Goal: Task Accomplishment & Management: Manage account settings

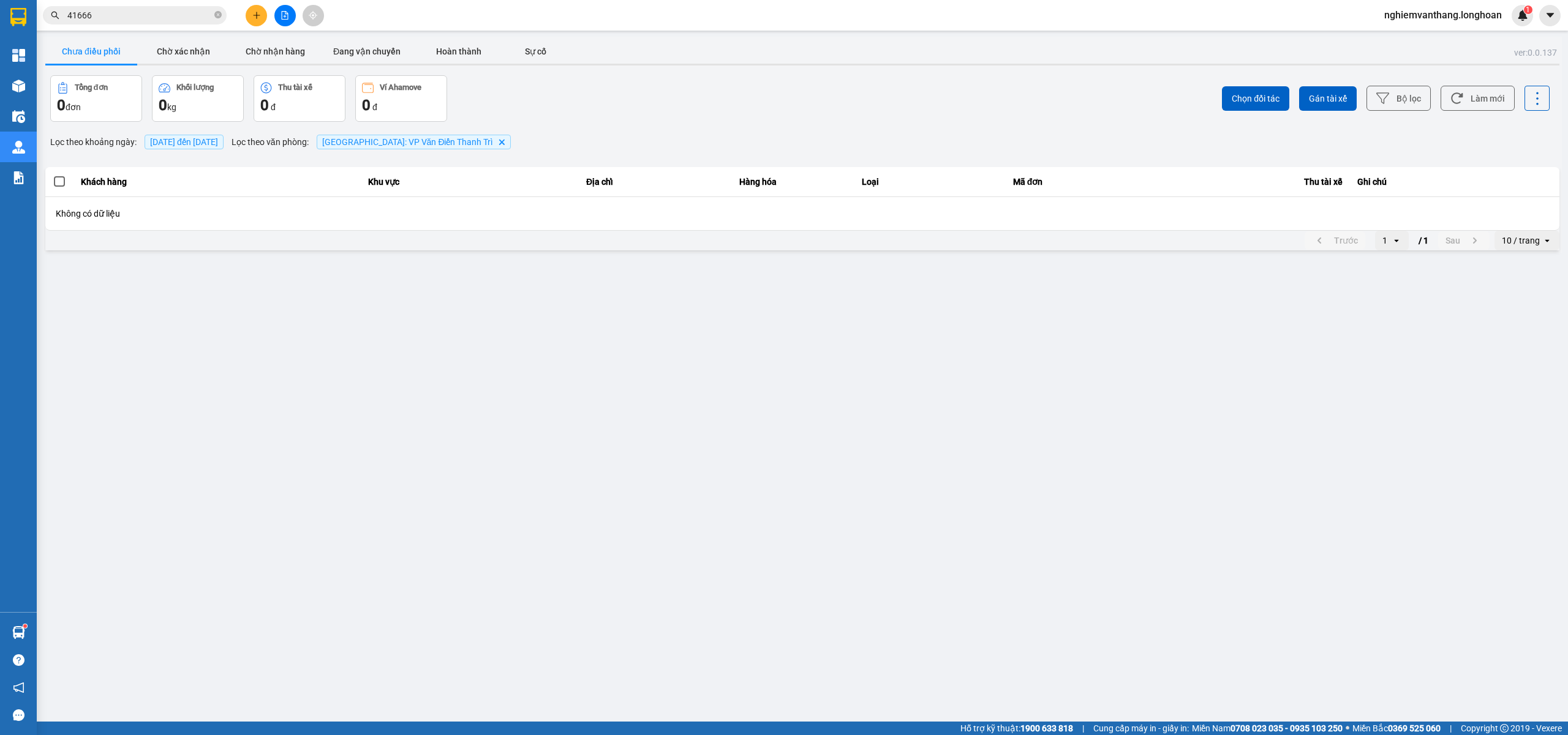
click at [18, 15] on img at bounding box center [18, 17] width 16 height 18
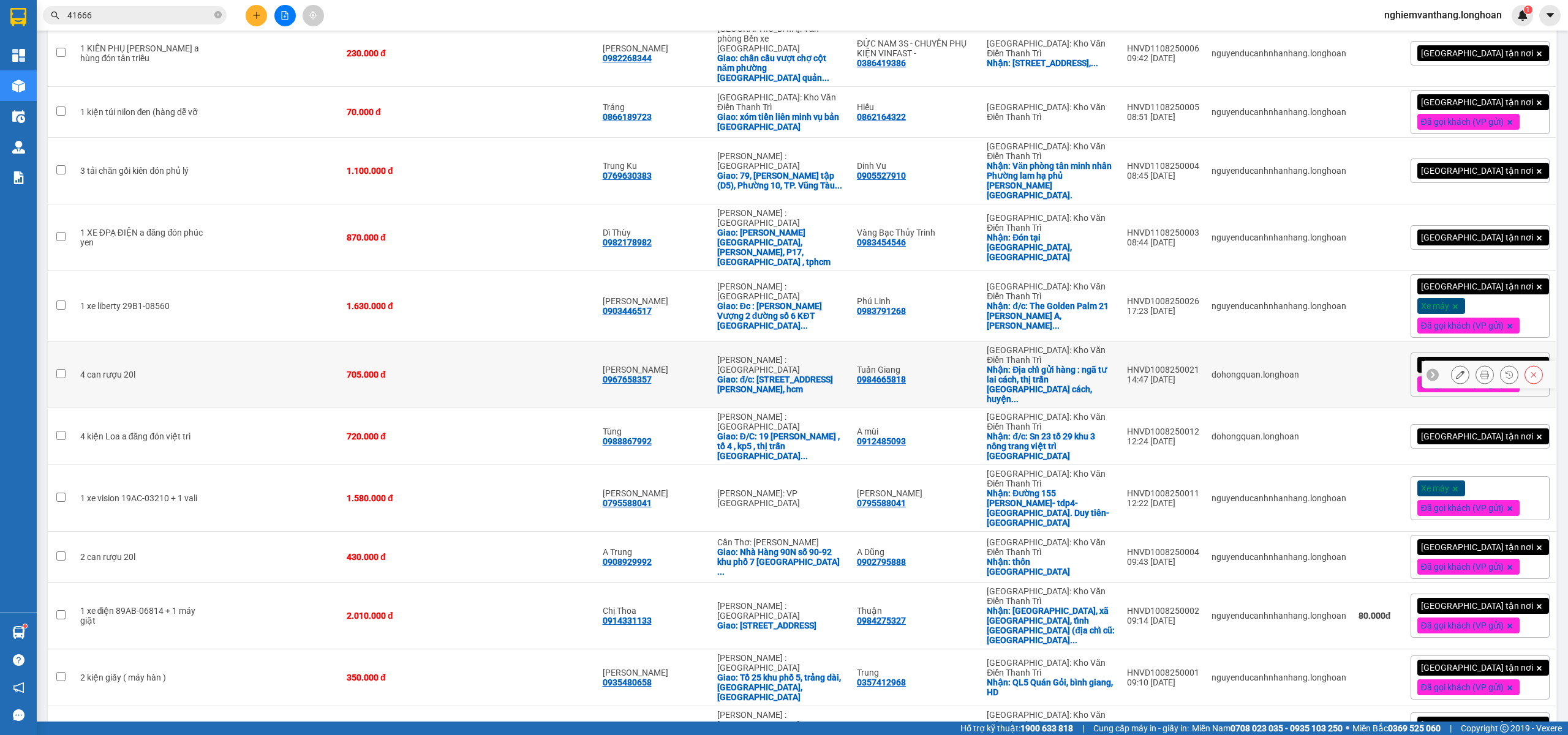
scroll to position [489, 0]
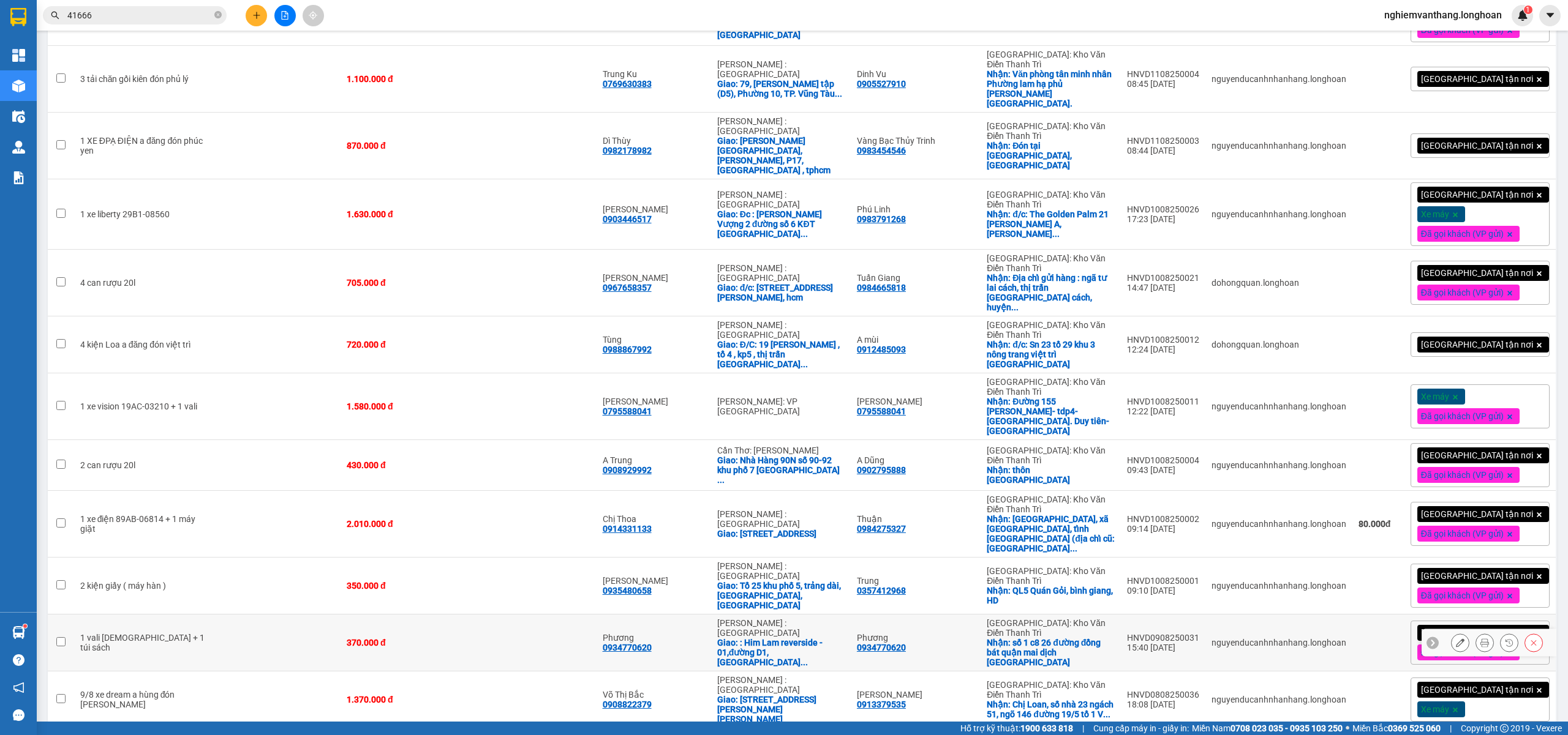
click at [187, 615] on td "1 vali [DEMOGRAPHIC_DATA] + 1 túi sách" at bounding box center [145, 643] width 142 height 57
checkbox input "true"
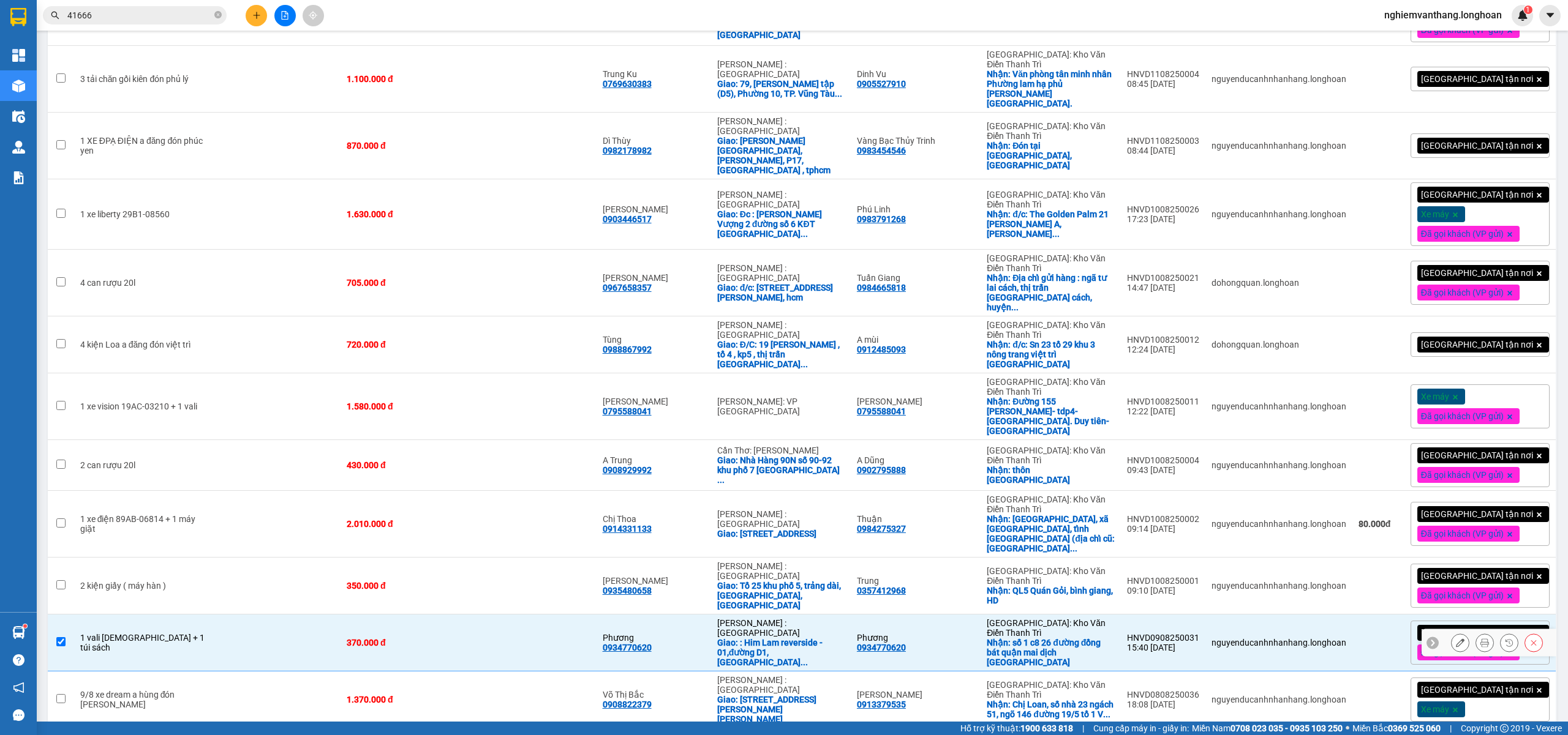
click at [500, 558] on td at bounding box center [533, 586] width 128 height 57
checkbox input "true"
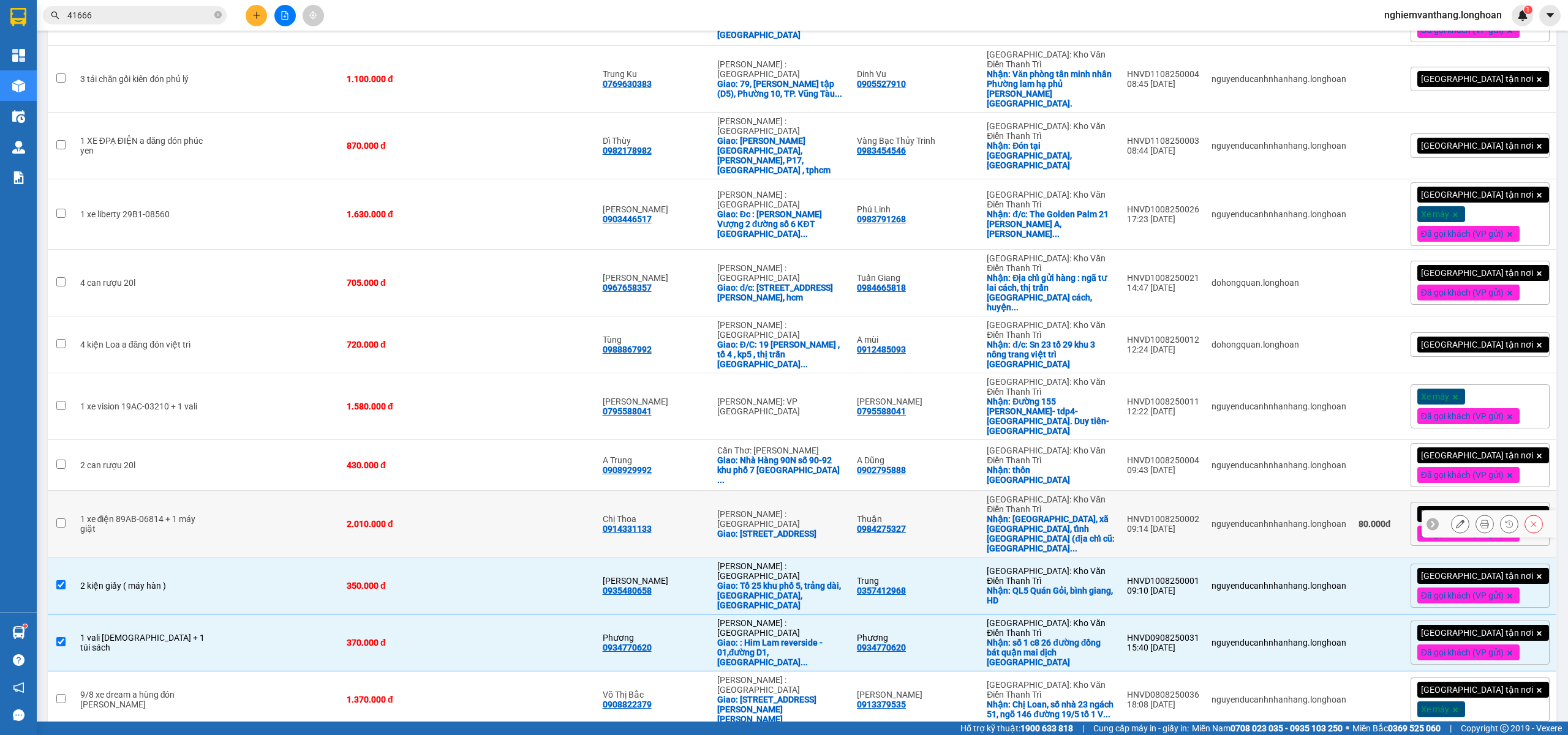
drag, startPoint x: 459, startPoint y: 412, endPoint x: 529, endPoint y: 398, distance: 71.4
click at [459, 491] on td "2.010.000 đ" at bounding box center [405, 525] width 128 height 67
checkbox input "true"
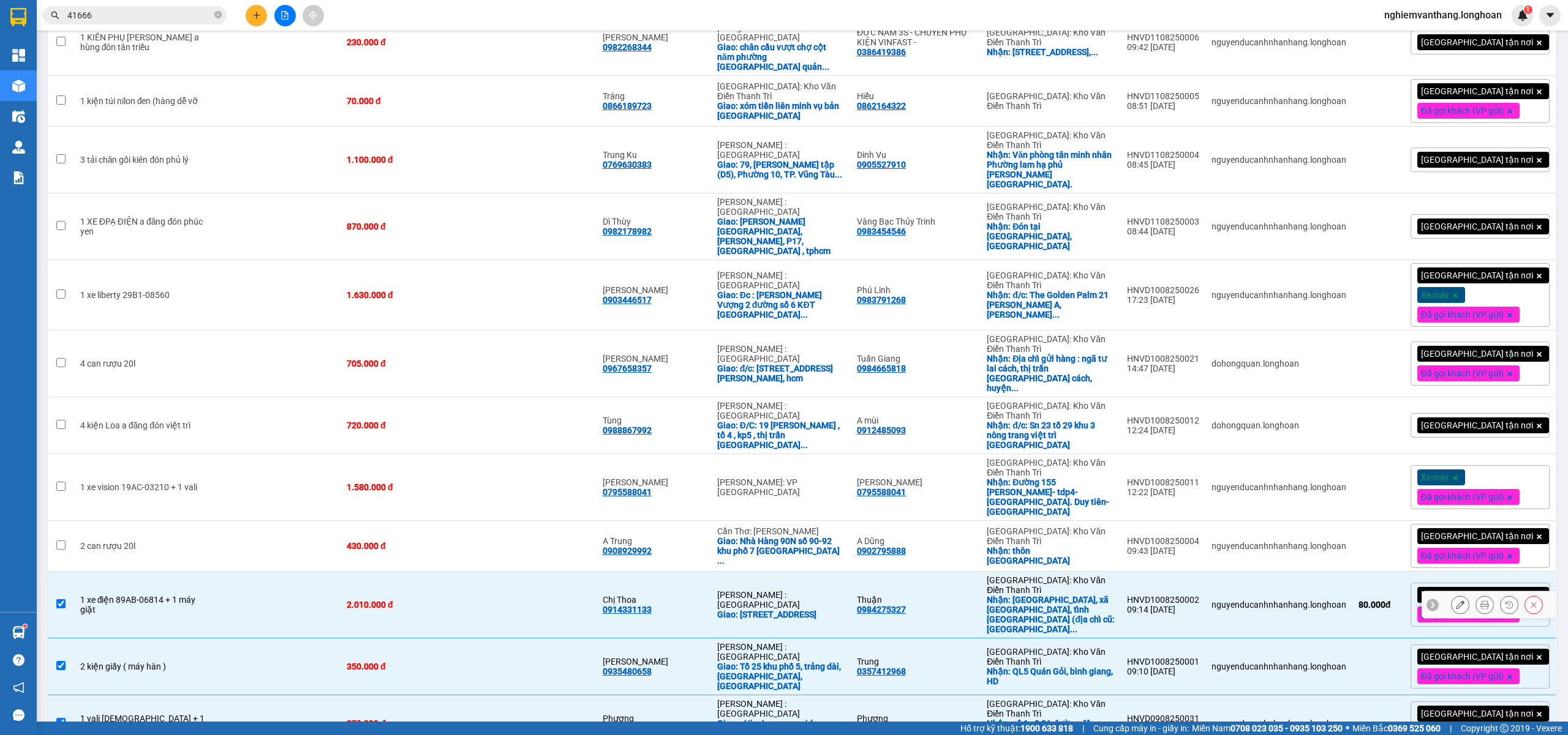
scroll to position [407, 0]
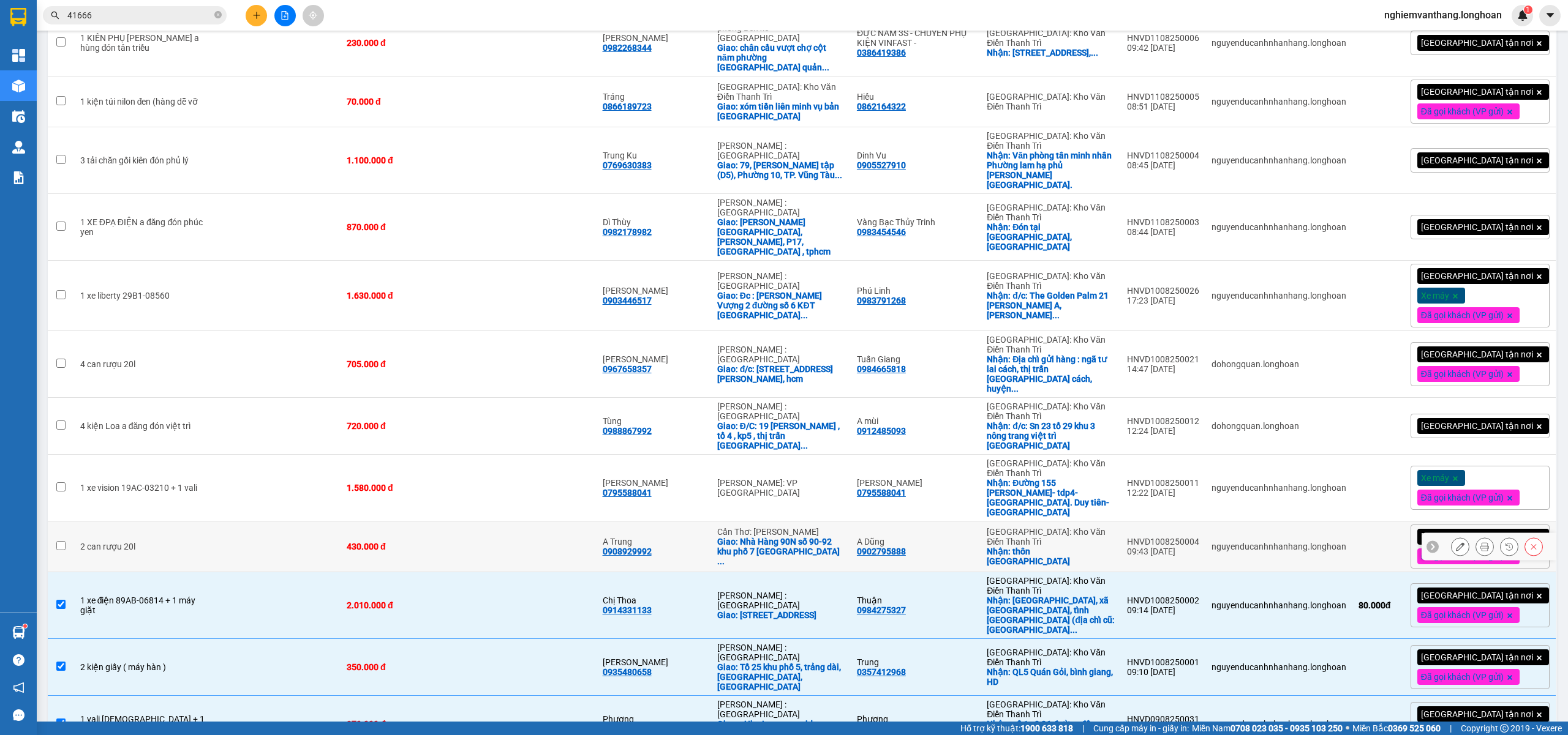
drag, startPoint x: 468, startPoint y: 436, endPoint x: 479, endPoint y: 432, distance: 11.7
click at [469, 522] on td "430.000 đ" at bounding box center [405, 548] width 128 height 51
checkbox input "true"
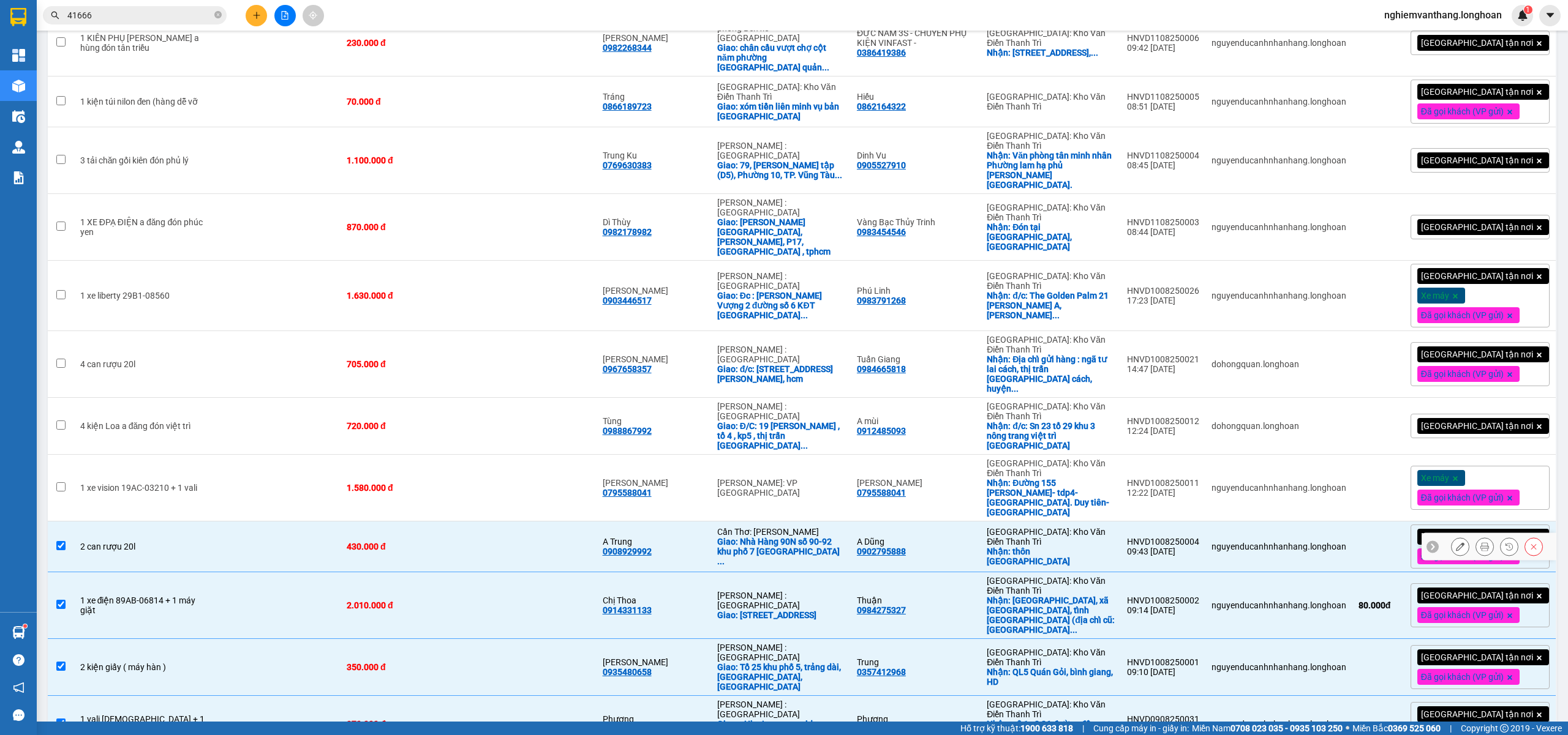
scroll to position [326, 0]
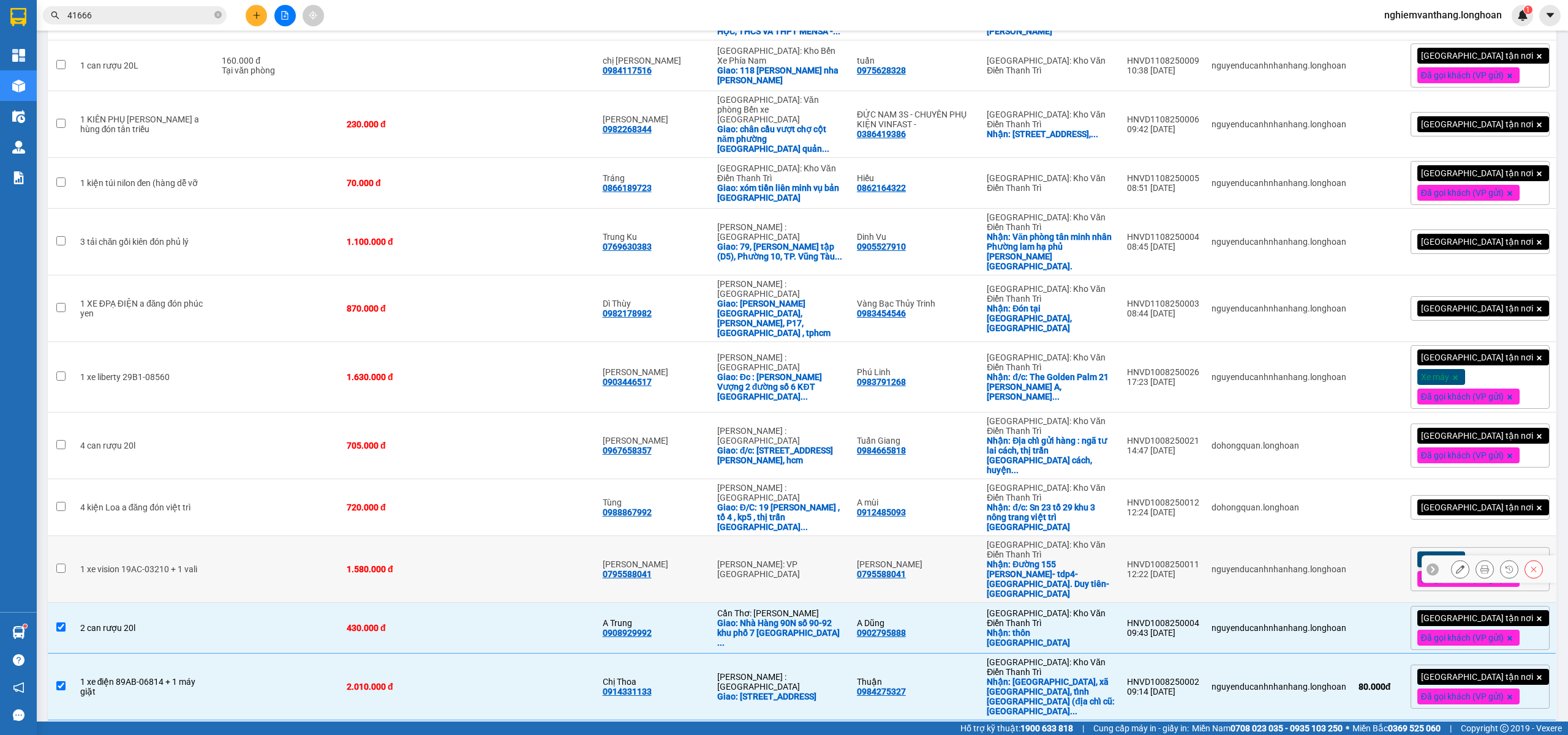
click at [455, 564] on div "1.580.000 đ" at bounding box center [405, 569] width 116 height 10
checkbox input "true"
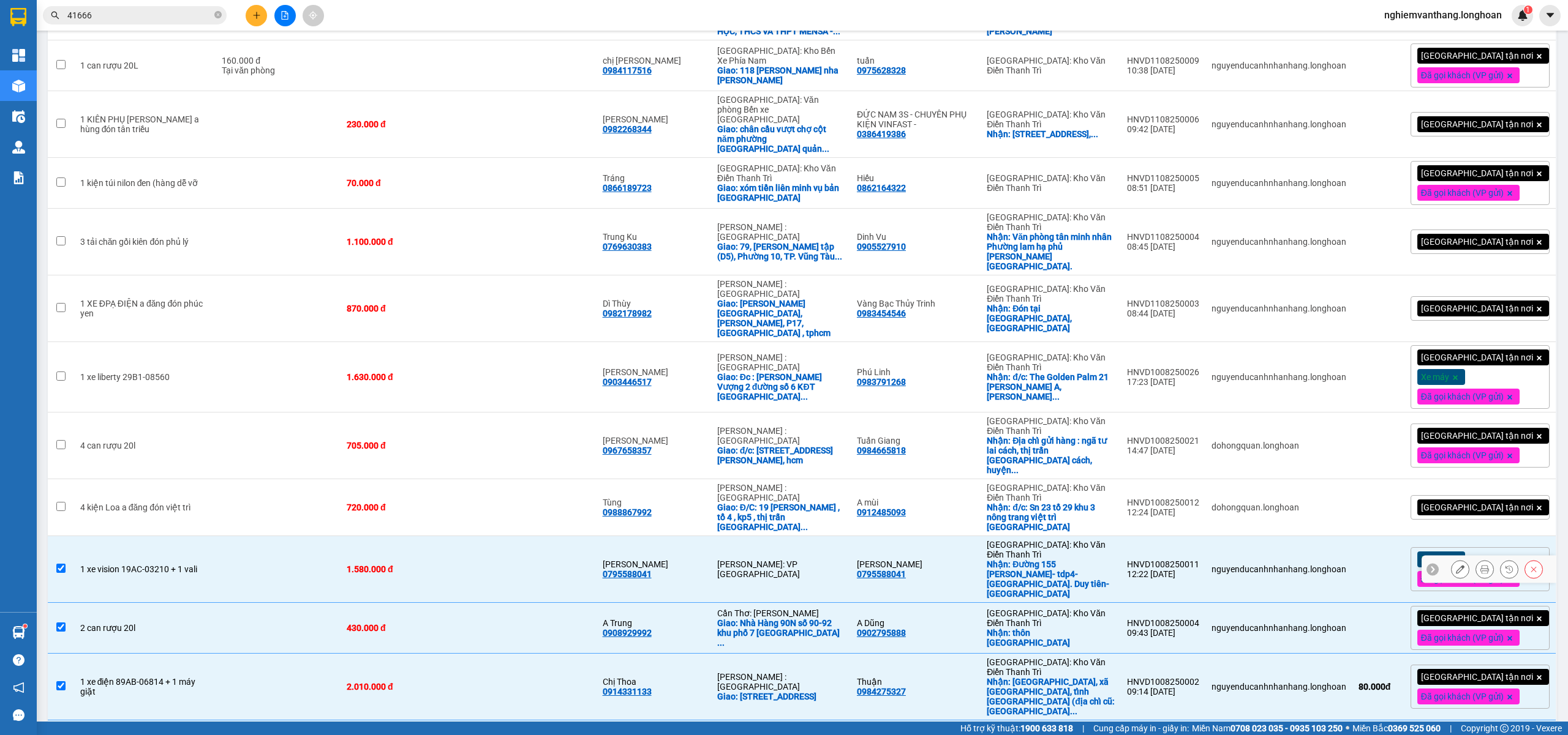
scroll to position [244, 0]
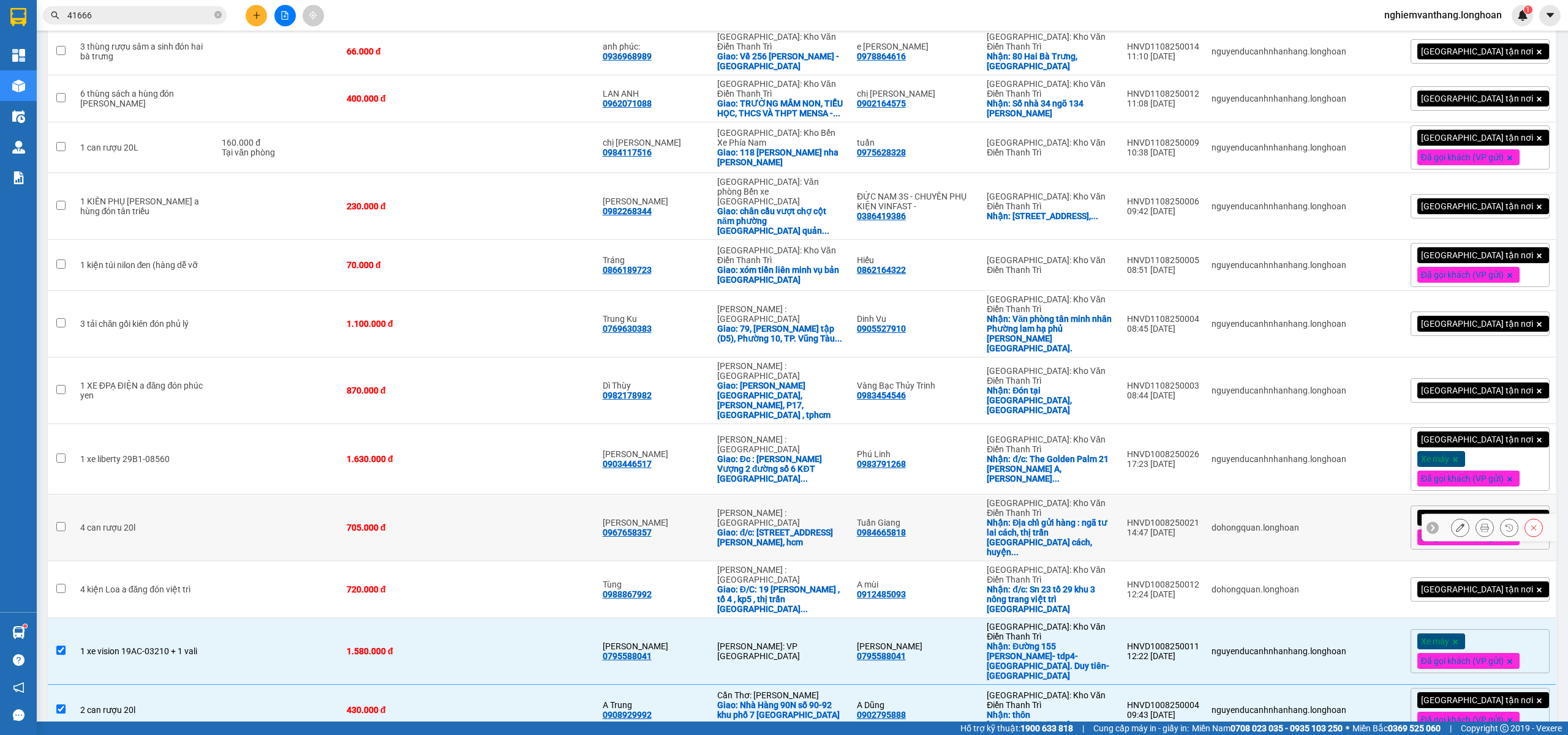
click at [330, 495] on td at bounding box center [278, 528] width 125 height 67
checkbox input "true"
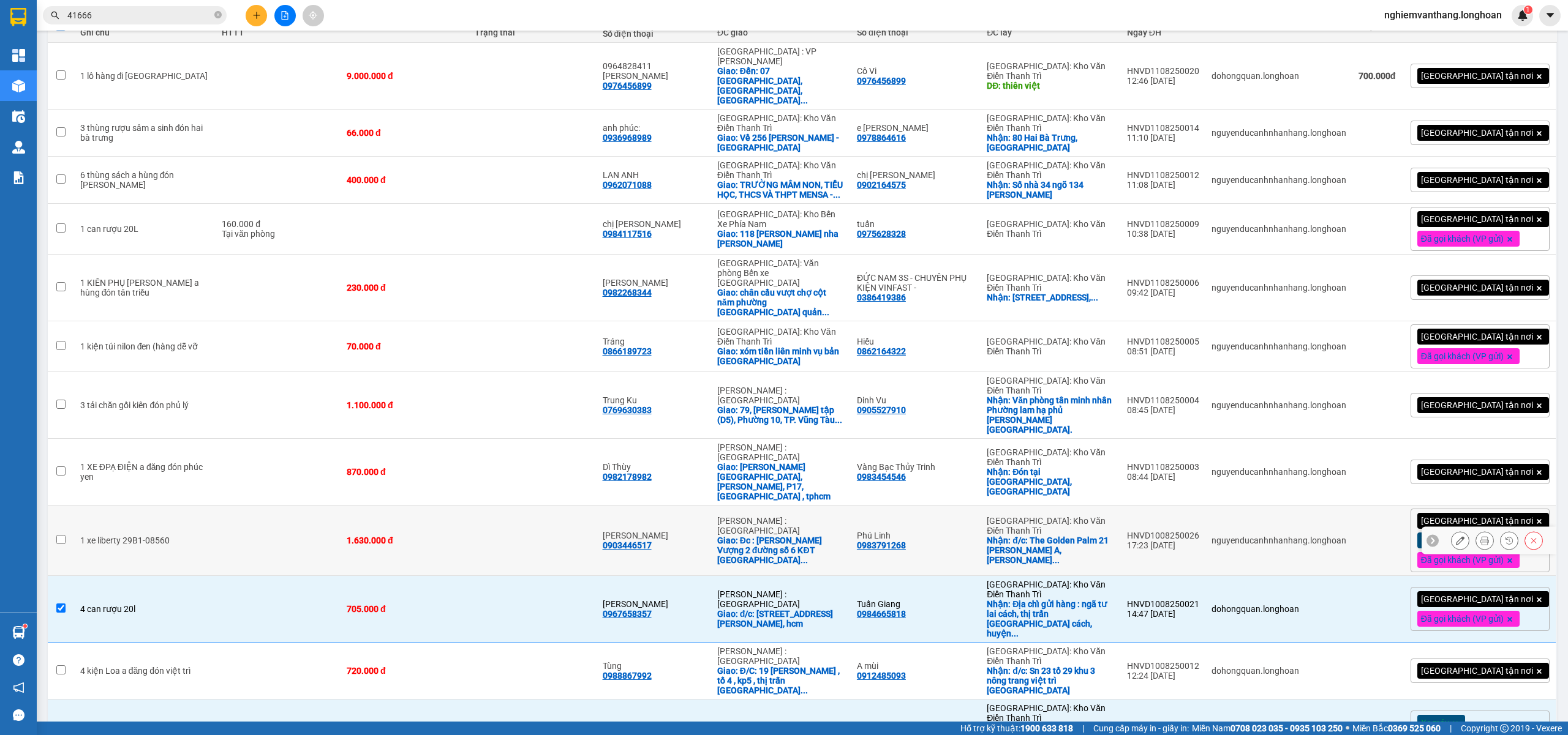
click at [250, 505] on td at bounding box center [278, 541] width 125 height 70
checkbox input "true"
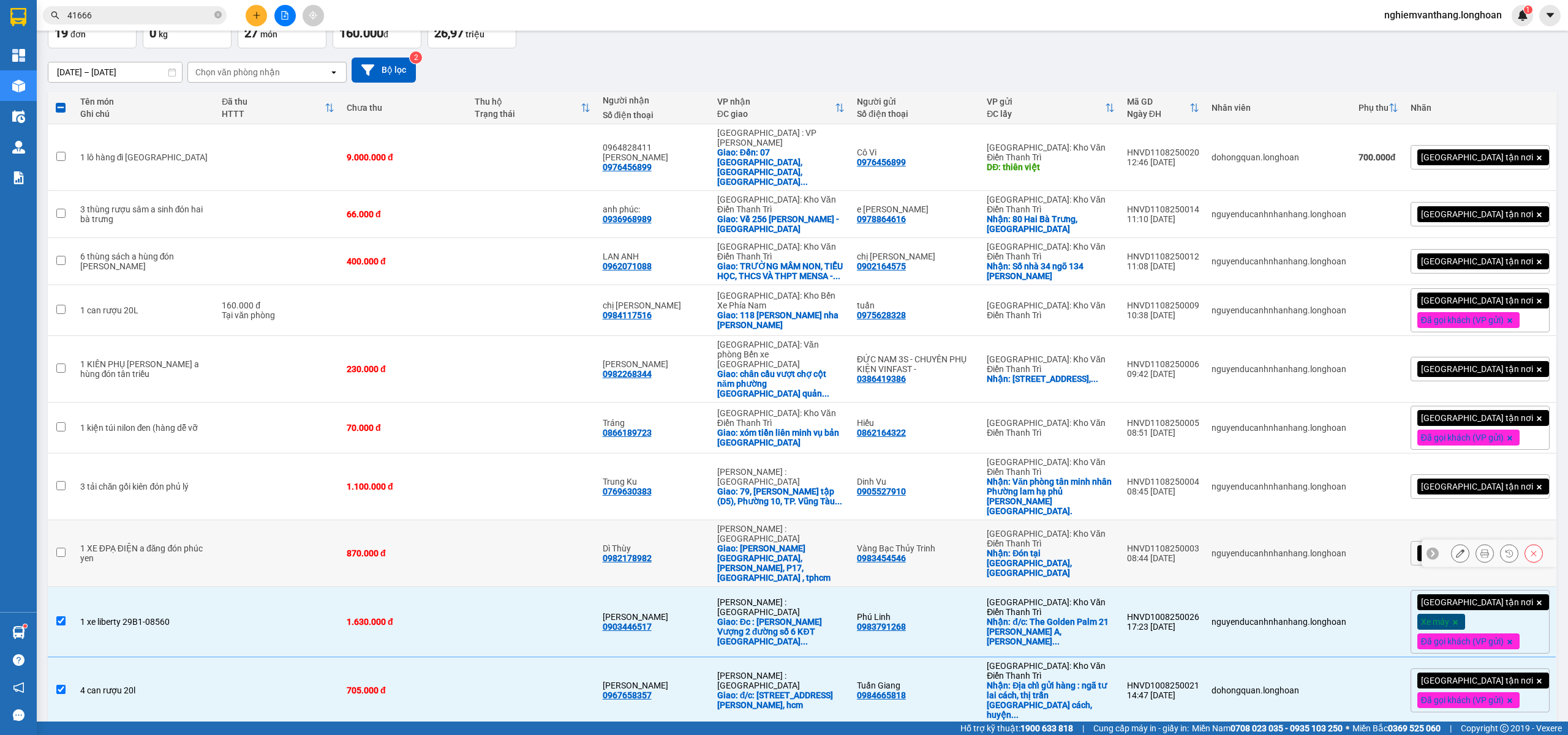
scroll to position [0, 0]
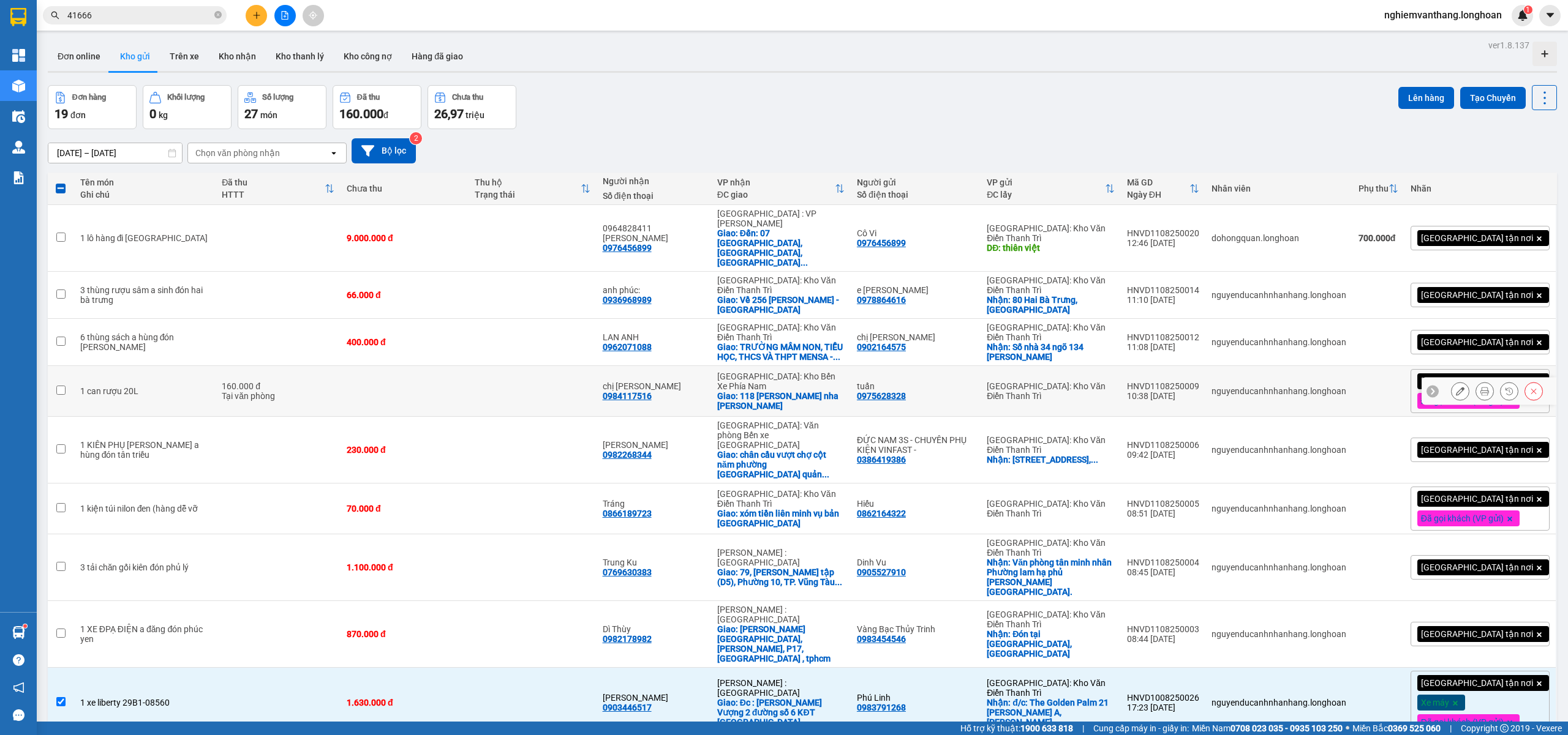
click at [507, 366] on td at bounding box center [533, 392] width 128 height 51
checkbox input "true"
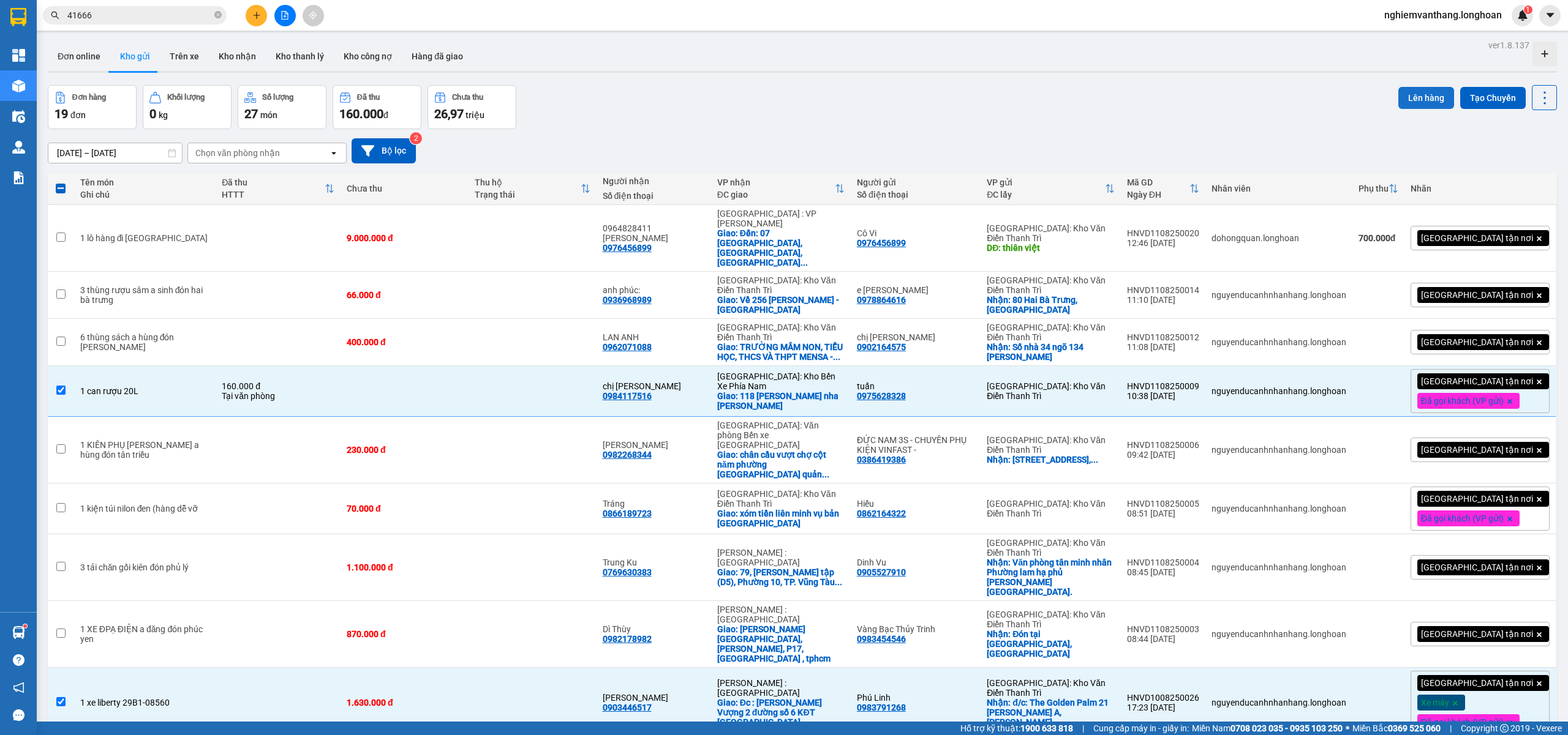
click at [1400, 96] on button "Lên hàng" at bounding box center [1427, 97] width 56 height 22
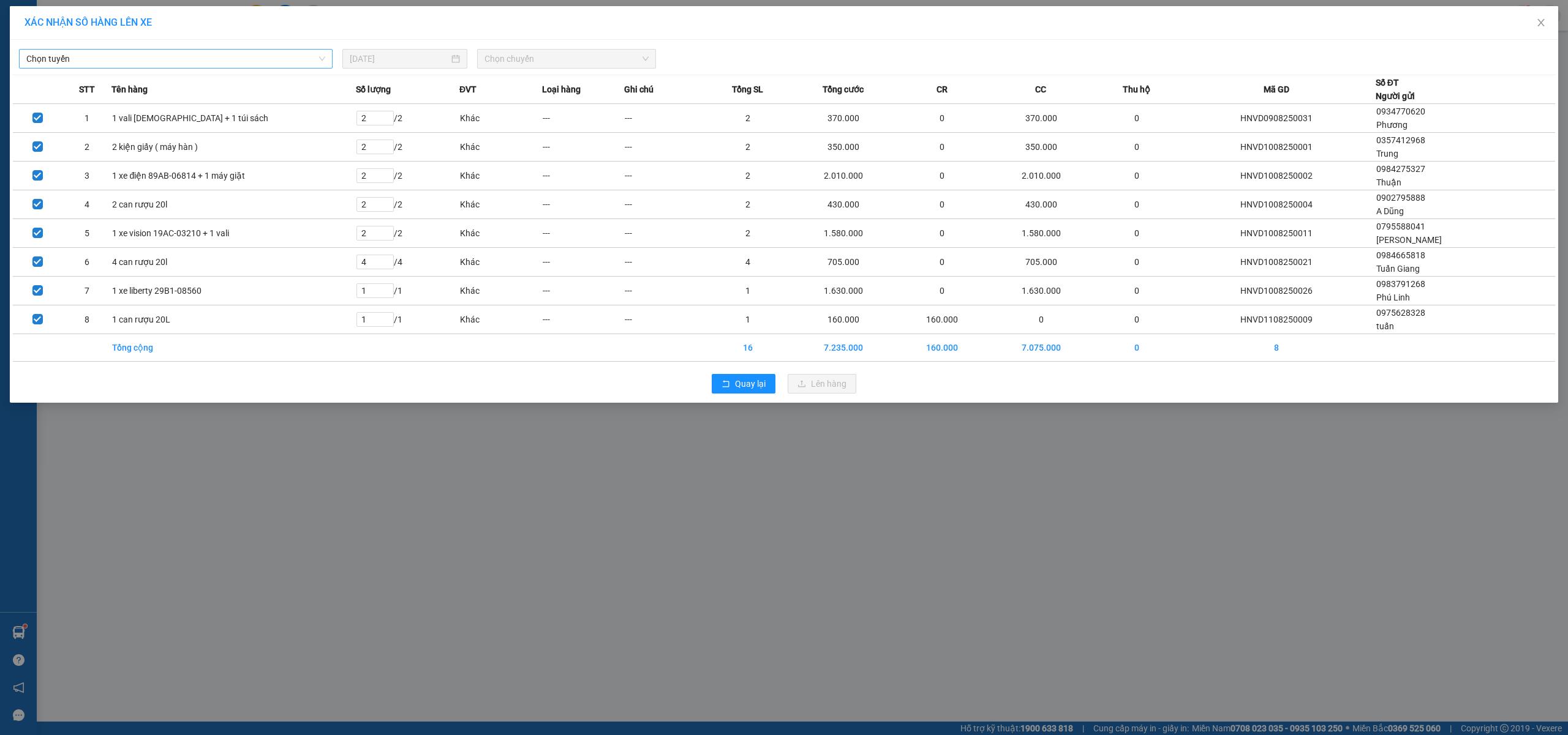
click at [203, 60] on span "Chọn tuyến" at bounding box center [175, 59] width 299 height 18
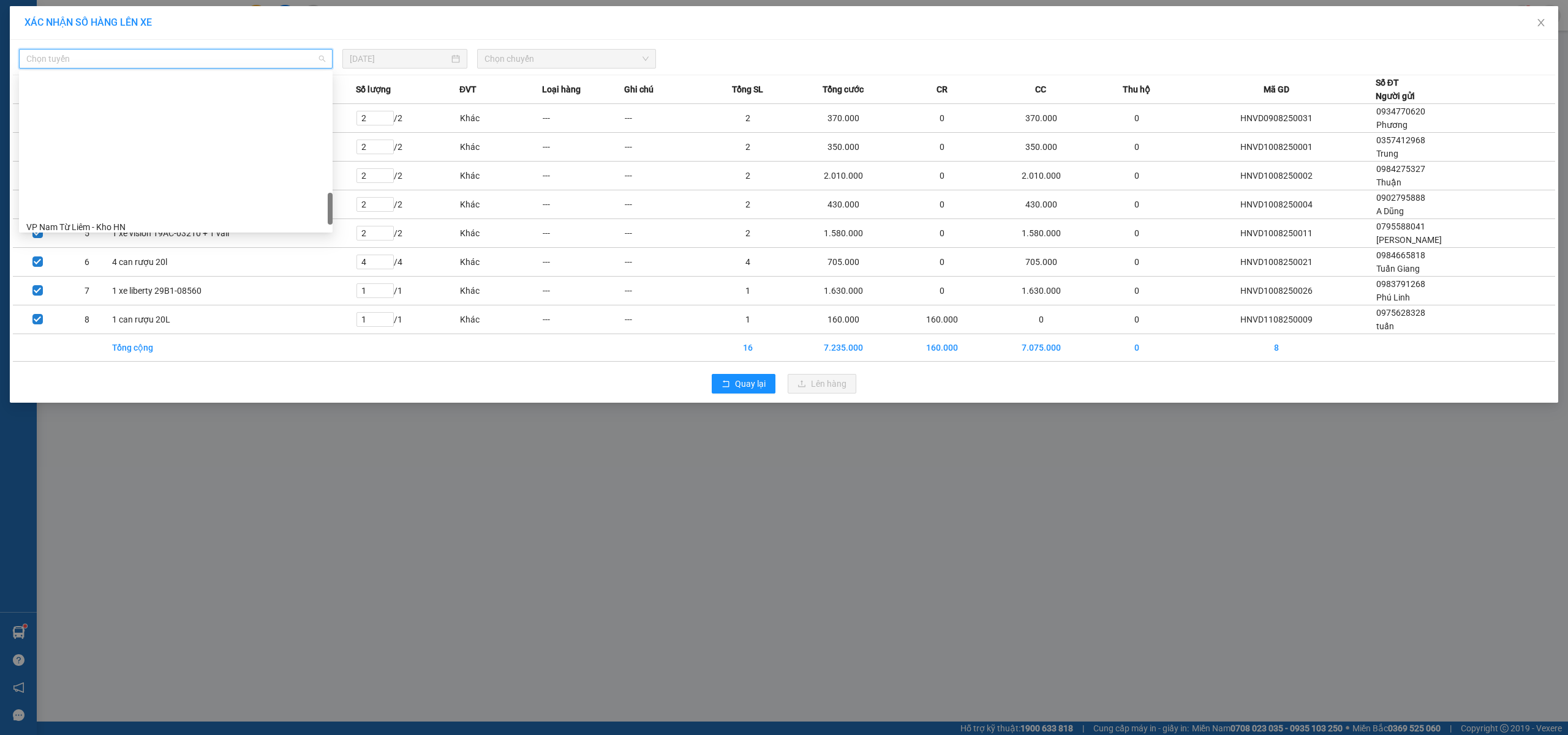
scroll to position [794, 0]
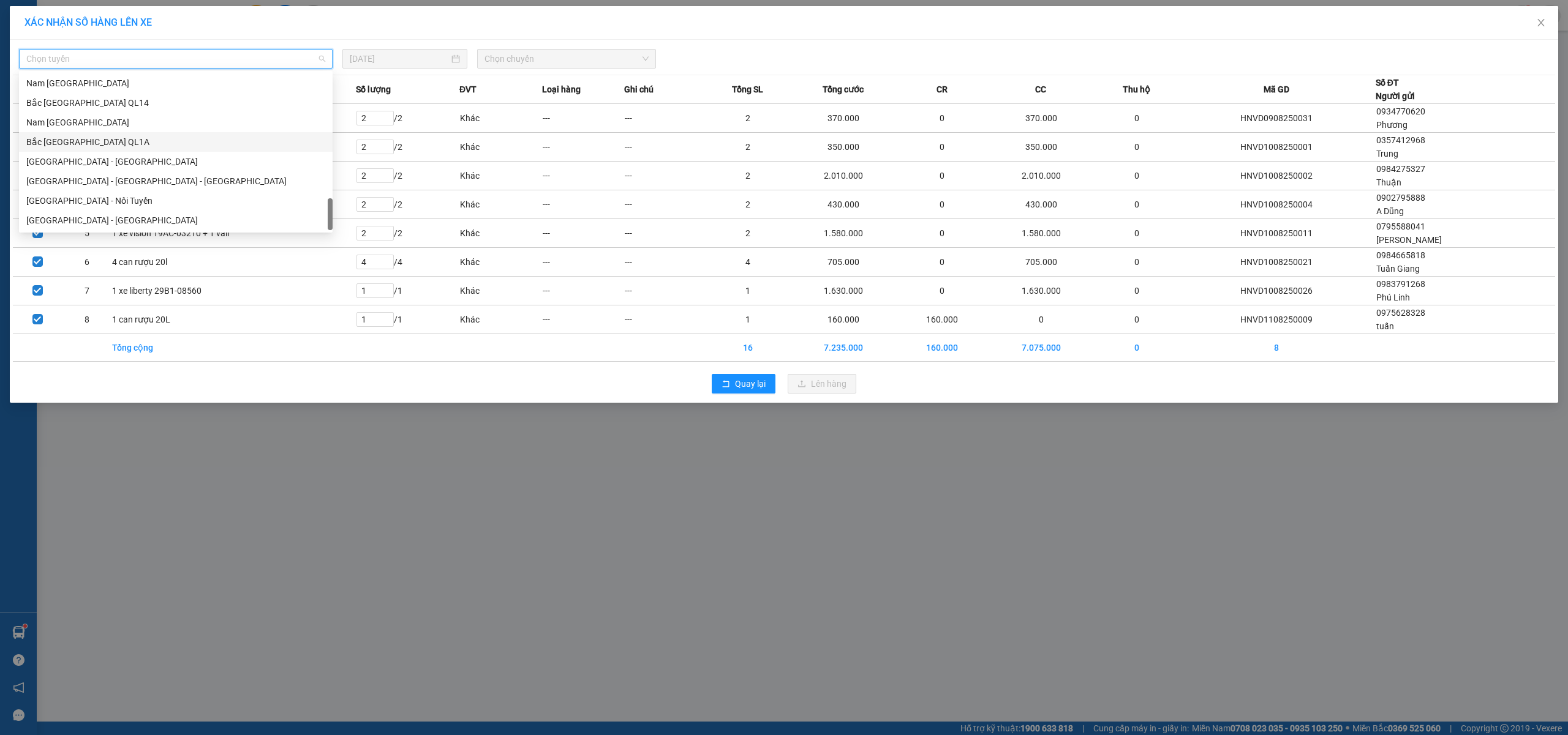
click at [121, 138] on div "Bắc [GEOGRAPHIC_DATA] QL1A" at bounding box center [175, 141] width 299 height 13
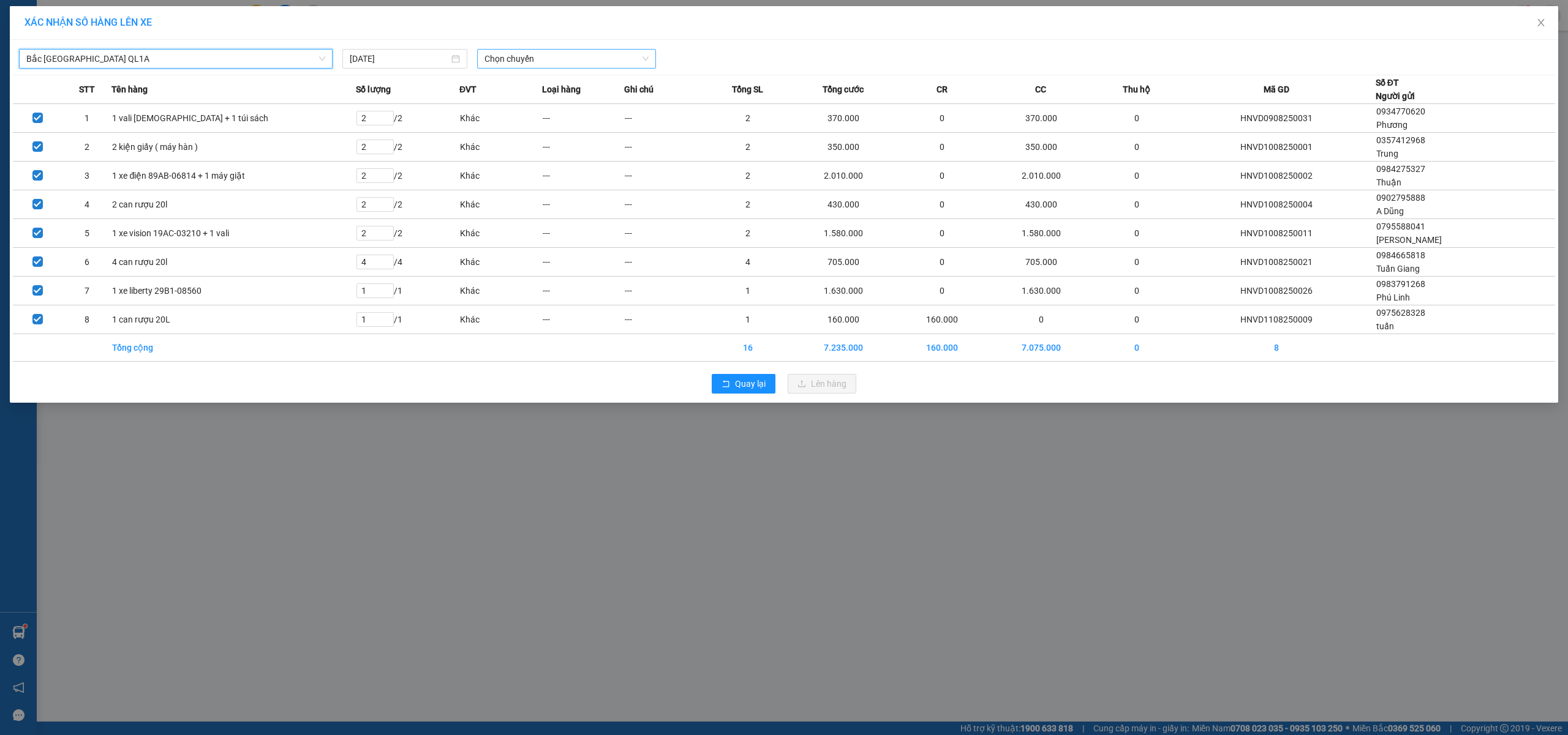
click at [505, 55] on span "Chọn chuyến" at bounding box center [566, 59] width 164 height 18
click at [537, 98] on div "18:00 (TC)" at bounding box center [532, 102] width 96 height 13
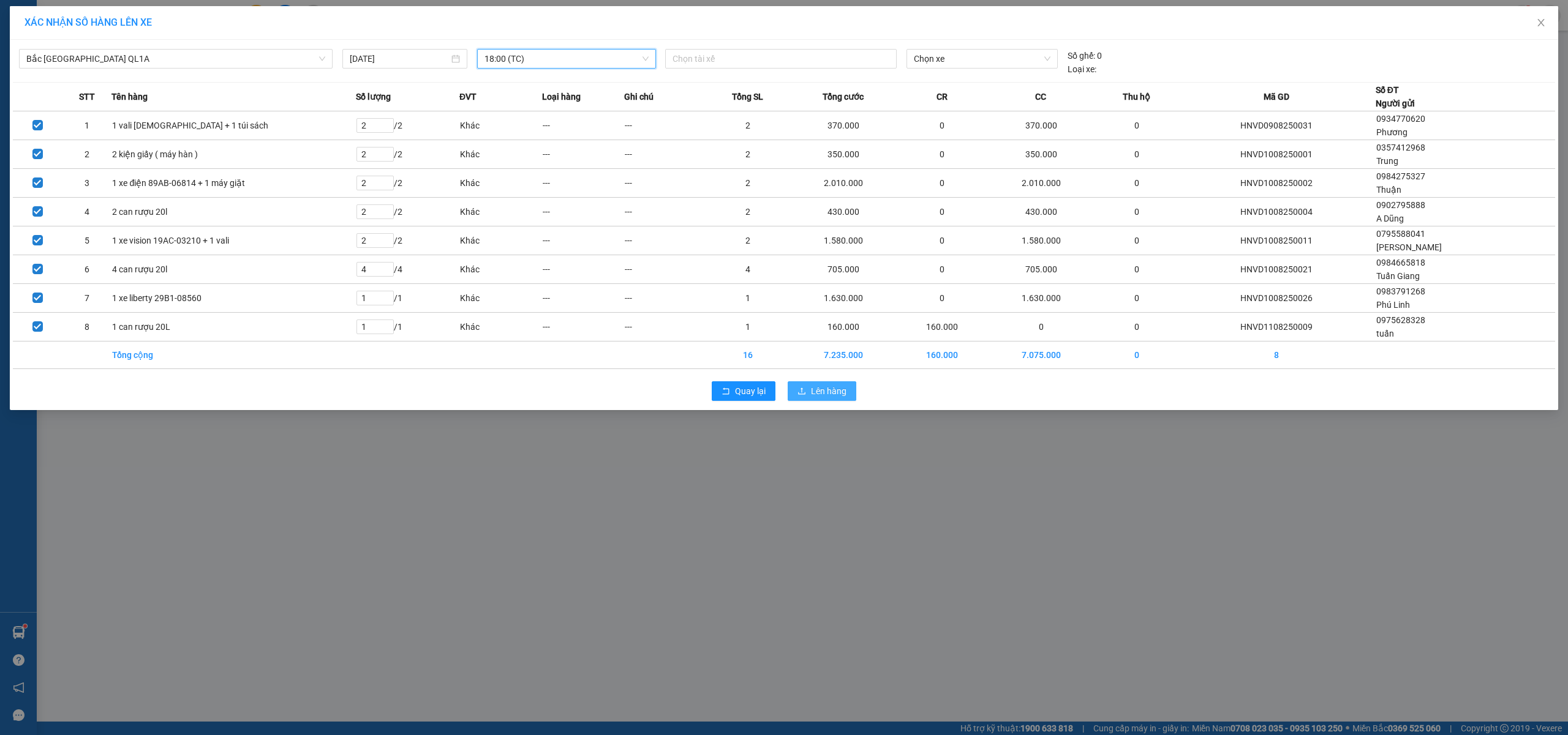
click at [841, 394] on span "Lên hàng" at bounding box center [828, 391] width 36 height 13
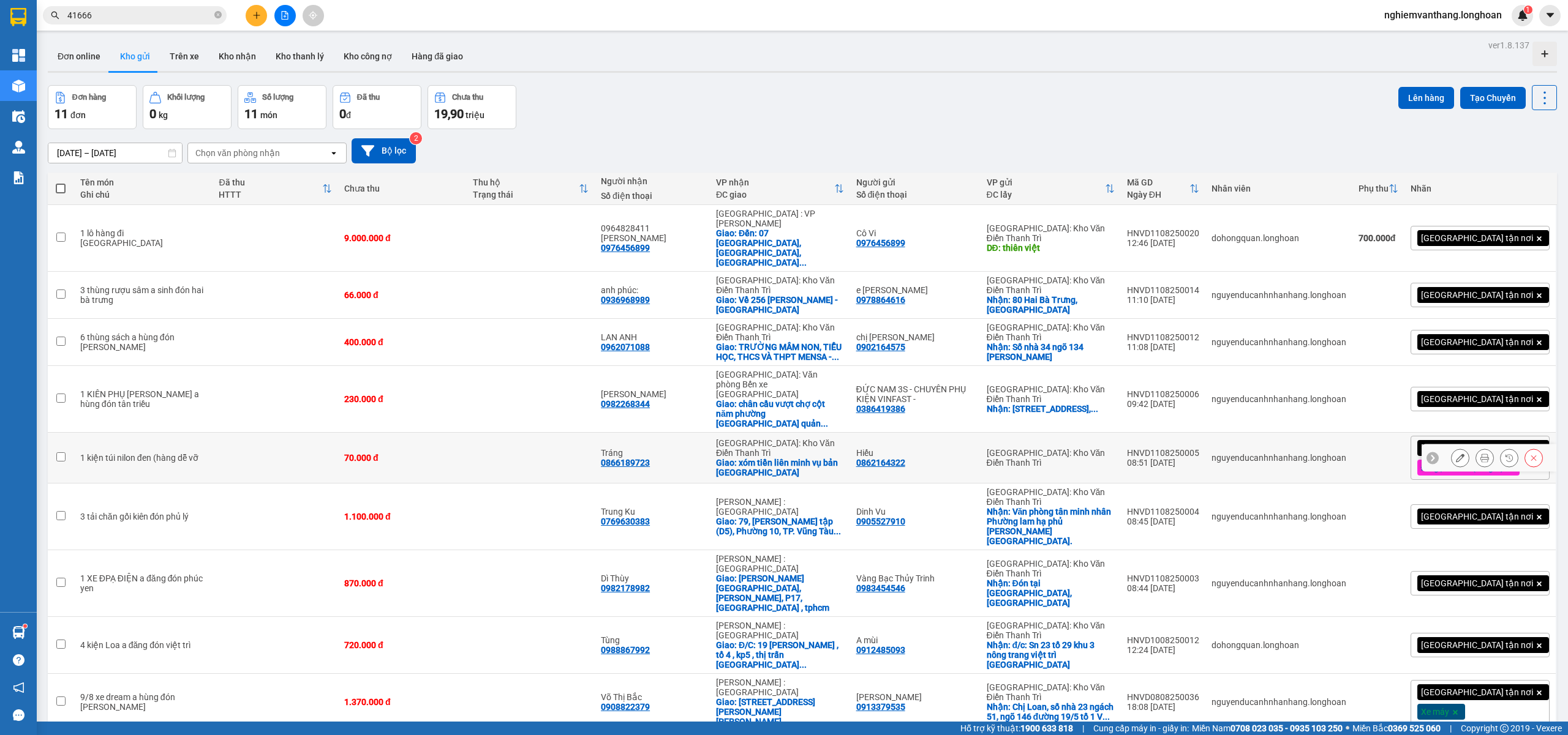
click at [158, 436] on td "1 kiện túi nilon đen (hàng dễ vỡ" at bounding box center [144, 458] width 139 height 51
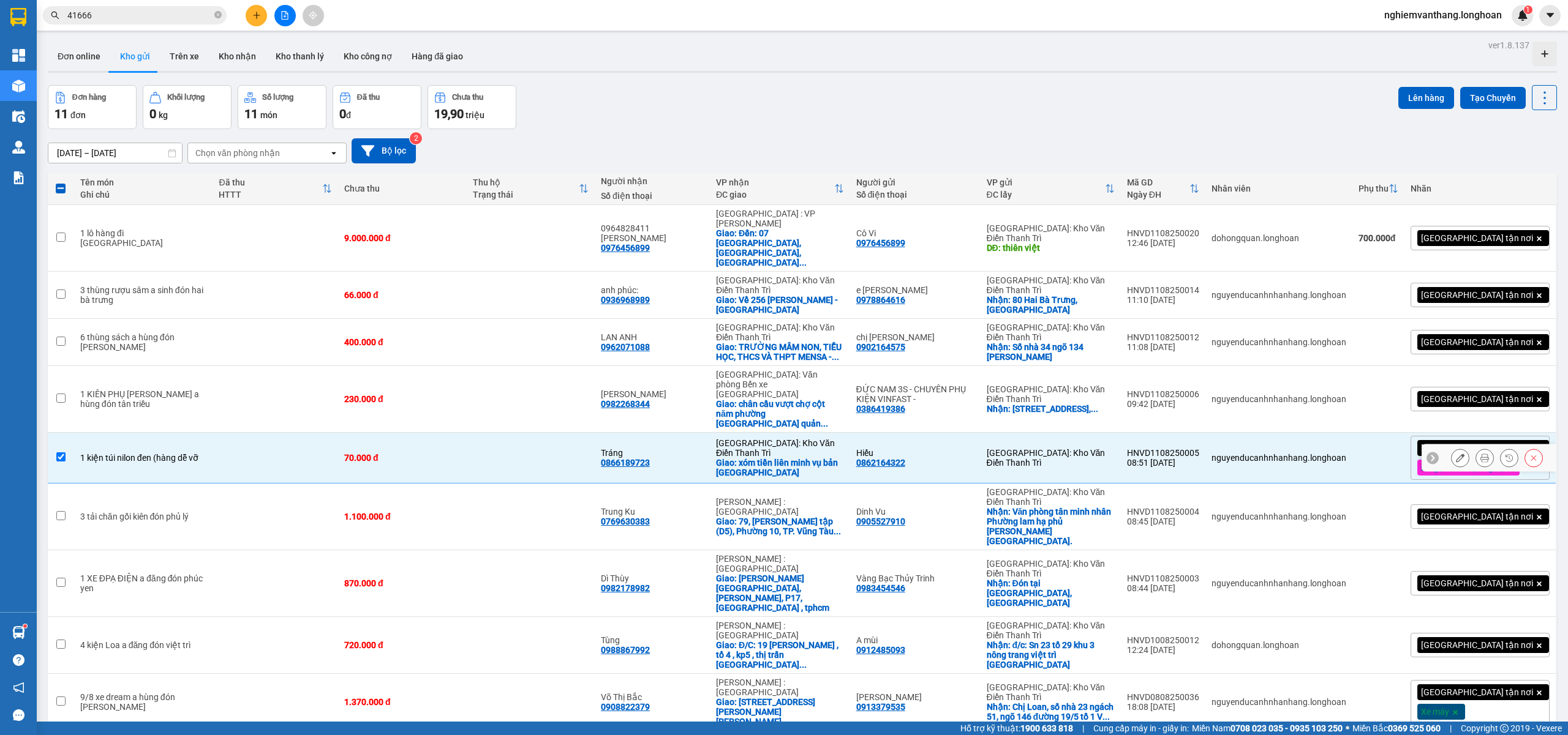
click at [273, 433] on td at bounding box center [275, 458] width 125 height 51
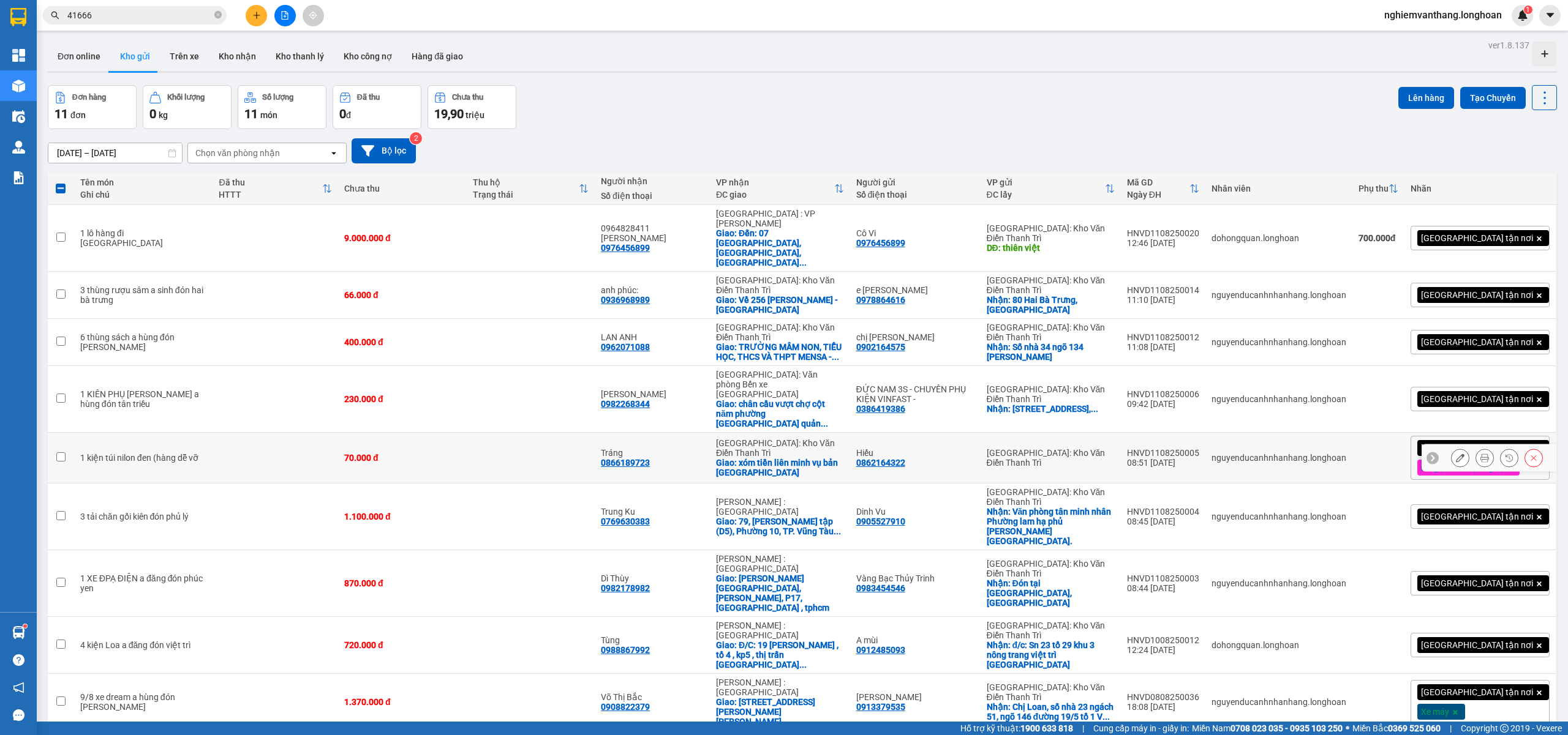
drag, startPoint x: 265, startPoint y: 412, endPoint x: 258, endPoint y: 416, distance: 8.1
click at [264, 433] on td at bounding box center [275, 458] width 125 height 51
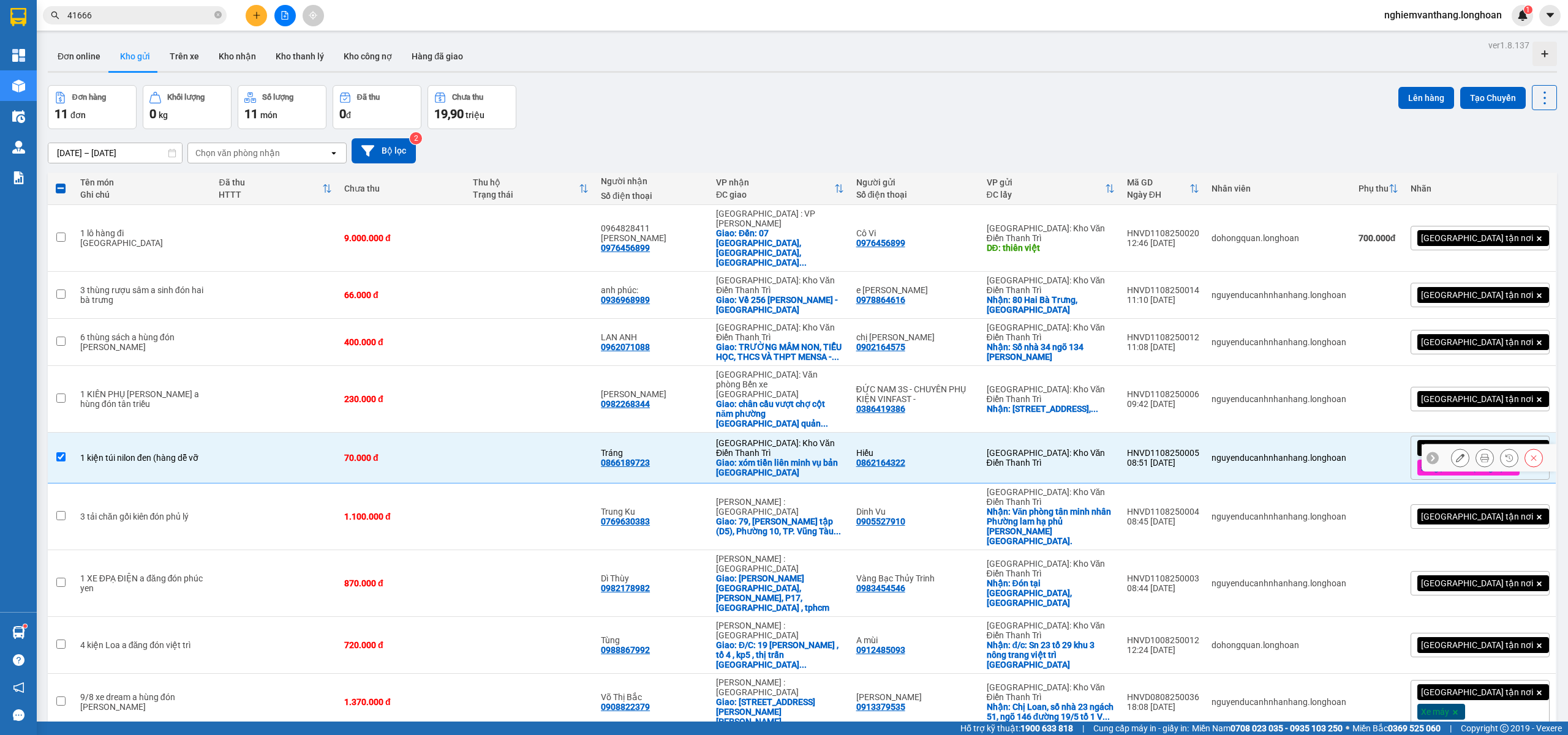
click at [844, 438] on div "[GEOGRAPHIC_DATA]: Kho Văn Điển Thanh Trì" at bounding box center [780, 448] width 128 height 19
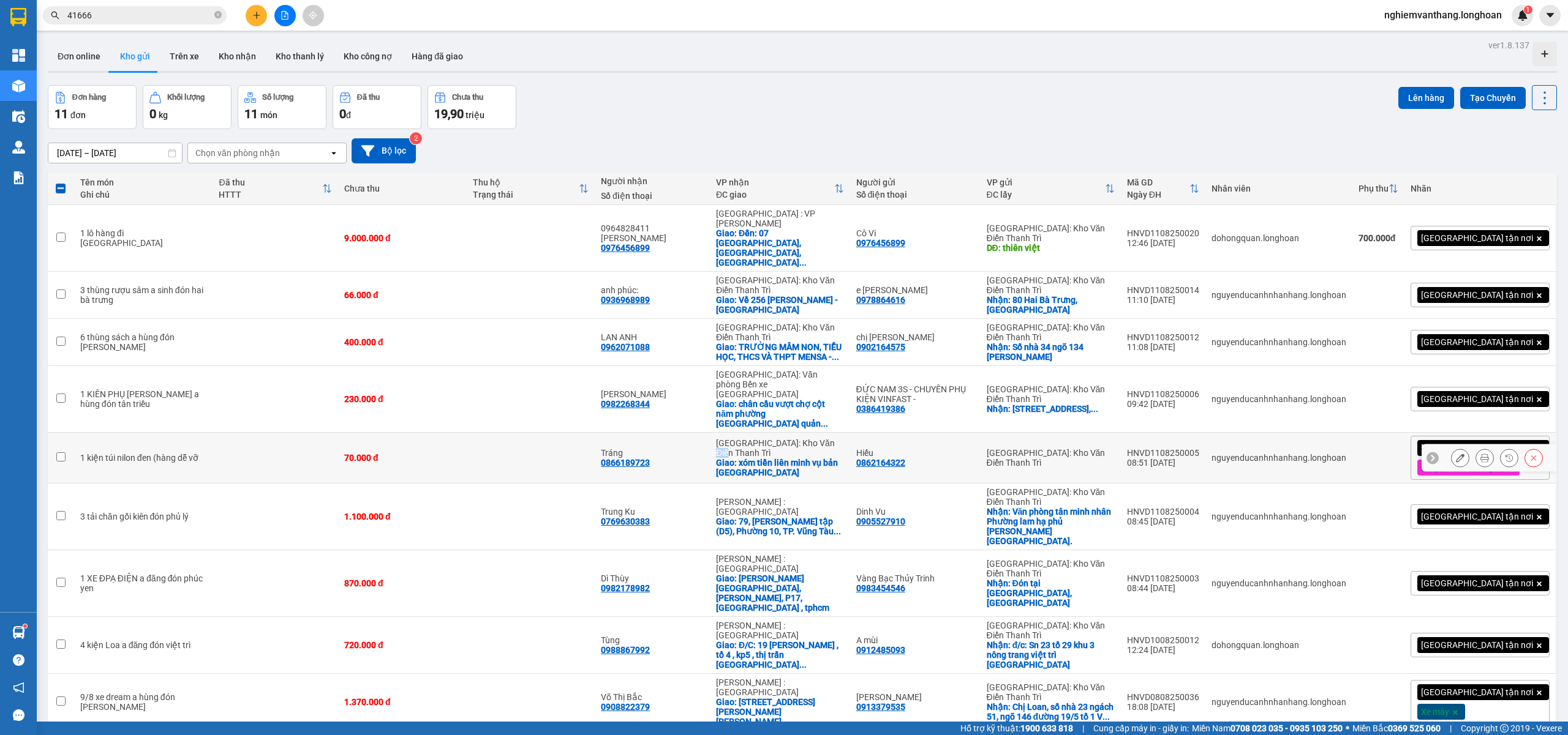
click at [844, 438] on div "[GEOGRAPHIC_DATA]: Kho Văn Điển Thanh Trì" at bounding box center [780, 448] width 128 height 19
checkbox input "true"
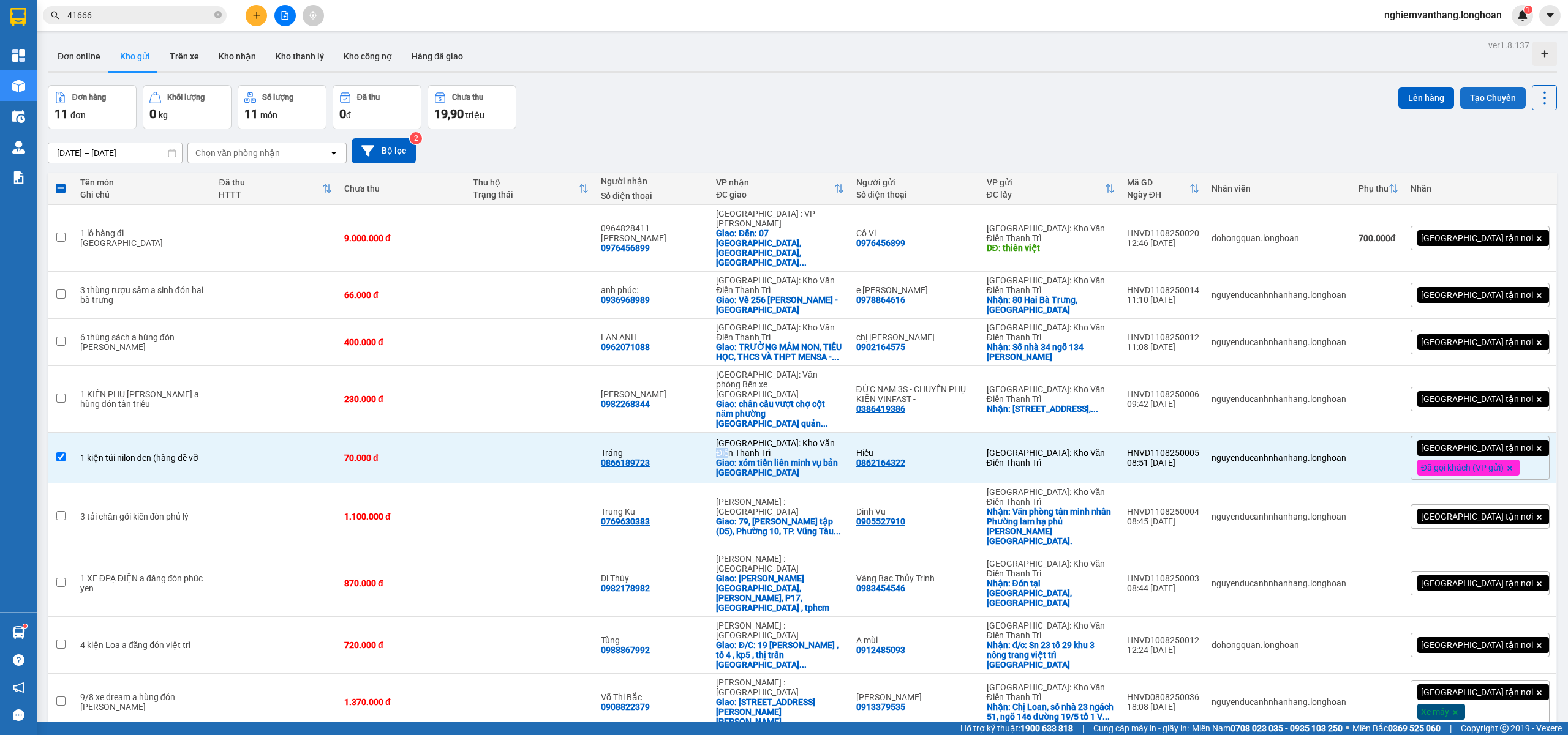
click at [1503, 94] on button "Tạo Chuyến" at bounding box center [1493, 97] width 66 height 22
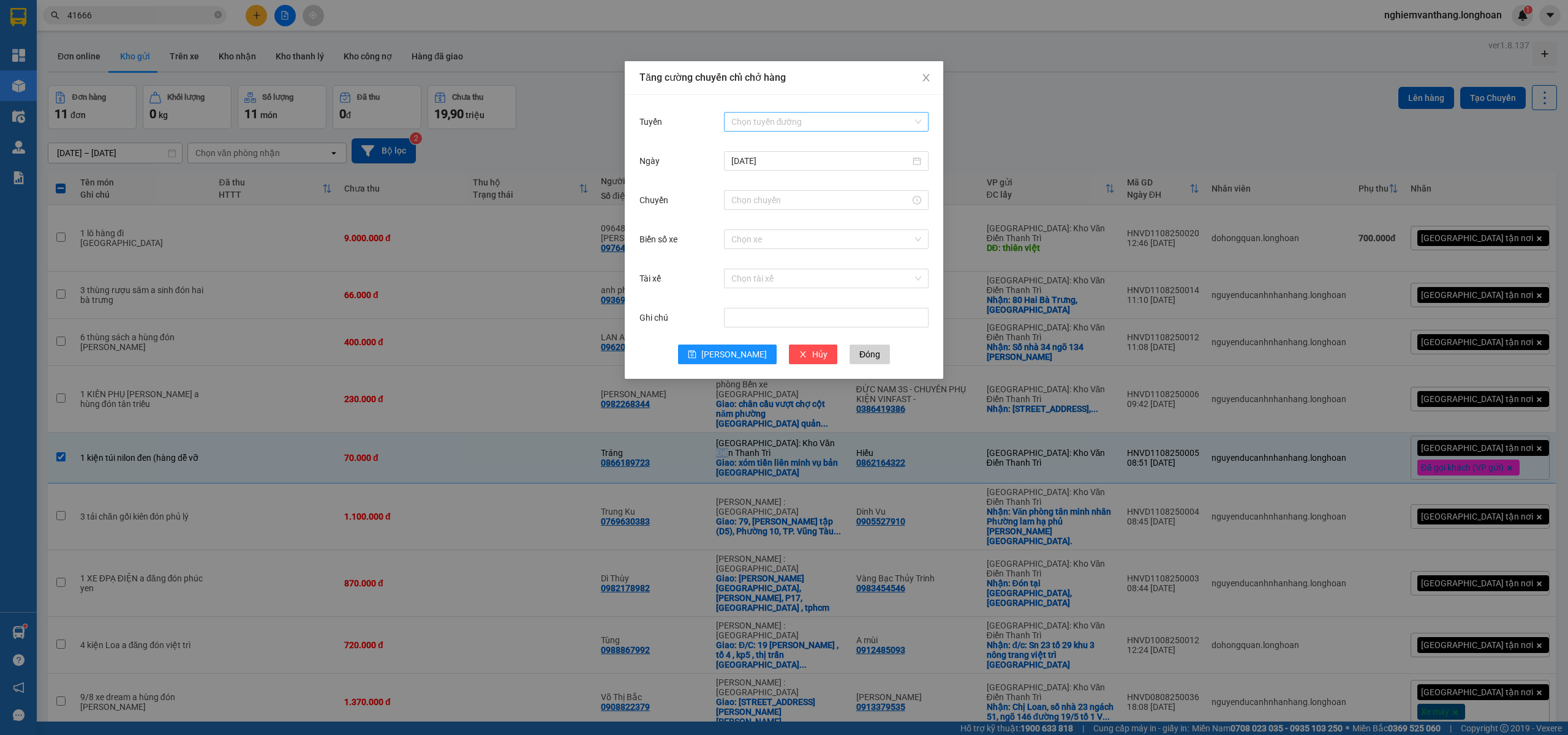
click at [776, 112] on div "Chọn tuyến đường" at bounding box center [826, 122] width 204 height 19
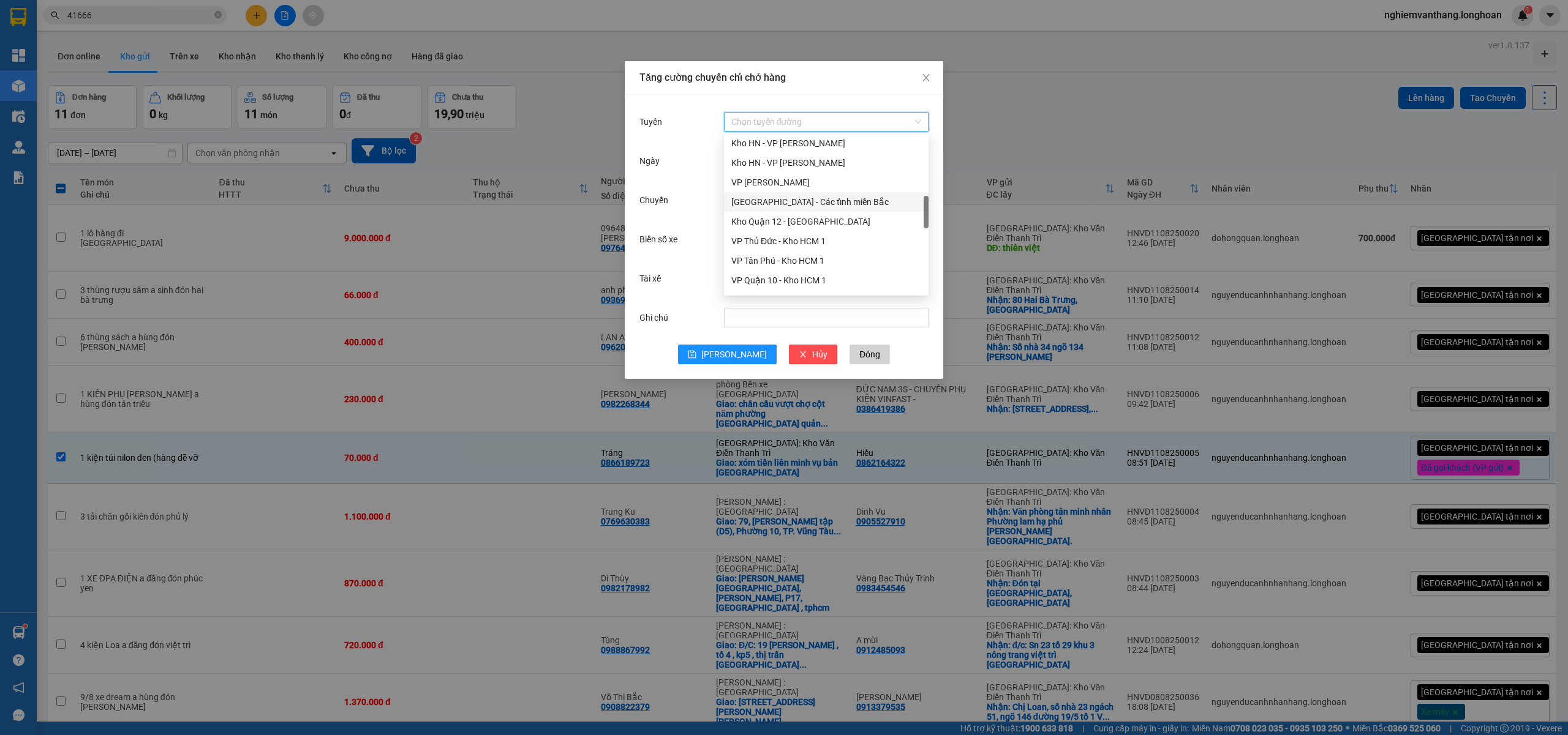
drag, startPoint x: 832, startPoint y: 201, endPoint x: 841, endPoint y: 204, distance: 9.5
click at [834, 200] on div "[GEOGRAPHIC_DATA] - Các tỉnh miền Bắc" at bounding box center [827, 201] width 190 height 13
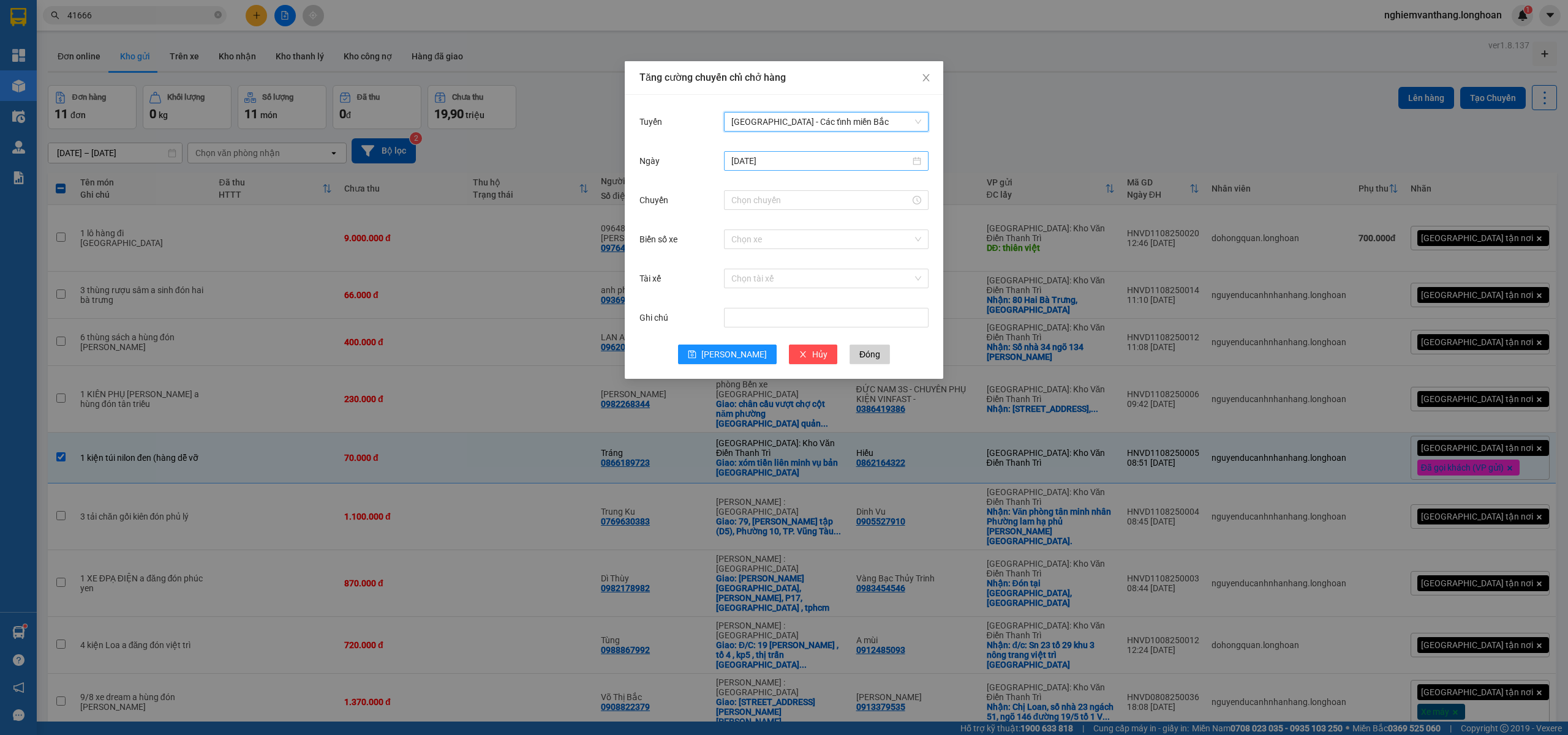
click at [777, 162] on input "[DATE]" at bounding box center [821, 160] width 179 height 13
type input "12/08/2025"
click at [791, 265] on div "12" at bounding box center [786, 269] width 15 height 15
click at [770, 201] on input "Chuyến" at bounding box center [821, 200] width 179 height 13
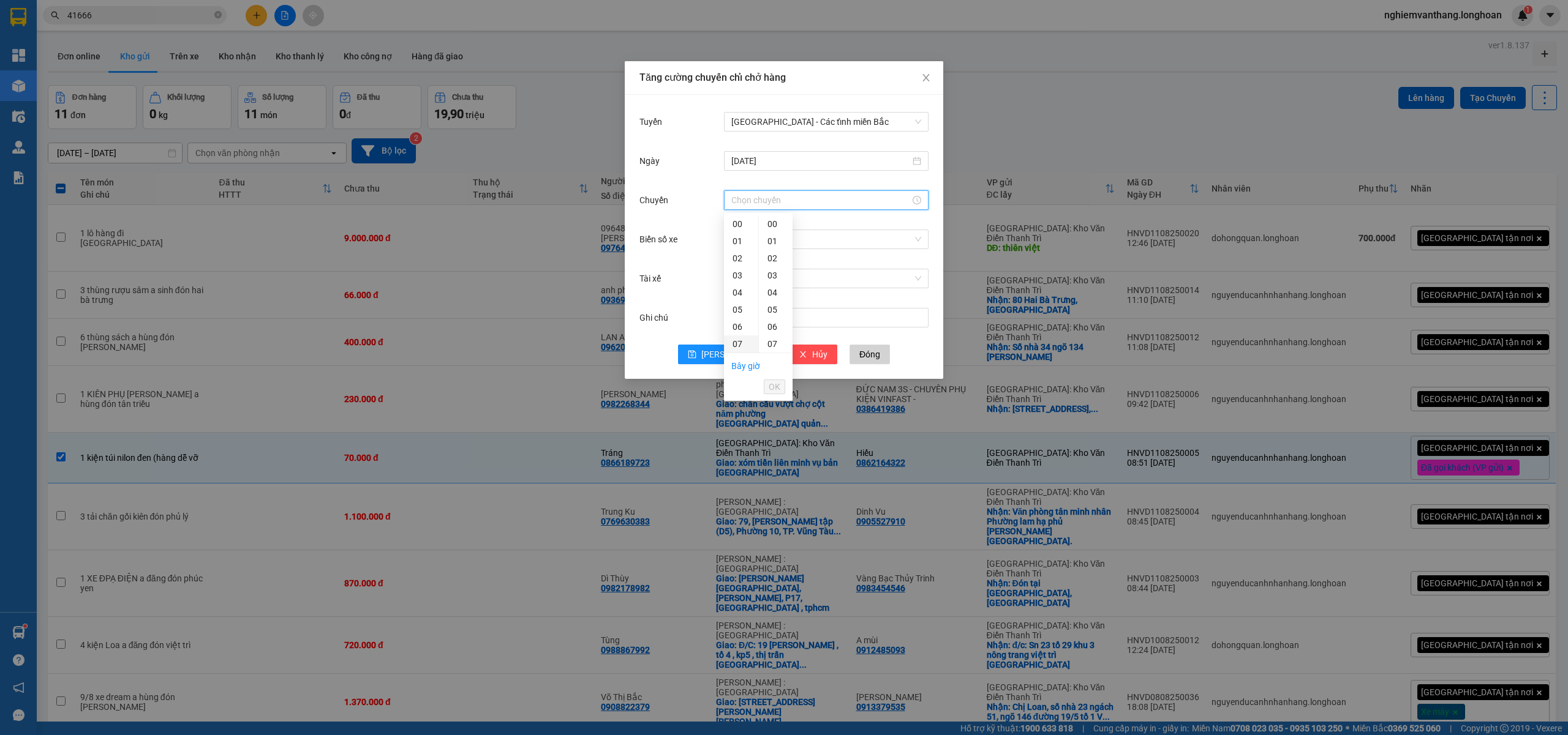
click at [739, 332] on div "06" at bounding box center [741, 327] width 34 height 18
type input "06:00"
click at [777, 385] on span "OK" at bounding box center [774, 386] width 11 height 13
click at [728, 346] on button "Lưu" at bounding box center [727, 355] width 99 height 19
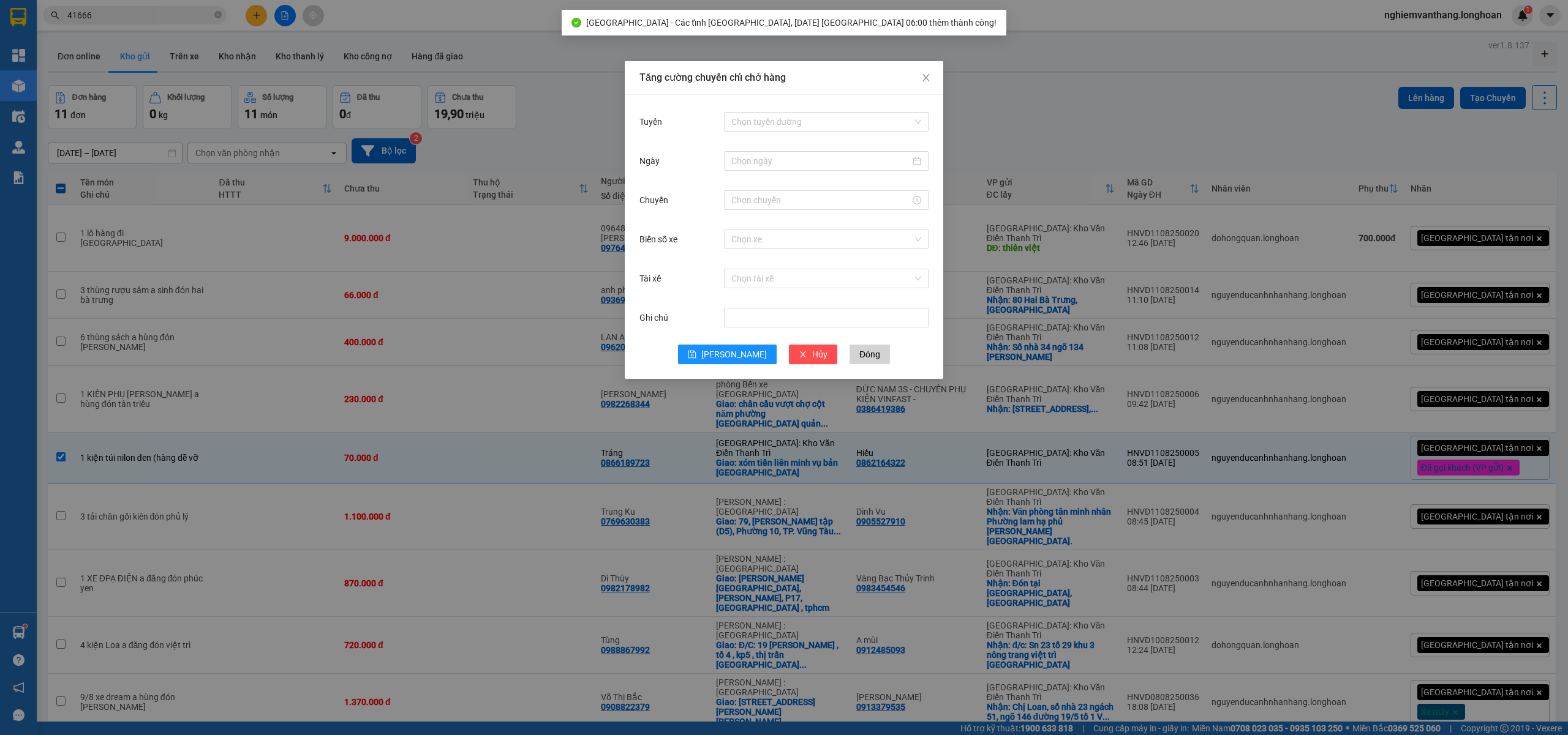
click at [1045, 105] on div "Tăng cường chuyến chỉ chở hàng Tuyến Chọn tuyến đường Ngày Chuyến Biển số xe Ch…" at bounding box center [784, 367] width 1568 height 735
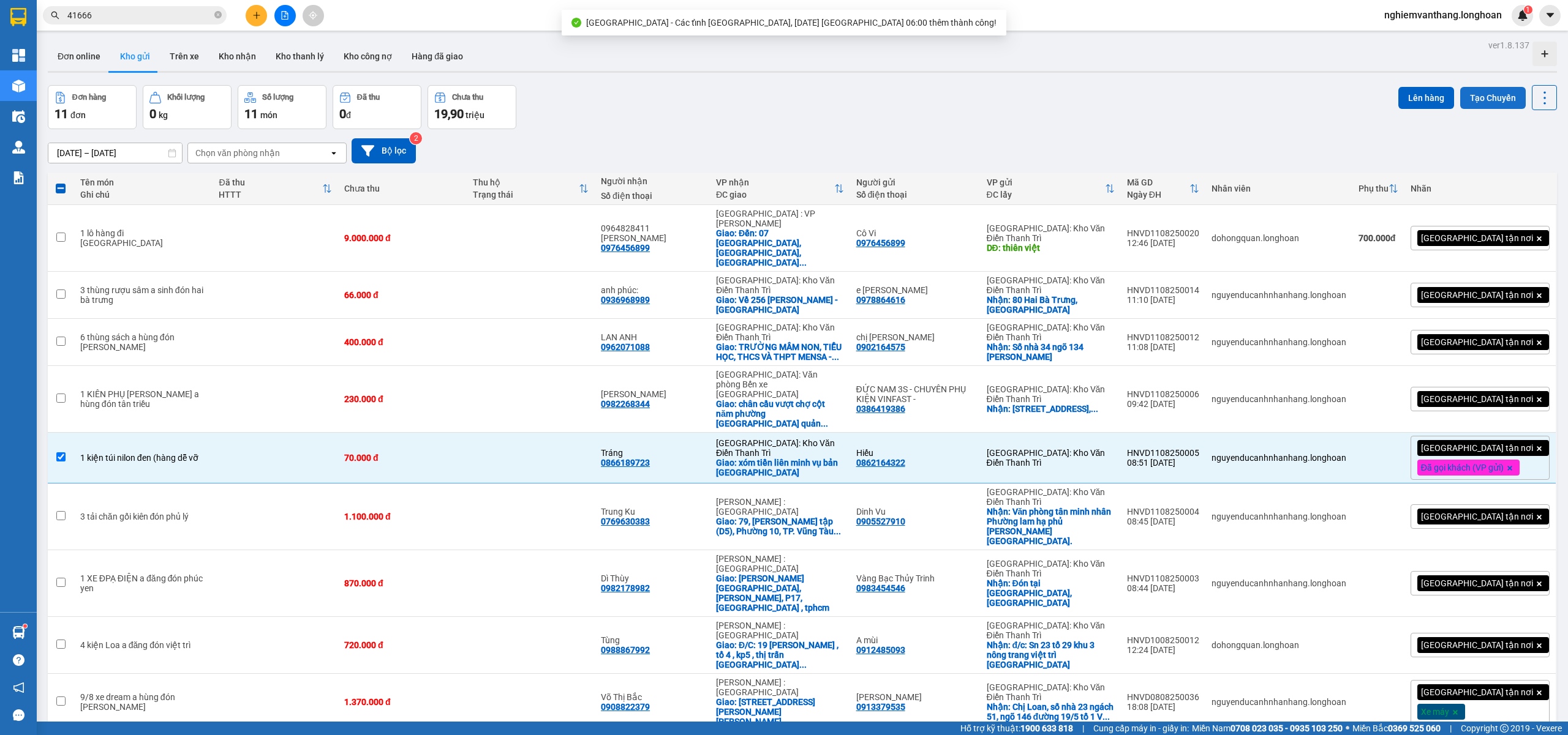
click at [1468, 93] on button "Tạo Chuyến" at bounding box center [1493, 97] width 66 height 22
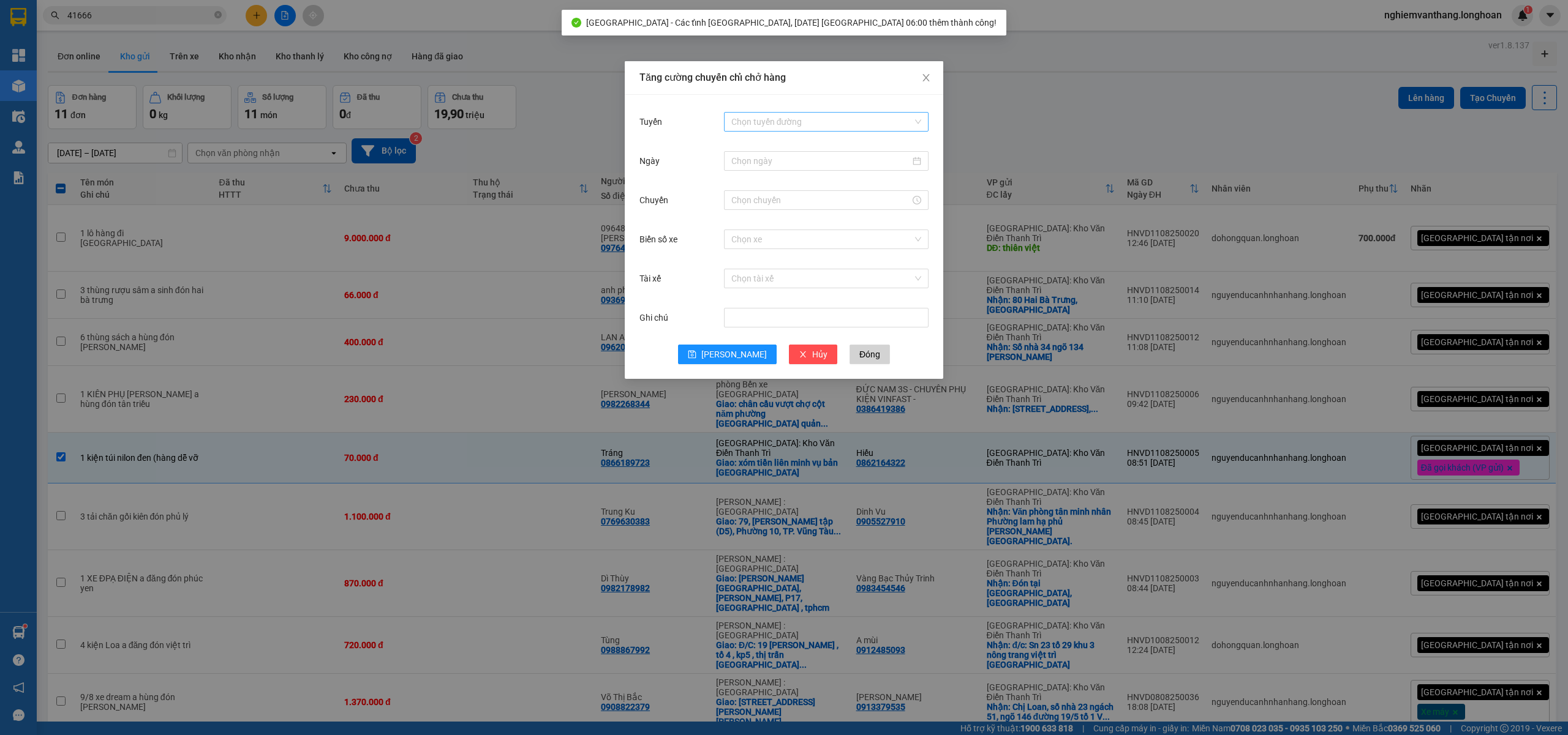
click at [773, 127] on input "Tuyến" at bounding box center [822, 122] width 181 height 18
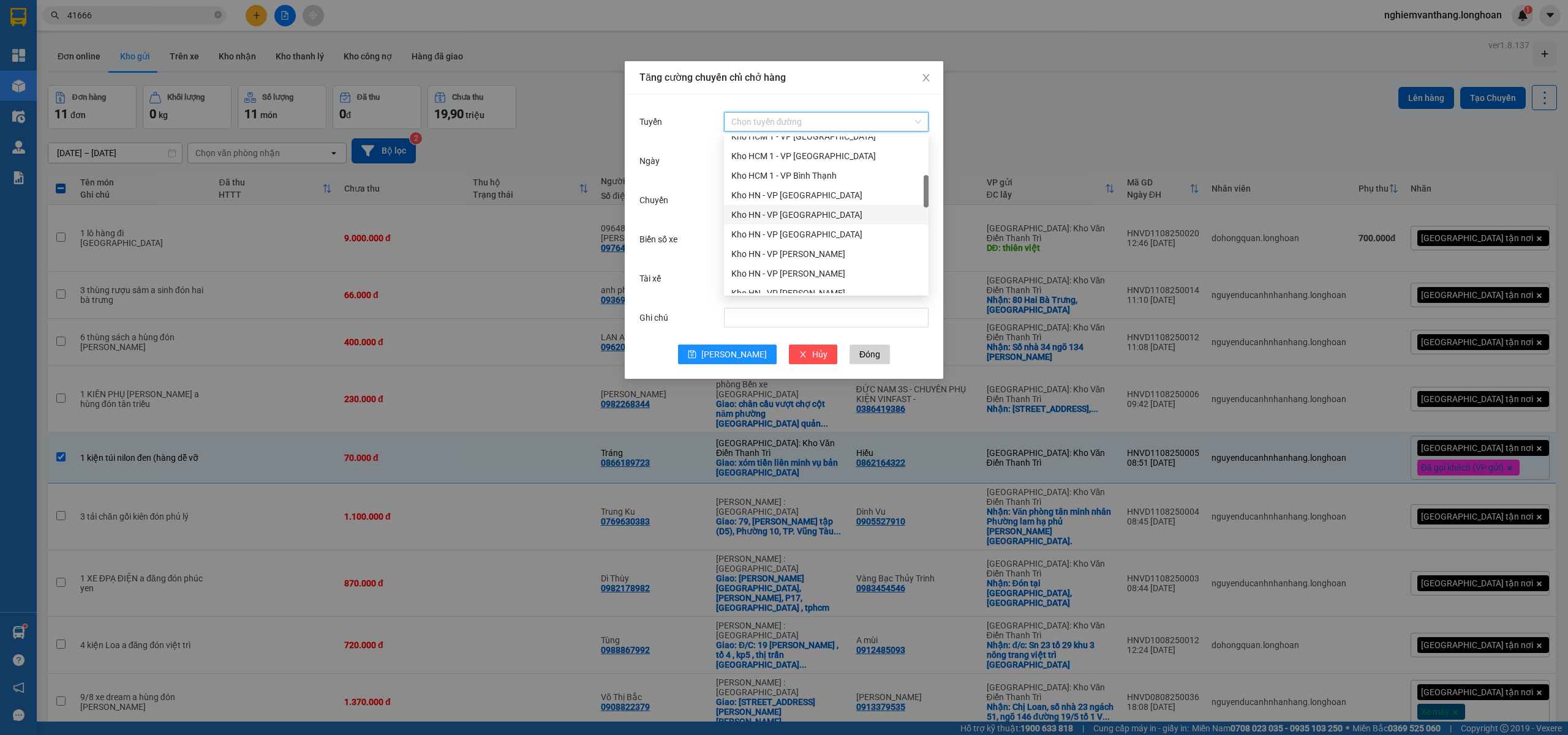
scroll to position [0, 0]
drag, startPoint x: 777, startPoint y: 166, endPoint x: 825, endPoint y: 192, distance: 54.6
click at [777, 165] on div "[GEOGRAPHIC_DATA] - [GEOGRAPHIC_DATA]" at bounding box center [827, 166] width 190 height 13
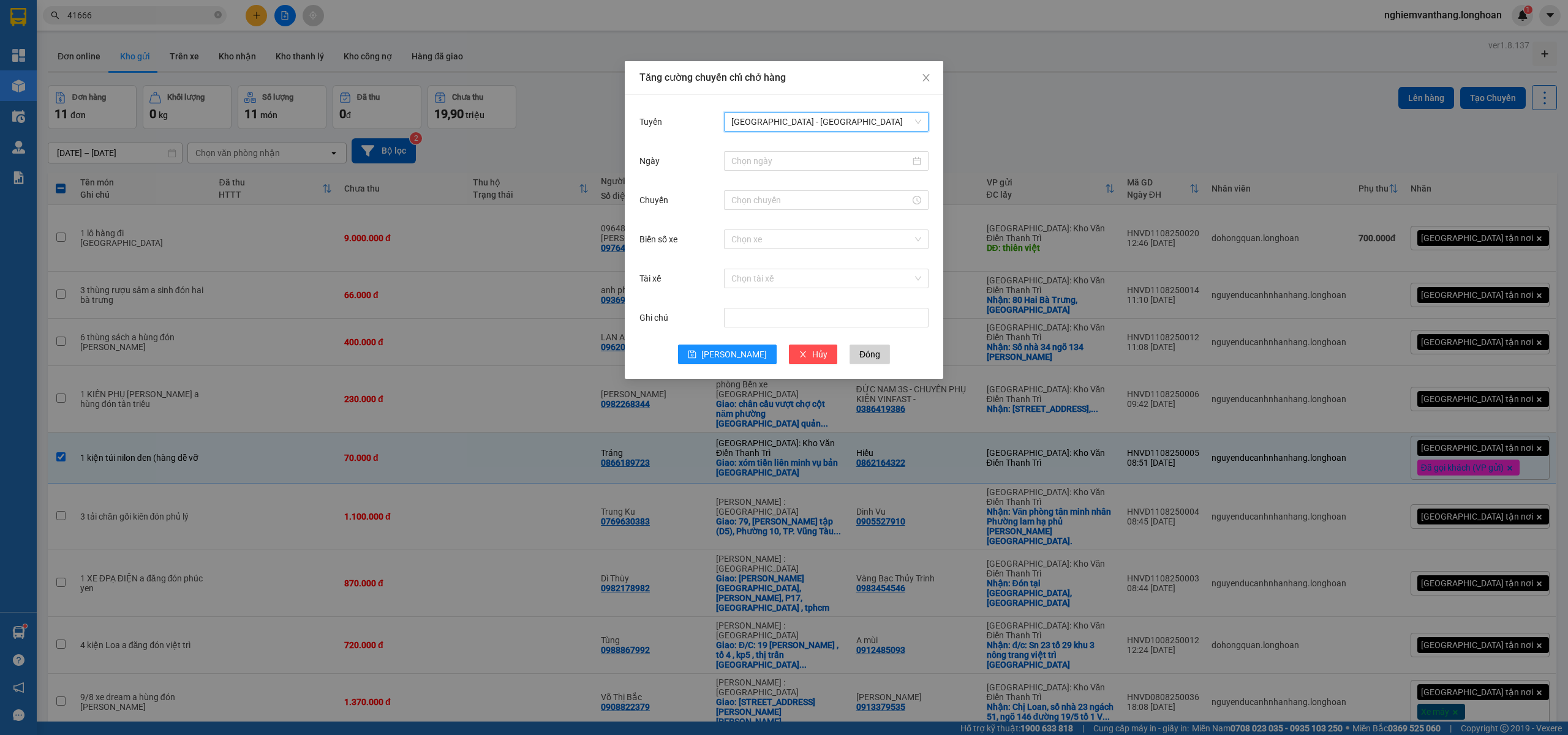
drag, startPoint x: 772, startPoint y: 166, endPoint x: 782, endPoint y: 177, distance: 14.9
click at [772, 164] on input "Ngày" at bounding box center [821, 160] width 179 height 13
type input "[DATE]"
click at [767, 273] on div "11" at bounding box center [764, 269] width 15 height 15
click at [755, 198] on input "Chuyến" at bounding box center [821, 200] width 179 height 13
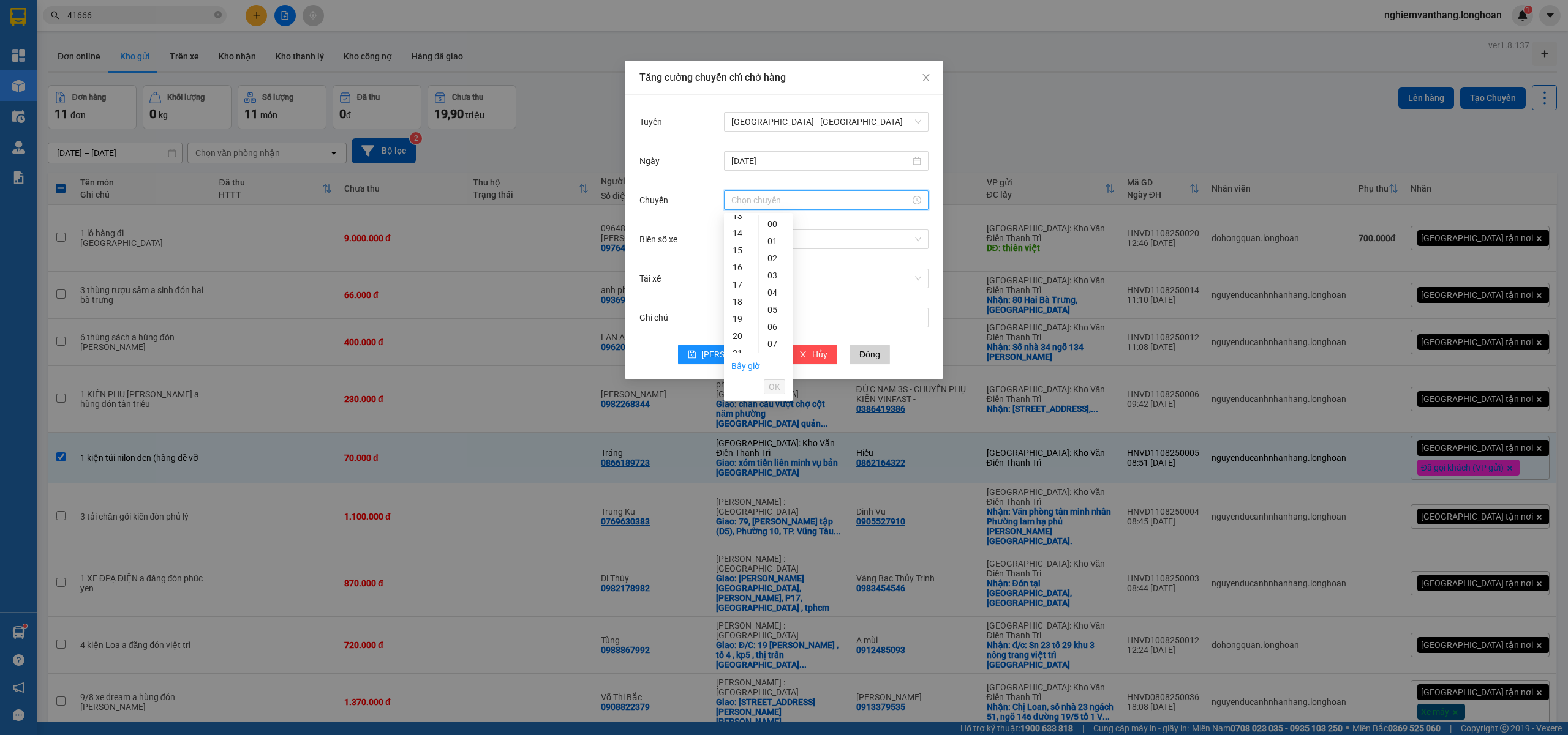
drag, startPoint x: 731, startPoint y: 336, endPoint x: 741, endPoint y: 339, distance: 10.4
click at [734, 336] on div "20" at bounding box center [741, 336] width 34 height 18
type input "20:00"
click at [760, 393] on ul "Bây giờ OK" at bounding box center [758, 376] width 68 height 46
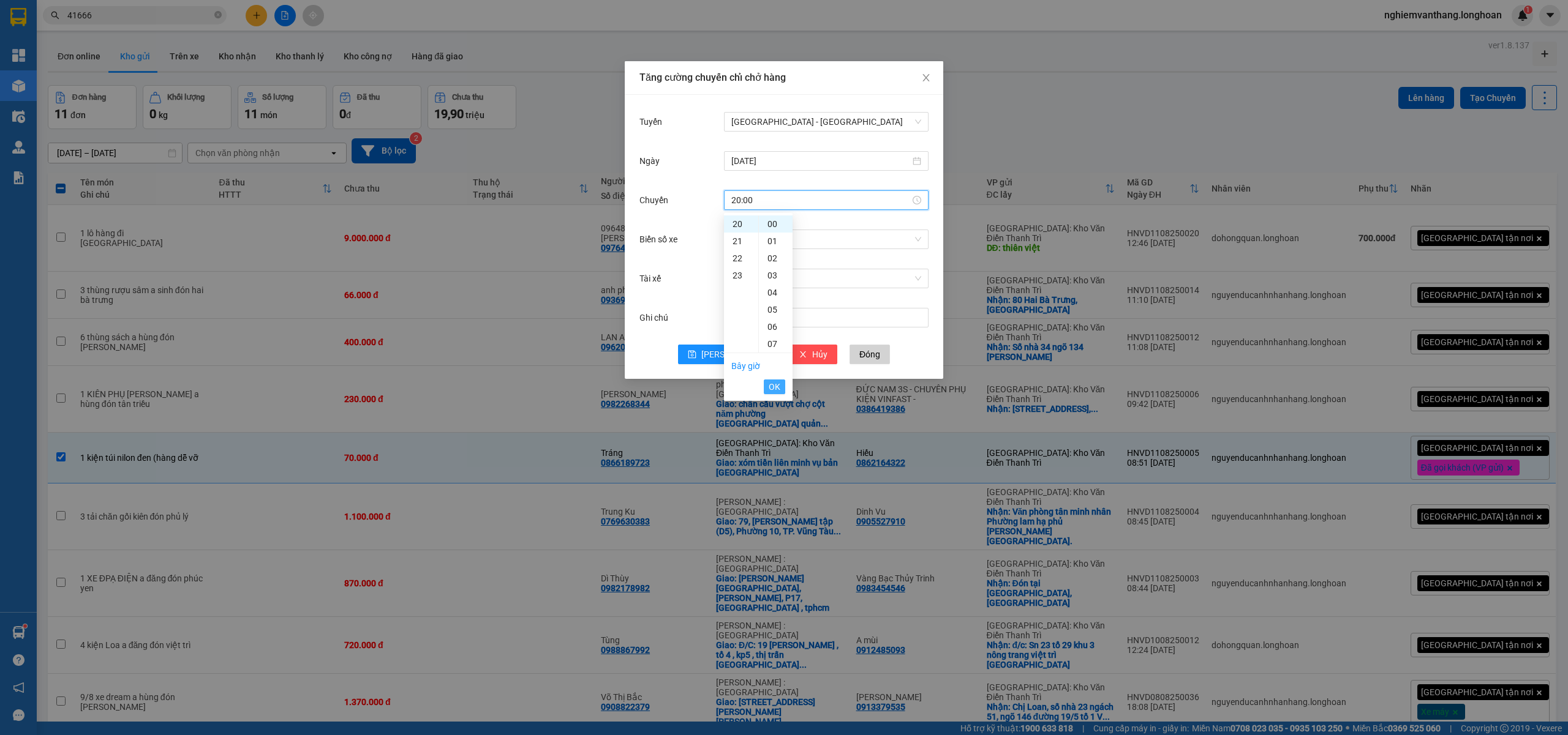
click at [768, 388] on button "OK" at bounding box center [775, 386] width 21 height 15
click at [726, 355] on button "Lưu" at bounding box center [727, 355] width 99 height 19
drag, startPoint x: 926, startPoint y: 74, endPoint x: 934, endPoint y: 72, distance: 8.2
click at [929, 74] on icon "close" at bounding box center [926, 77] width 10 height 10
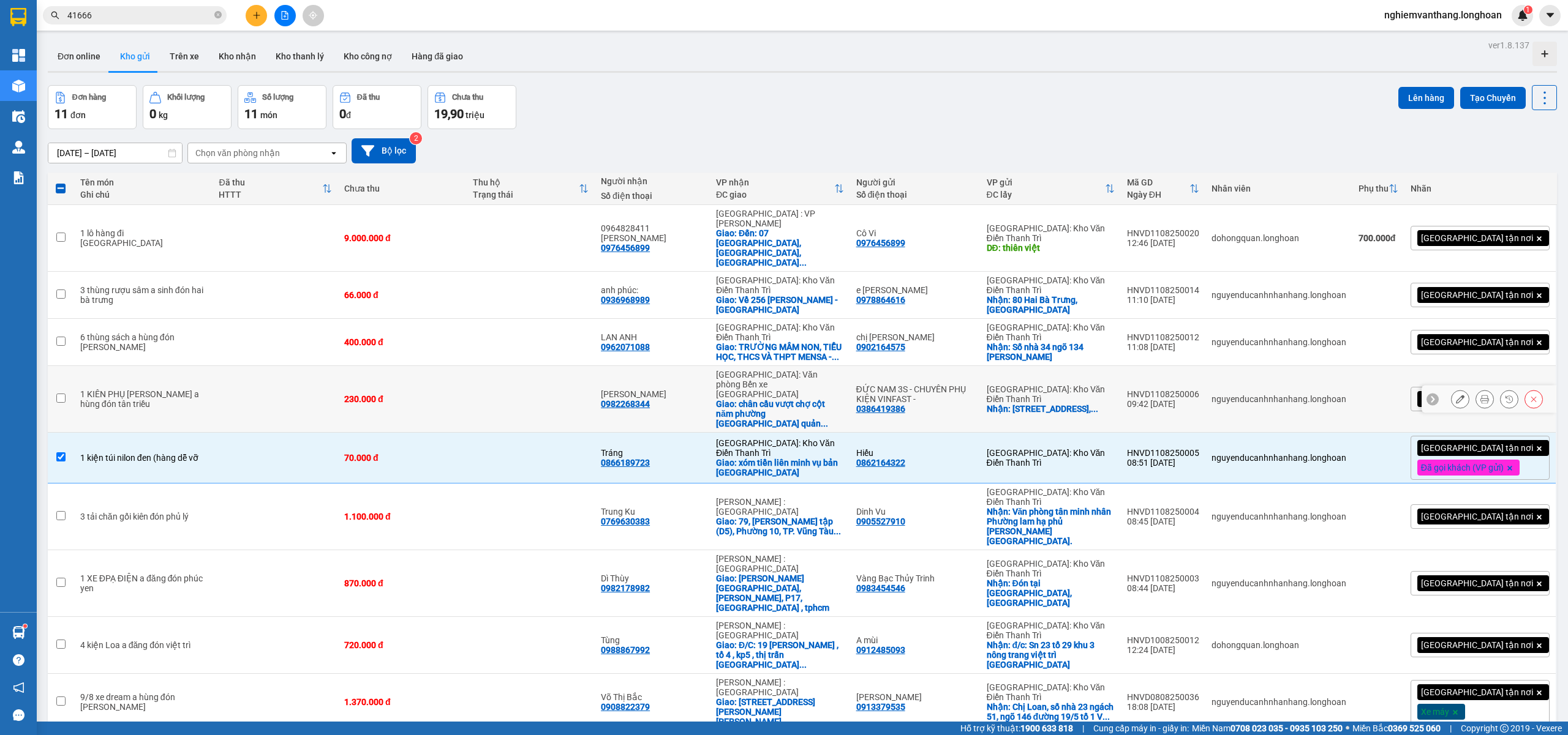
click at [197, 433] on td "1 kiện túi nilon đen (hàng dễ vỡ" at bounding box center [144, 458] width 139 height 51
checkbox input "false"
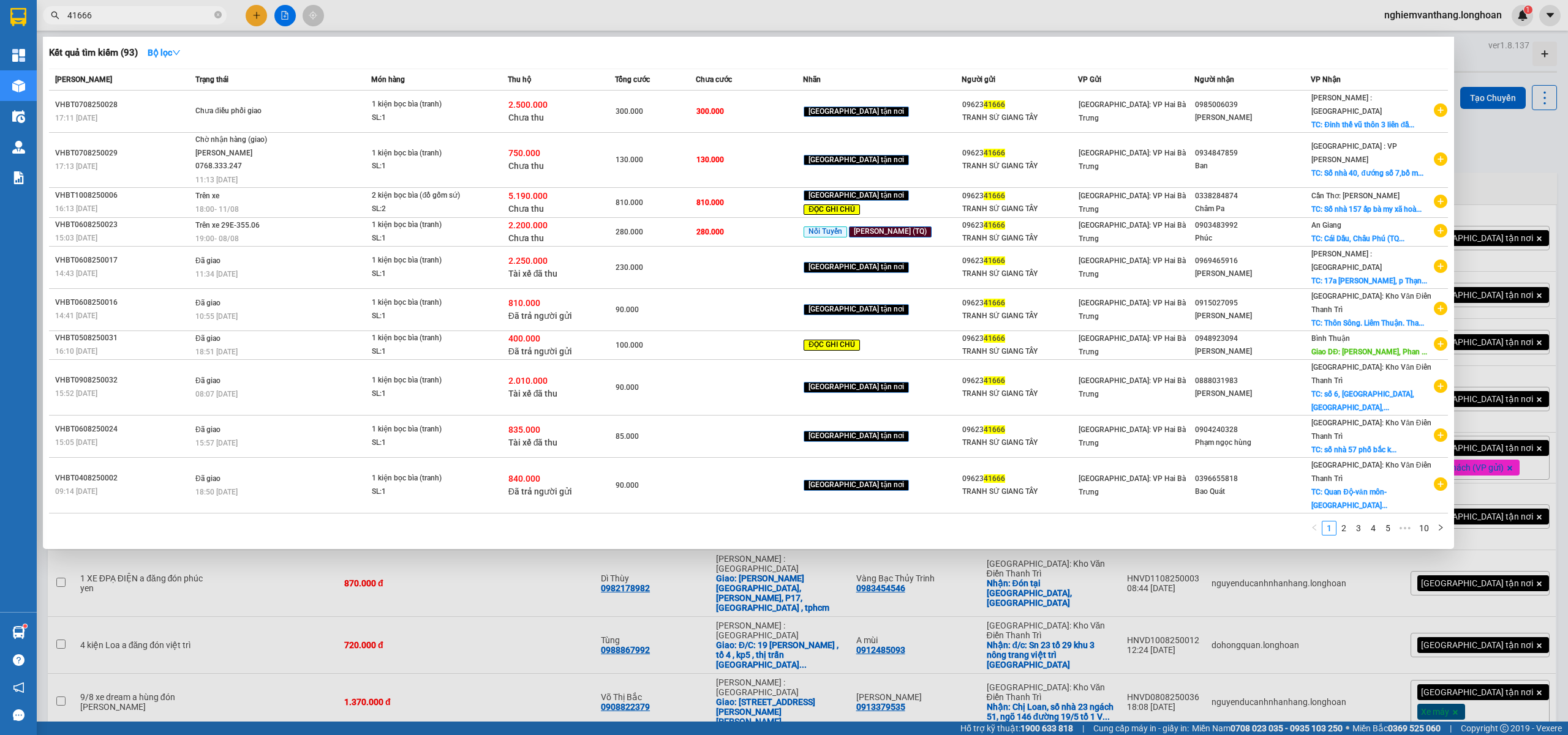
click at [124, 13] on input "41666" at bounding box center [139, 15] width 145 height 13
click at [123, 13] on input "41666" at bounding box center [139, 15] width 145 height 13
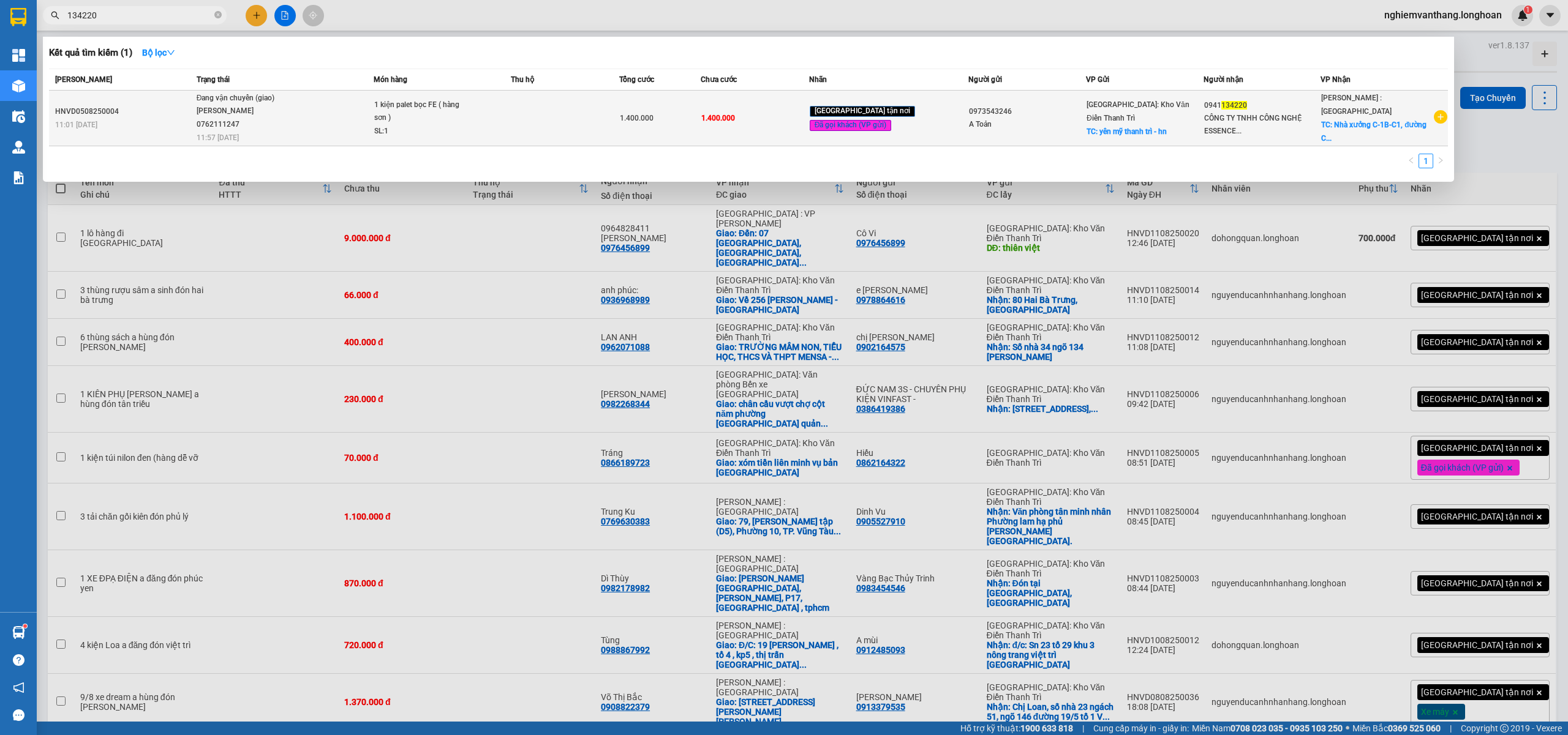
type input "134220"
click at [353, 96] on span "Đang vận chuyển (giao) ĐINH HÒA TRÍ 0762111247 11:57 - 11/08" at bounding box center [285, 117] width 177 height 51
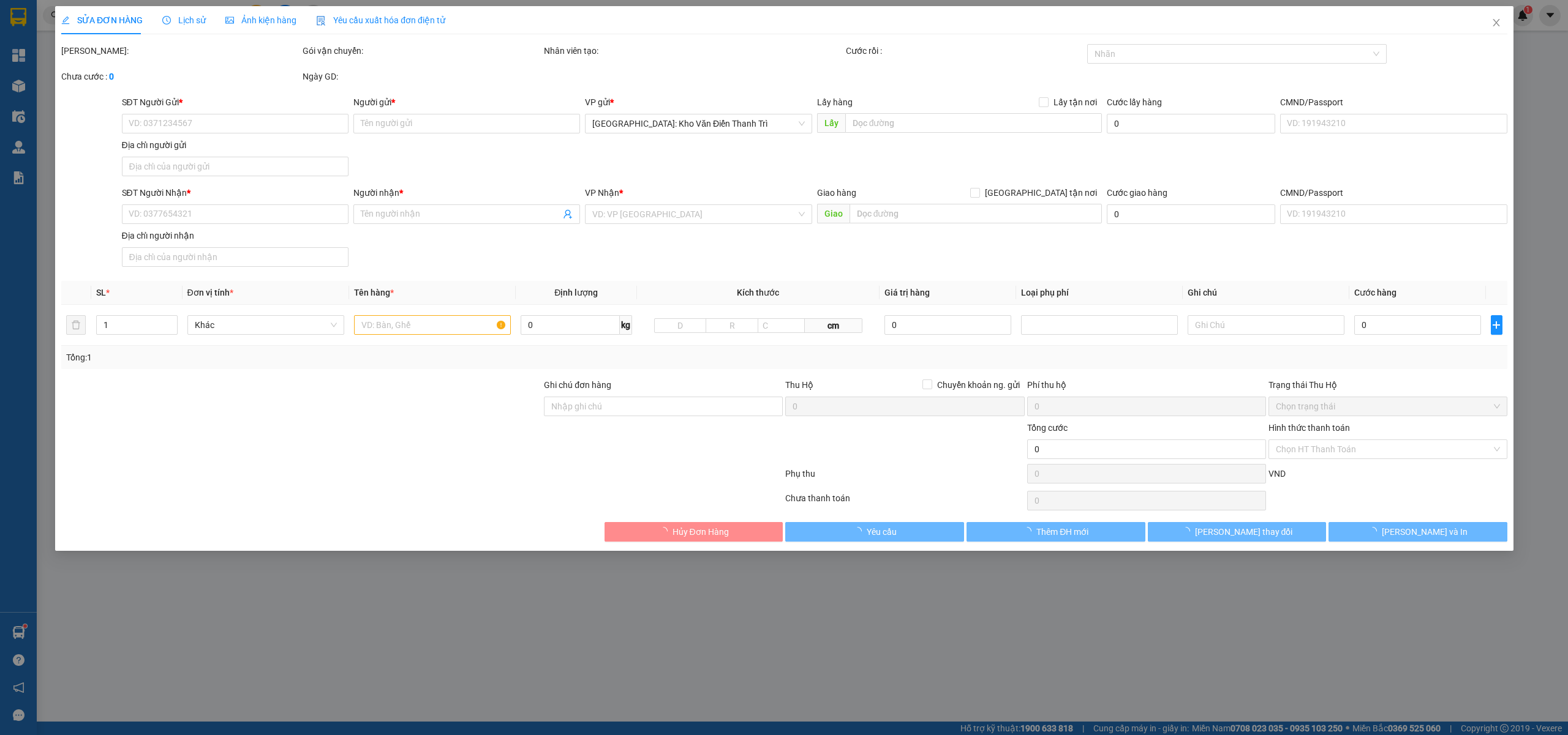
type input "0973543246"
type input "A Toản"
checkbox input "true"
type input "yên mỹ thanh trì - hn"
type input "0941134220"
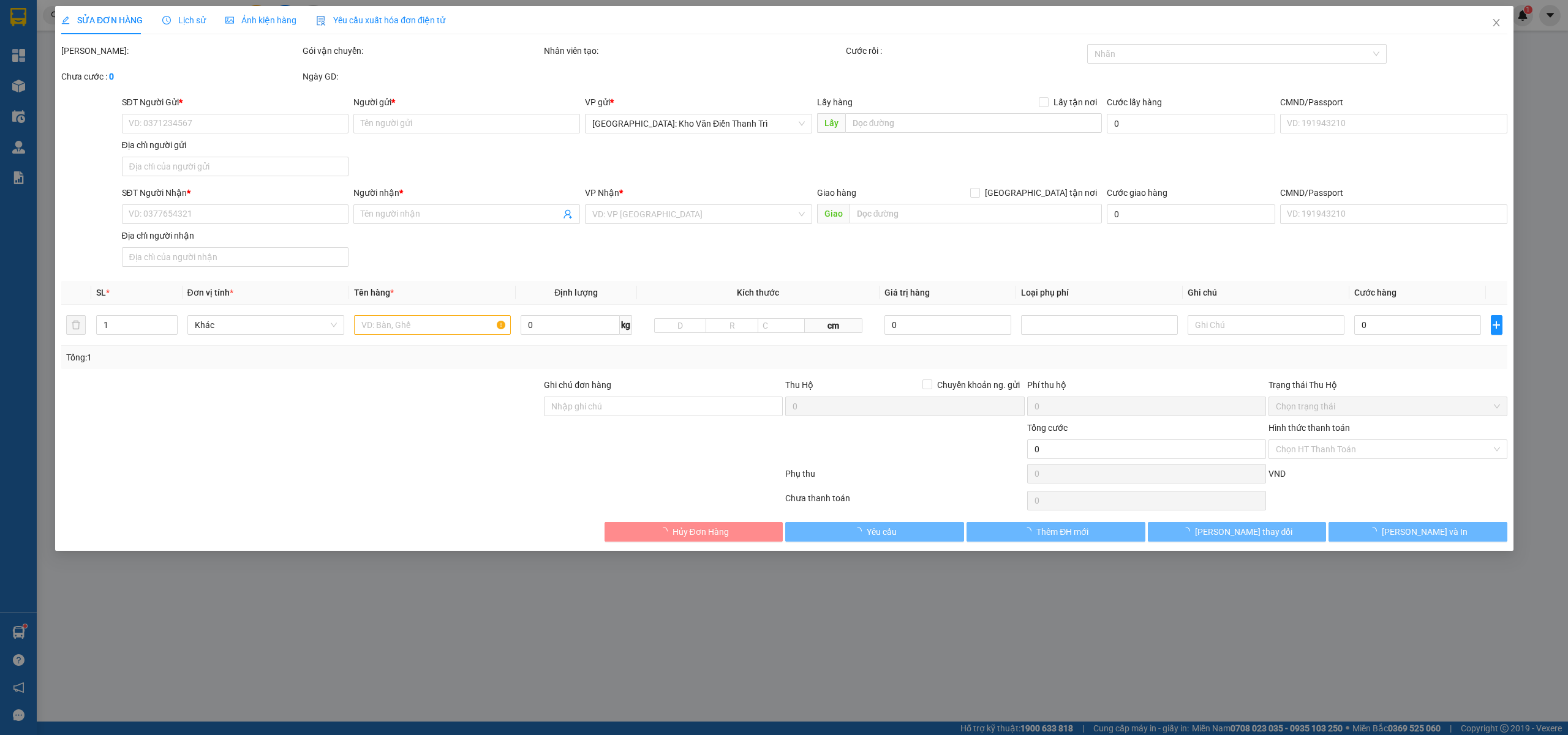
type input "CÔNG TY TNHH CÔNG NGHỆ ESSENCE FASTENER VIỆT NAM"
checkbox input "true"
type input "Nhà xưởng C-1B-C1, đường C3, KCN Mỹ Phước 3, P.Thới Hòa, bên cát - binh dương"
type input "1.400.000"
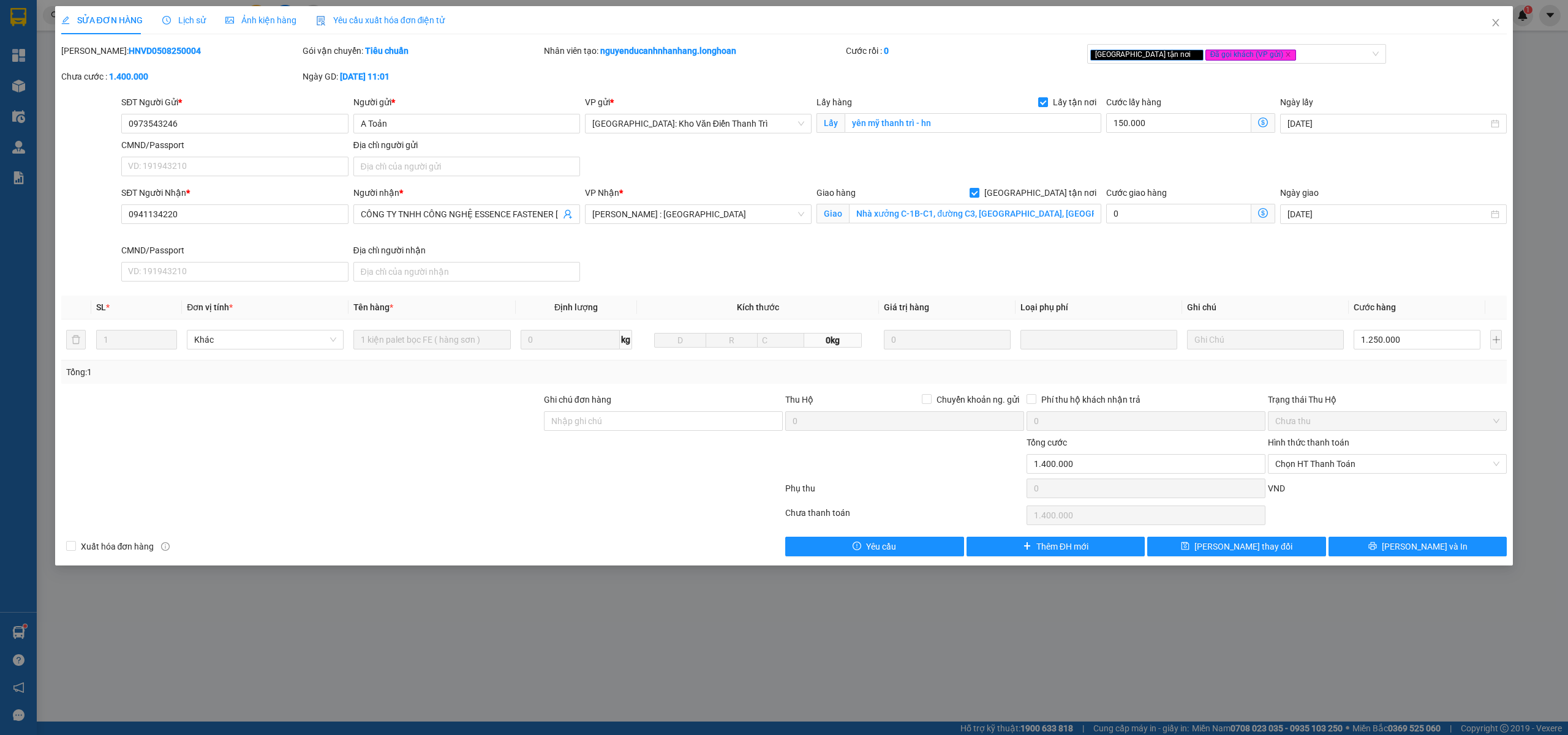
click at [172, 15] on span "Lịch sử" at bounding box center [184, 19] width 44 height 10
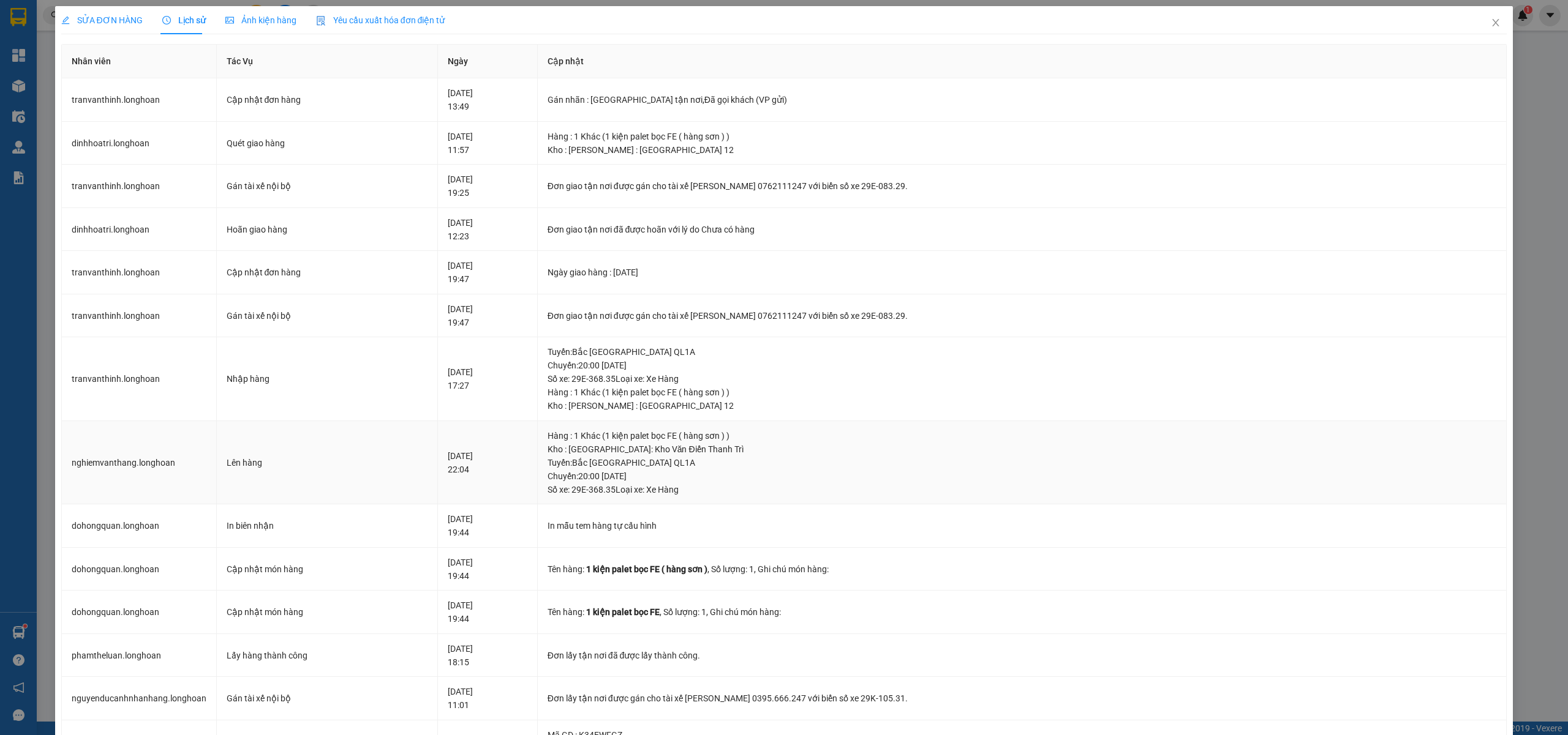
click at [642, 493] on div "Tuyến : Bắc Trung Nam QL1A Chuyến: 20:00 ngày 07-08-2025 Số xe: 29E-368.35 Loại…" at bounding box center [1022, 477] width 949 height 40
click at [1480, 13] on span "Close" at bounding box center [1495, 23] width 34 height 34
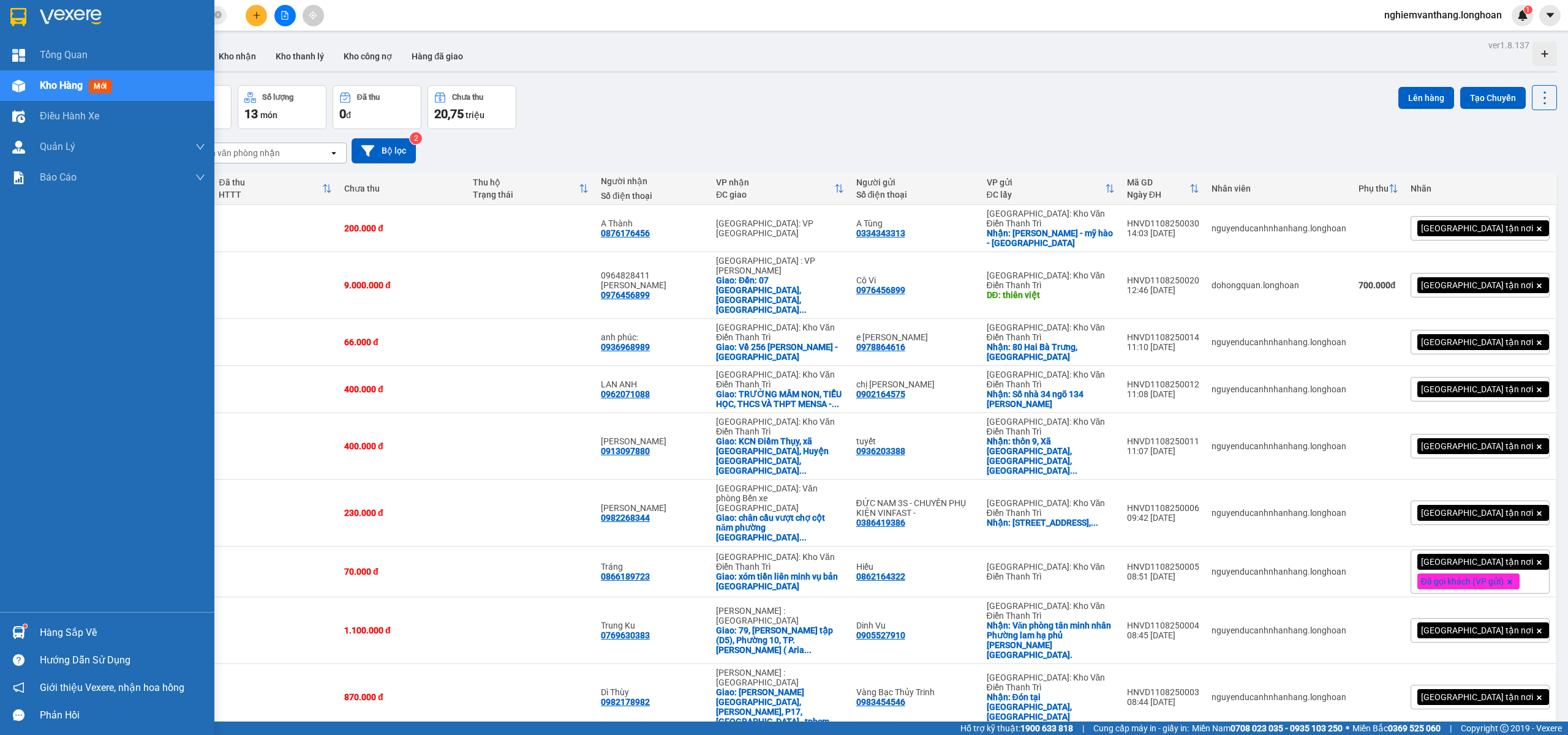
click at [11, 21] on img at bounding box center [18, 17] width 16 height 18
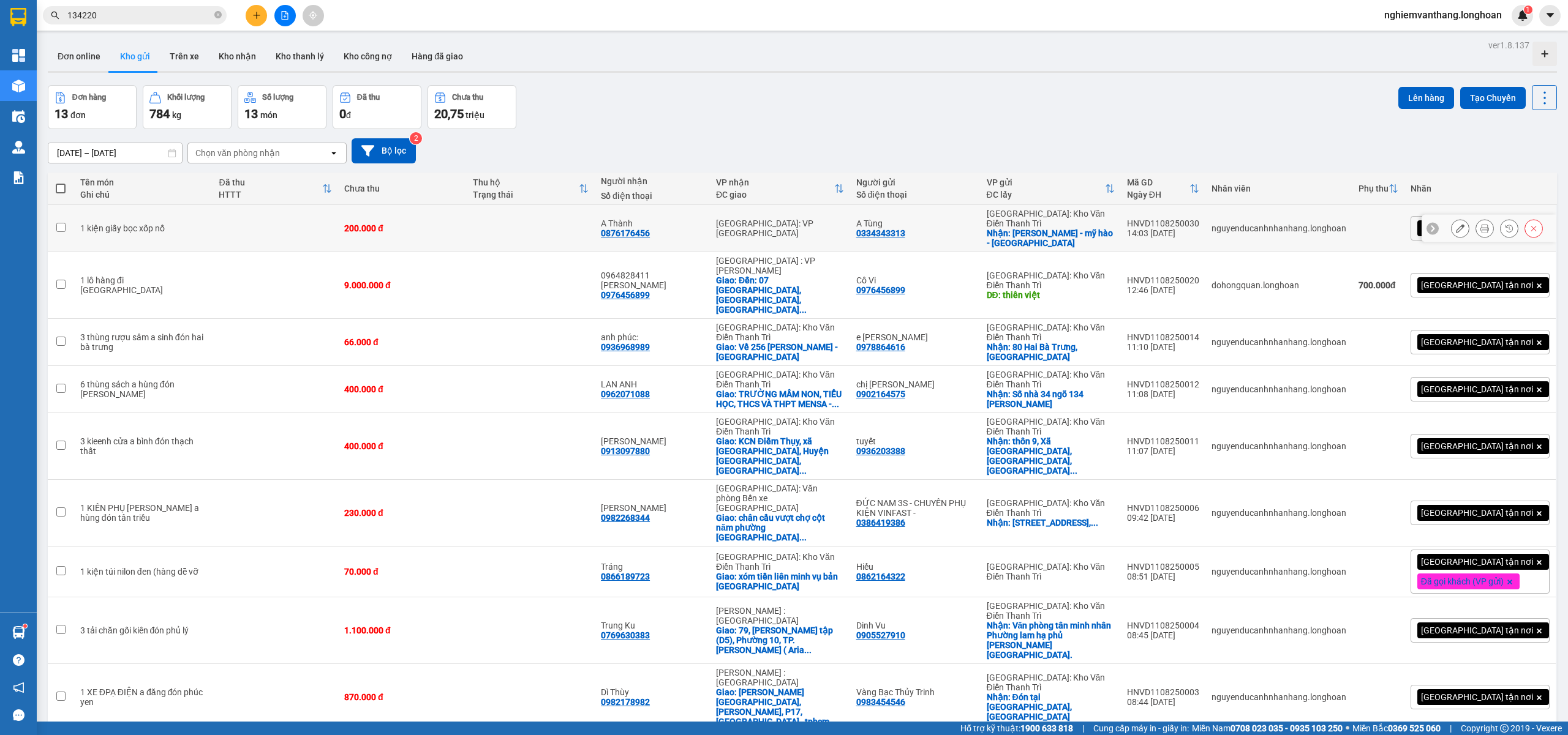
click at [245, 210] on td at bounding box center [275, 229] width 125 height 47
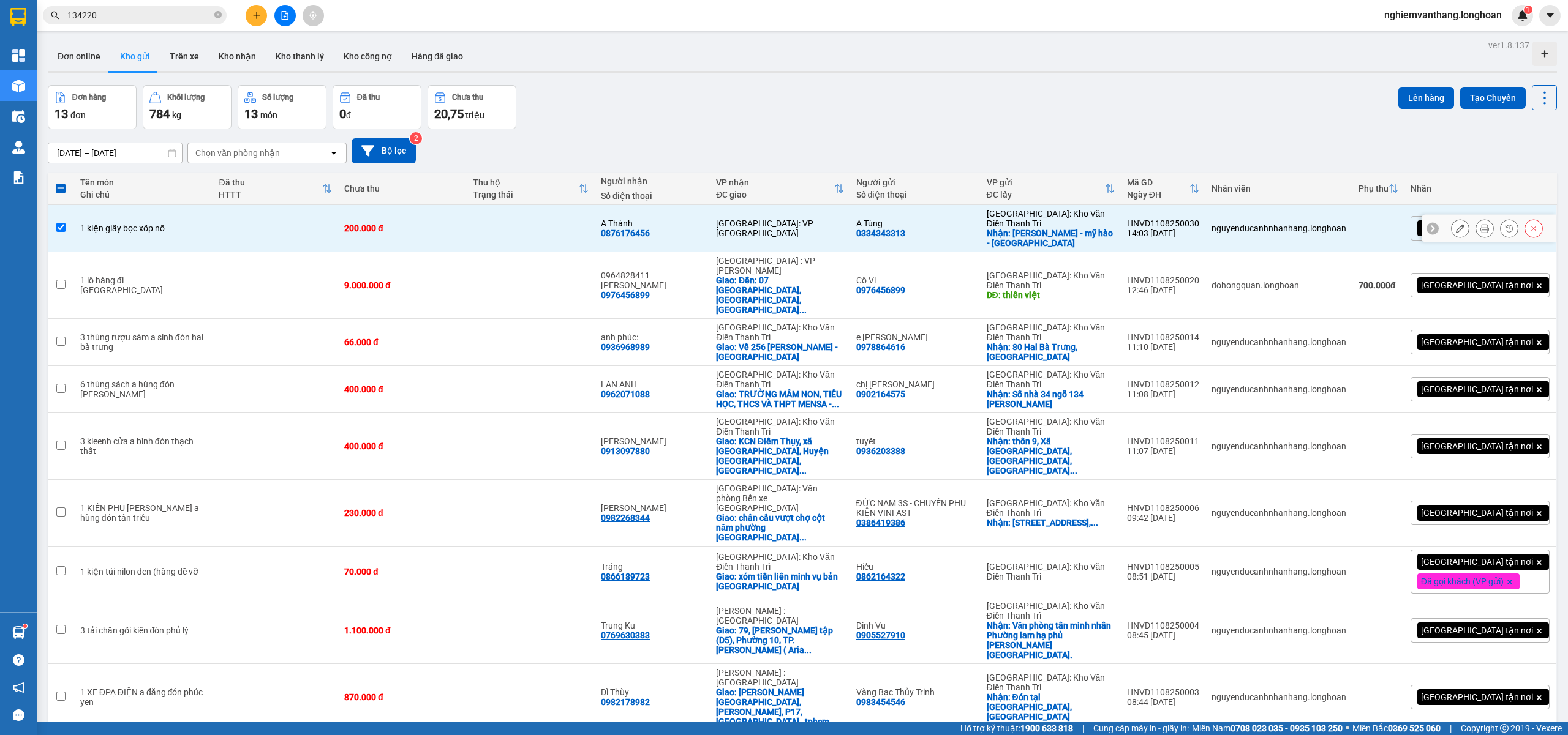
click at [248, 209] on td at bounding box center [275, 229] width 125 height 47
checkbox input "false"
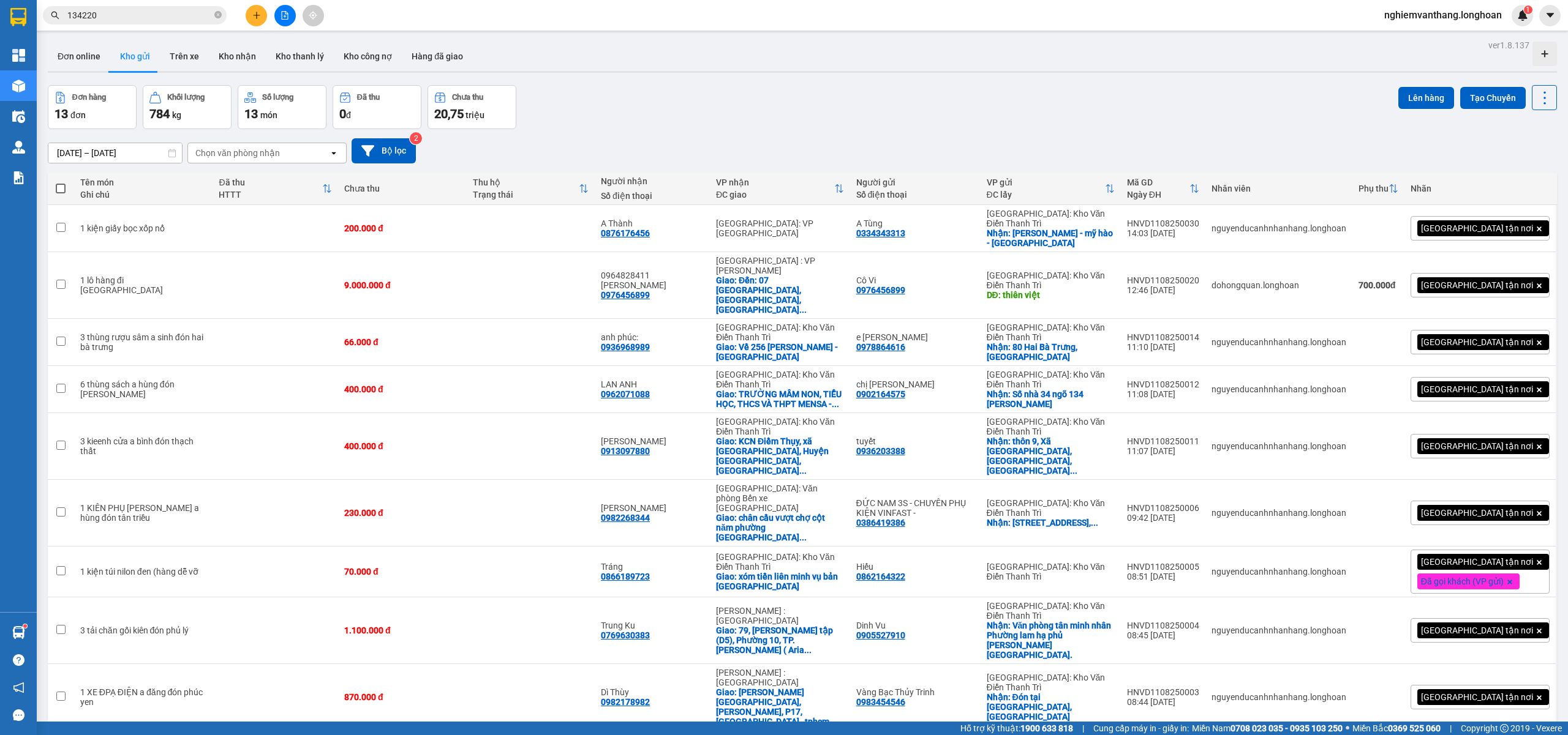
click at [278, 15] on button at bounding box center [285, 16] width 21 height 21
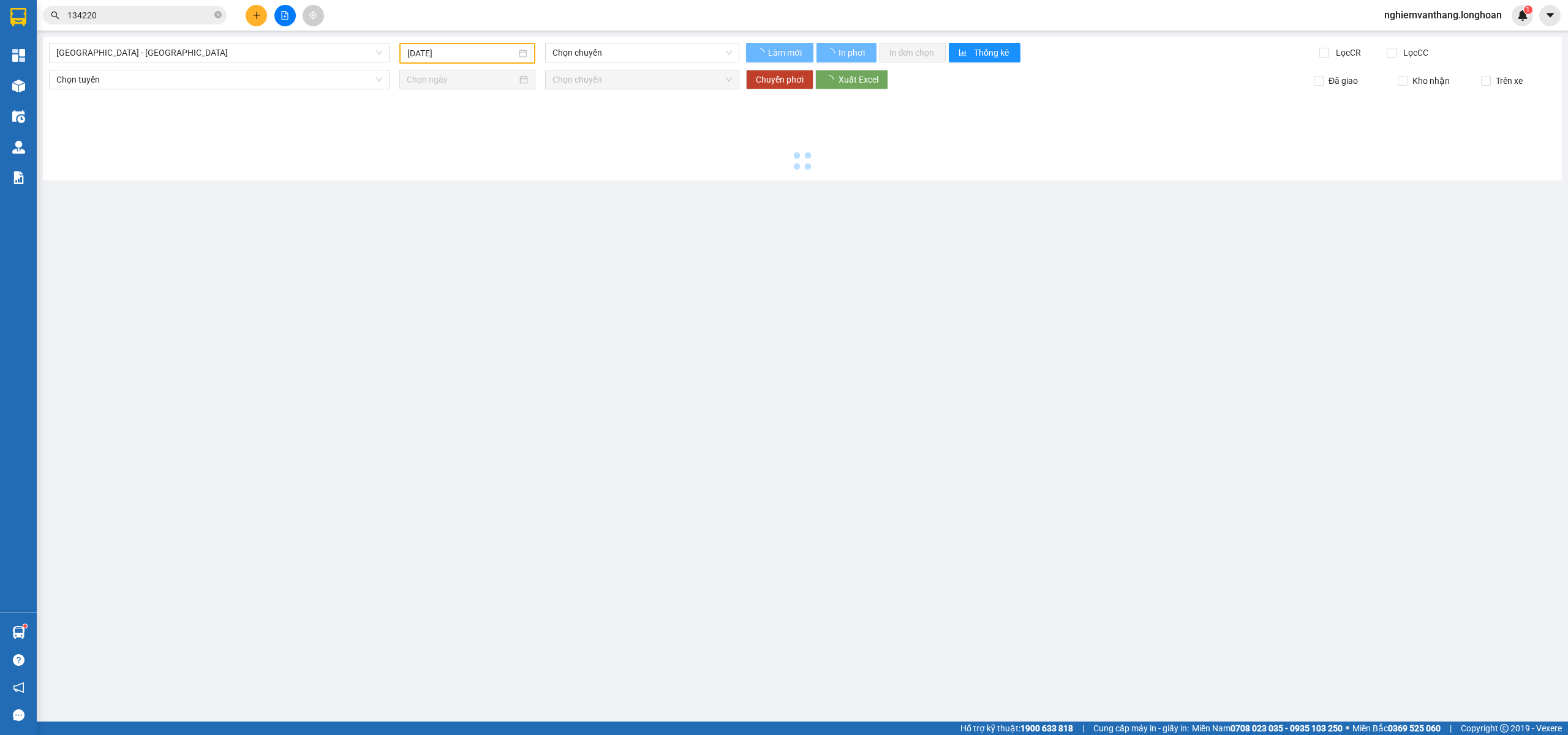
type input "[DATE]"
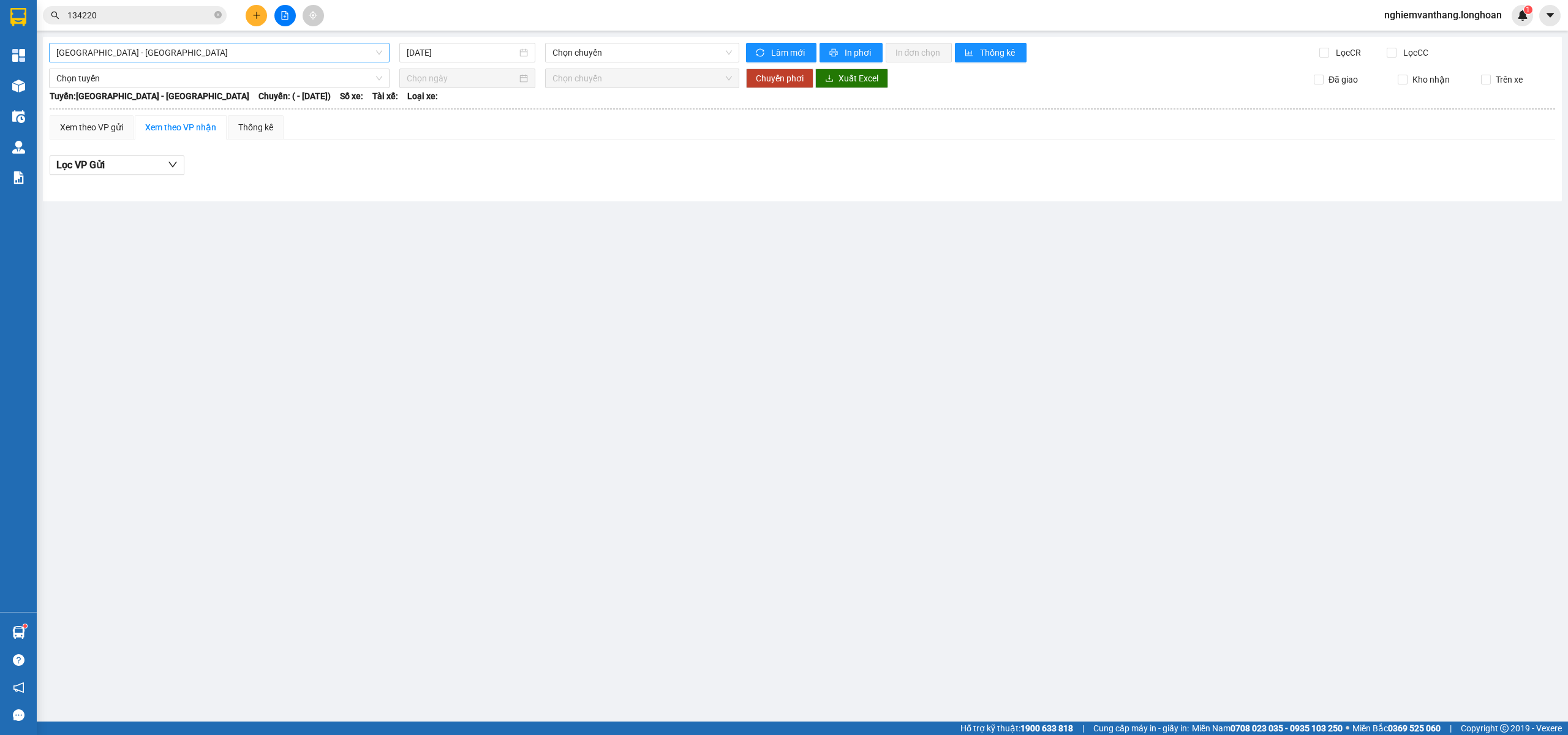
click at [176, 55] on span "[GEOGRAPHIC_DATA] - [GEOGRAPHIC_DATA]" at bounding box center [219, 53] width 326 height 18
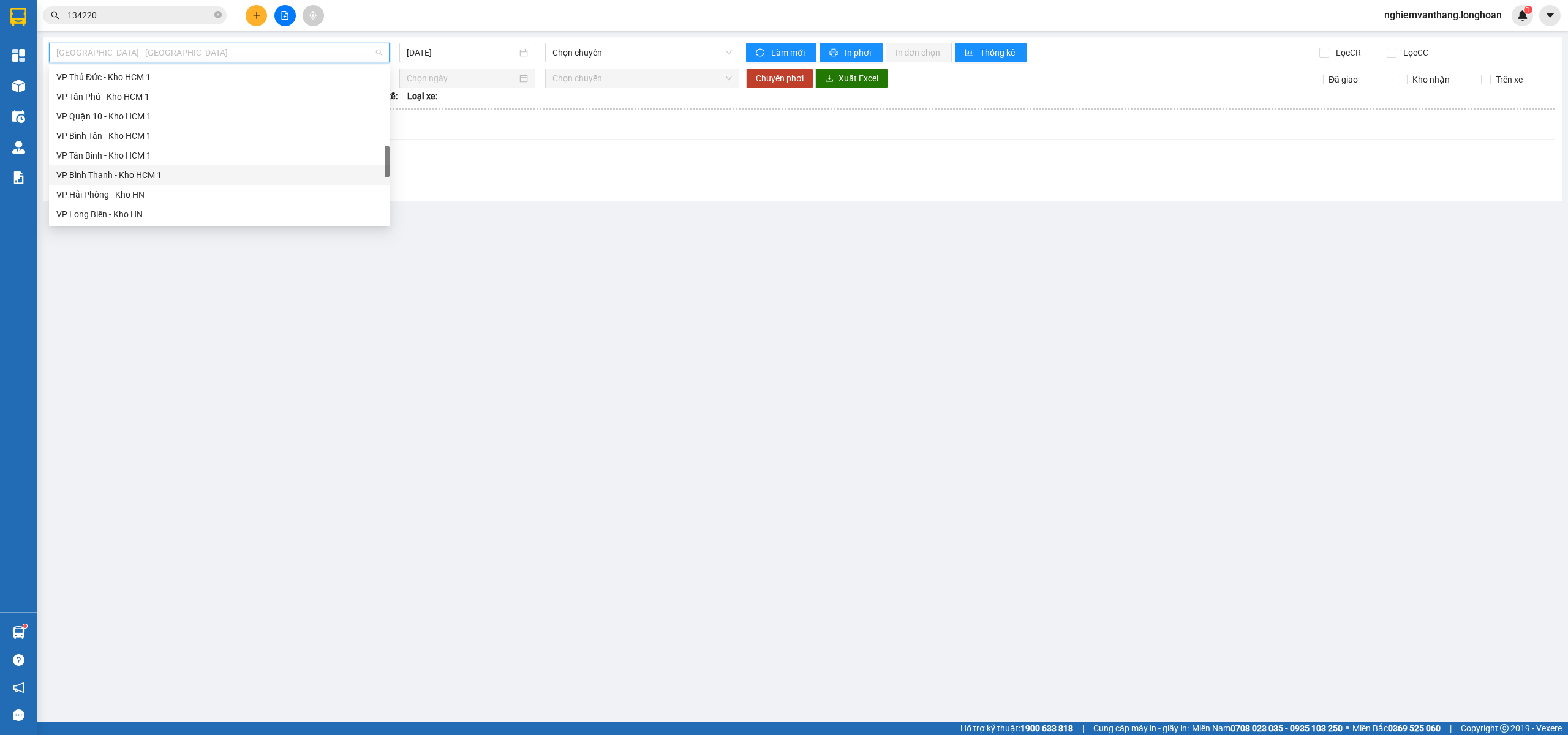
scroll to position [653, 0]
click at [131, 129] on div "VP [PERSON_NAME]" at bounding box center [219, 129] width 326 height 13
type input "[DATE]"
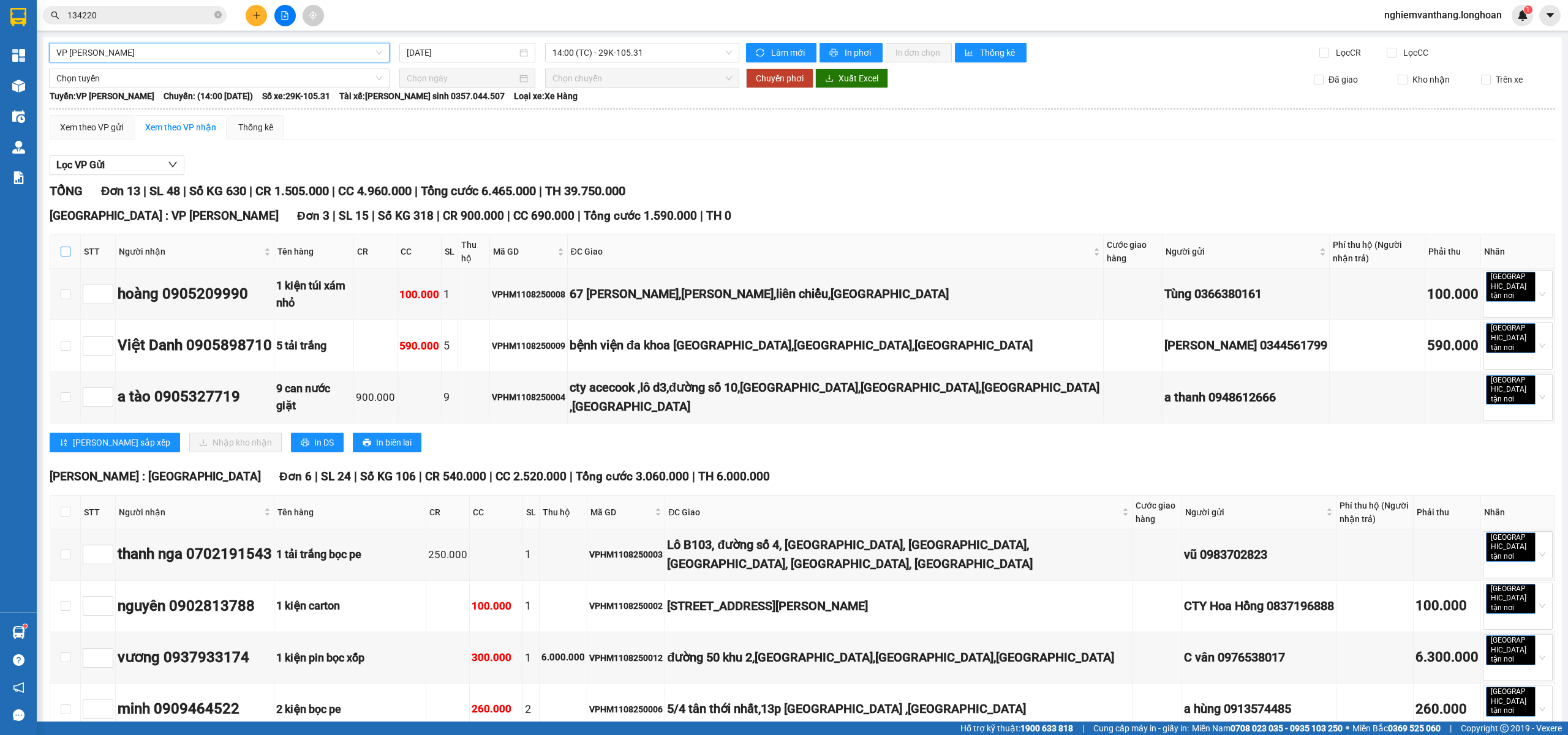
click at [60, 255] on input "checkbox" at bounding box center [65, 251] width 10 height 10
checkbox input "true"
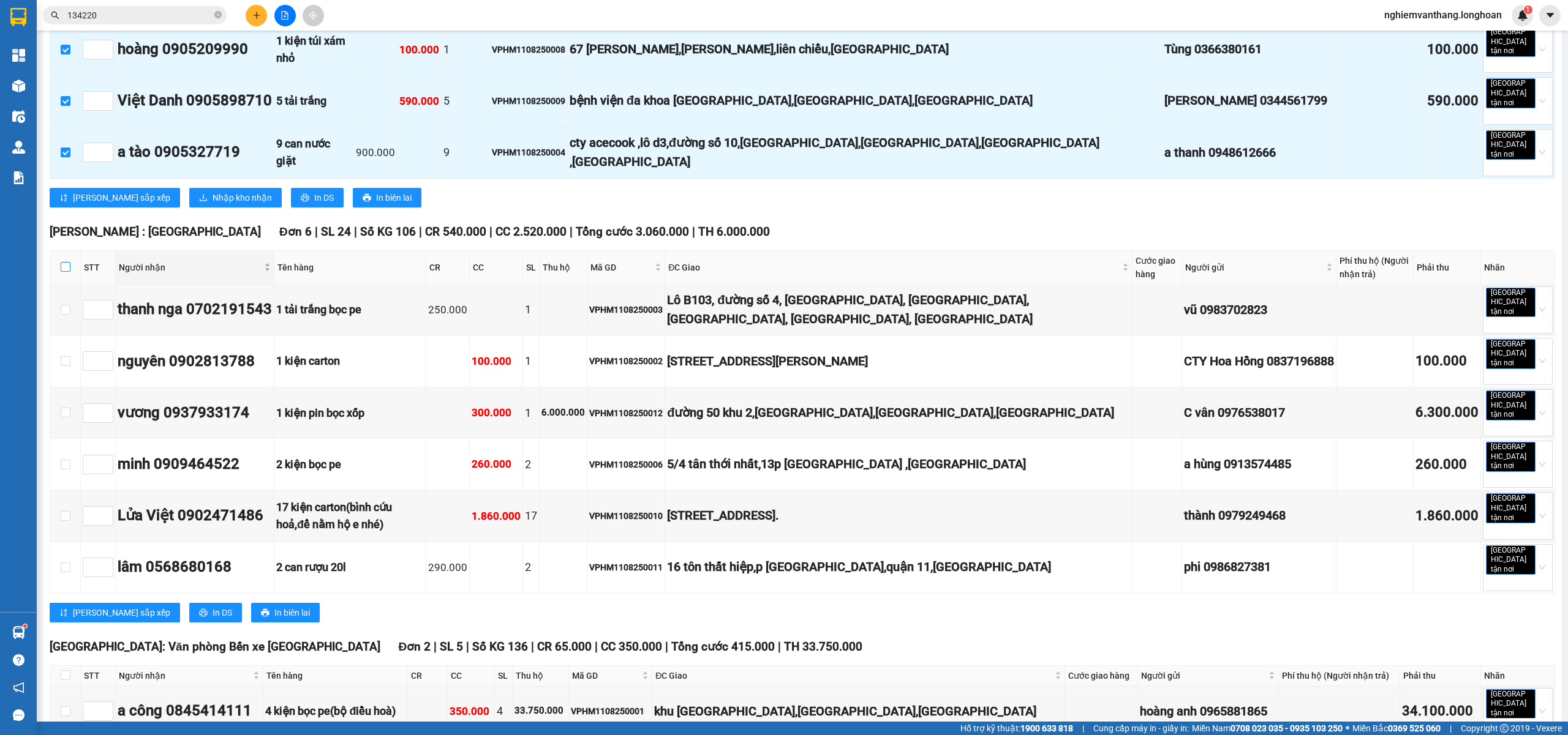
drag, startPoint x: 62, startPoint y: 243, endPoint x: 117, endPoint y: 258, distance: 57.0
click at [64, 262] on input "checkbox" at bounding box center [65, 266] width 10 height 10
checkbox input "true"
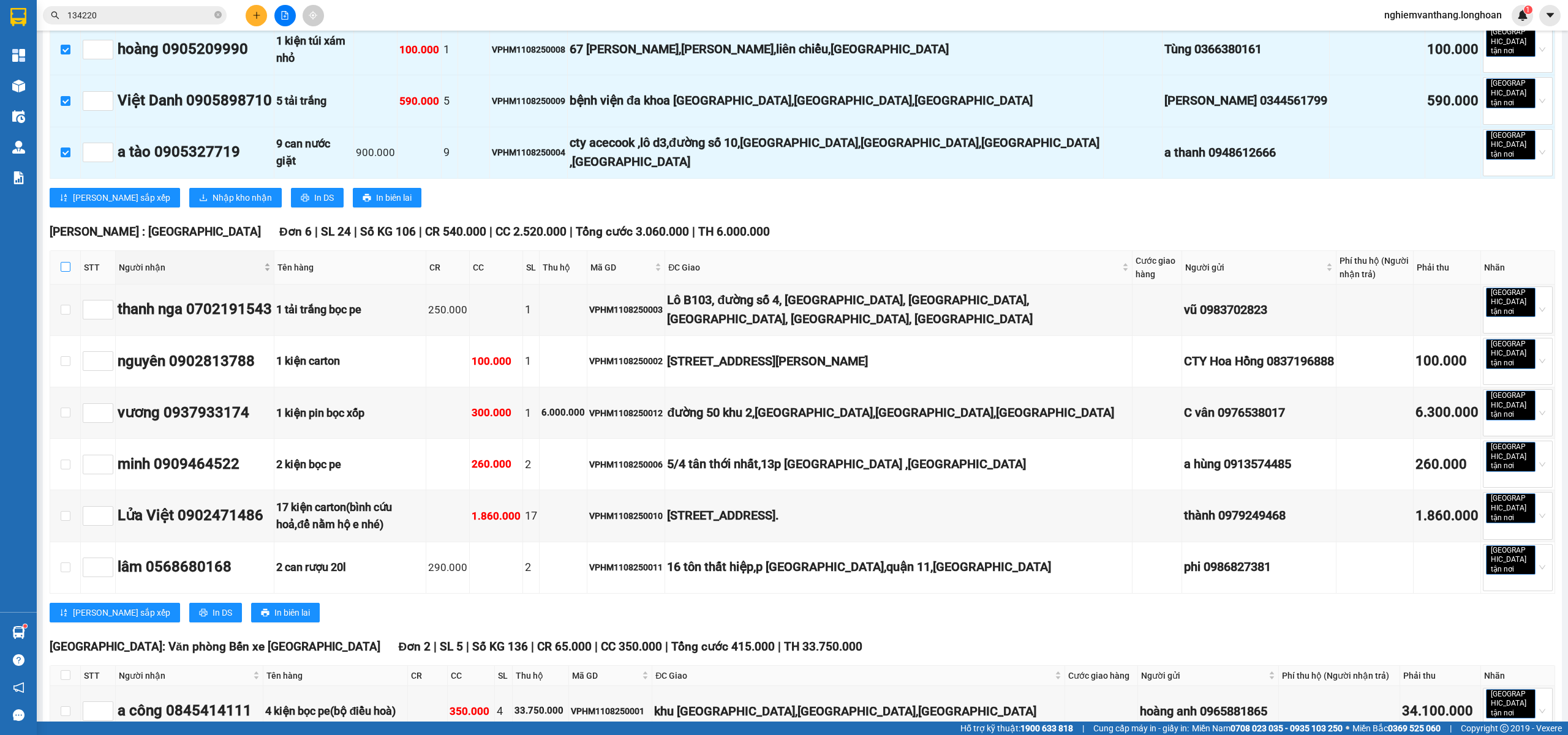
checkbox input "true"
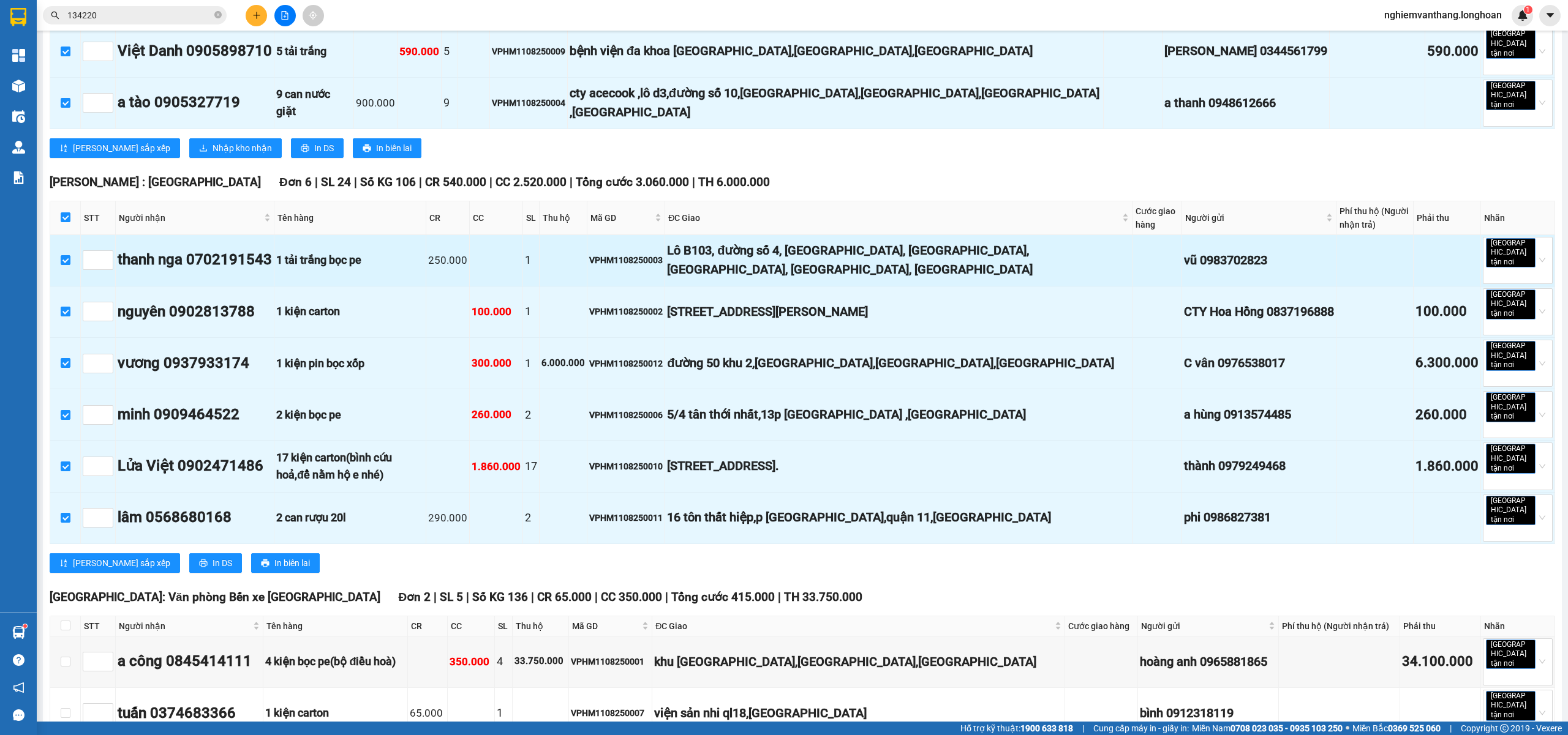
scroll to position [468, 0]
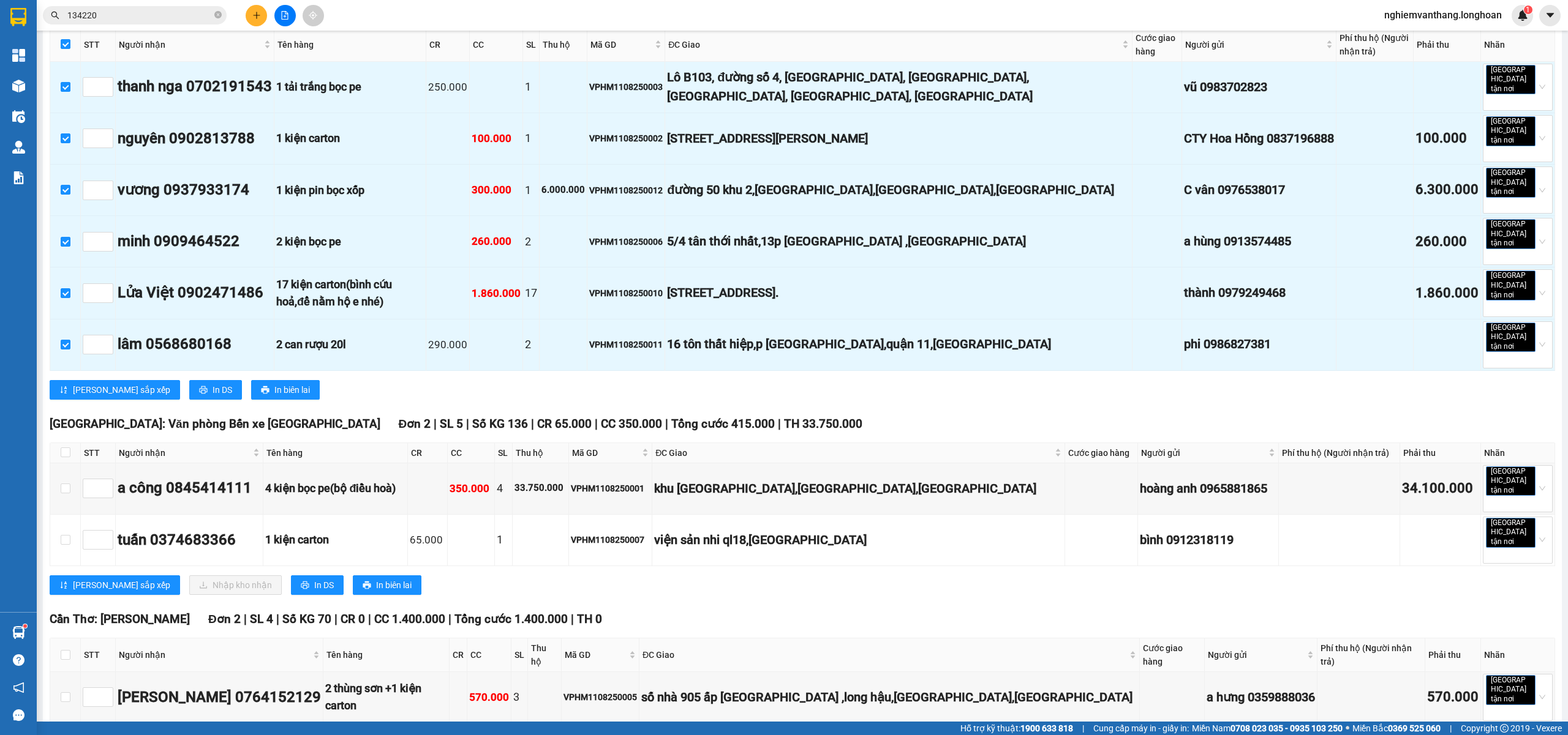
click at [72, 639] on th at bounding box center [65, 655] width 31 height 33
click at [62, 650] on input "checkbox" at bounding box center [65, 654] width 10 height 10
checkbox input "true"
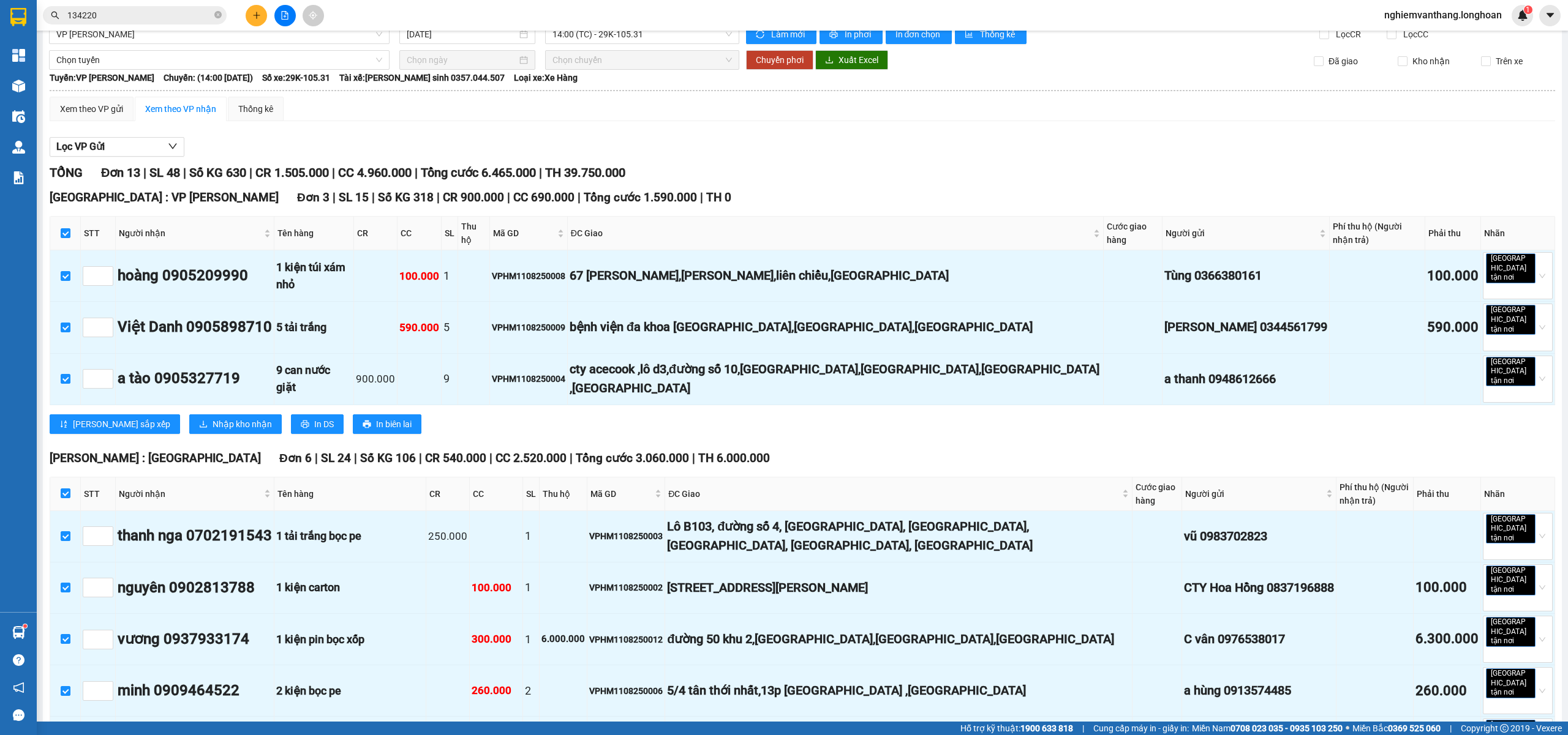
scroll to position [0, 0]
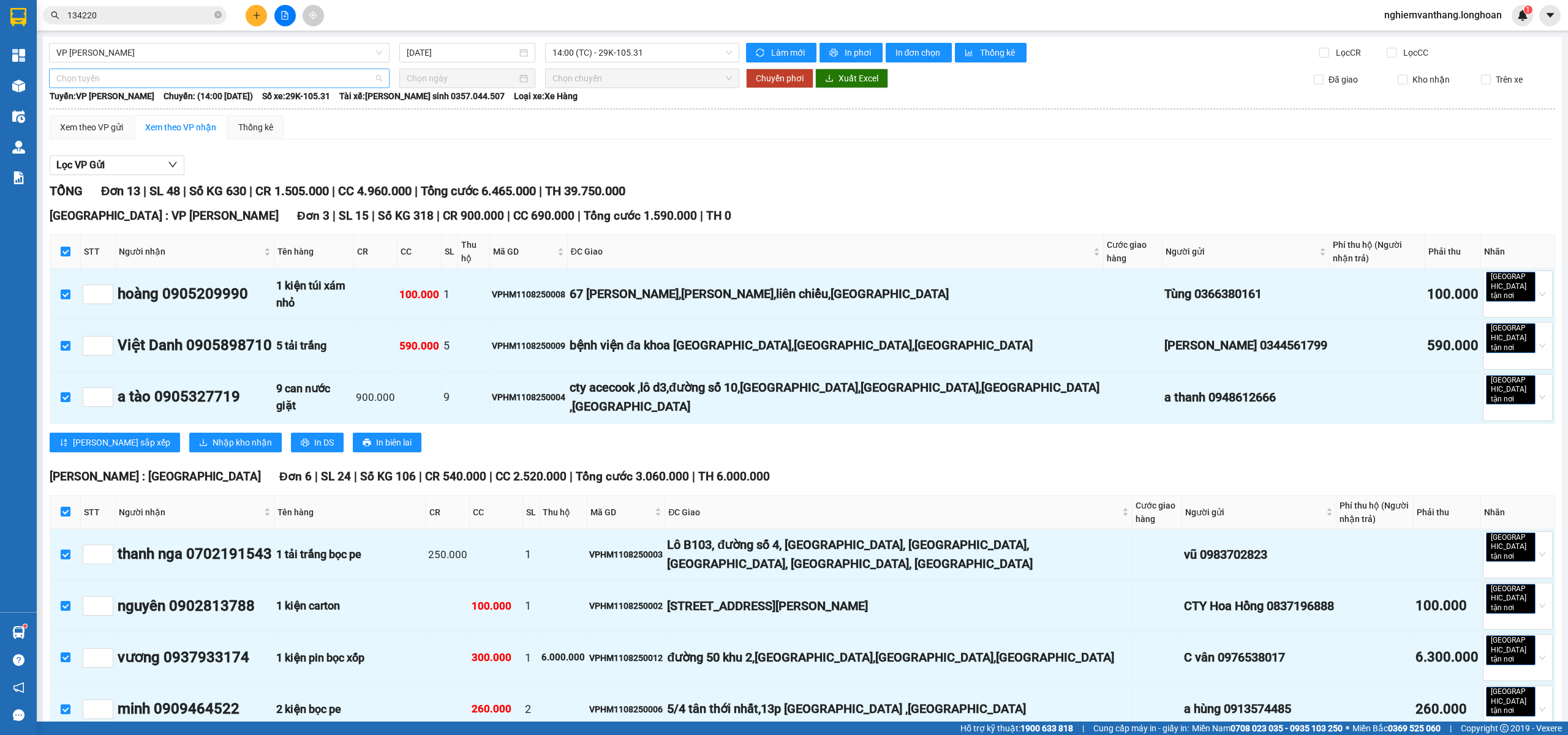
click at [87, 74] on span "Chọn tuyến" at bounding box center [219, 78] width 326 height 18
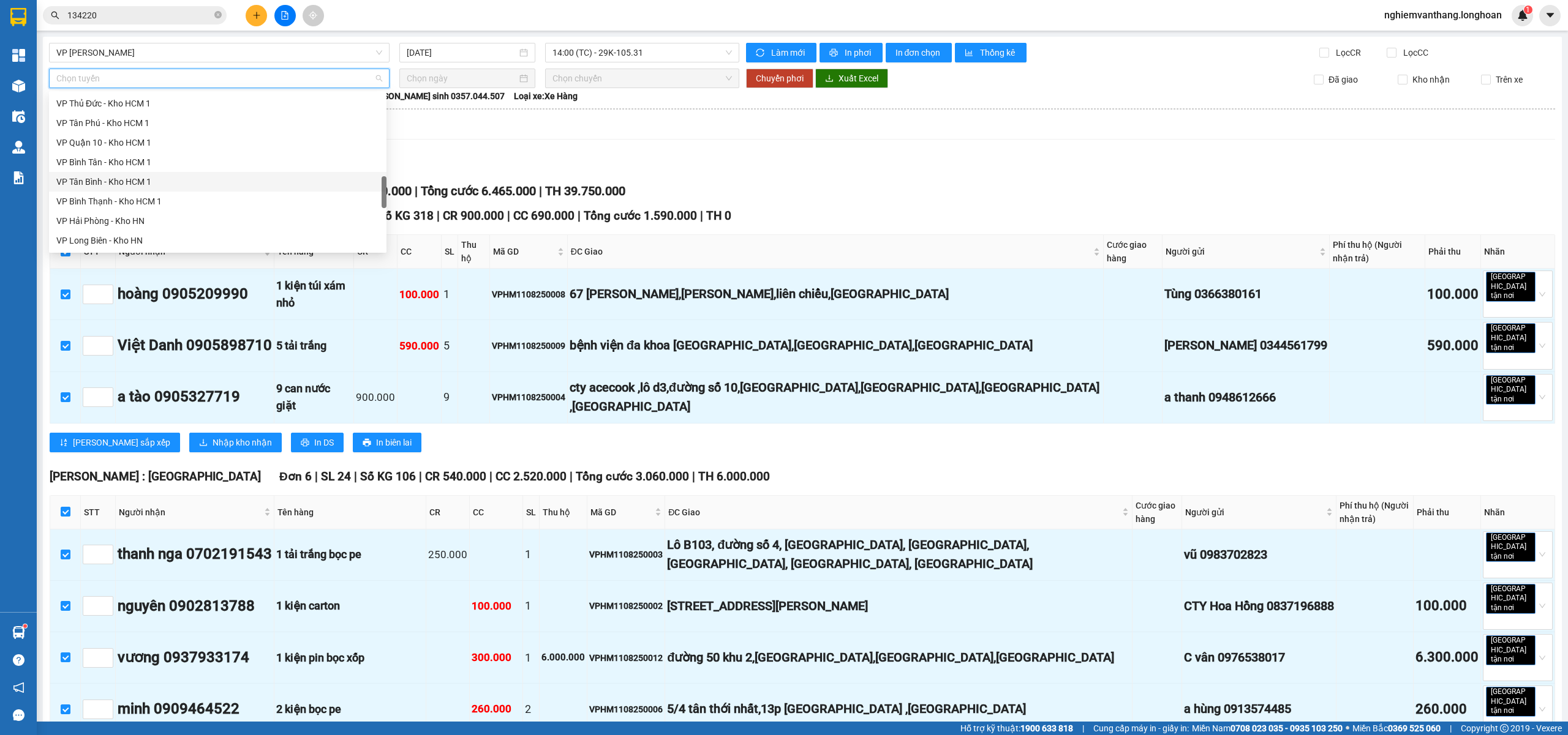
scroll to position [803, 0]
click at [131, 160] on div "Bắc [GEOGRAPHIC_DATA] QL1A" at bounding box center [217, 162] width 323 height 13
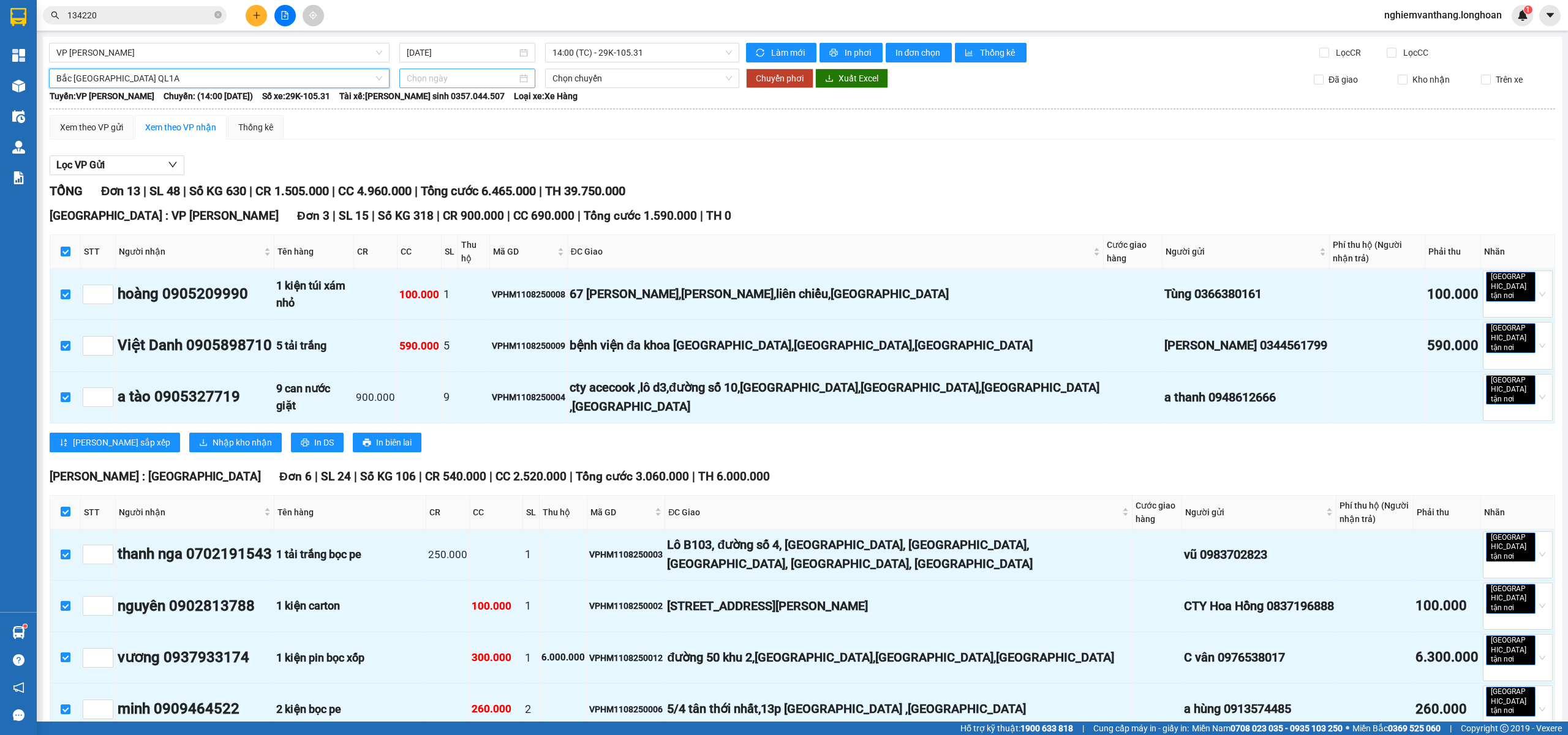
click at [478, 81] on input at bounding box center [462, 78] width 110 height 13
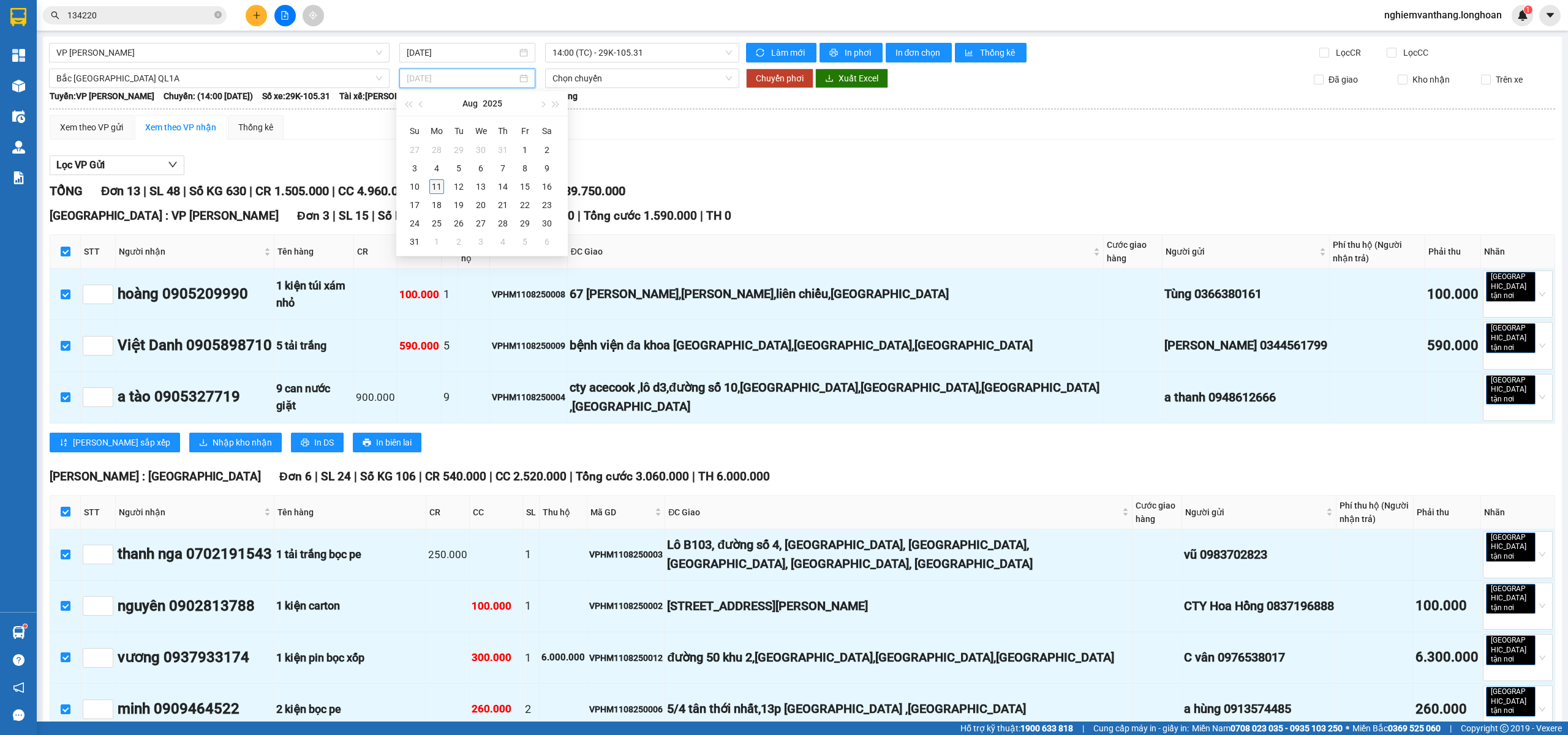
type input "[DATE]"
drag, startPoint x: 444, startPoint y: 188, endPoint x: 431, endPoint y: 187, distance: 13.0
click at [443, 188] on td "11" at bounding box center [436, 187] width 22 height 18
type input "[DATE]"
click at [783, 87] on button "Chuyển phơi" at bounding box center [779, 78] width 67 height 19
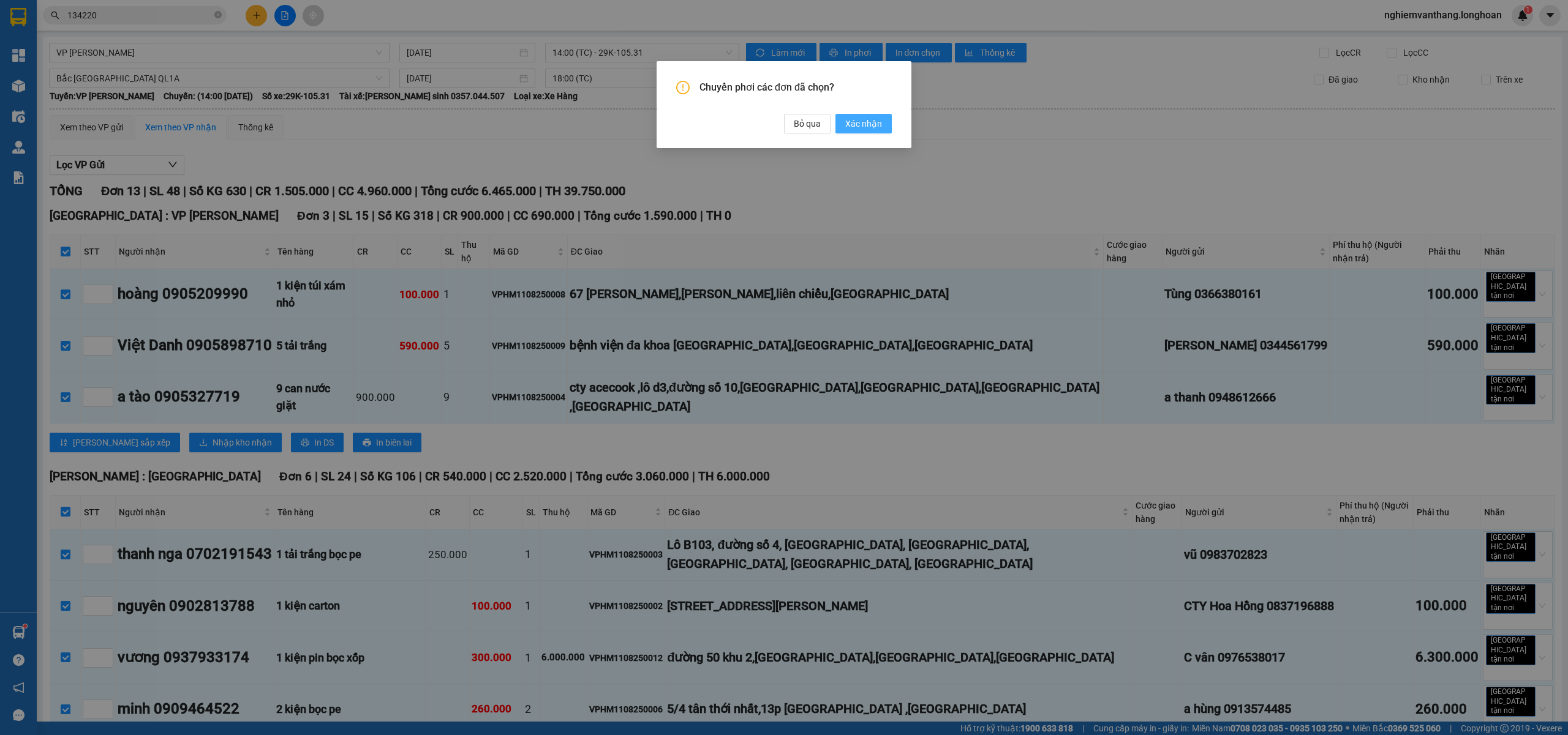
drag, startPoint x: 866, startPoint y: 125, endPoint x: 865, endPoint y: 109, distance: 16.0
click at [866, 125] on span "Xác nhận" at bounding box center [864, 124] width 37 height 13
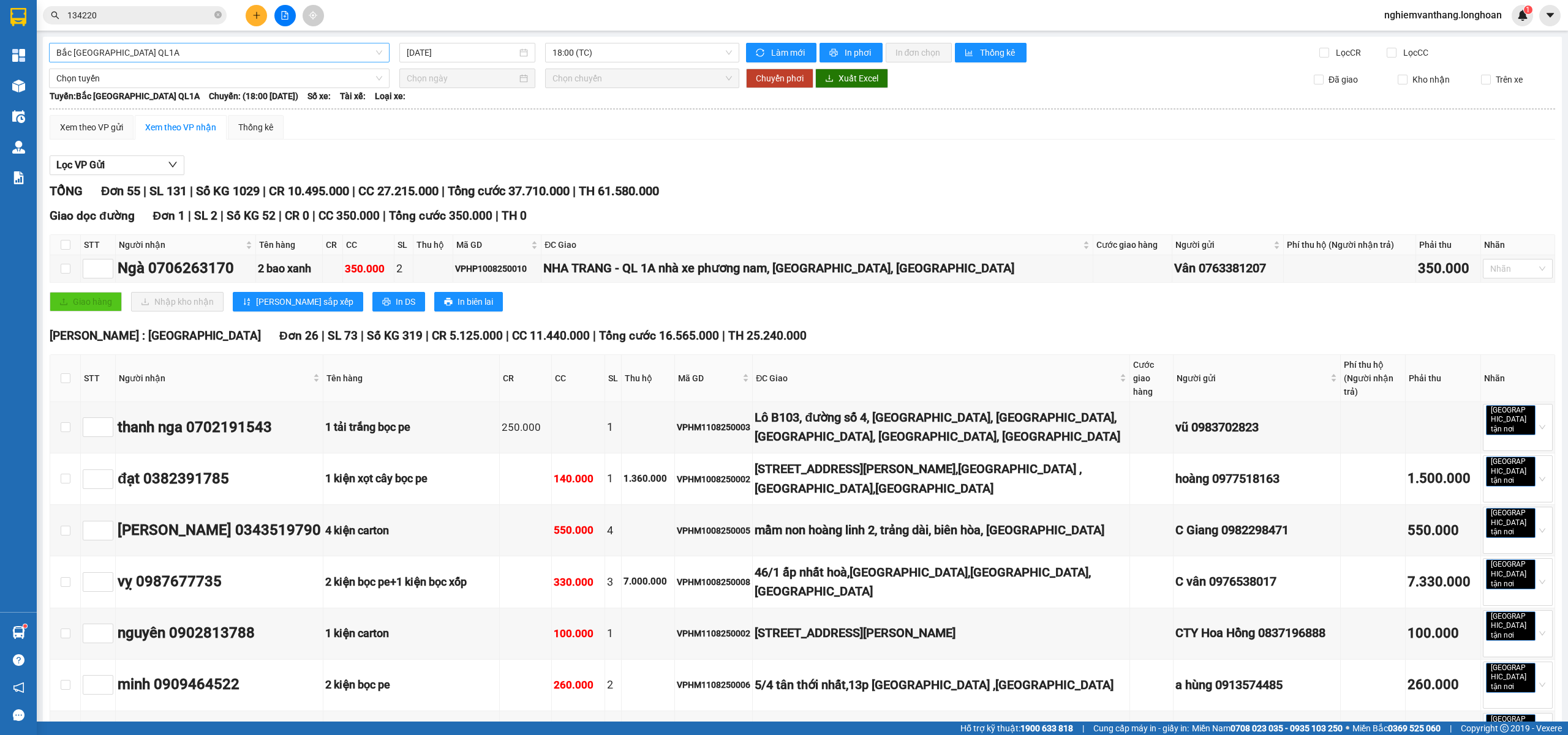
click at [151, 48] on span "Bắc [GEOGRAPHIC_DATA] QL1A" at bounding box center [219, 53] width 326 height 18
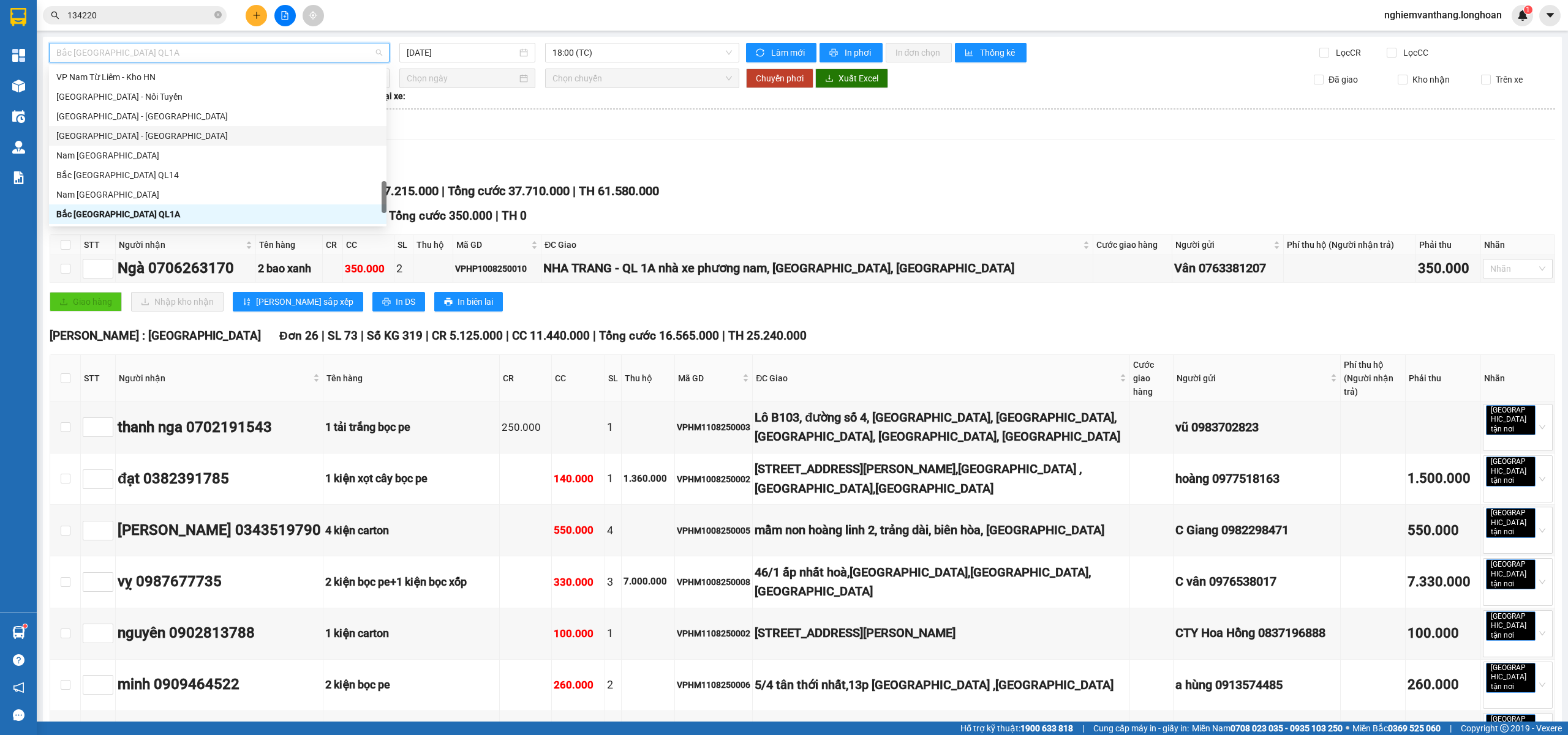
scroll to position [643, 0]
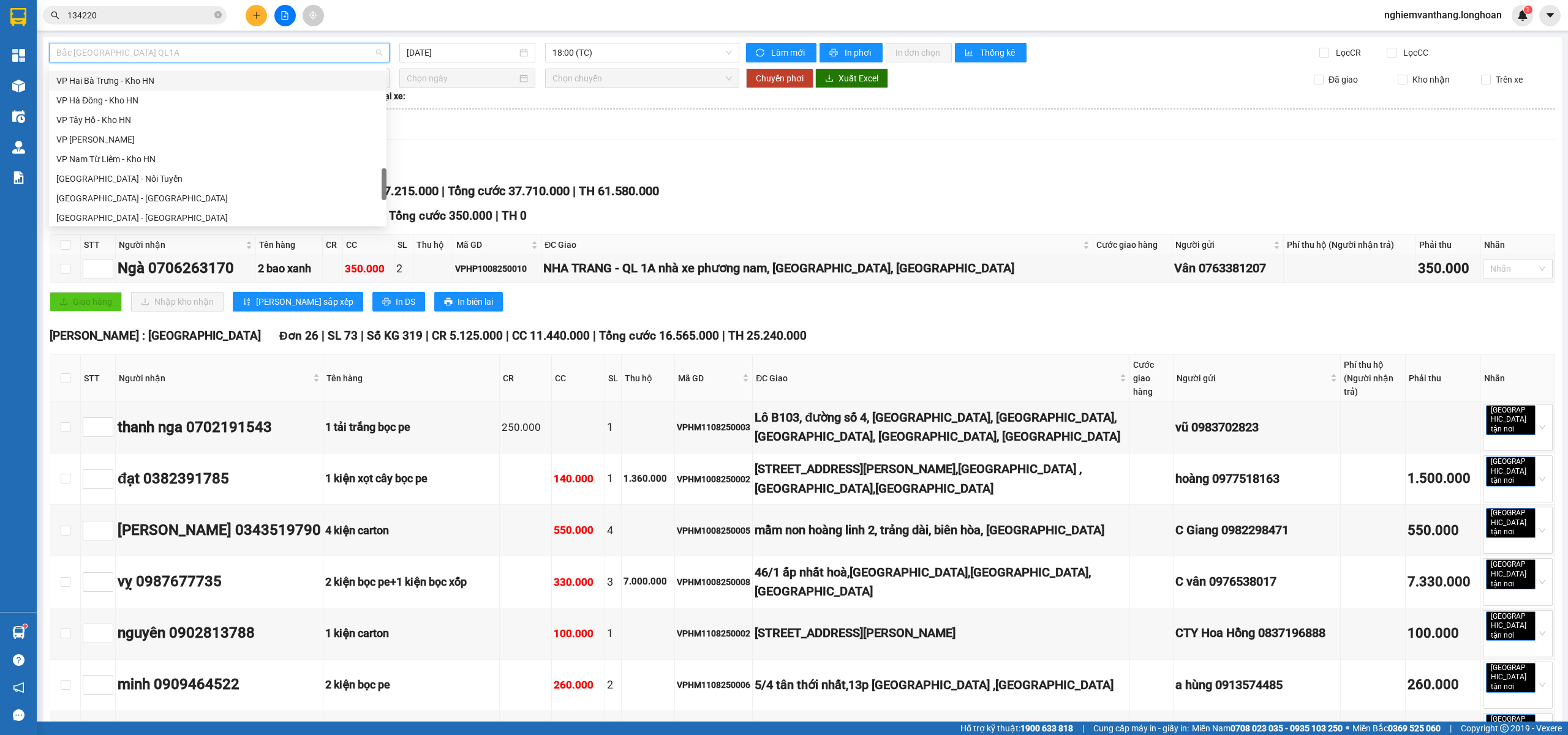
drag, startPoint x: 151, startPoint y: 81, endPoint x: 173, endPoint y: 81, distance: 22.0
click at [153, 81] on div "VP Hai Bà Trưng - Kho HN" at bounding box center [217, 81] width 323 height 13
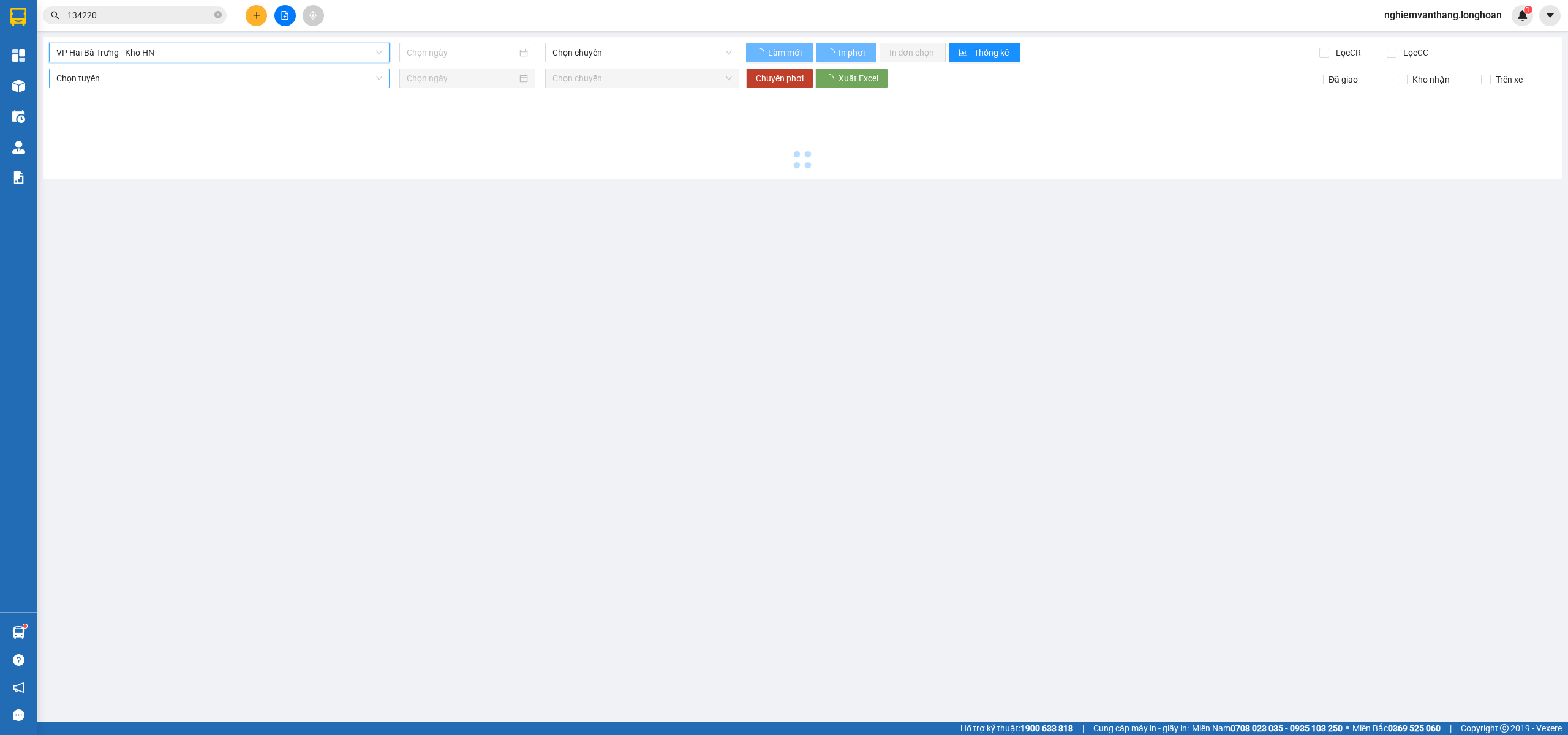
type input "[DATE]"
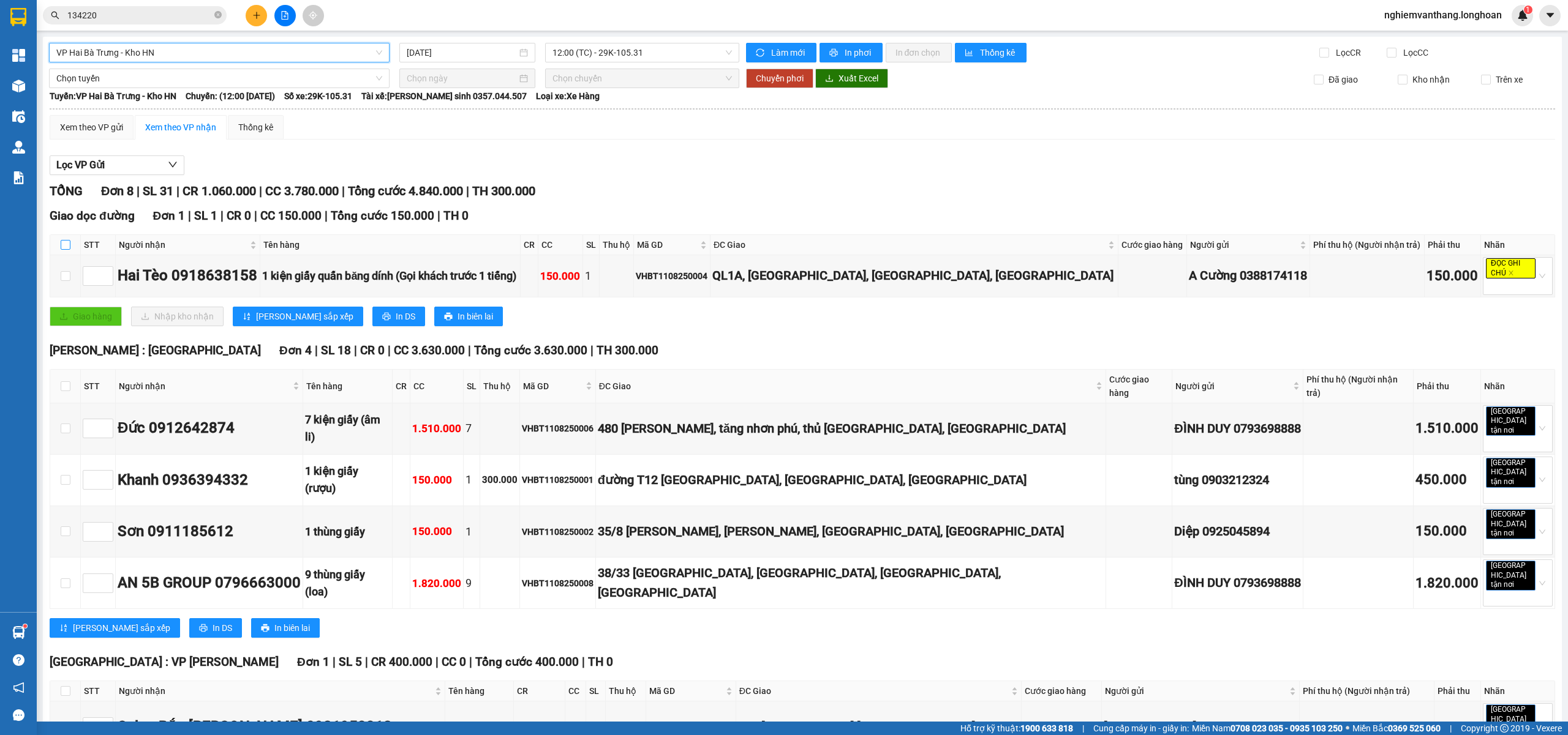
click at [60, 240] on label at bounding box center [65, 244] width 10 height 13
click at [60, 240] on input "checkbox" at bounding box center [65, 244] width 10 height 10
checkbox input "true"
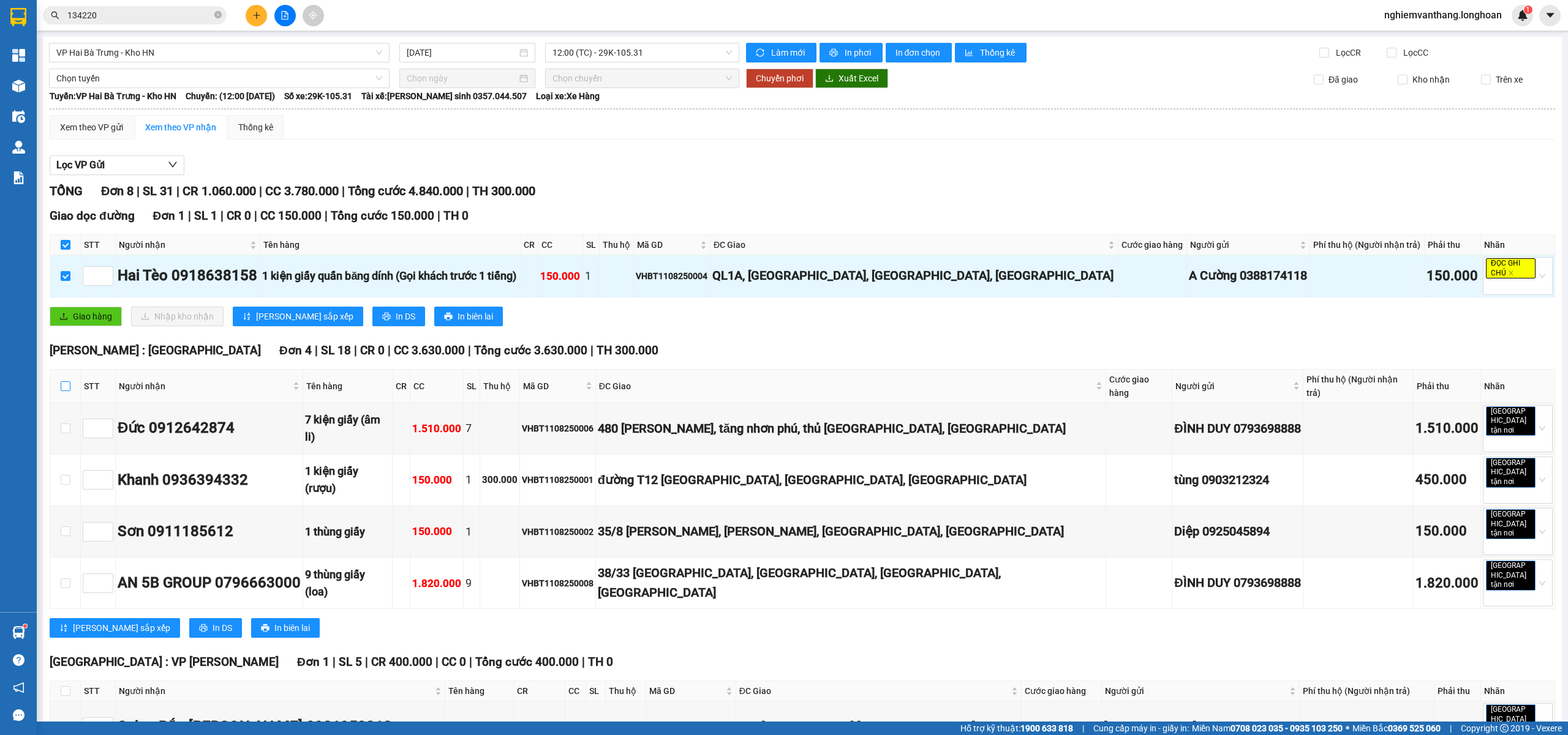
drag, startPoint x: 64, startPoint y: 378, endPoint x: 82, endPoint y: 366, distance: 21.6
click at [65, 381] on input "checkbox" at bounding box center [65, 385] width 10 height 10
checkbox input "true"
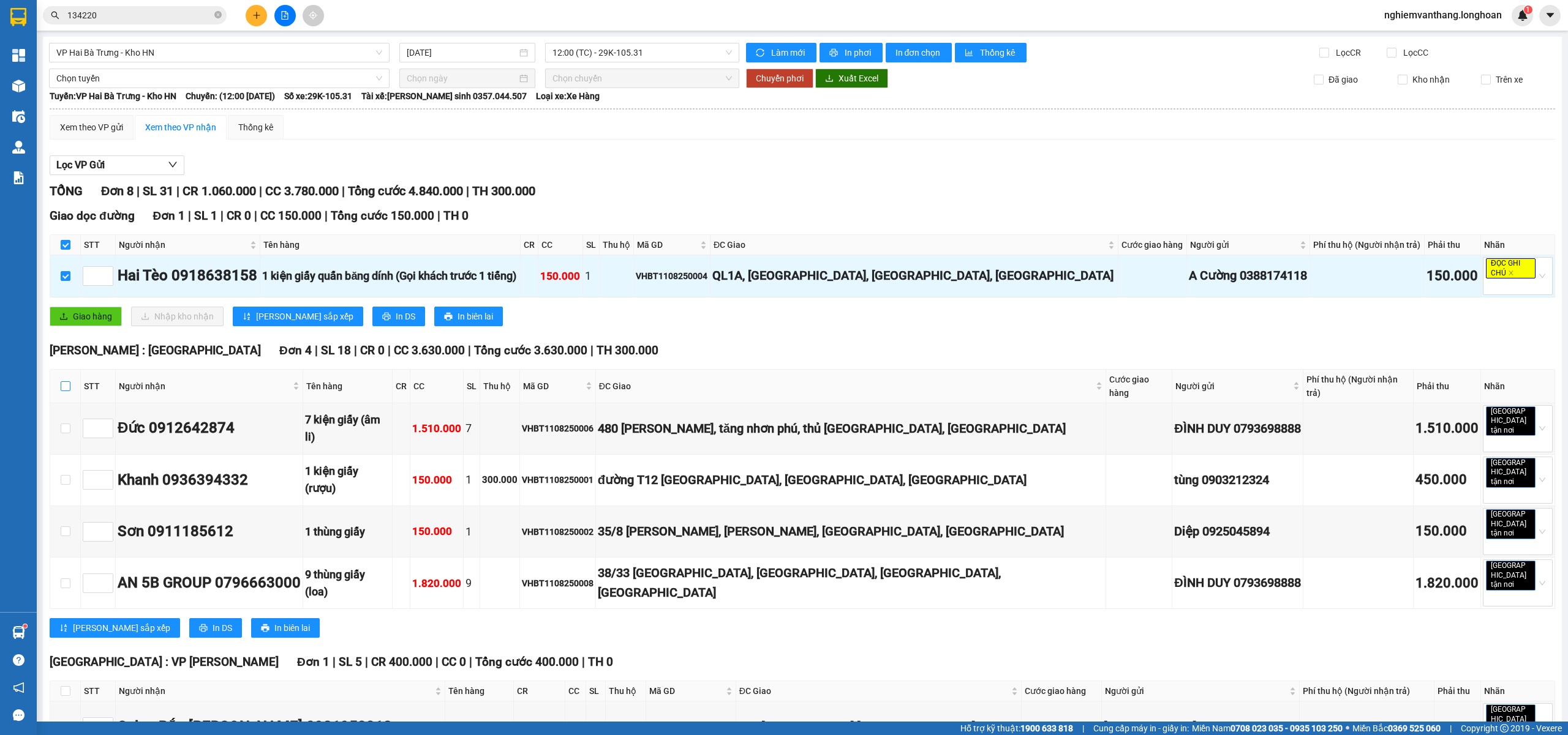
checkbox input "true"
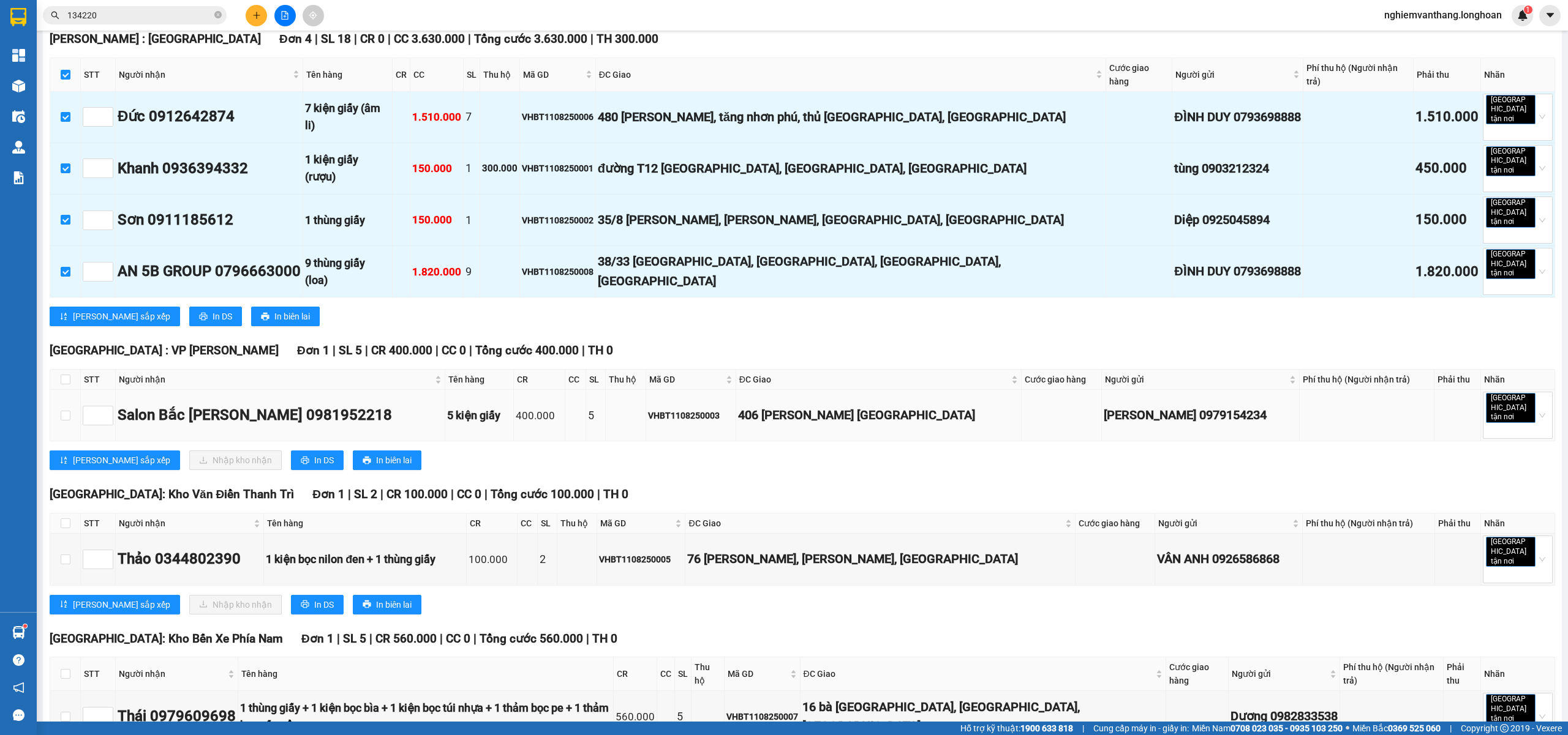
scroll to position [327, 0]
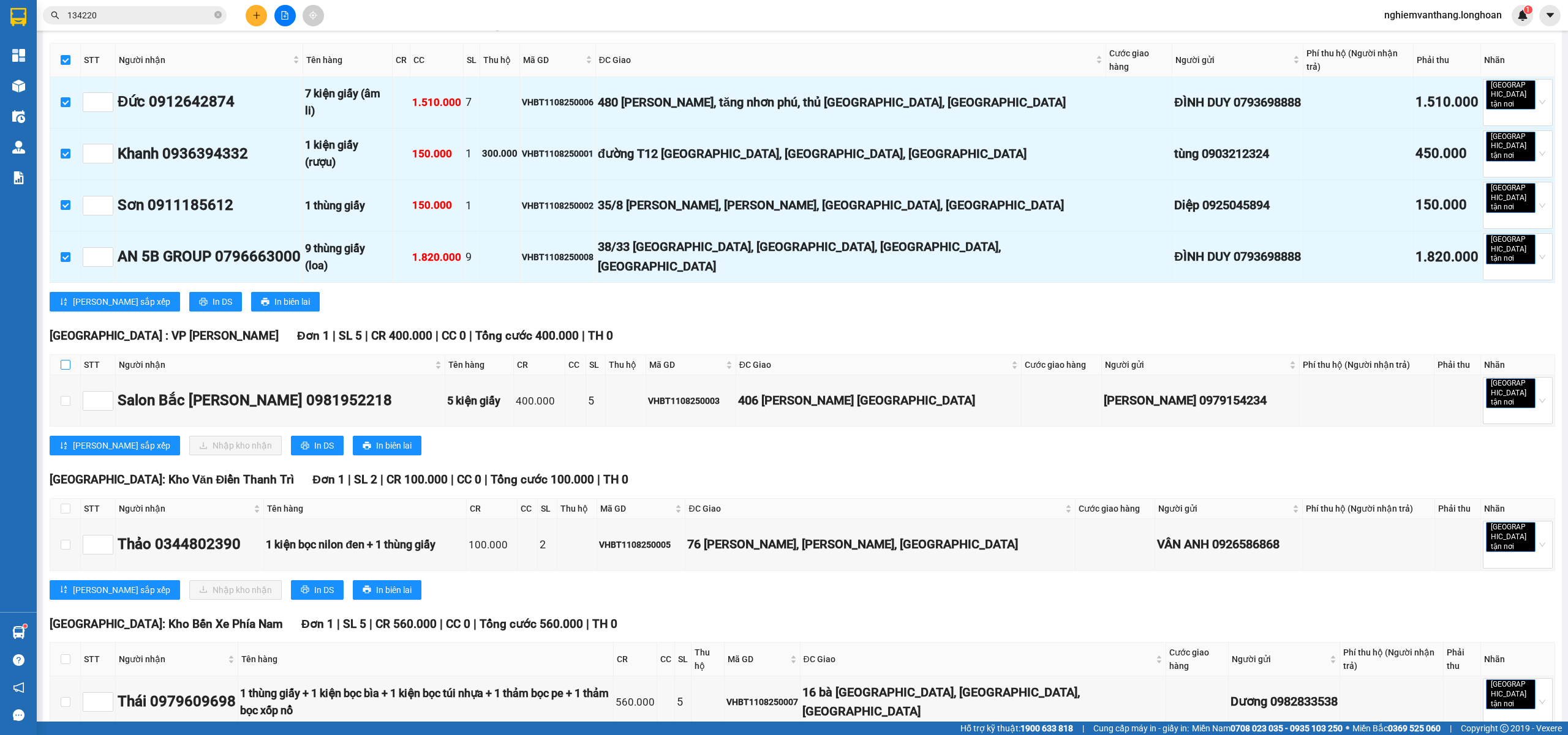
click at [66, 360] on input "checkbox" at bounding box center [65, 364] width 10 height 10
checkbox input "true"
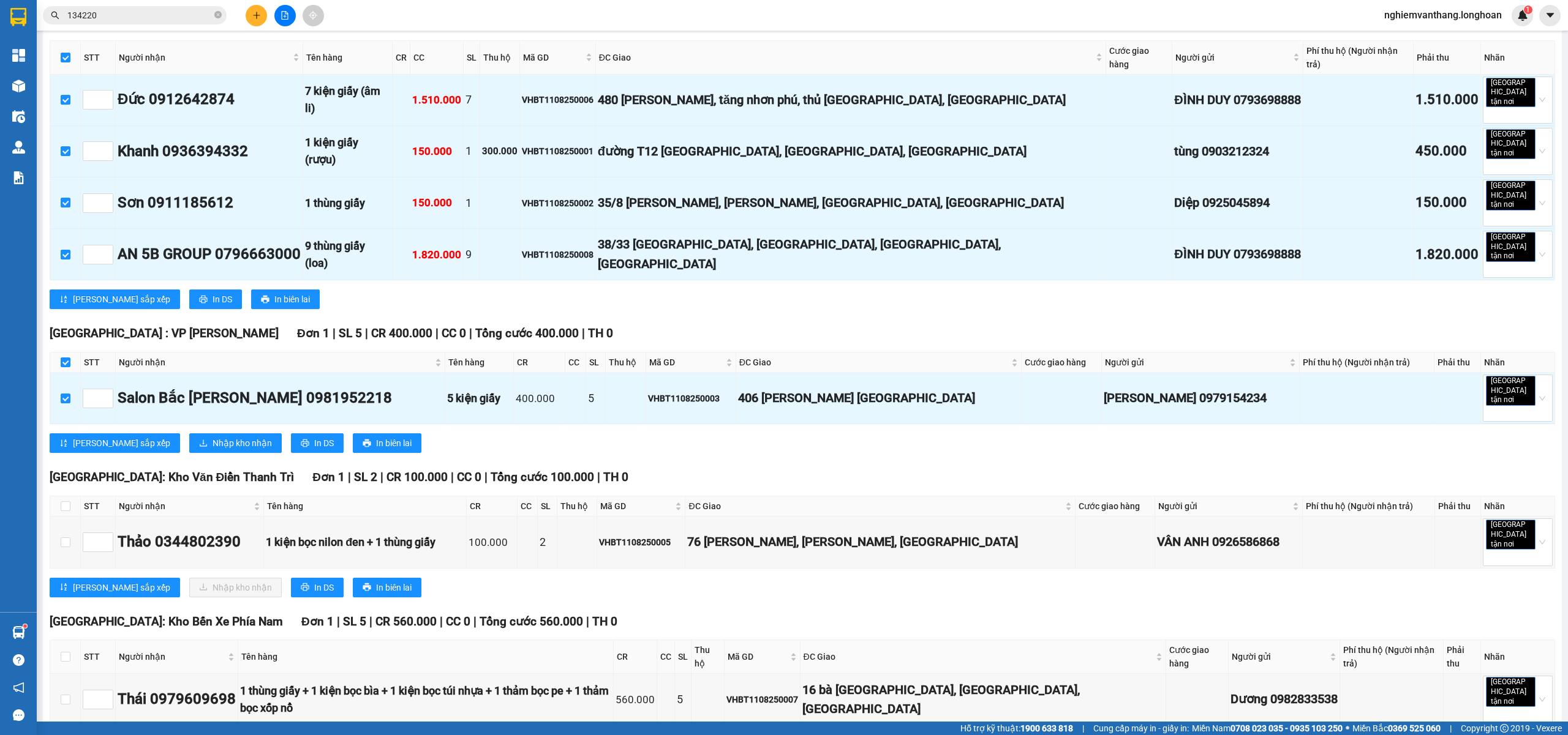
scroll to position [329, 0]
click at [65, 652] on input "checkbox" at bounding box center [65, 656] width 10 height 10
checkbox input "true"
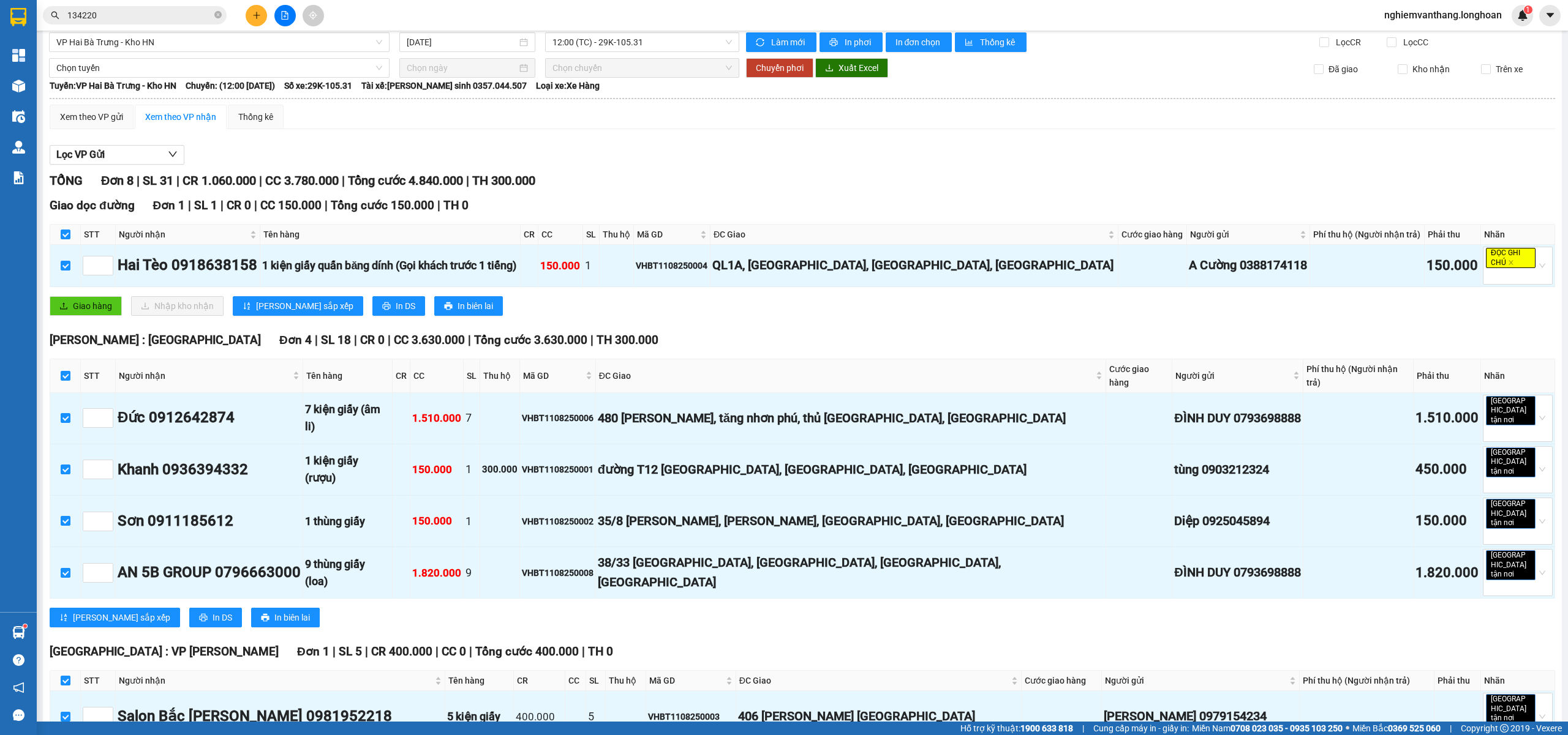
scroll to position [0, 0]
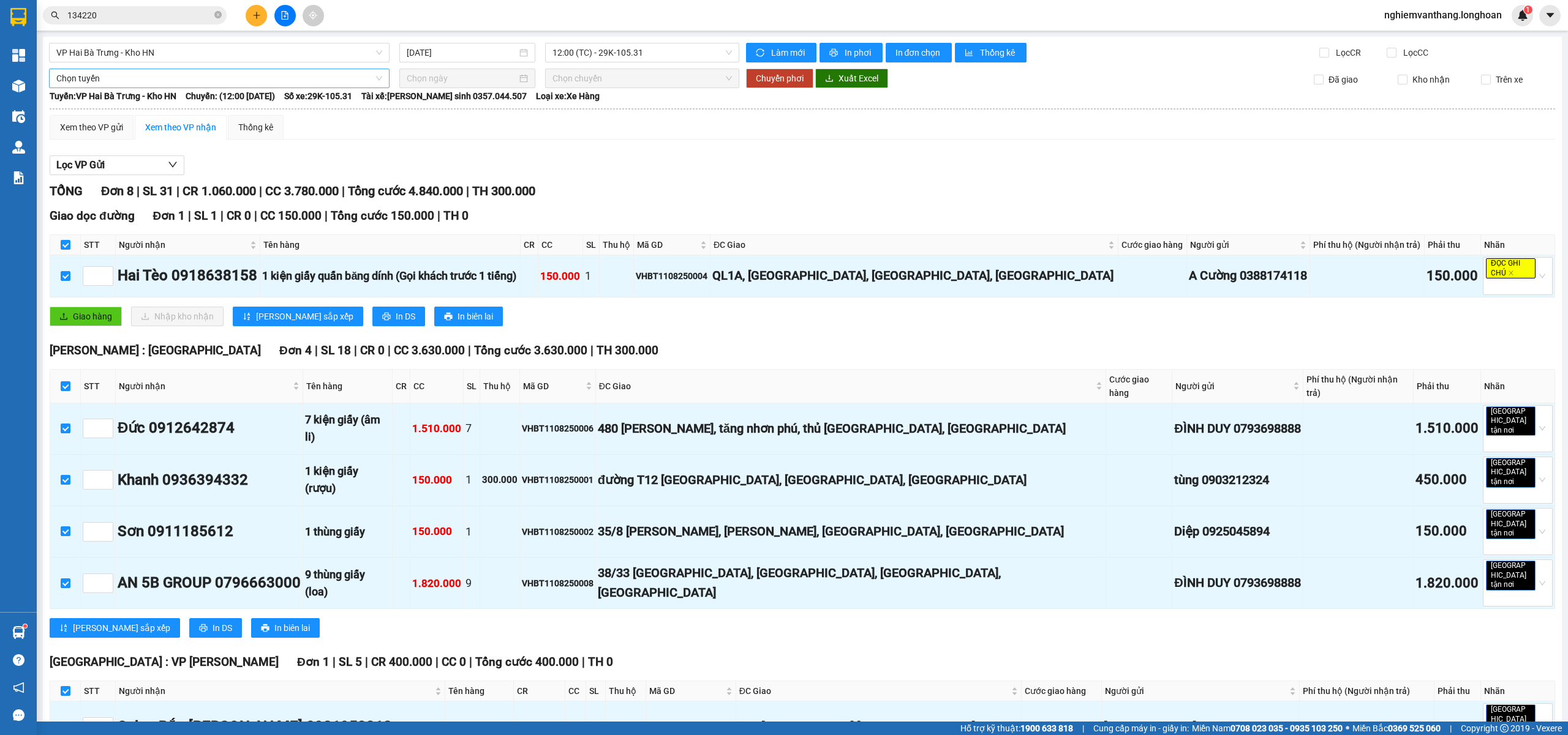
click at [118, 78] on span "Chọn tuyến" at bounding box center [219, 78] width 326 height 18
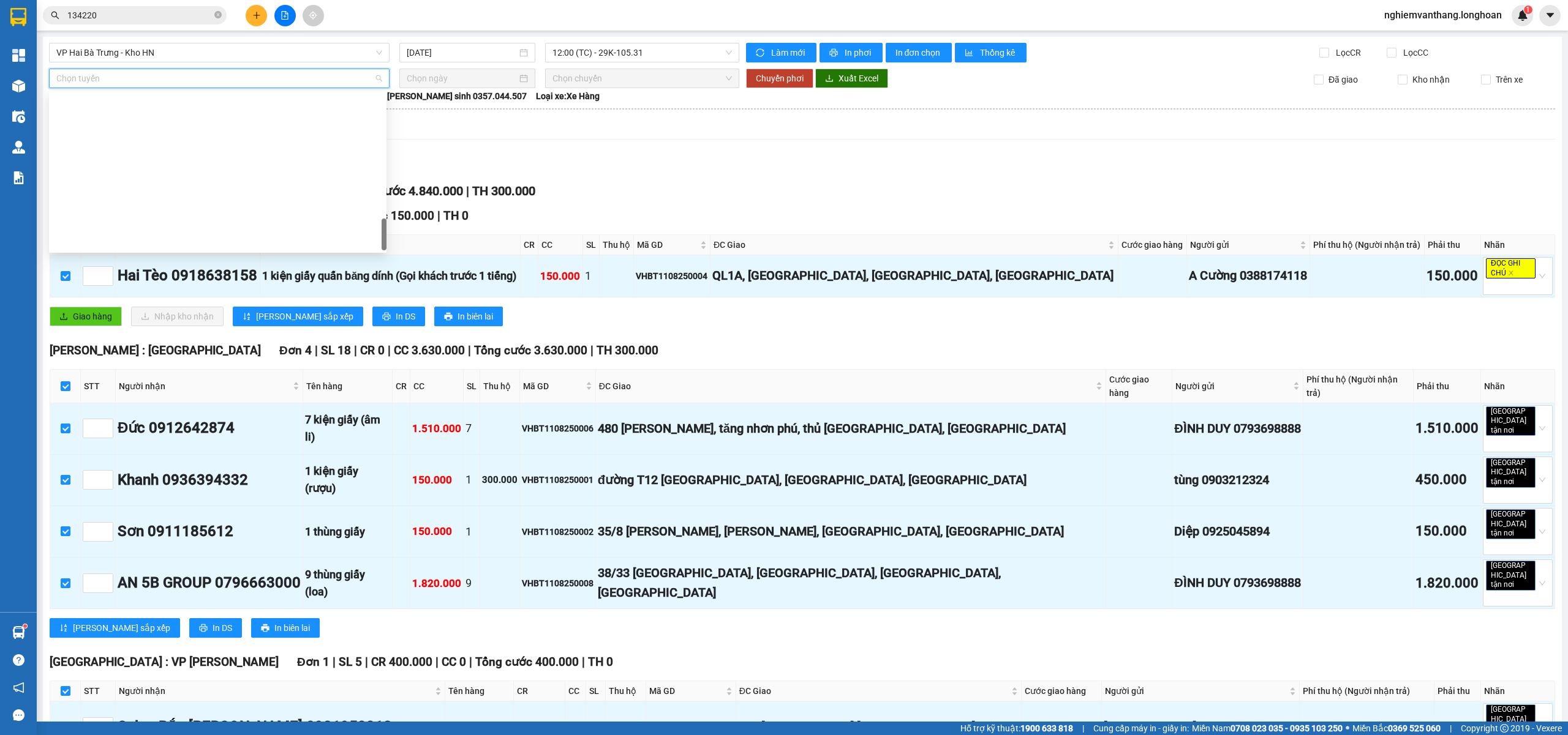
scroll to position [803, 0]
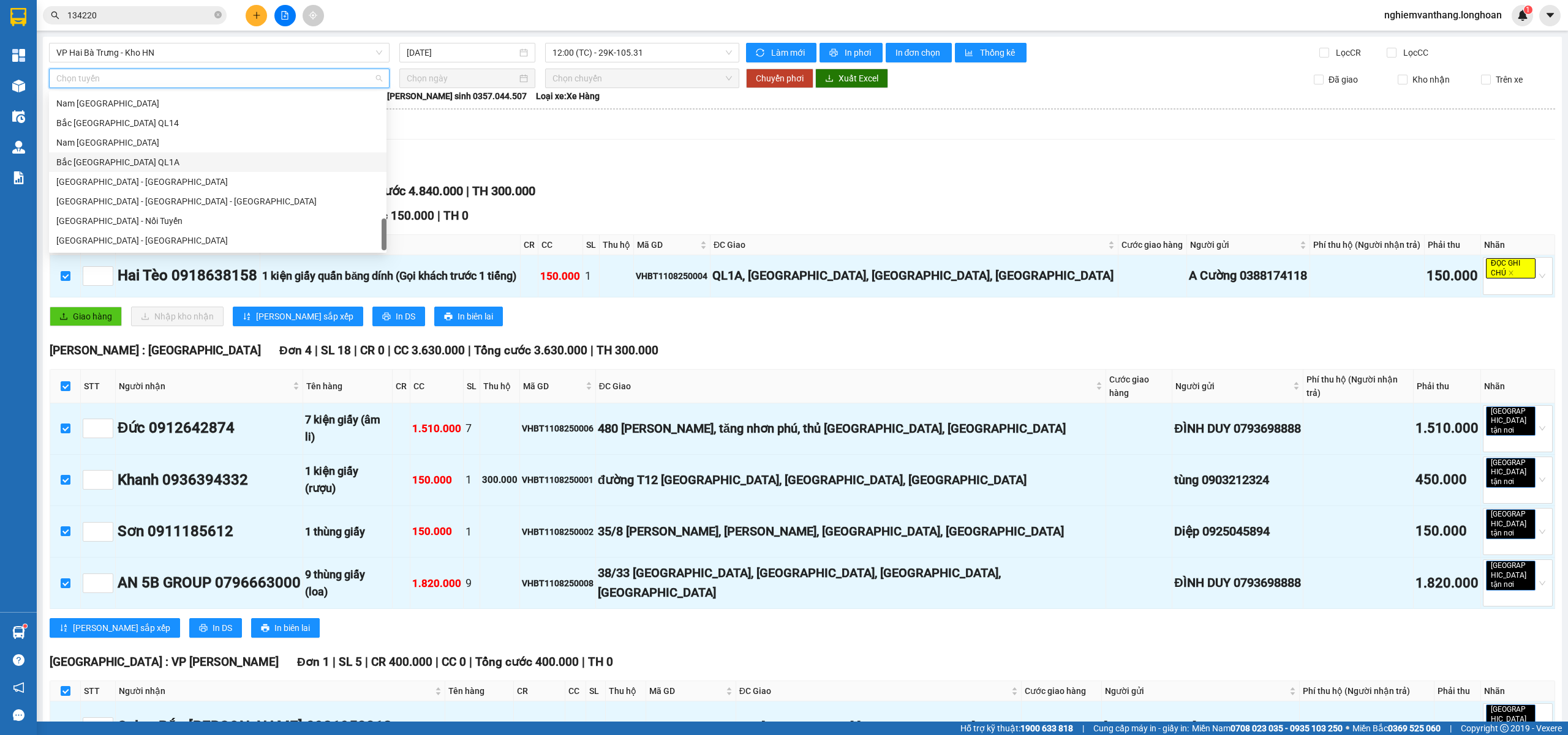
drag, startPoint x: 132, startPoint y: 159, endPoint x: 196, endPoint y: 159, distance: 64.0
click at [133, 158] on div "Bắc [GEOGRAPHIC_DATA] QL1A" at bounding box center [217, 162] width 323 height 13
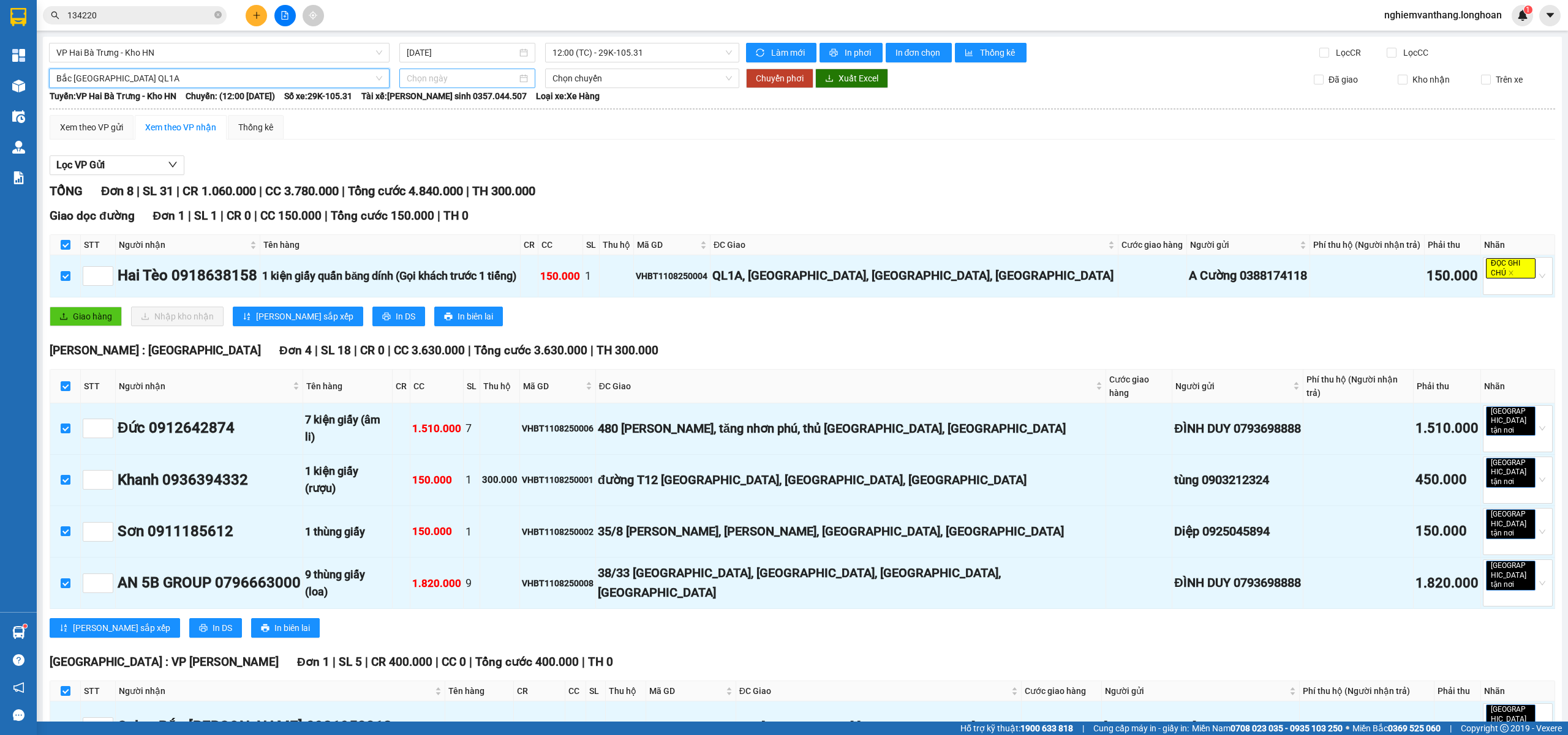
click at [477, 81] on input at bounding box center [462, 78] width 110 height 13
type input "[DATE]"
click at [436, 186] on div "11" at bounding box center [436, 187] width 15 height 15
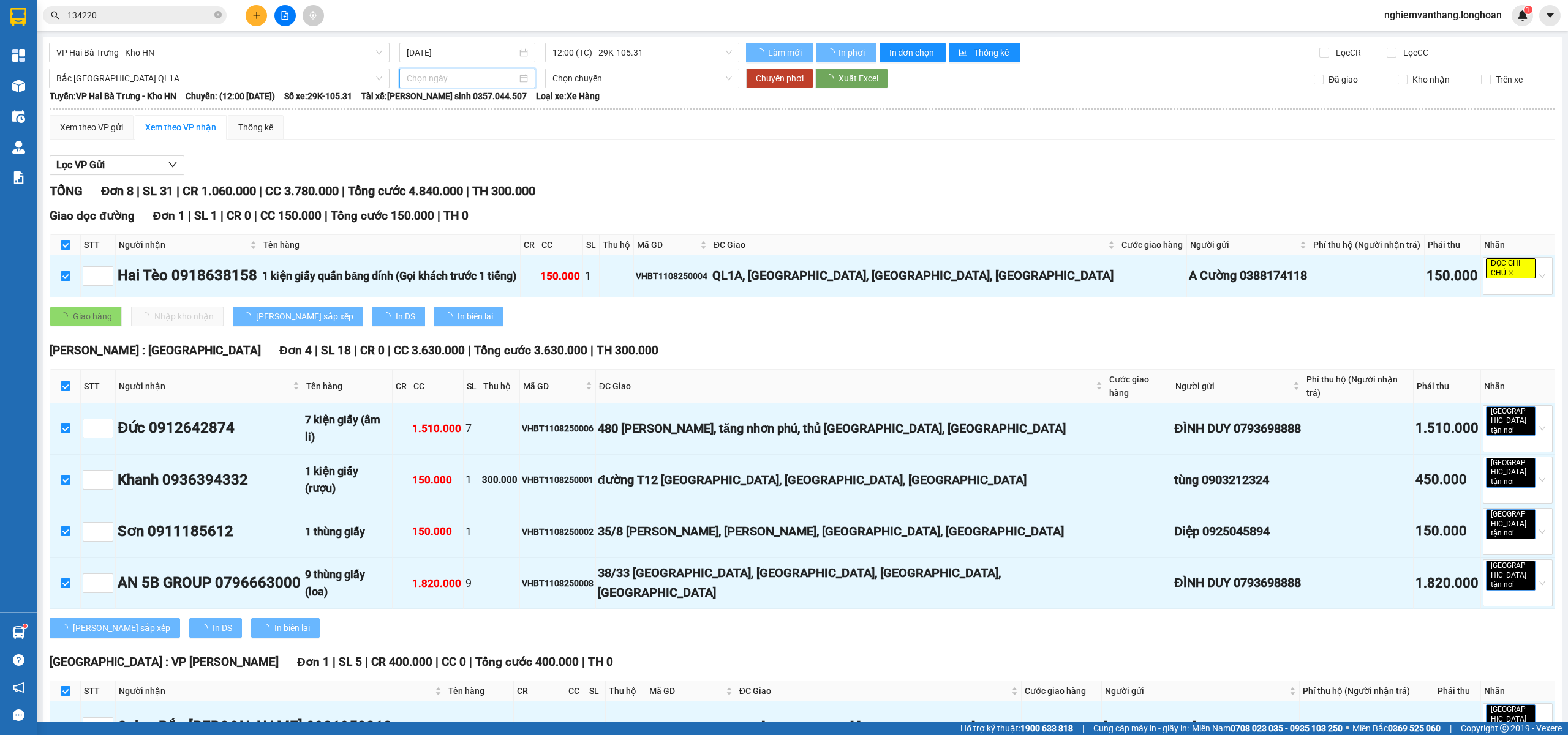
type input "[DATE]"
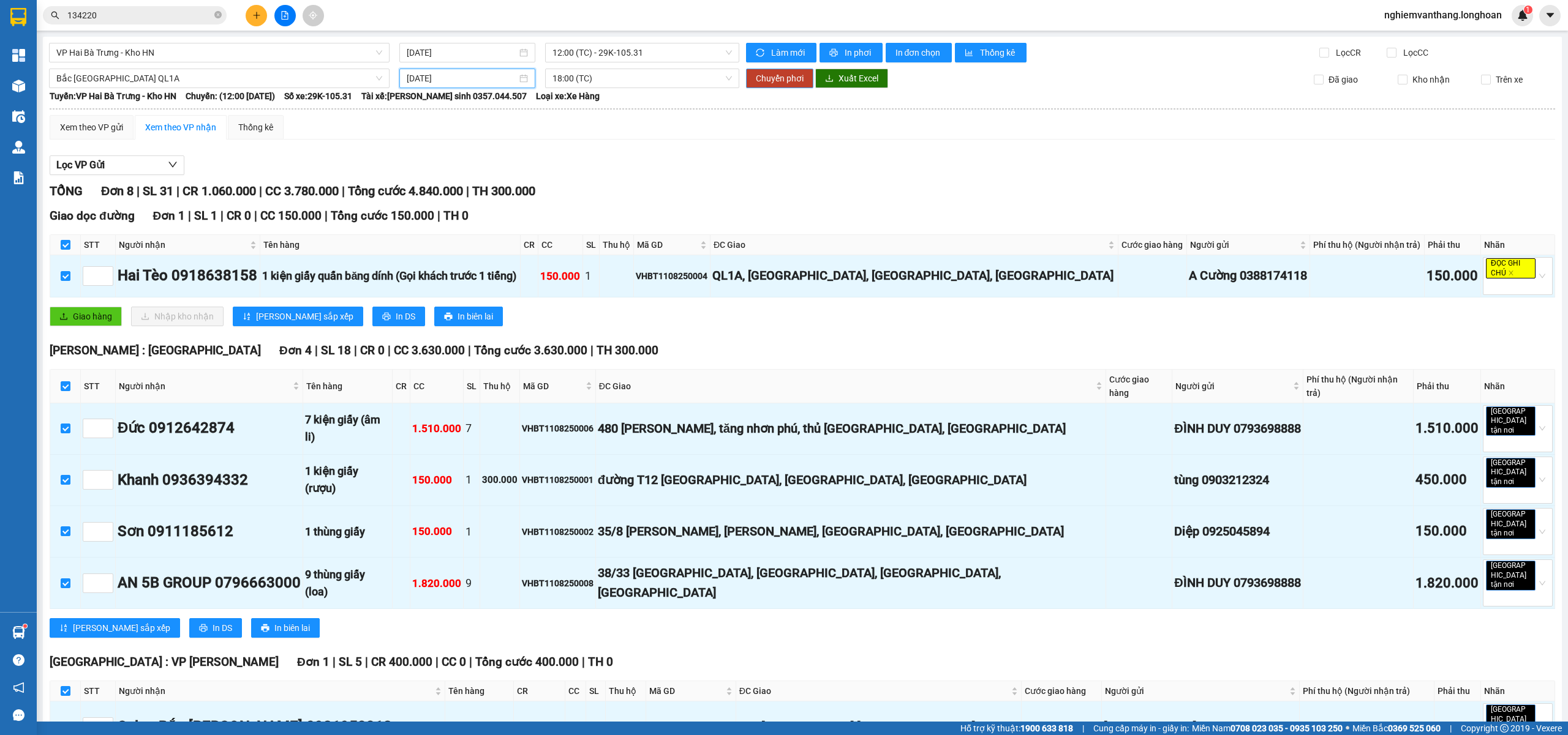
click at [756, 76] on span "Chuyển phơi" at bounding box center [780, 78] width 48 height 13
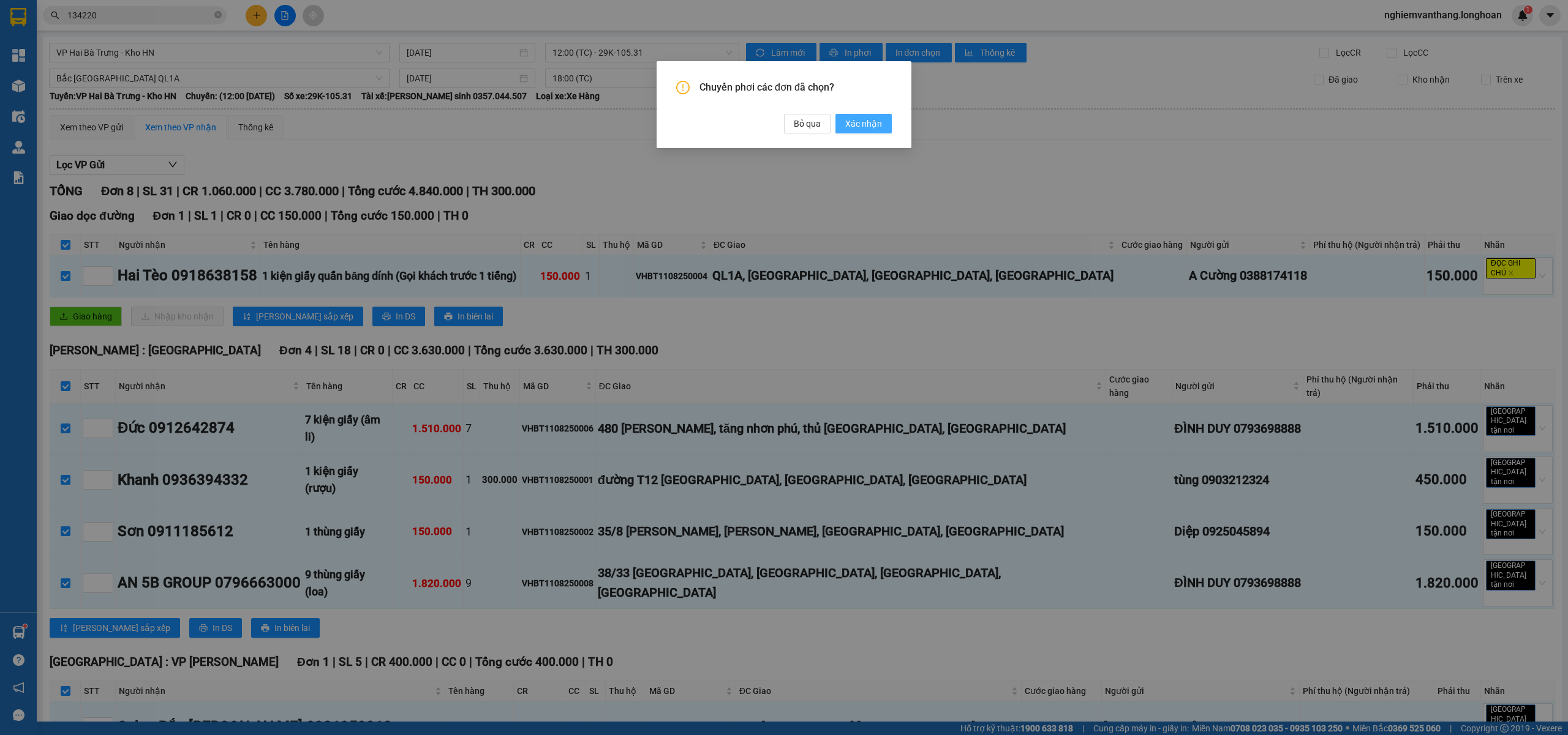
drag, startPoint x: 875, startPoint y: 118, endPoint x: 878, endPoint y: 127, distance: 9.5
click at [875, 117] on span "Xác nhận" at bounding box center [864, 124] width 37 height 13
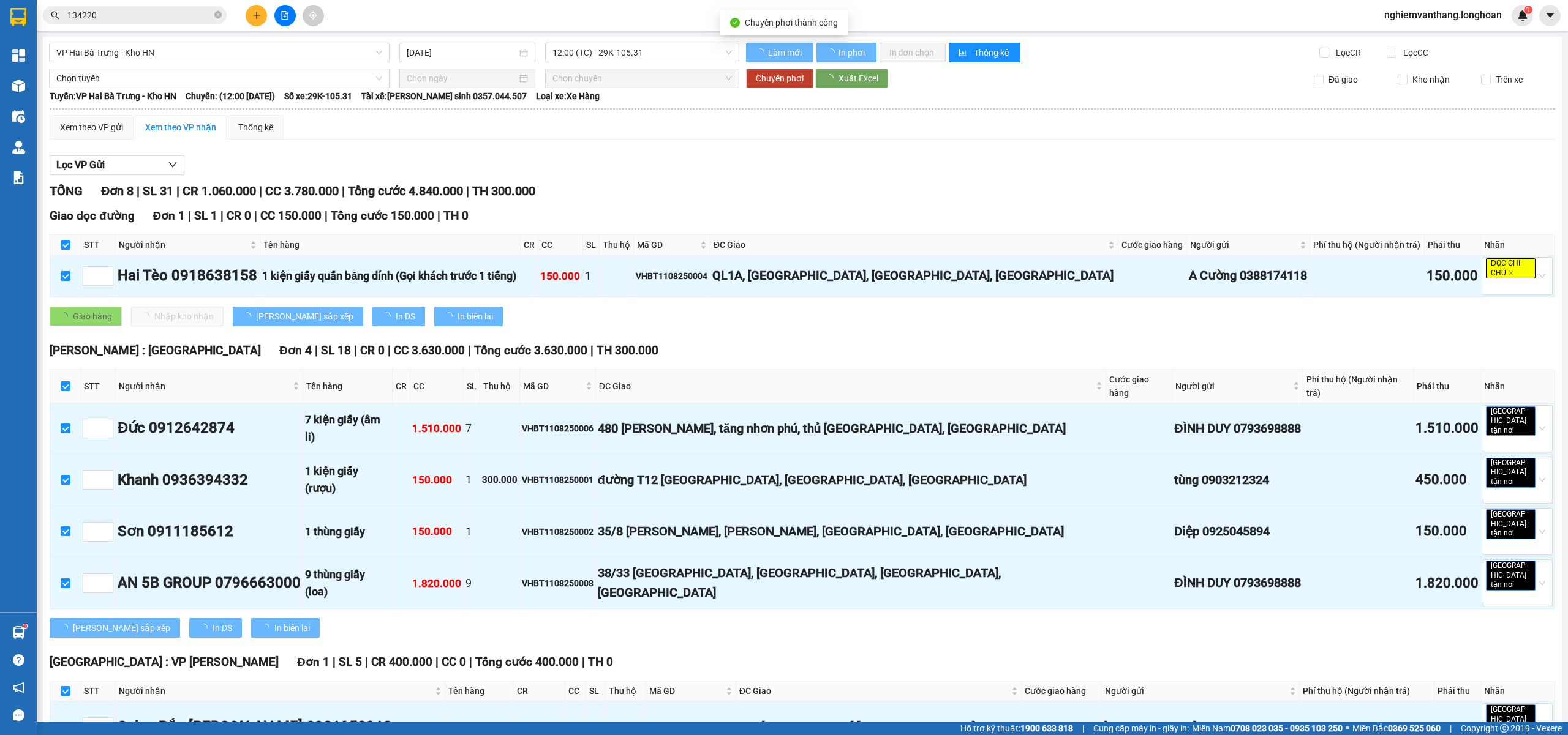
checkbox input "false"
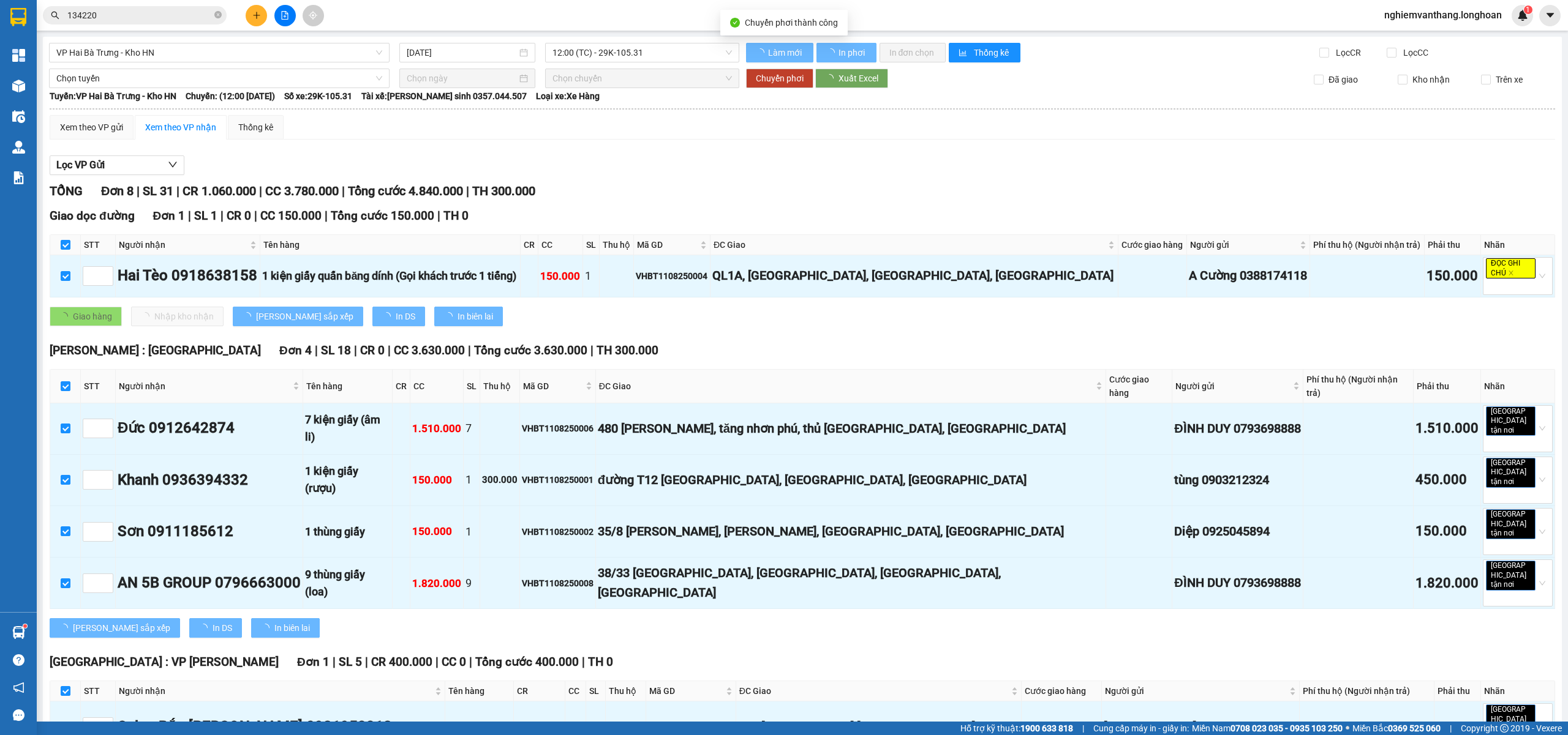
checkbox input "false"
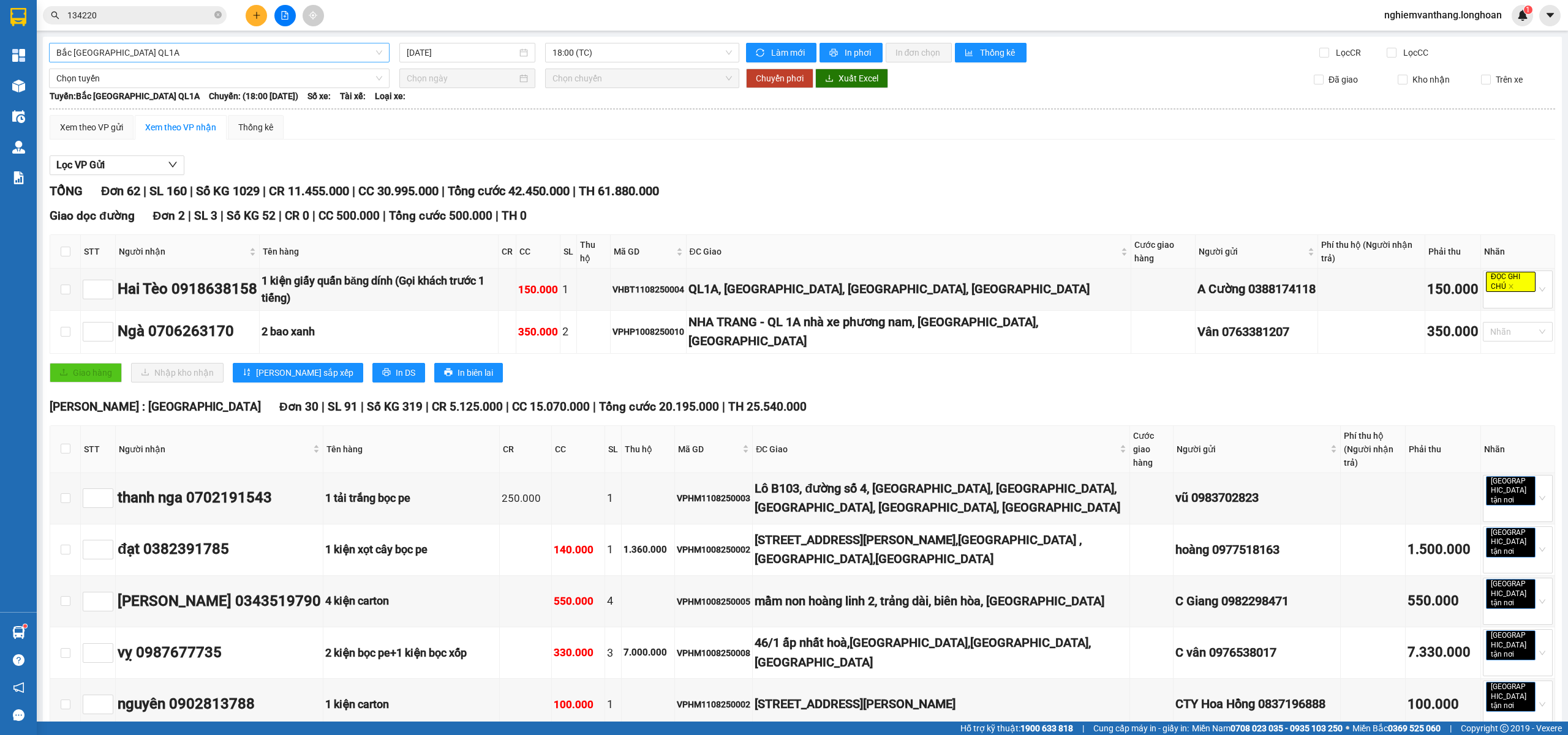
click at [160, 62] on div "Bắc [GEOGRAPHIC_DATA] QL1A" at bounding box center [219, 53] width 341 height 19
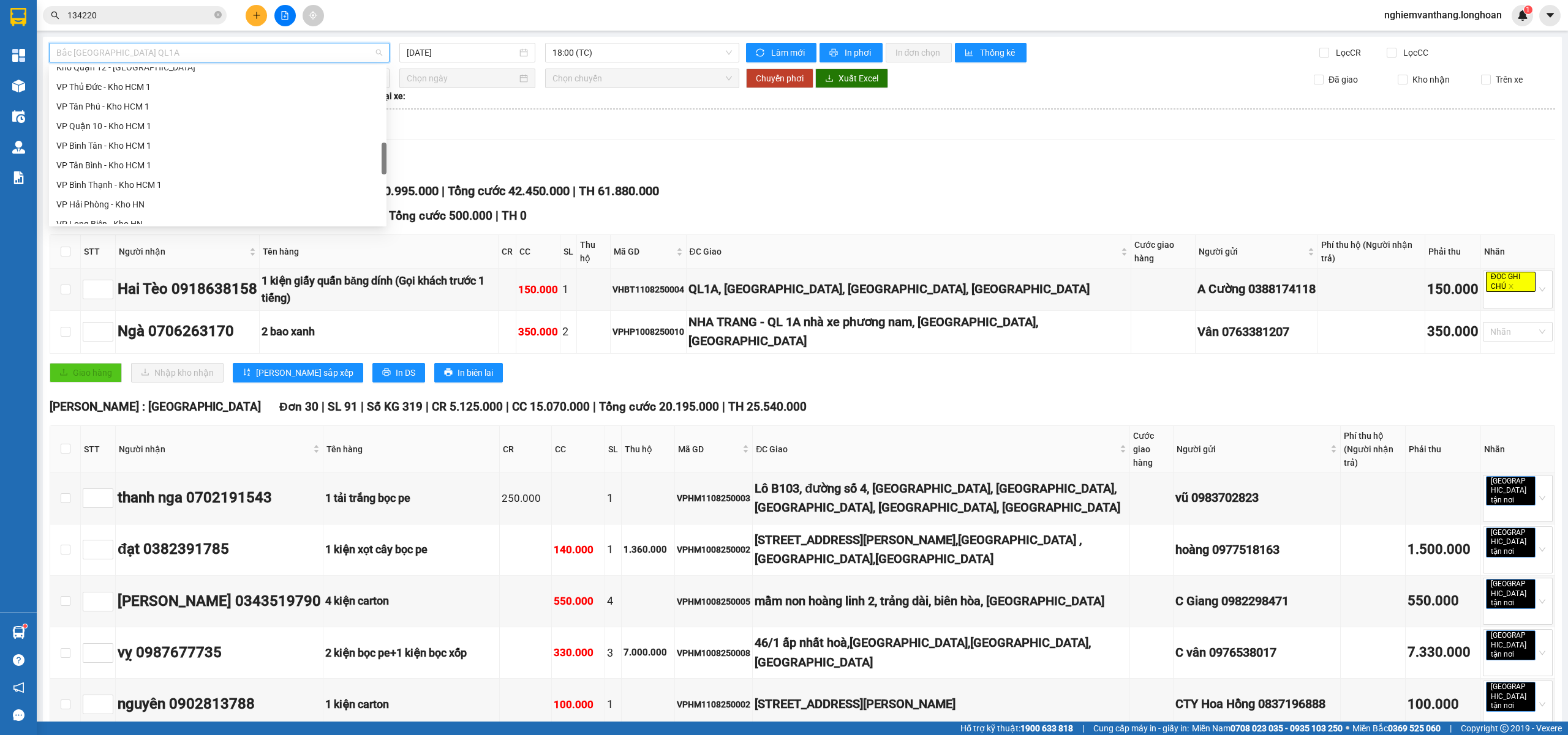
scroll to position [562, 0]
click at [138, 167] on div "VP Hai Bà Trưng - Kho HN" at bounding box center [217, 162] width 323 height 13
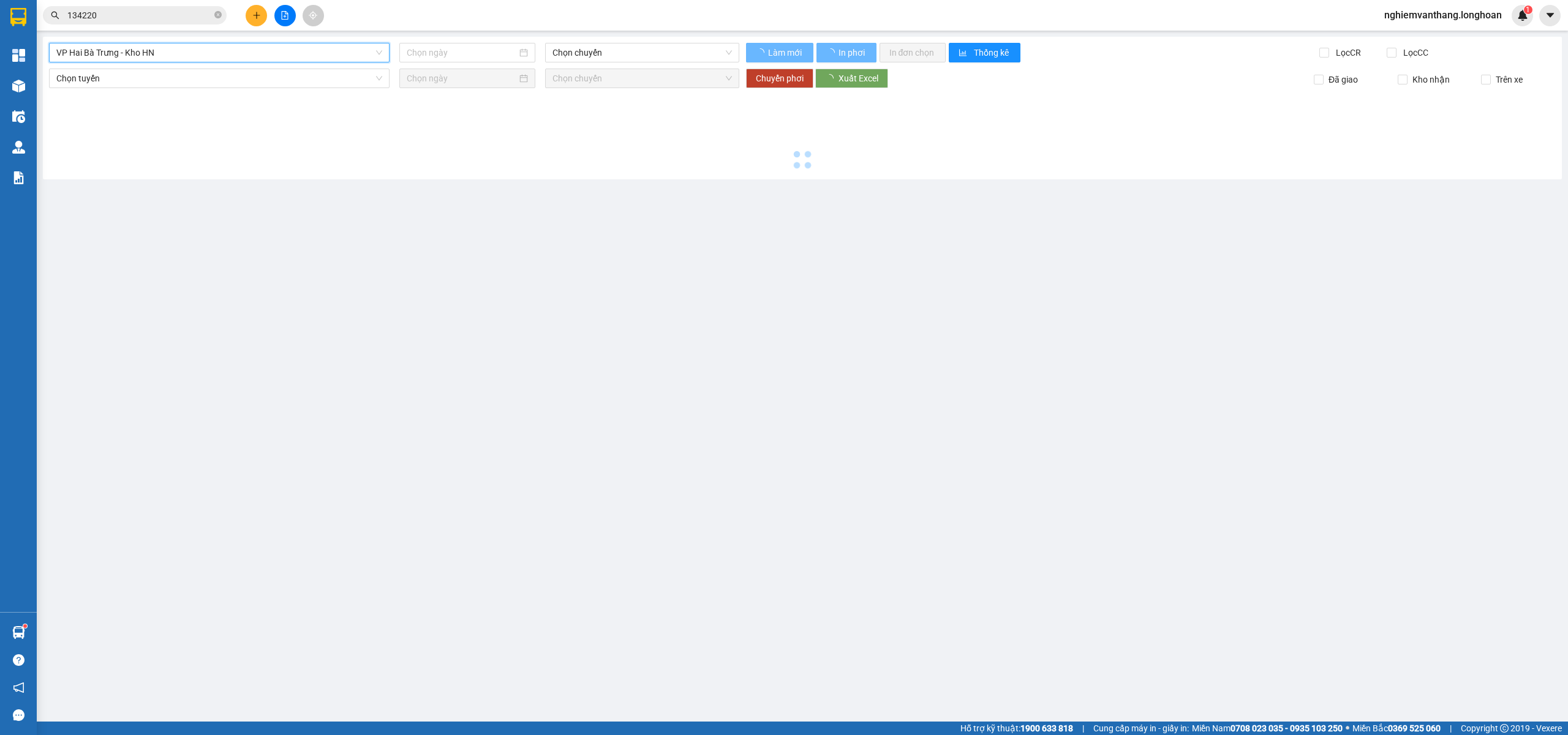
type input "[DATE]"
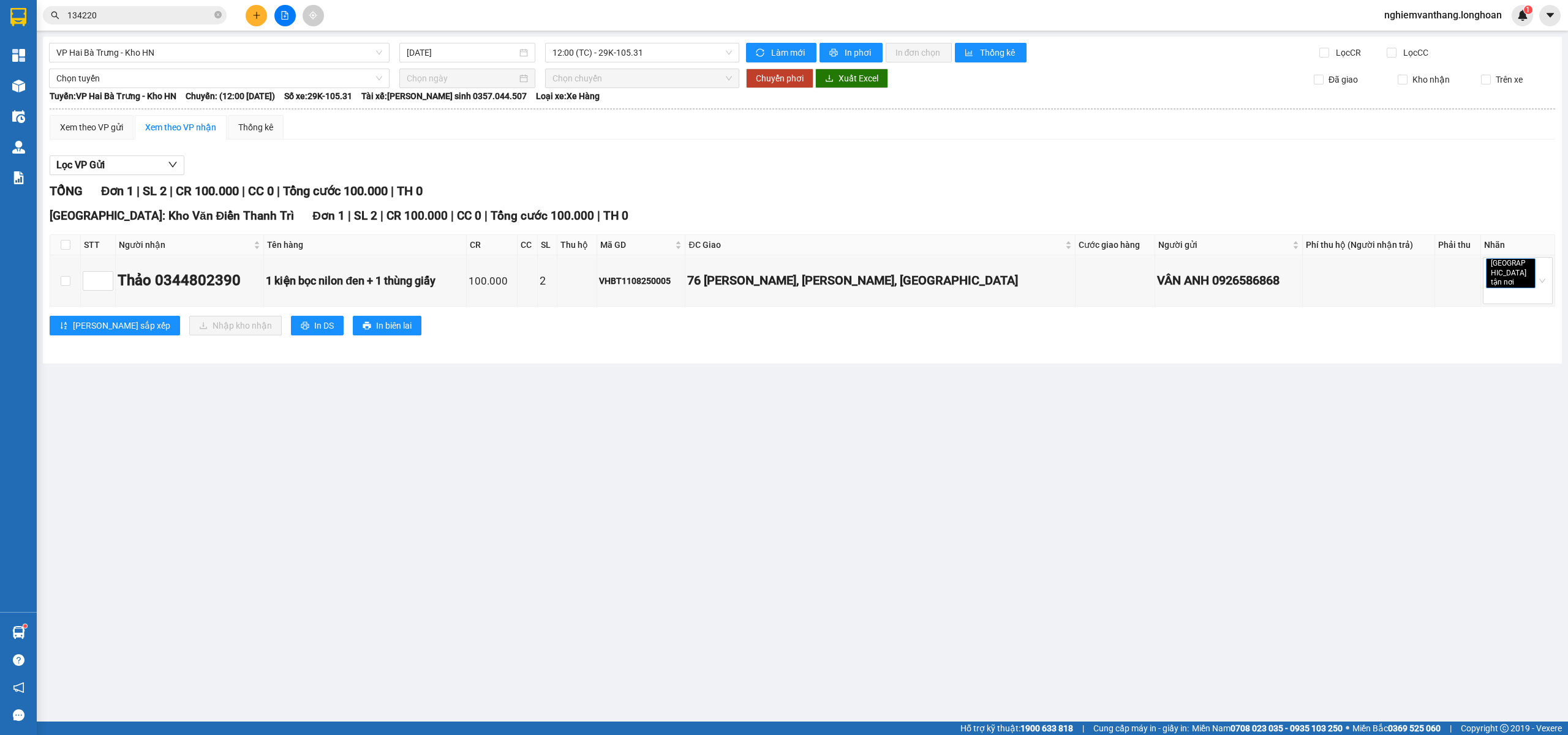
click at [64, 239] on th at bounding box center [65, 244] width 31 height 20
drag, startPoint x: 62, startPoint y: 245, endPoint x: 68, endPoint y: 241, distance: 7.2
click at [64, 245] on input "checkbox" at bounding box center [65, 244] width 10 height 10
checkbox input "true"
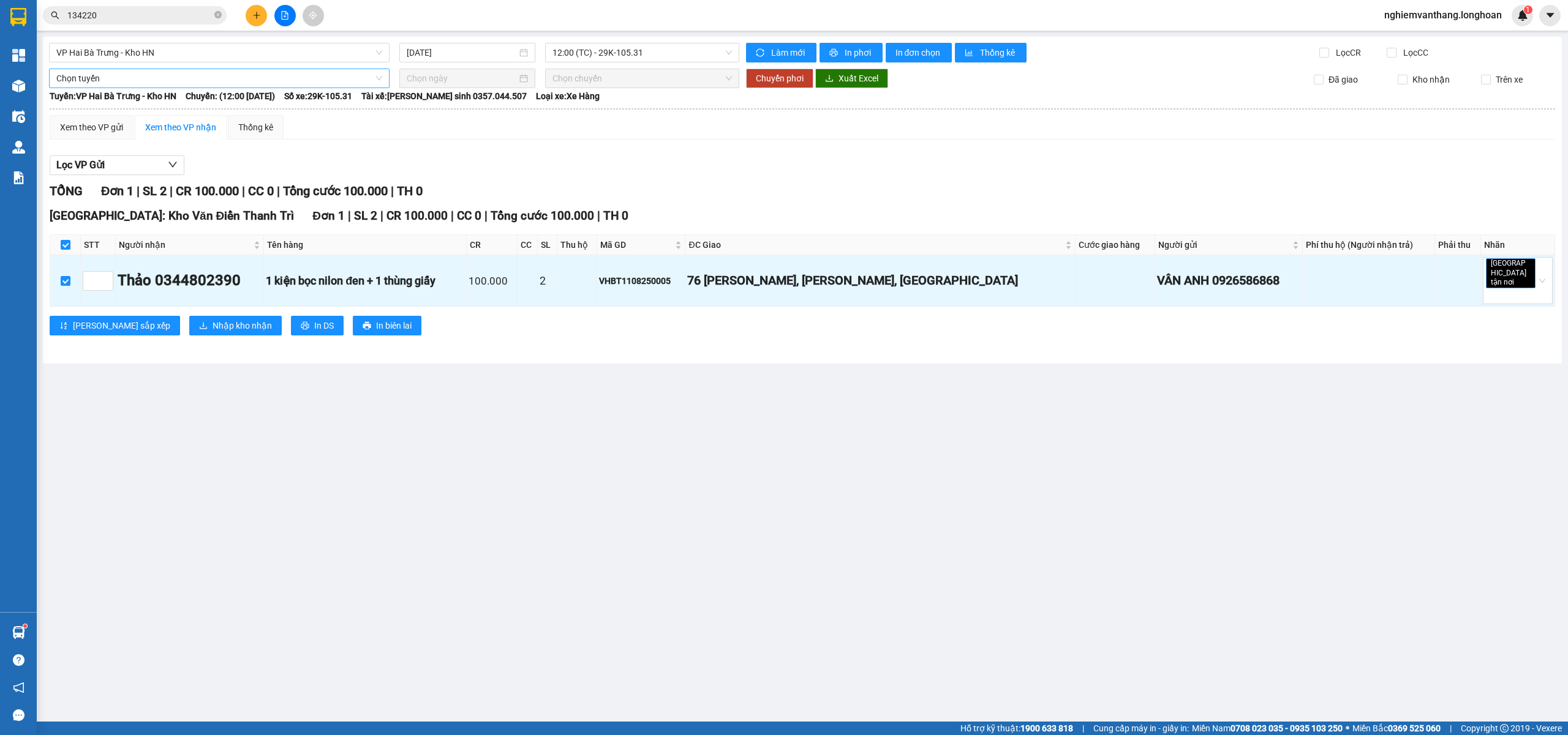
click at [106, 80] on span "Chọn tuyến" at bounding box center [219, 78] width 326 height 18
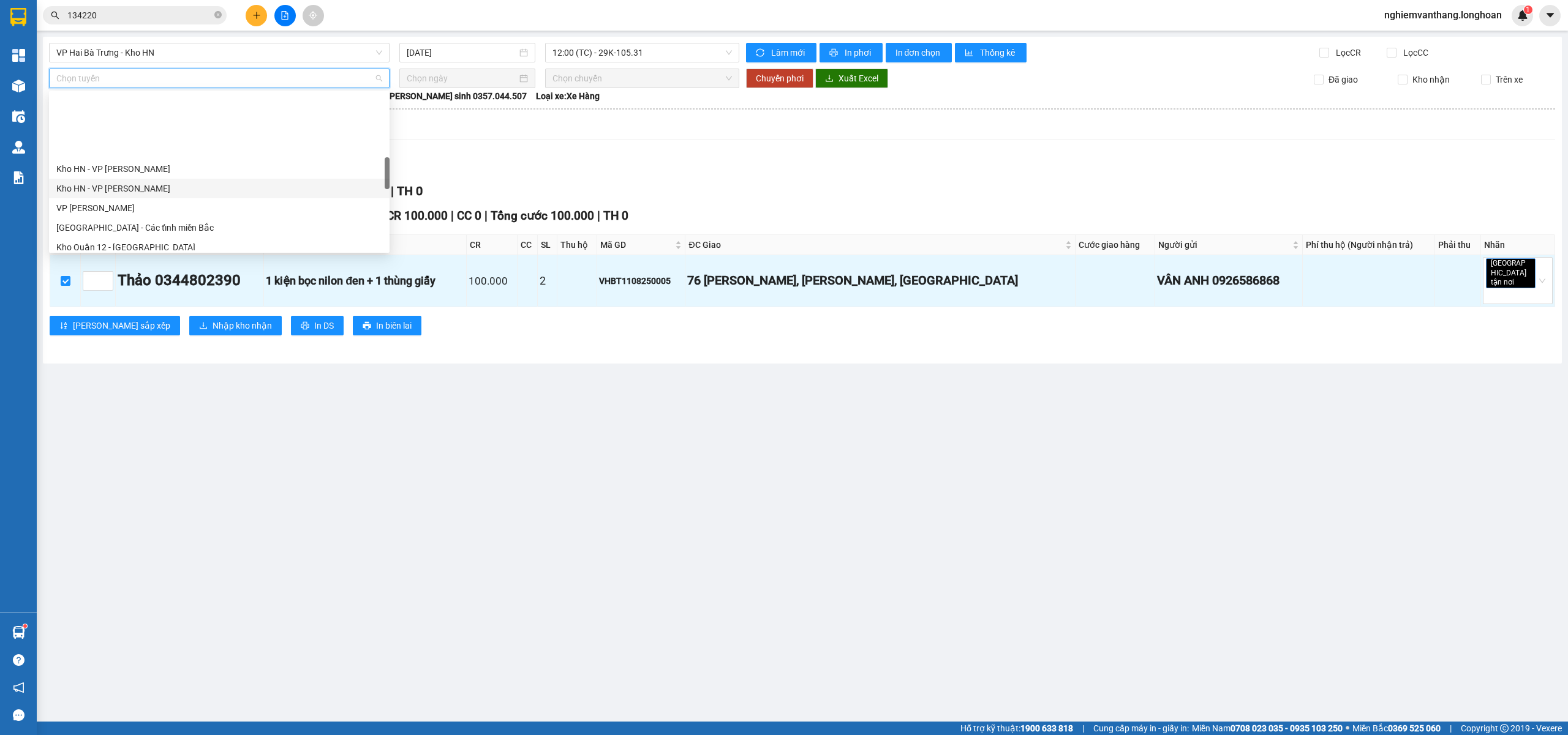
scroll to position [408, 0]
drag, startPoint x: 133, startPoint y: 135, endPoint x: 148, endPoint y: 135, distance: 15.0
click at [133, 133] on div "VP [PERSON_NAME]" at bounding box center [219, 127] width 341 height 19
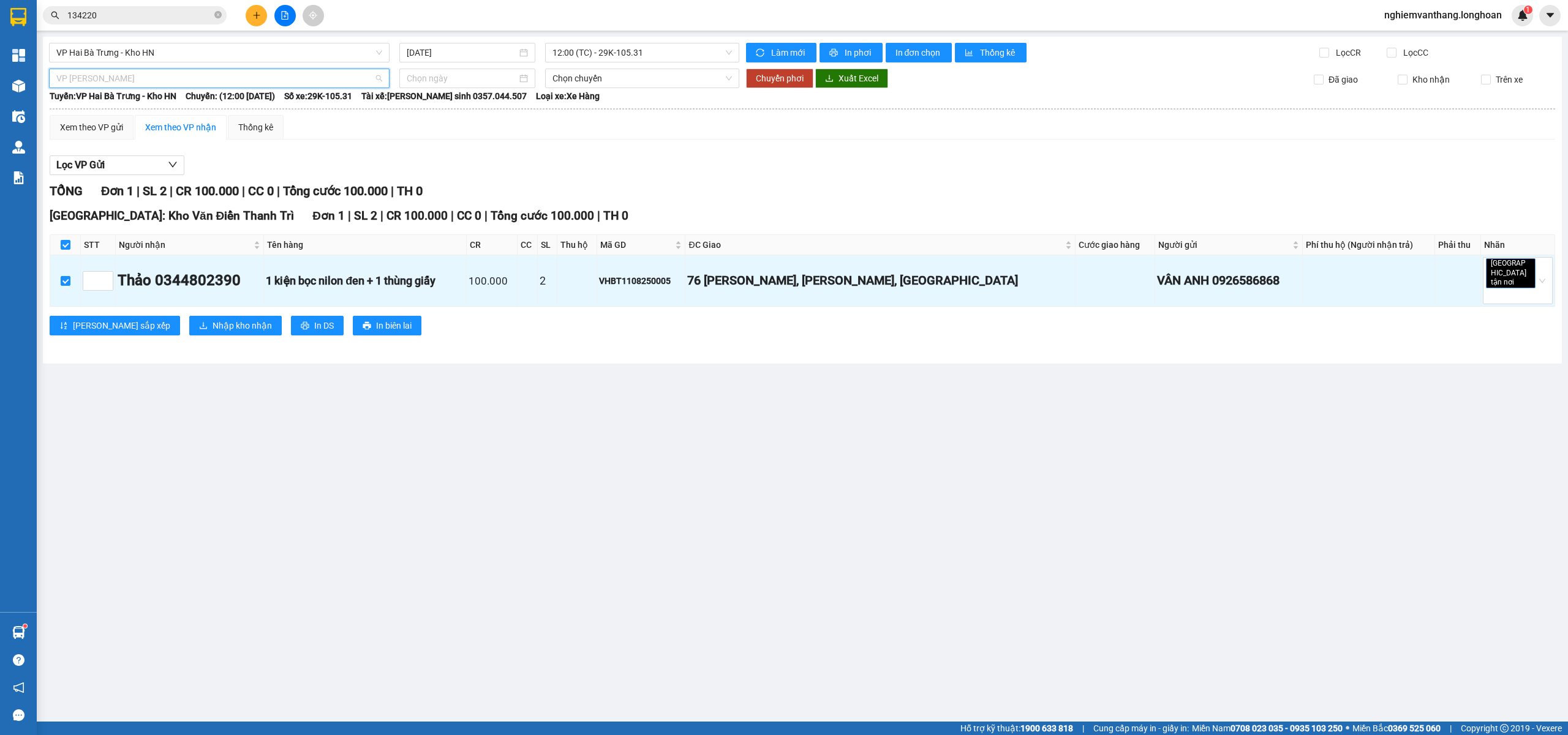
drag, startPoint x: 145, startPoint y: 81, endPoint x: 162, endPoint y: 129, distance: 50.9
click at [145, 81] on span "VP [PERSON_NAME]" at bounding box center [219, 78] width 326 height 18
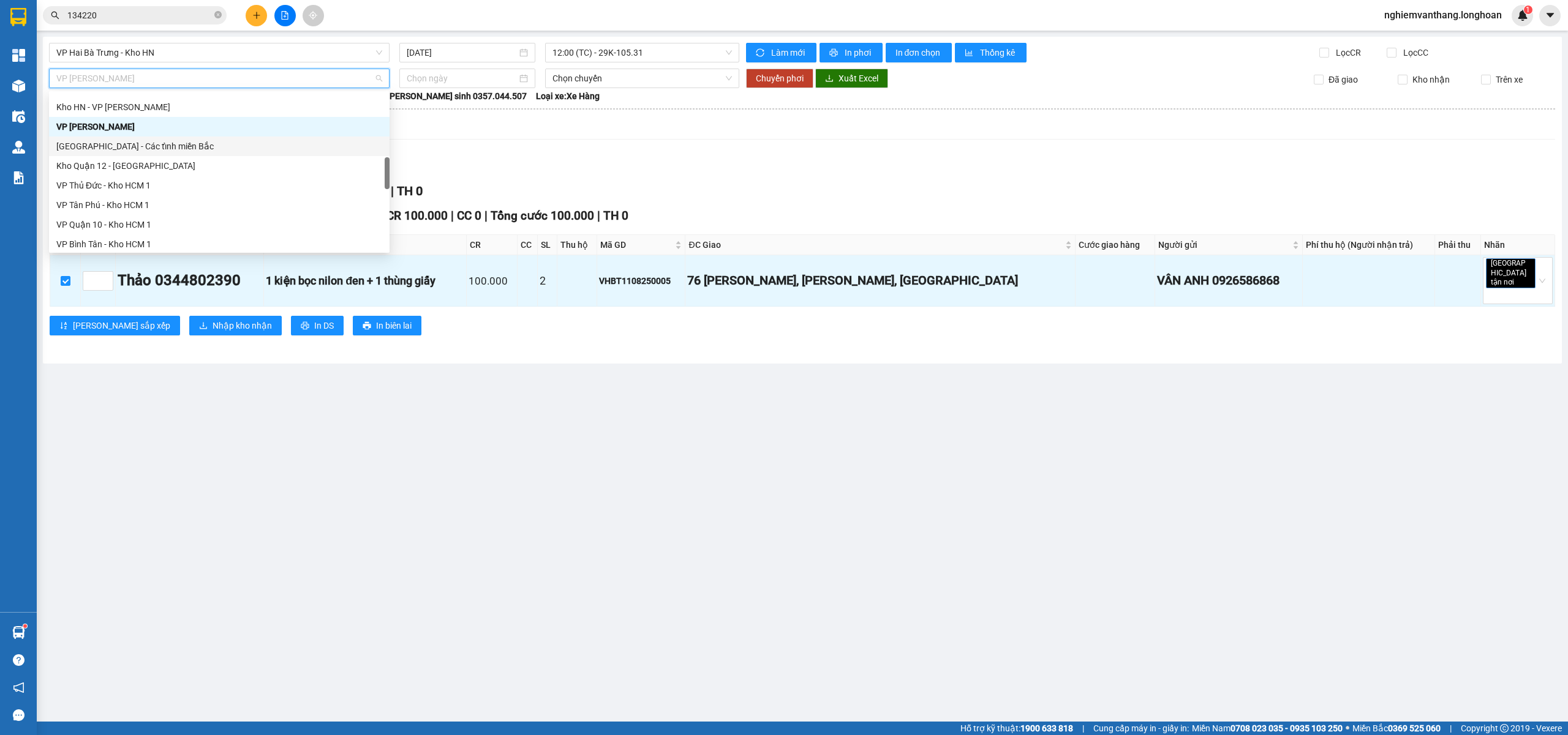
click at [148, 145] on div "[GEOGRAPHIC_DATA] - Các tỉnh miền Bắc" at bounding box center [219, 145] width 326 height 13
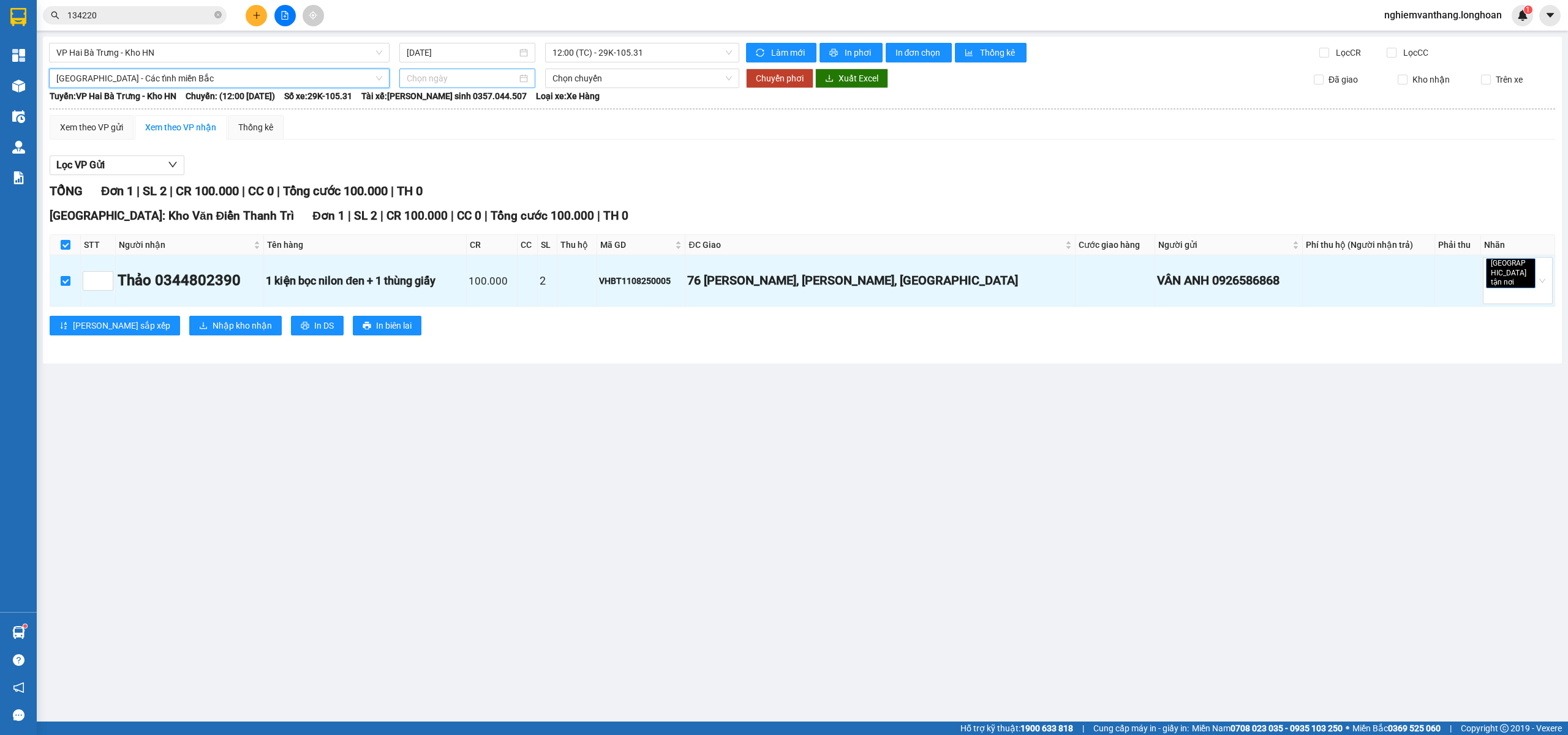
click at [410, 79] on input at bounding box center [462, 78] width 110 height 13
type input "12/08/2025"
click at [462, 181] on div "12" at bounding box center [462, 187] width 15 height 15
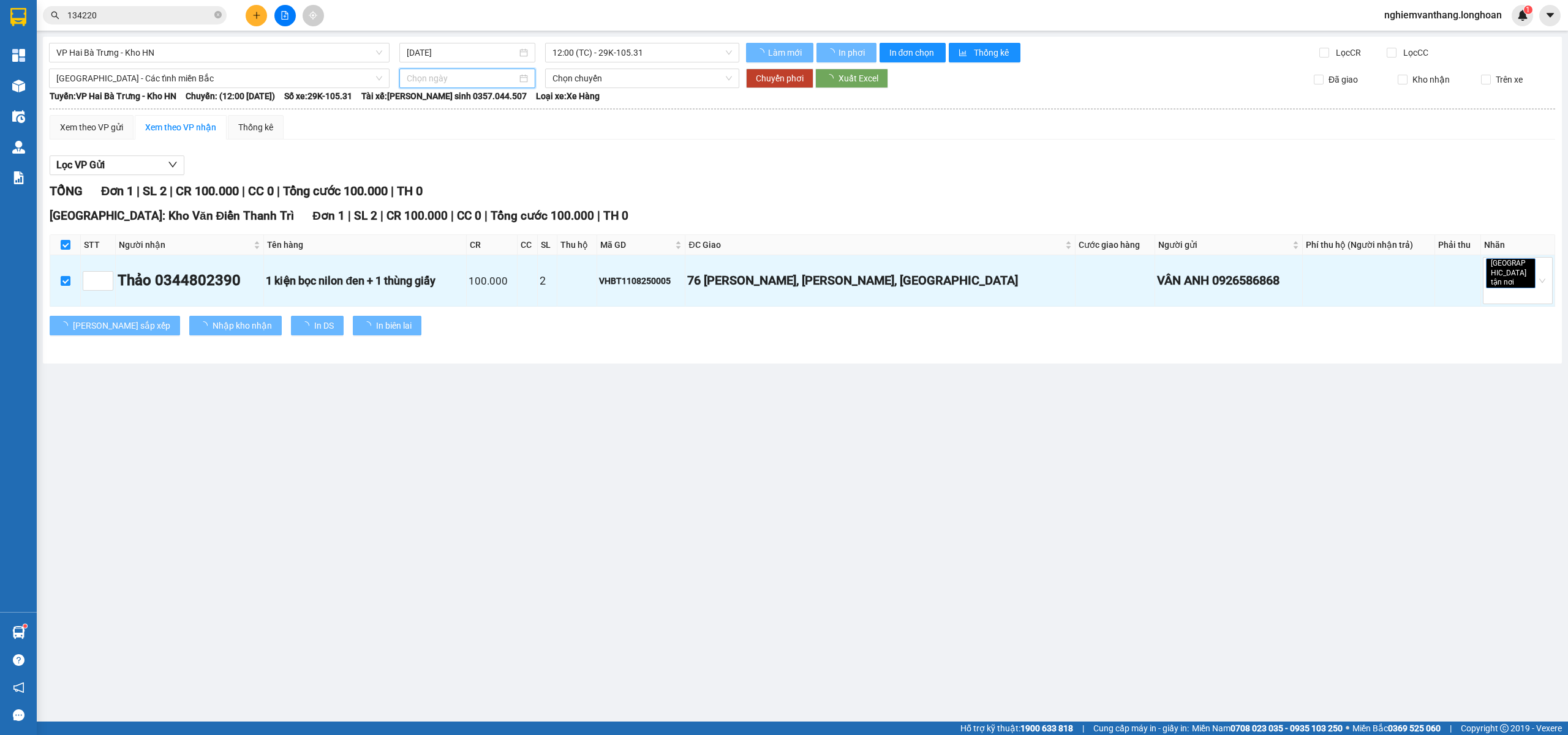
type input "12/08/2025"
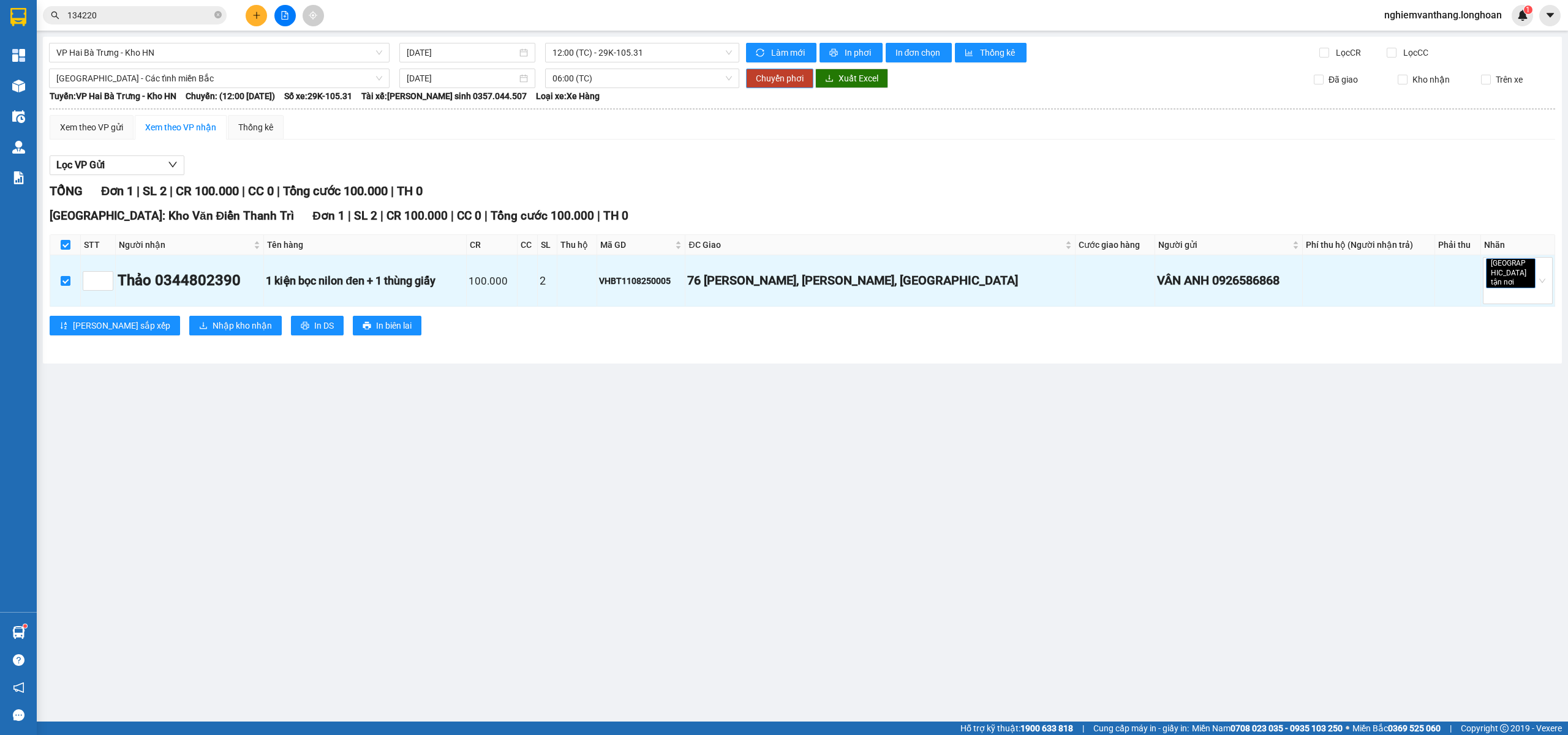
click at [801, 84] on span "Chuyển phơi" at bounding box center [780, 78] width 48 height 13
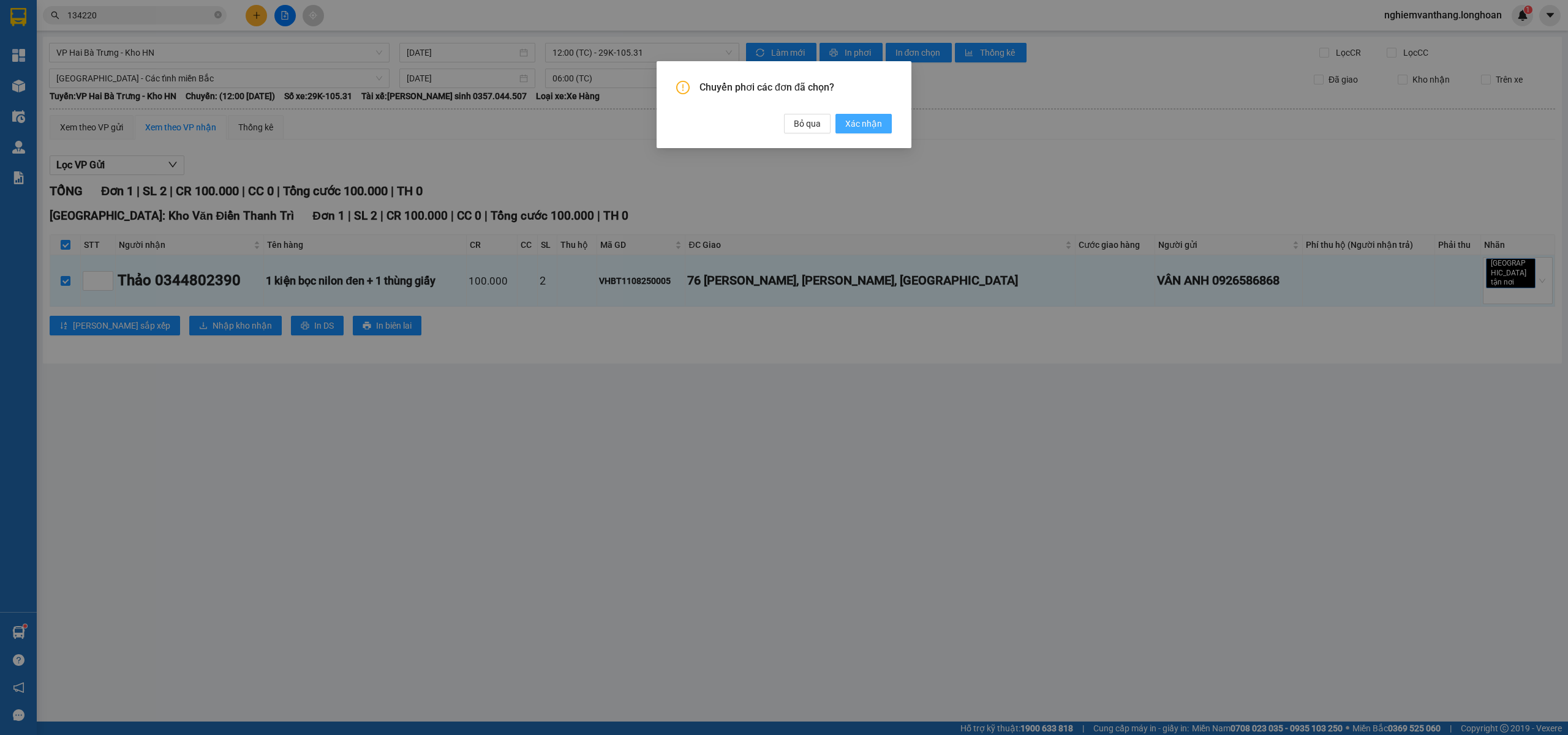
click at [878, 123] on span "Xác nhận" at bounding box center [864, 124] width 37 height 13
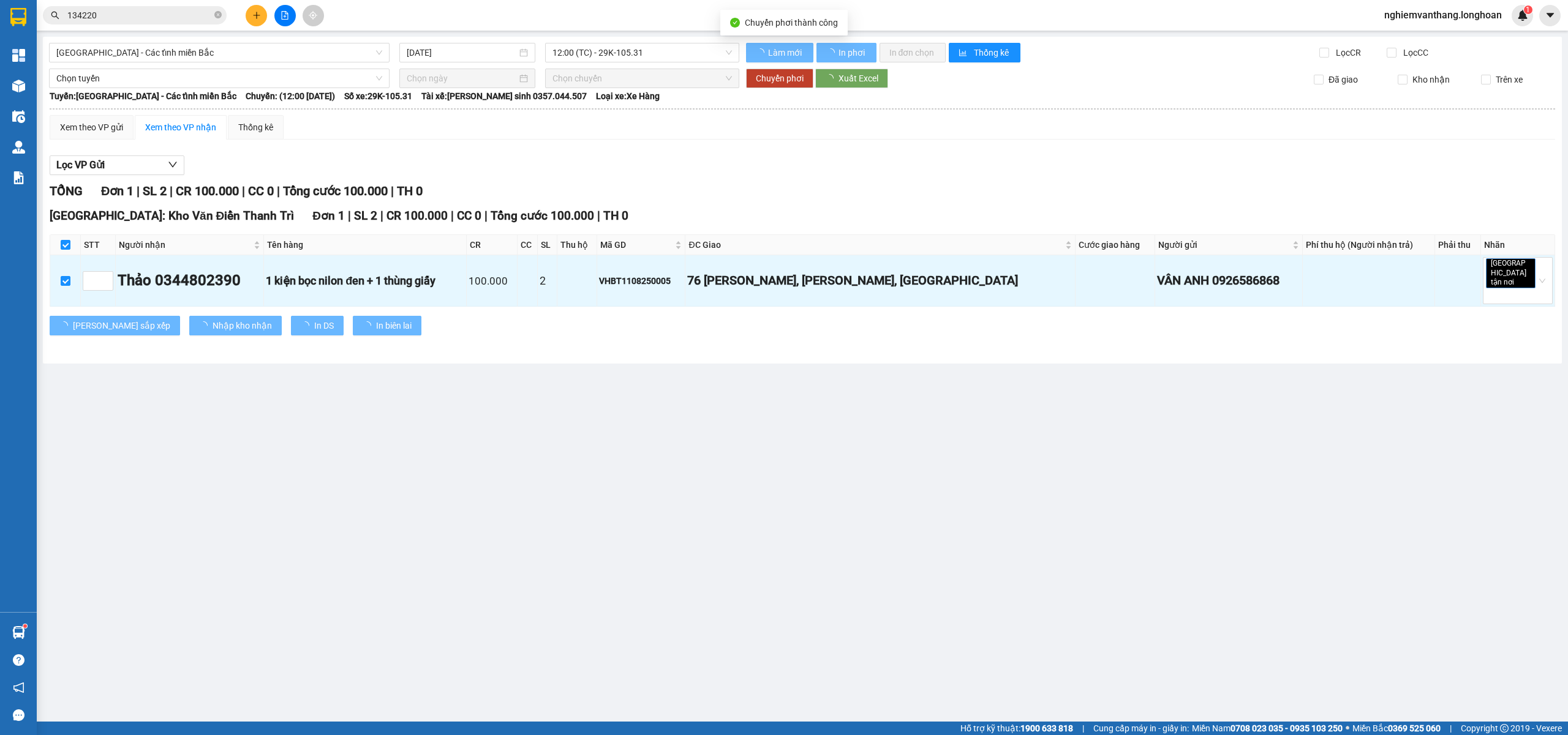
checkbox input "false"
type input "12/08/2025"
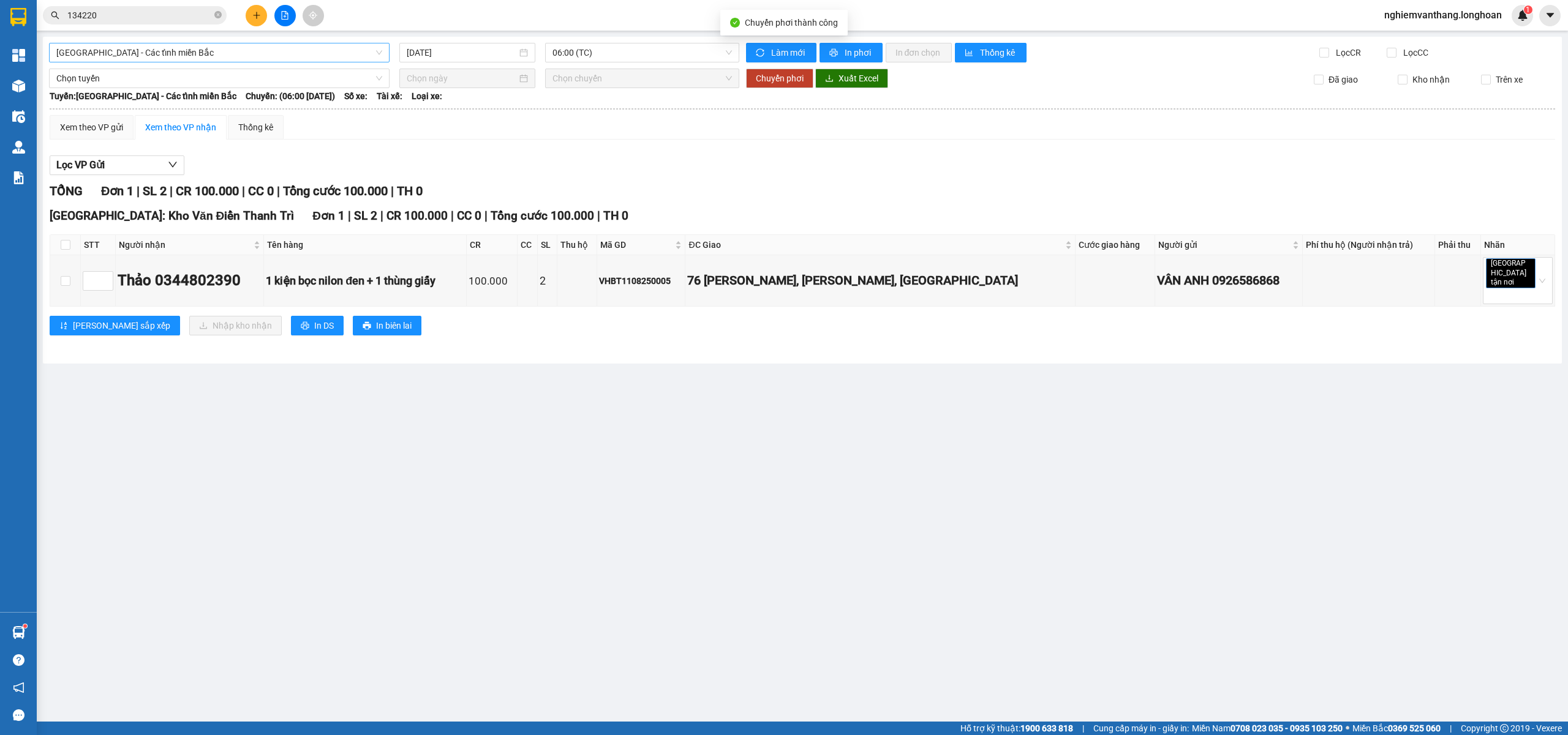
click at [153, 56] on span "[GEOGRAPHIC_DATA] - Các tỉnh miền Bắc" at bounding box center [219, 53] width 326 height 18
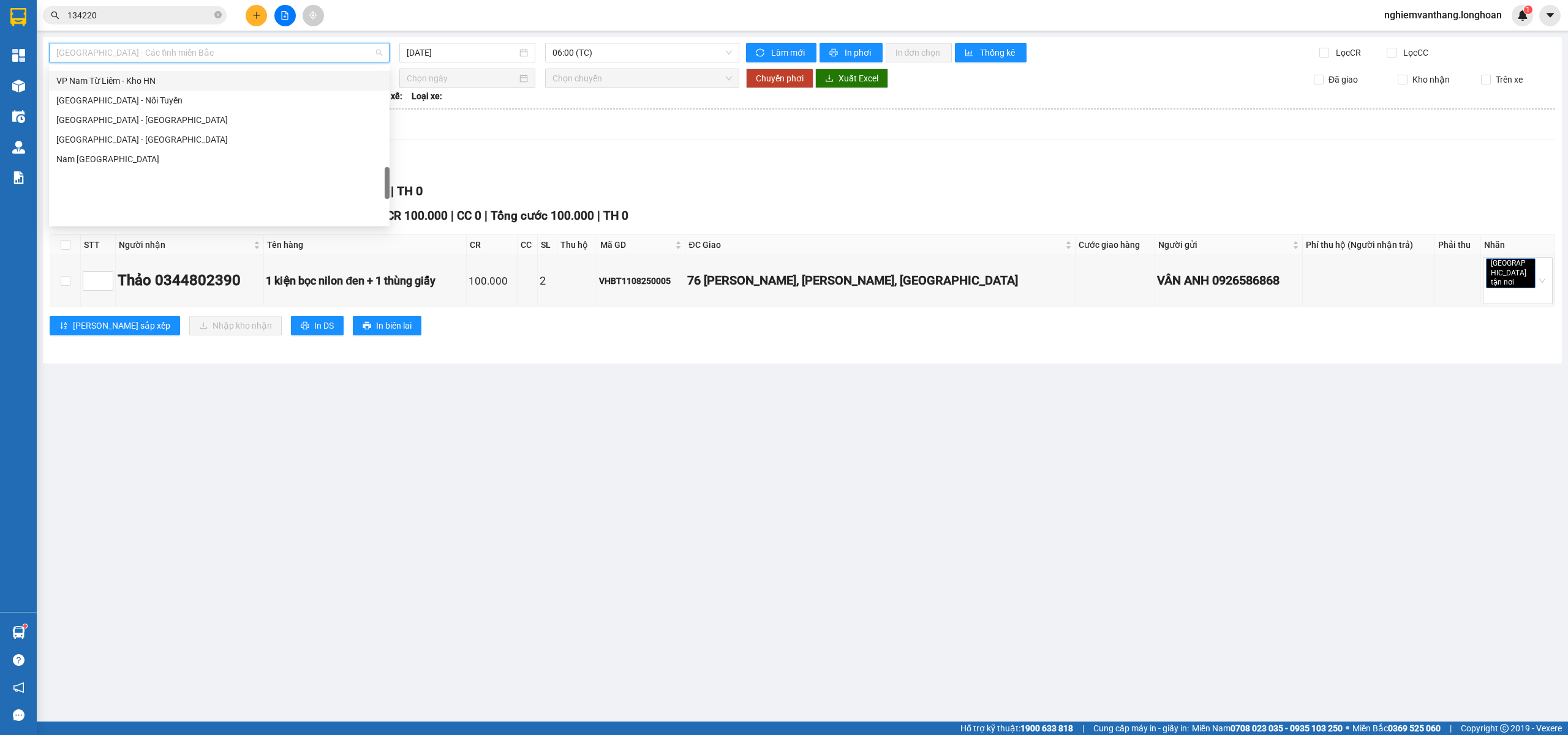
scroll to position [640, 0]
click at [138, 83] on div "VP Hai Bà Trưng - Kho HN" at bounding box center [219, 83] width 326 height 13
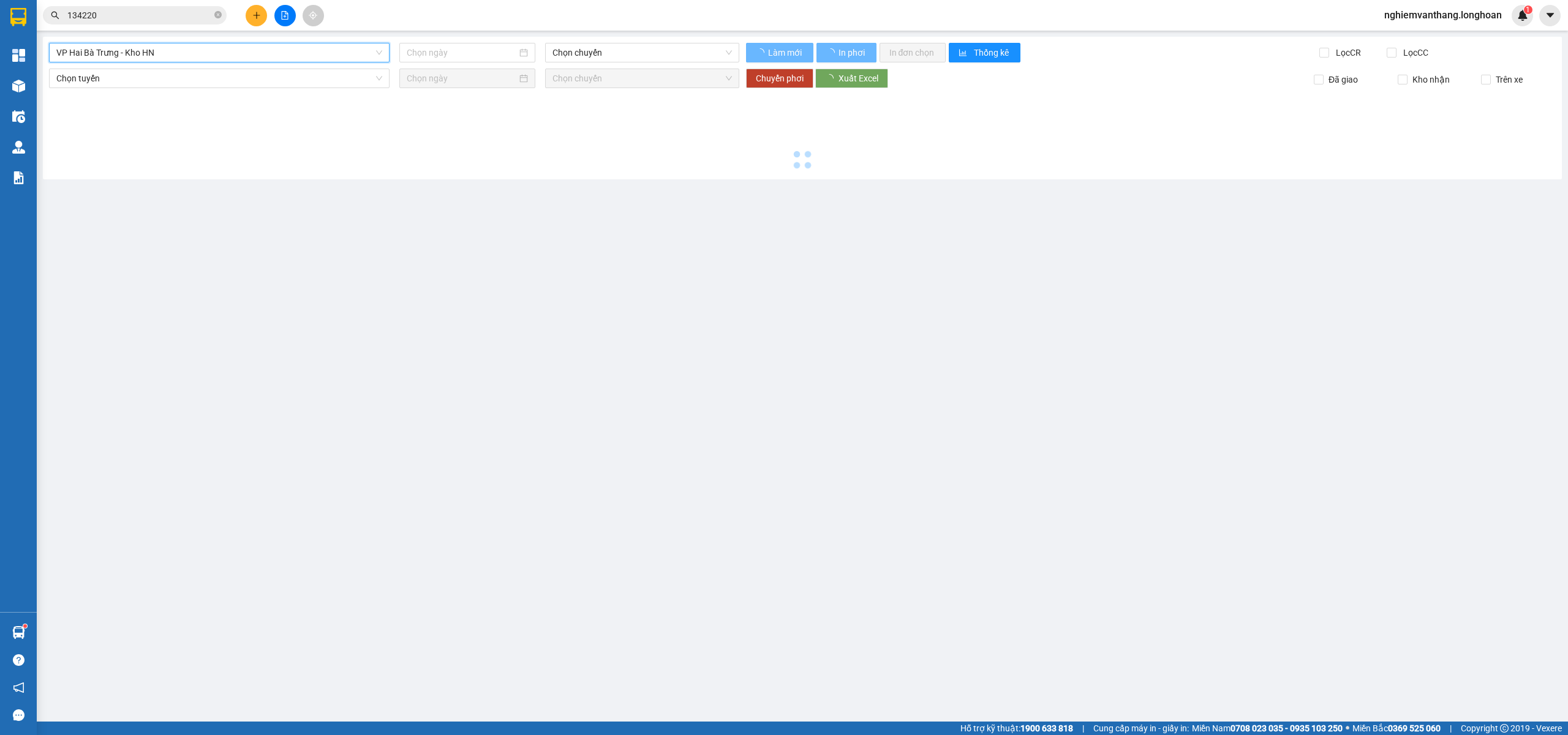
type input "[DATE]"
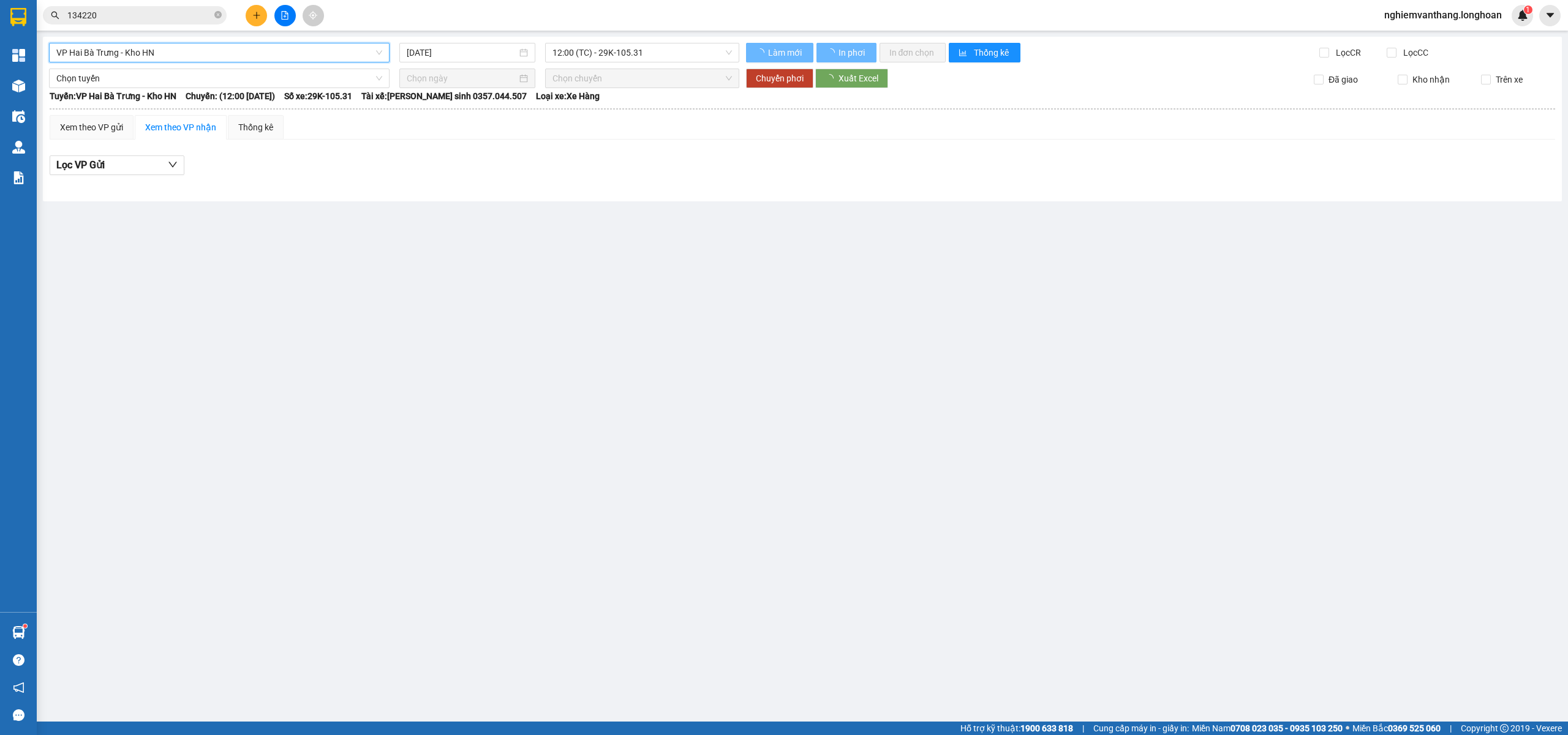
click at [157, 52] on span "VP Hai Bà Trưng - Kho HN" at bounding box center [219, 53] width 326 height 18
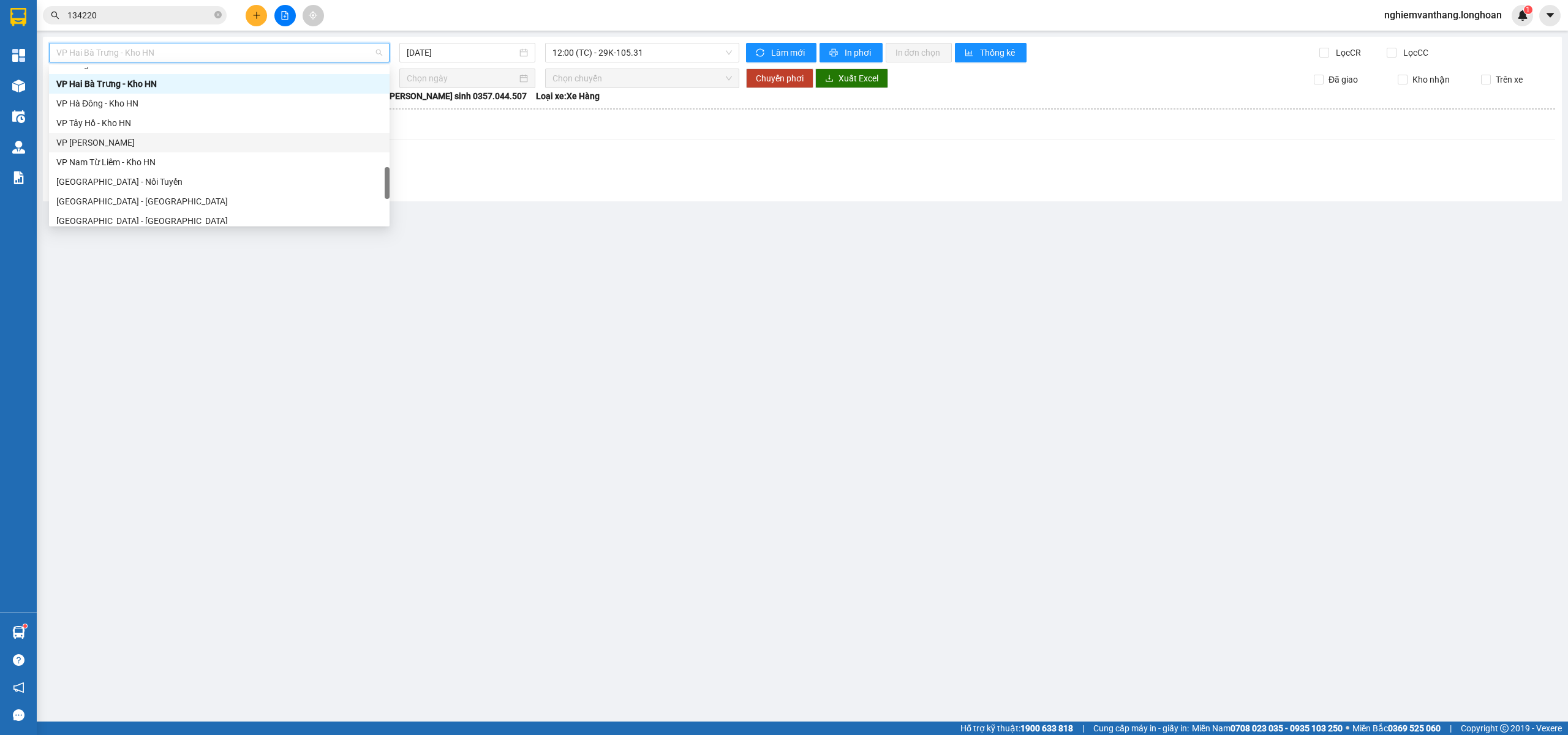
click at [121, 143] on div "VP [PERSON_NAME]" at bounding box center [219, 142] width 326 height 13
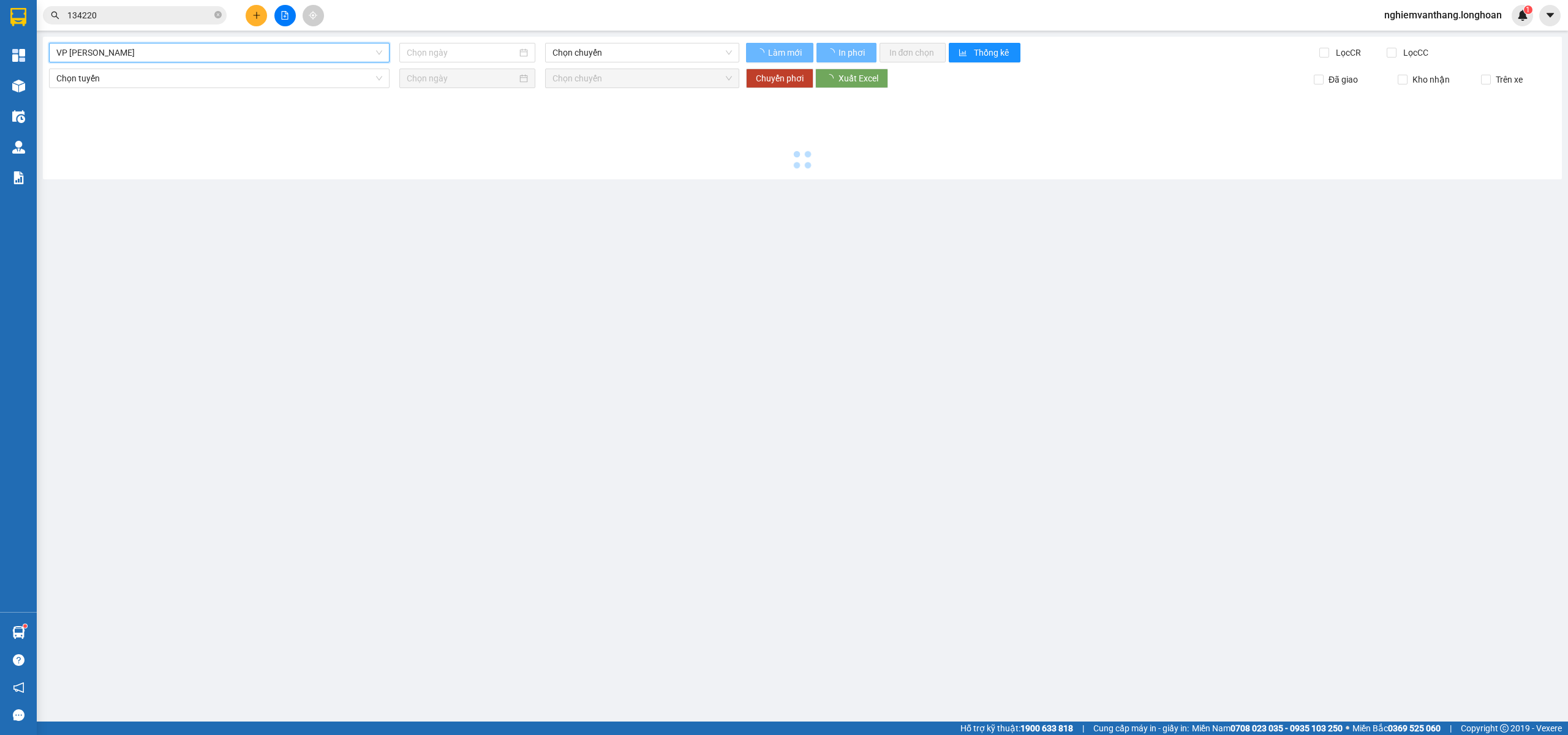
type input "[DATE]"
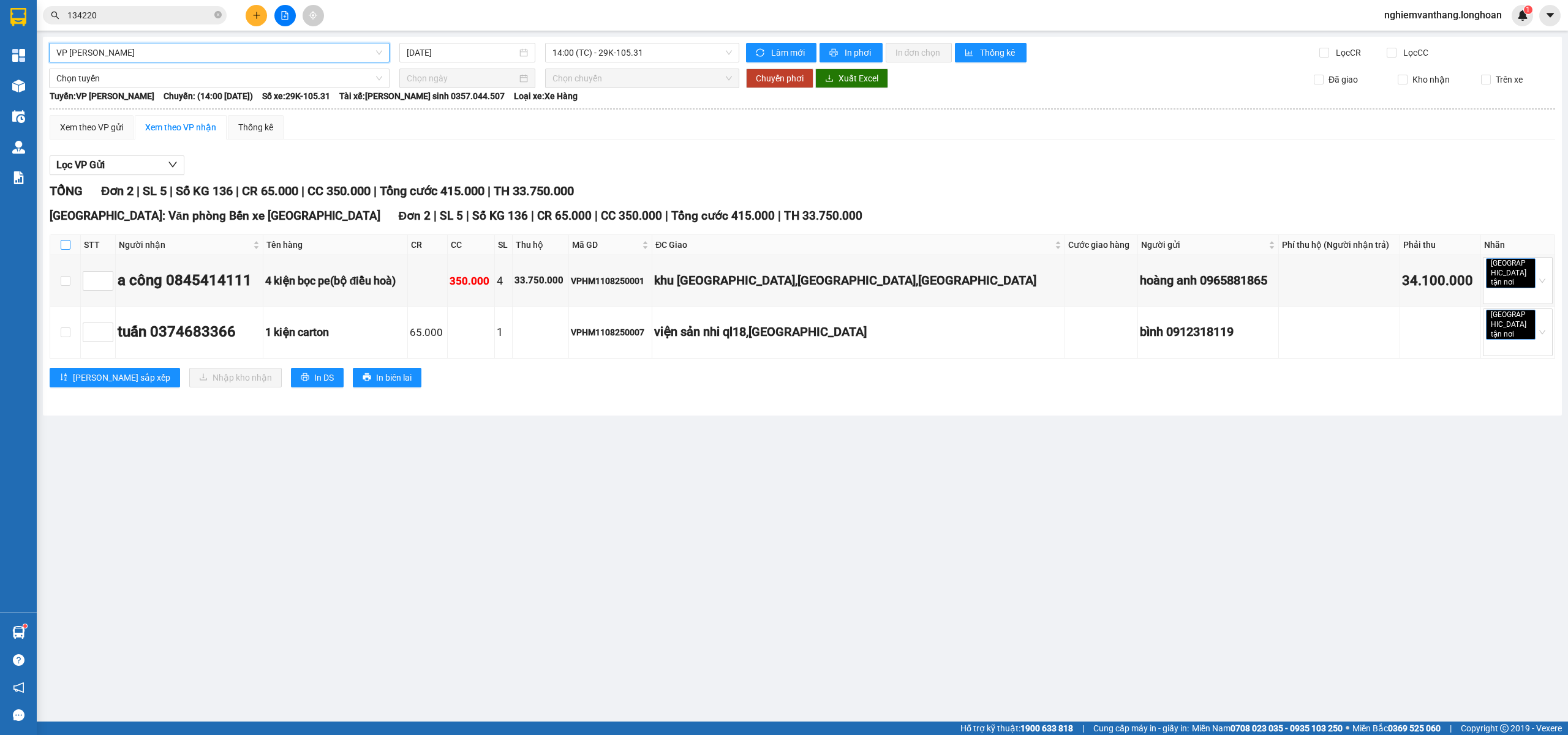
click at [68, 243] on input "checkbox" at bounding box center [65, 244] width 10 height 10
checkbox input "true"
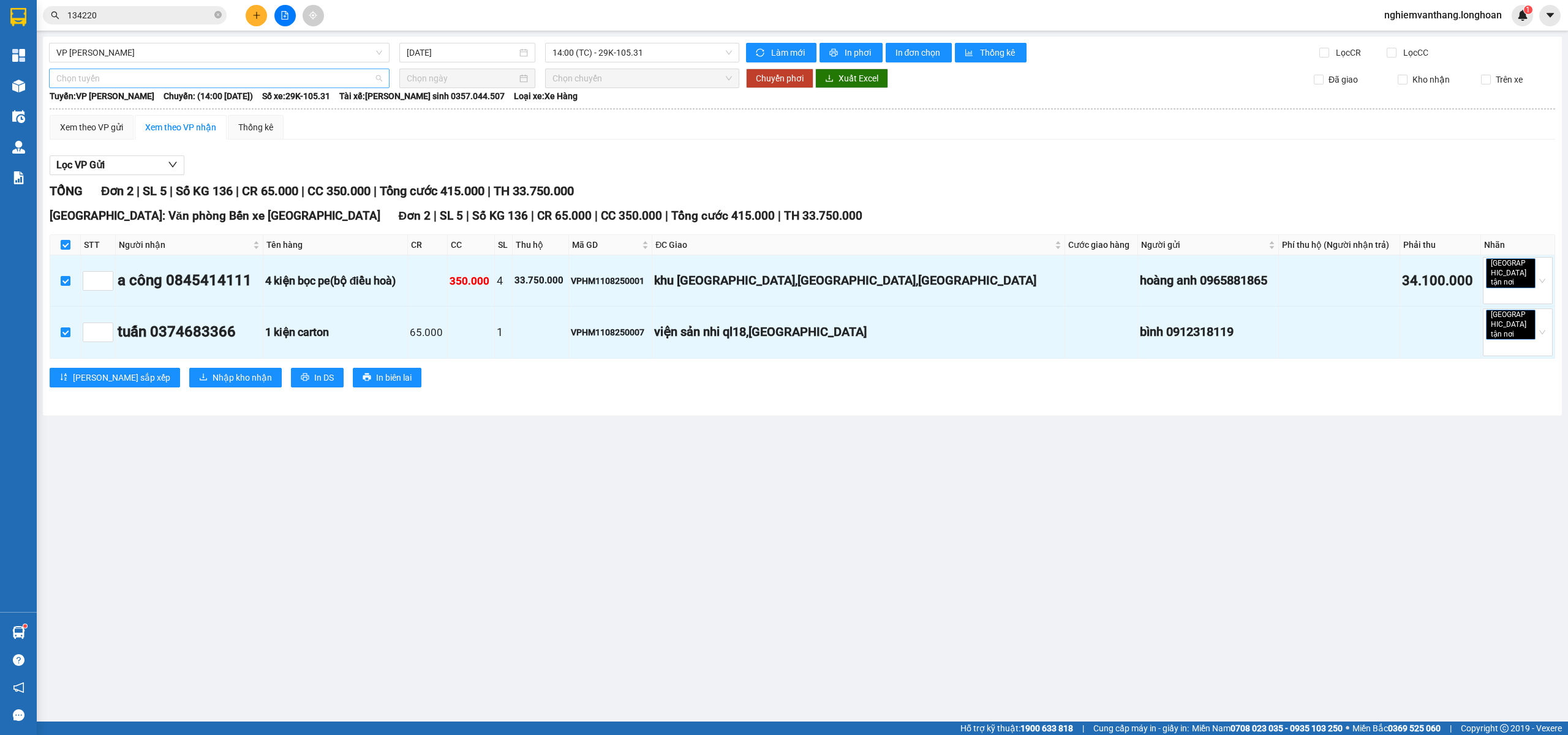
click at [96, 74] on span "Chọn tuyến" at bounding box center [219, 78] width 326 height 18
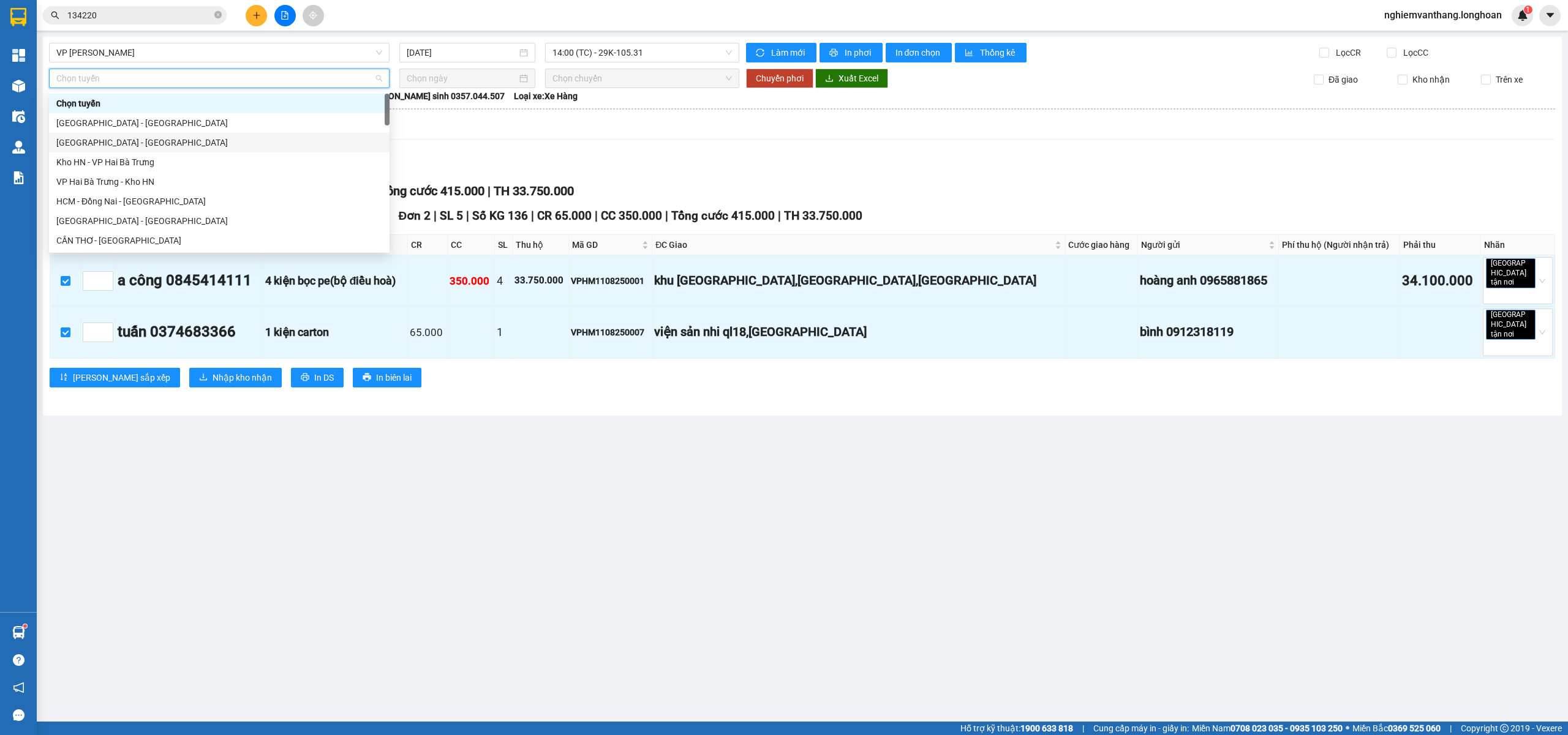
click at [96, 145] on div "[GEOGRAPHIC_DATA] - [GEOGRAPHIC_DATA]" at bounding box center [219, 142] width 326 height 13
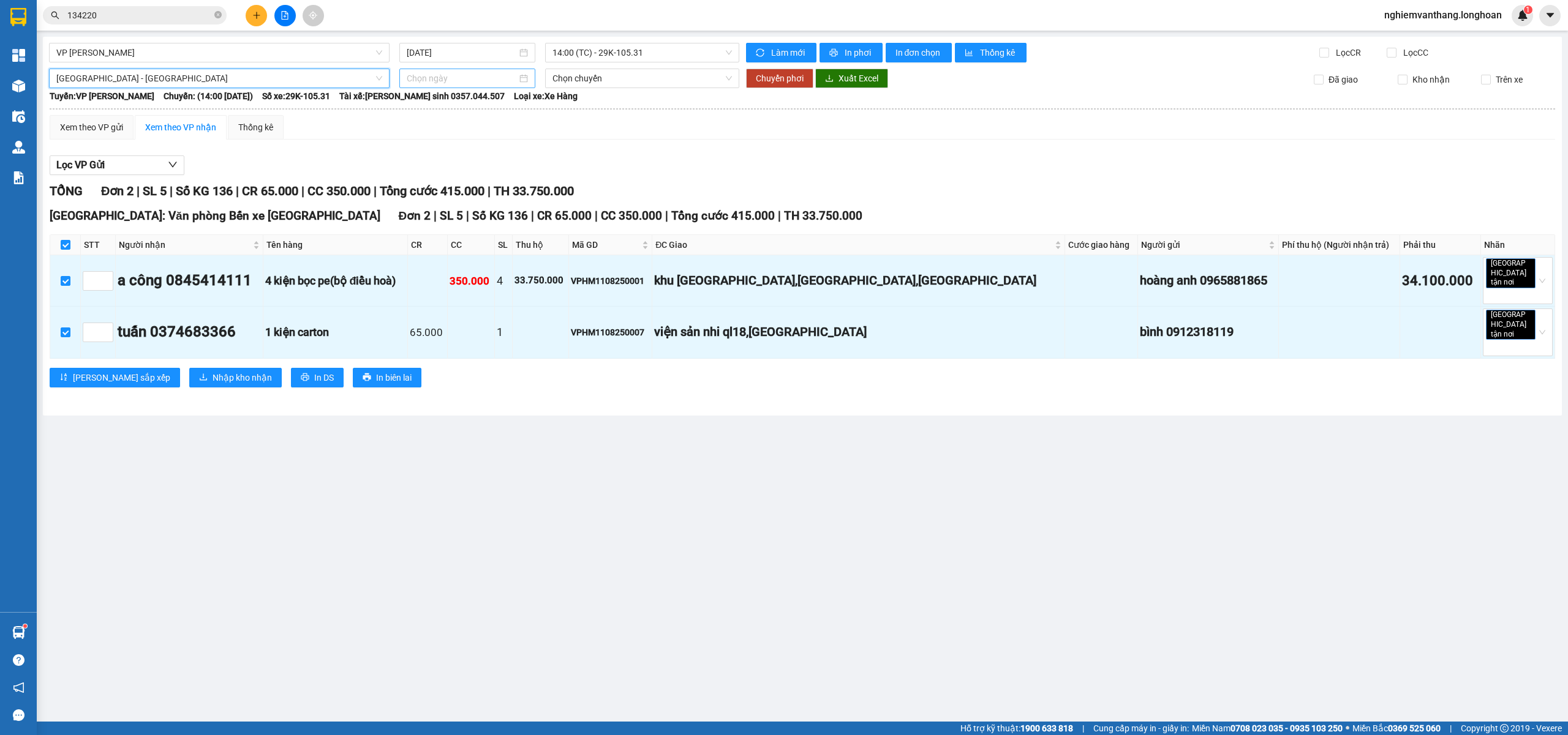
click at [435, 82] on input at bounding box center [462, 78] width 110 height 13
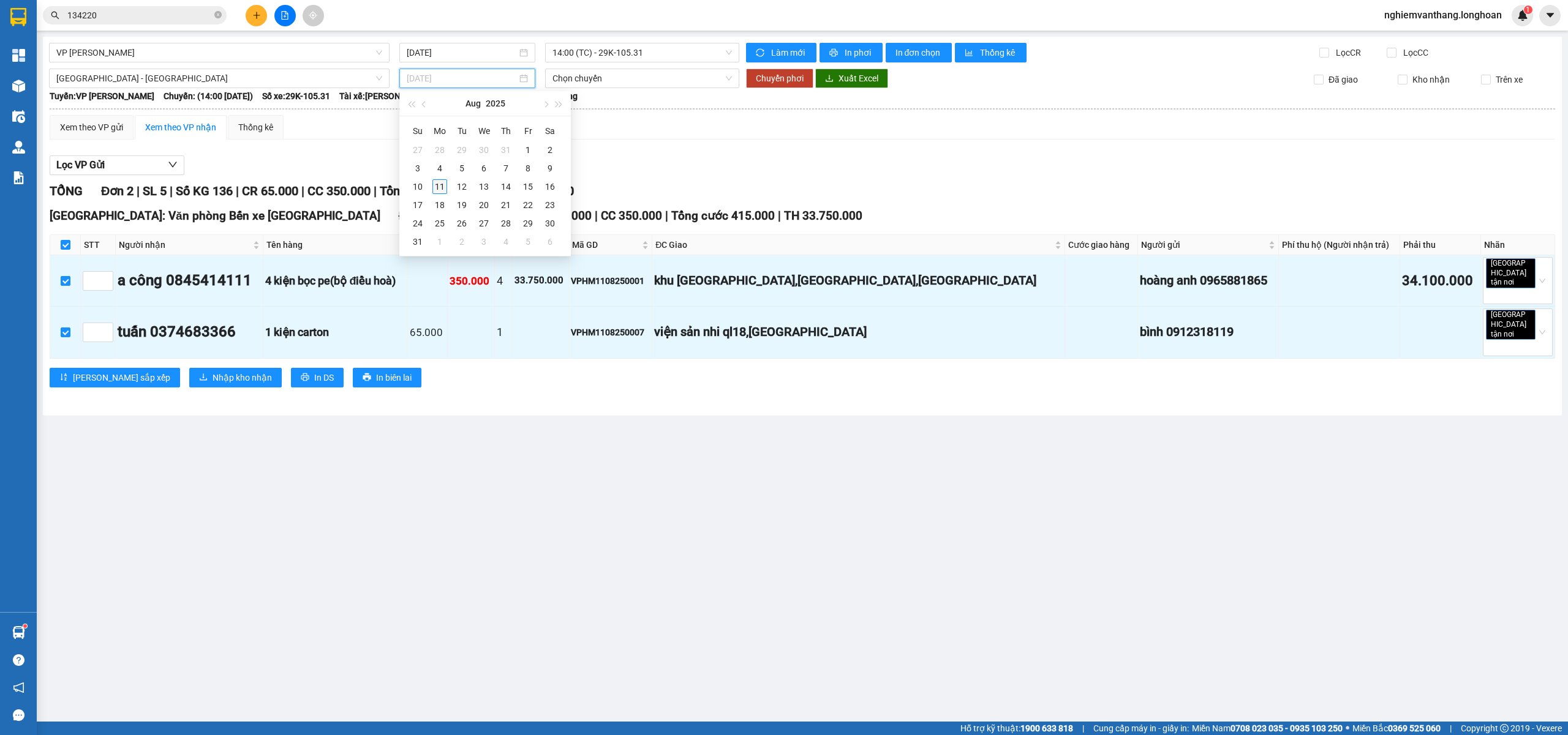
type input "[DATE]"
click at [443, 192] on div "11" at bounding box center [439, 187] width 15 height 15
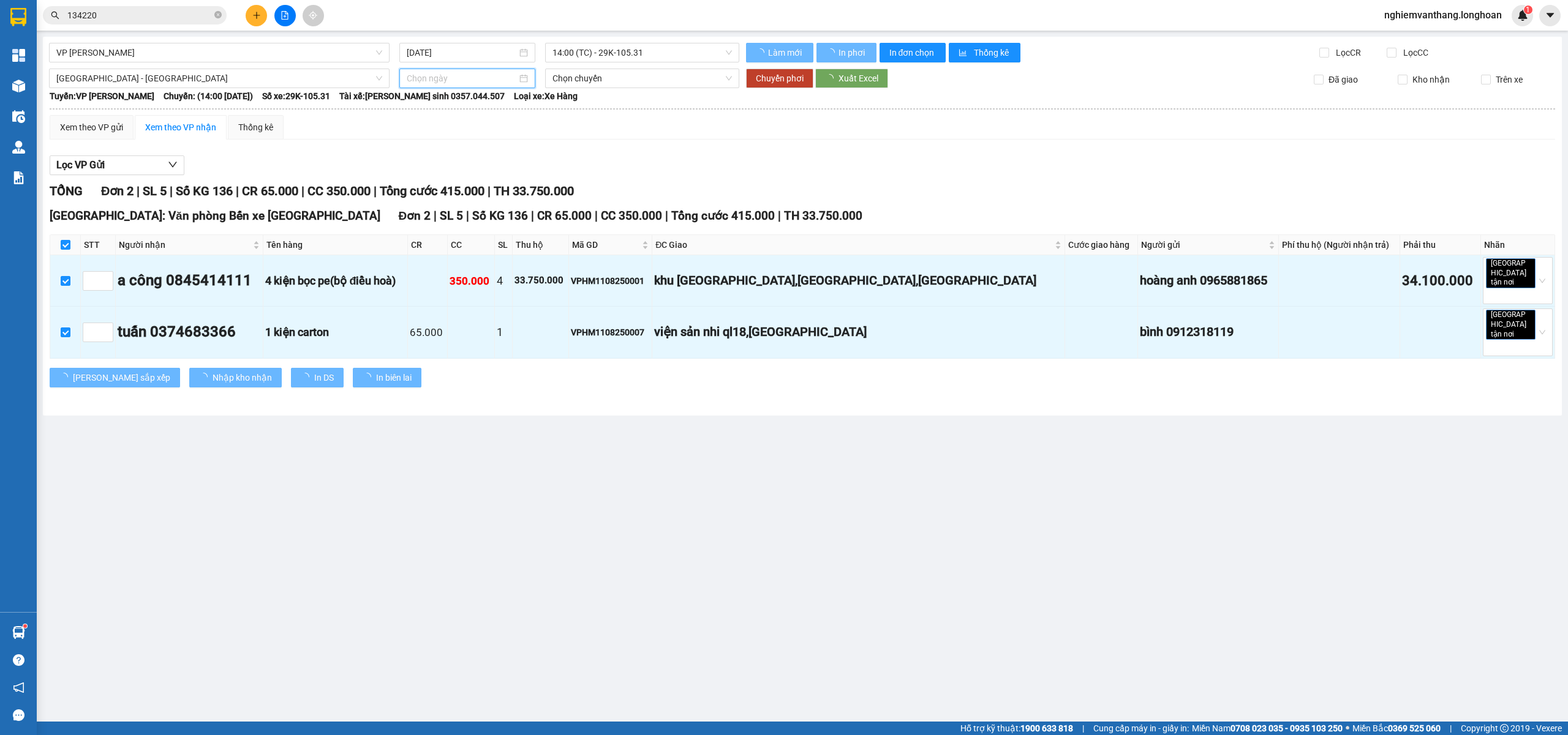
type input "[DATE]"
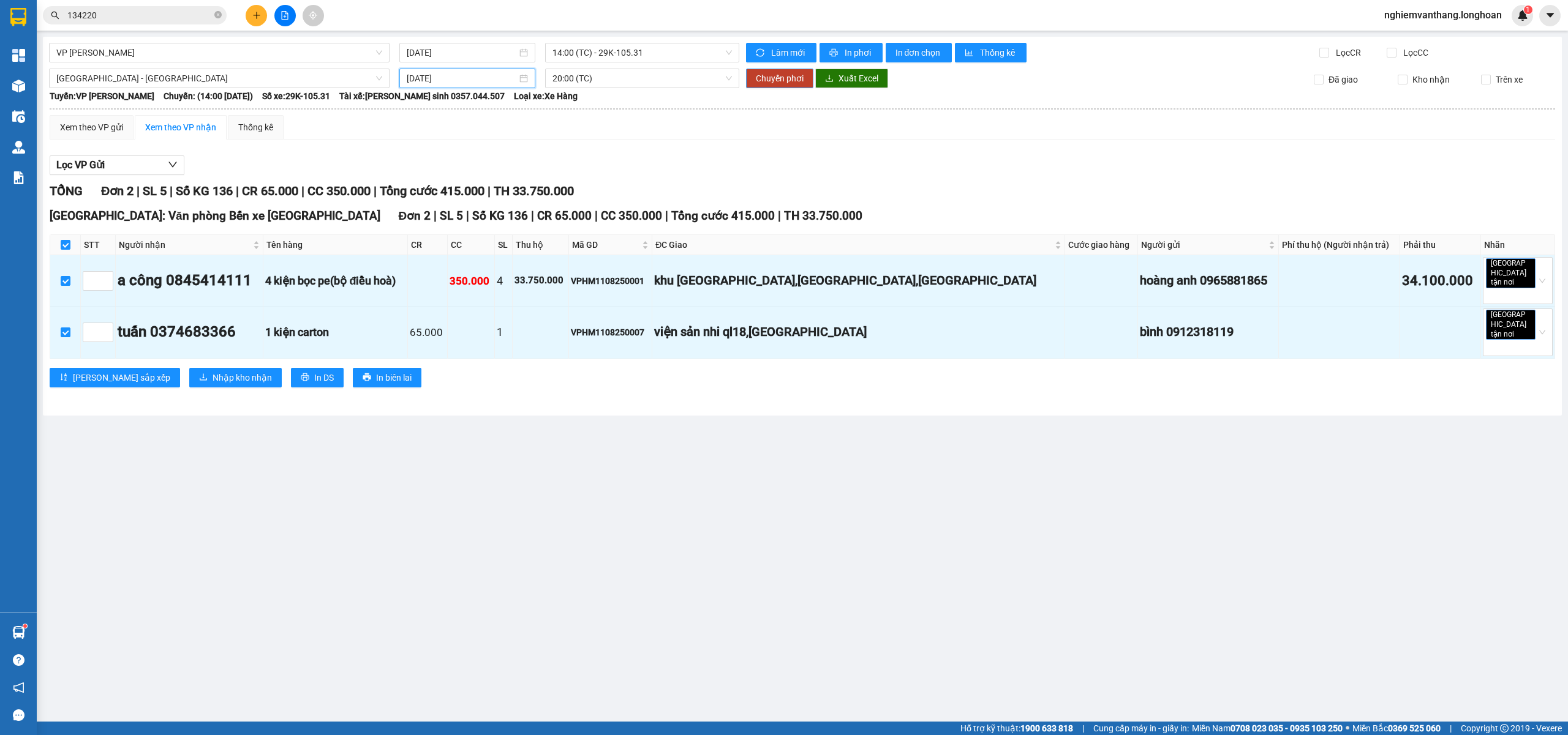
click at [797, 77] on span "Chuyển phơi" at bounding box center [780, 78] width 48 height 13
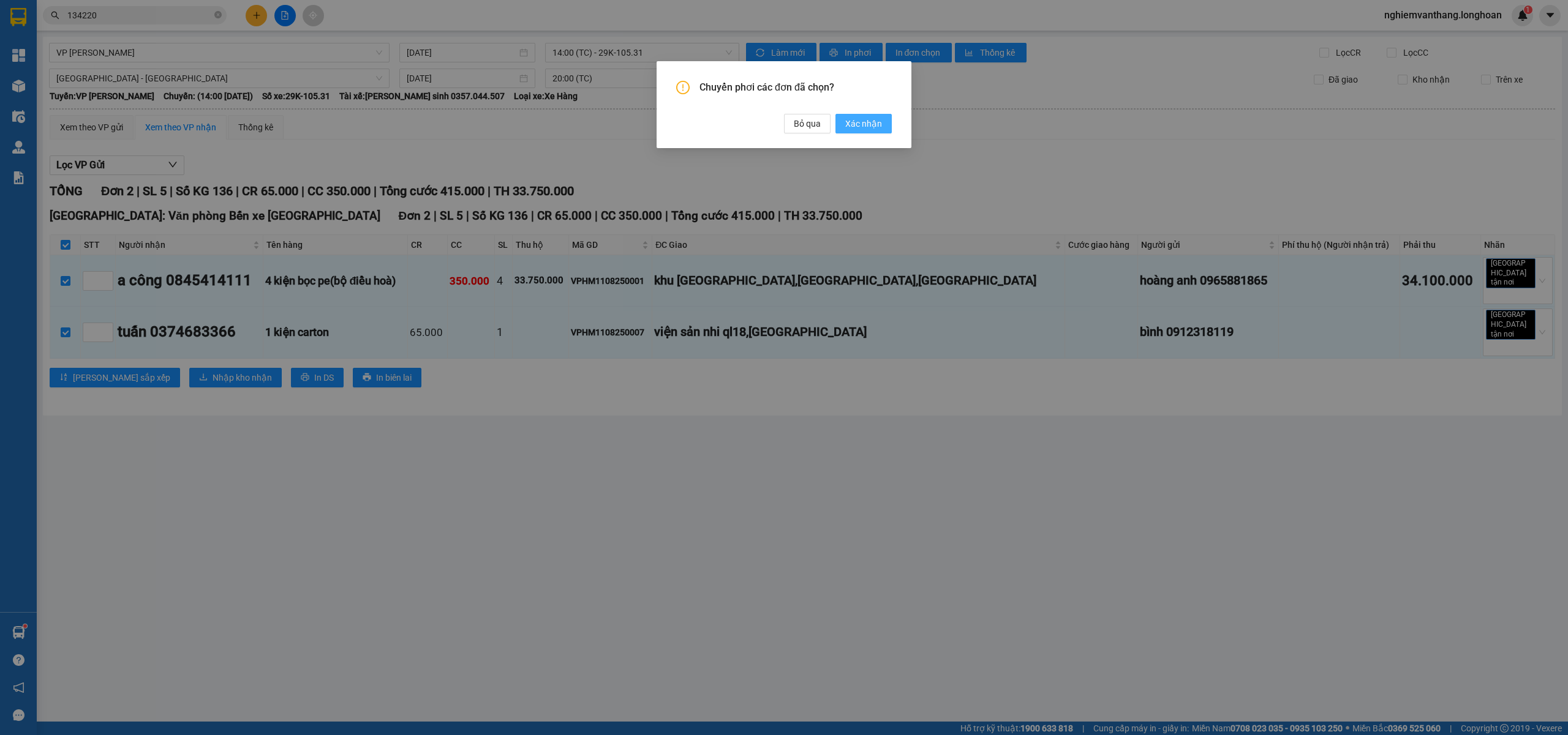
click at [877, 124] on span "Xác nhận" at bounding box center [864, 124] width 37 height 13
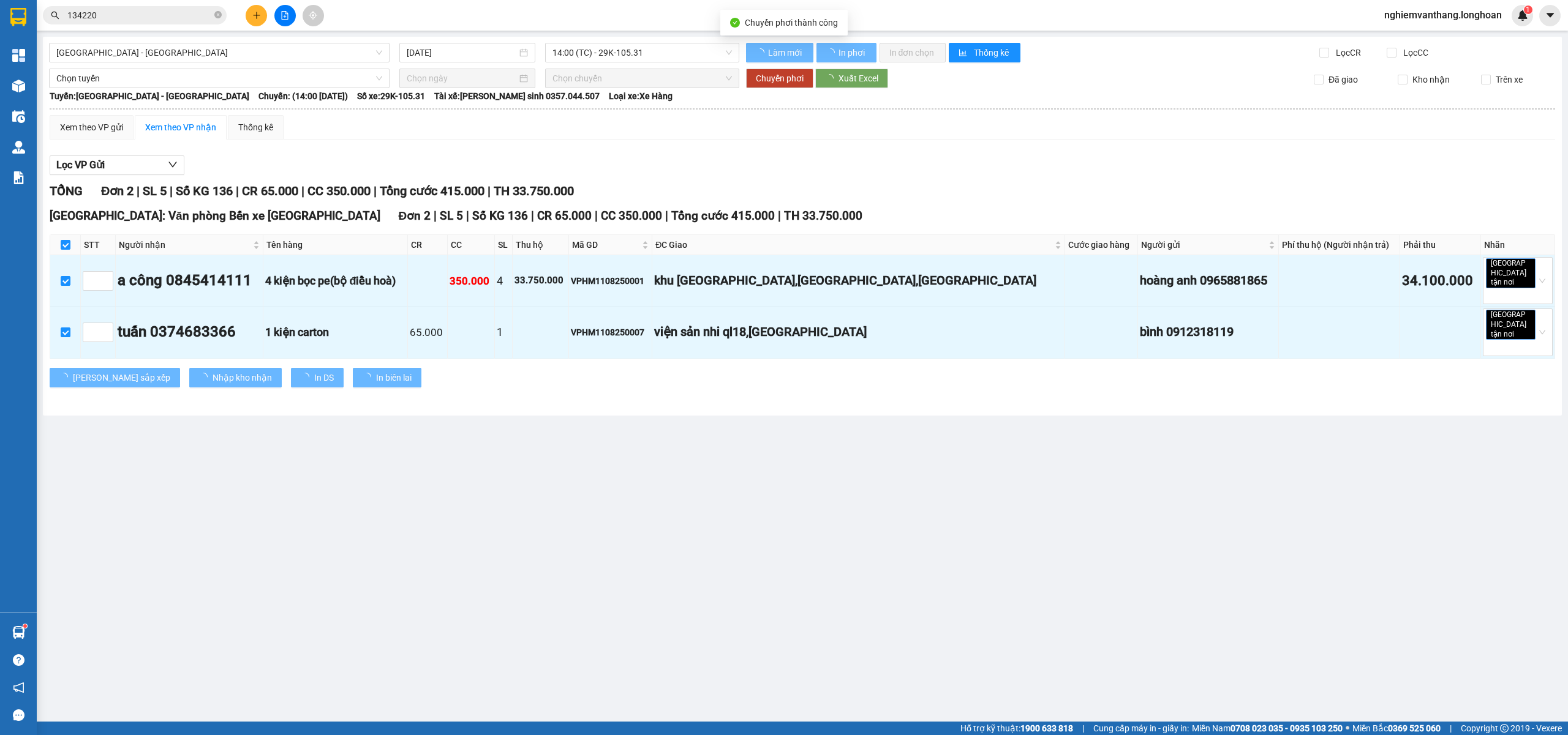
checkbox input "false"
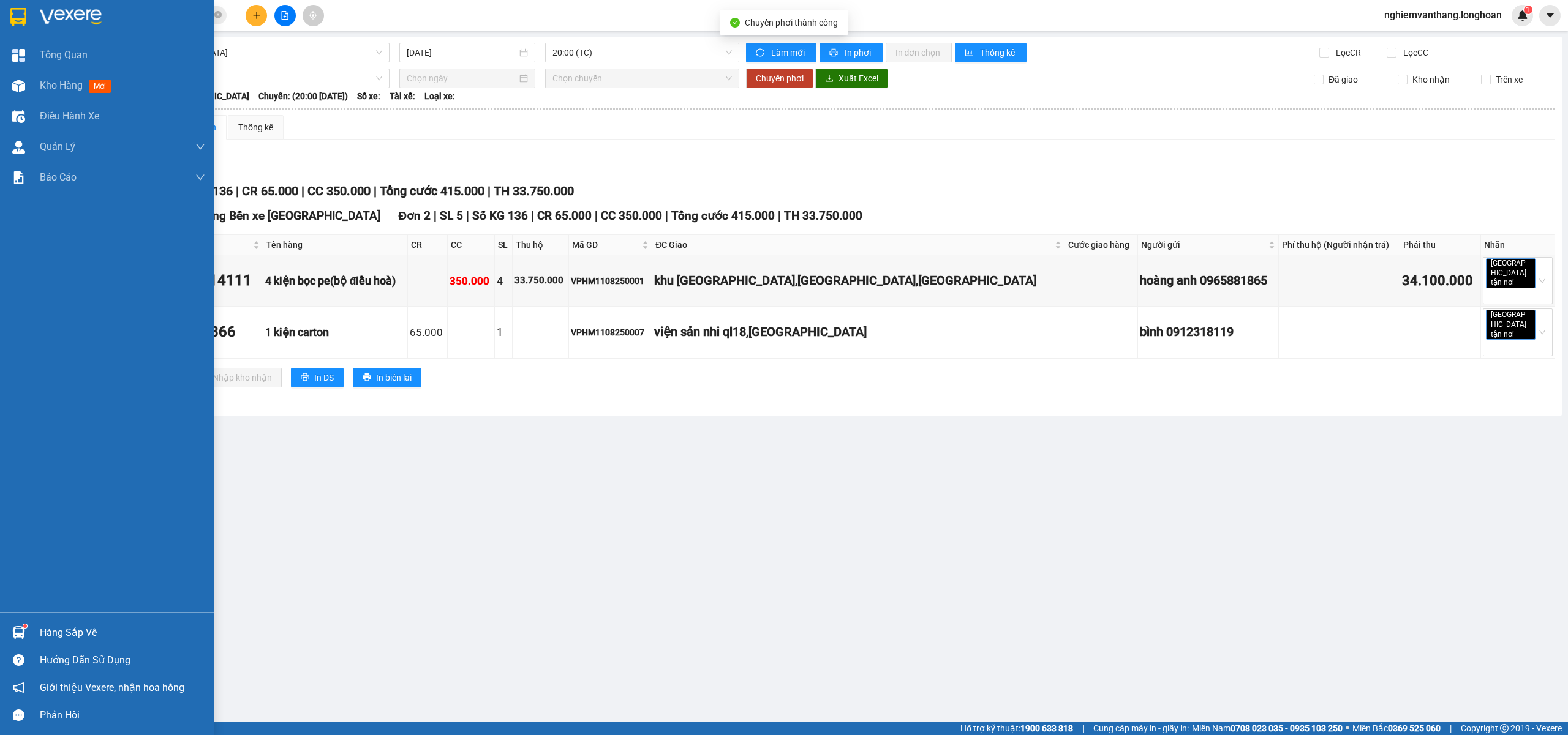
click at [18, 13] on img at bounding box center [18, 17] width 16 height 18
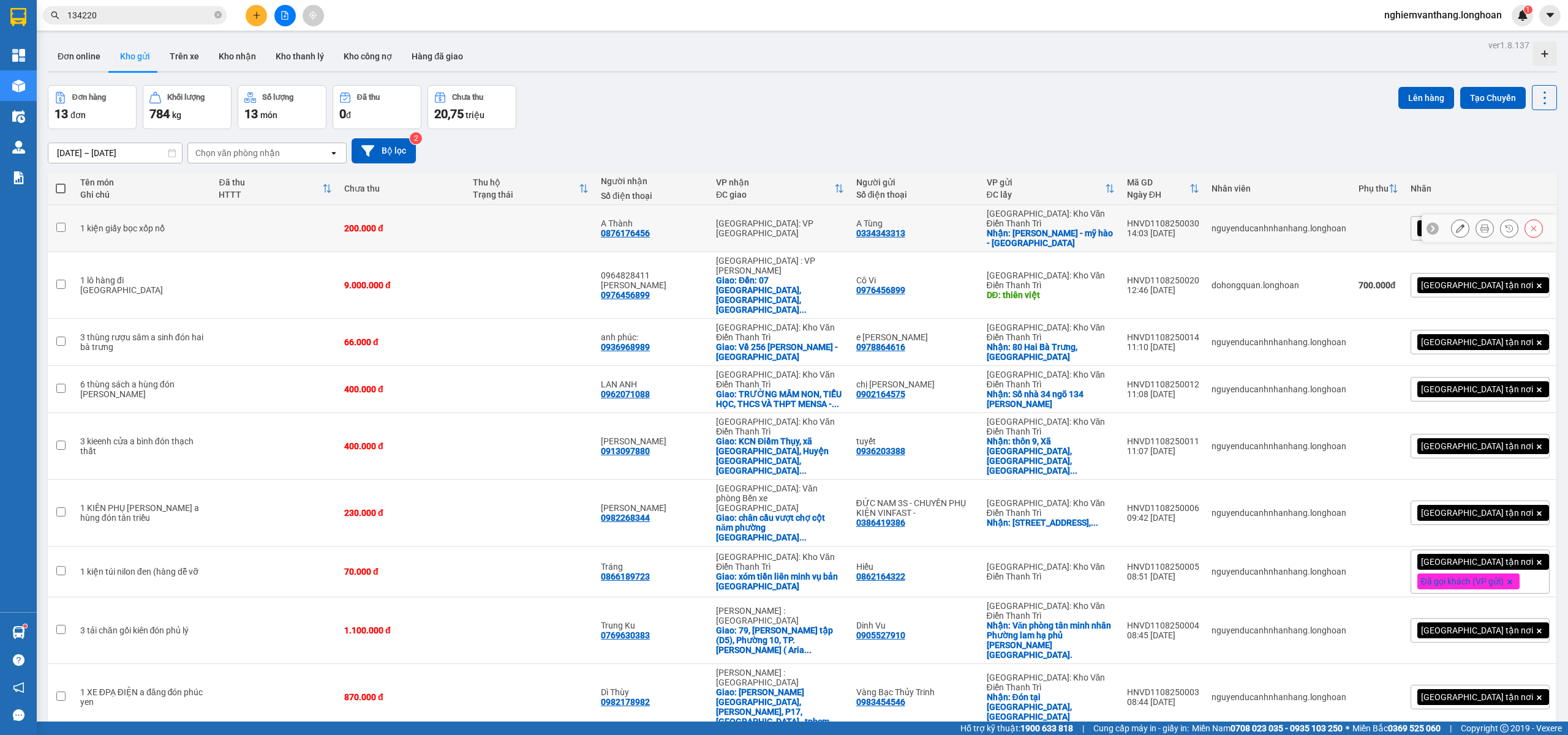
drag, startPoint x: 125, startPoint y: 216, endPoint x: 420, endPoint y: 197, distance: 295.6
click at [125, 216] on td "1 kiện giấy bọc xốp nổ" at bounding box center [144, 229] width 139 height 47
checkbox input "true"
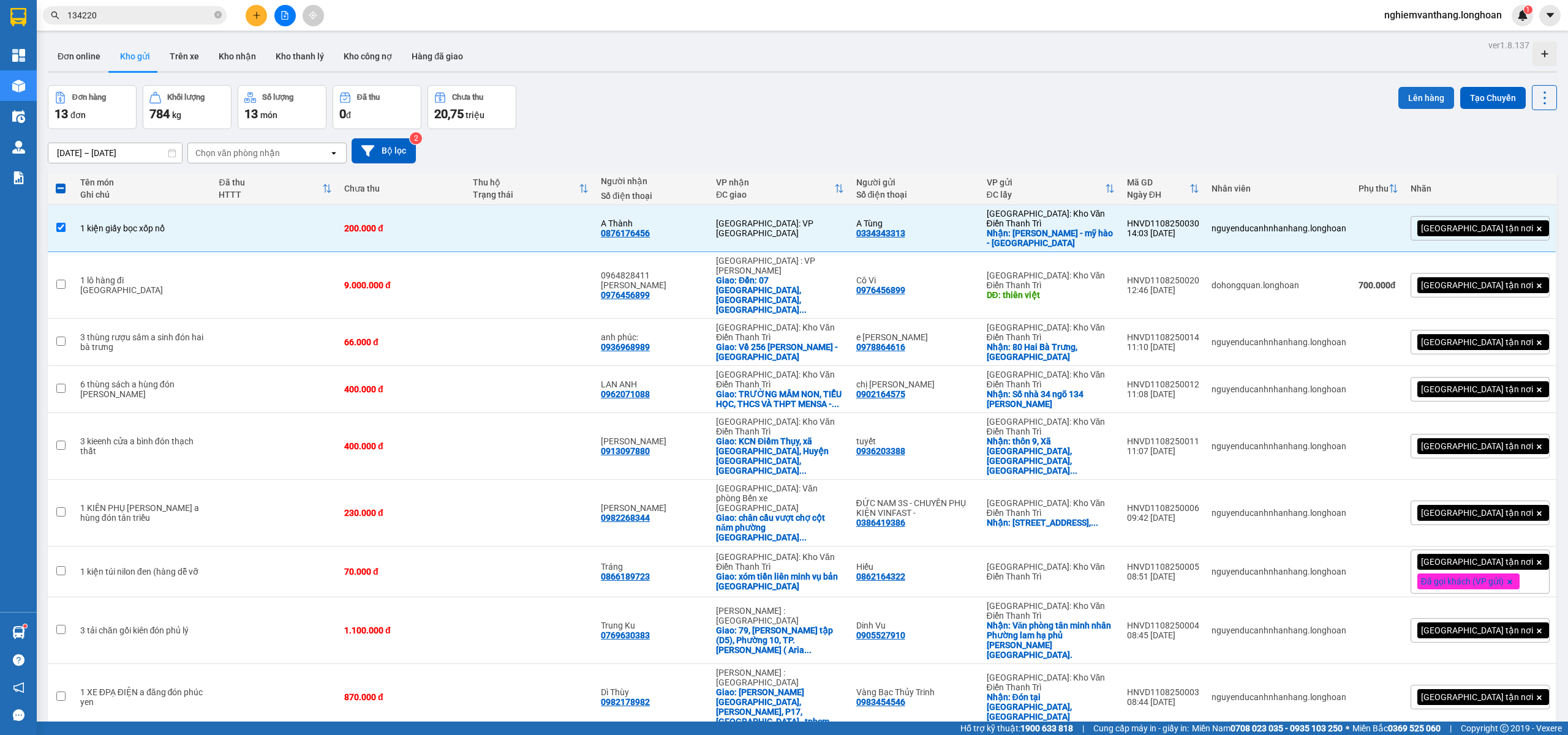
click at [1420, 87] on button "Lên hàng" at bounding box center [1427, 97] width 56 height 22
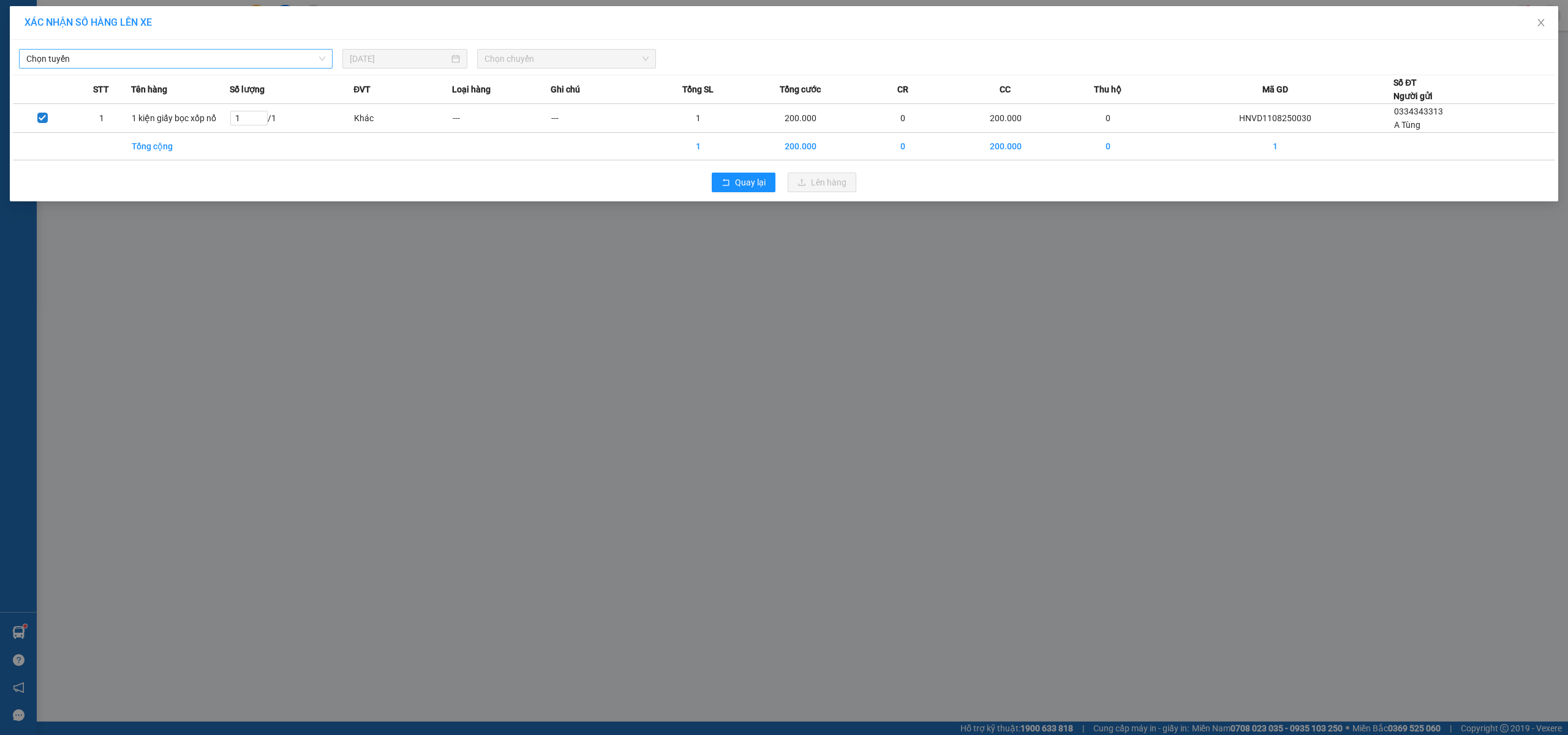
click at [125, 57] on span "Chọn tuyến" at bounding box center [175, 59] width 299 height 18
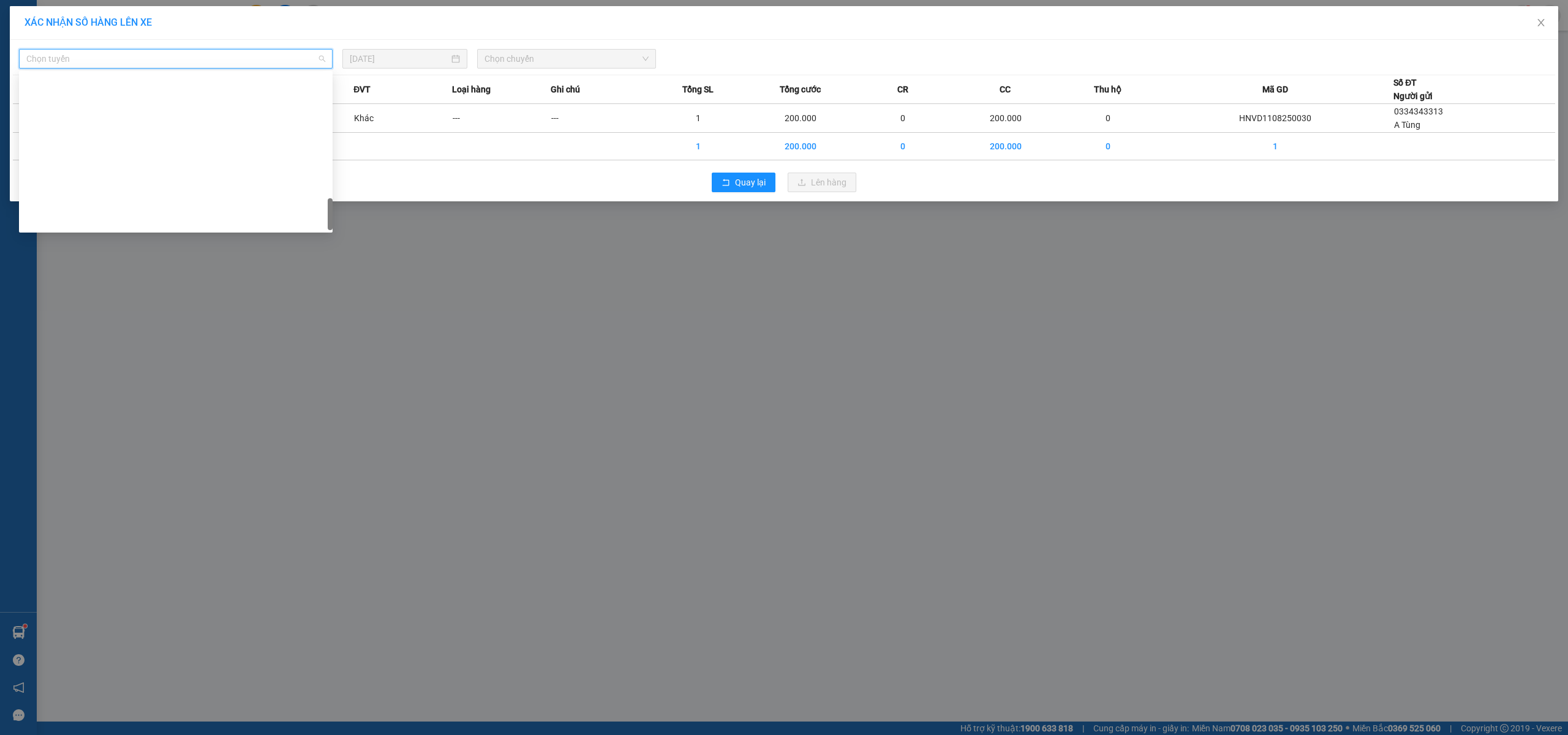
scroll to position [803, 0]
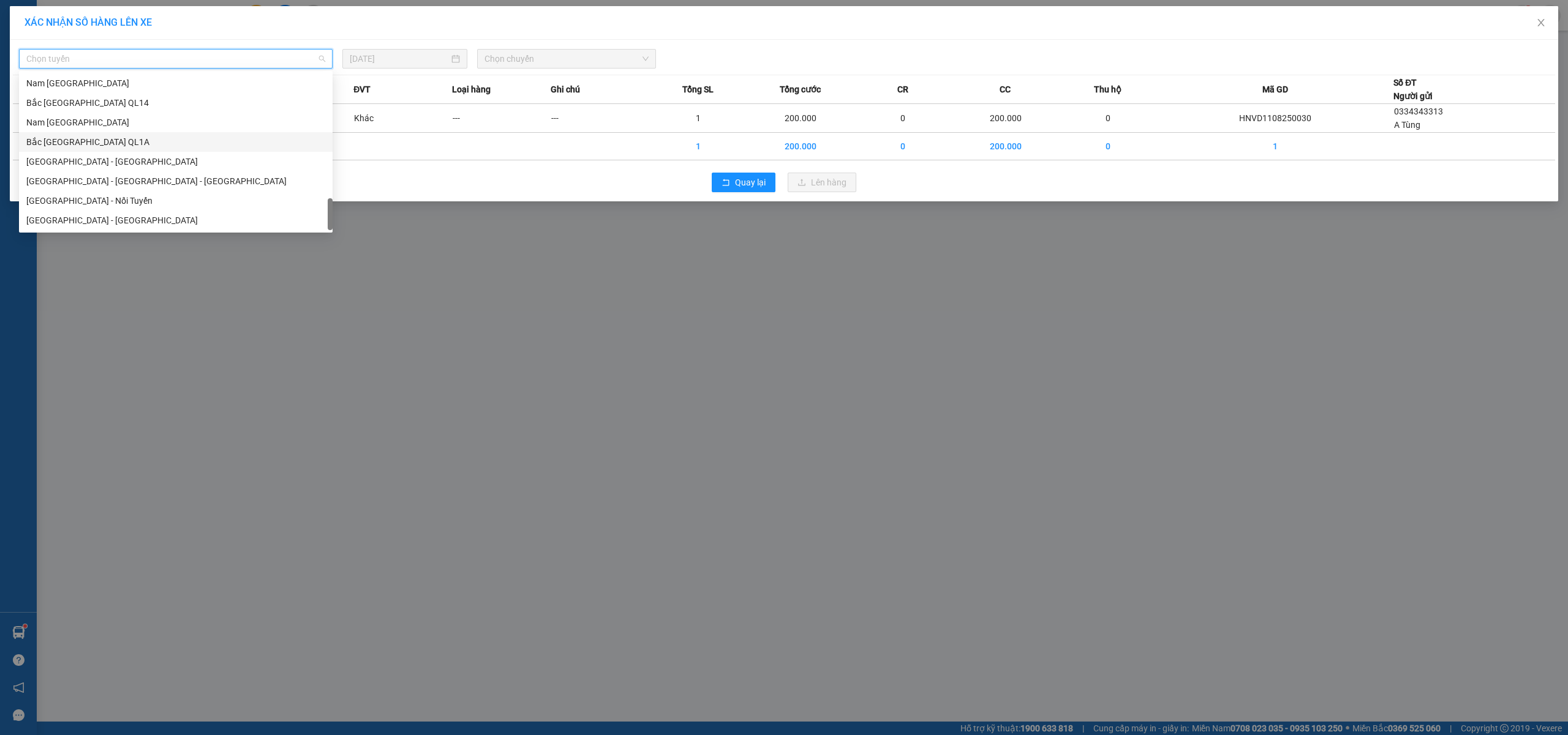
drag, startPoint x: 105, startPoint y: 141, endPoint x: 153, endPoint y: 145, distance: 48.2
click at [106, 141] on div "Bắc [GEOGRAPHIC_DATA] QL1A" at bounding box center [175, 141] width 299 height 13
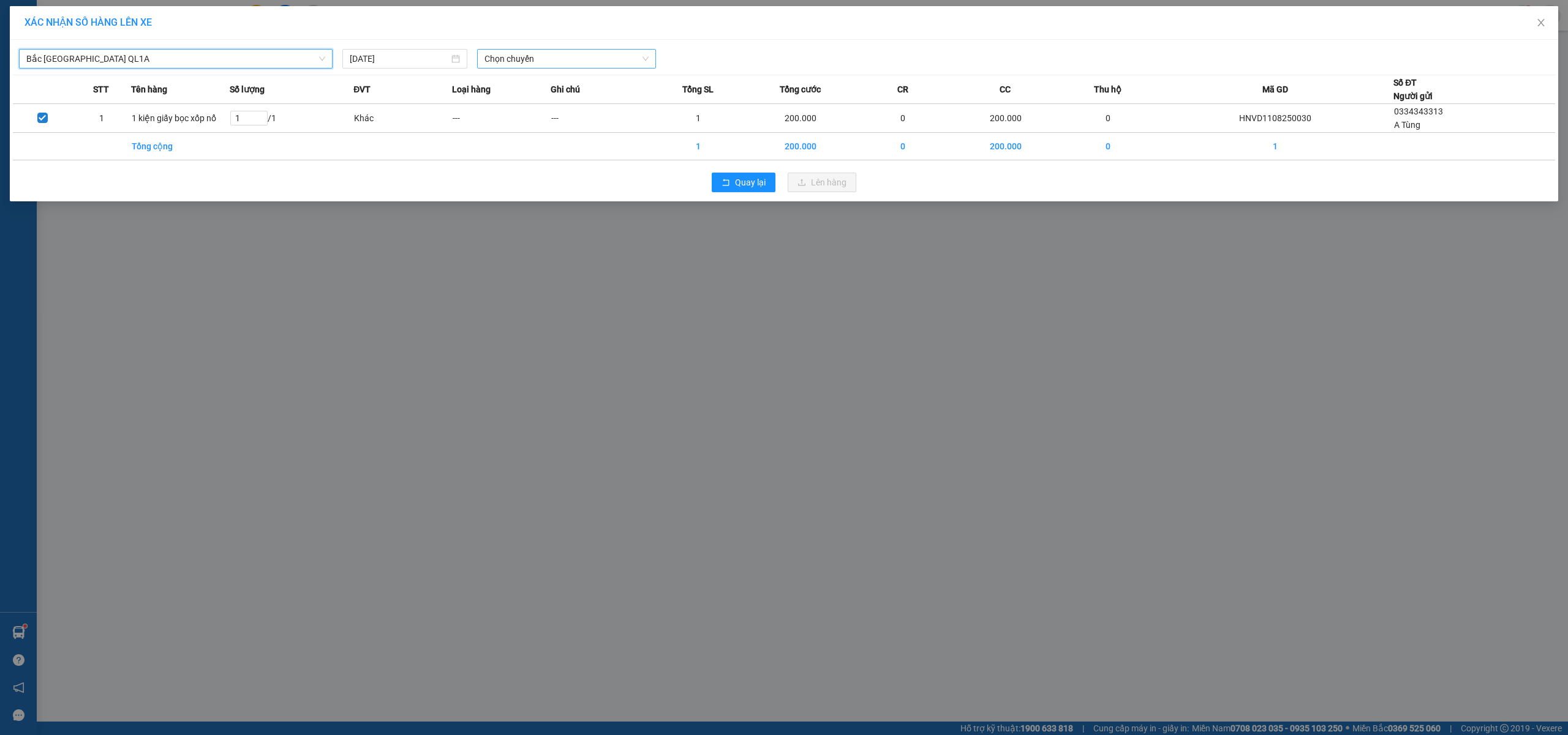
click at [560, 62] on span "Chọn chuyến" at bounding box center [566, 59] width 164 height 18
click at [534, 107] on div "18:00 (TC)" at bounding box center [532, 102] width 96 height 13
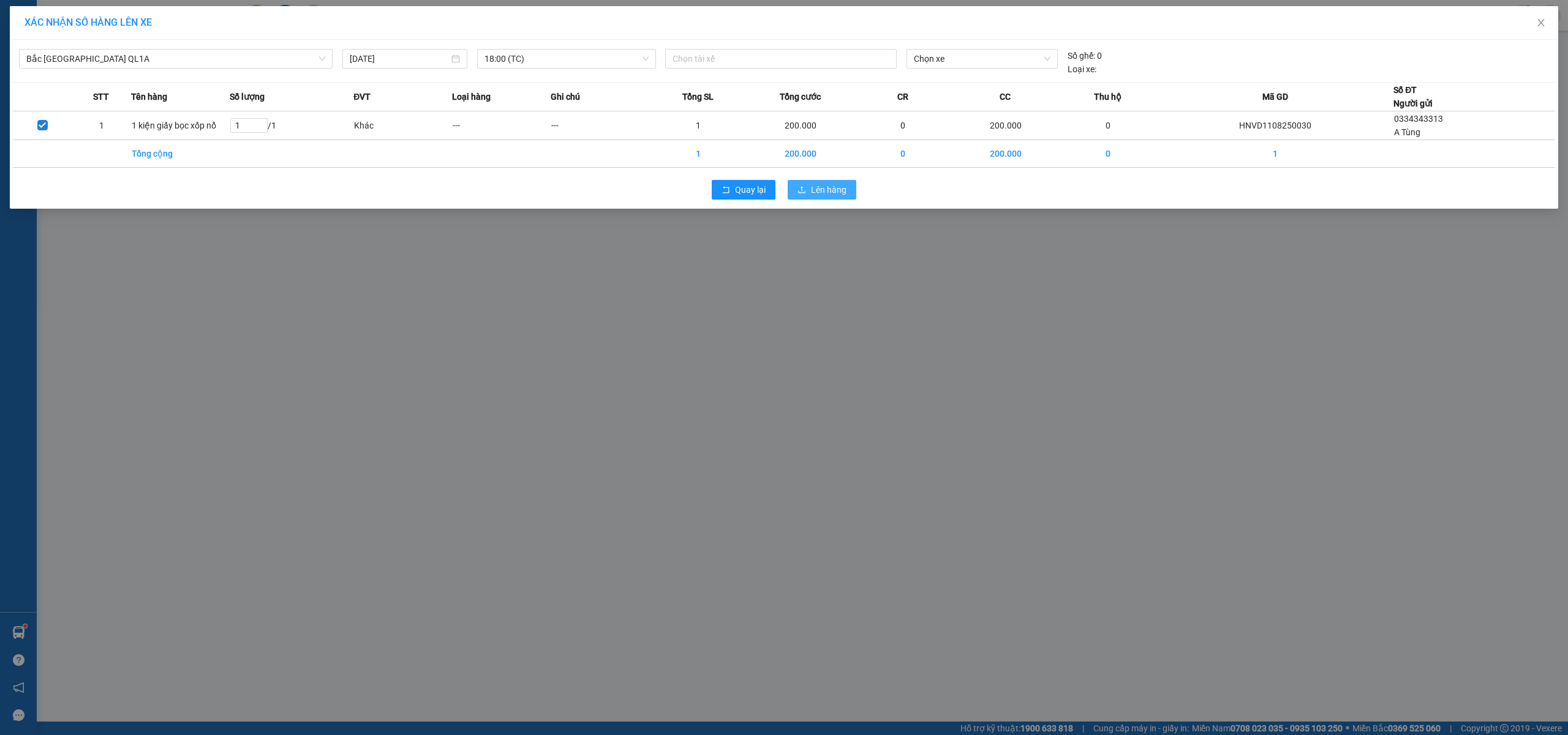
click at [814, 189] on span "Lên hàng" at bounding box center [828, 189] width 36 height 13
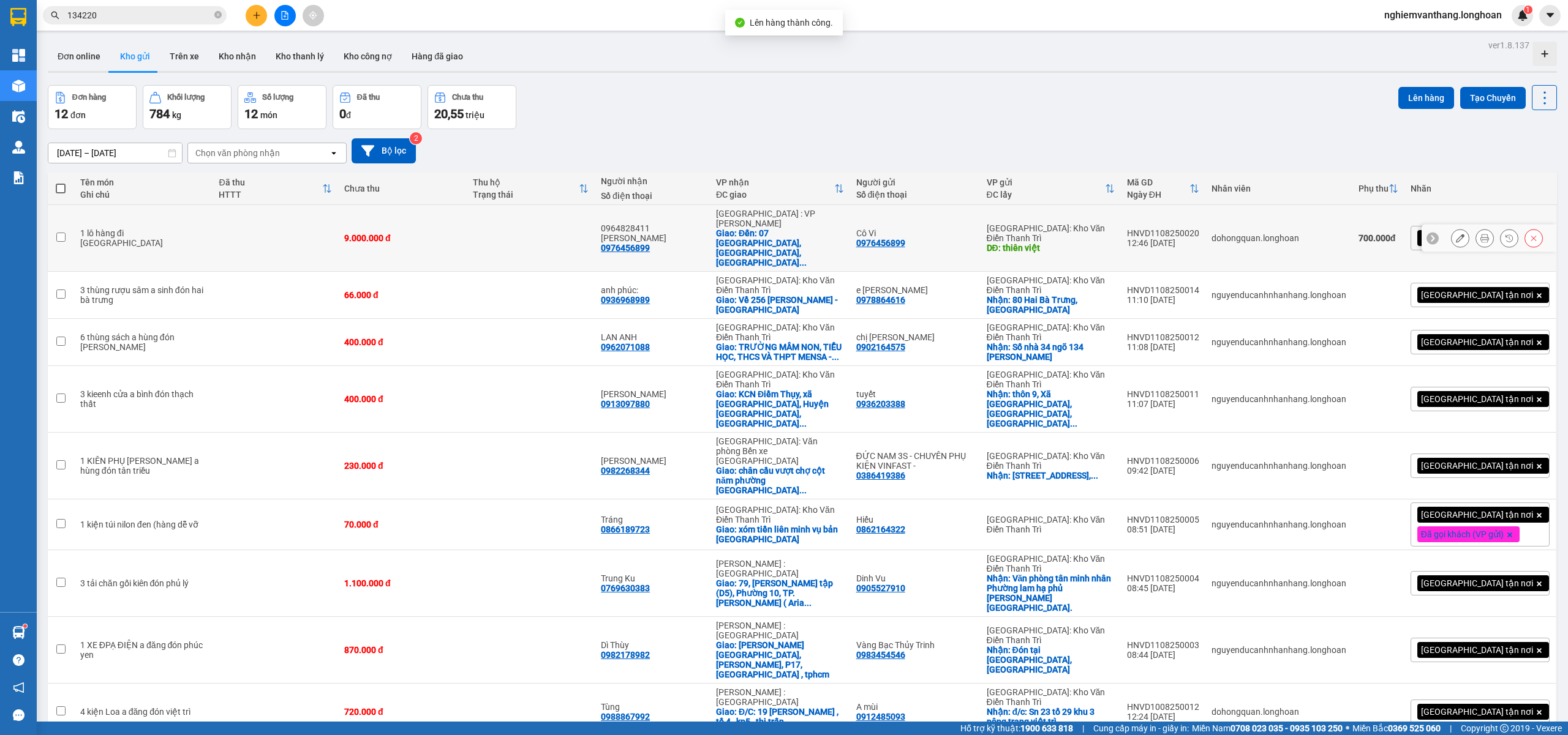
click at [323, 230] on td at bounding box center [275, 238] width 125 height 67
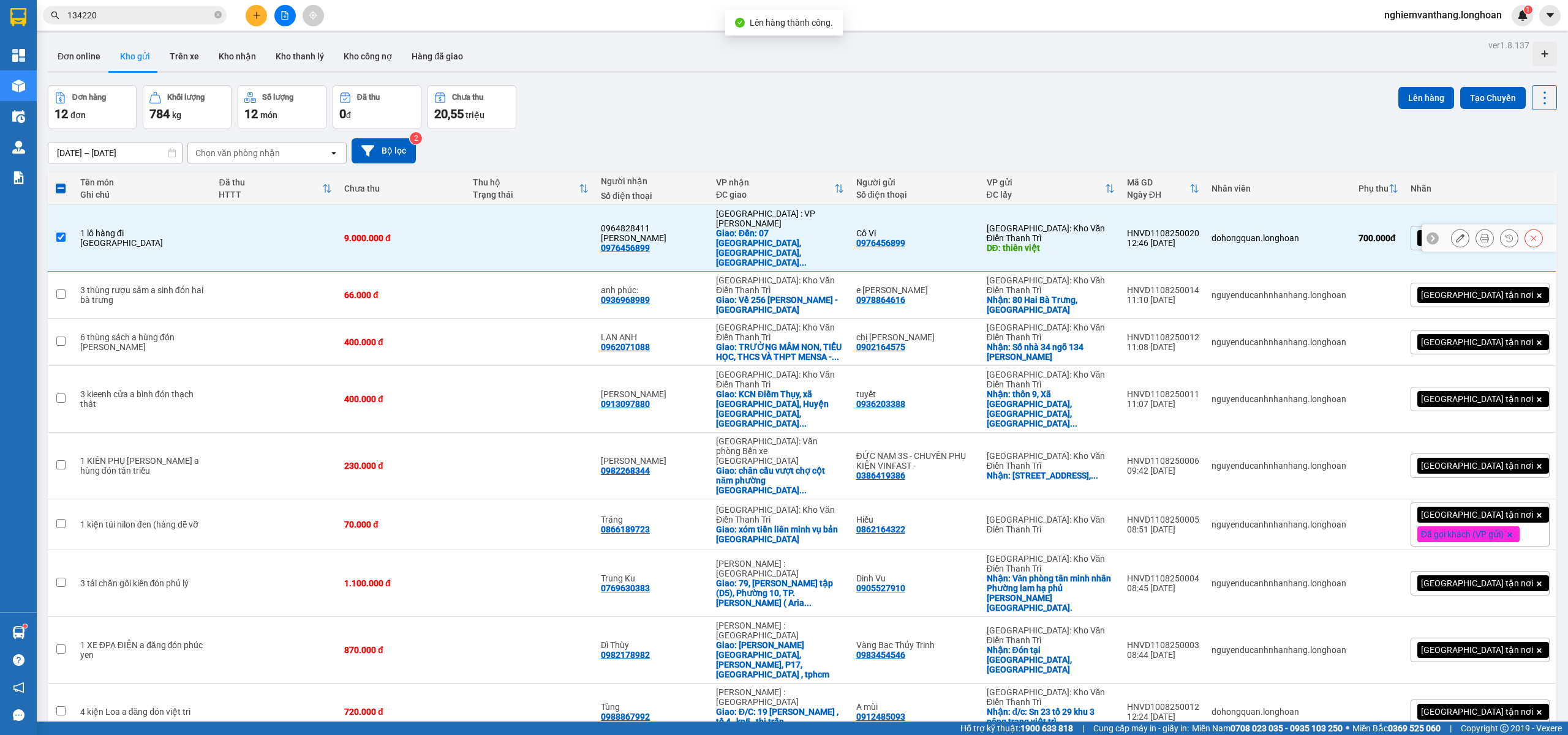
click at [327, 229] on td at bounding box center [275, 238] width 125 height 67
checkbox input "false"
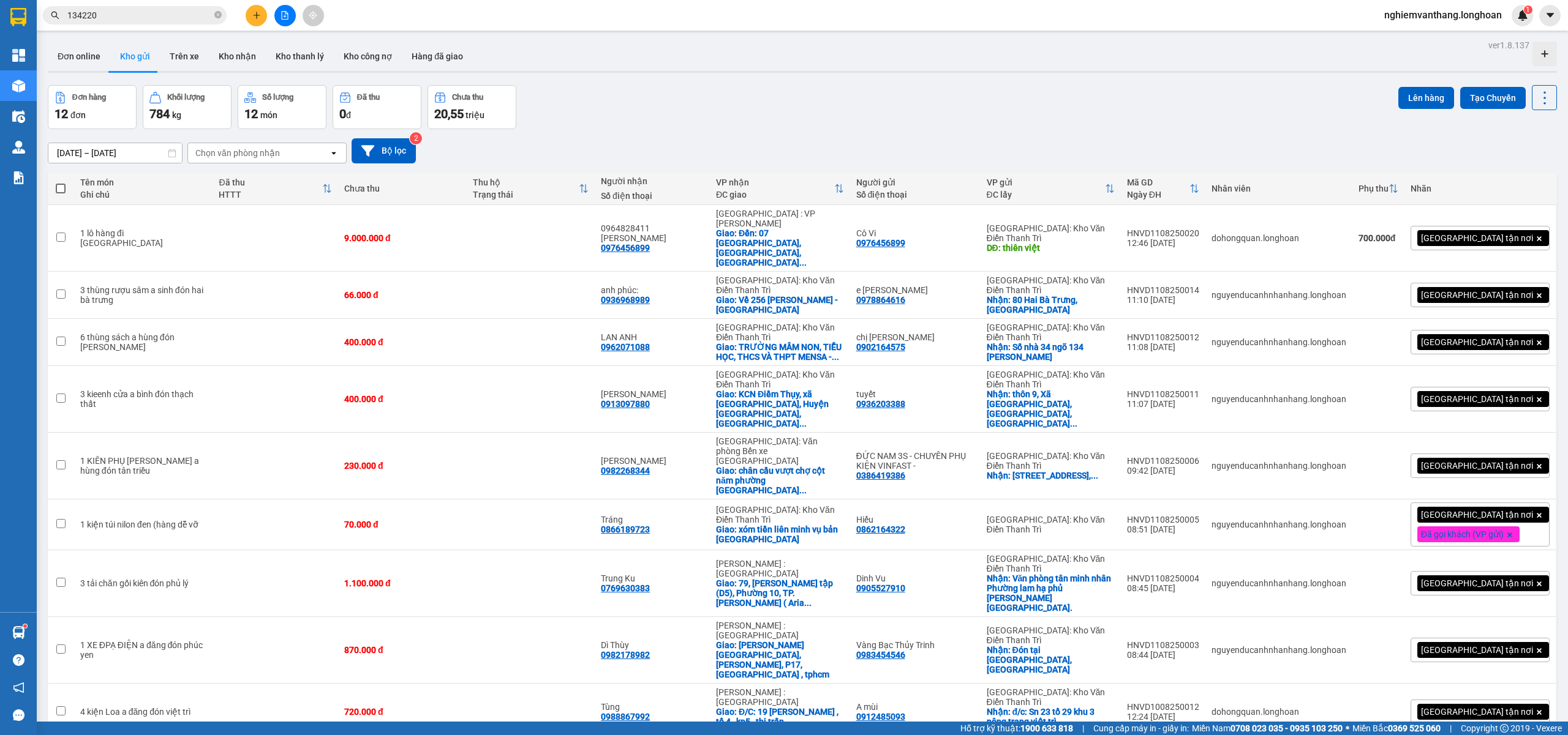
click at [280, 18] on icon "file-add" at bounding box center [285, 16] width 9 height 9
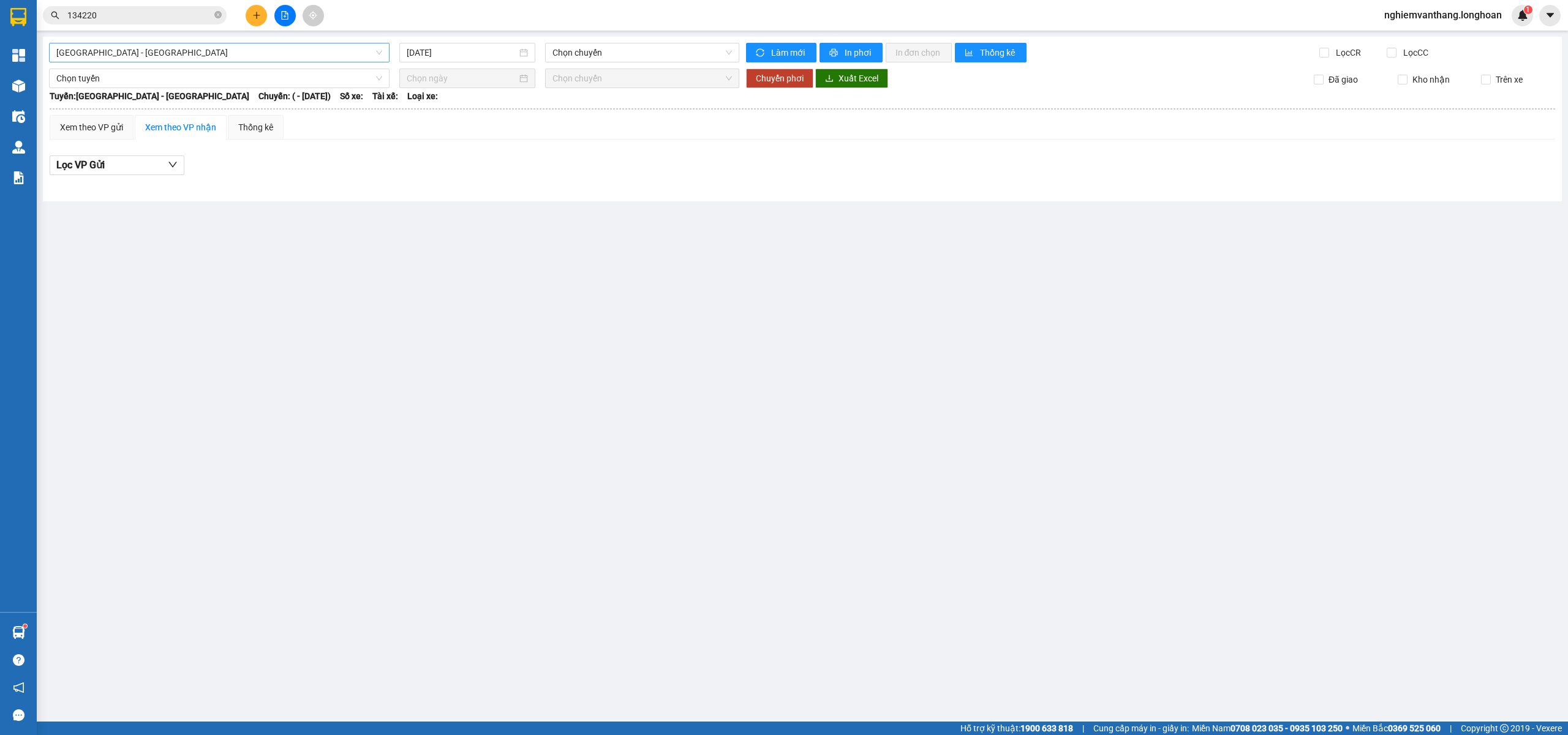
click at [155, 54] on span "[GEOGRAPHIC_DATA] - [GEOGRAPHIC_DATA]" at bounding box center [219, 53] width 326 height 18
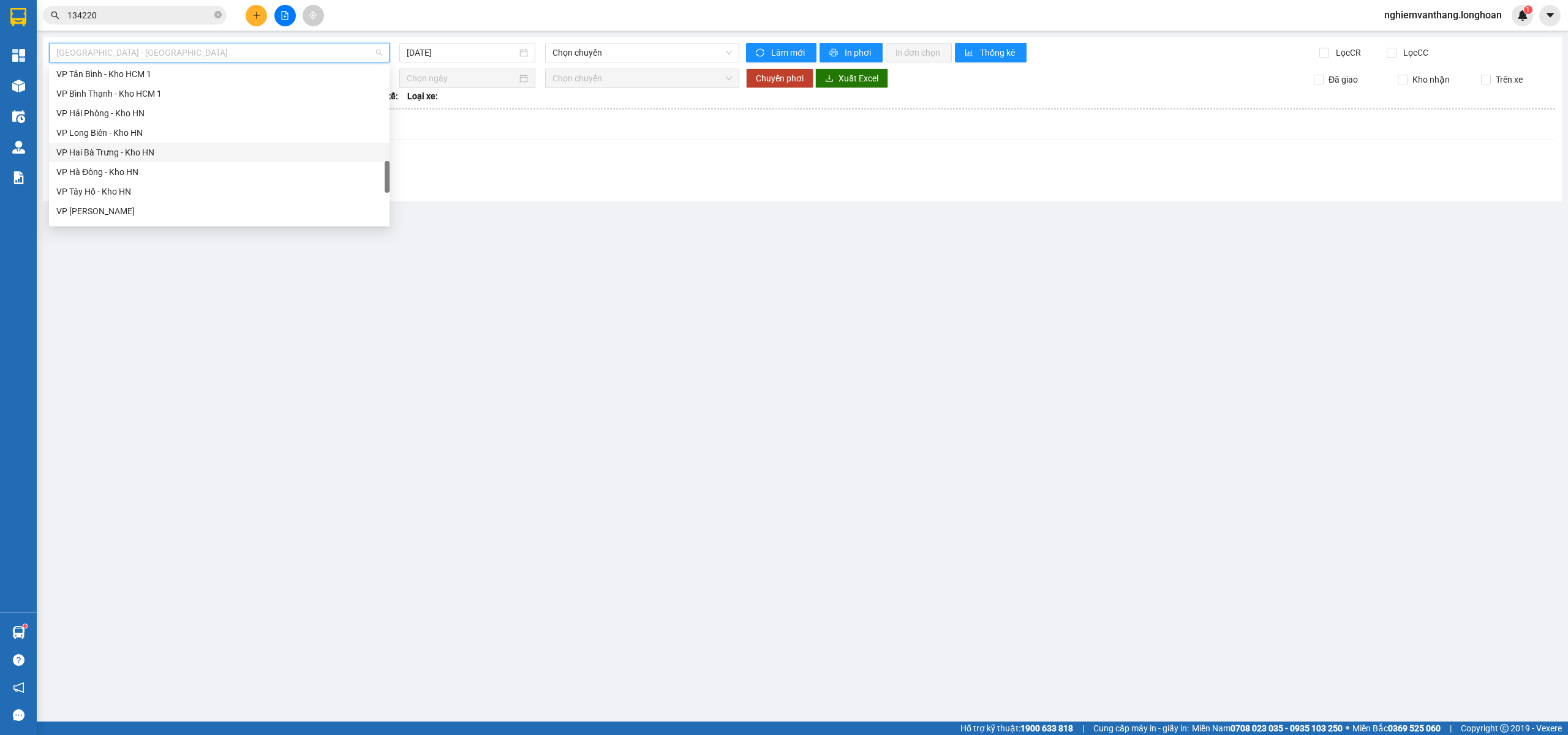
scroll to position [803, 0]
click at [153, 131] on div "Bắc [GEOGRAPHIC_DATA] QL1A" at bounding box center [219, 135] width 326 height 13
type input "[DATE]"
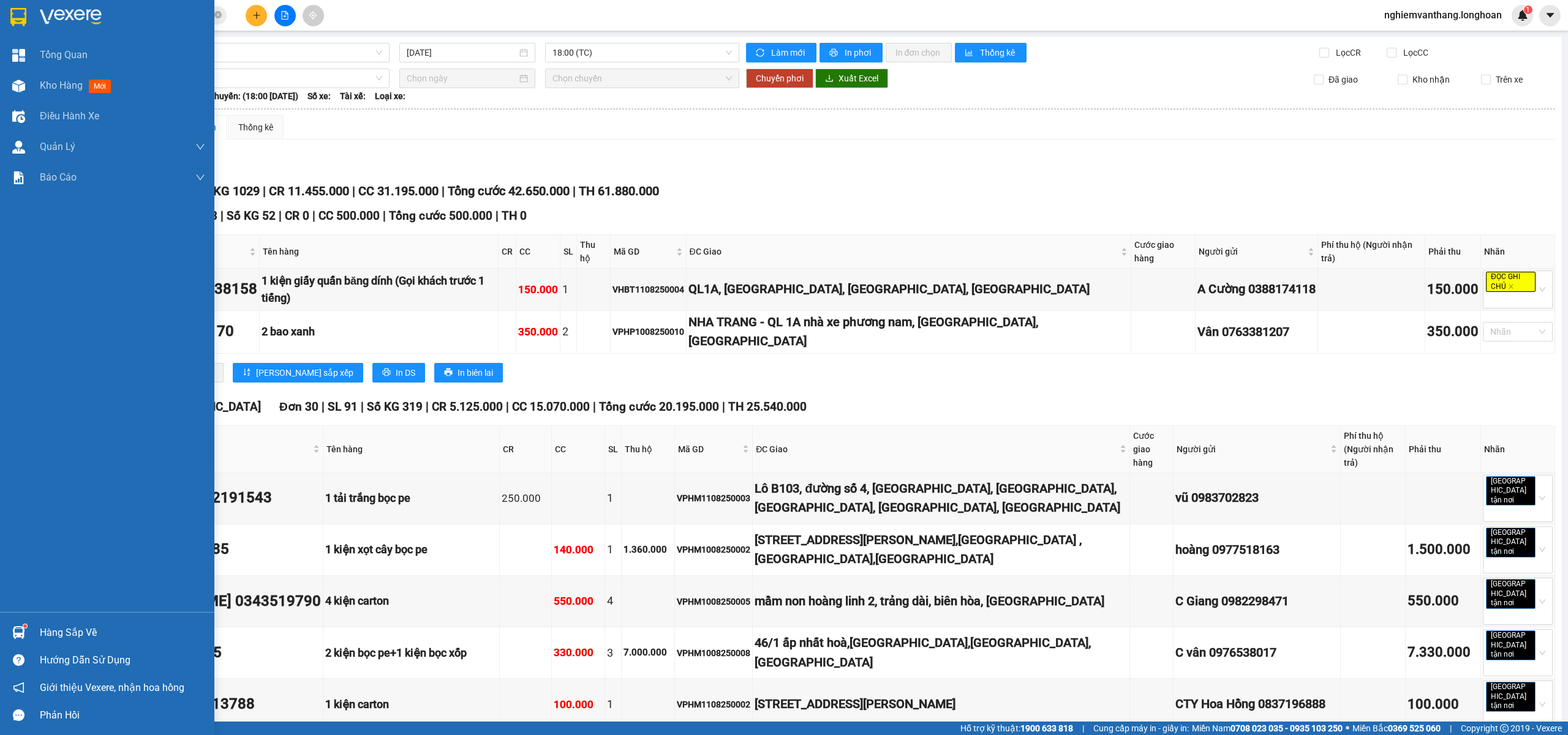
click at [11, 10] on img at bounding box center [18, 17] width 16 height 18
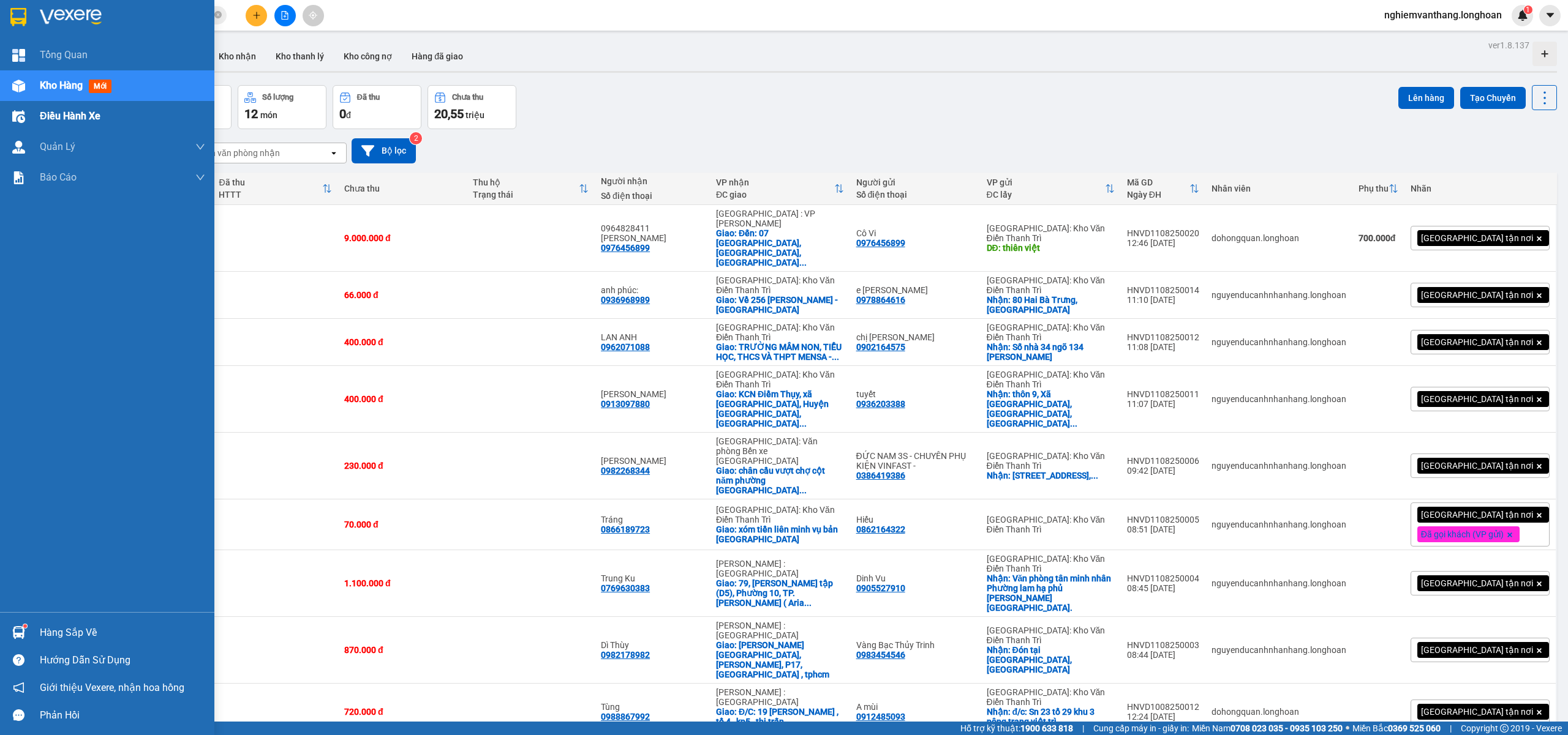
click at [67, 111] on span "Điều hành xe" at bounding box center [69, 116] width 60 height 15
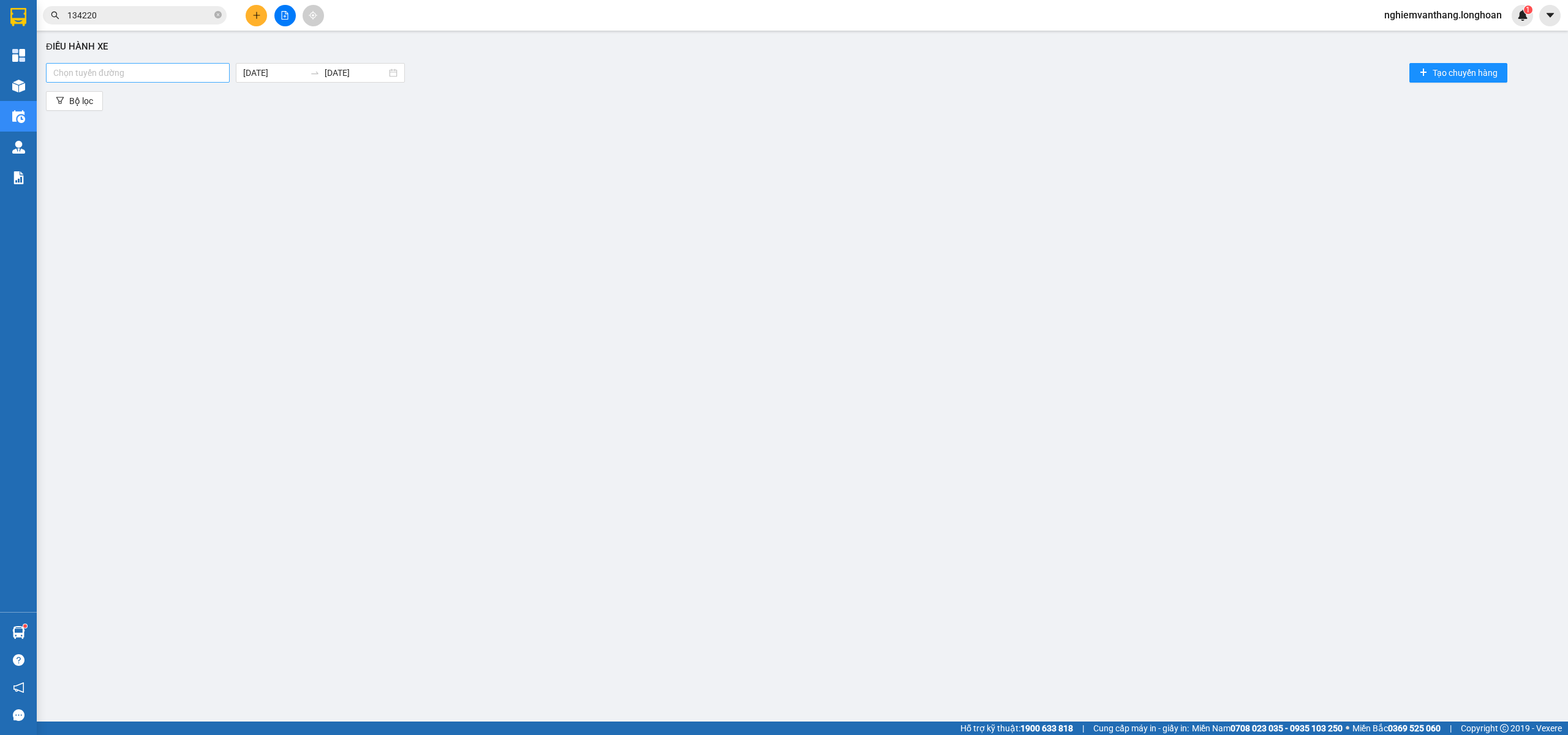
click at [145, 71] on div at bounding box center [138, 73] width 178 height 15
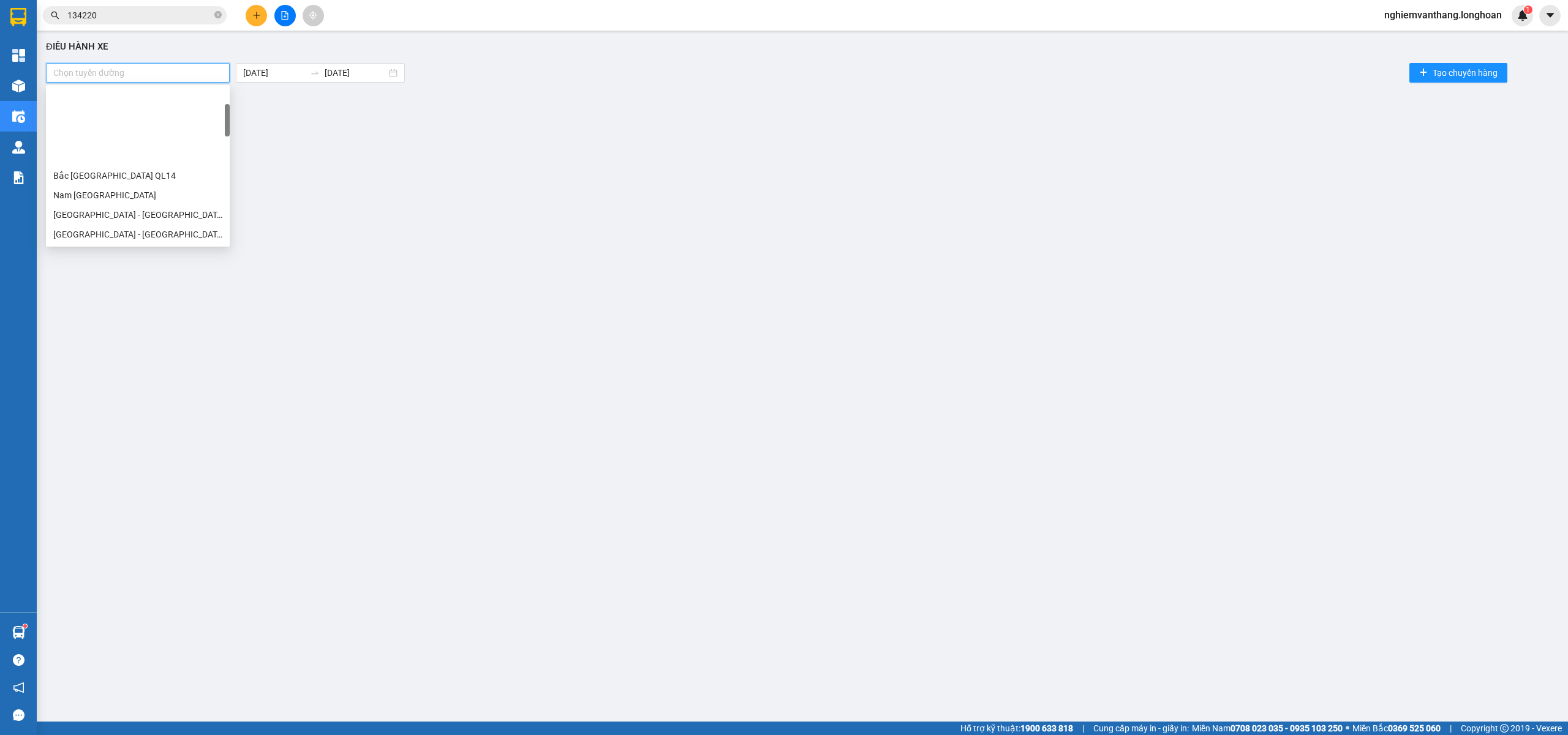
scroll to position [163, 0]
click at [130, 131] on div "VP Nam Từ Liêm - Kho HN" at bounding box center [138, 130] width 169 height 13
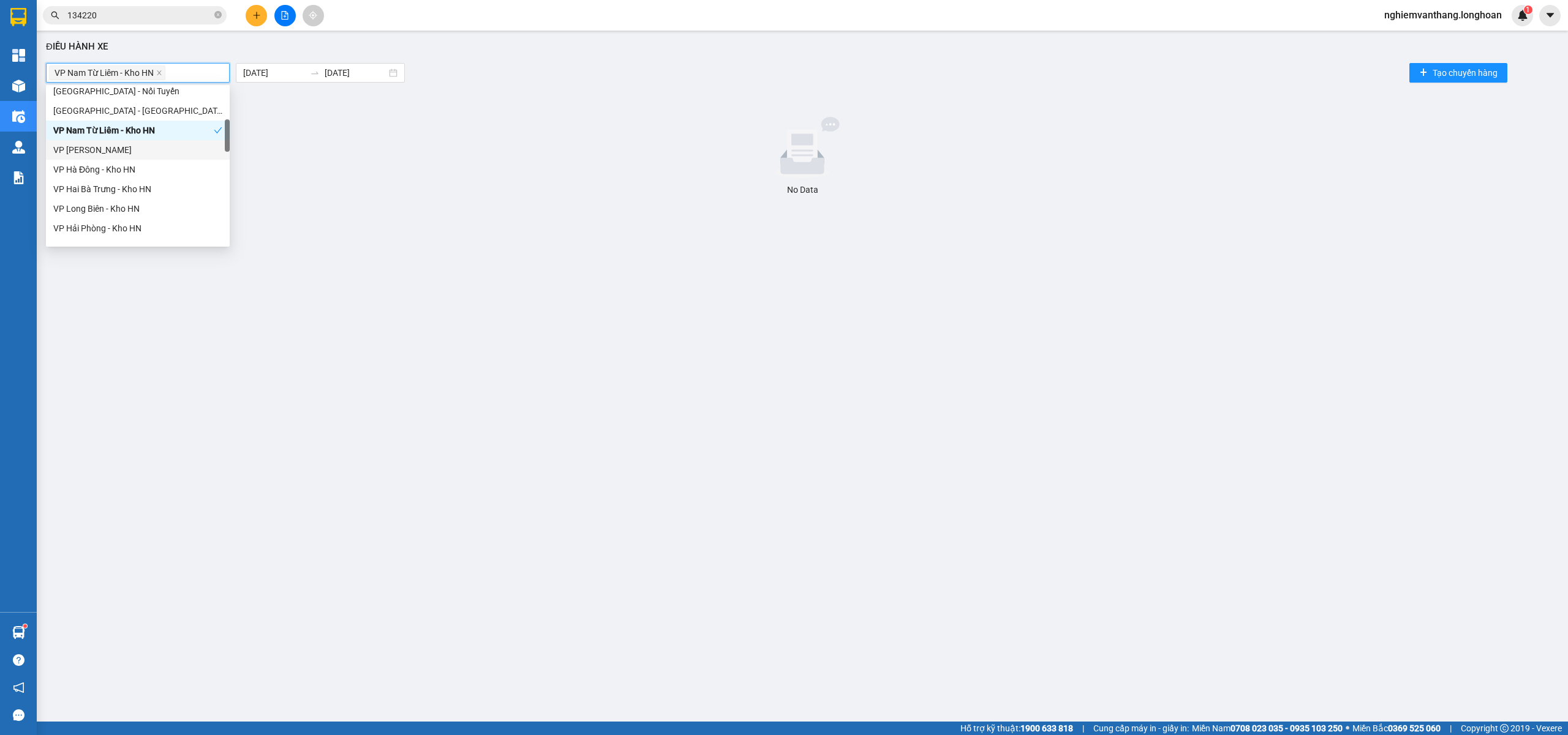
click at [123, 145] on div "VP [PERSON_NAME]" at bounding box center [138, 150] width 169 height 13
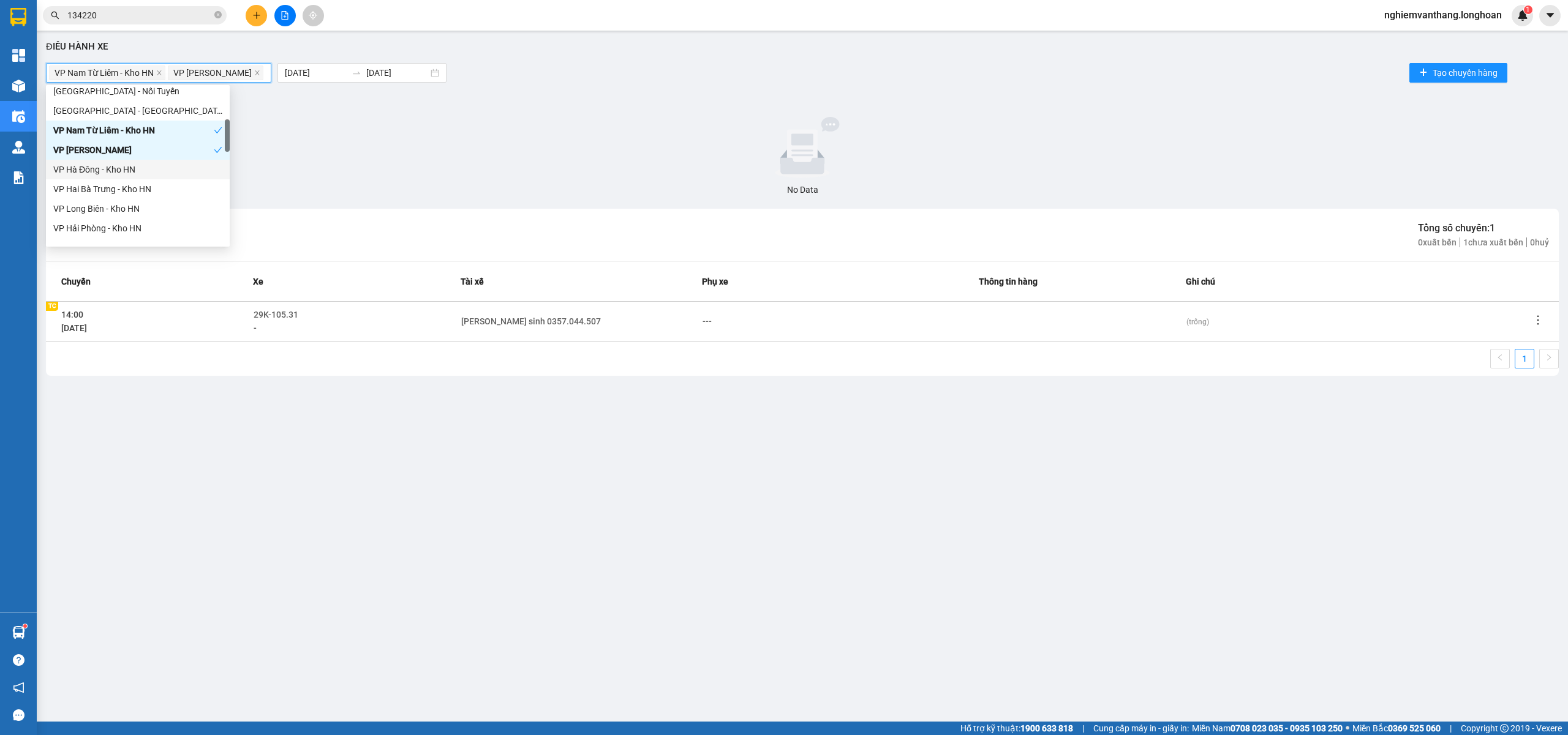
drag, startPoint x: 115, startPoint y: 172, endPoint x: 113, endPoint y: 184, distance: 12.2
click at [114, 173] on div "VP Hà Đông - Kho HN" at bounding box center [138, 169] width 169 height 13
click at [111, 190] on div "VP Hai Bà Trưng - Kho HN" at bounding box center [138, 188] width 169 height 13
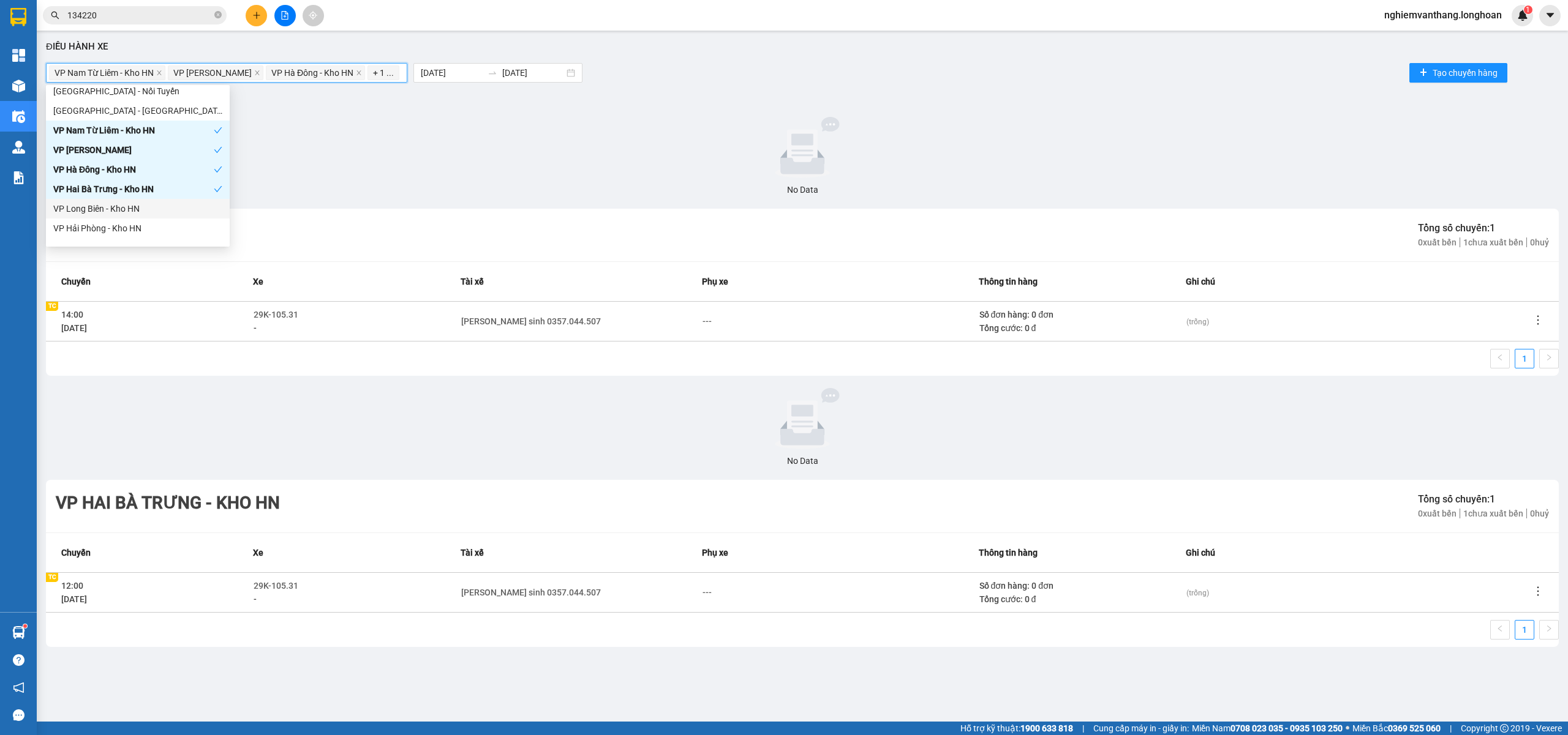
click at [109, 212] on div "VP Long Biên - Kho HN" at bounding box center [138, 208] width 169 height 13
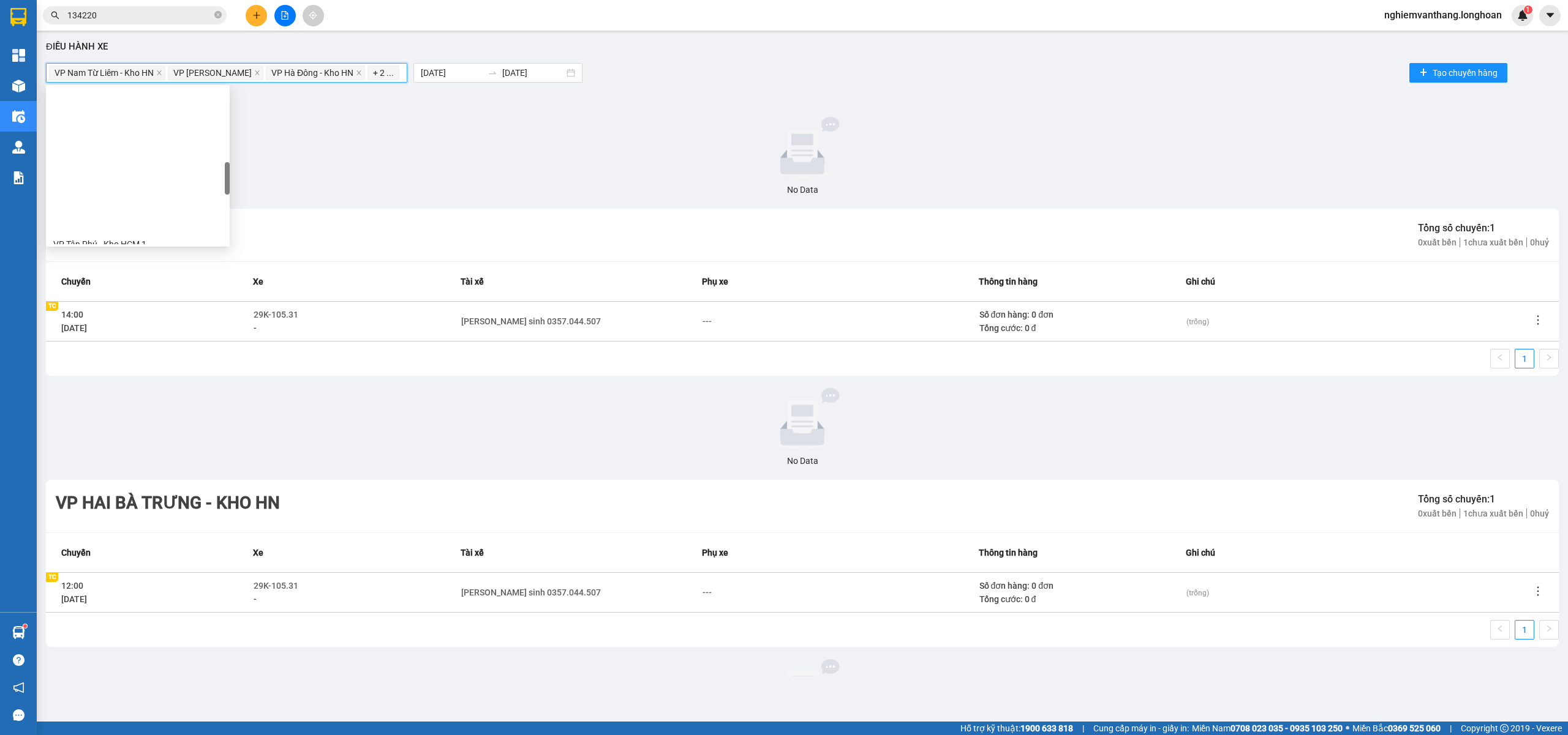
scroll to position [408, 0]
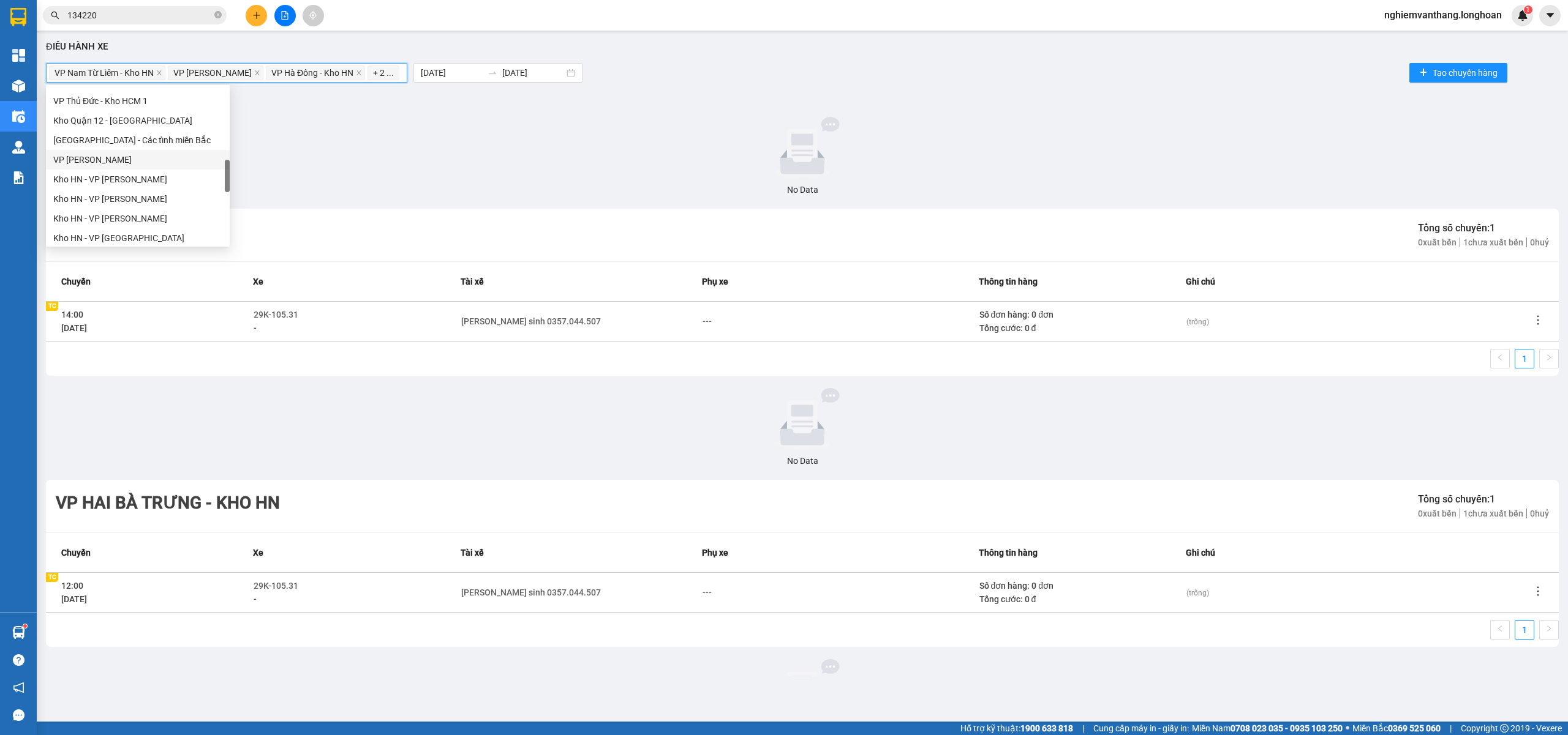
click at [133, 159] on div "VP [PERSON_NAME]" at bounding box center [138, 159] width 169 height 13
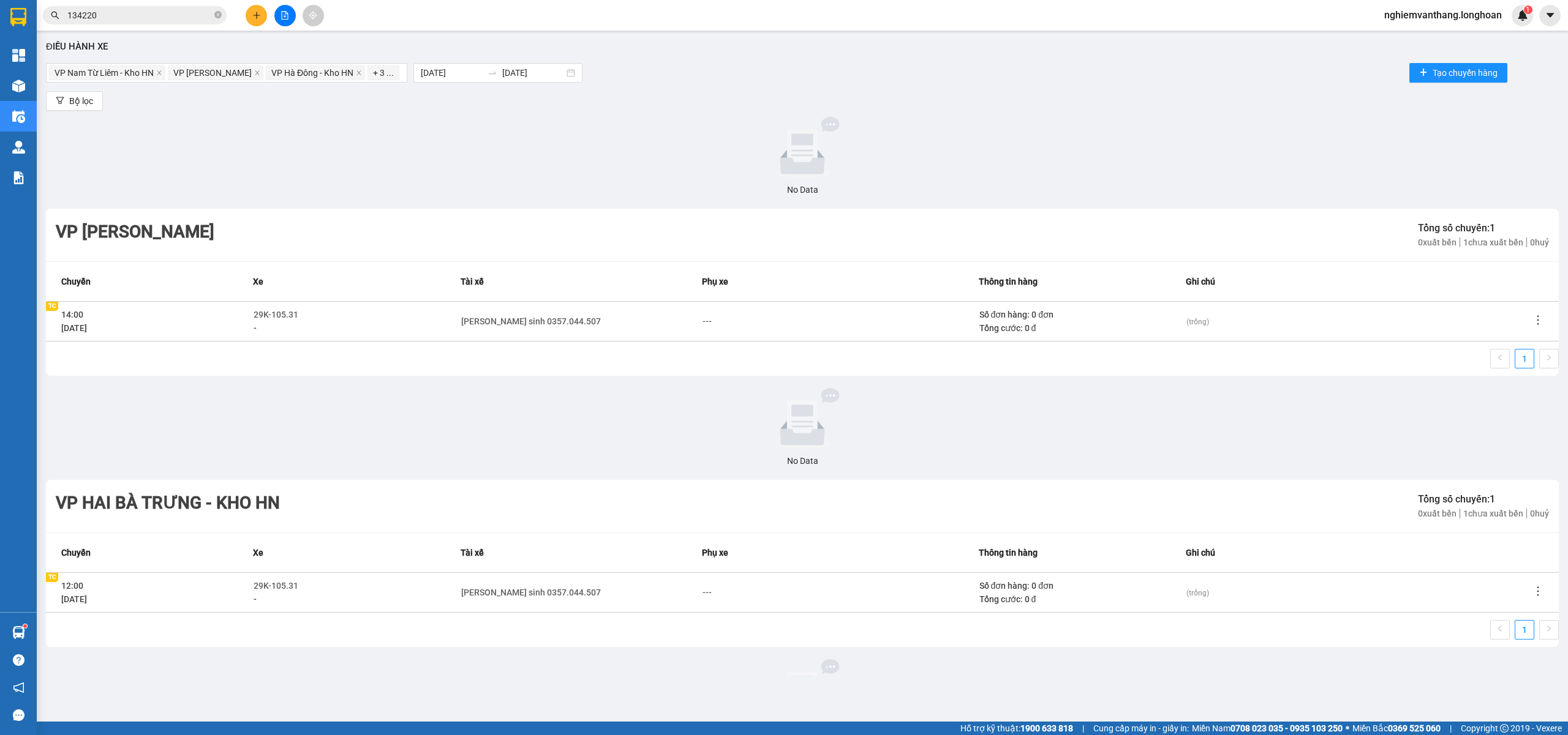
drag, startPoint x: 628, startPoint y: 170, endPoint x: 618, endPoint y: 159, distance: 14.9
click at [630, 170] on div at bounding box center [802, 148] width 1503 height 61
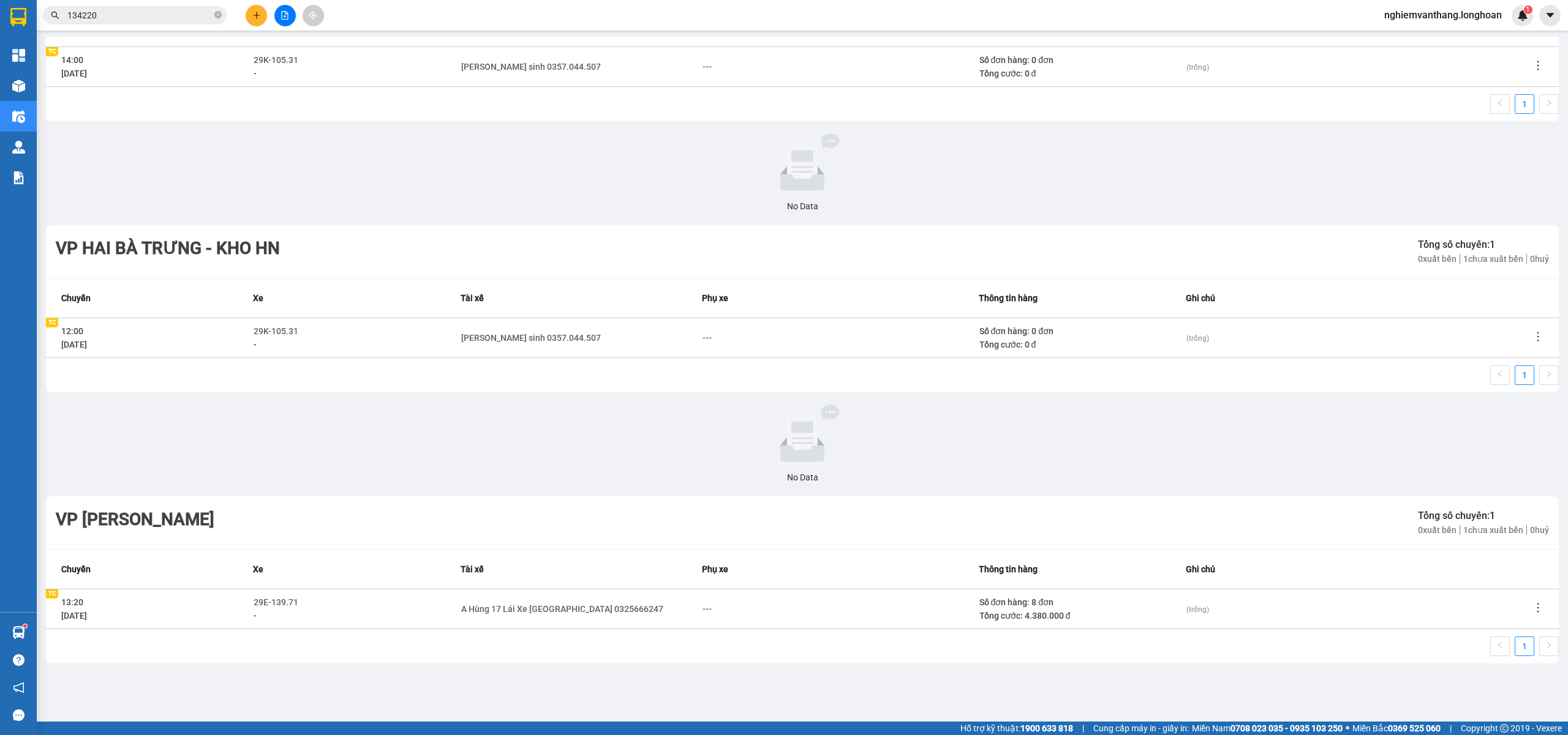
scroll to position [258, 0]
click at [702, 567] on span "Phụ xe" at bounding box center [715, 567] width 26 height 13
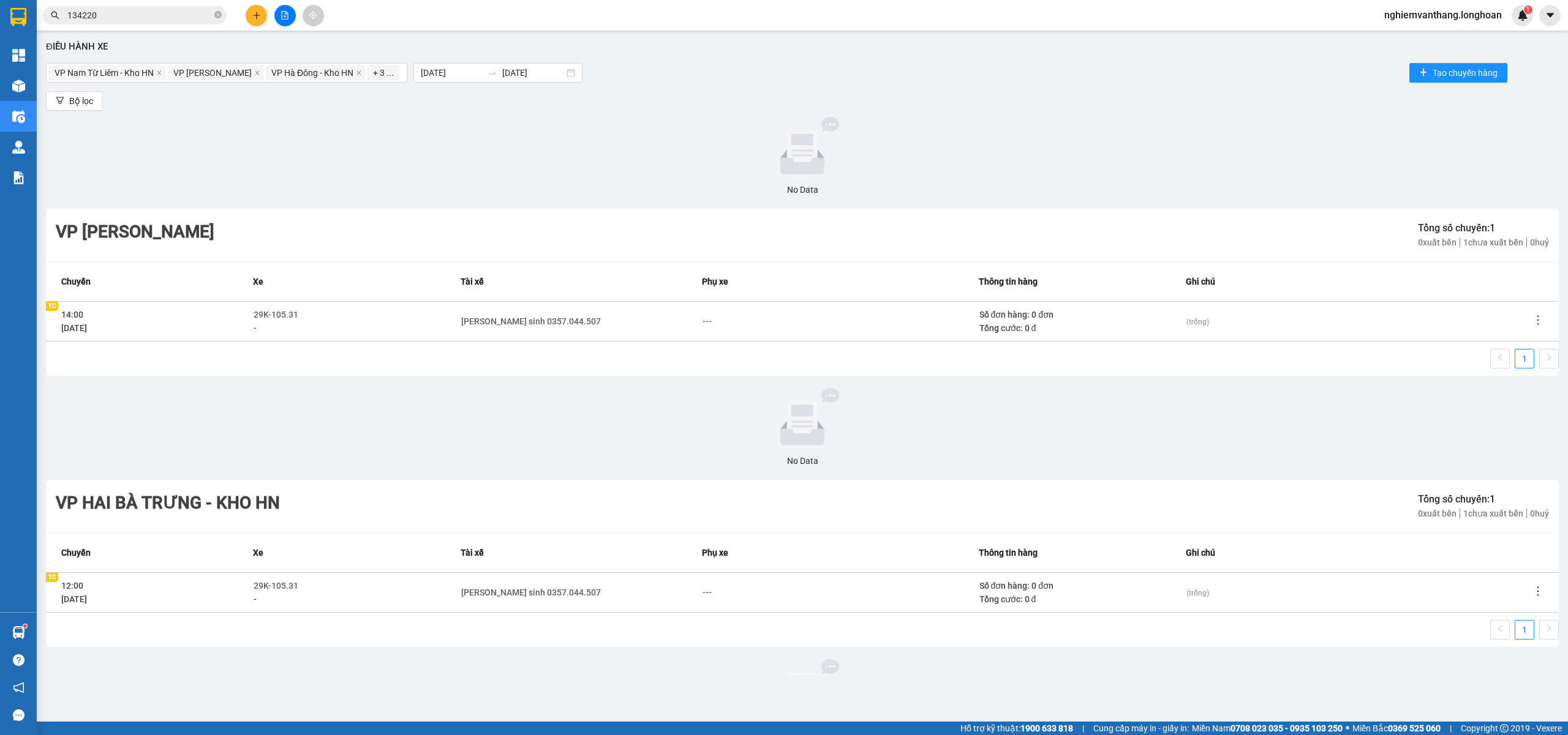
click at [285, 30] on div "Kết quả tìm kiếm ( 1 ) Bộ lọc Mã ĐH Trạng thái Món hàng Thu hộ Tổng cước Chưa c…" at bounding box center [784, 15] width 1568 height 31
click at [290, 16] on button at bounding box center [285, 16] width 21 height 21
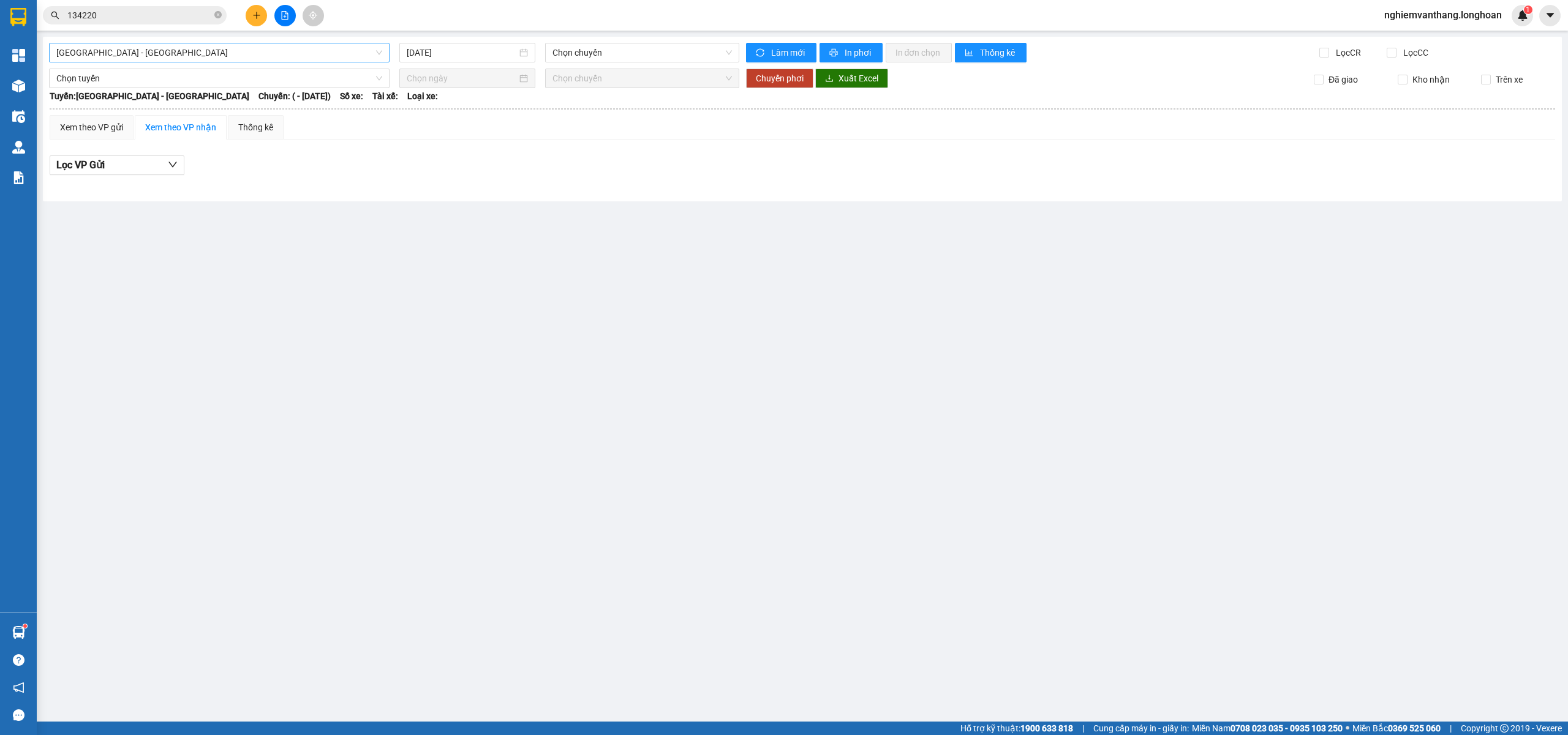
click at [111, 53] on span "[GEOGRAPHIC_DATA] - [GEOGRAPHIC_DATA]" at bounding box center [219, 53] width 326 height 18
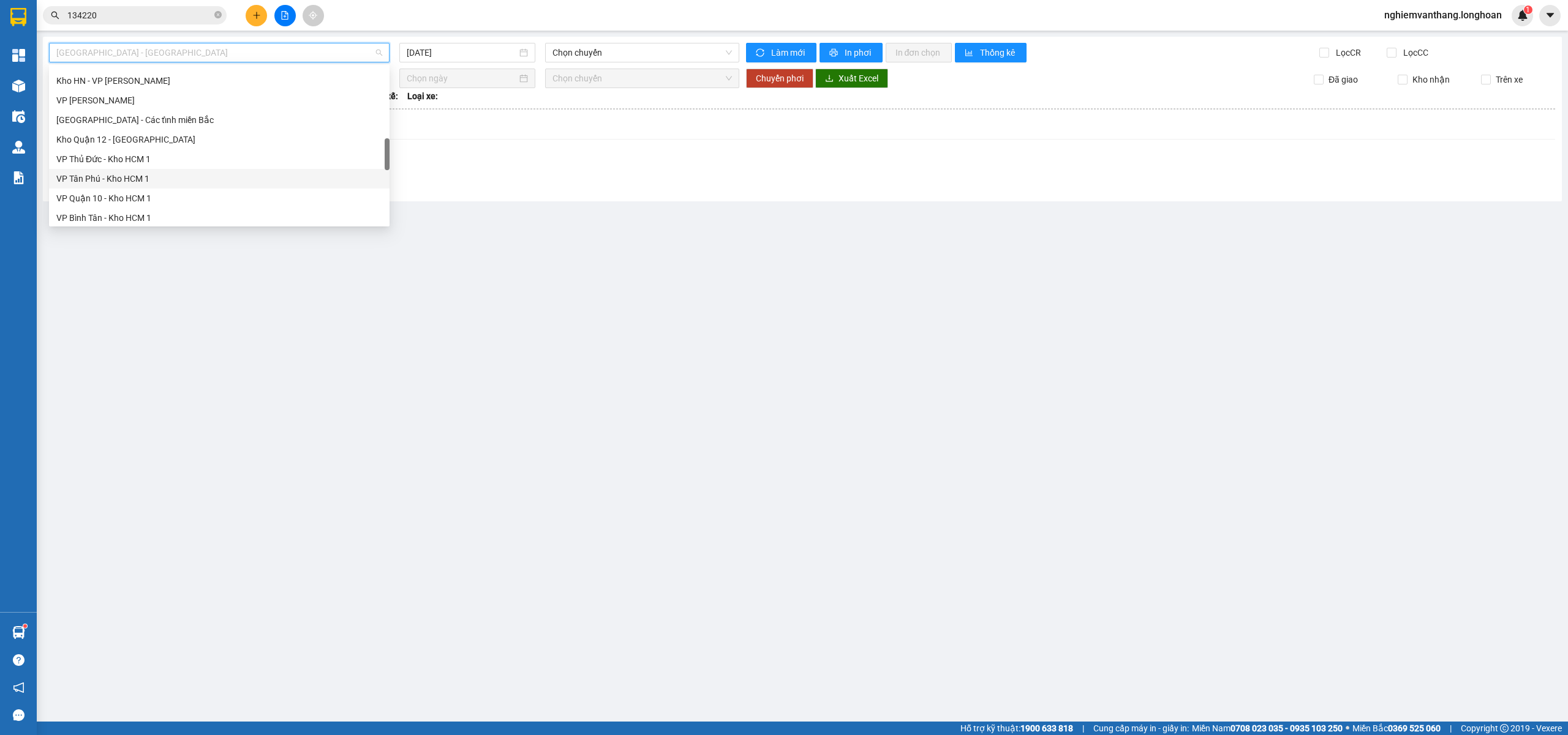
scroll to position [803, 0]
click at [138, 116] on div "Nam [GEOGRAPHIC_DATA]" at bounding box center [219, 116] width 326 height 13
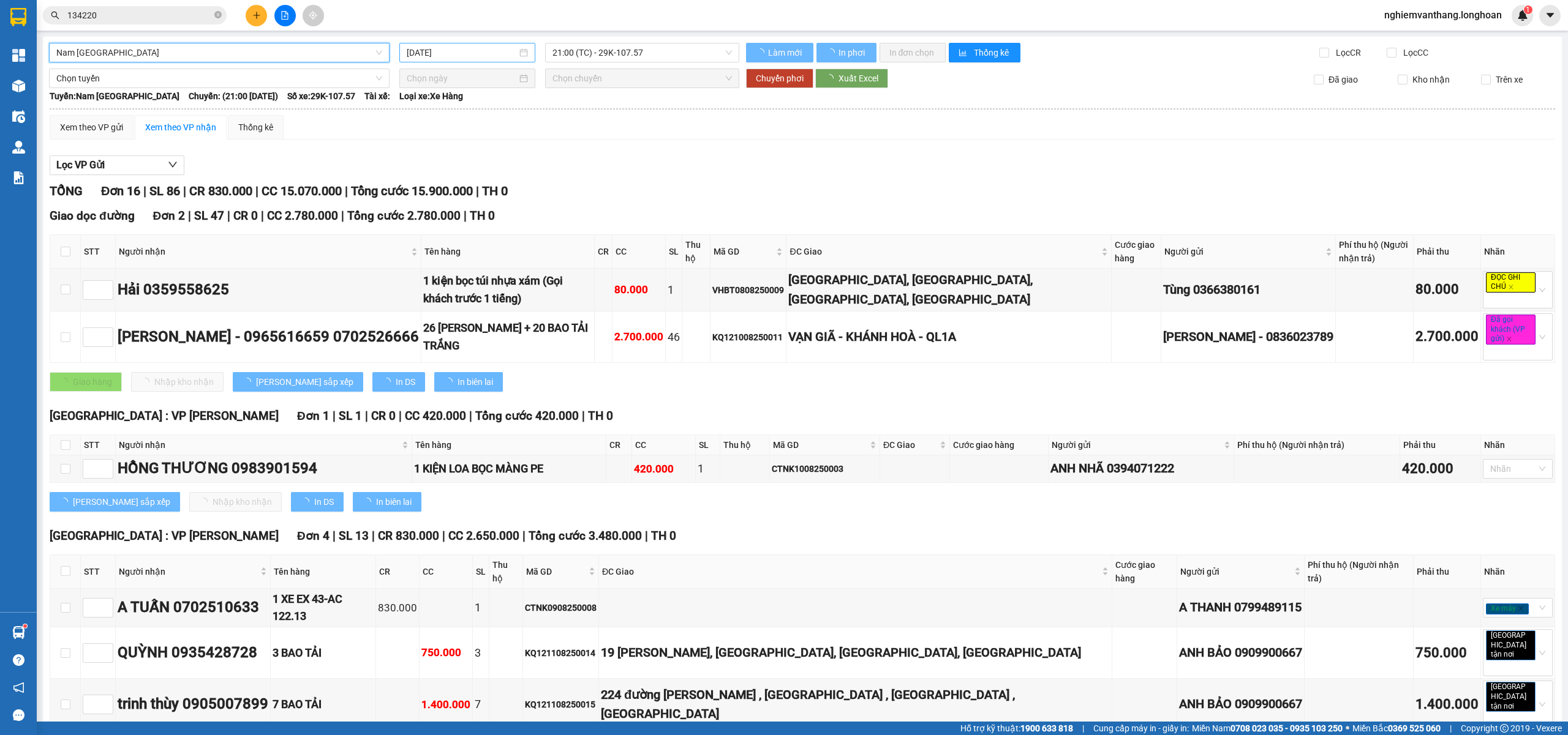
click at [469, 56] on input "[DATE]" at bounding box center [462, 52] width 110 height 13
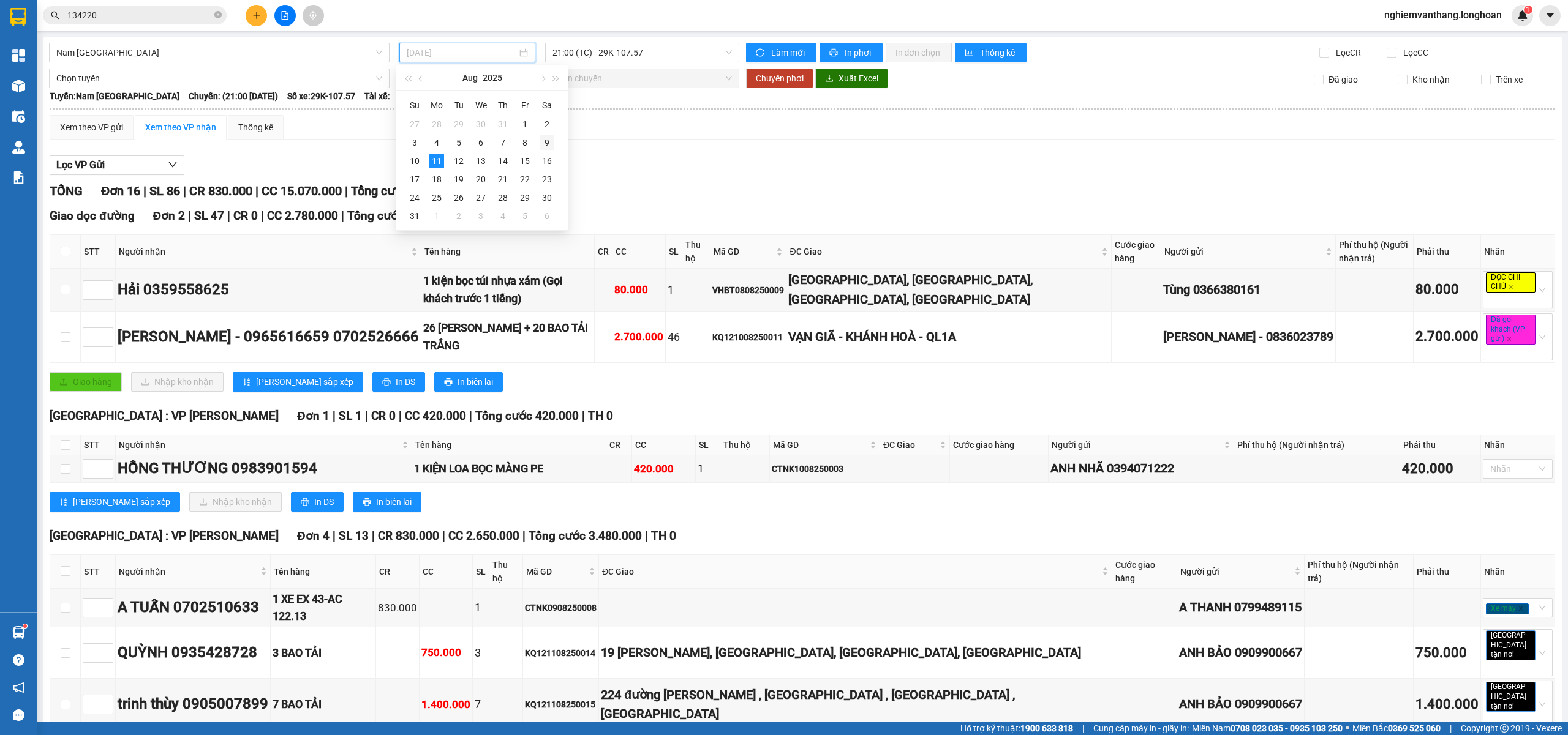
click at [547, 138] on div "9" at bounding box center [547, 142] width 15 height 15
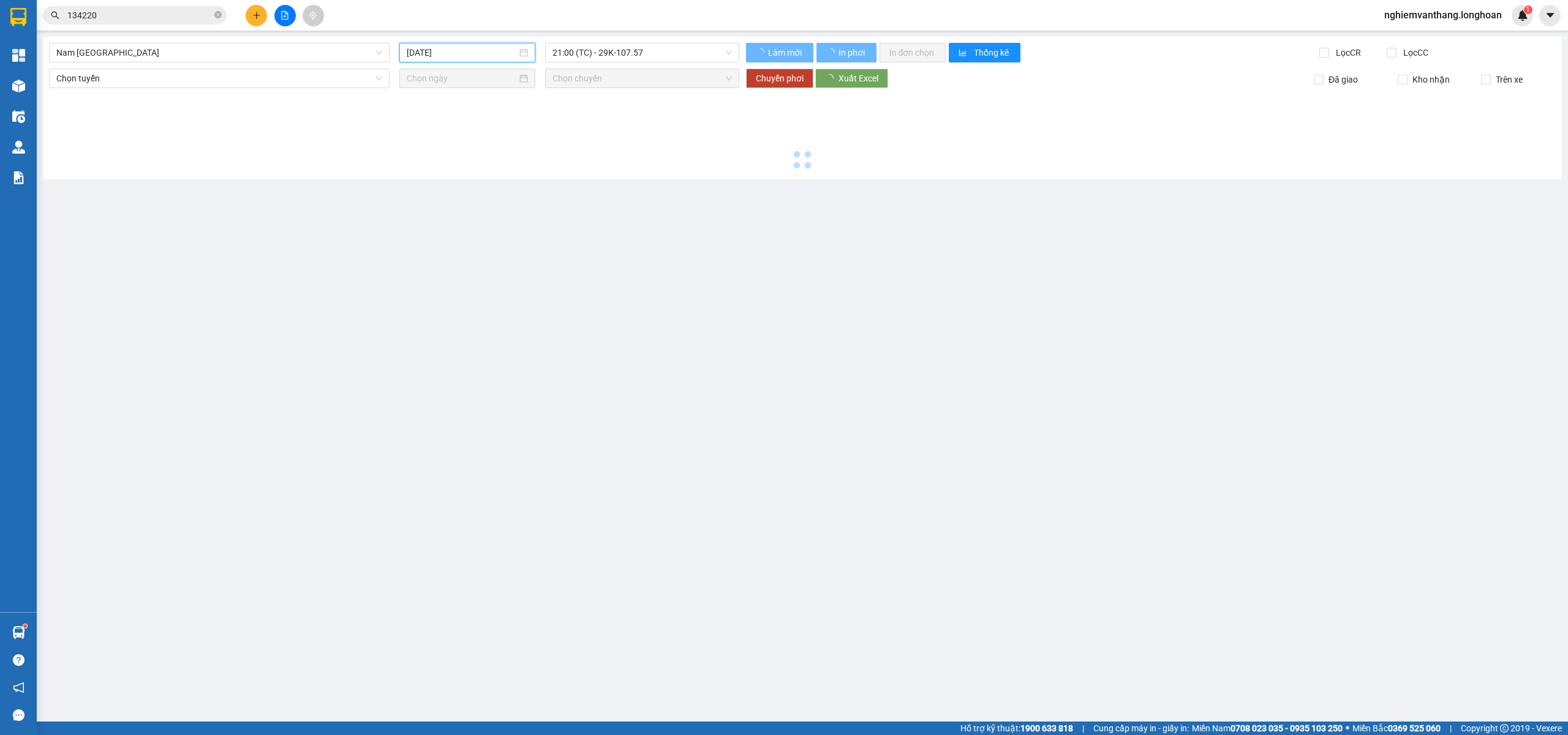
type input "09/08/2025"
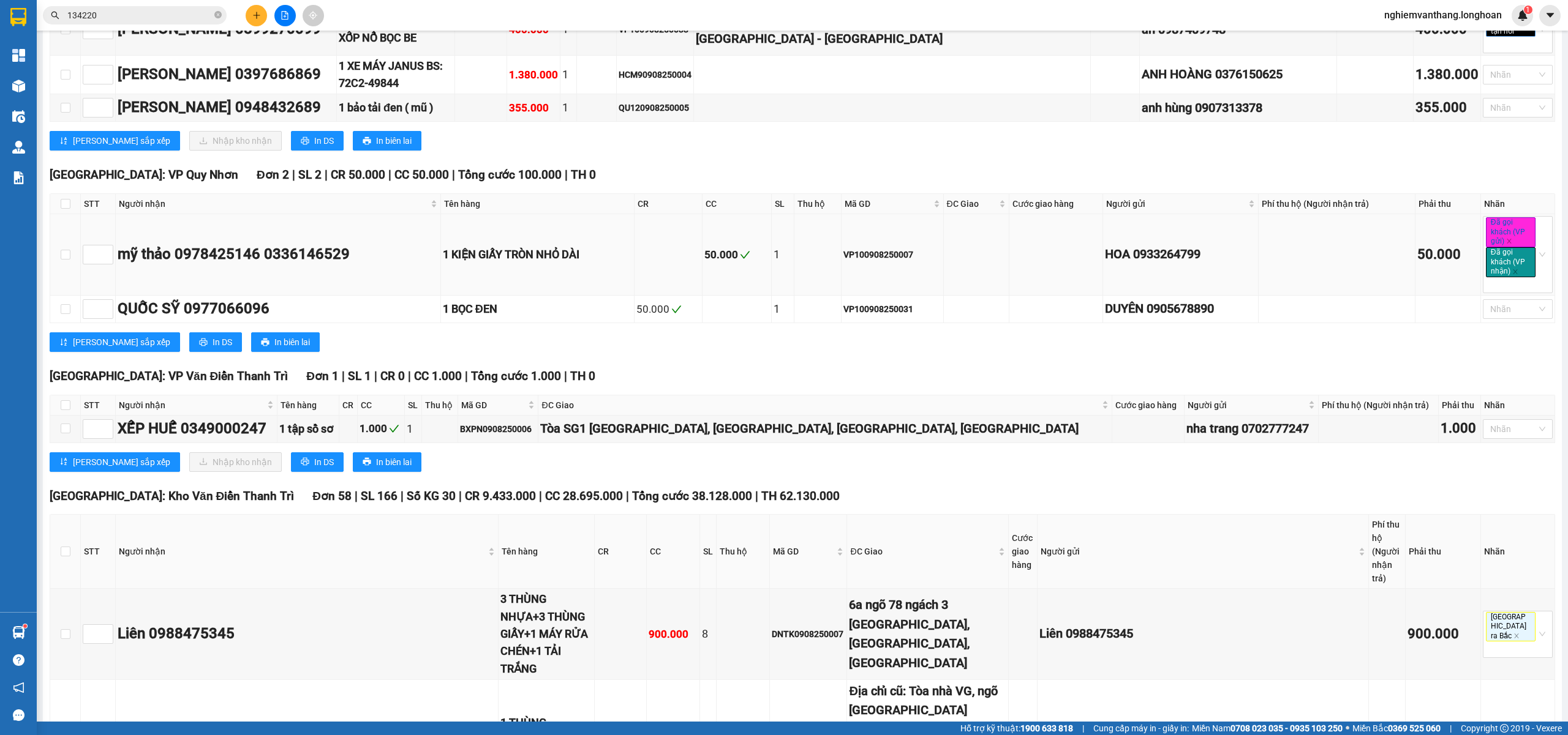
scroll to position [1714, 0]
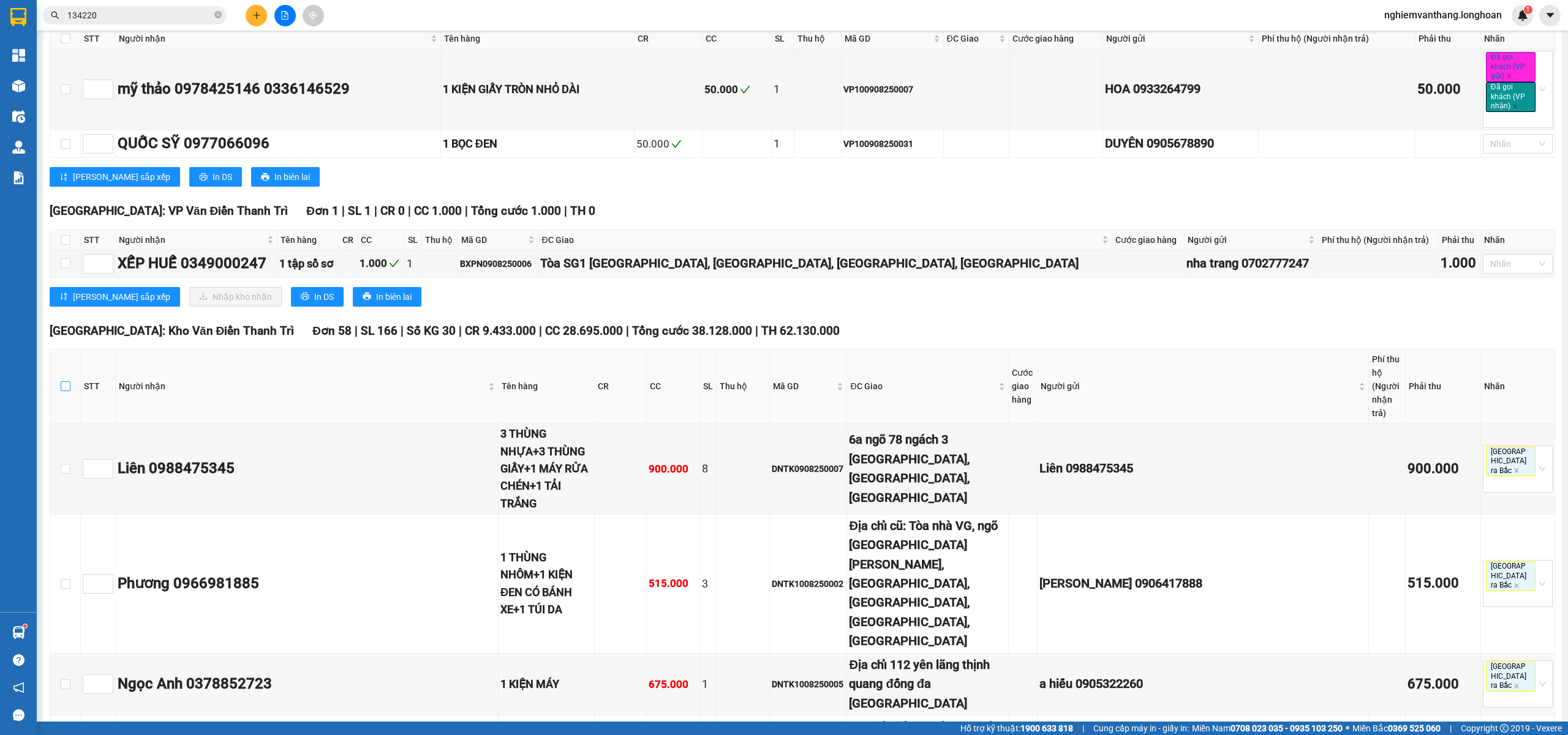
click at [66, 381] on input "checkbox" at bounding box center [65, 385] width 10 height 10
checkbox input "true"
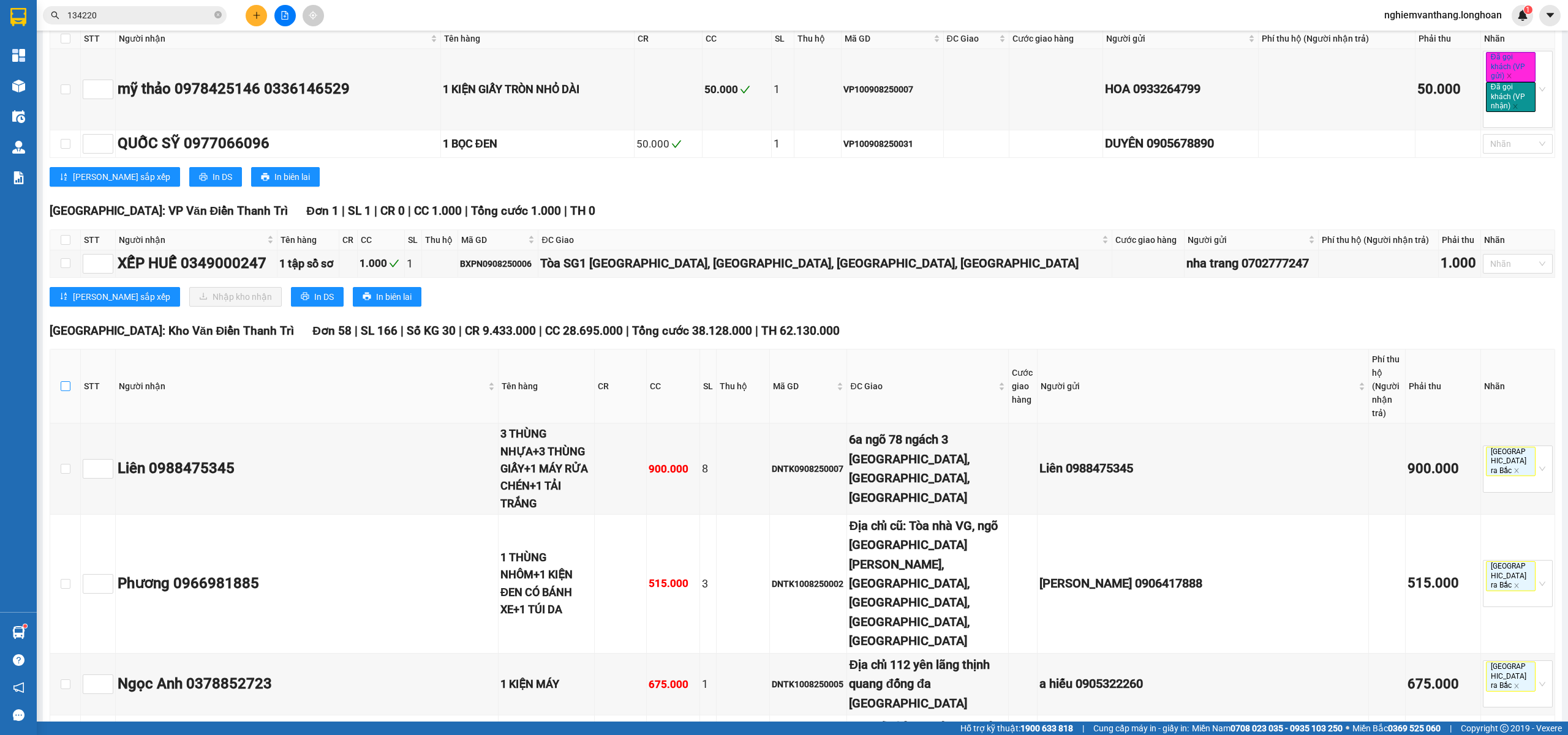
checkbox input "true"
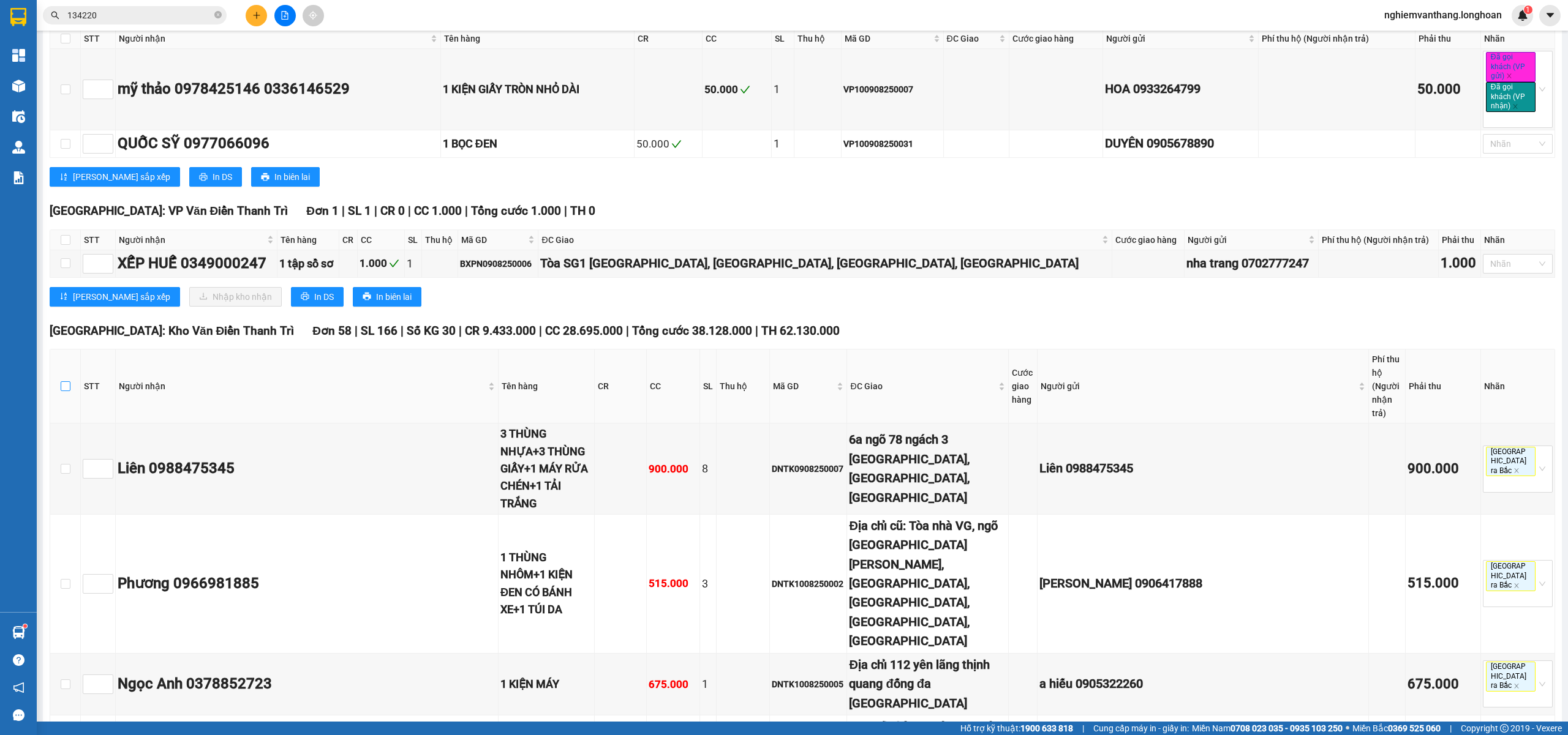
checkbox input "true"
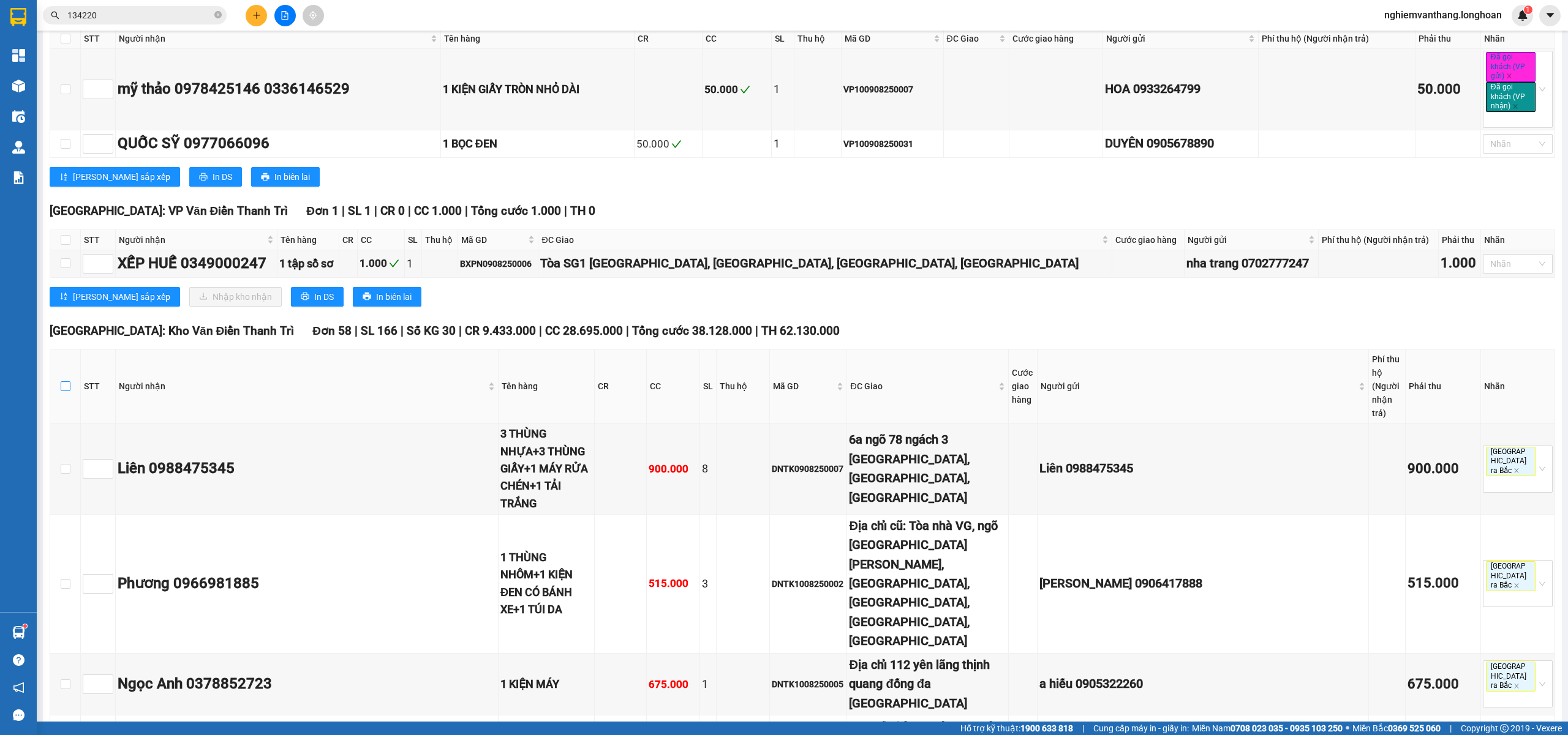
checkbox input "true"
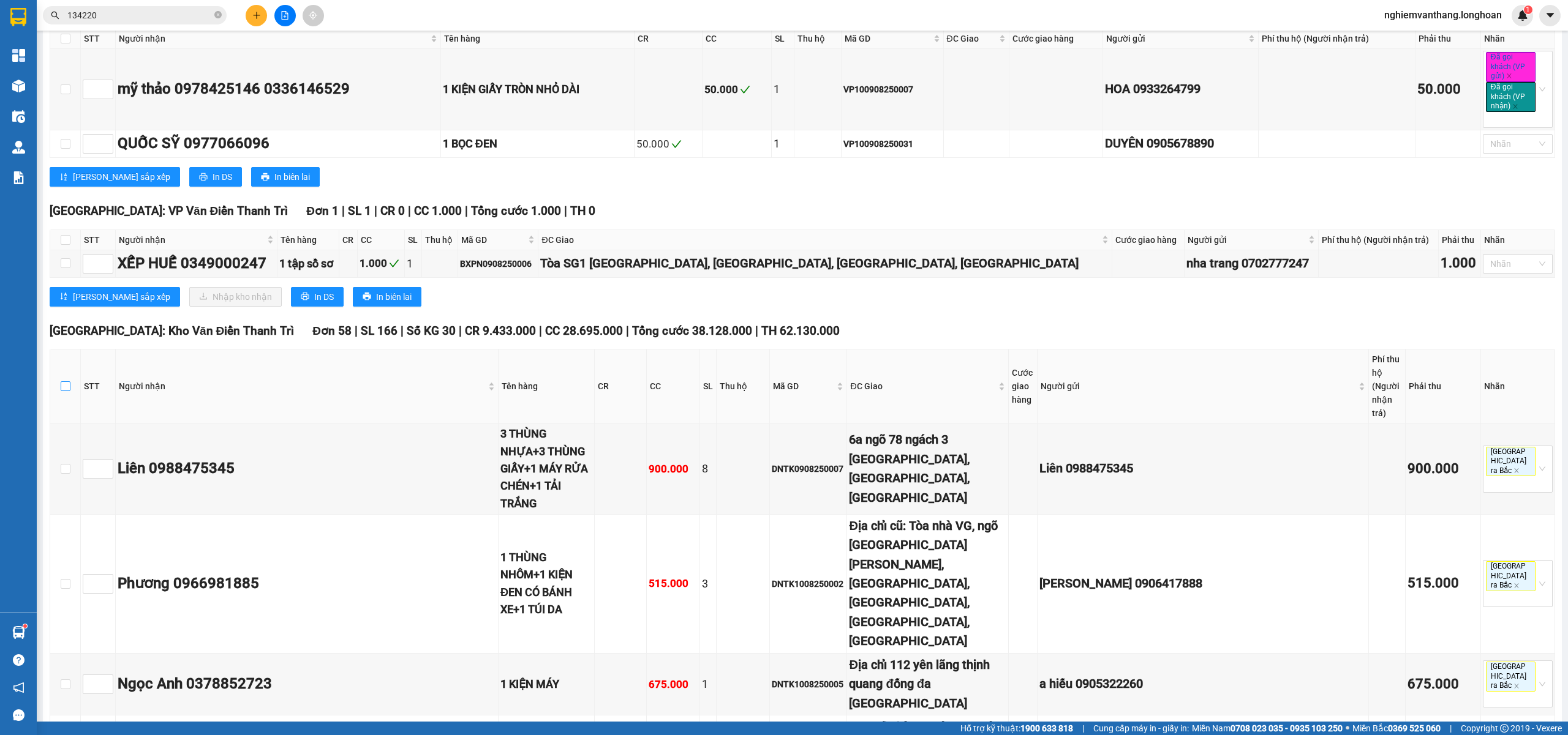
checkbox input "true"
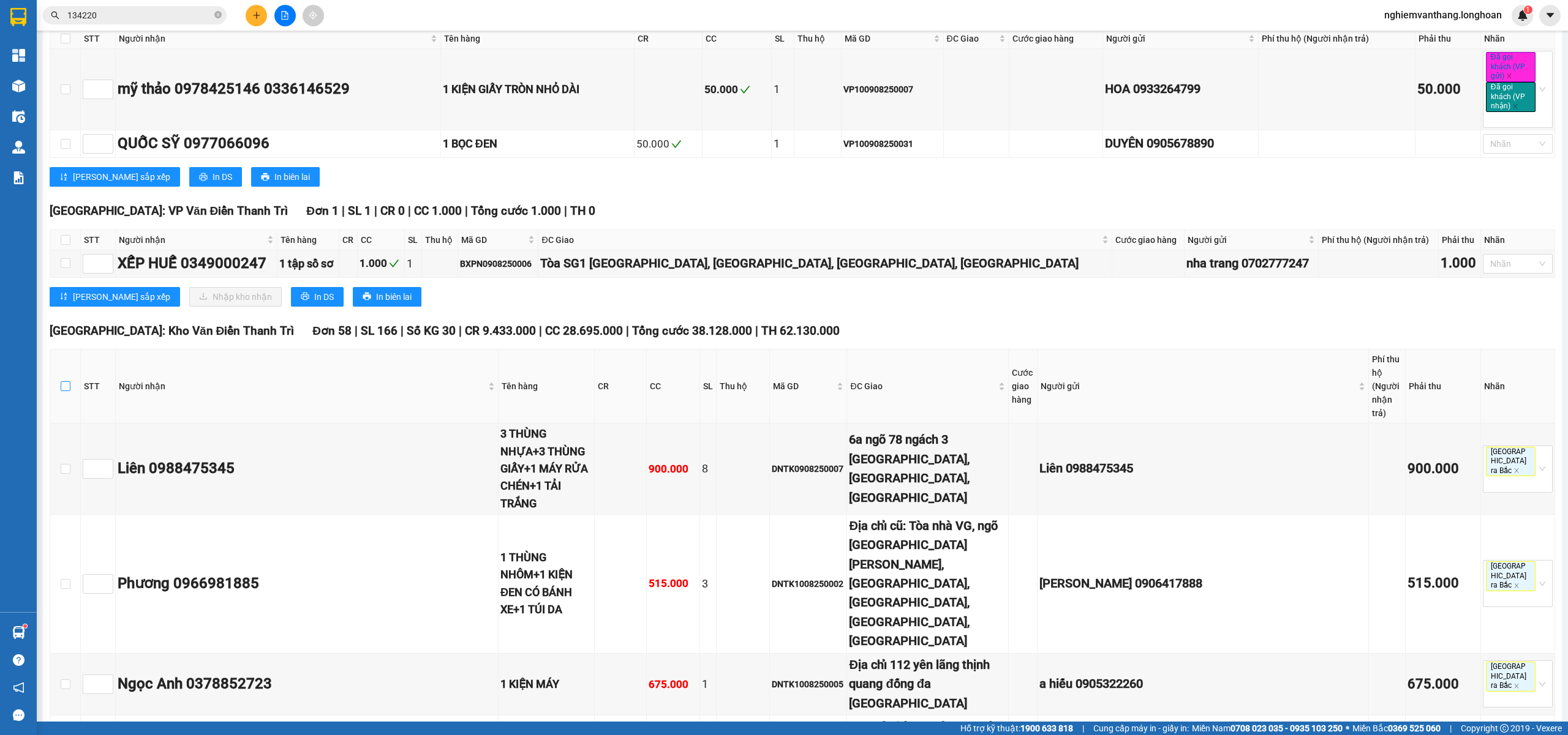
checkbox input "true"
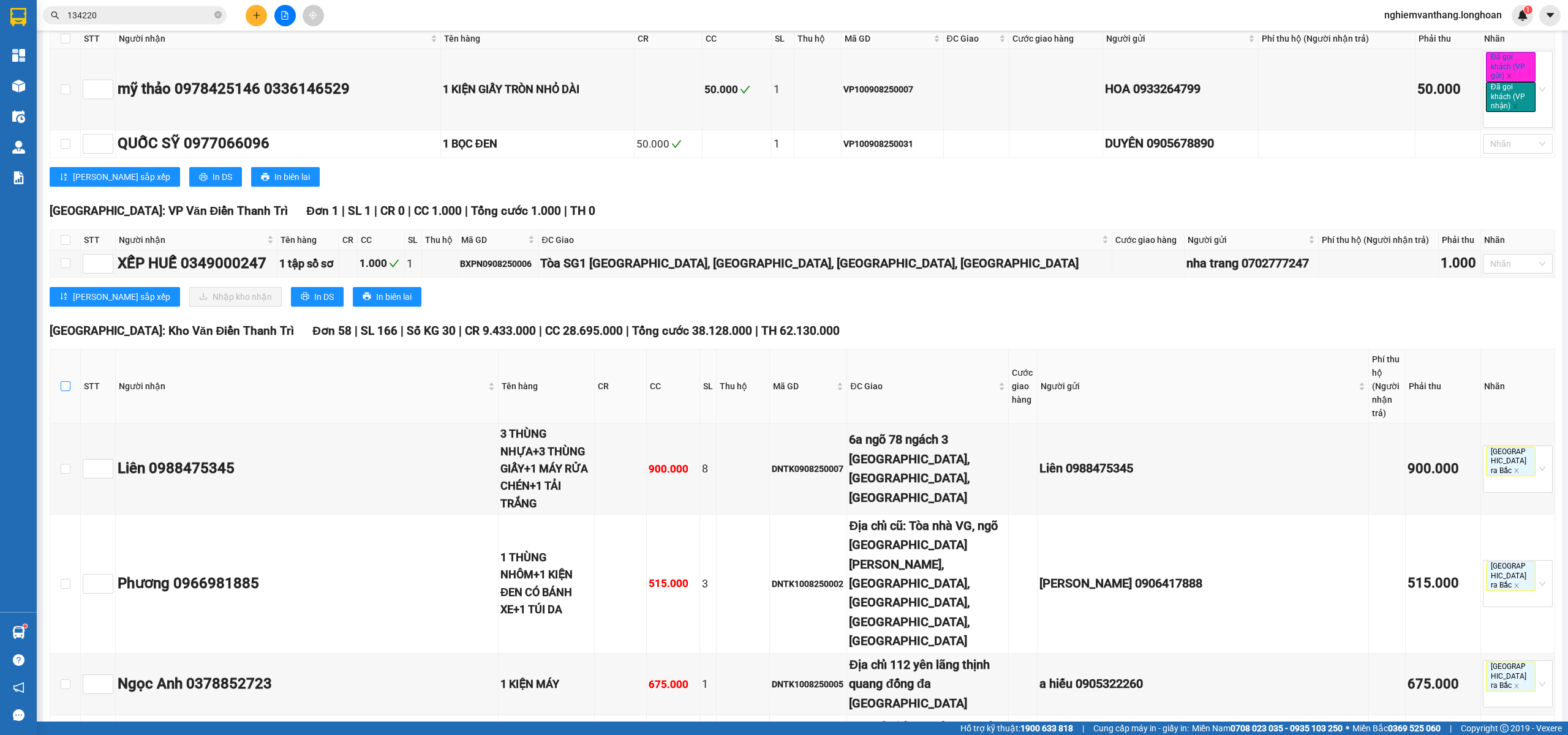
checkbox input "true"
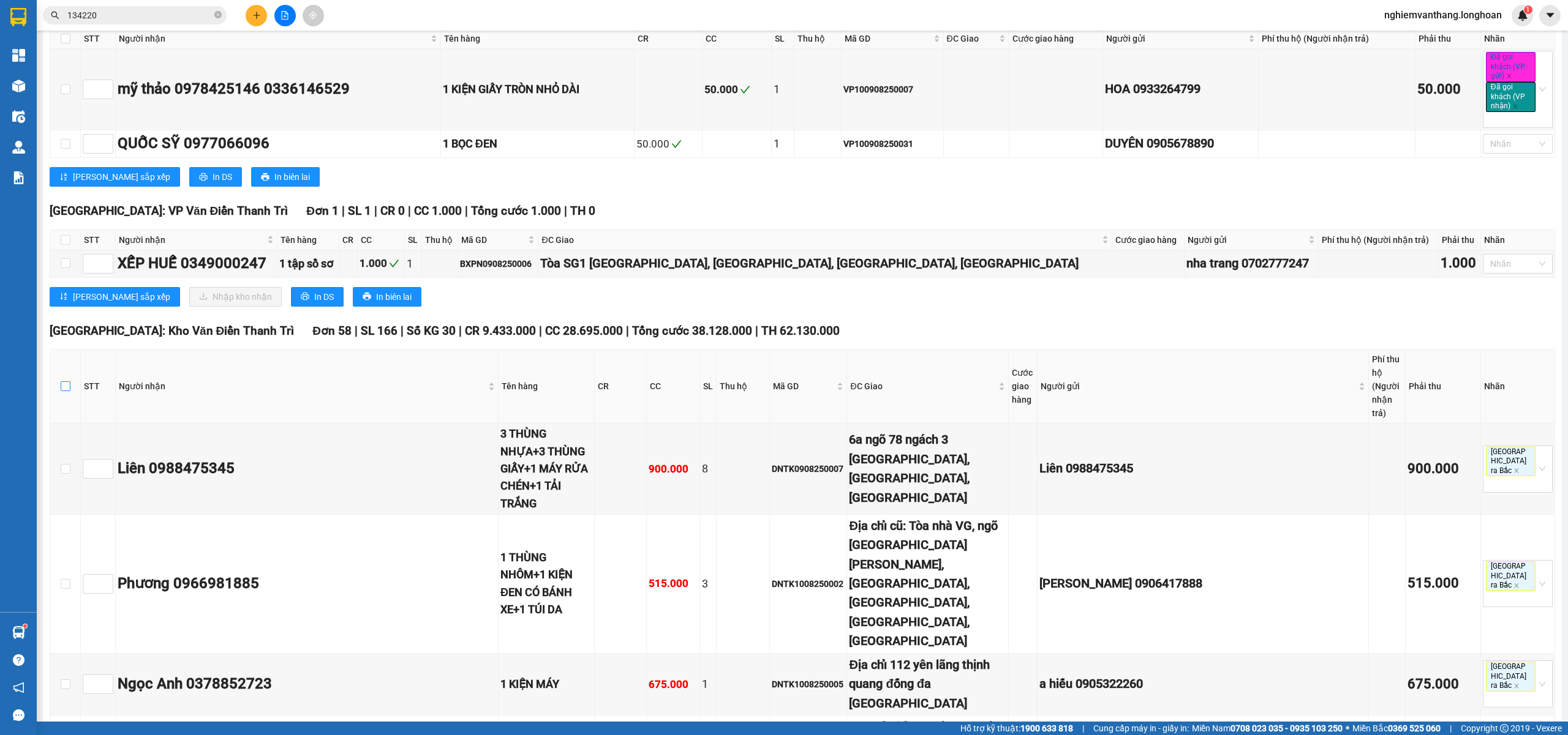
checkbox input "true"
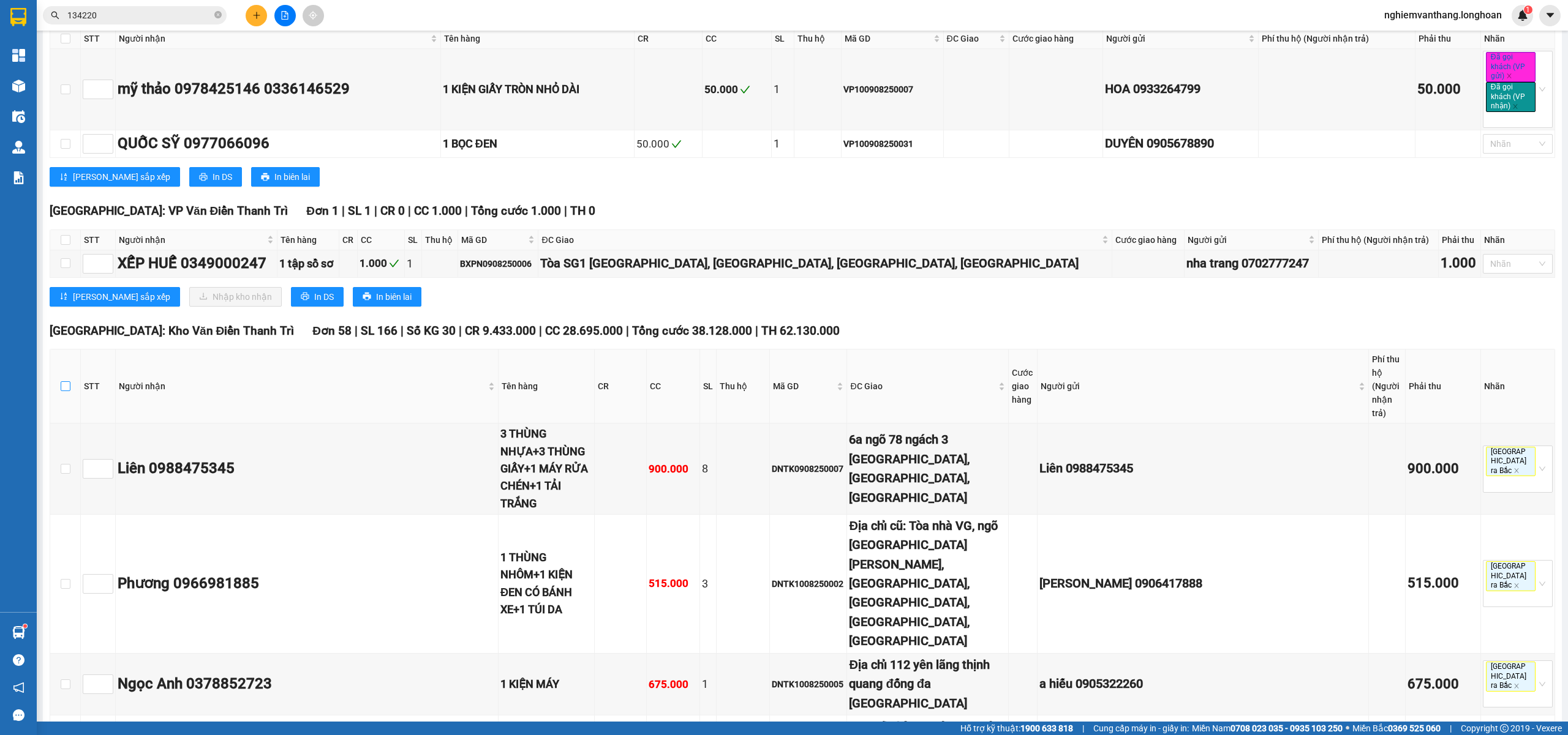
checkbox input "true"
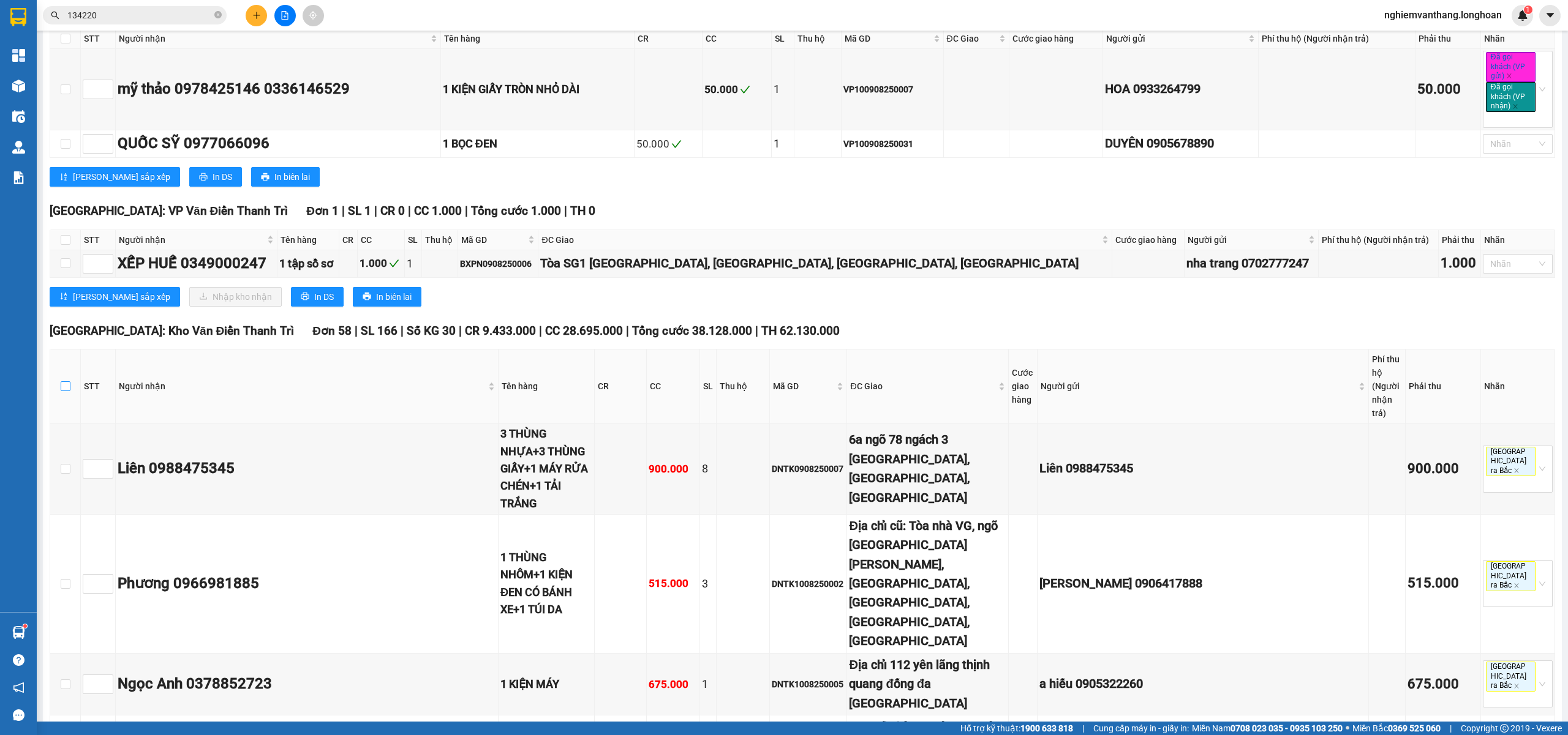
checkbox input "true"
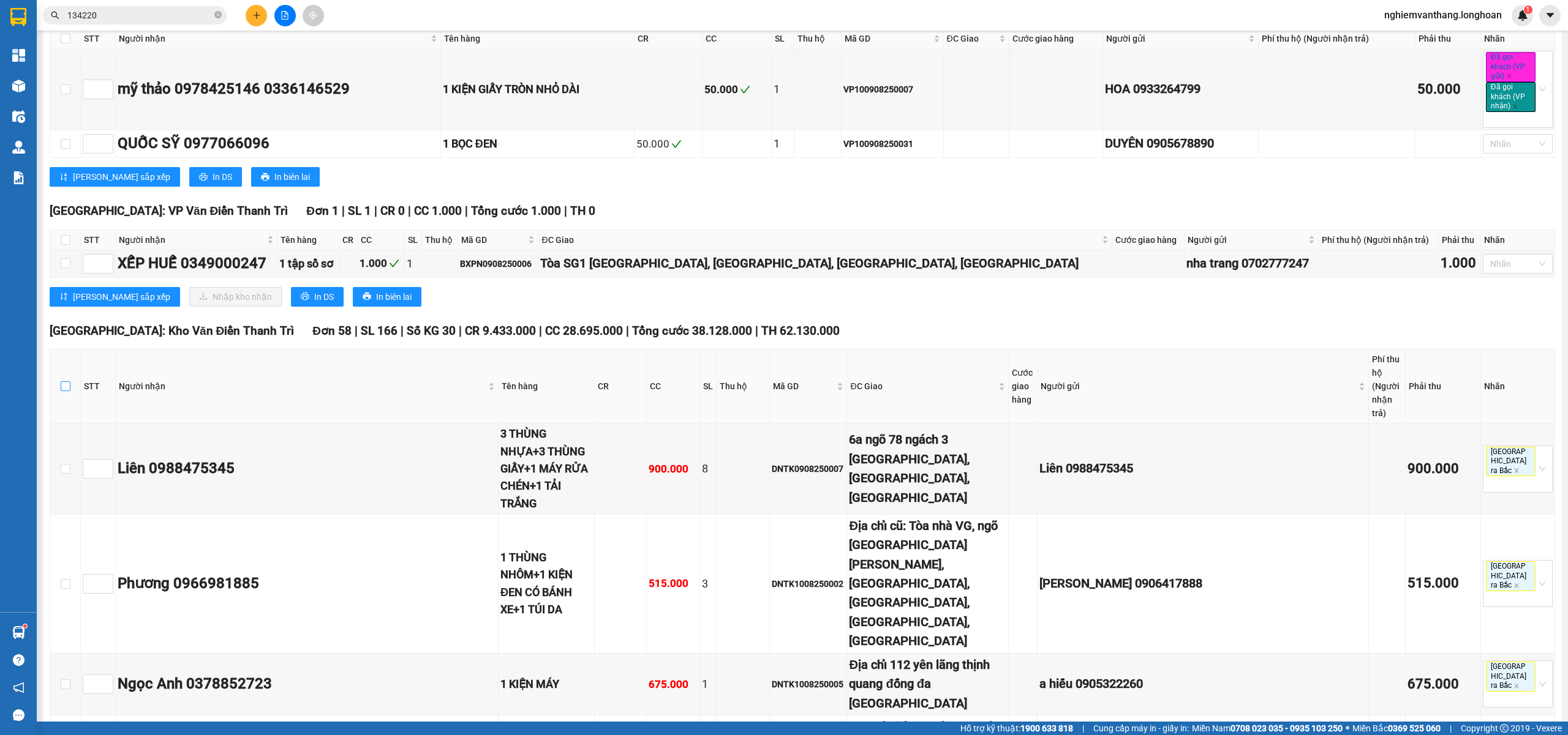
checkbox input "true"
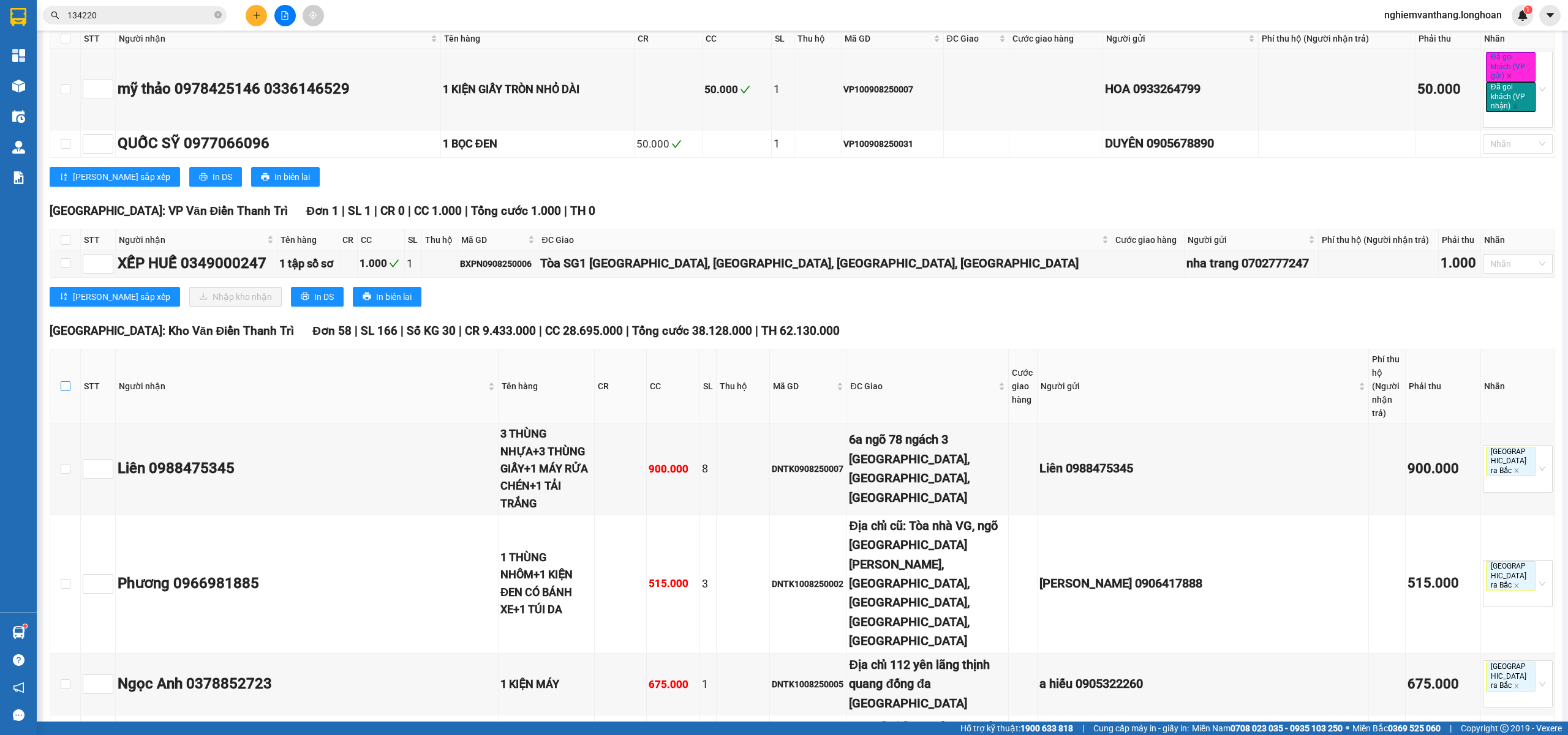
checkbox input "true"
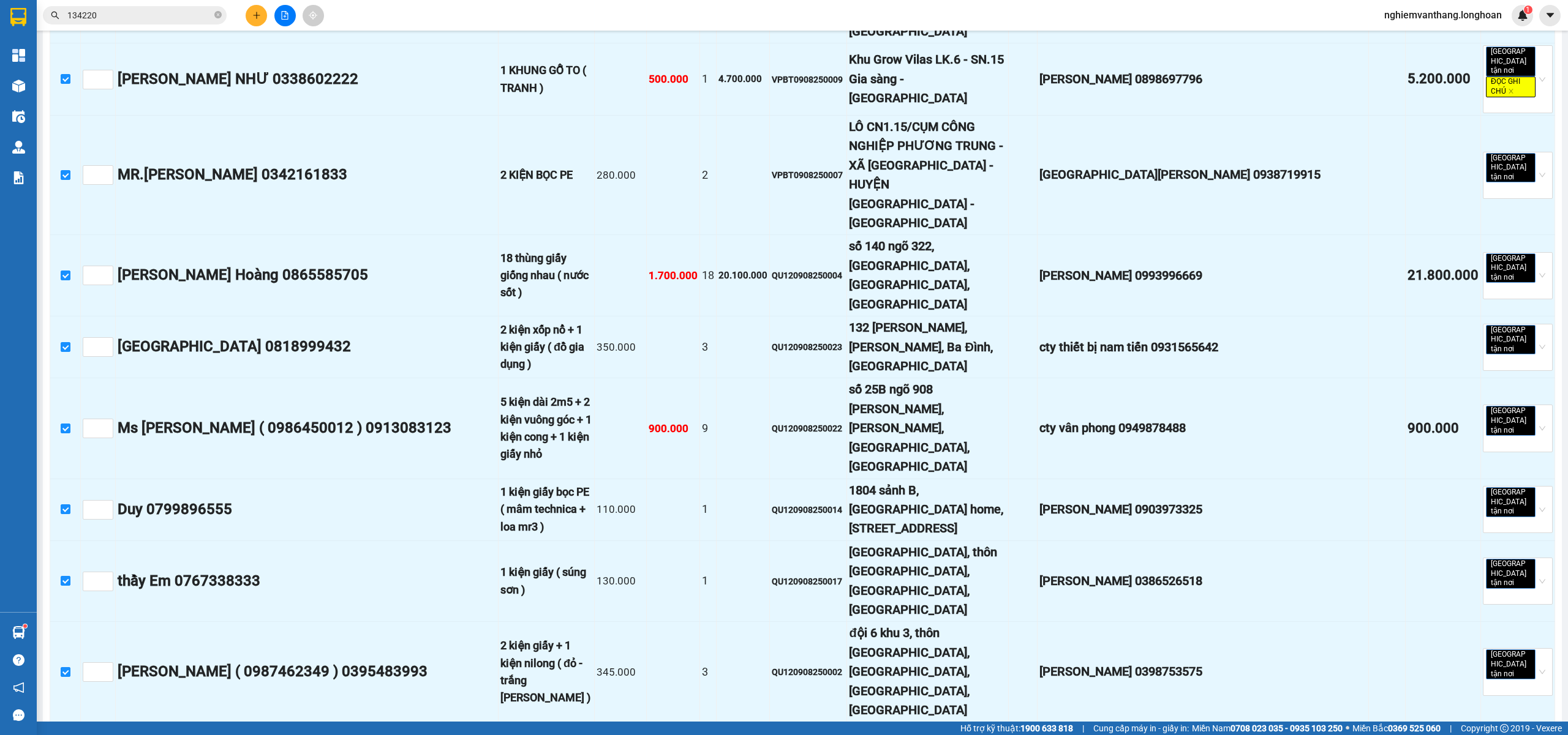
scroll to position [5470, 0]
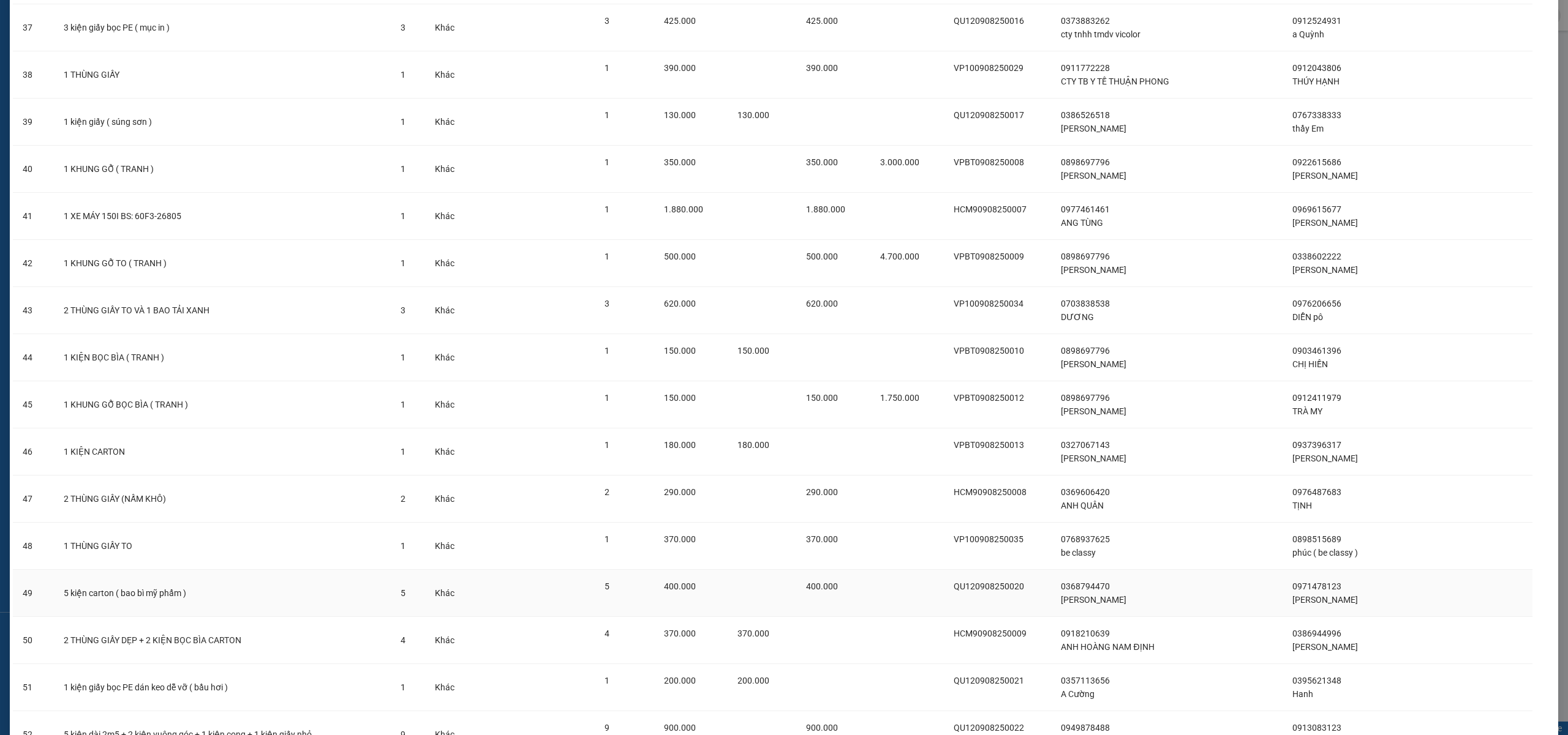
scroll to position [2203, 0]
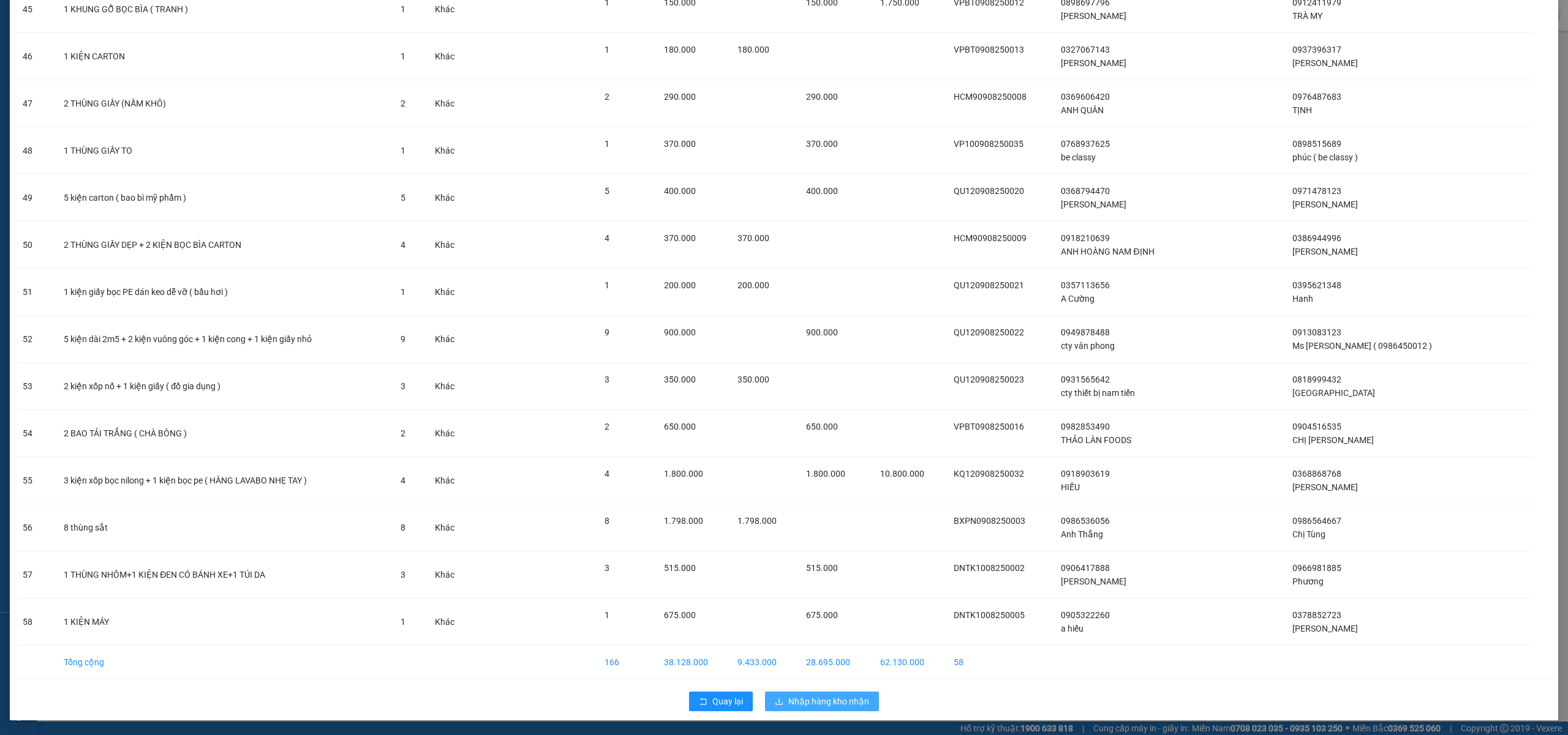
click at [813, 698] on span "Nhập hàng kho nhận" at bounding box center [829, 701] width 81 height 13
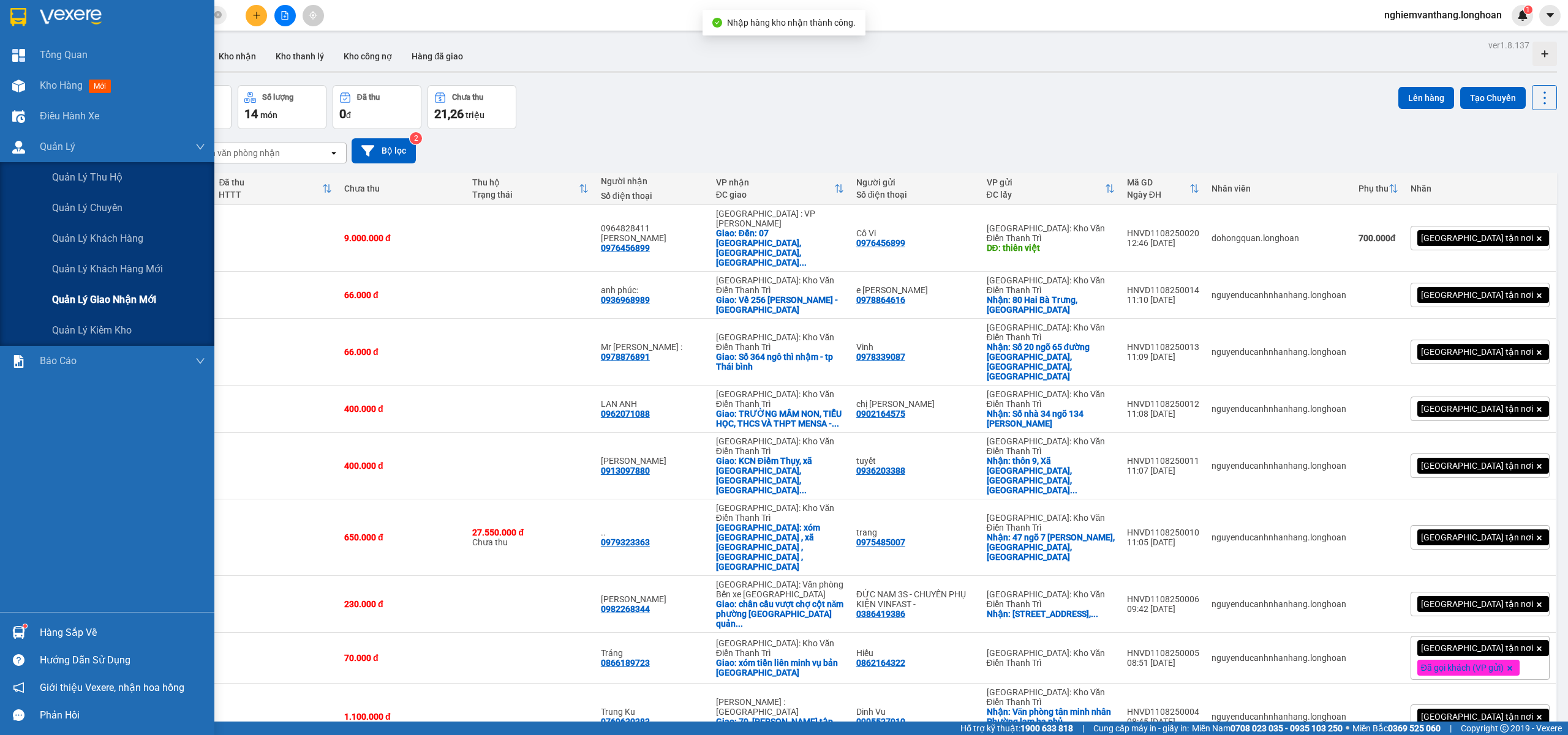
click at [89, 298] on span "Quản lý giao nhận mới" at bounding box center [103, 299] width 104 height 15
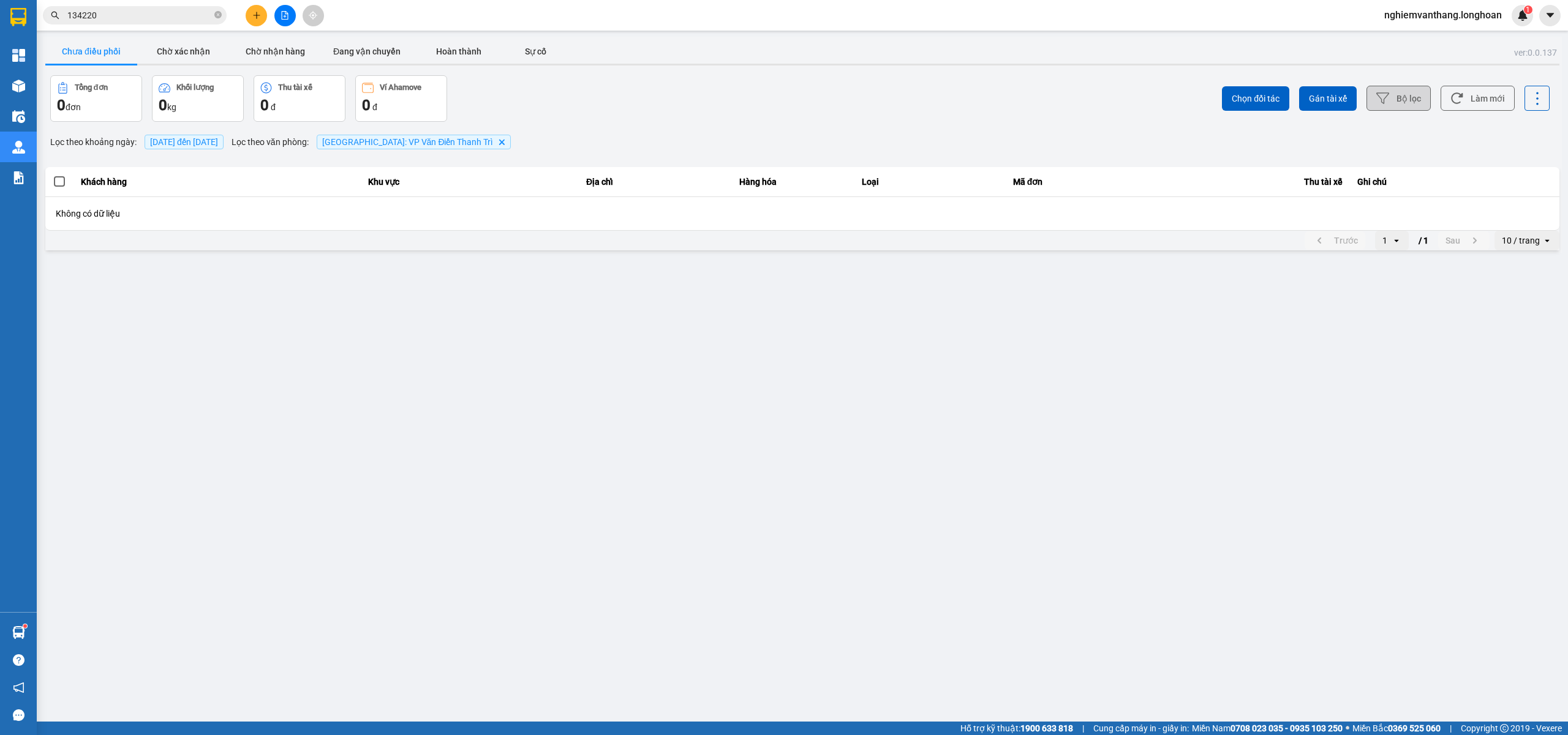
click at [1385, 98] on icon at bounding box center [1383, 98] width 13 height 13
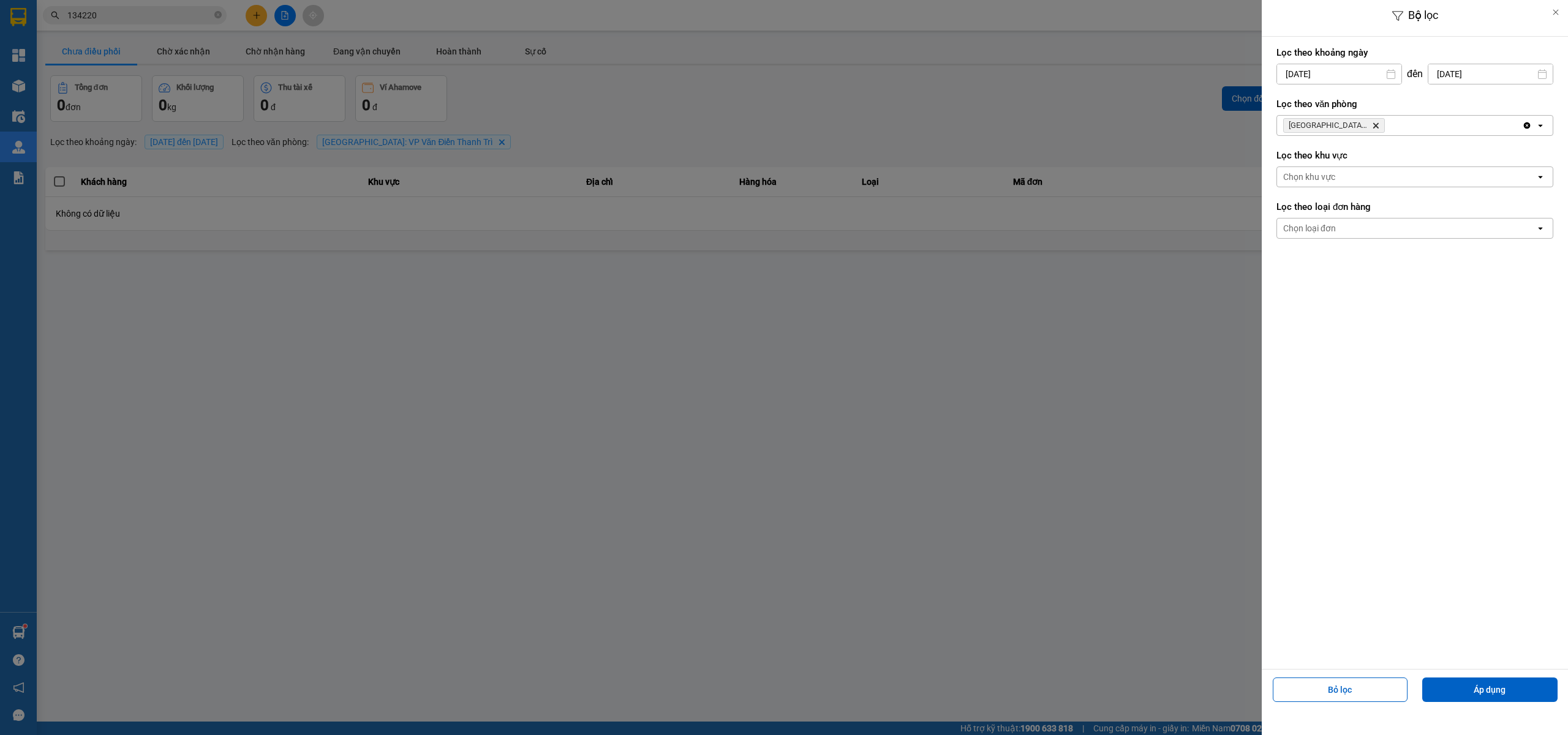
click at [1377, 126] on icon "Hà Nội: VP Văn Điển Thanh Trì, close by backspace" at bounding box center [1376, 125] width 5 height 5
click at [1377, 126] on div "Hà Nội: VP Văn Điển Thanh Trì Delete" at bounding box center [1400, 125] width 245 height 19
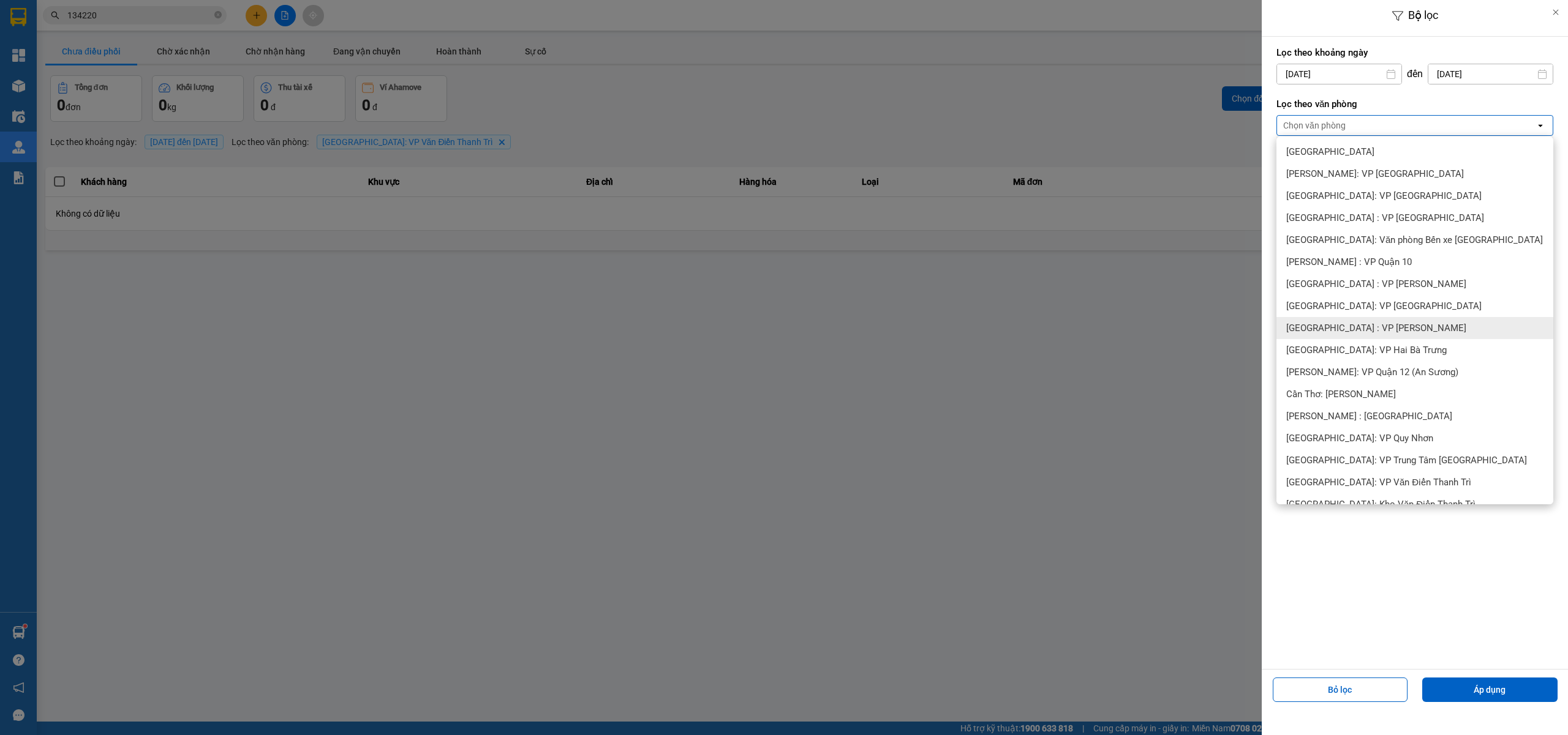
scroll to position [245, 0]
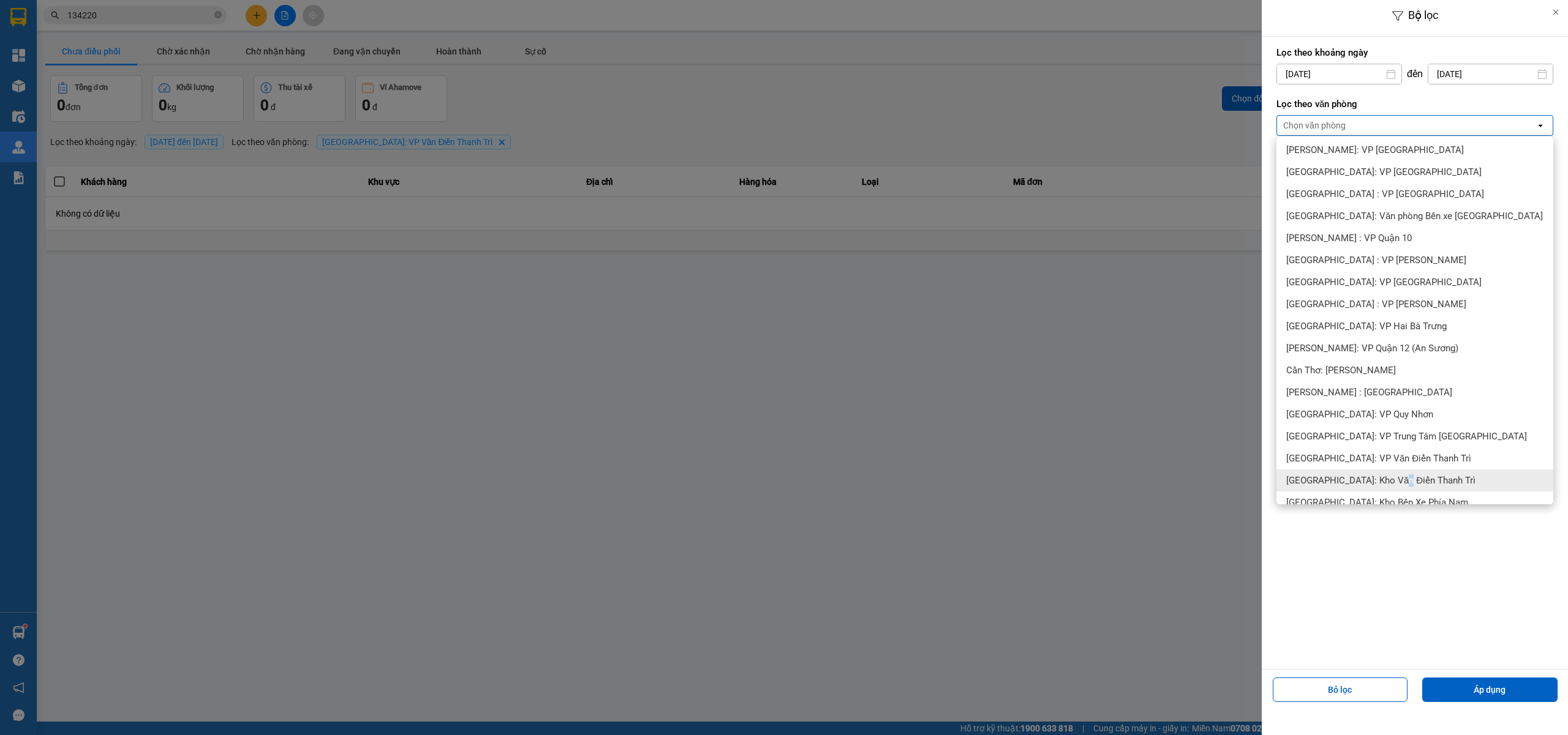
click at [1398, 473] on div "[GEOGRAPHIC_DATA]: Kho Văn Điển Thanh Trì" at bounding box center [1415, 480] width 277 height 22
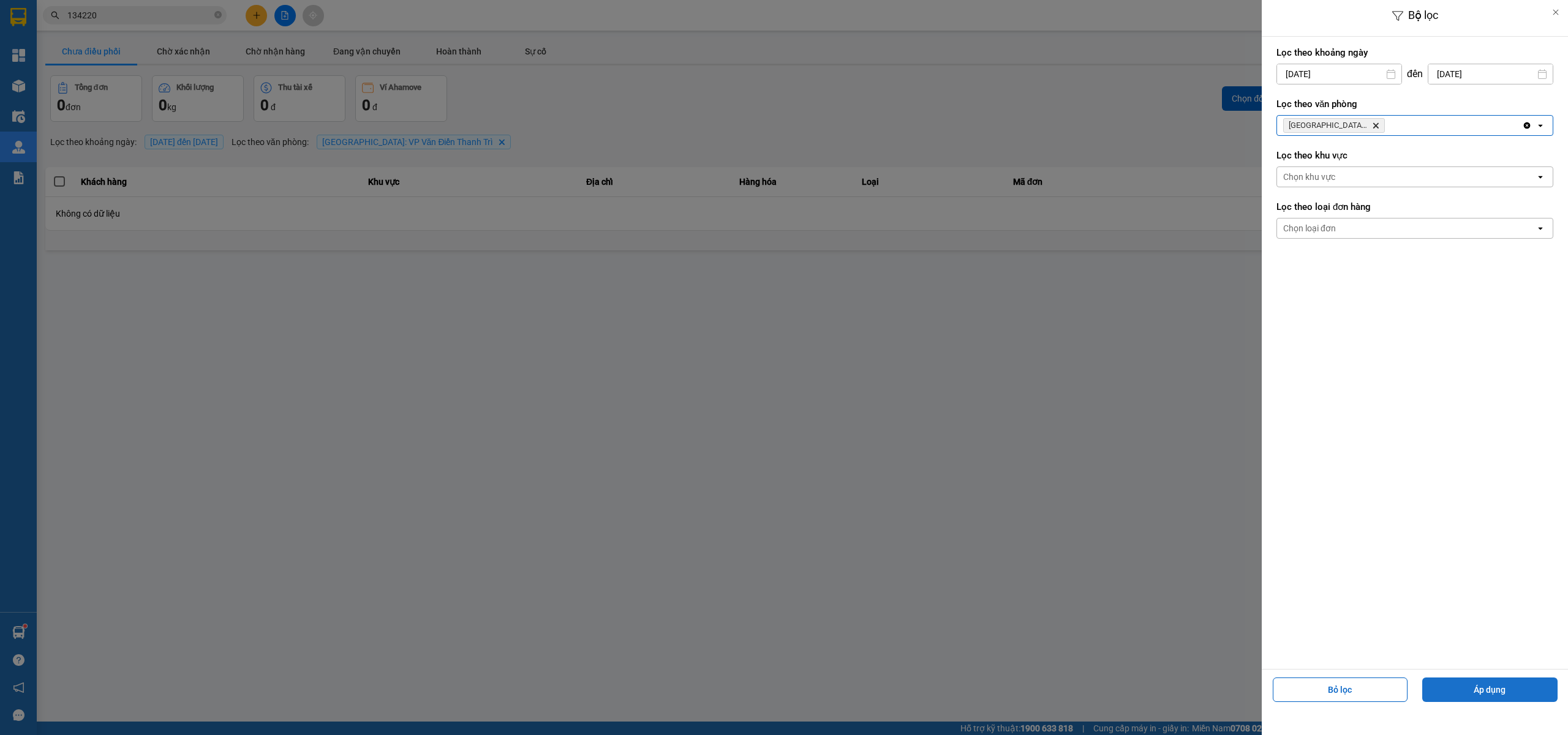
drag, startPoint x: 1479, startPoint y: 674, endPoint x: 1483, endPoint y: 682, distance: 8.9
click at [1479, 676] on div "Bỏ lọc Áp dụng" at bounding box center [1415, 695] width 300 height 44
click at [1484, 687] on button "Áp dụng" at bounding box center [1490, 690] width 135 height 25
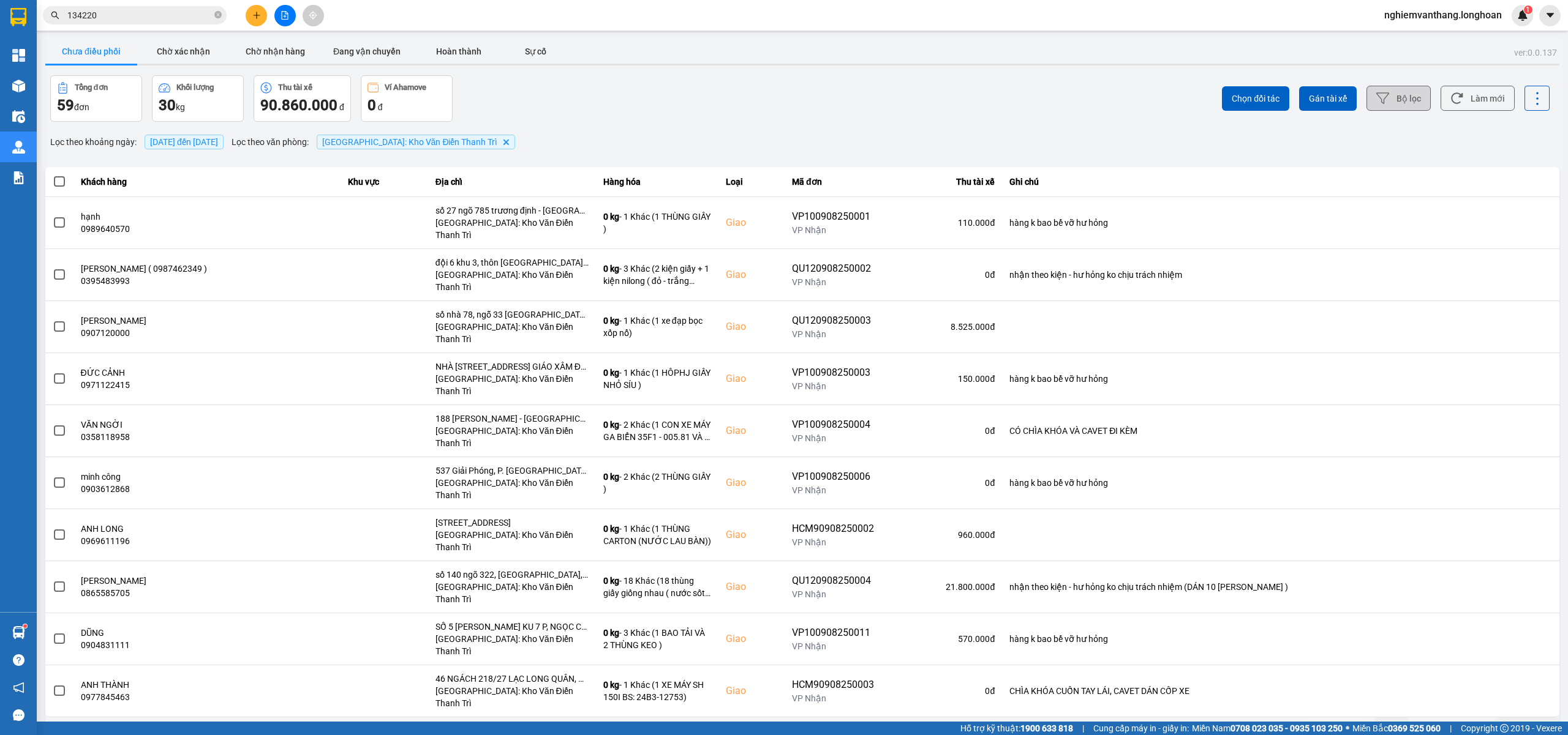
click at [1535, 721] on div "10 / trang" at bounding box center [1521, 727] width 38 height 12
click at [1525, 615] on li "100 / trang" at bounding box center [1527, 605] width 64 height 22
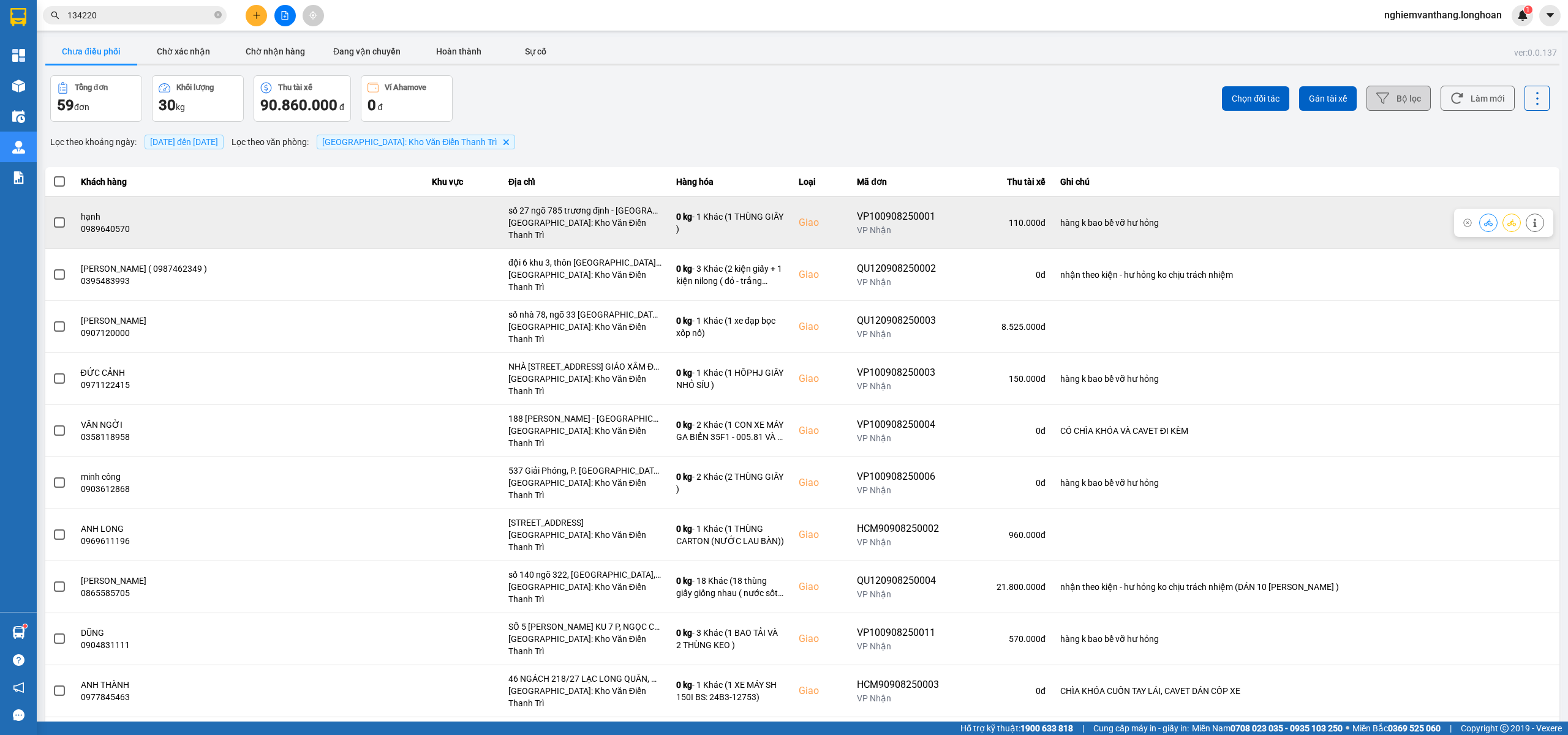
click at [64, 217] on span at bounding box center [60, 223] width 11 height 11
click at [53, 216] on input "checkbox" at bounding box center [53, 216] width 0 height 0
click at [58, 218] on span at bounding box center [60, 223] width 11 height 11
click at [53, 216] on input "checkbox" at bounding box center [53, 216] width 0 height 0
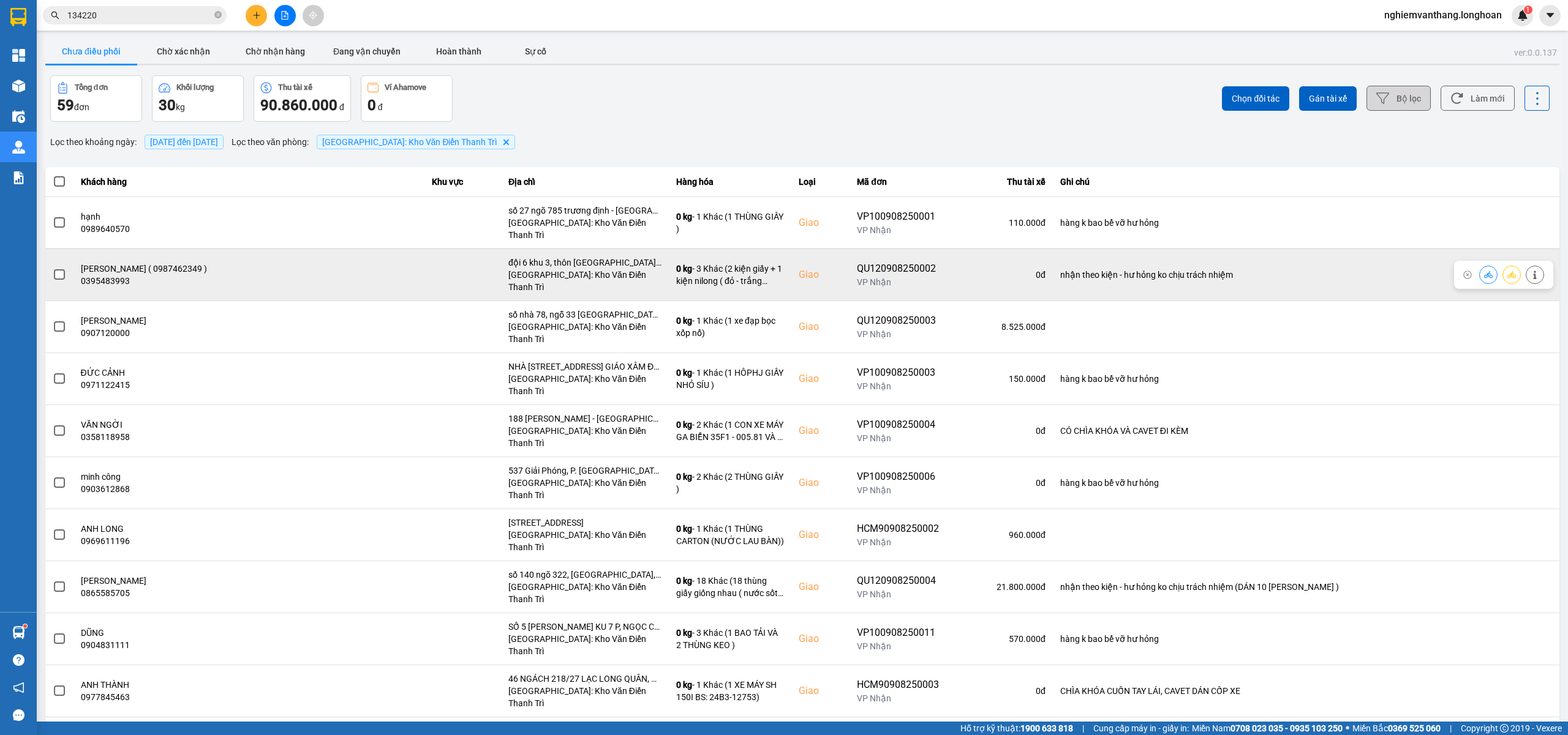
click at [53, 268] on label at bounding box center [59, 274] width 13 height 13
click at [53, 268] on input "checkbox" at bounding box center [53, 268] width 0 height 0
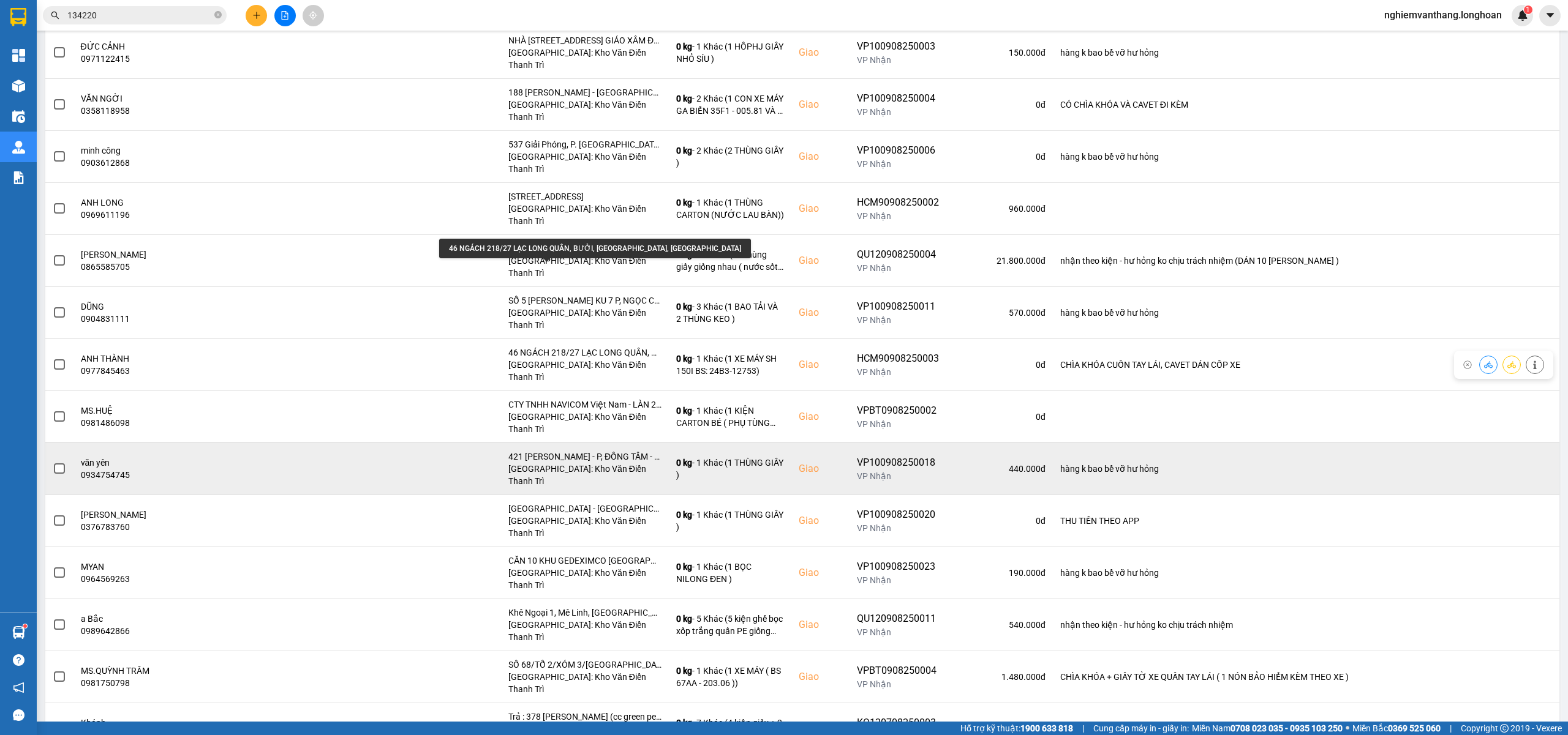
scroll to position [408, 0]
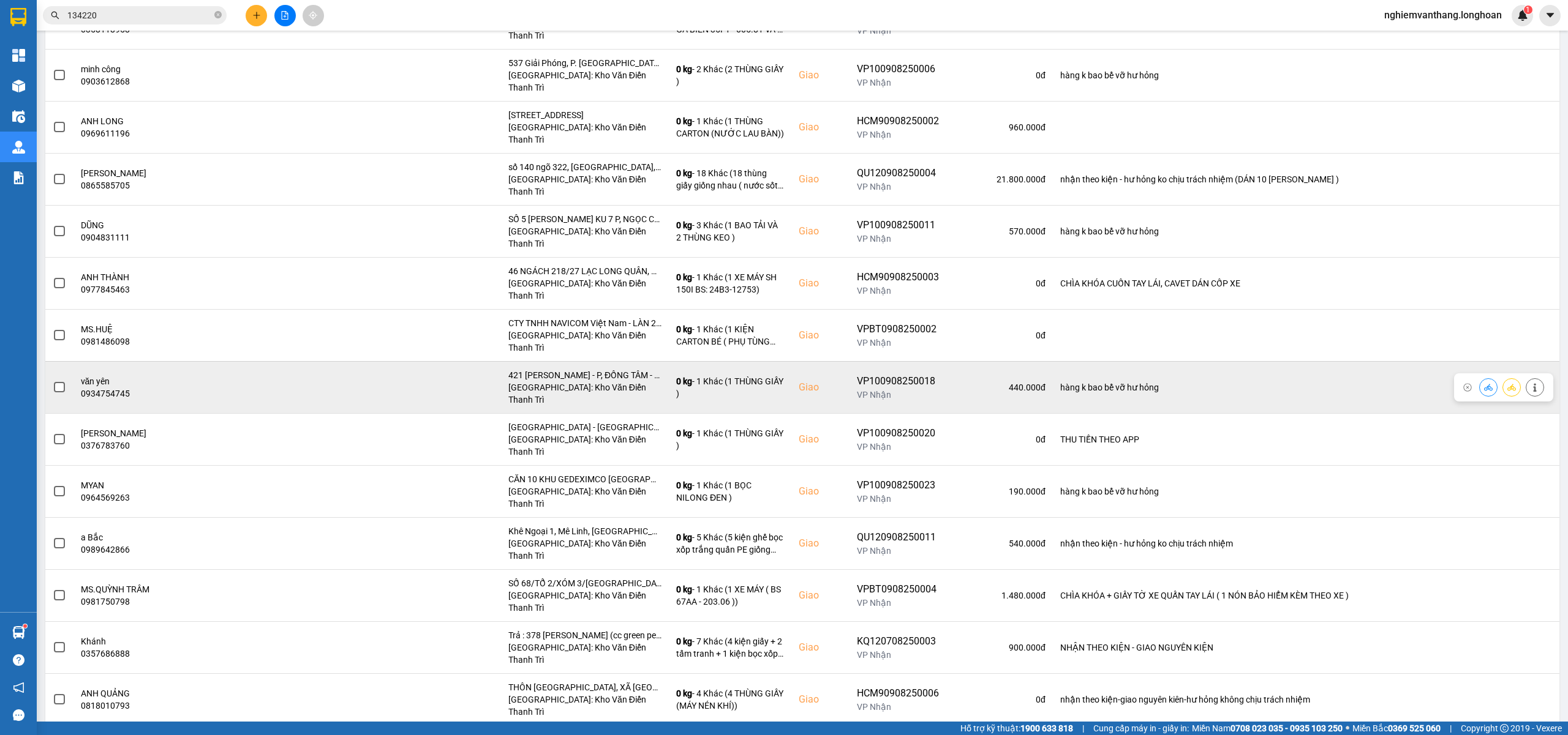
click at [59, 382] on span at bounding box center [60, 387] width 11 height 11
click at [53, 381] on input "checkbox" at bounding box center [53, 381] width 0 height 0
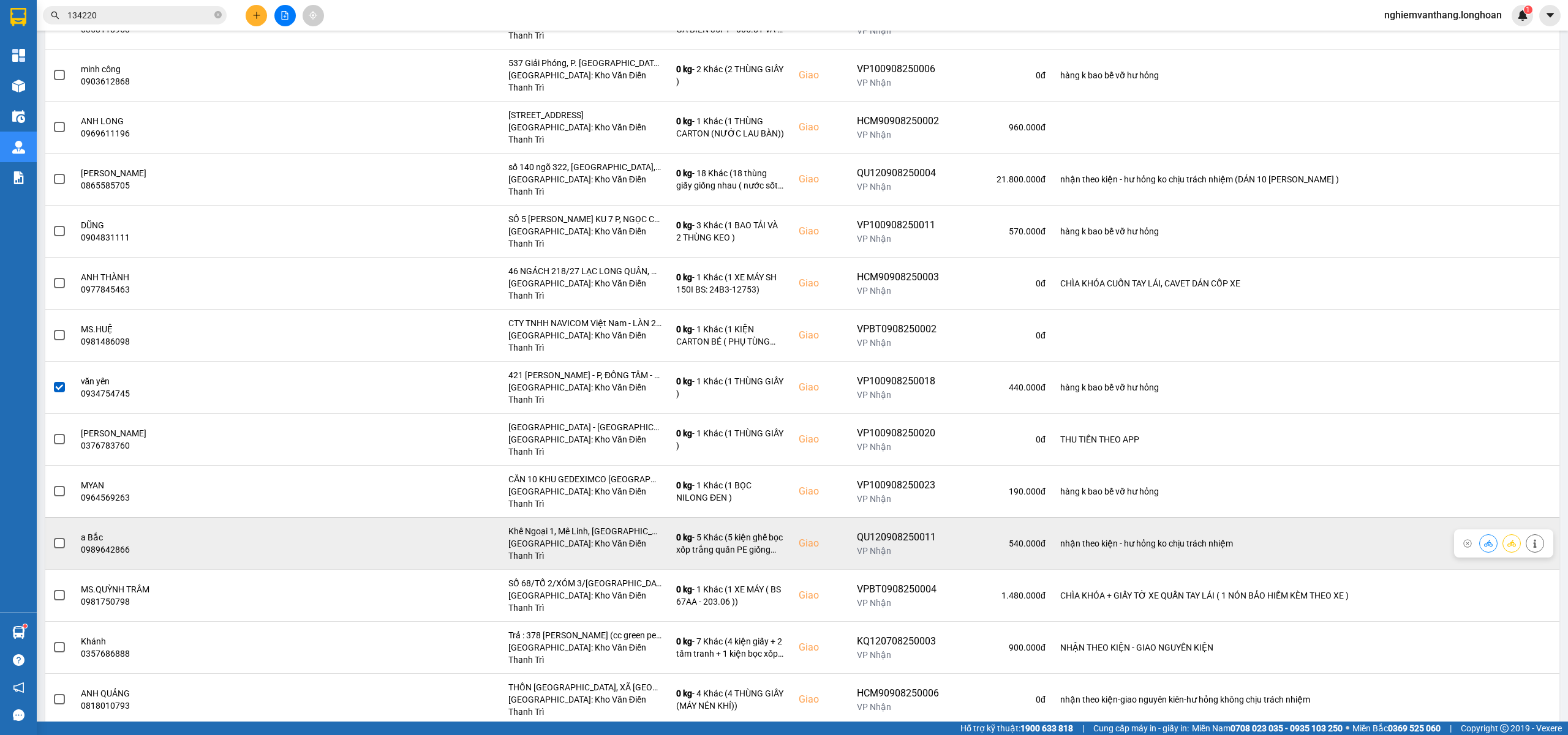
click at [60, 538] on span at bounding box center [60, 543] width 11 height 11
click at [53, 537] on input "checkbox" at bounding box center [53, 537] width 0 height 0
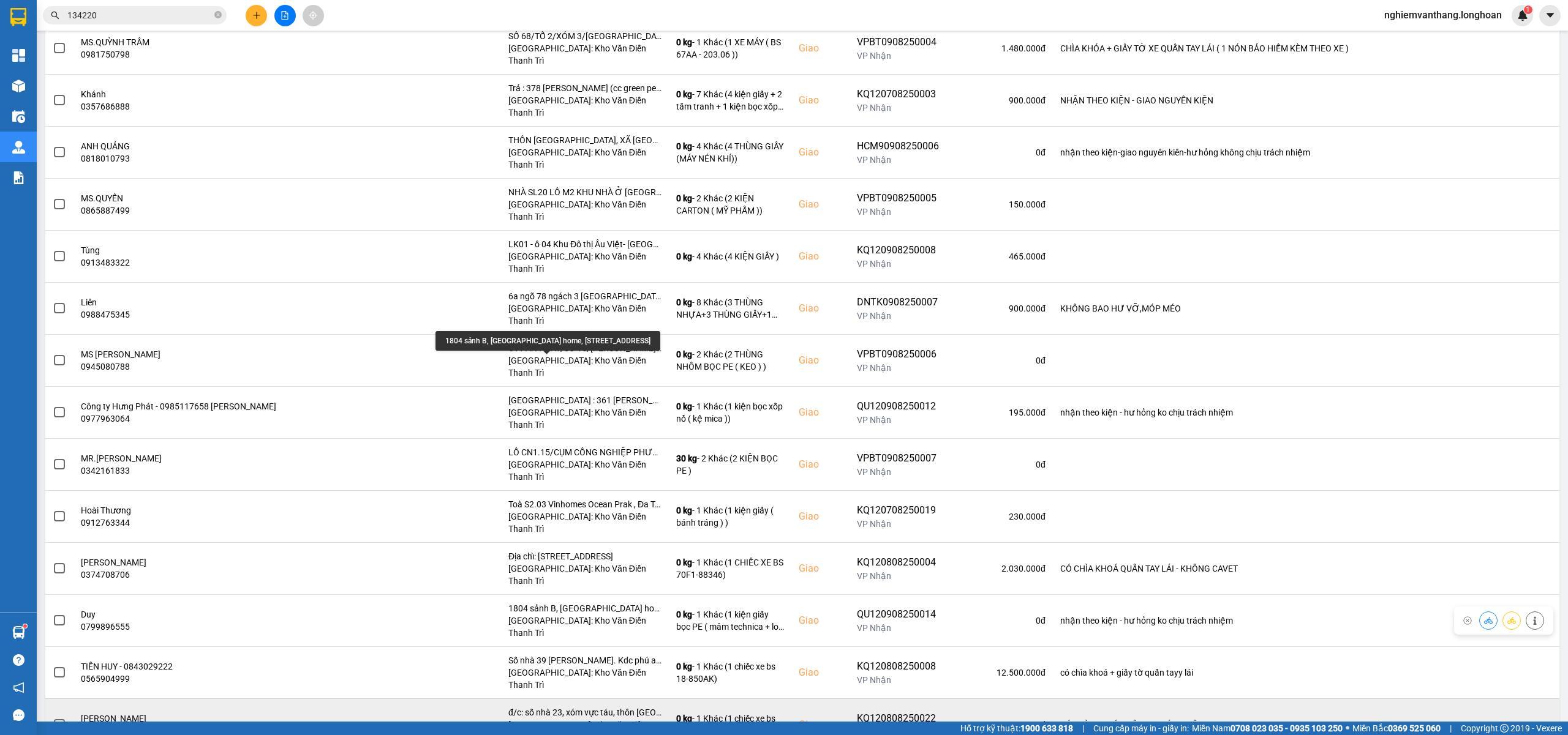
scroll to position [979, 0]
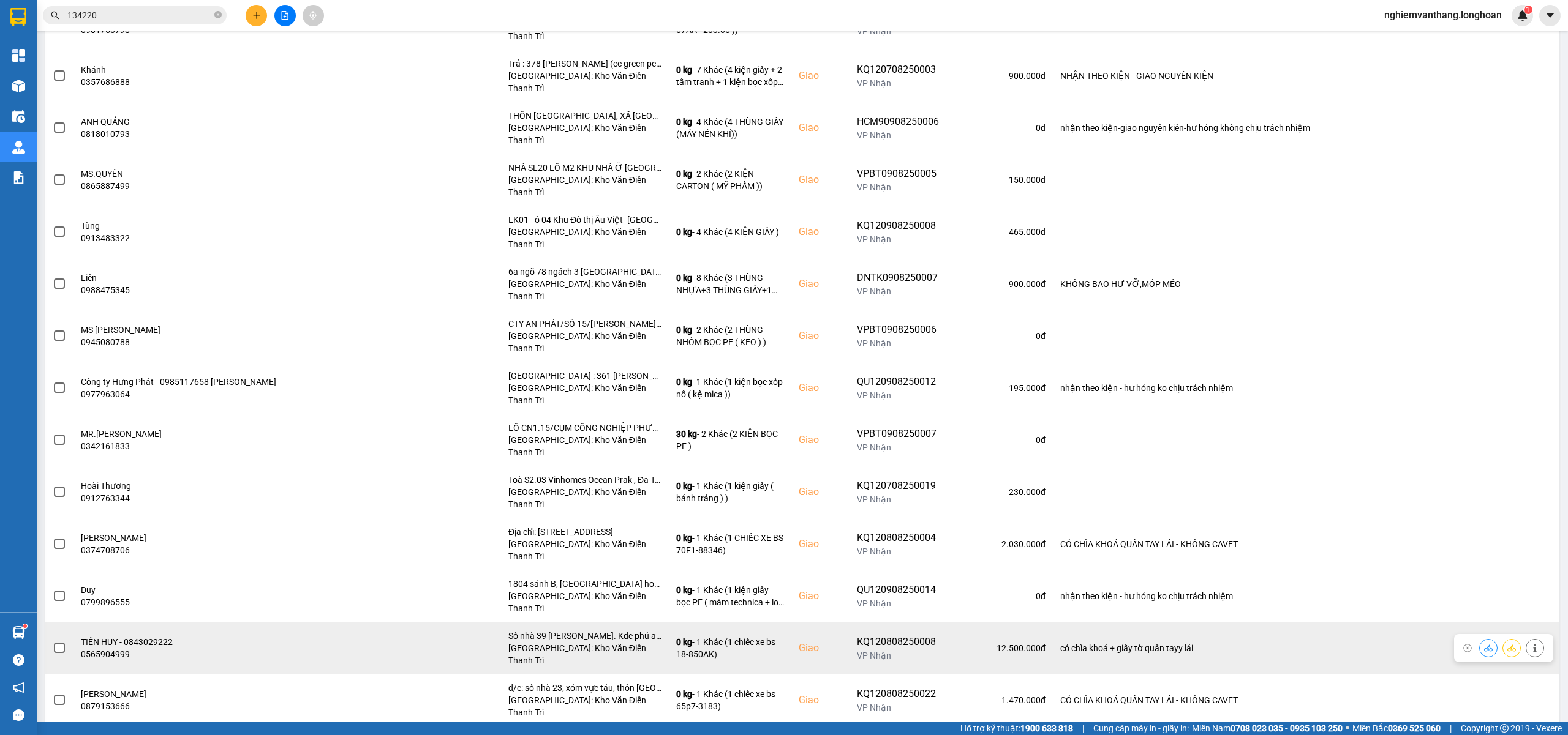
click at [64, 642] on label at bounding box center [59, 648] width 13 height 13
click at [53, 642] on input "checkbox" at bounding box center [53, 642] width 0 height 0
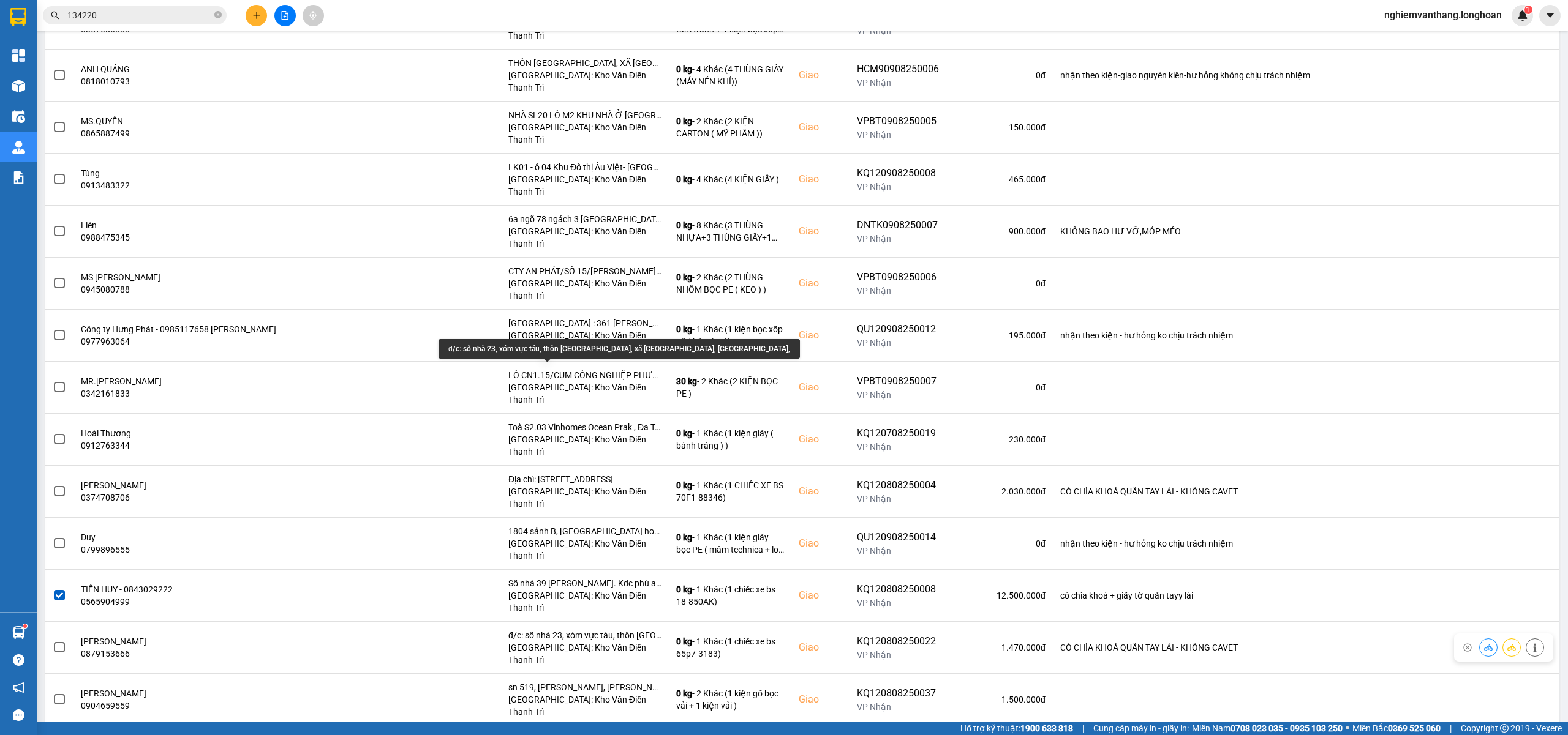
scroll to position [1061, 0]
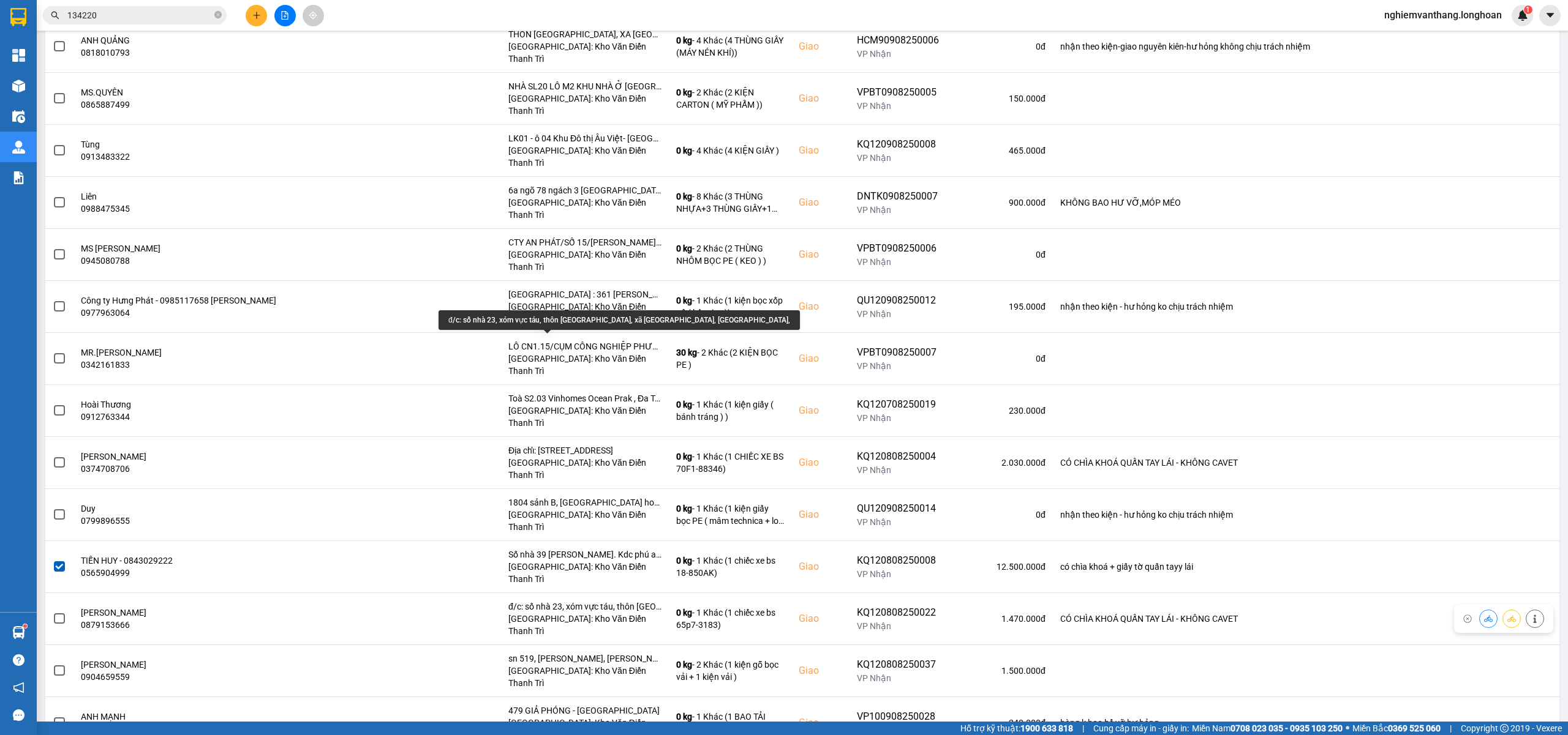
click at [567, 321] on div "đ/c: số nhà 23, xóm vực táu, thôn Cẩm an, xã bất bạt, hà nội," at bounding box center [619, 320] width 361 height 19
drag, startPoint x: 464, startPoint y: 318, endPoint x: 644, endPoint y: 317, distance: 180.0
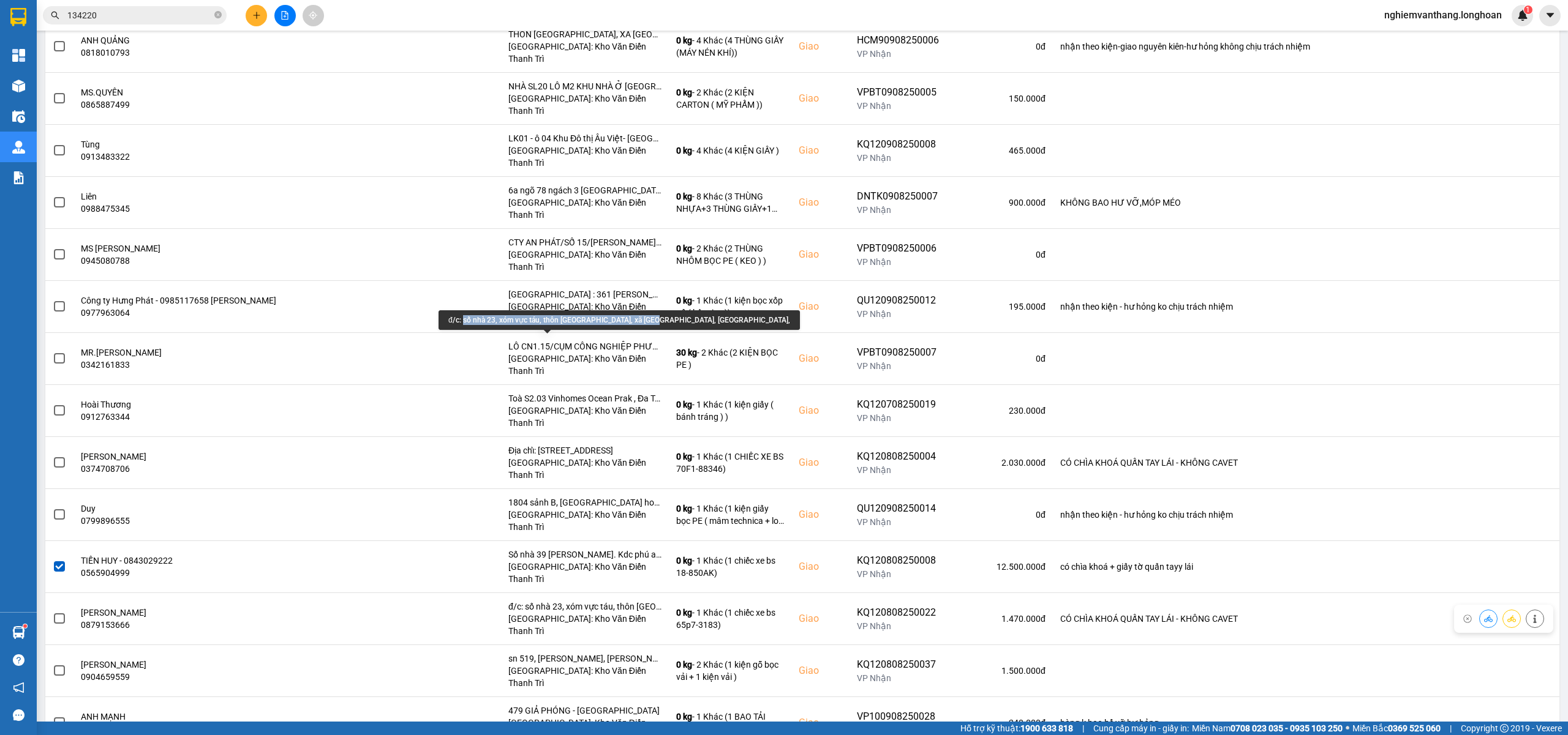
click at [644, 317] on div "đ/c: số nhà 23, xóm vực táu, thôn Cẩm an, xã bất bạt, hà nội," at bounding box center [619, 320] width 361 height 19
copy div "số nhà 23, xóm vực táu, thôn Cẩm an, xã bất bạt, hà nội"
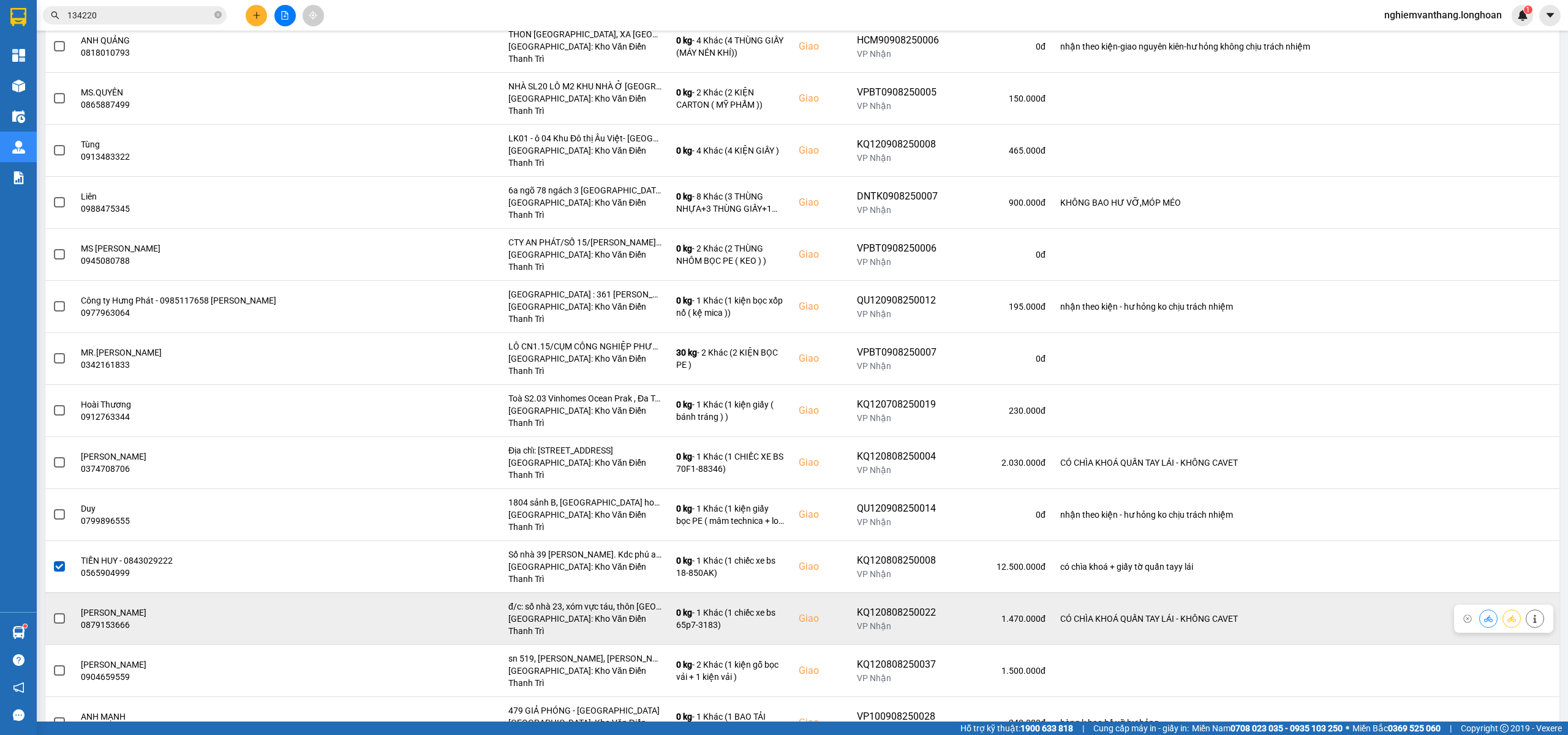
click at [62, 613] on span at bounding box center [60, 618] width 11 height 11
click at [53, 612] on input "checkbox" at bounding box center [53, 612] width 0 height 0
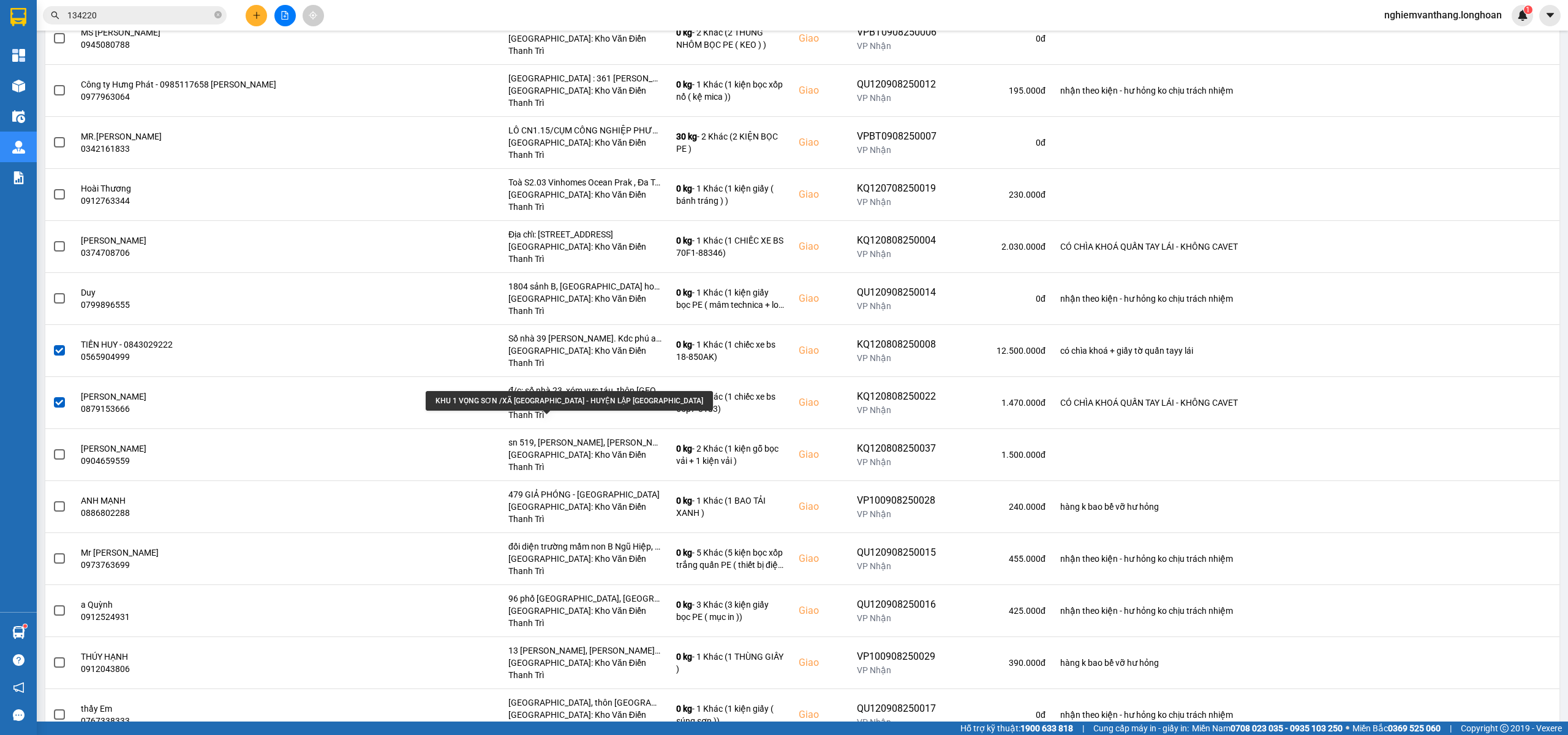
scroll to position [1306, 0]
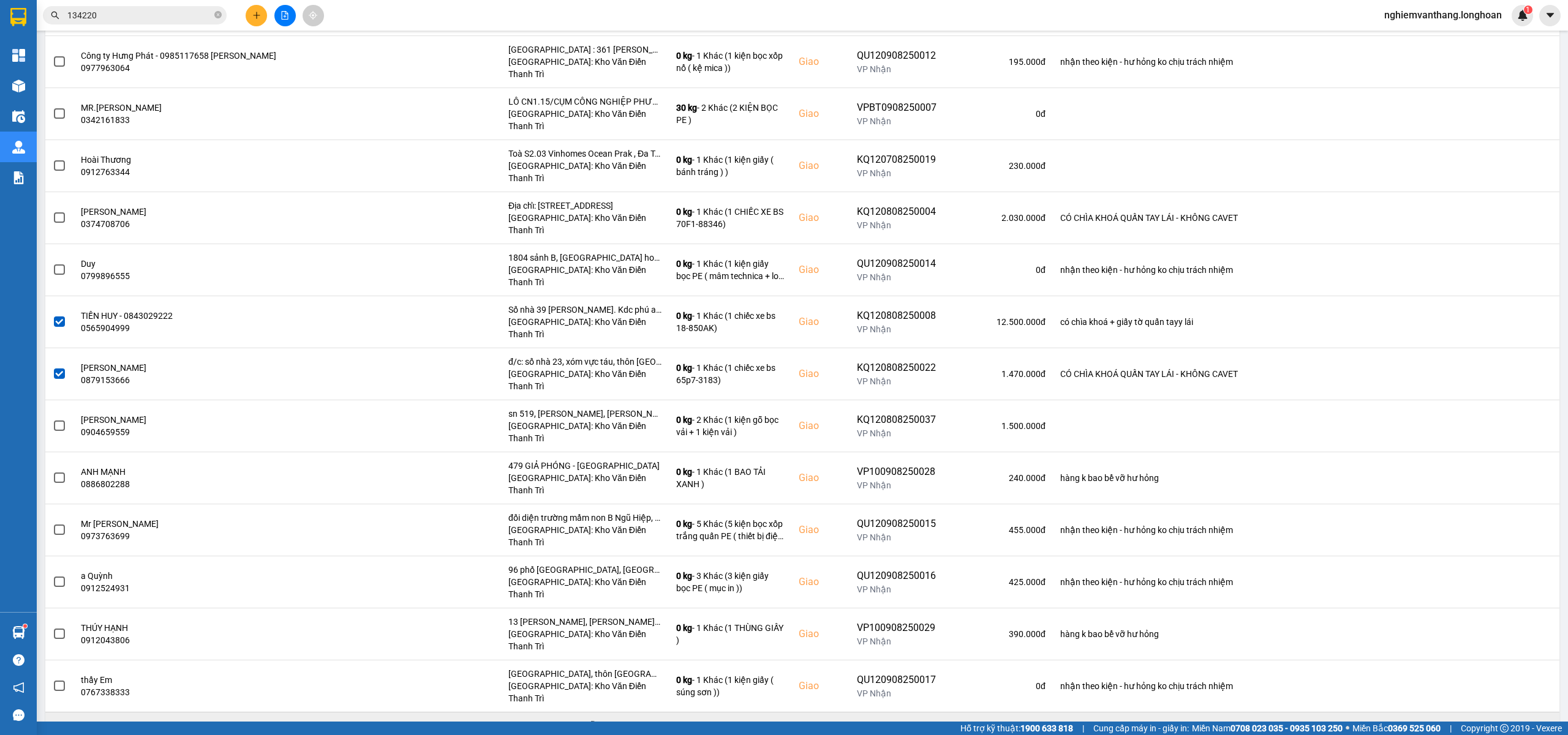
click at [61, 731] on label at bounding box center [59, 738] width 13 height 13
click at [53, 731] on input "checkbox" at bounding box center [53, 731] width 0 height 0
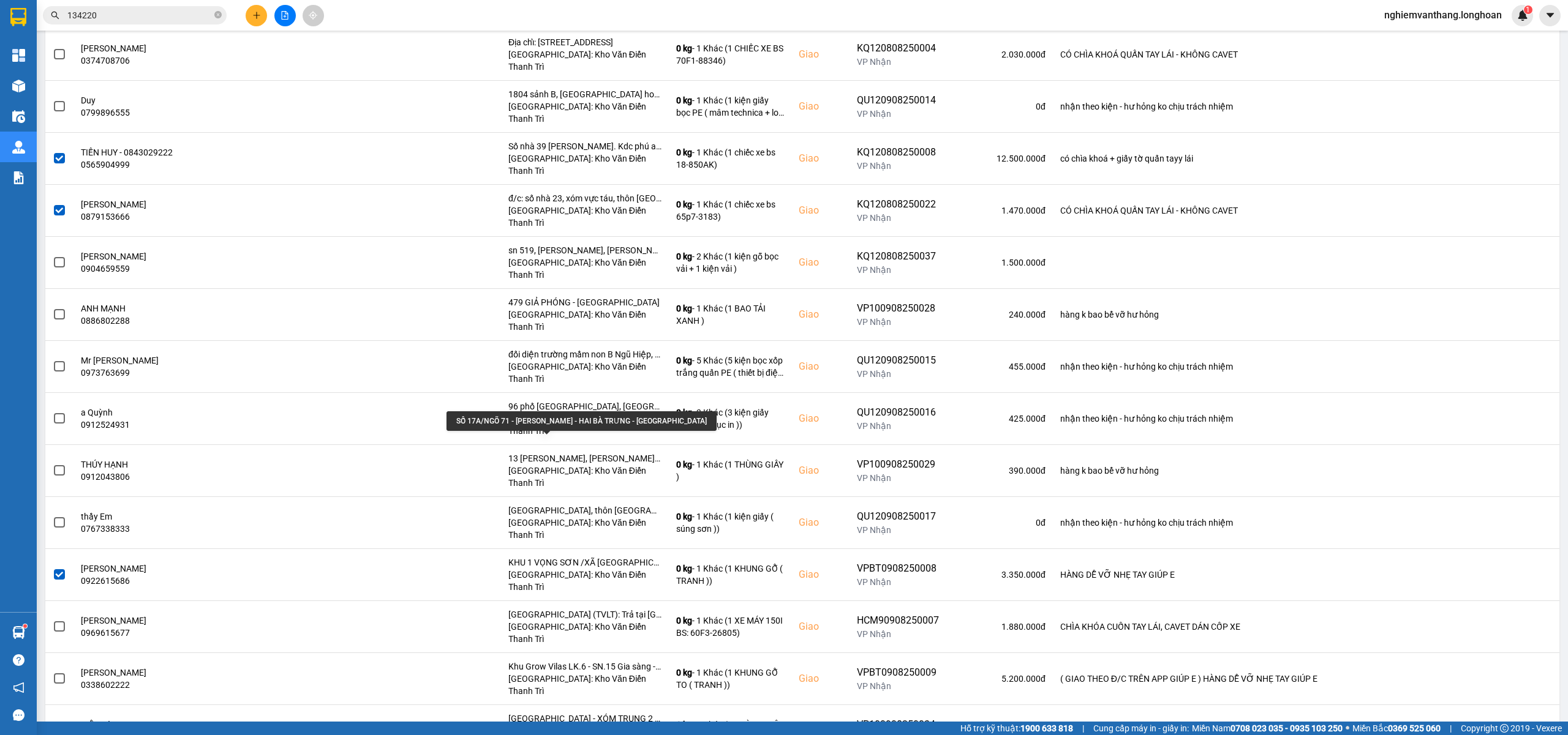
scroll to position [1551, 0]
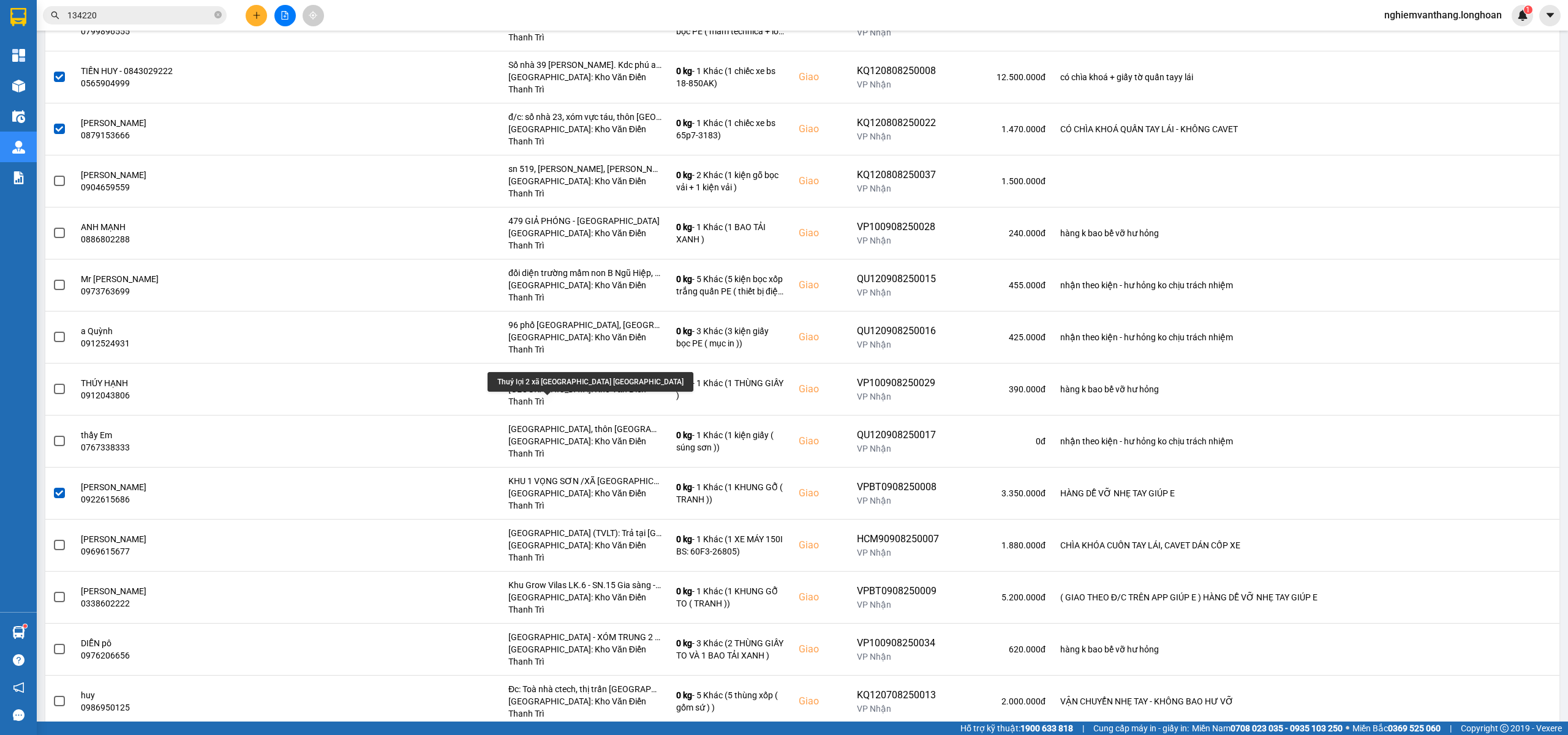
click at [528, 381] on div "Thuỷ lợi 2 xã sóc sơn tp hà nội" at bounding box center [590, 382] width 206 height 19
copy div "Thuỷ lợi 2 xã sóc sơn tp hà nội"
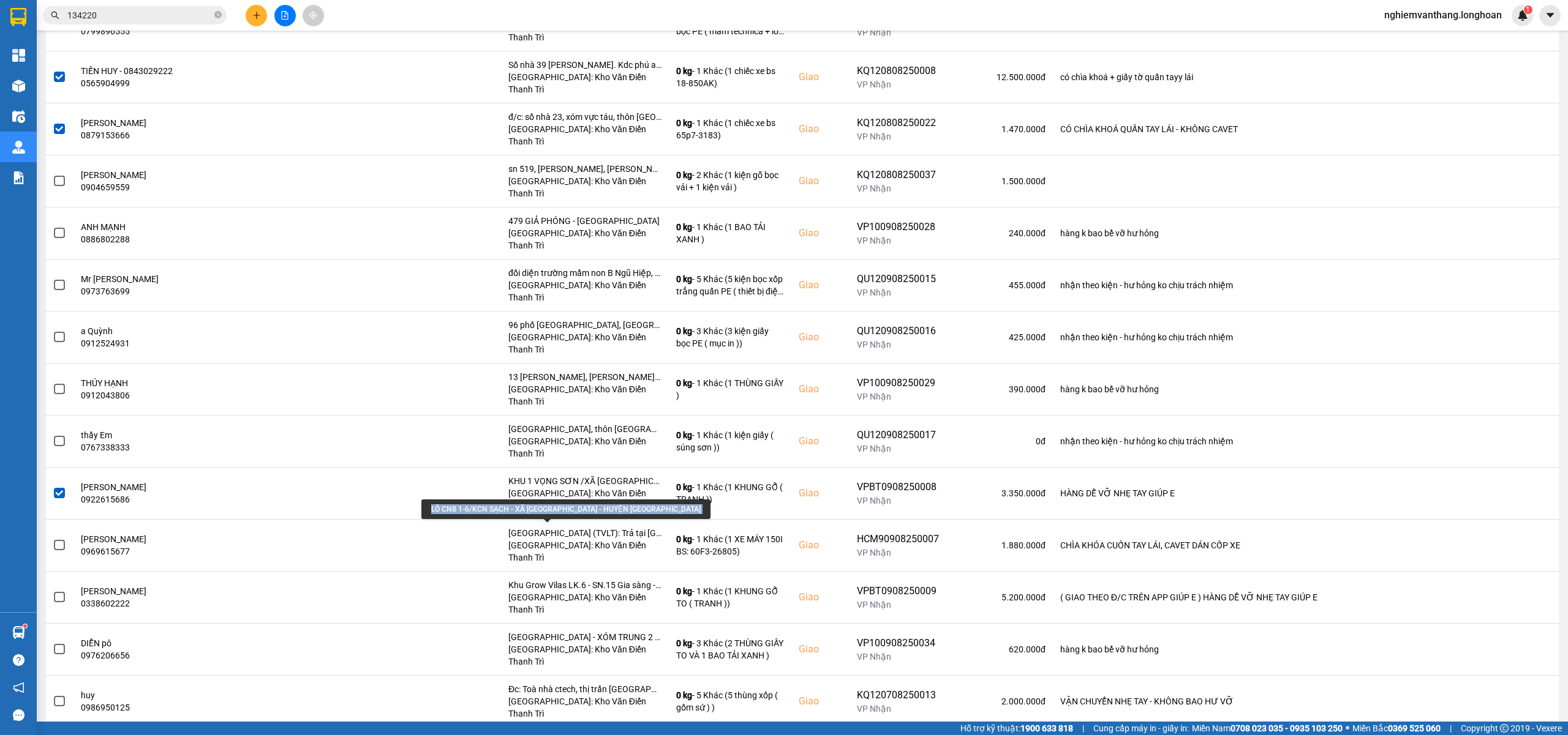
scroll to position [1632, 0]
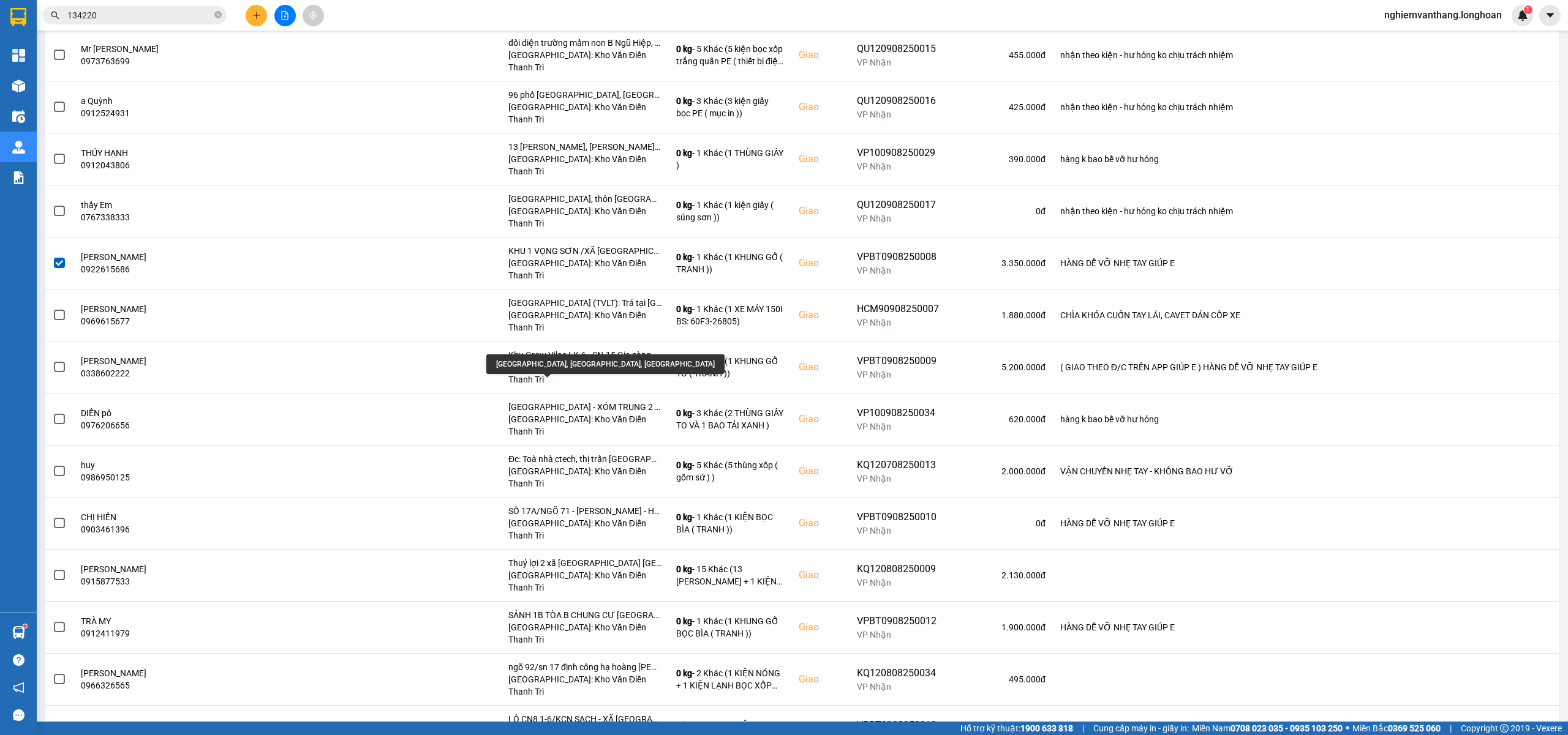
scroll to position [1796, 0]
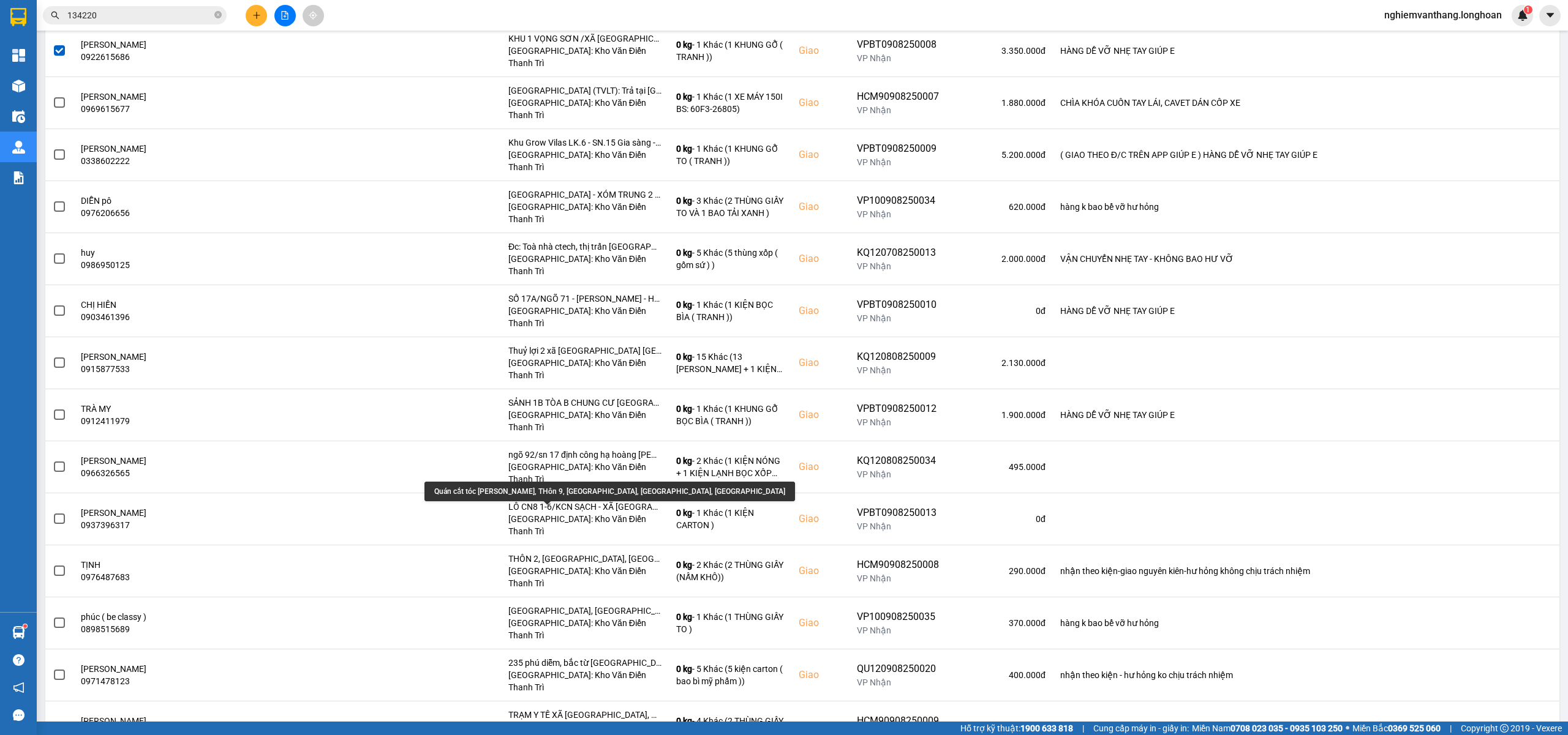
scroll to position [2009, 0]
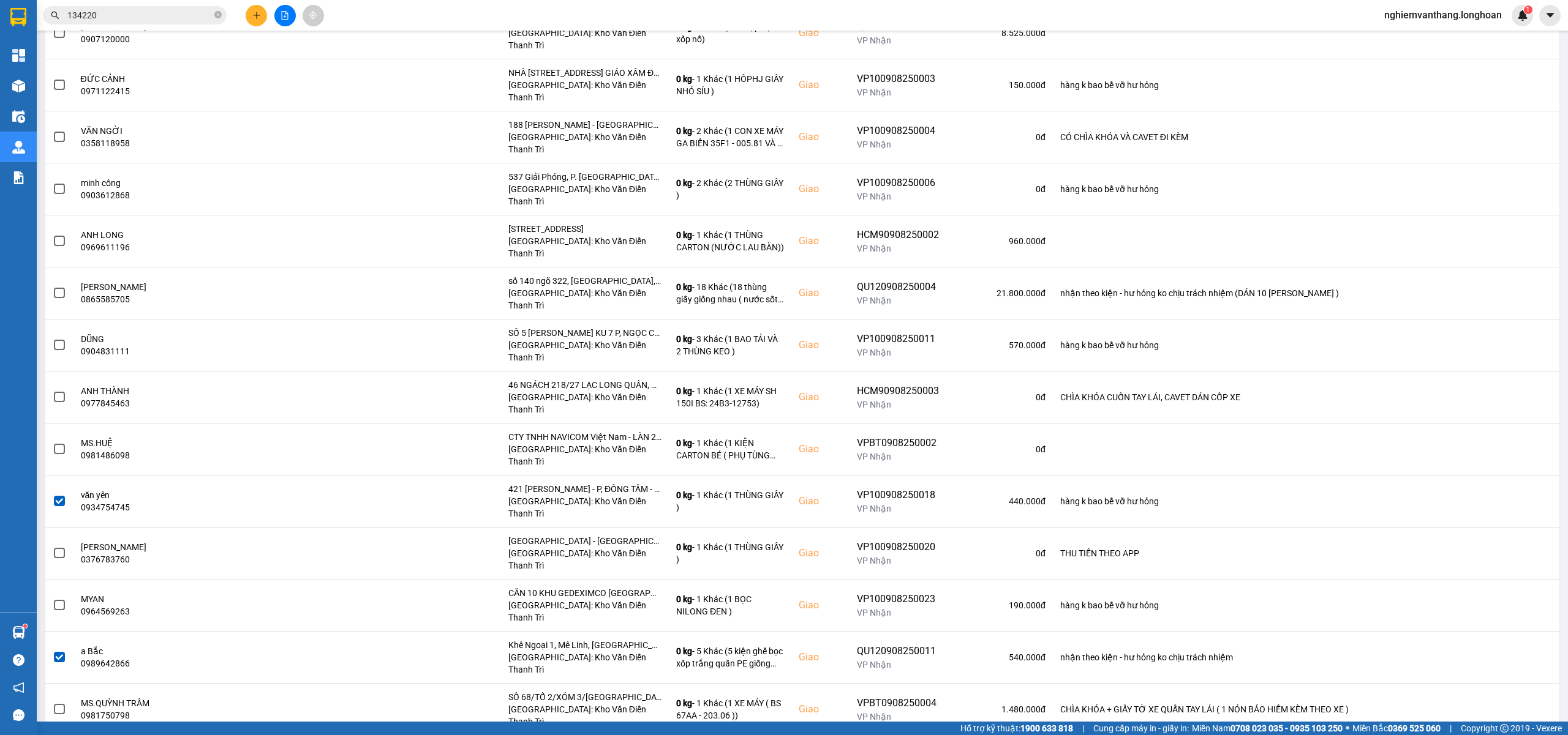
scroll to position [0, 0]
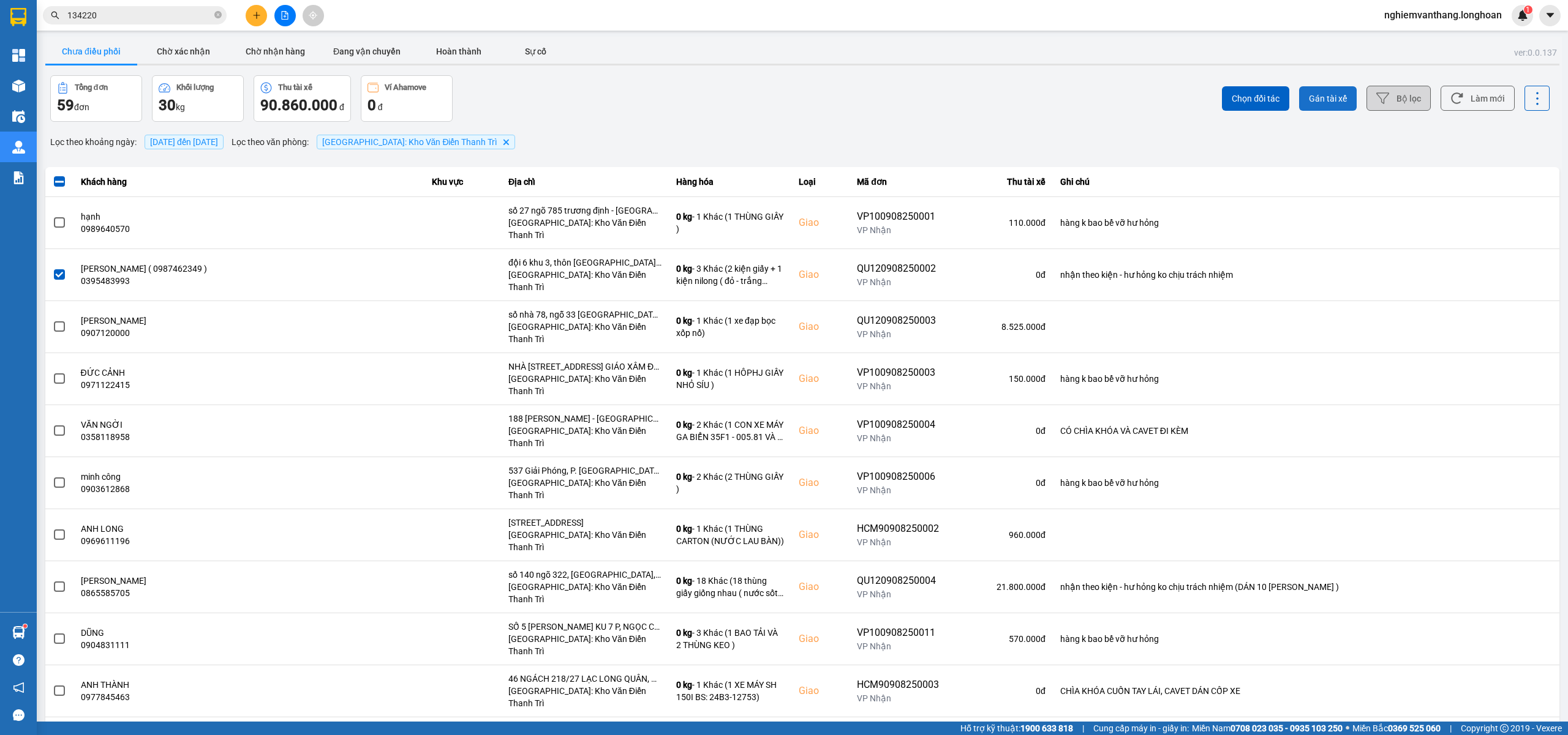
click at [1324, 90] on button "Gán tài xế" at bounding box center [1328, 99] width 58 height 25
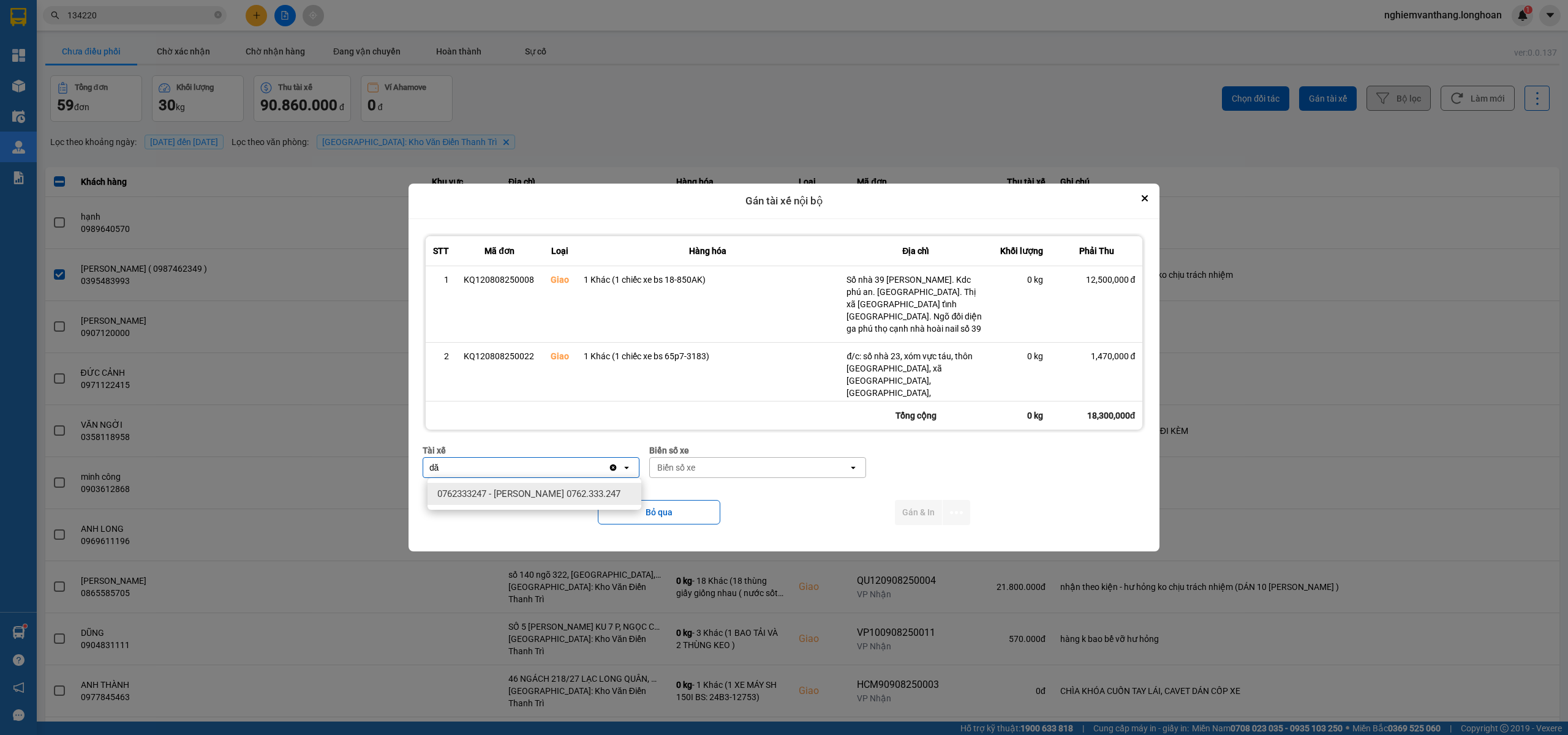
type input "d"
type input "đăng"
click at [561, 493] on span "0859238386 - nguyễn hải đăng 0356.999.247" at bounding box center [529, 494] width 183 height 12
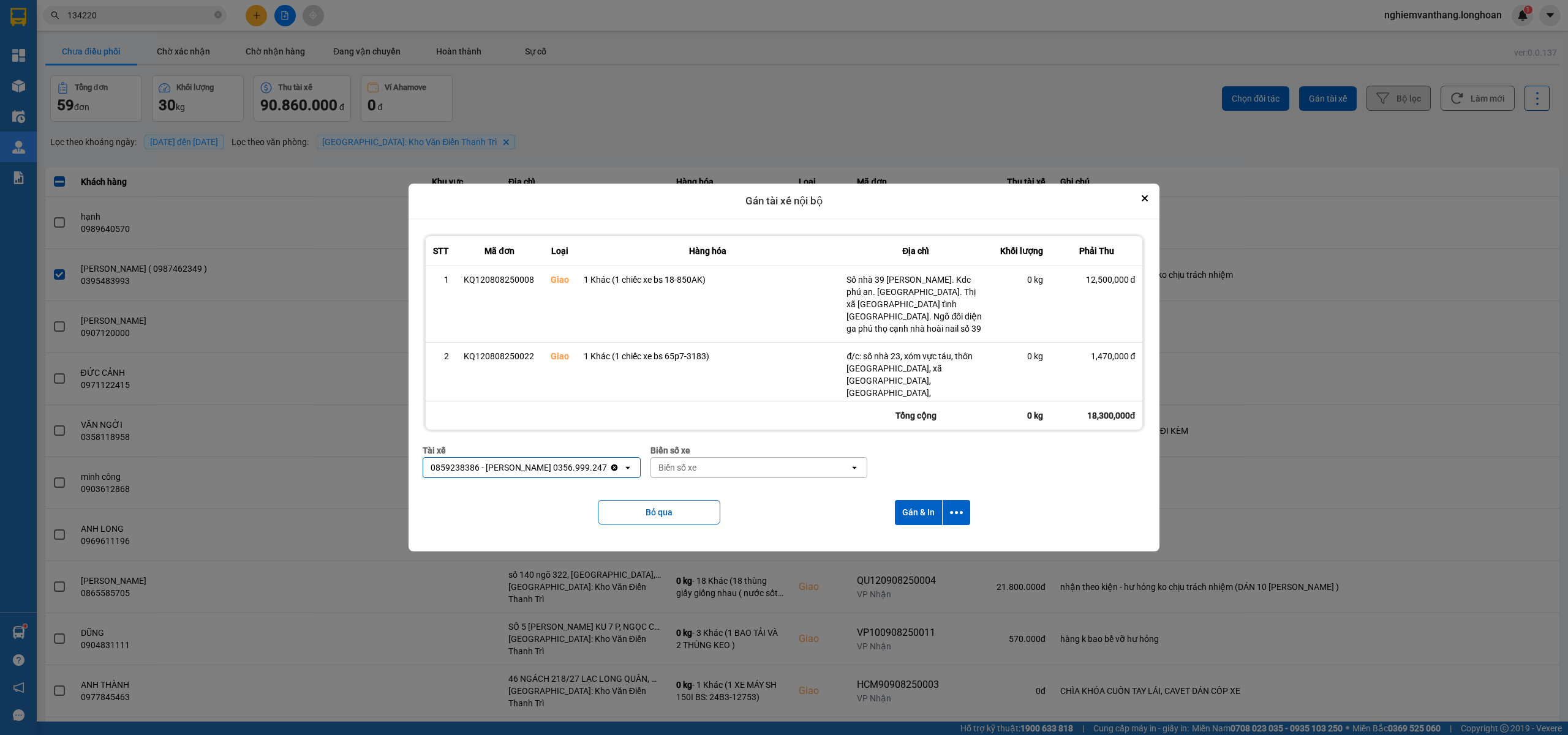
click at [709, 473] on div "Biển số xe" at bounding box center [750, 468] width 198 height 19
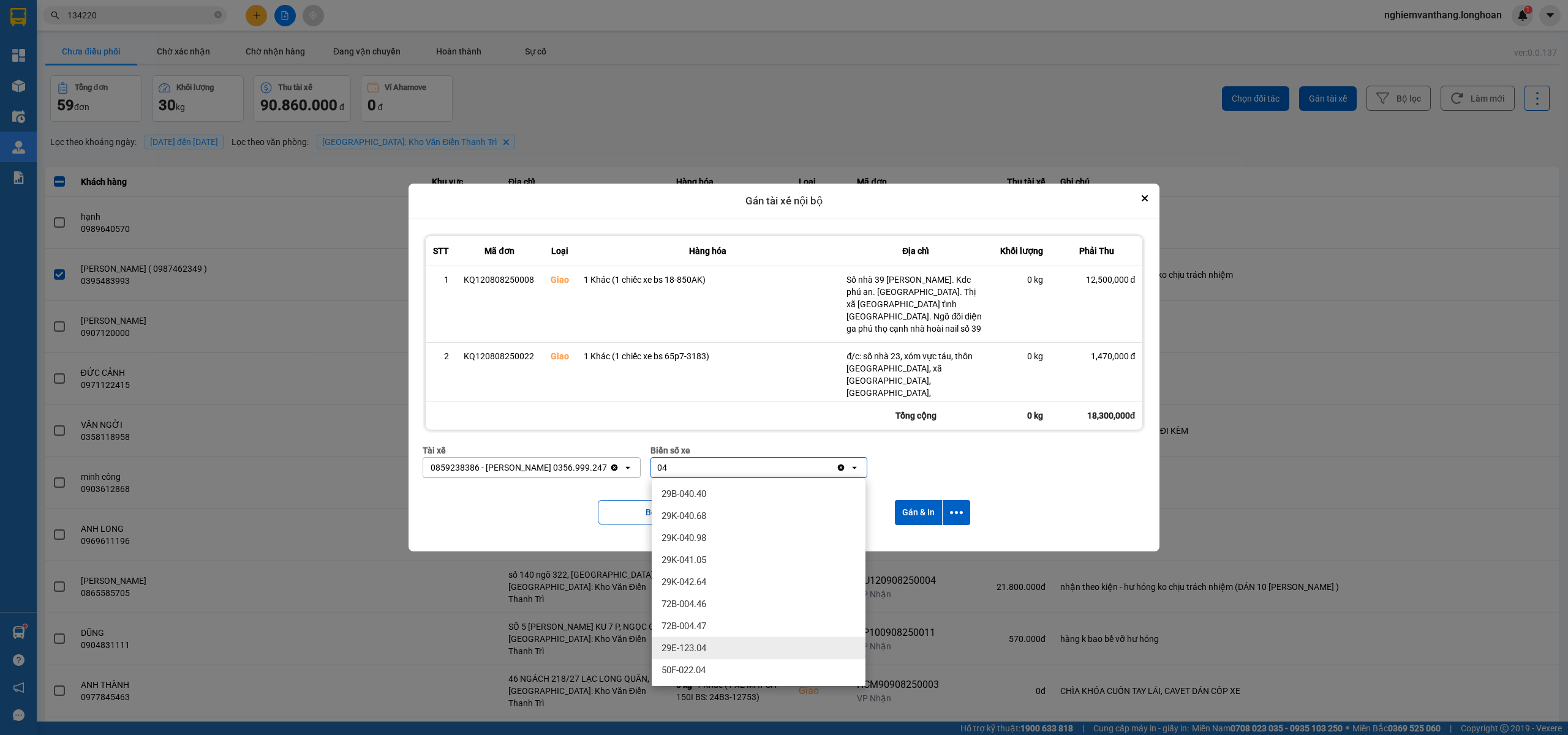
type input "04"
click at [711, 642] on div "29E-123.04" at bounding box center [759, 648] width 214 height 22
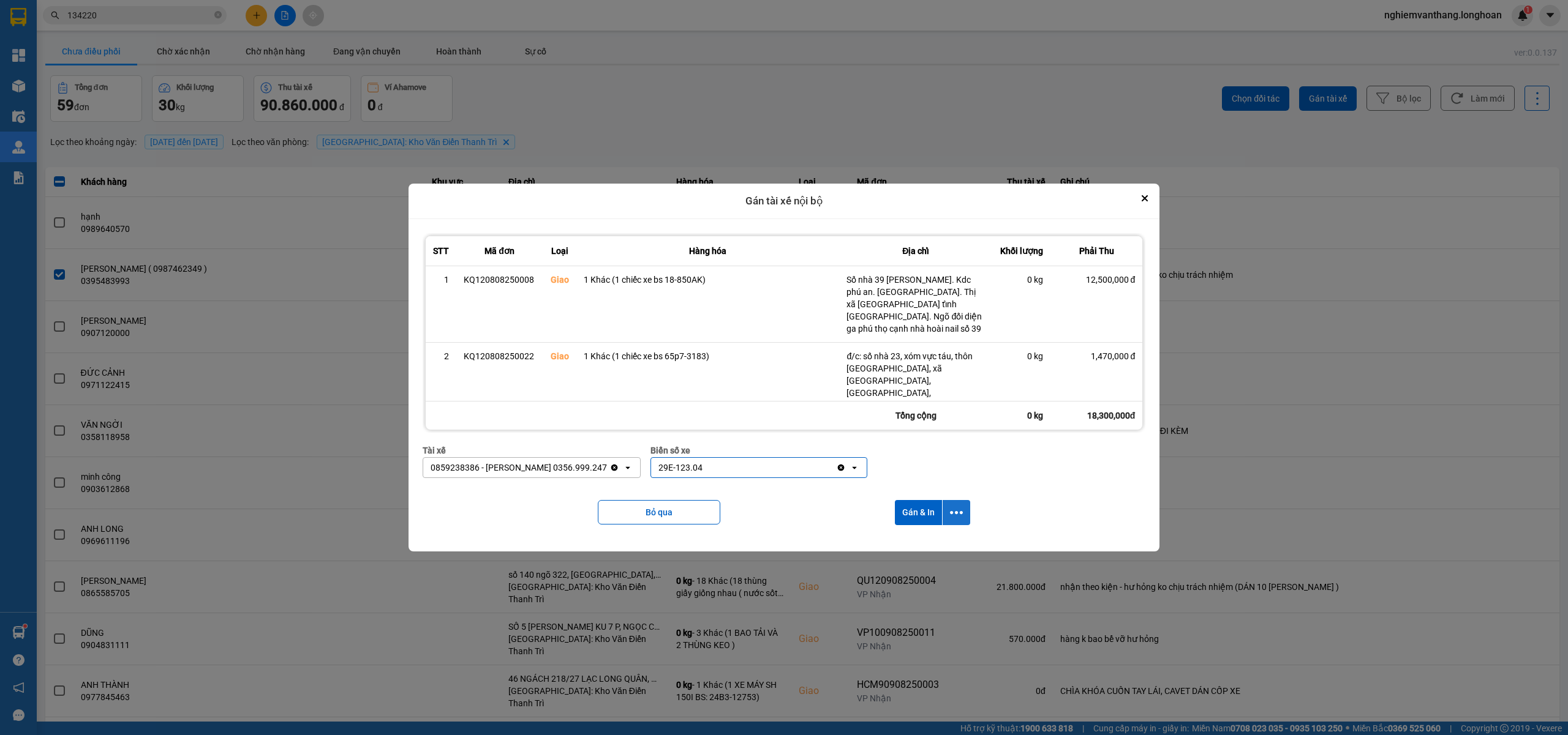
click at [964, 508] on button "dialog" at bounding box center [956, 512] width 27 height 25
click at [937, 549] on div "Chỉ gán tài" at bounding box center [922, 546] width 72 height 12
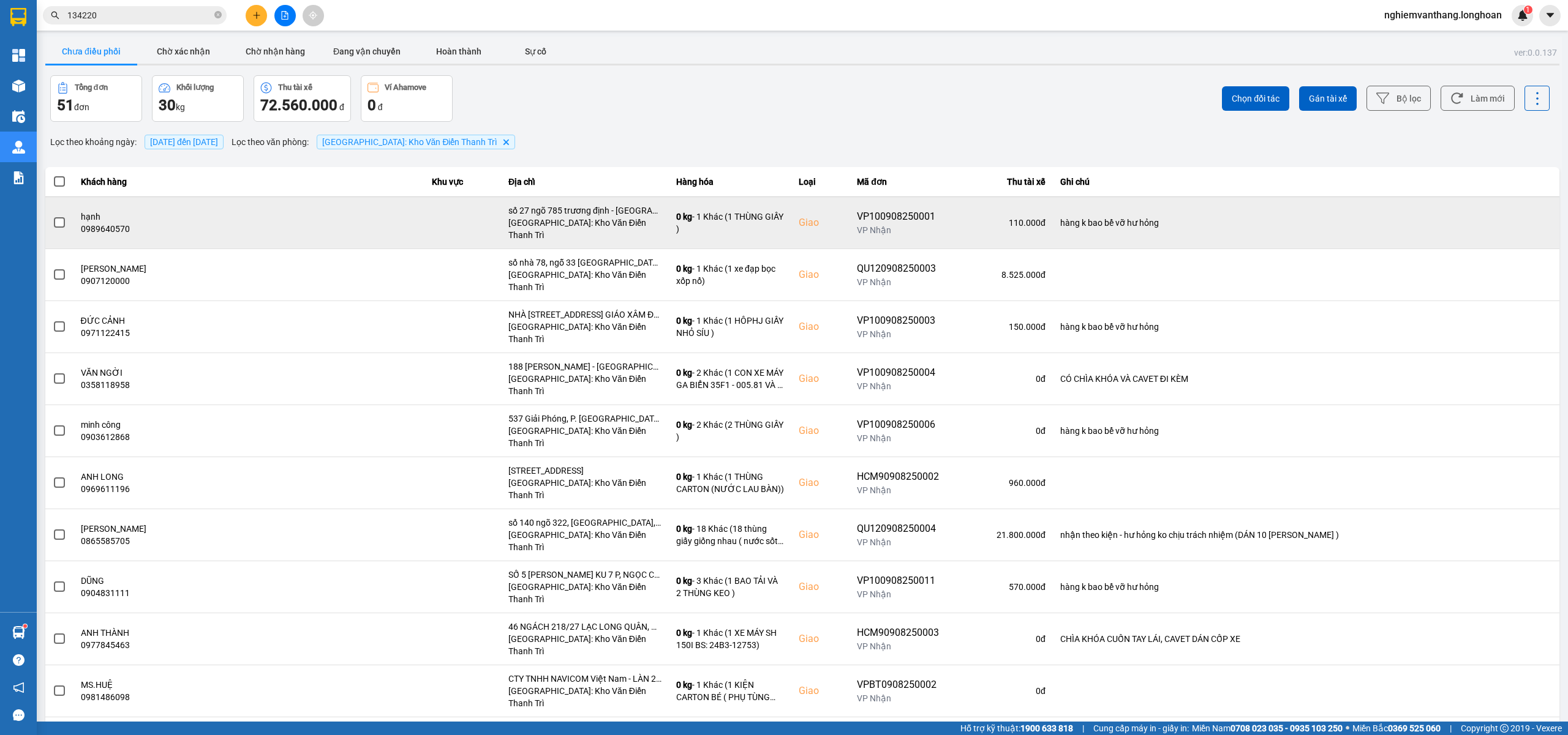
click at [50, 210] on td at bounding box center [60, 222] width 28 height 52
click at [54, 218] on span at bounding box center [60, 223] width 11 height 11
click at [53, 216] on input "checkbox" at bounding box center [53, 216] width 0 height 0
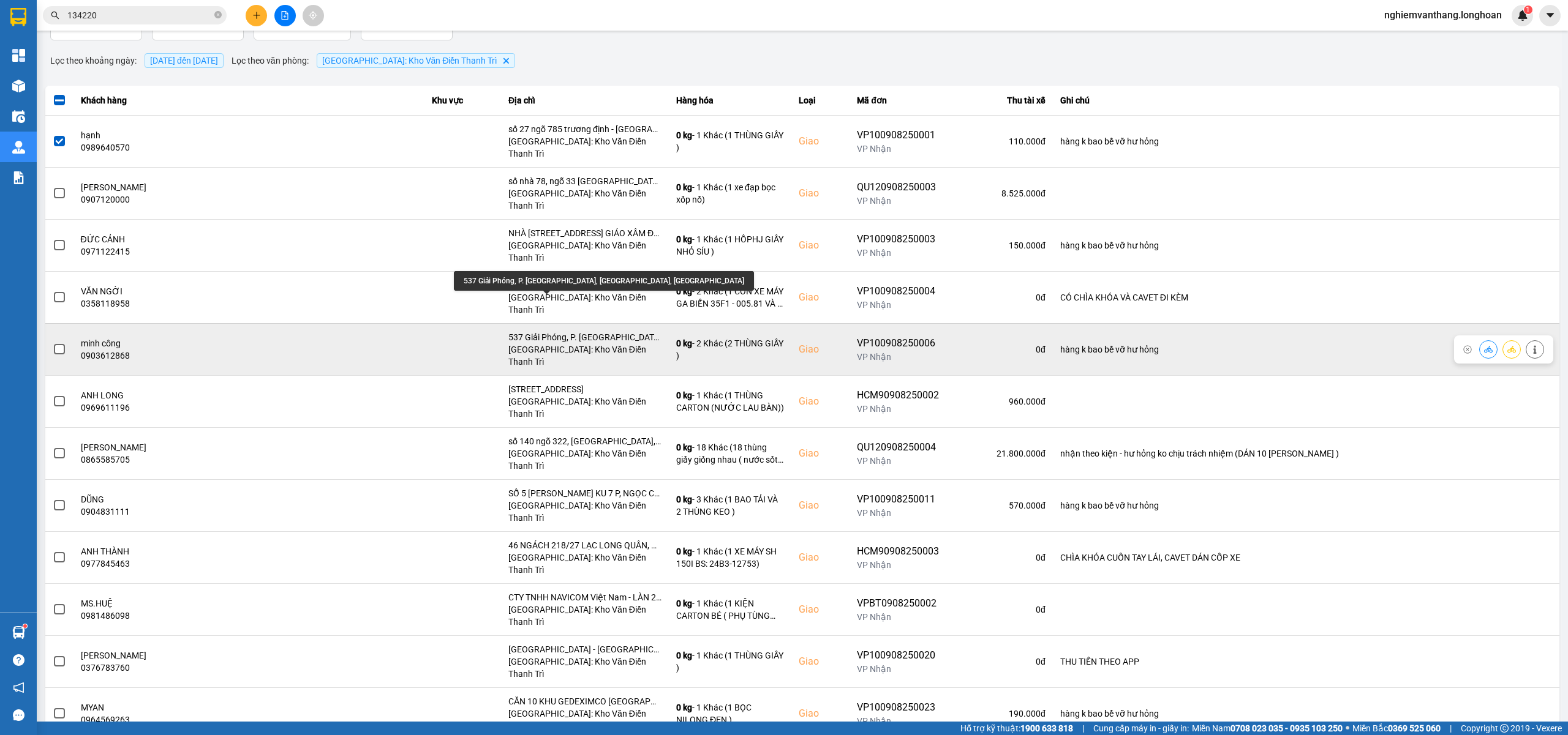
scroll to position [163, 0]
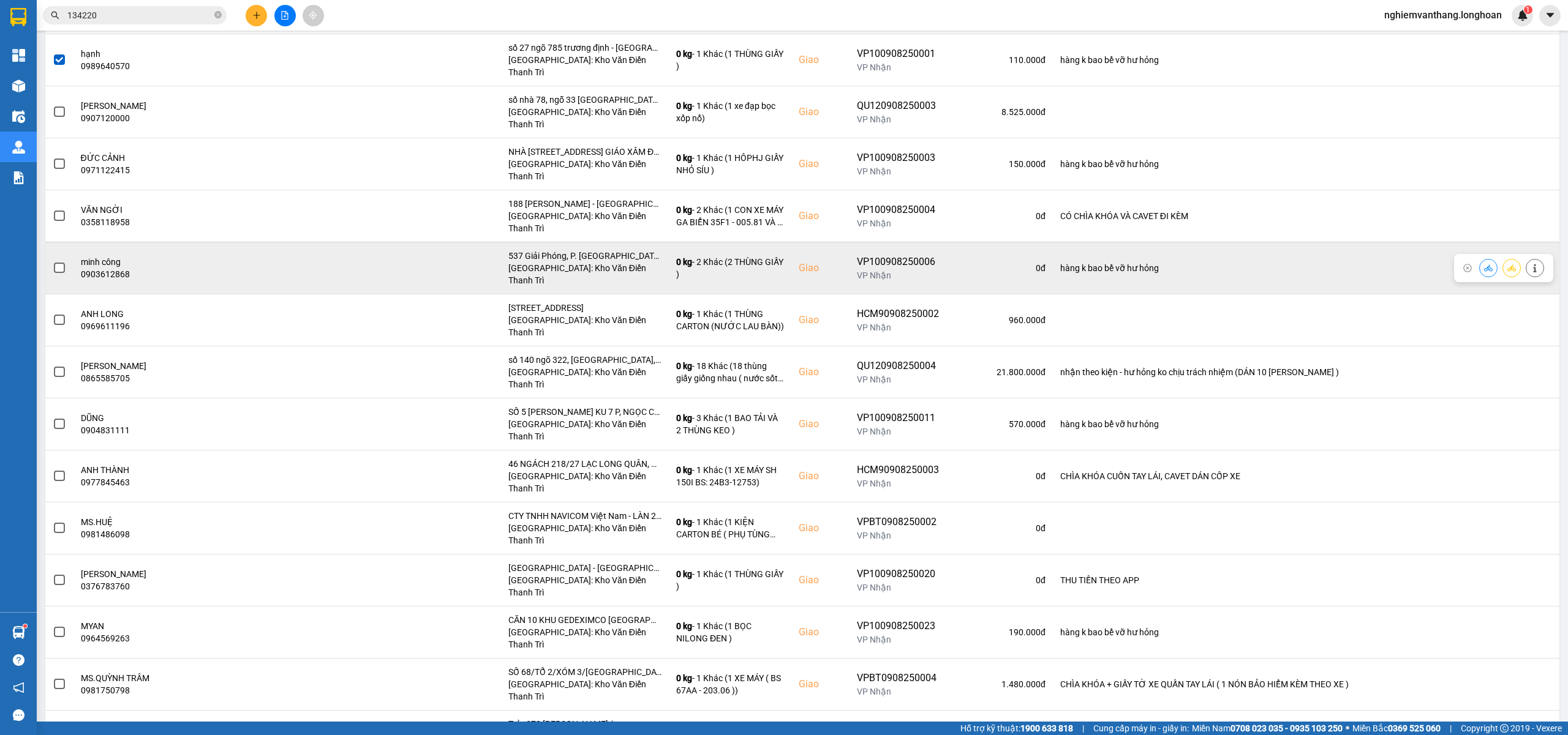
click at [62, 263] on span at bounding box center [60, 268] width 11 height 11
click at [53, 261] on input "checkbox" at bounding box center [53, 261] width 0 height 0
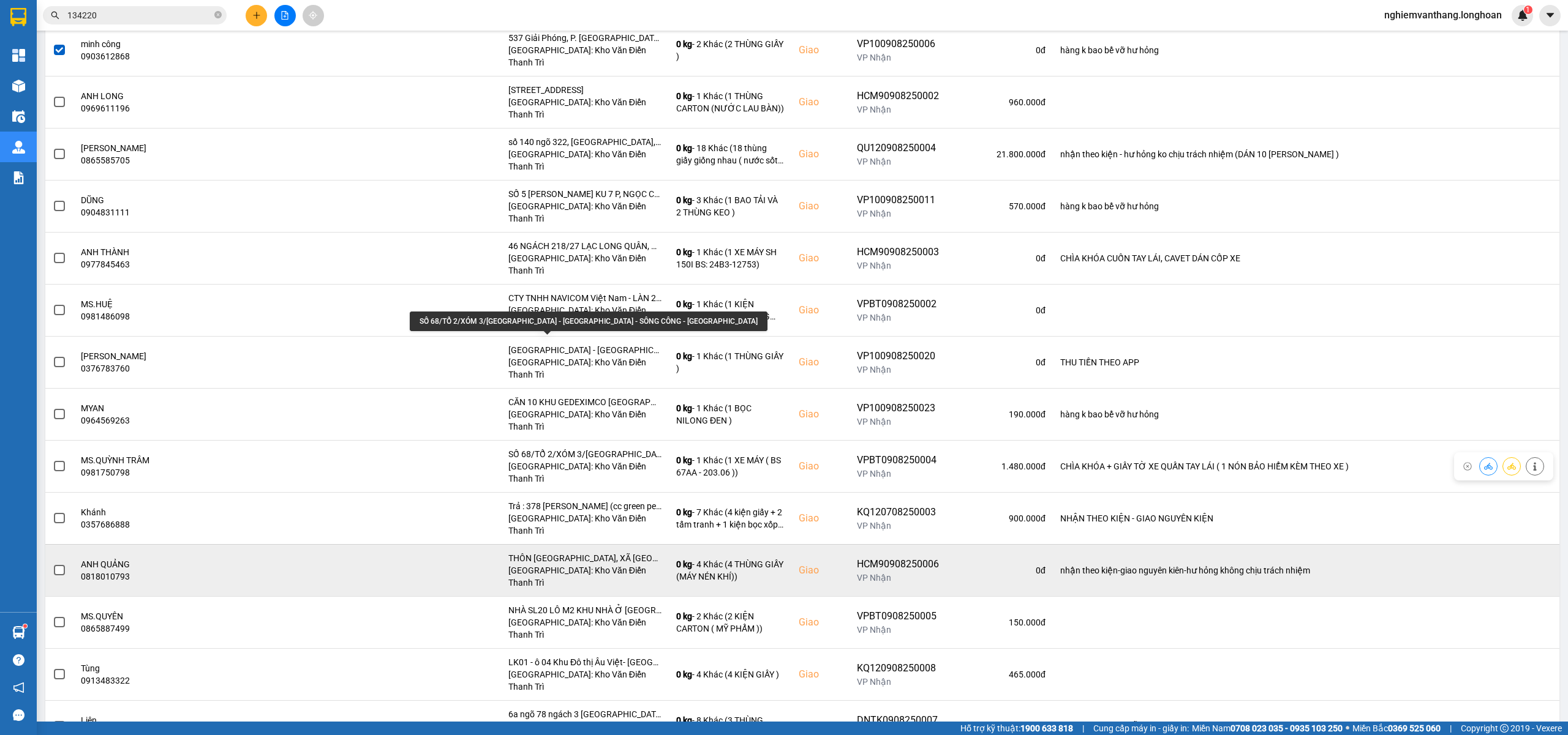
scroll to position [408, 0]
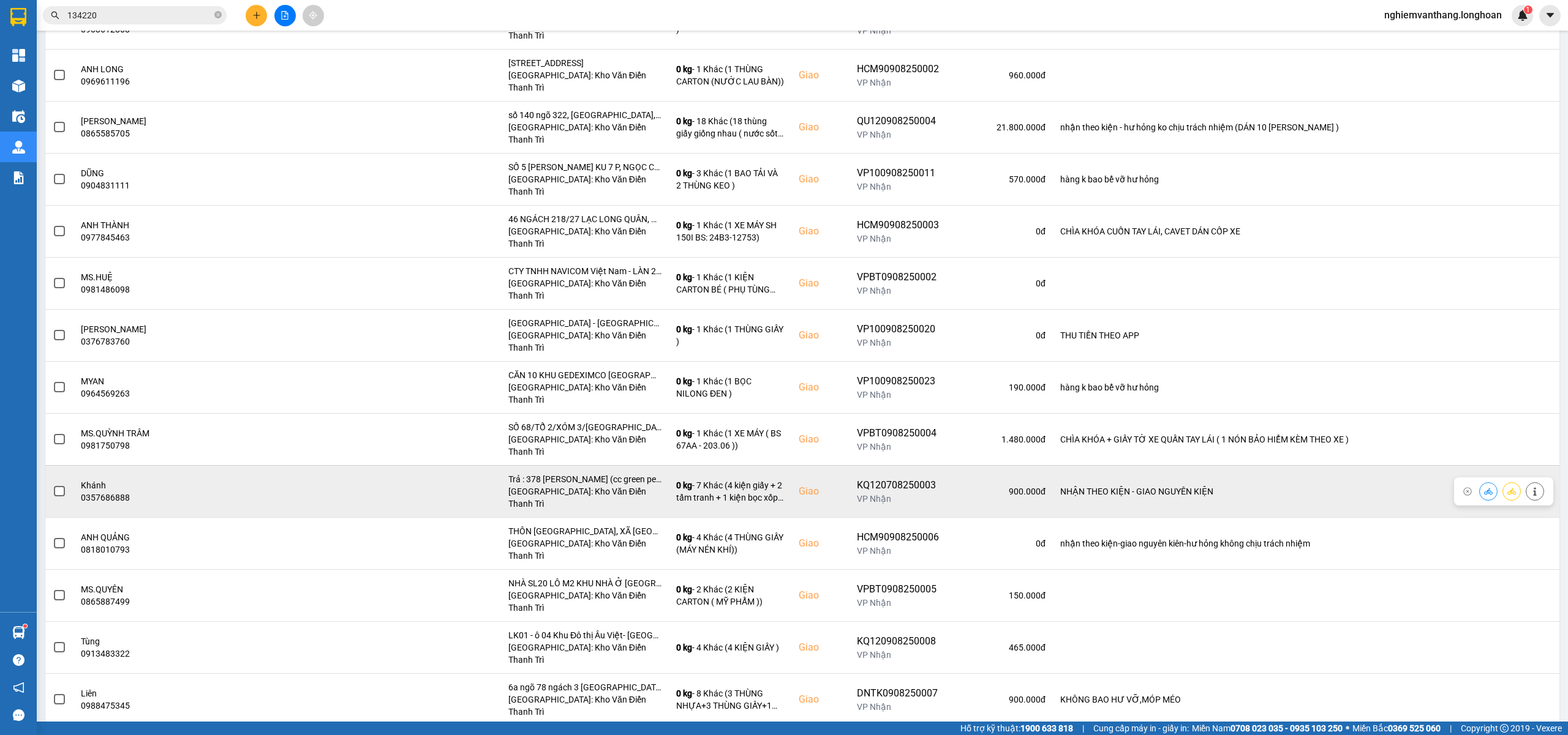
click at [57, 486] on span at bounding box center [60, 491] width 11 height 11
click at [53, 485] on input "checkbox" at bounding box center [53, 485] width 0 height 0
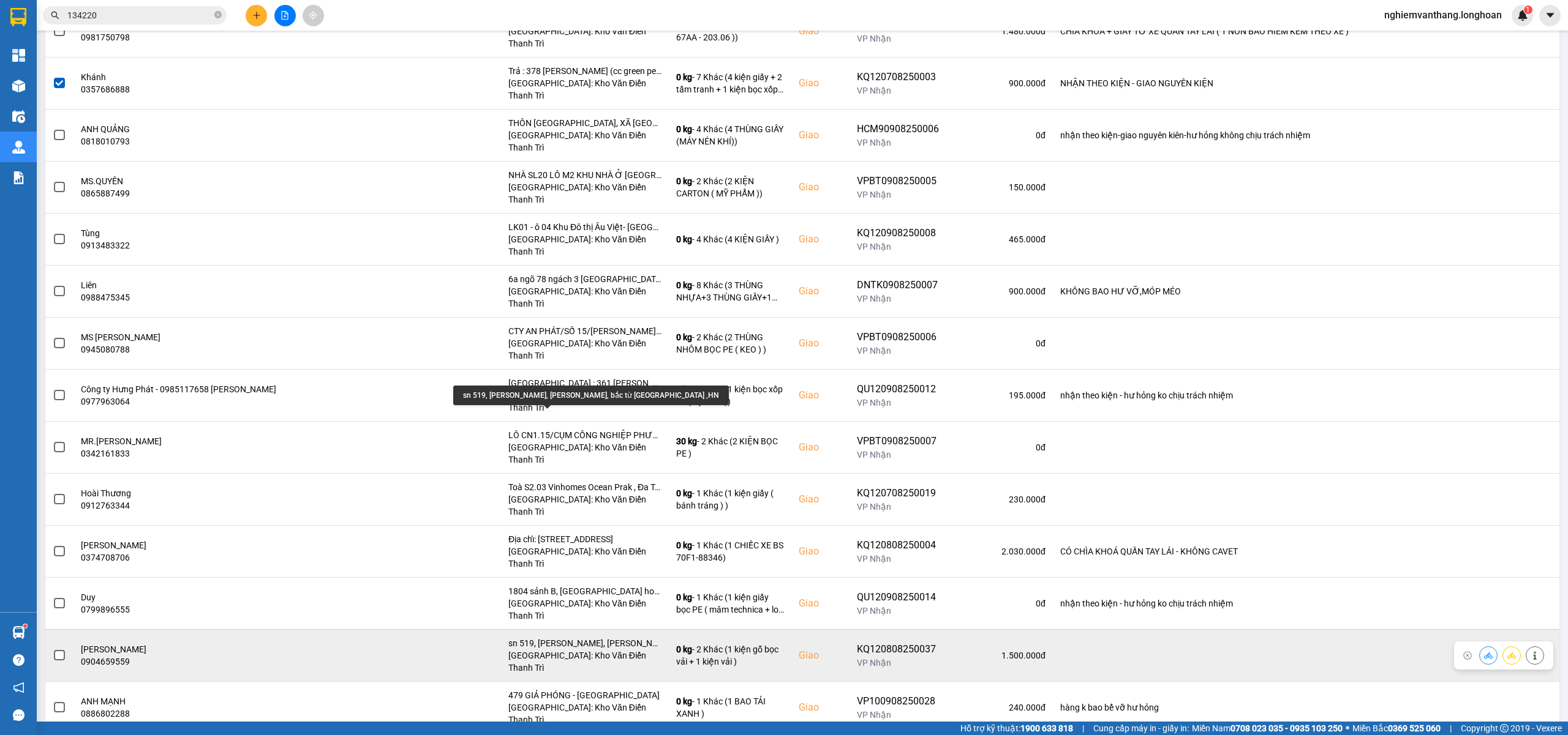
scroll to position [898, 0]
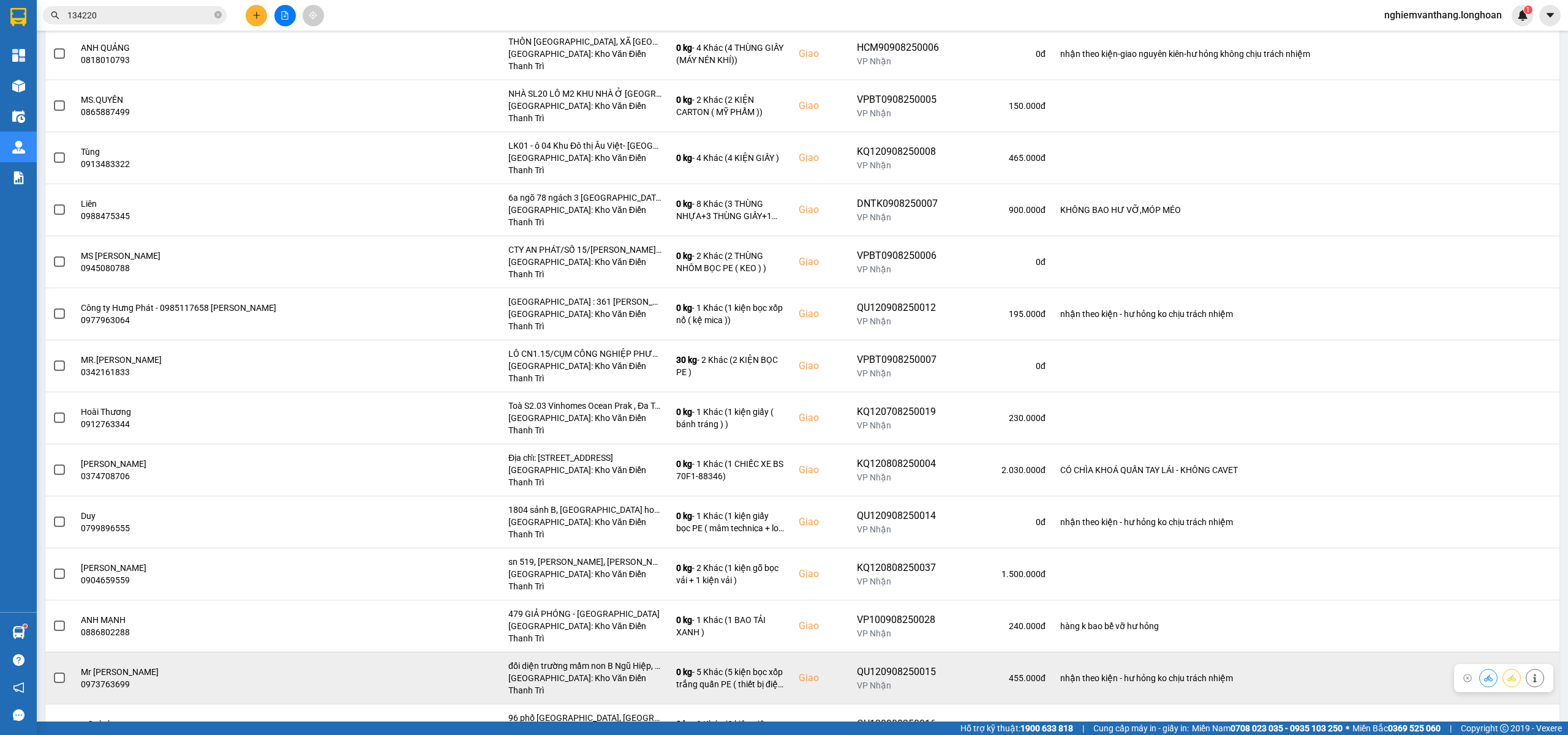
click at [50, 652] on td at bounding box center [60, 677] width 28 height 52
click at [54, 673] on span at bounding box center [60, 678] width 11 height 11
click at [53, 672] on input "checkbox" at bounding box center [53, 672] width 0 height 0
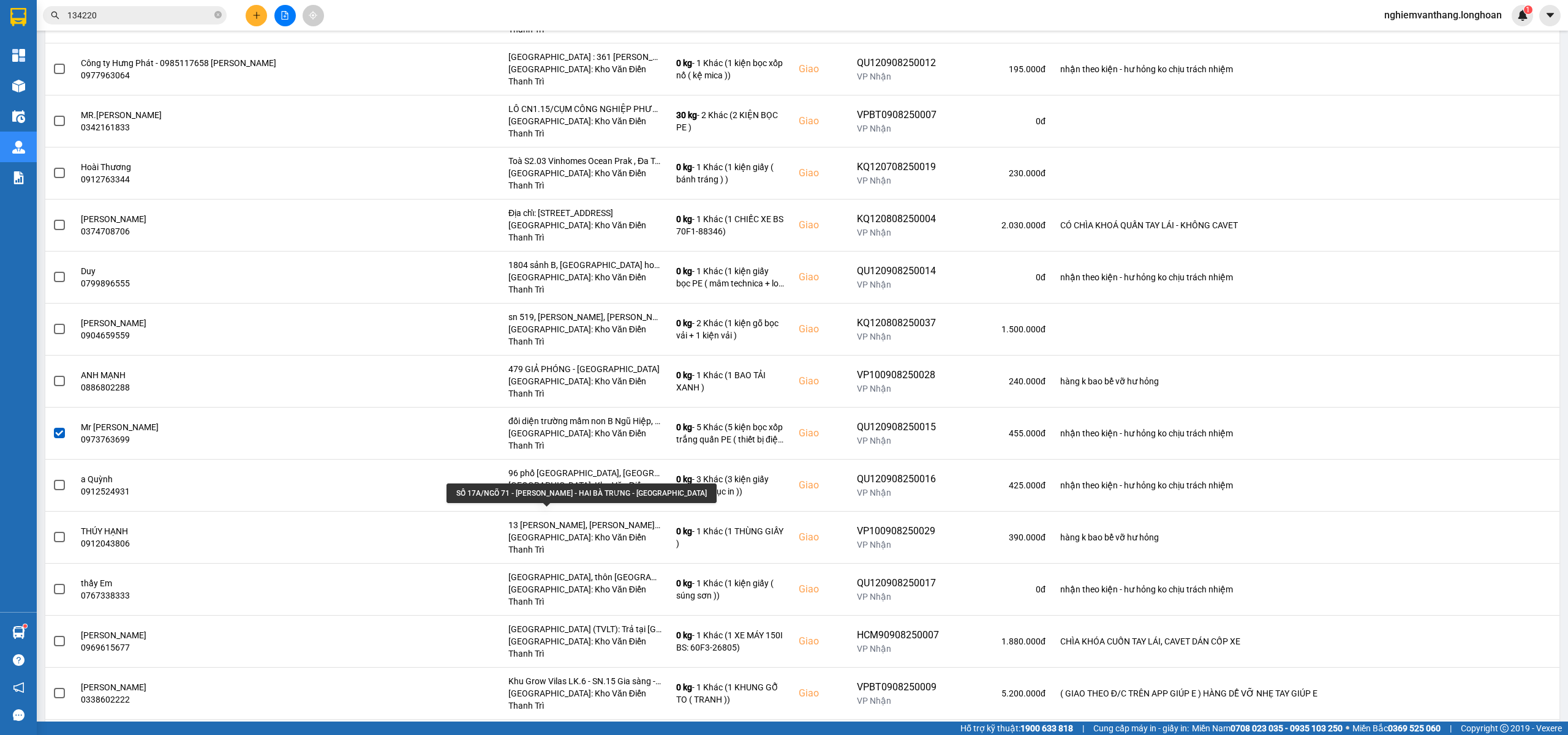
scroll to position [1225, 0]
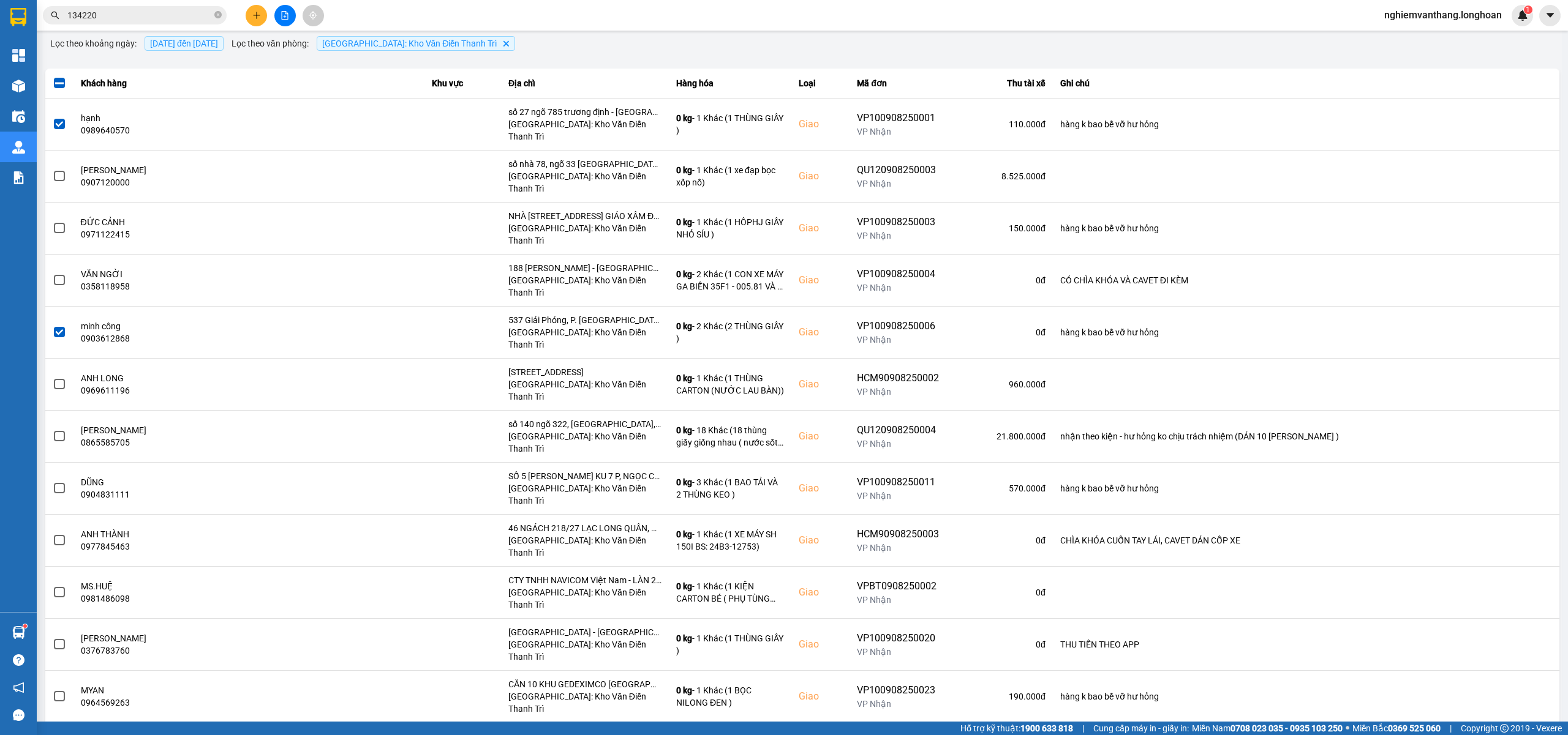
scroll to position [0, 0]
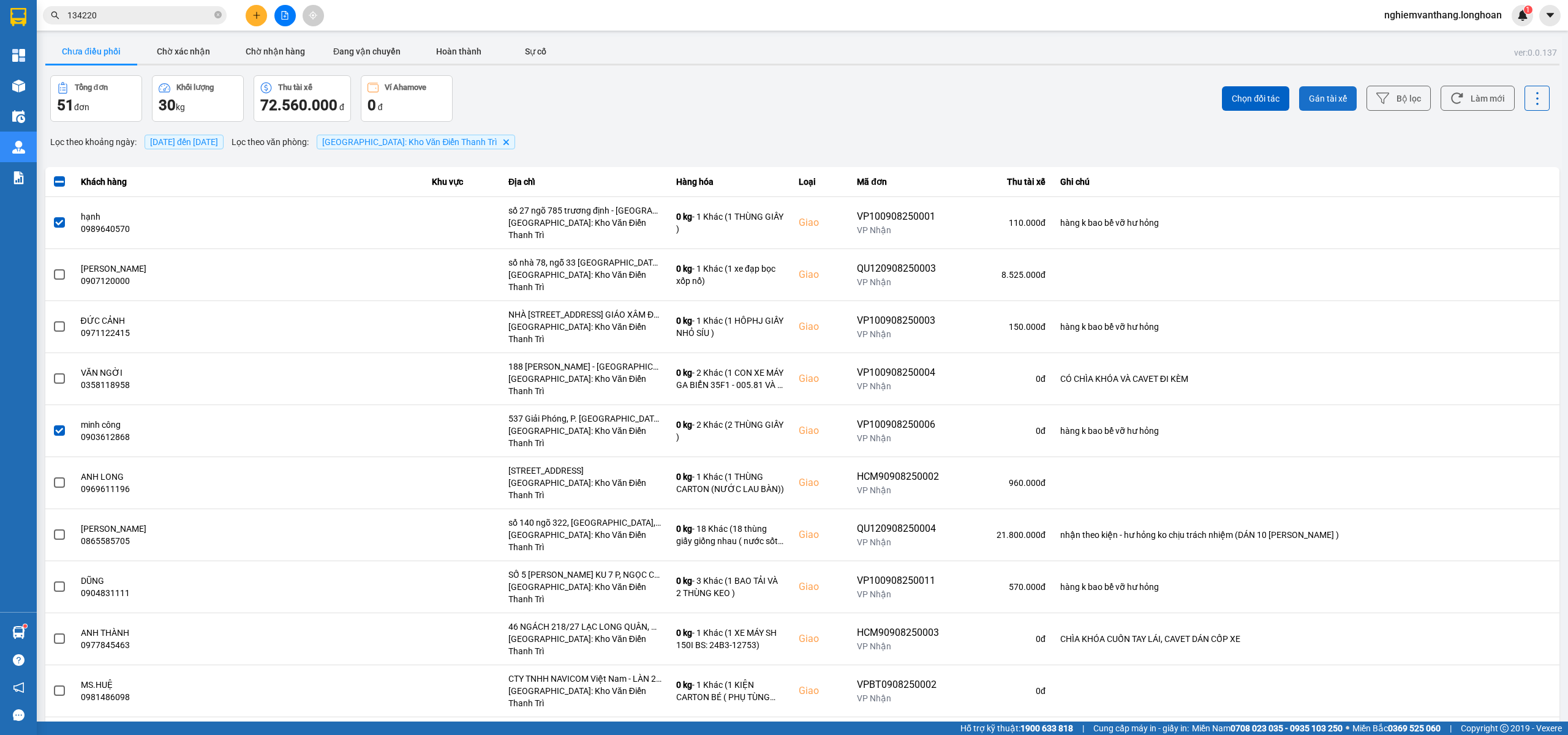
click at [1323, 99] on span "Gán tài xế" at bounding box center [1328, 99] width 38 height 12
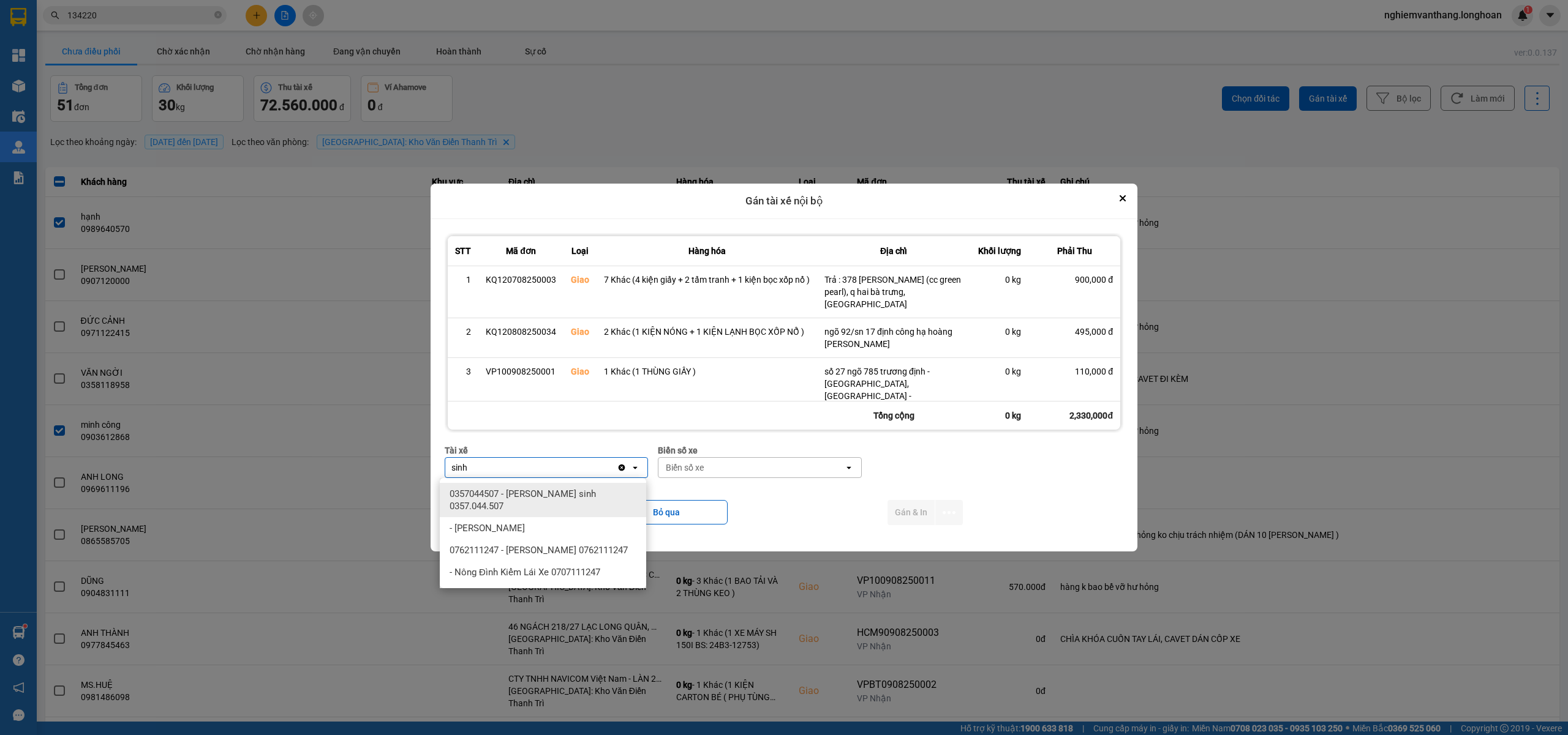
type input "sinh"
click at [532, 498] on span "0357044507 - Vũ văn sinh 0357.044.507" at bounding box center [545, 500] width 192 height 25
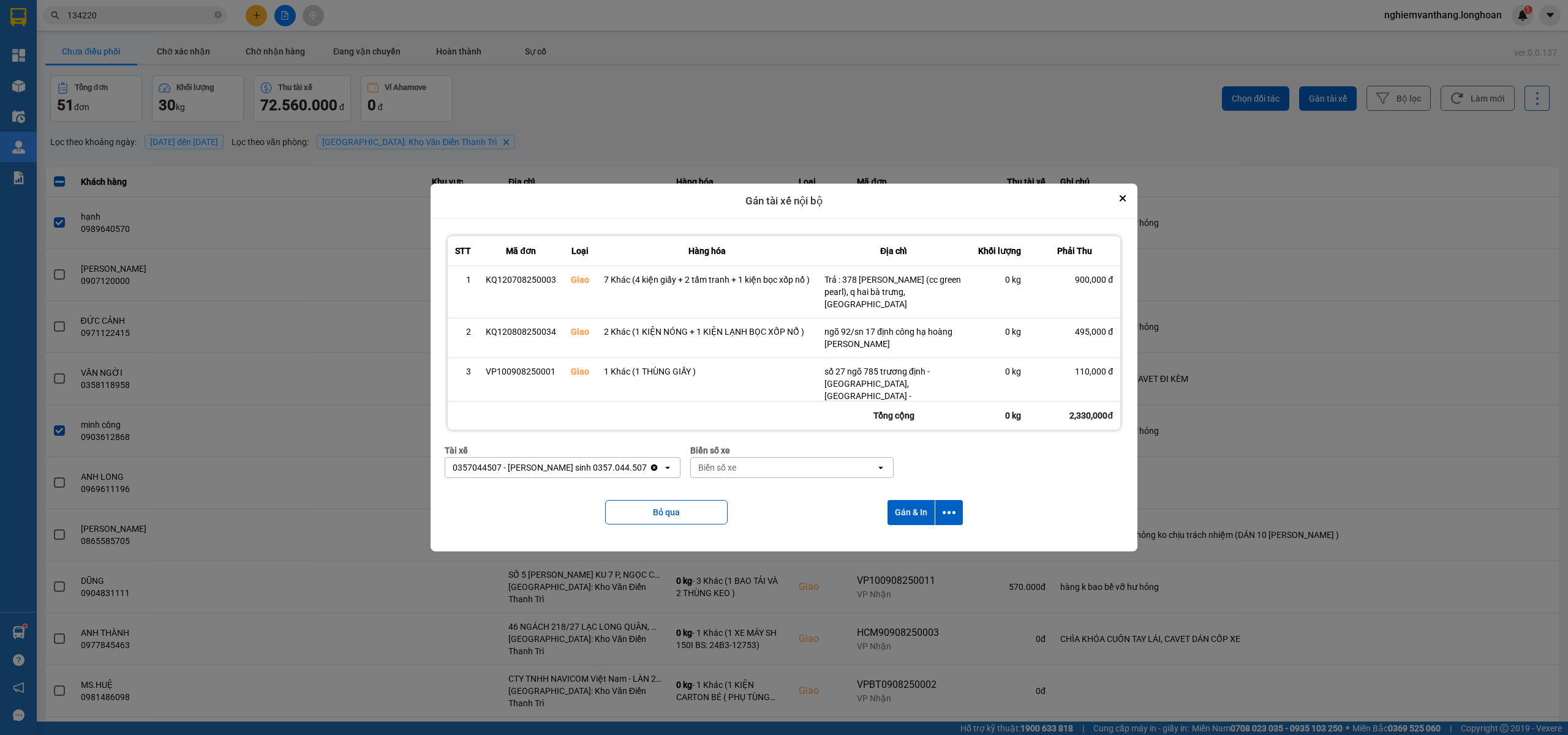
click at [726, 475] on div "Biển số xe" at bounding box center [783, 468] width 185 height 19
type input "31"
click at [723, 499] on div "29K-105.31" at bounding box center [760, 493] width 207 height 22
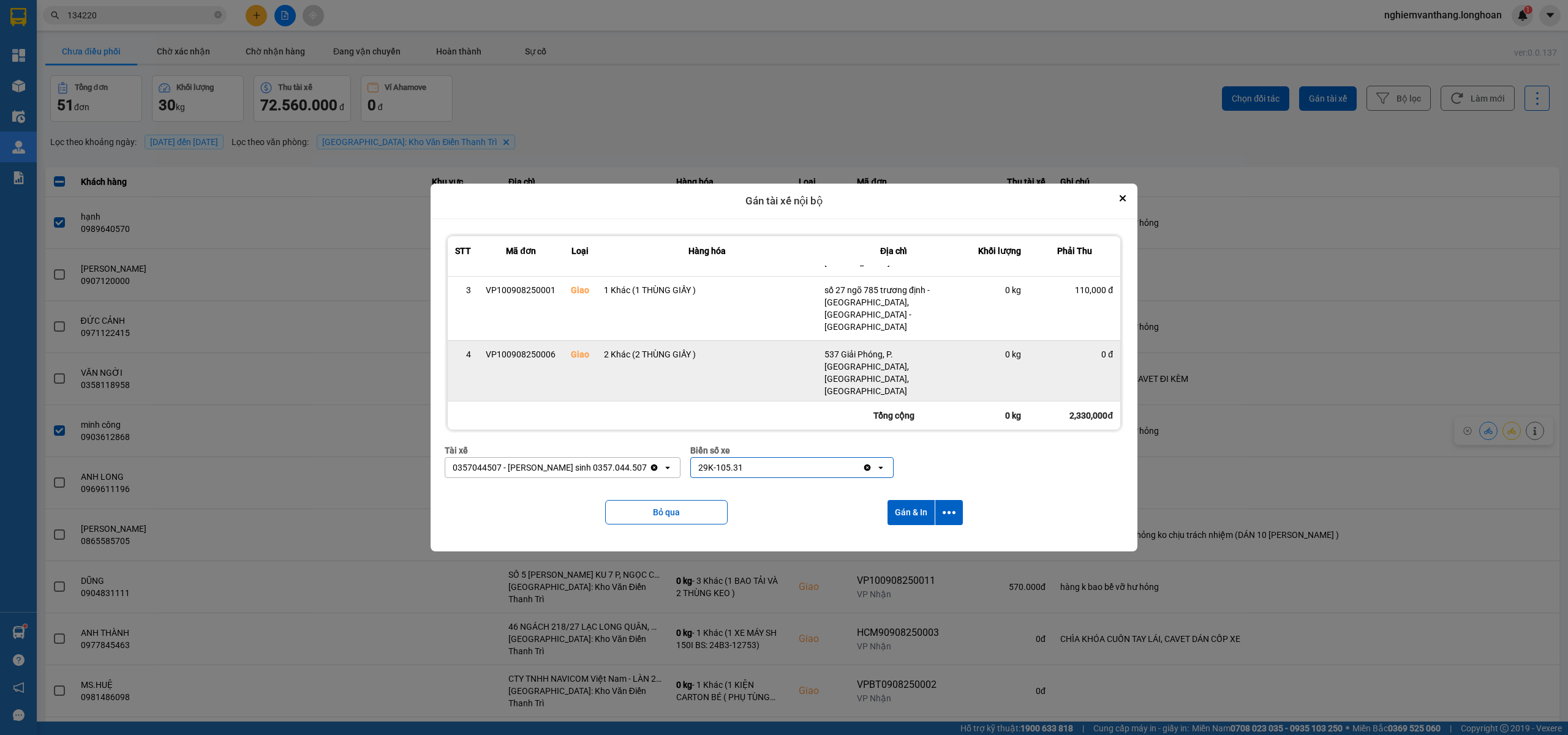
scroll to position [145, 0]
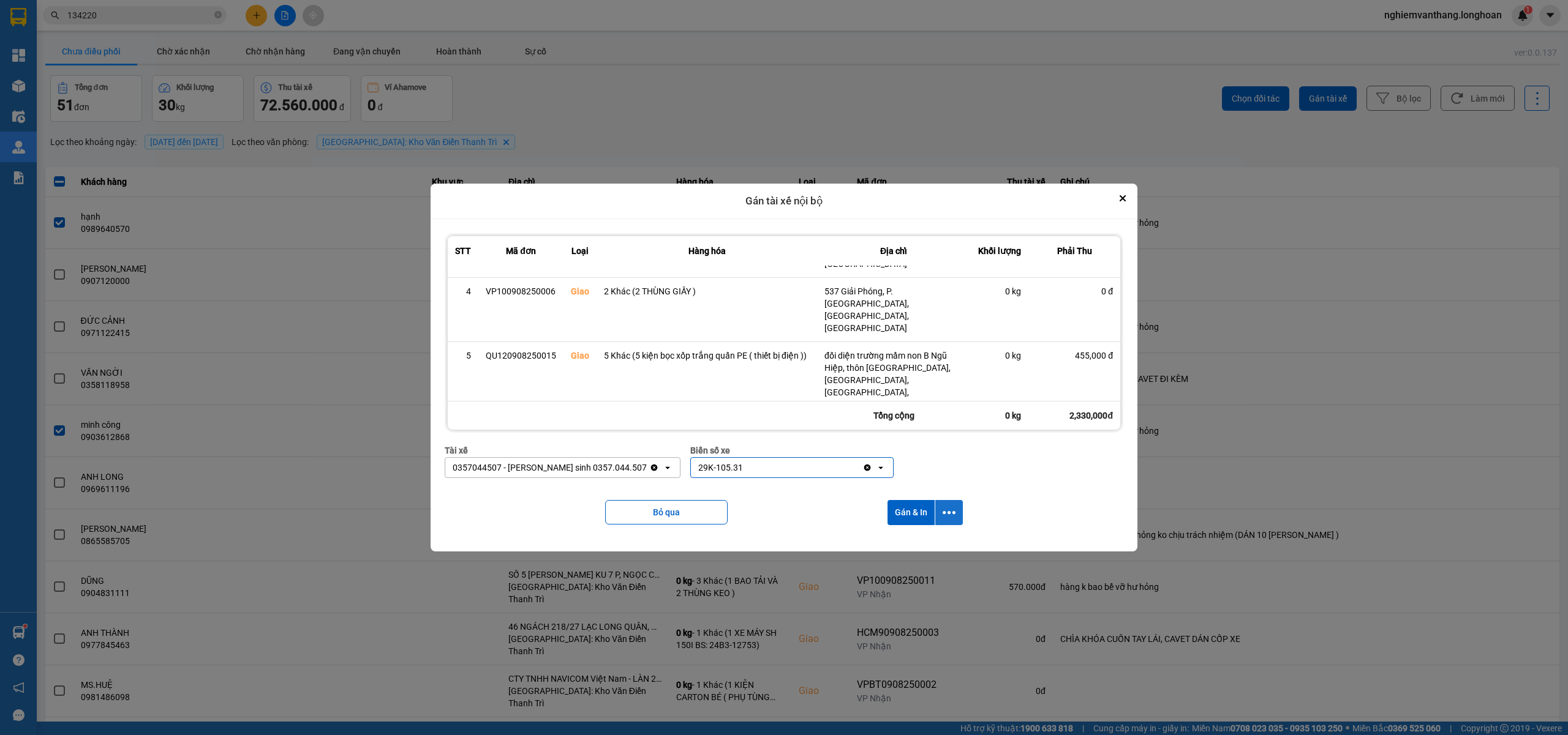
click at [952, 512] on icon "dialog" at bounding box center [949, 512] width 13 height 3
click at [917, 544] on span "Chỉ gán tài" at bounding box center [903, 546] width 40 height 12
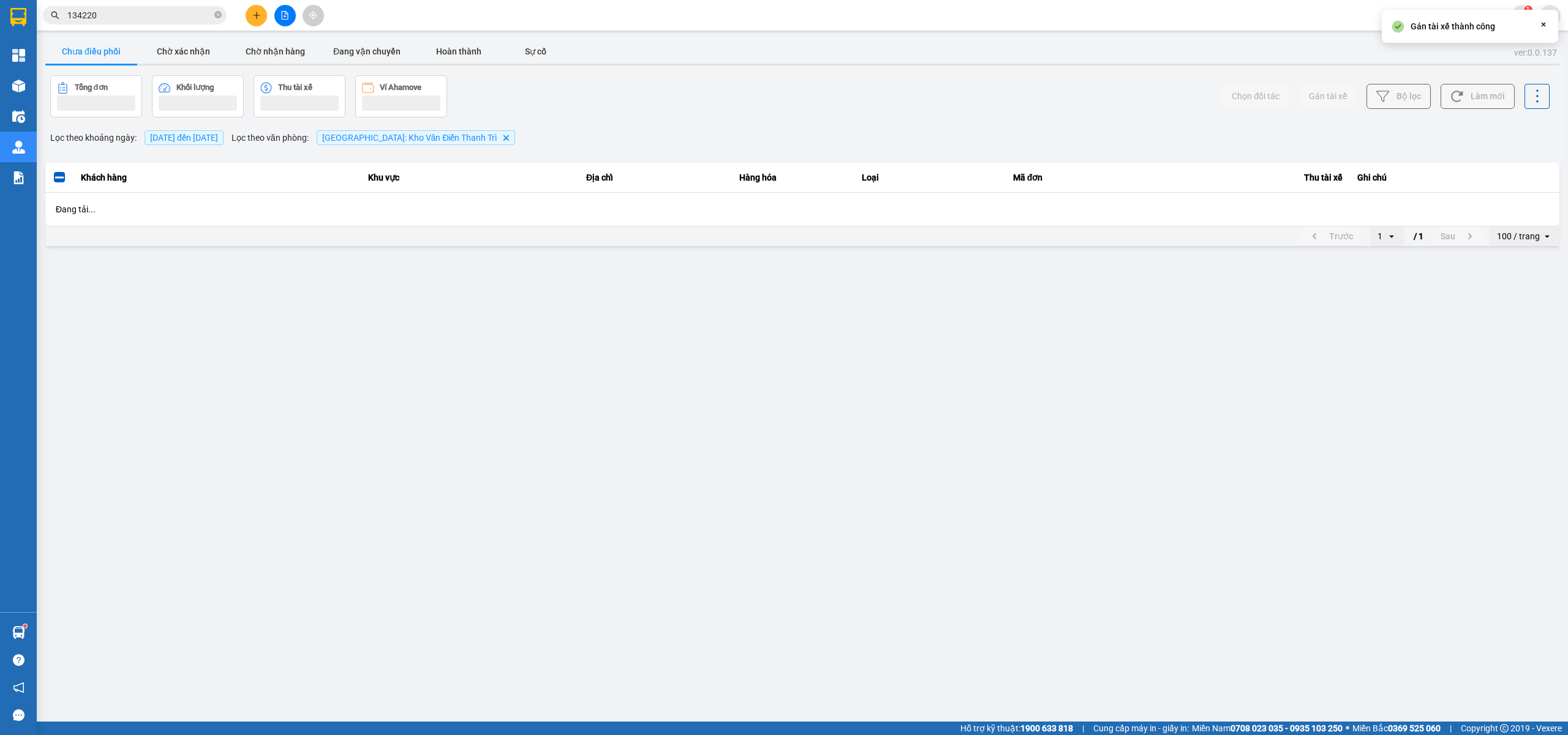
scroll to position [0, 0]
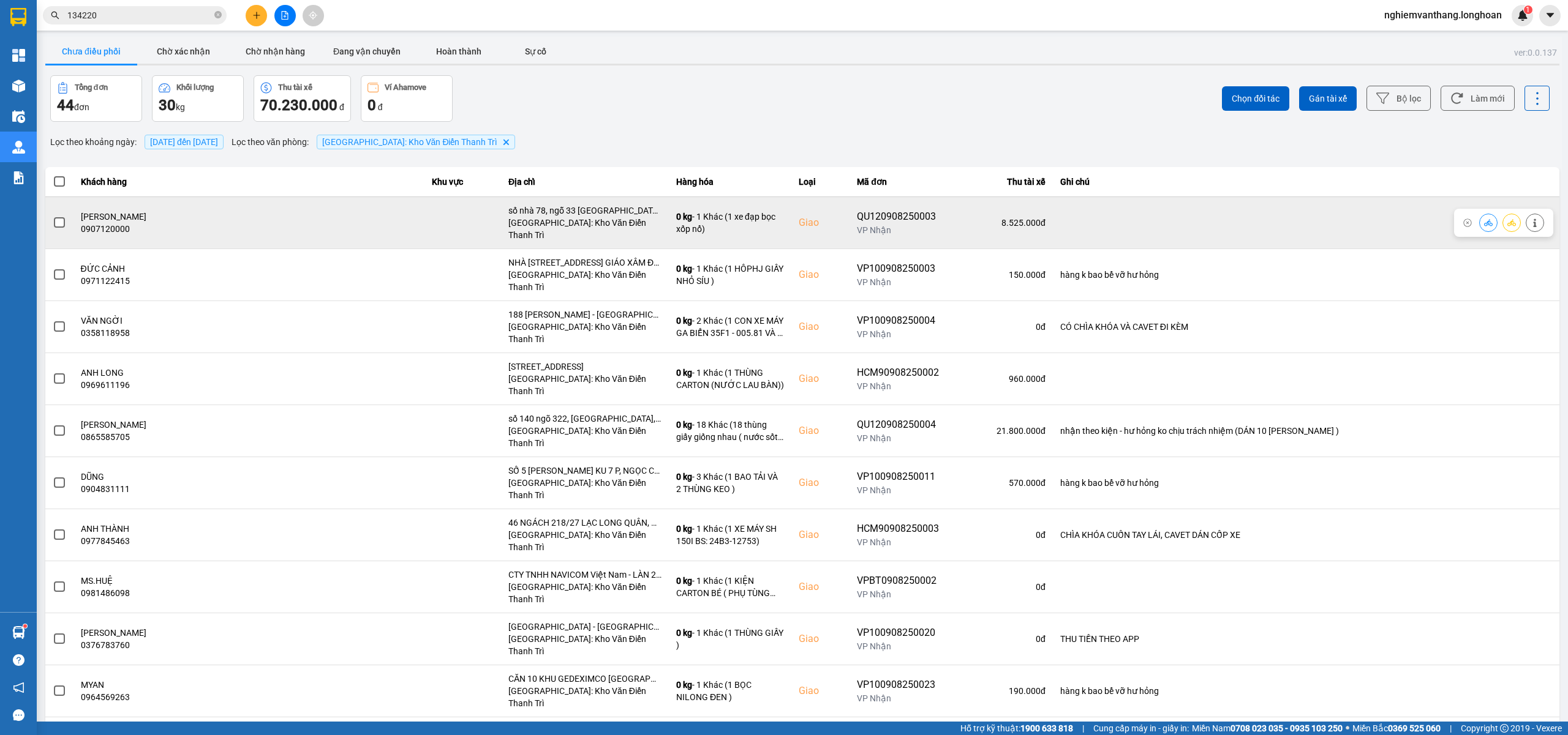
click at [60, 219] on span at bounding box center [60, 223] width 11 height 11
click at [53, 216] on input "checkbox" at bounding box center [53, 216] width 0 height 0
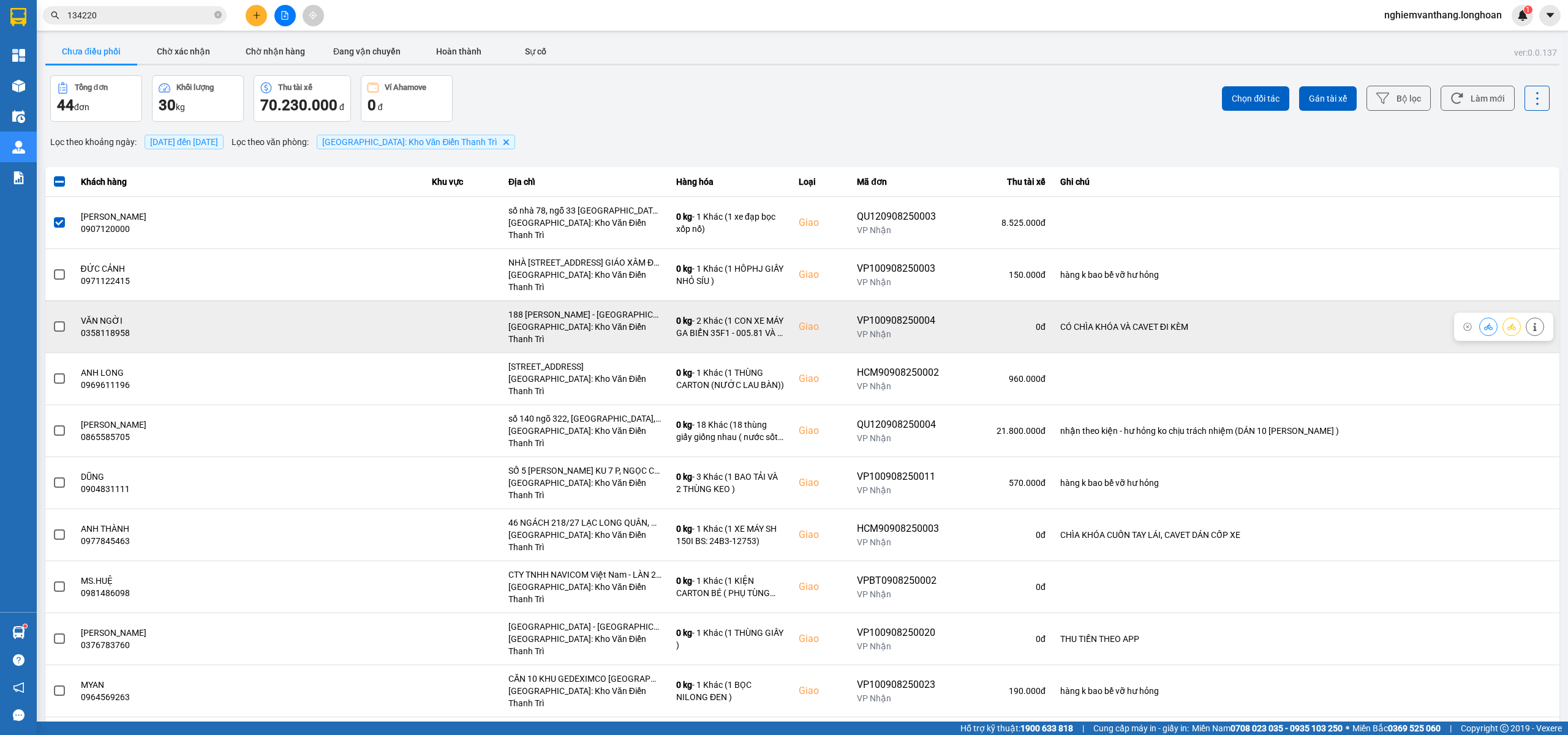
click at [62, 321] on label at bounding box center [59, 327] width 13 height 13
click at [53, 321] on input "checkbox" at bounding box center [53, 321] width 0 height 0
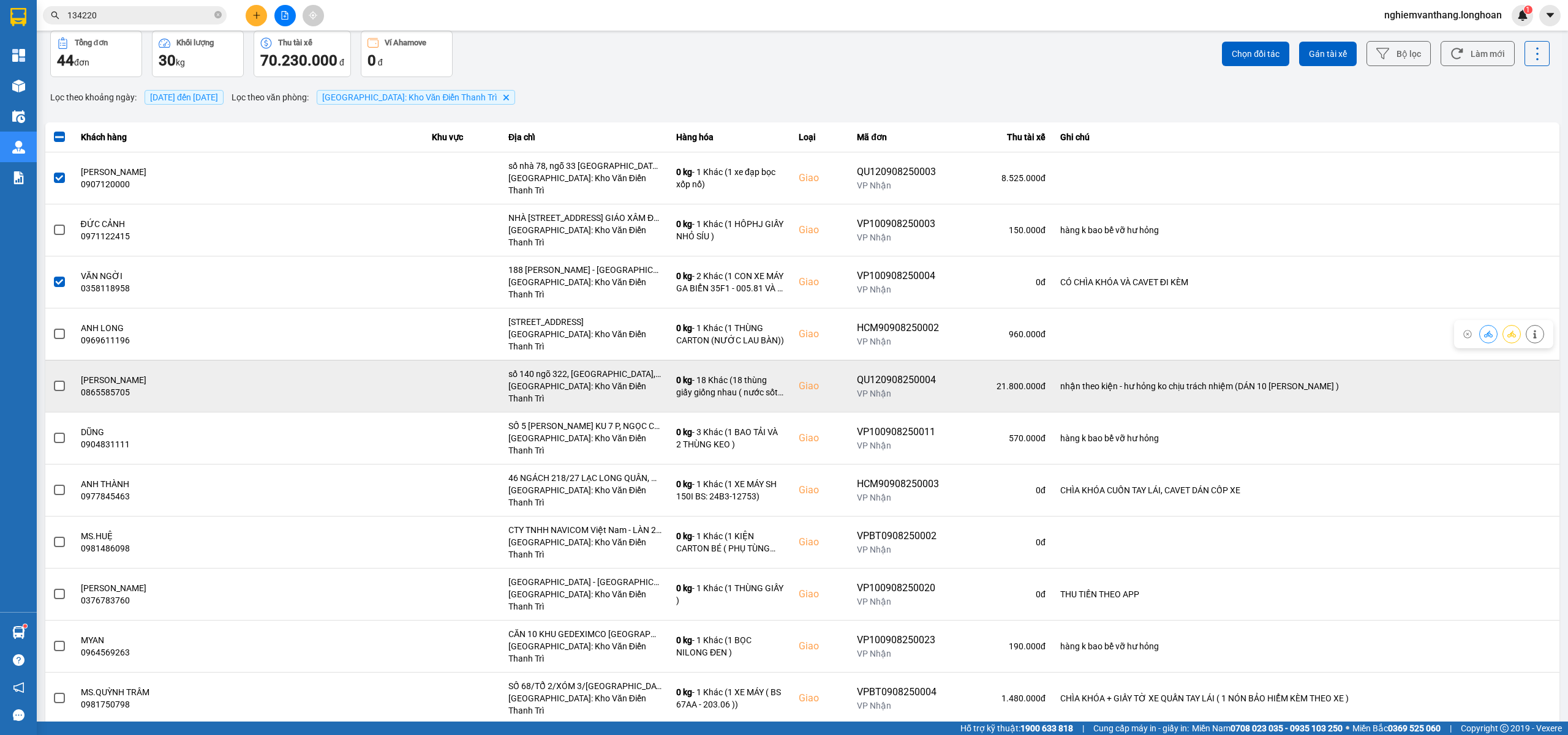
scroll to position [81, 0]
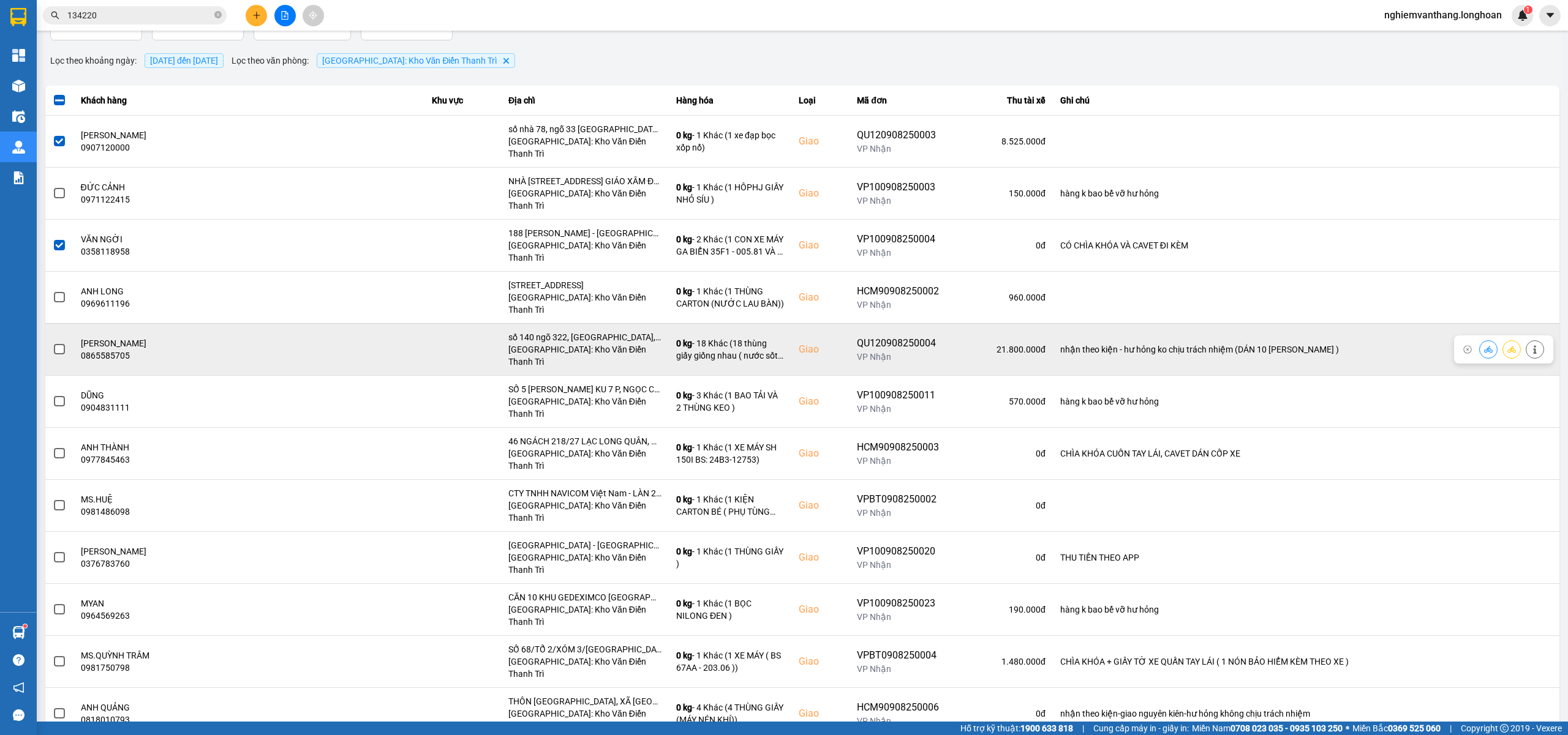
click at [60, 344] on span at bounding box center [60, 350] width 11 height 11
click at [53, 343] on input "checkbox" at bounding box center [53, 343] width 0 height 0
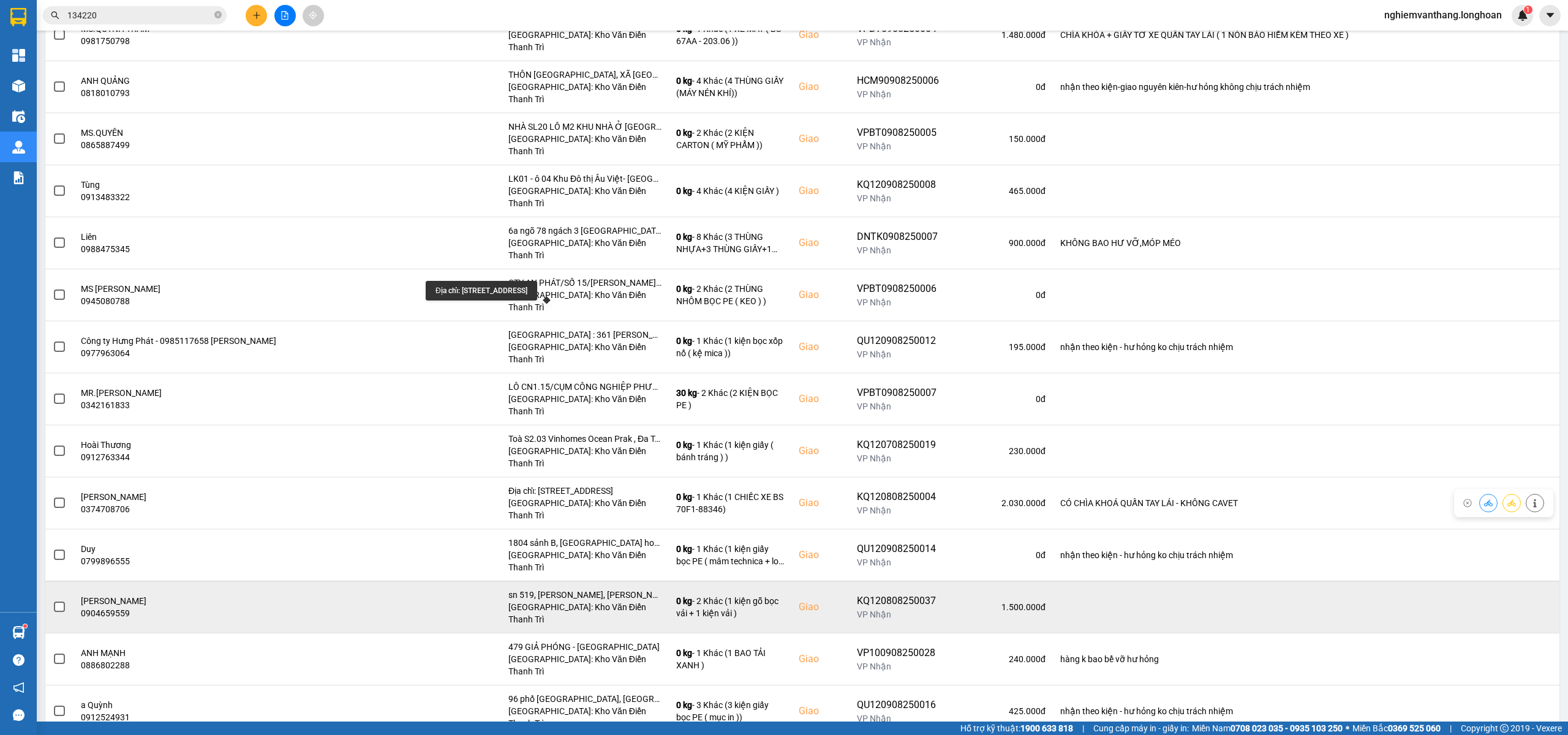
scroll to position [735, 0]
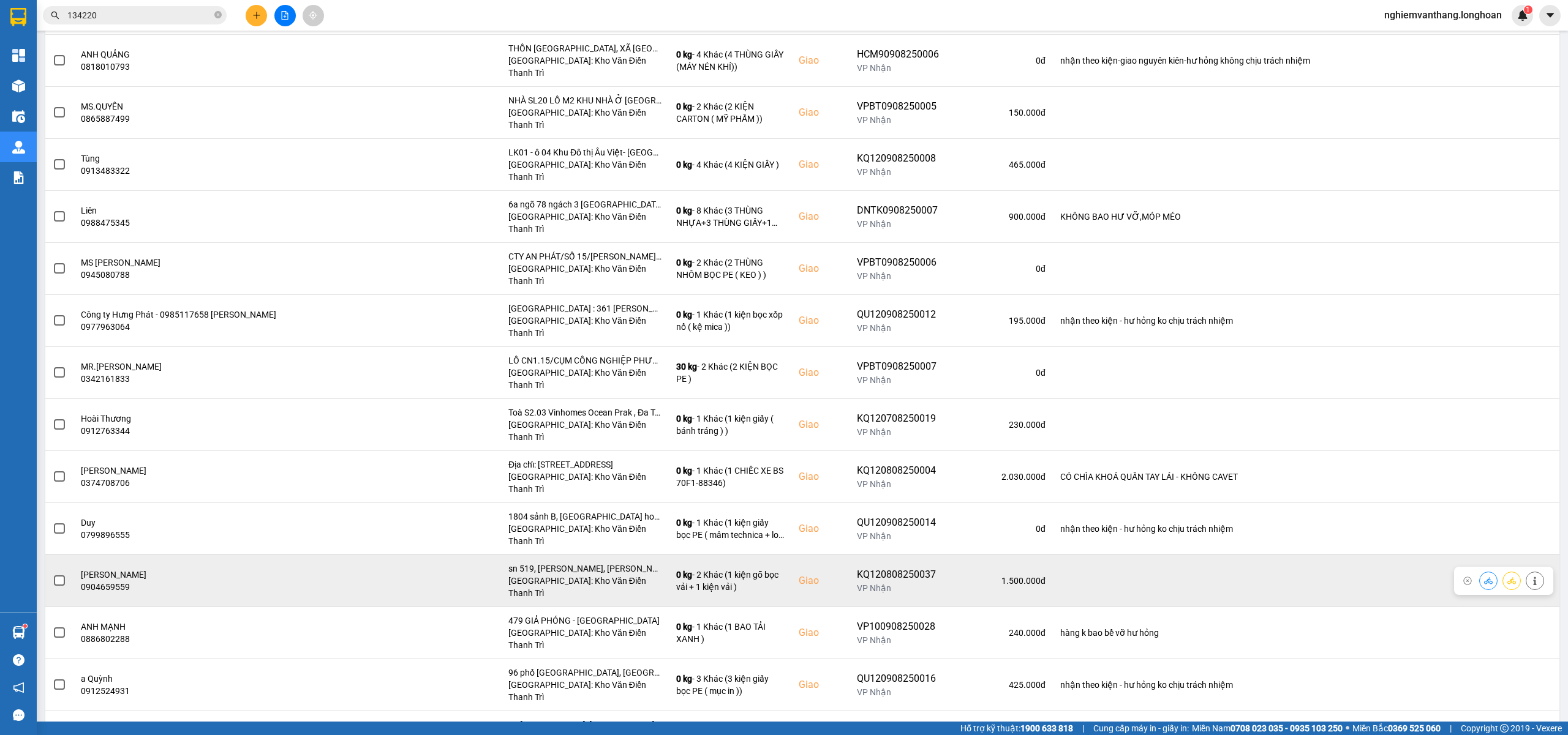
click at [54, 576] on span at bounding box center [60, 581] width 11 height 11
click at [53, 575] on input "checkbox" at bounding box center [53, 575] width 0 height 0
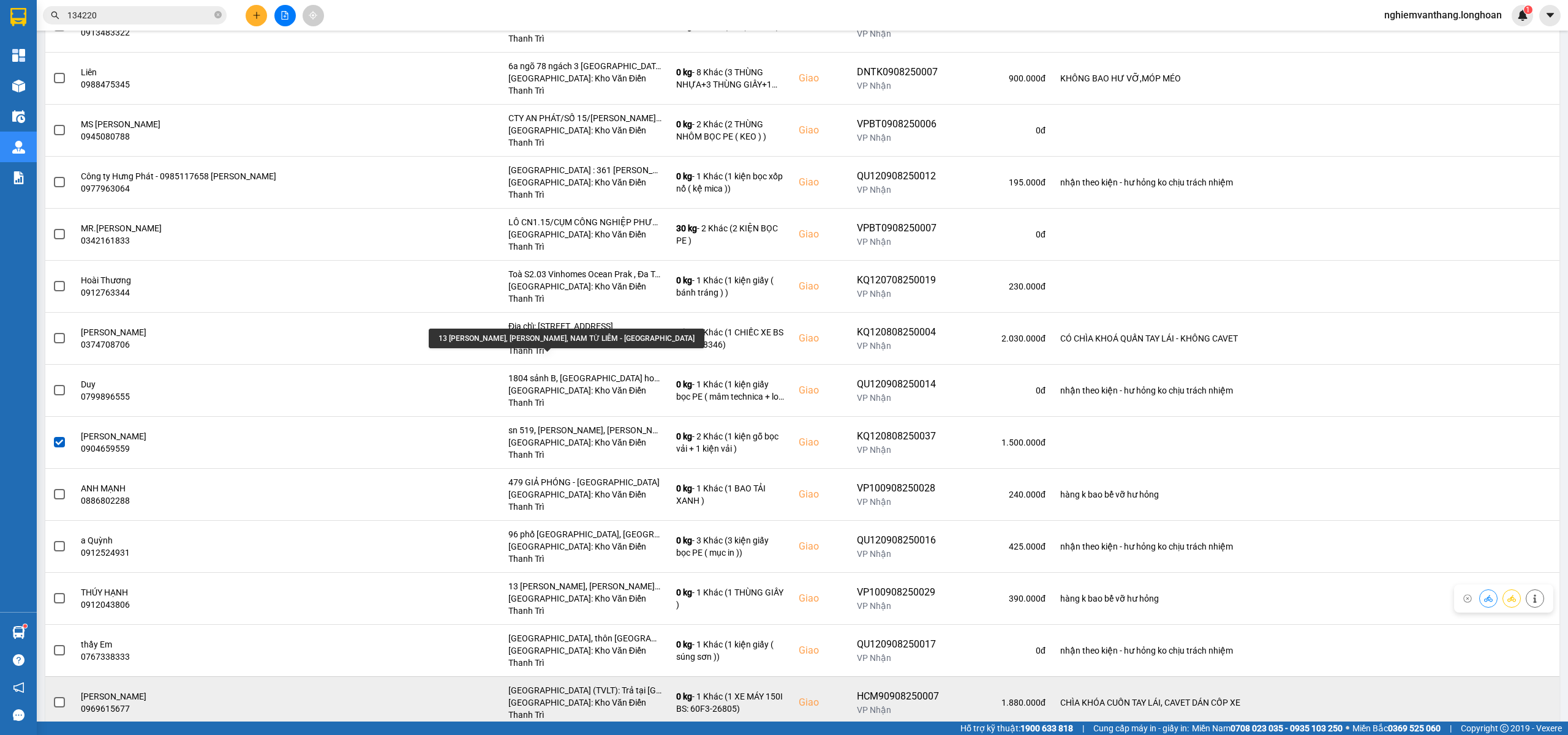
scroll to position [898, 0]
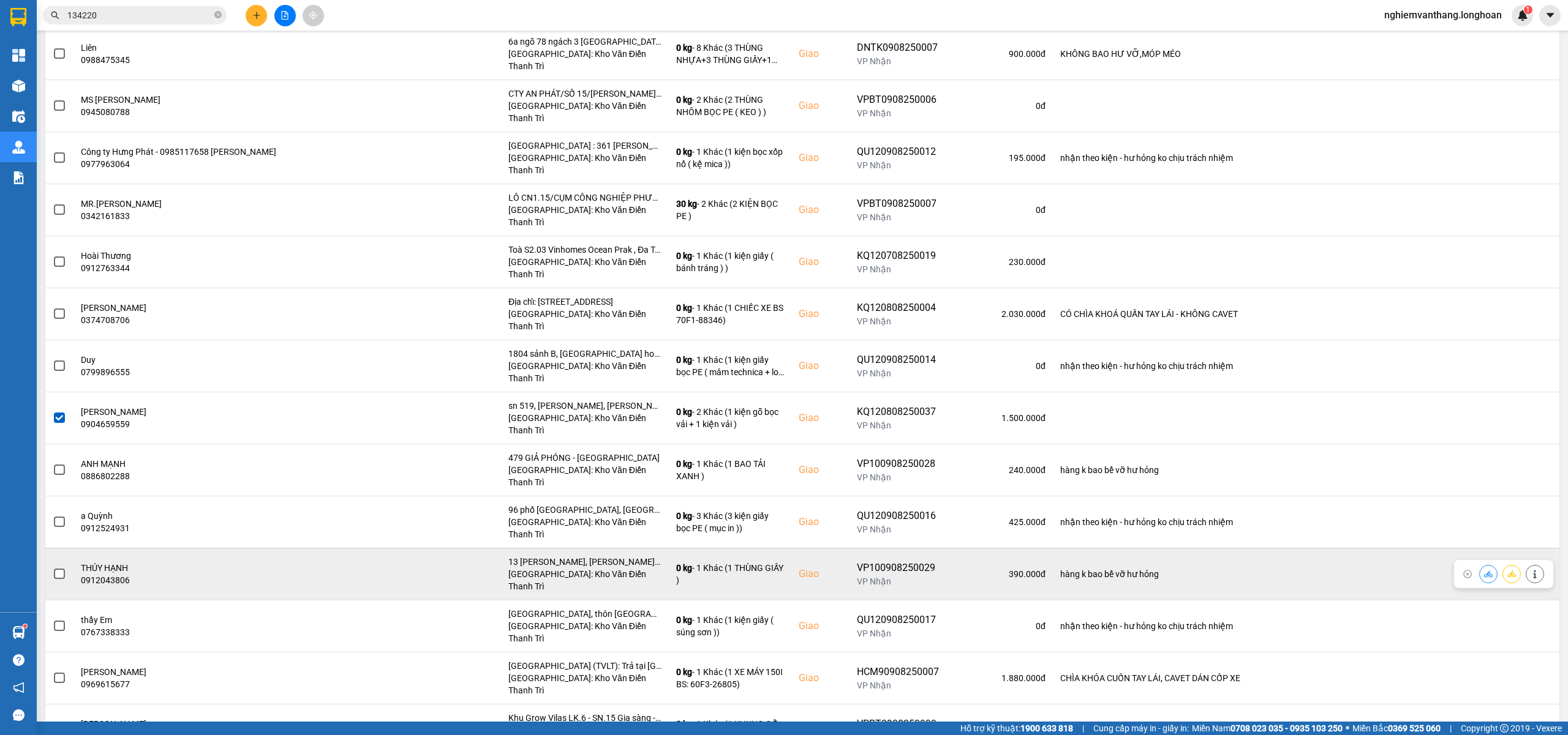
click at [64, 569] on span at bounding box center [60, 574] width 11 height 11
click at [53, 568] on input "checkbox" at bounding box center [53, 568] width 0 height 0
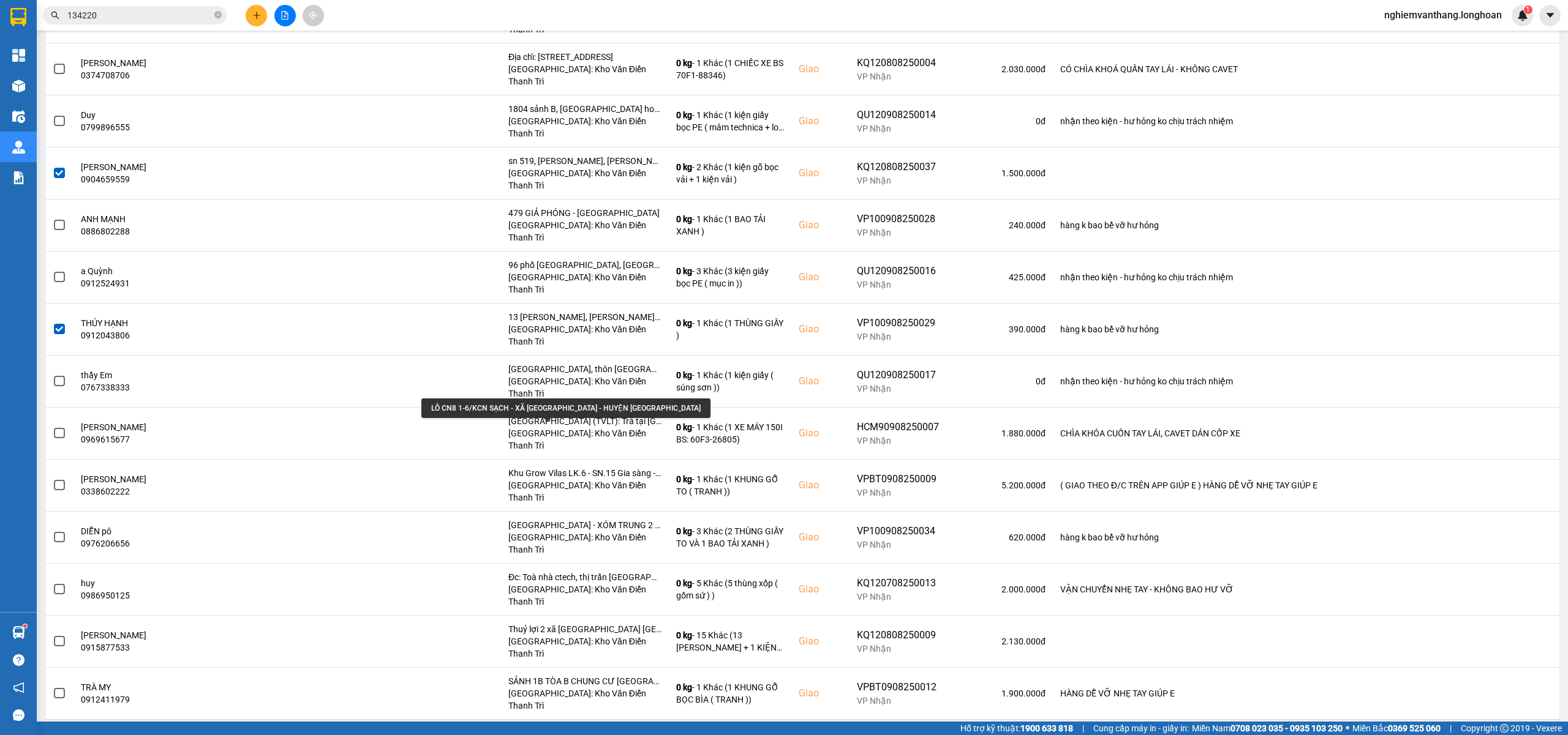
scroll to position [1225, 0]
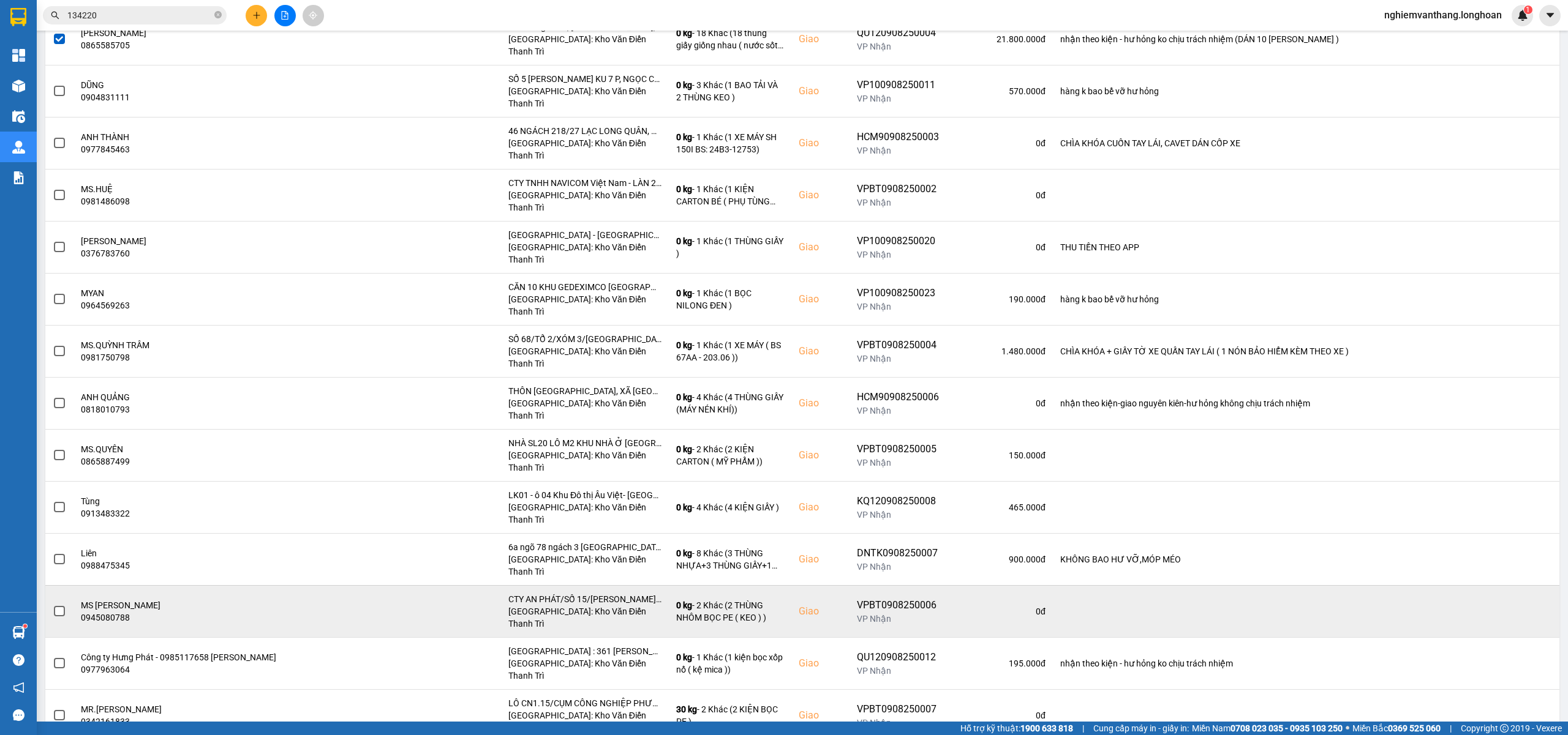
scroll to position [0, 0]
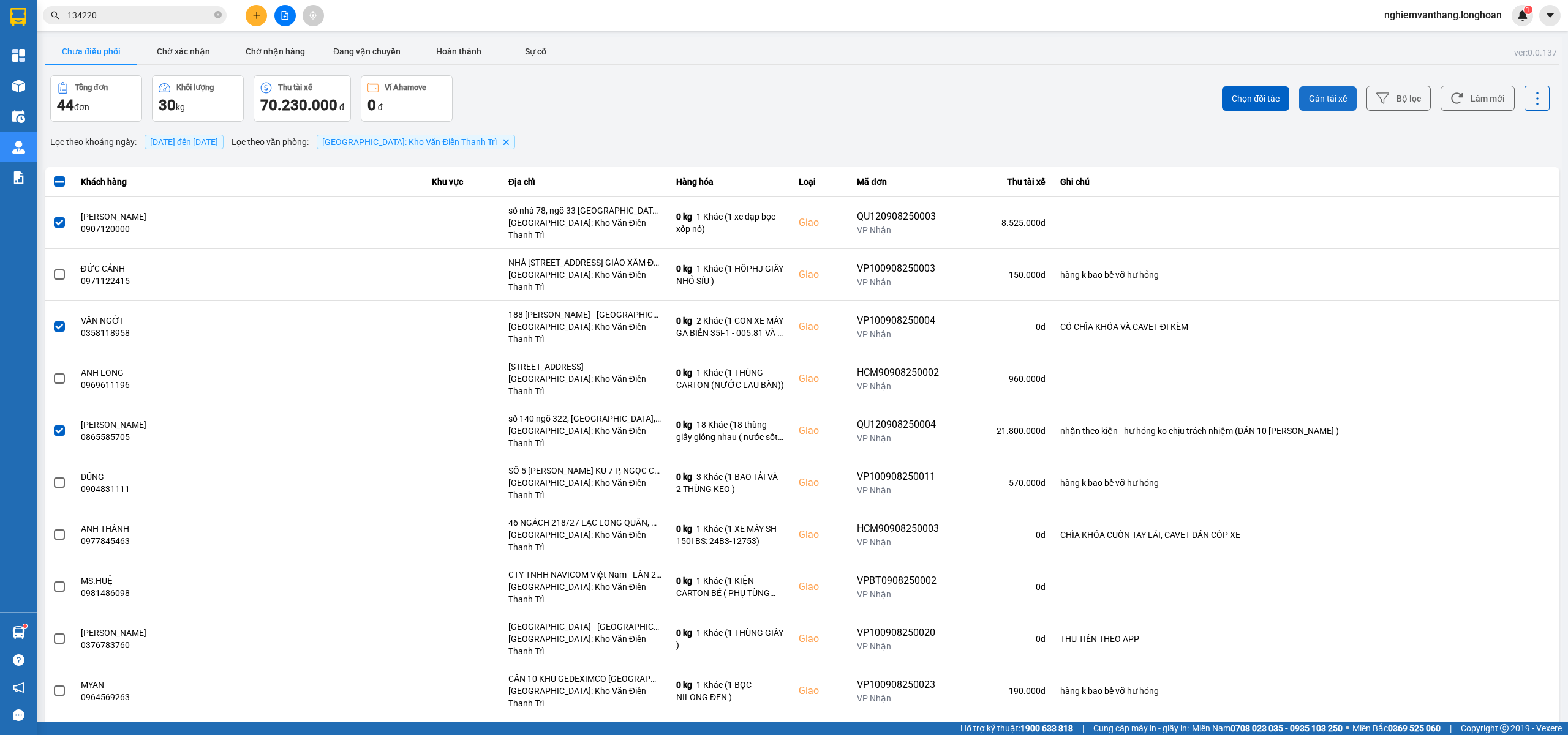
click at [1309, 99] on span "Gán tài xế" at bounding box center [1328, 99] width 38 height 12
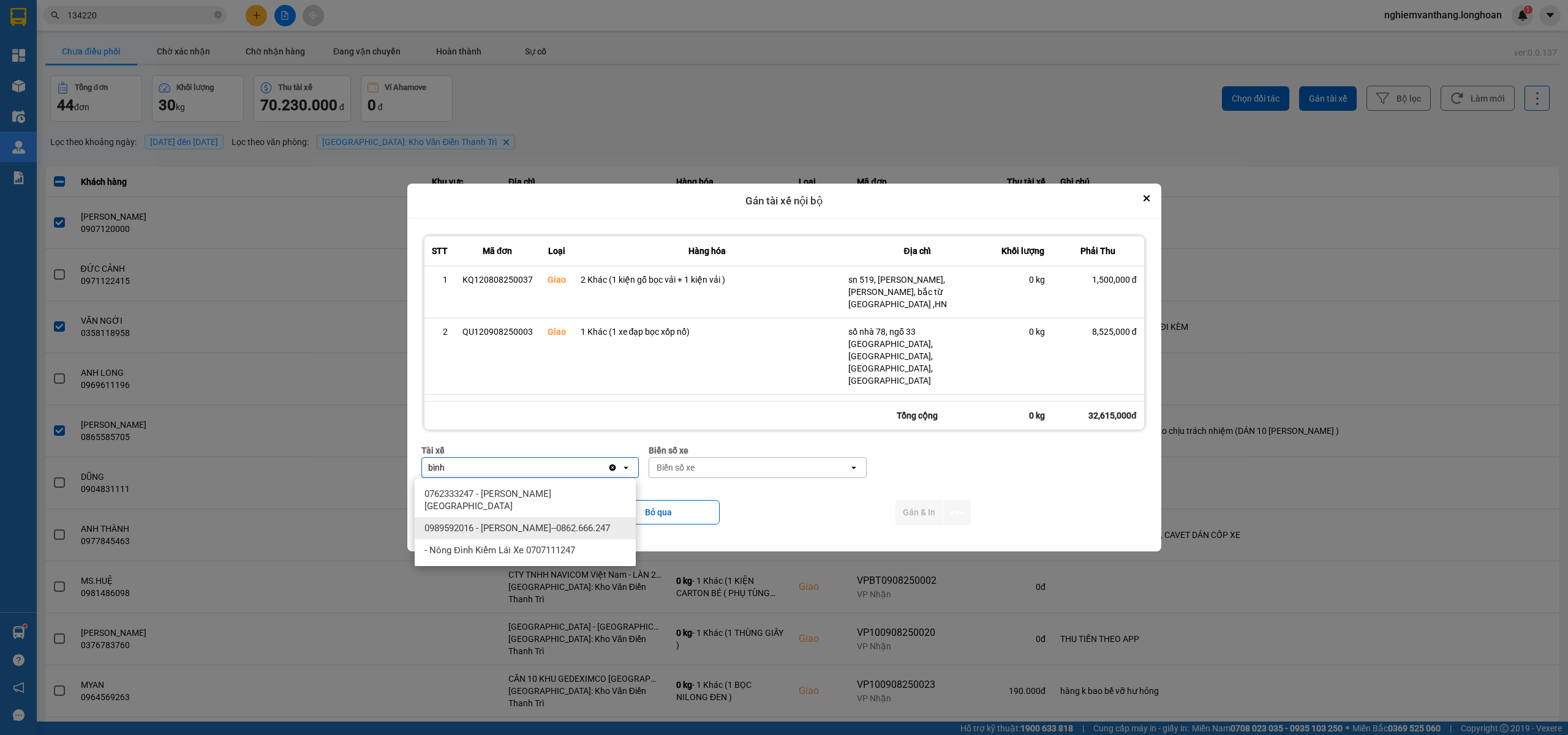
type input "bình"
drag, startPoint x: 579, startPoint y: 519, endPoint x: 598, endPoint y: 507, distance: 22.5
click at [581, 522] on span "0989592016 - Trần Thanh Bình--0862.666.247" at bounding box center [517, 528] width 186 height 12
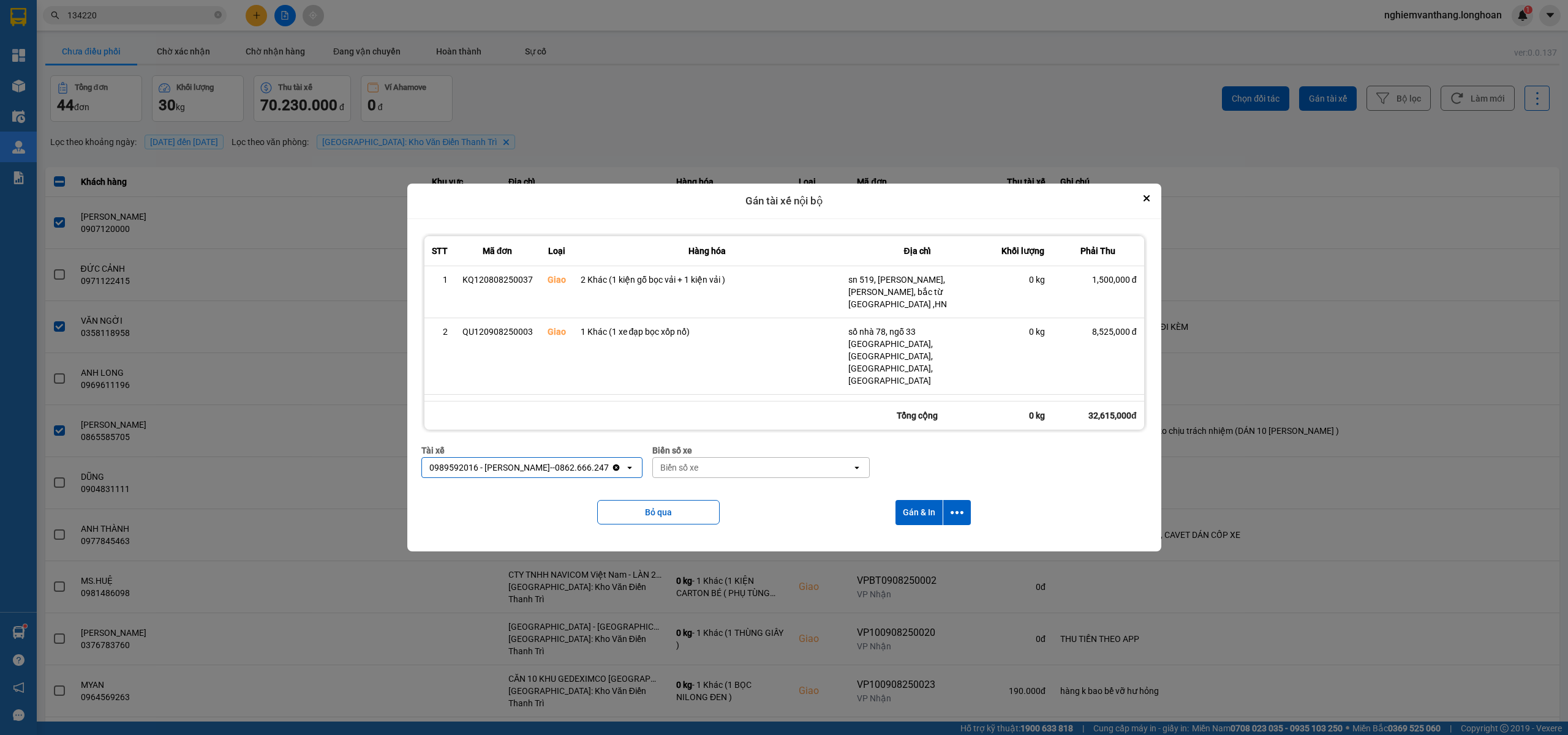
click at [741, 469] on div "Biển số xe" at bounding box center [753, 468] width 200 height 19
type input "44"
click at [709, 498] on div "29E-122.44" at bounding box center [756, 493] width 221 height 22
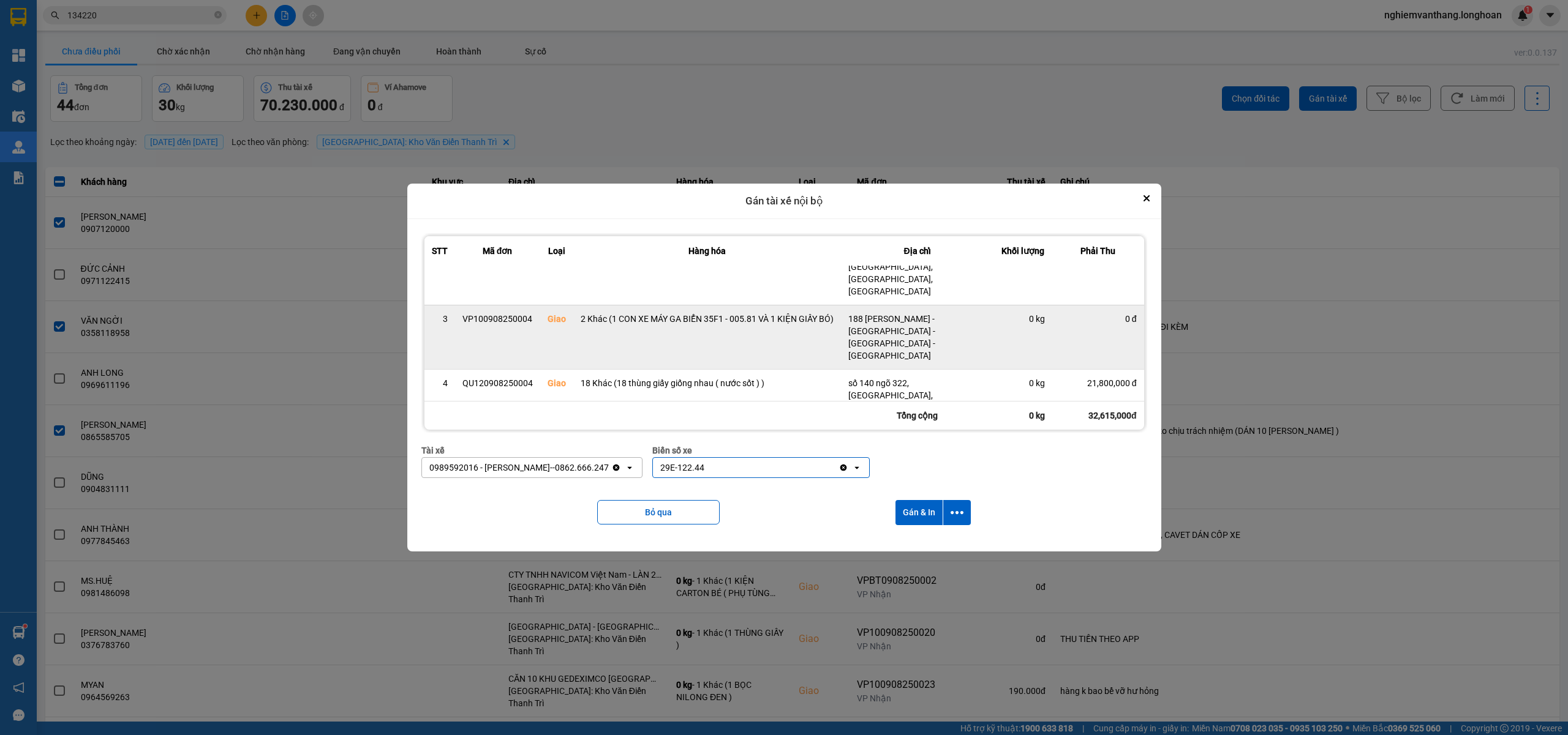
scroll to position [92, 0]
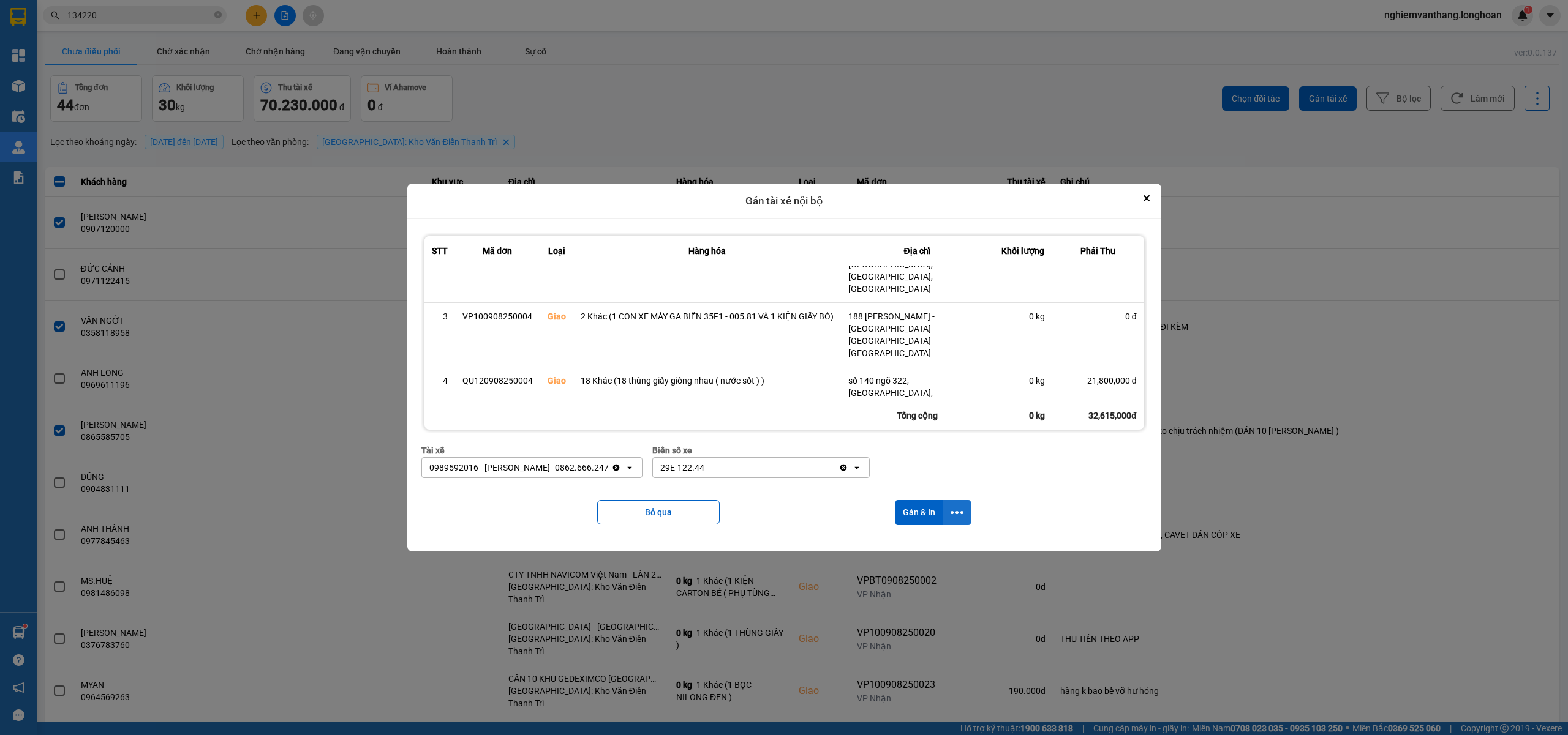
click at [956, 510] on icon "dialog" at bounding box center [957, 512] width 13 height 13
click at [924, 544] on span "Chỉ gán tài" at bounding box center [911, 546] width 40 height 12
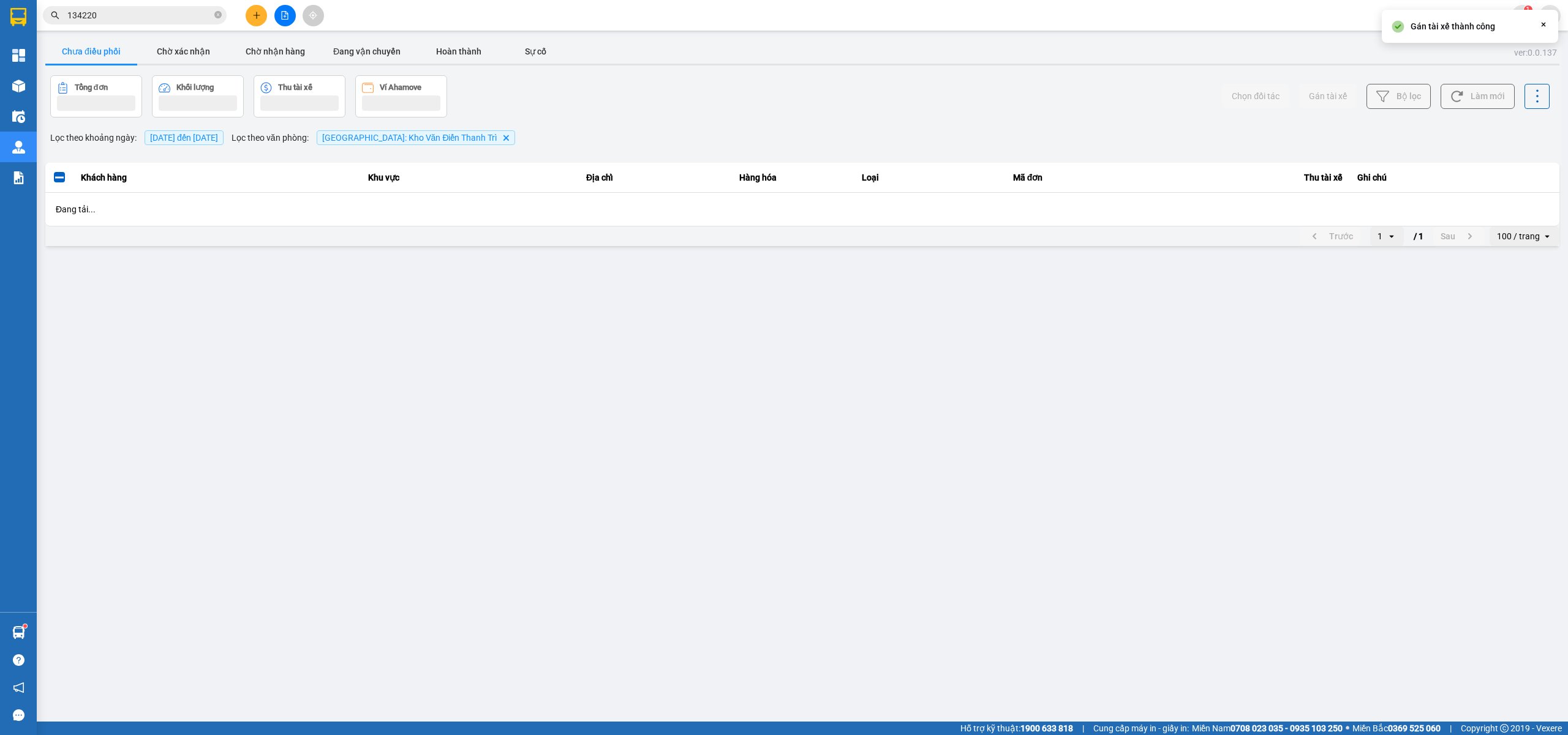
scroll to position [0, 0]
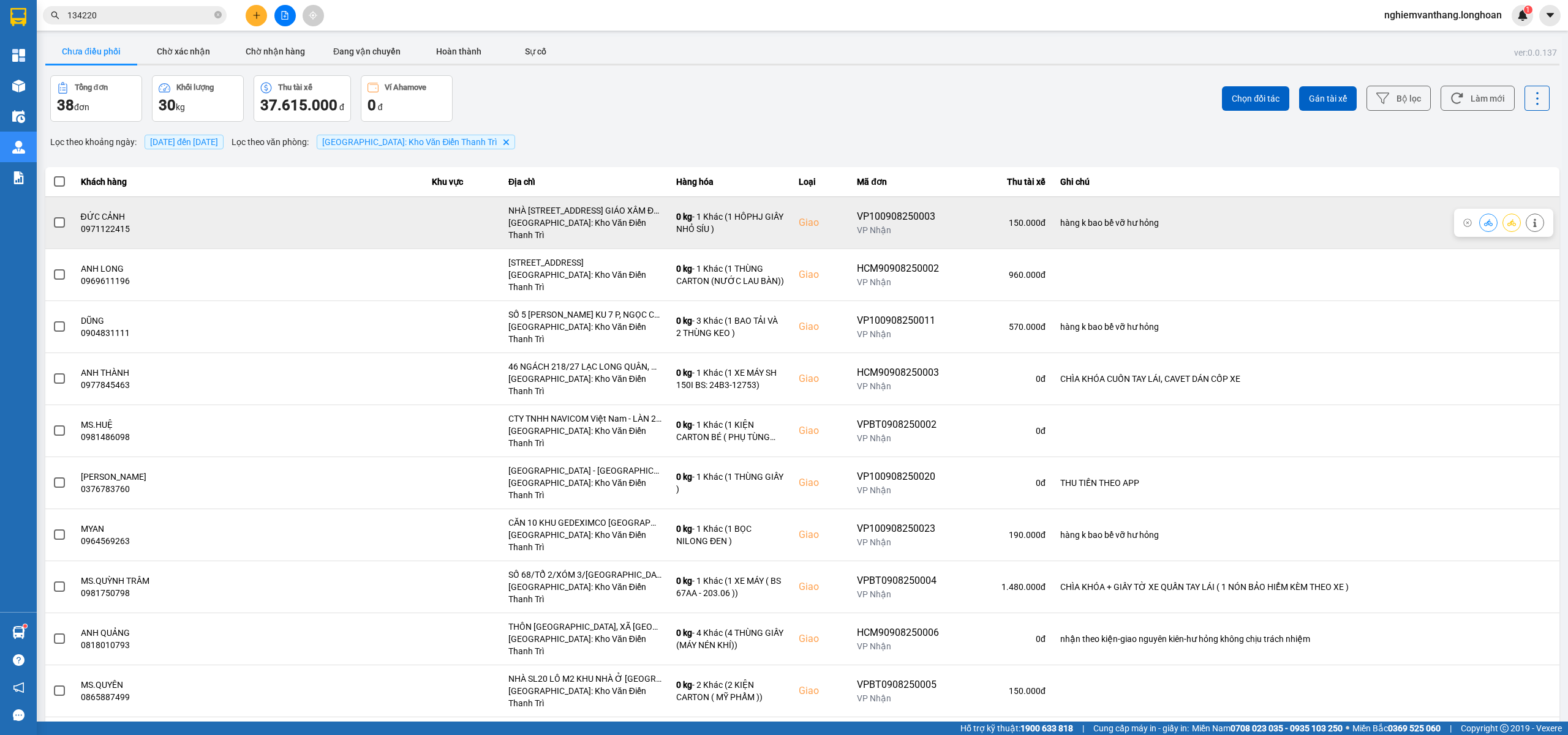
click at [56, 218] on span at bounding box center [60, 223] width 11 height 11
click at [53, 216] on input "checkbox" at bounding box center [53, 216] width 0 height 0
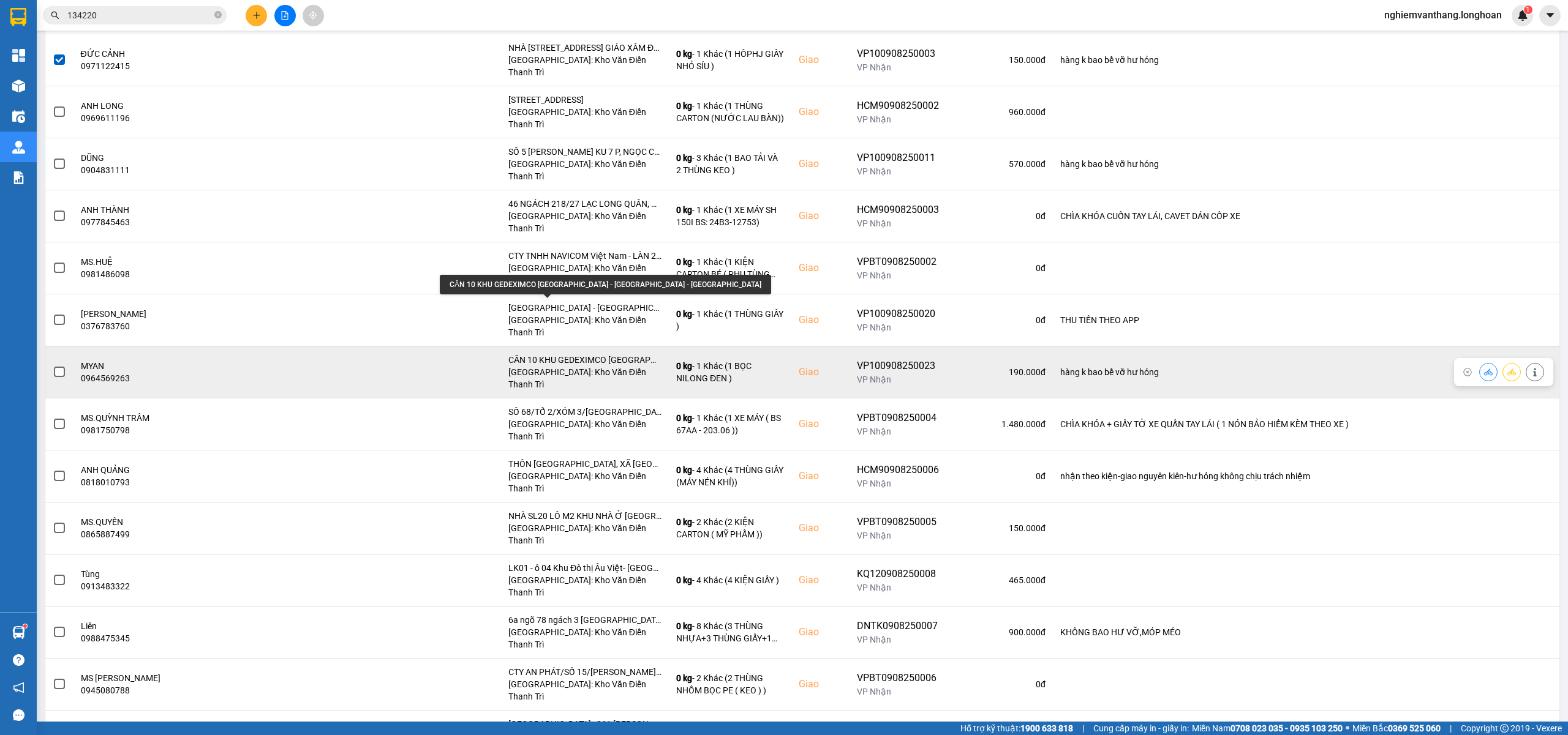
scroll to position [245, 0]
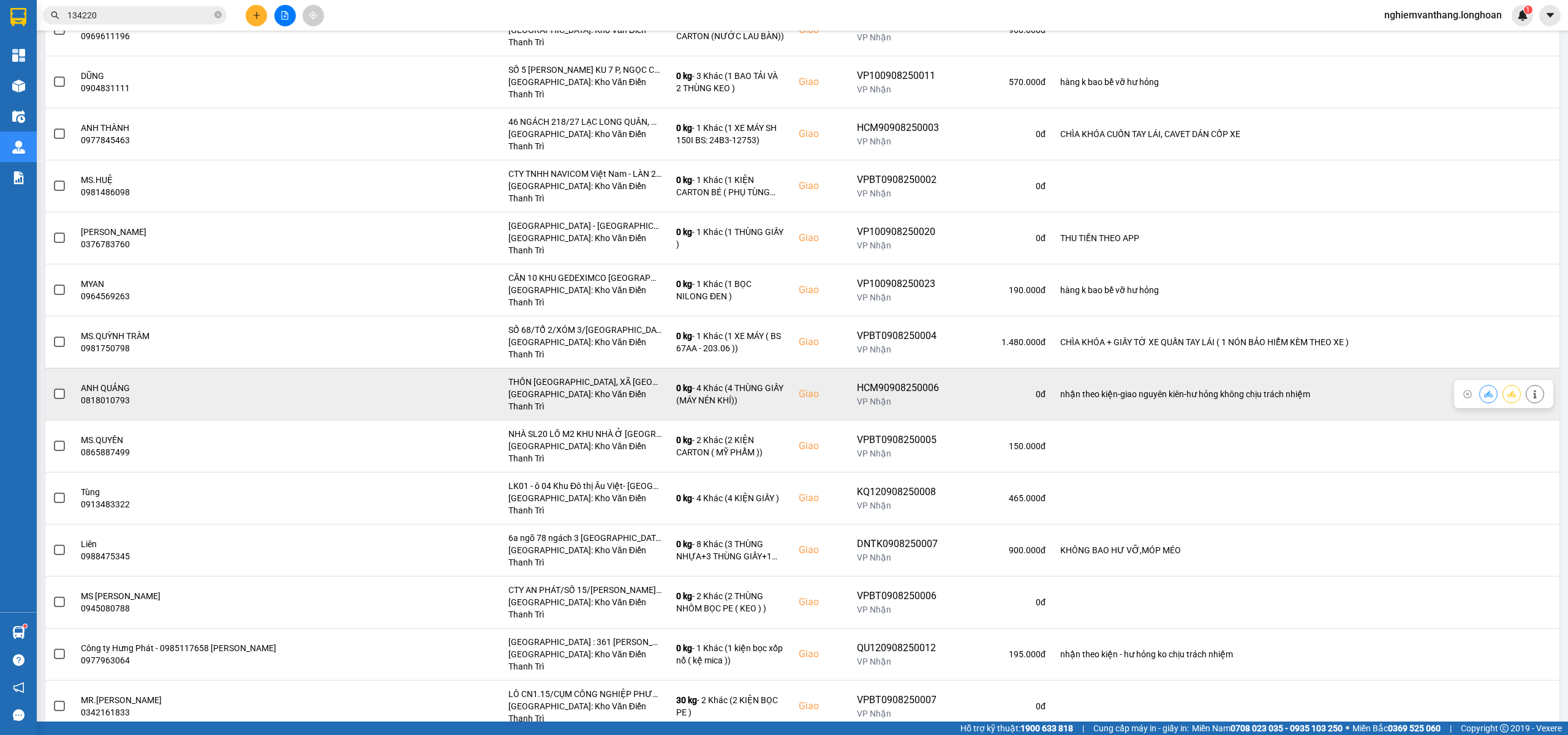
click at [54, 389] on span at bounding box center [60, 394] width 11 height 11
click at [53, 387] on input "checkbox" at bounding box center [53, 387] width 0 height 0
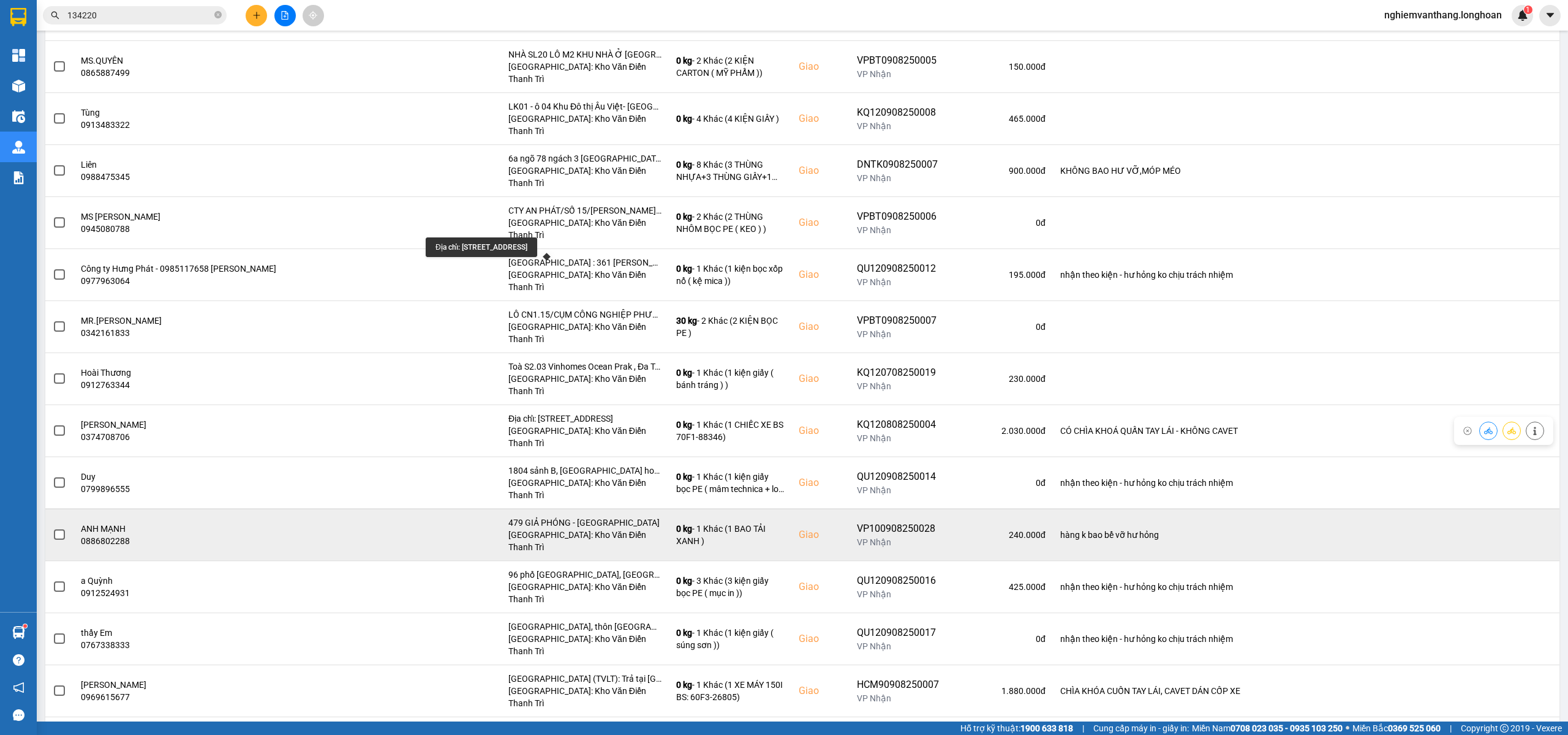
scroll to position [653, 0]
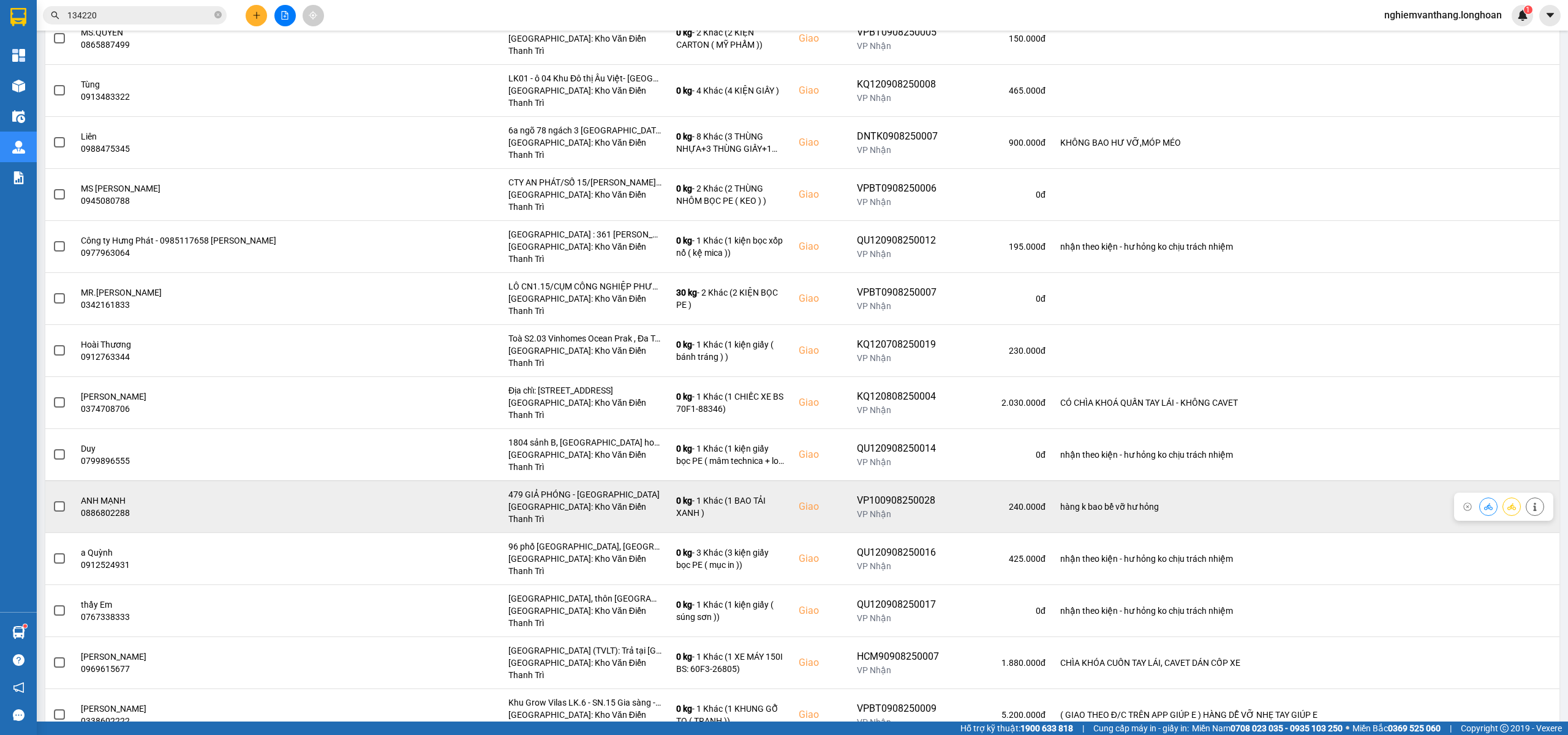
click at [62, 501] on span at bounding box center [60, 506] width 11 height 11
click at [53, 500] on input "checkbox" at bounding box center [53, 500] width 0 height 0
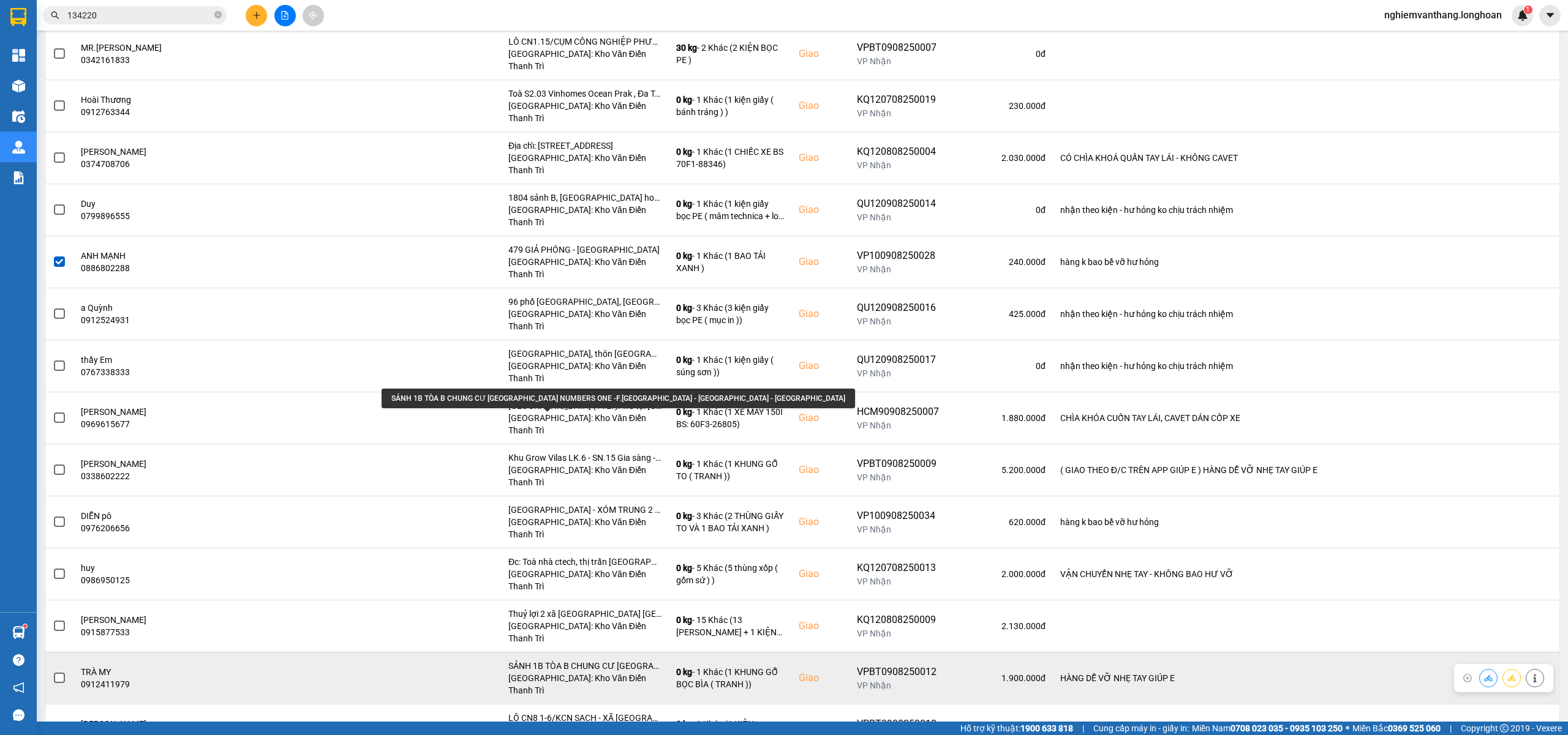
scroll to position [979, 0]
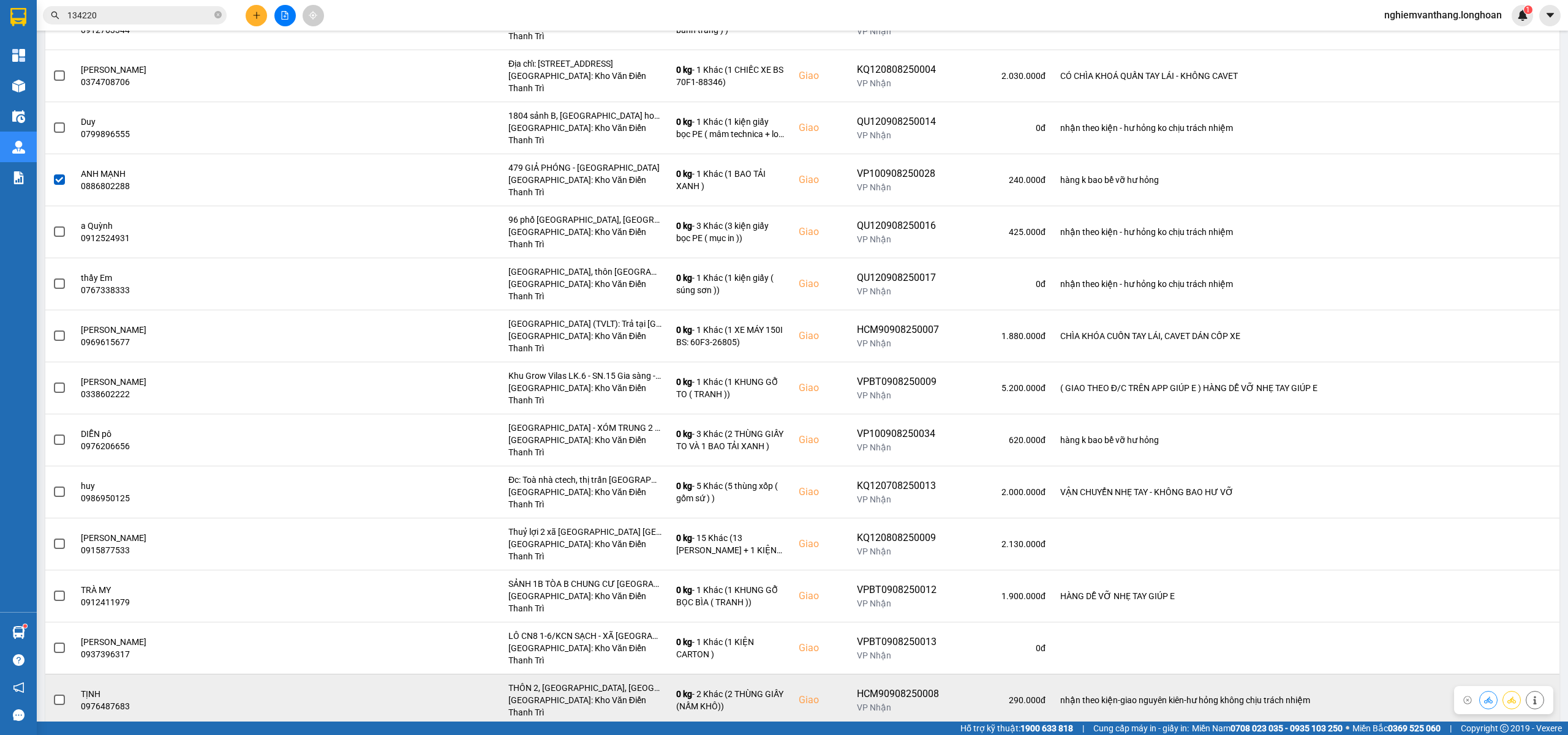
click at [54, 695] on span at bounding box center [60, 700] width 11 height 11
click at [53, 694] on input "checkbox" at bounding box center [53, 694] width 0 height 0
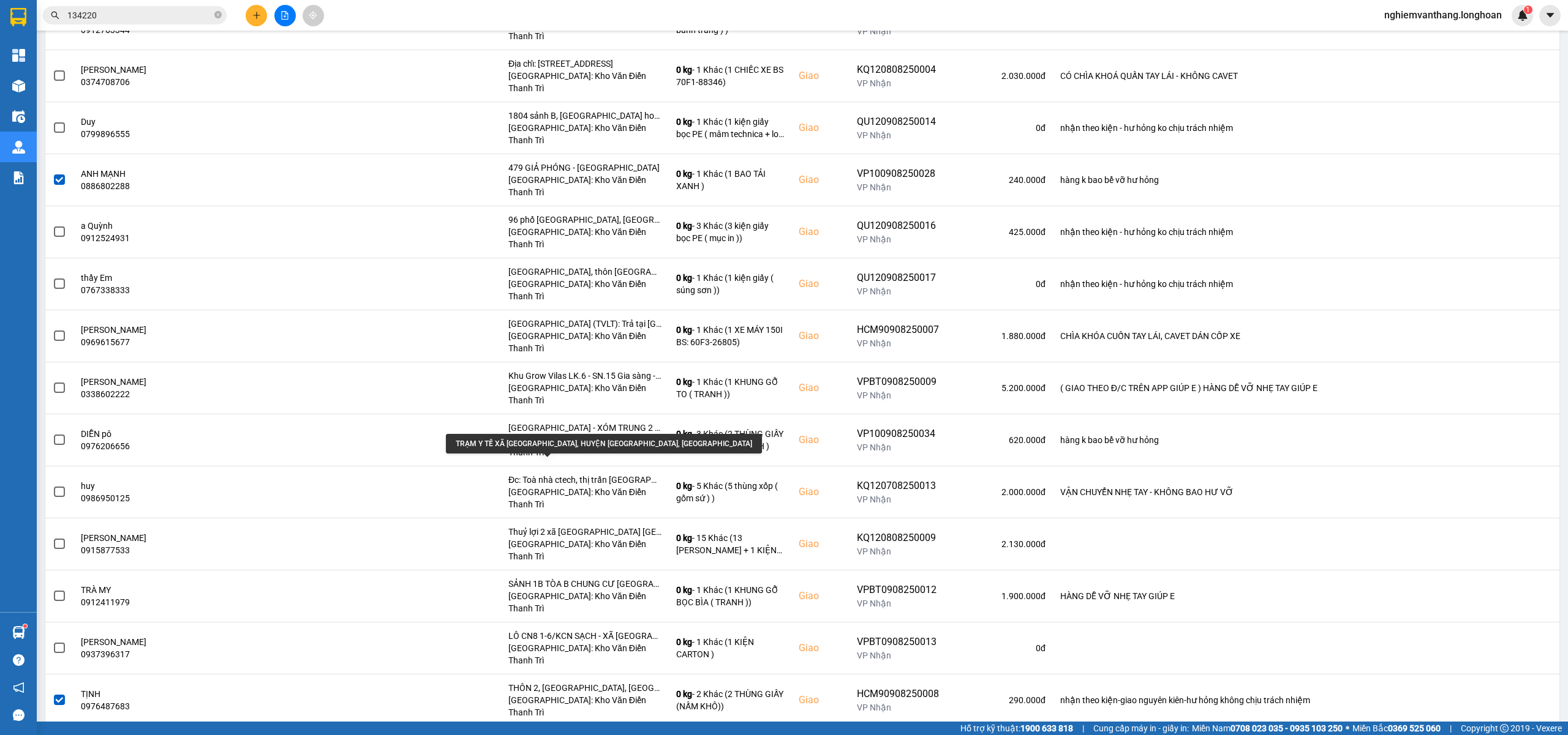
scroll to position [1061, 0]
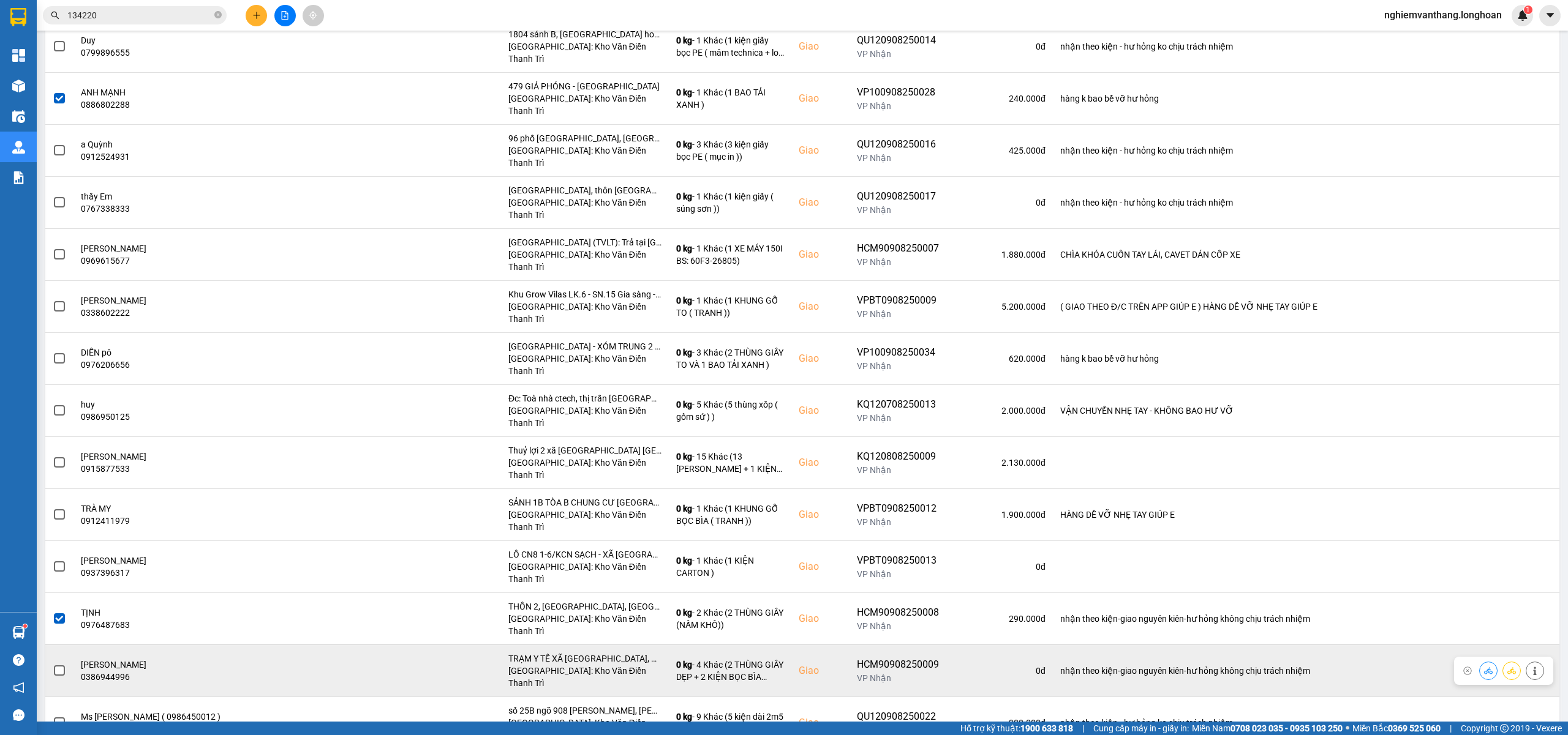
click at [64, 666] on span at bounding box center [60, 671] width 11 height 11
click at [53, 664] on input "checkbox" at bounding box center [53, 664] width 0 height 0
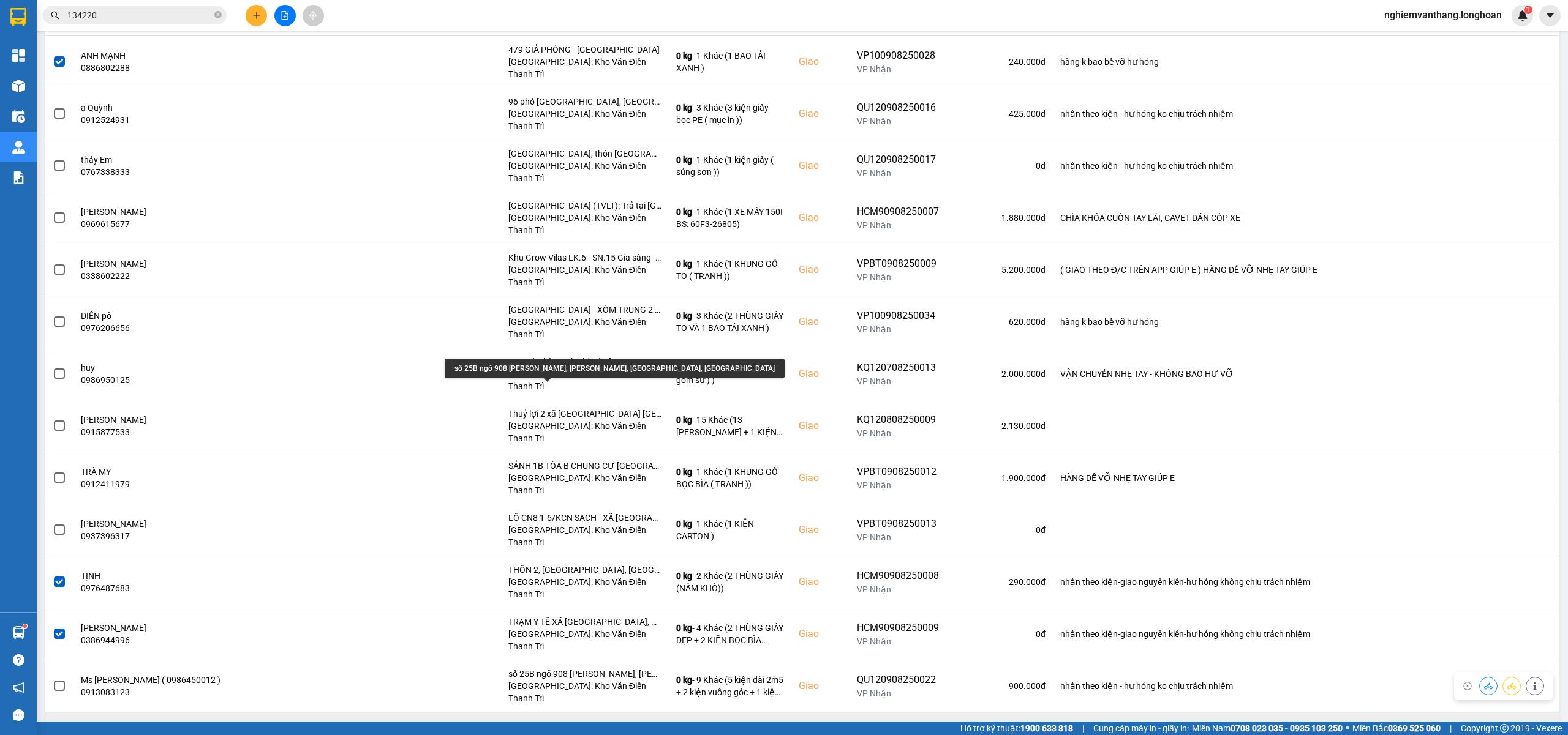
scroll to position [1117, 0]
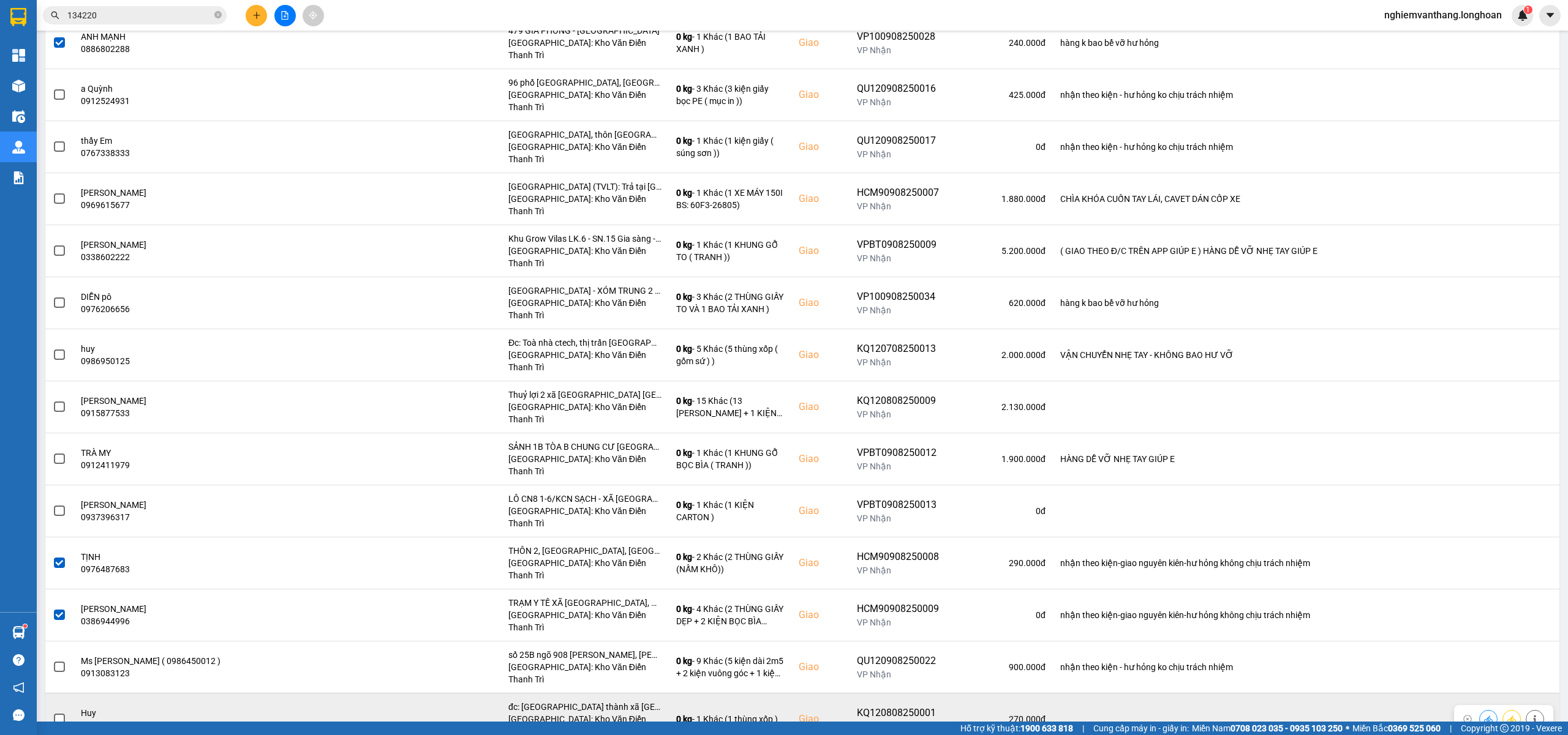
click at [52, 693] on td at bounding box center [60, 718] width 28 height 52
click at [56, 714] on span at bounding box center [60, 719] width 11 height 11
click at [53, 713] on input "checkbox" at bounding box center [53, 713] width 0 height 0
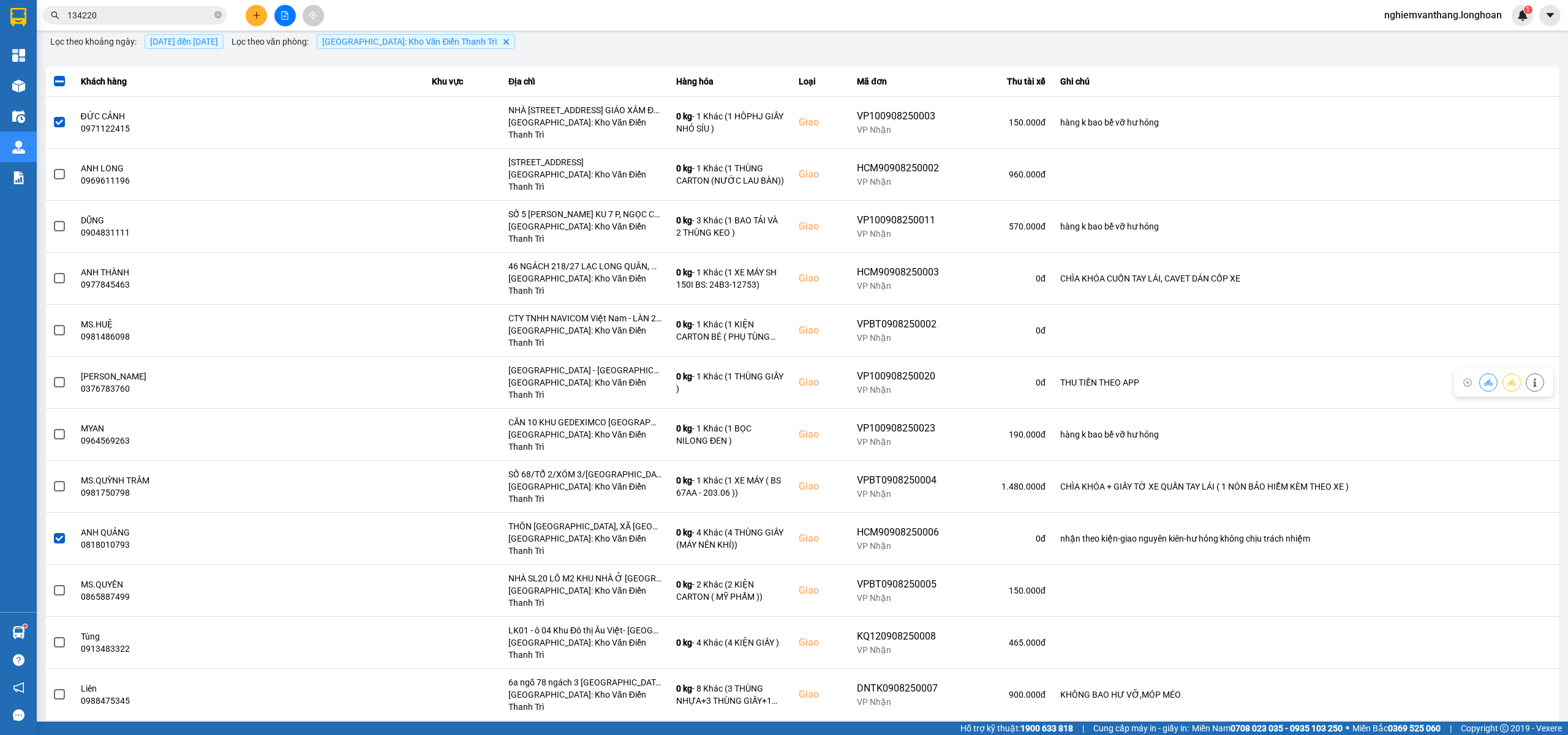
scroll to position [0, 0]
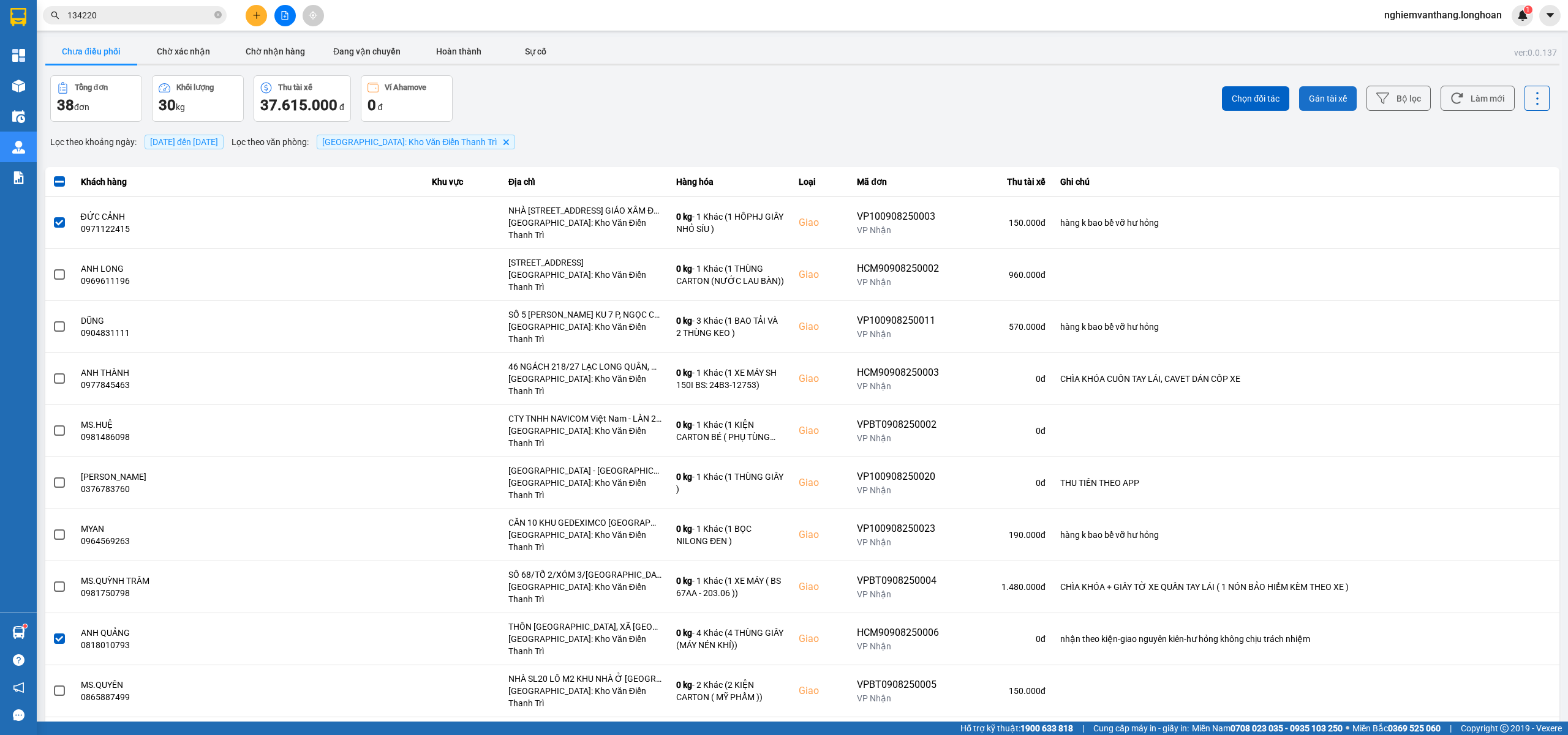
click at [1320, 88] on button "Gán tài xế" at bounding box center [1328, 99] width 58 height 25
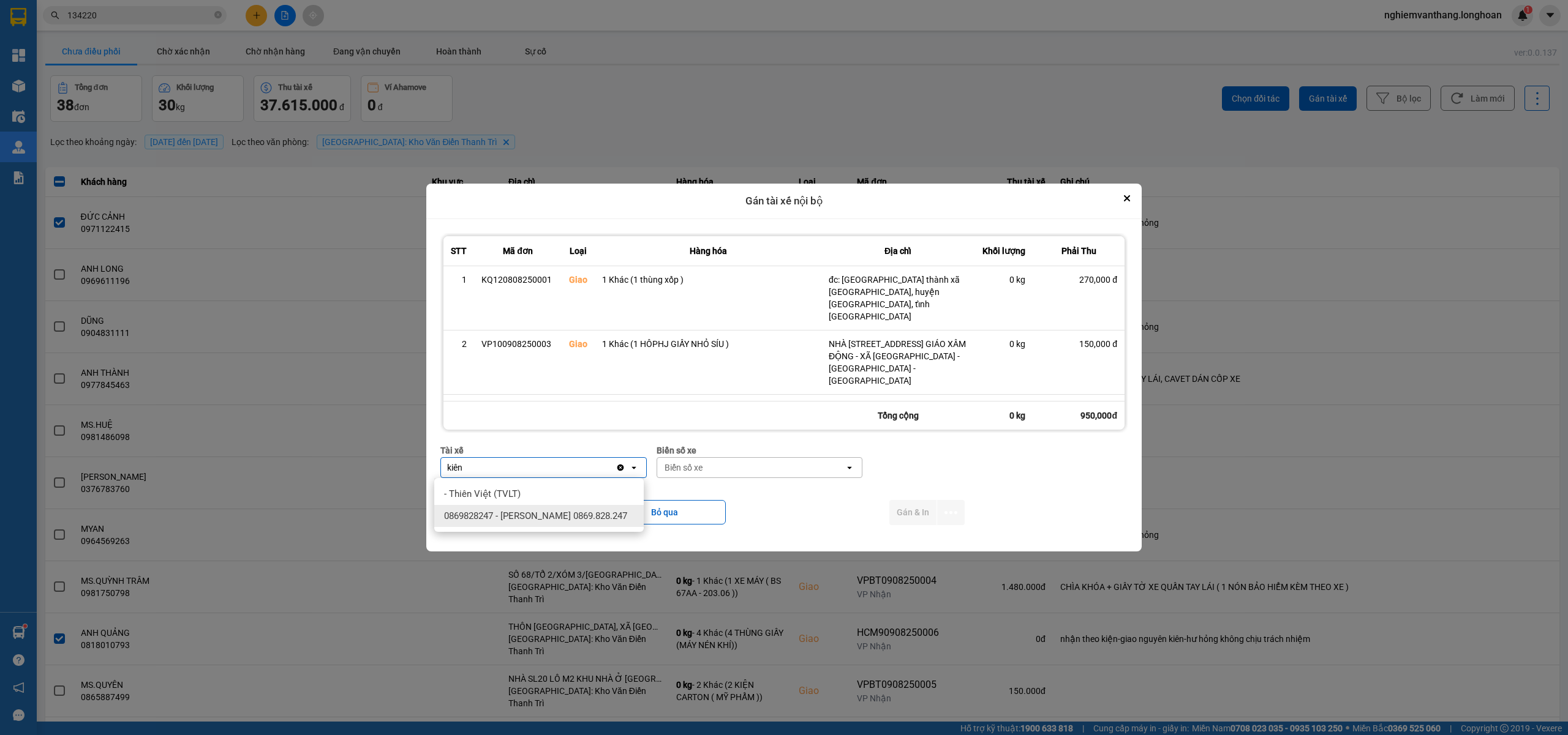
type input "kiên"
drag, startPoint x: 589, startPoint y: 523, endPoint x: 600, endPoint y: 518, distance: 12.1
click at [591, 522] on div "0869828247 - Trần Văn Kiên 0869.828.247" at bounding box center [539, 516] width 209 height 22
click at [711, 473] on div "Biển số xe" at bounding box center [763, 468] width 188 height 19
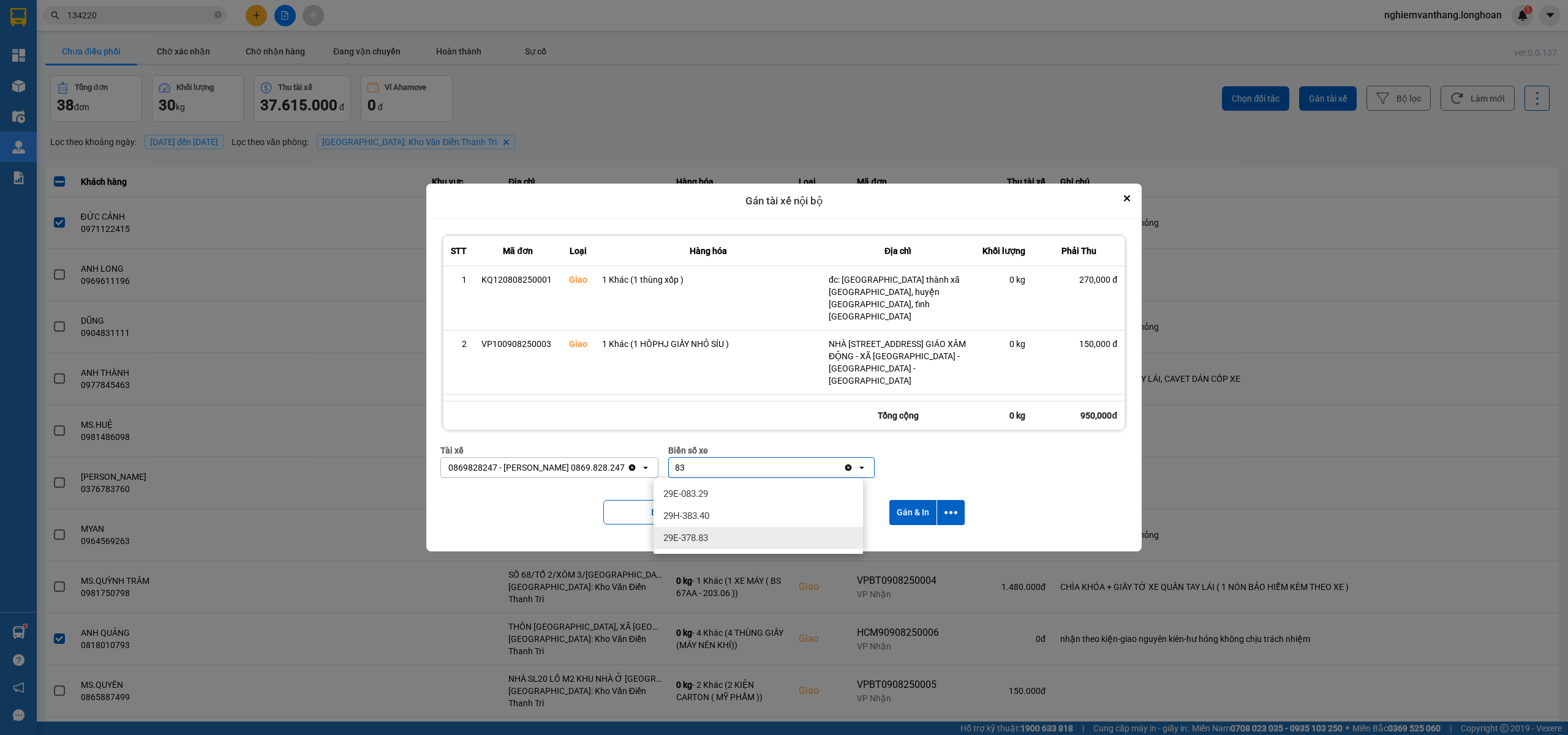
type input "83"
click at [697, 540] on span "29E-378.83" at bounding box center [685, 538] width 45 height 12
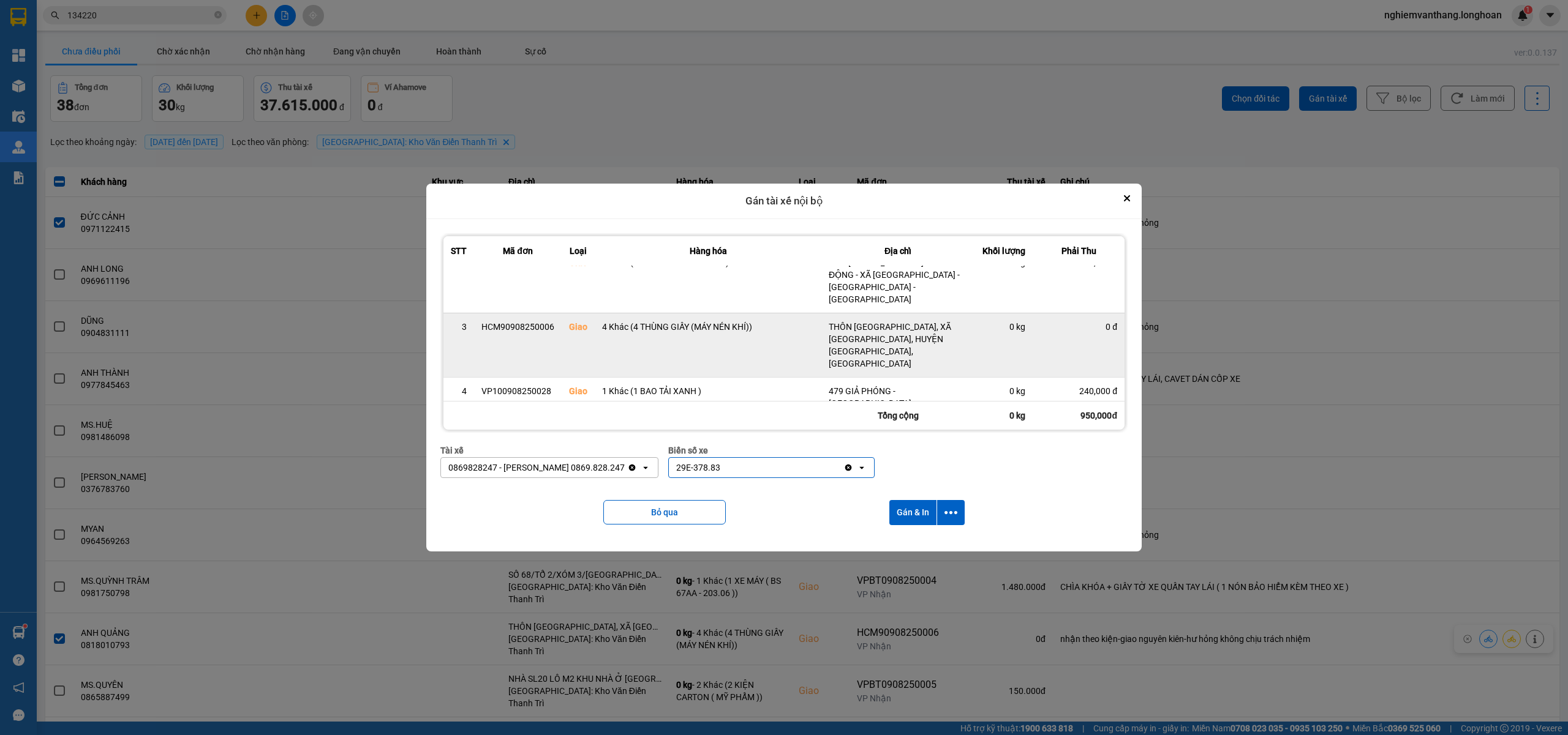
scroll to position [117, 0]
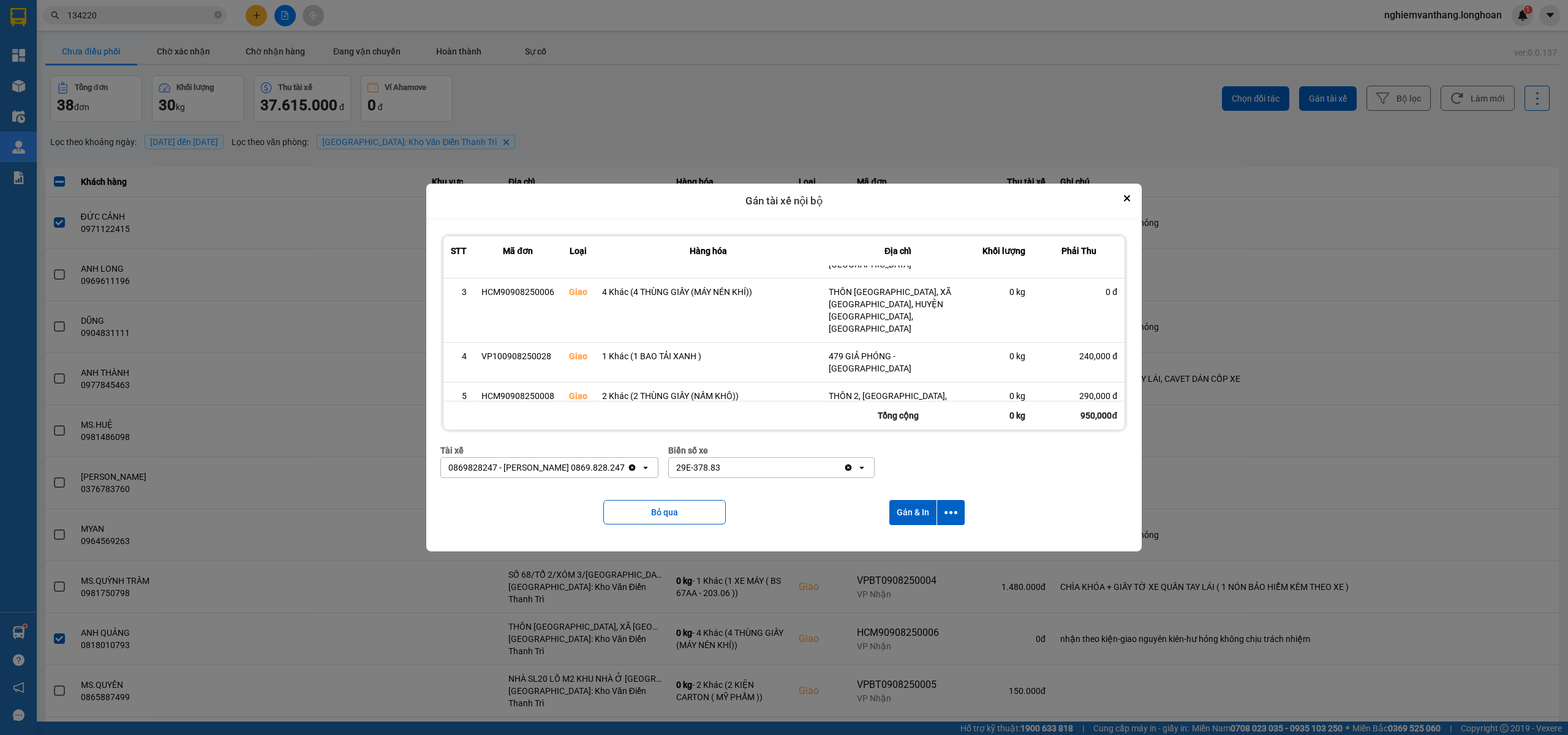
drag, startPoint x: 945, startPoint y: 505, endPoint x: 942, endPoint y: 527, distance: 22.2
click at [947, 507] on button "dialog" at bounding box center [950, 512] width 27 height 25
click at [921, 542] on span "Chỉ gán tài" at bounding box center [905, 546] width 40 height 12
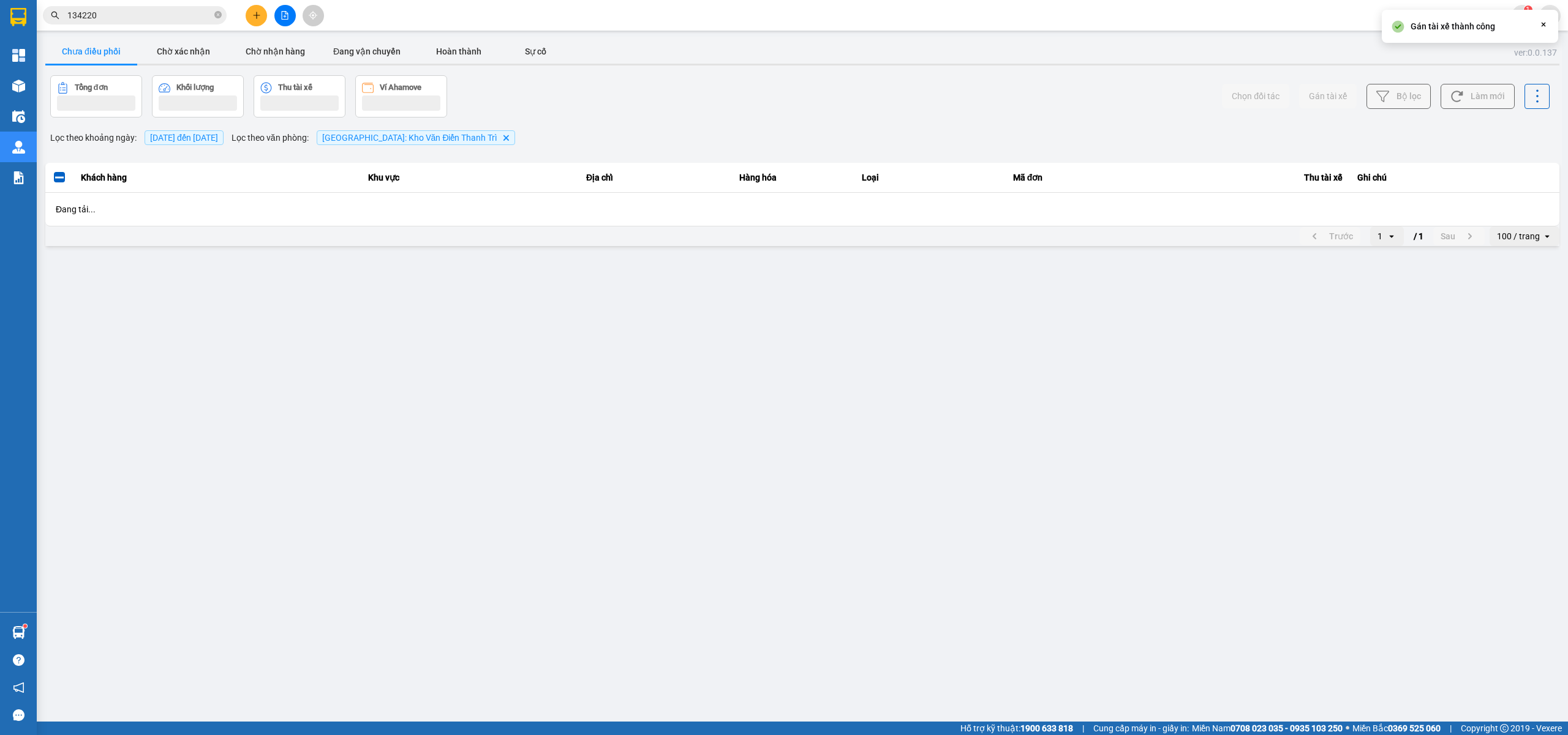
scroll to position [0, 0]
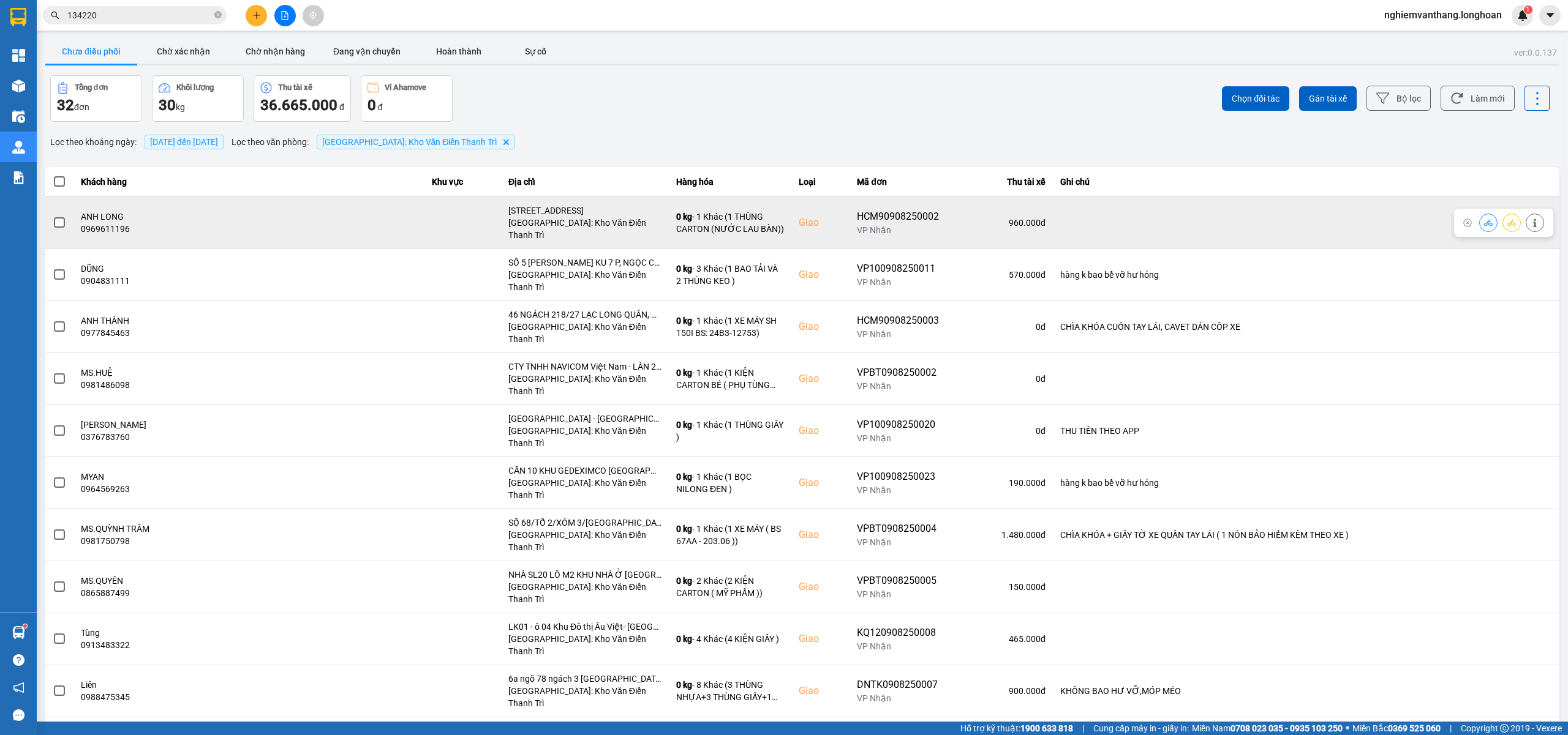
click at [60, 217] on span at bounding box center [60, 223] width 11 height 11
click at [53, 216] on input "checkbox" at bounding box center [53, 216] width 0 height 0
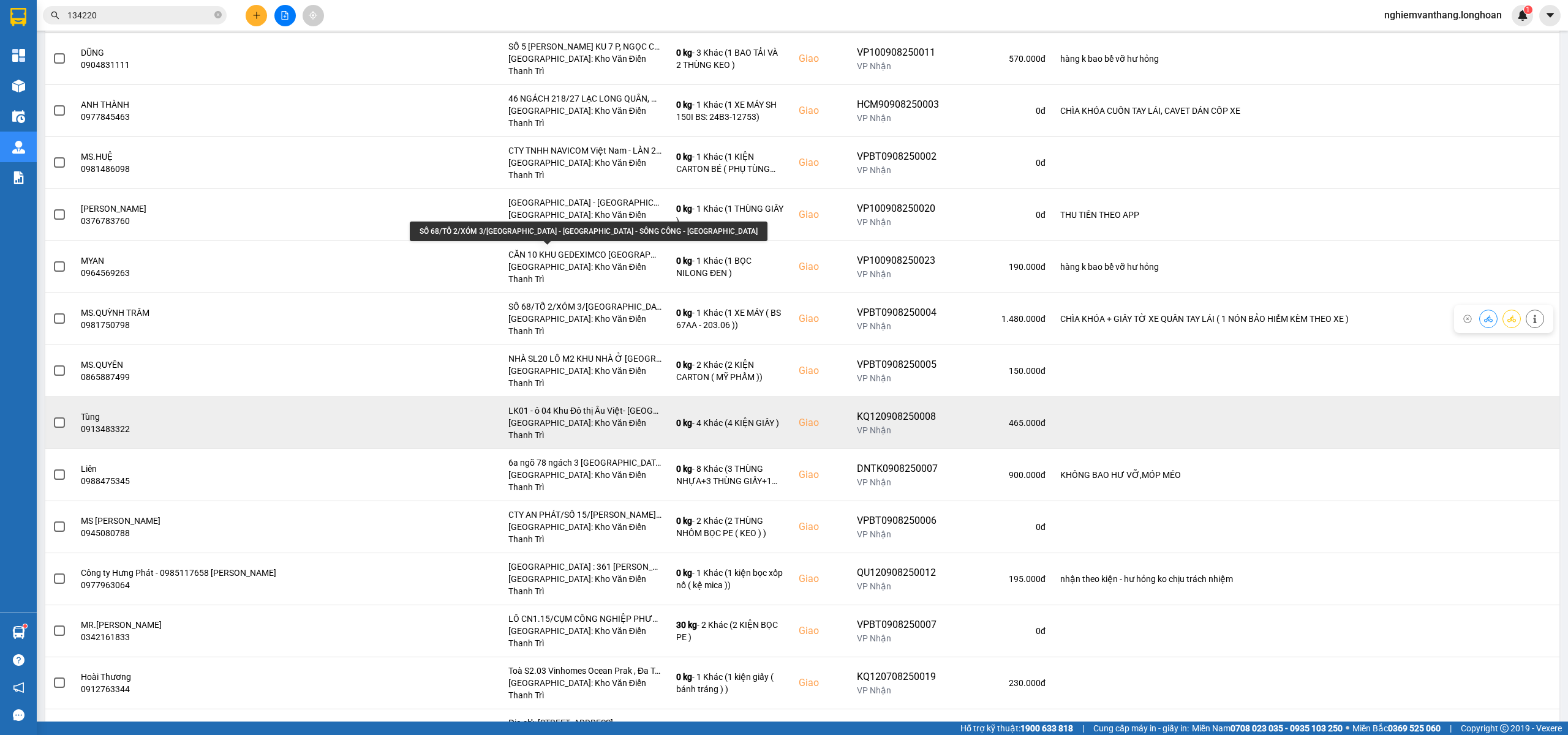
scroll to position [245, 0]
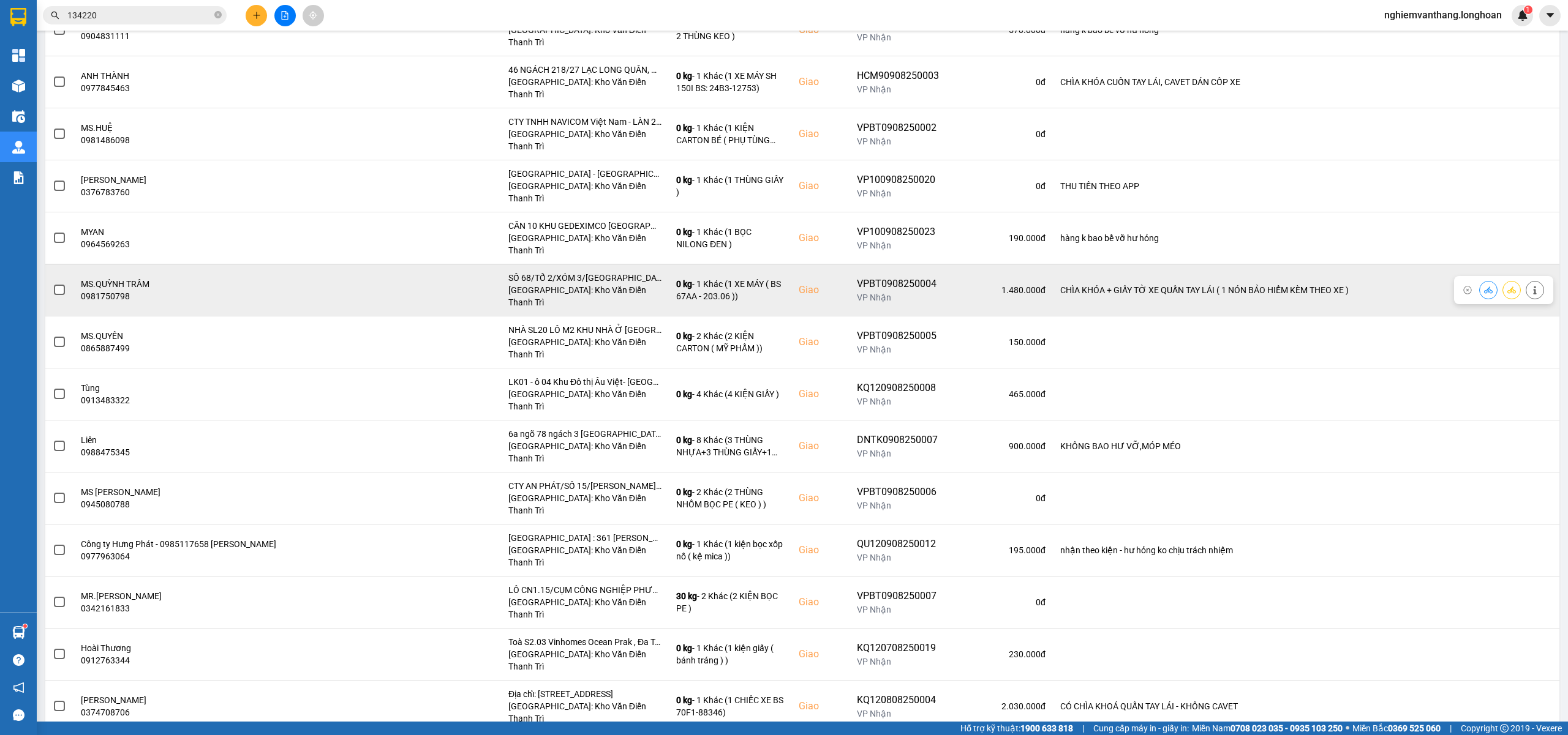
click at [65, 284] on label at bounding box center [59, 290] width 13 height 13
click at [53, 284] on input "checkbox" at bounding box center [53, 284] width 0 height 0
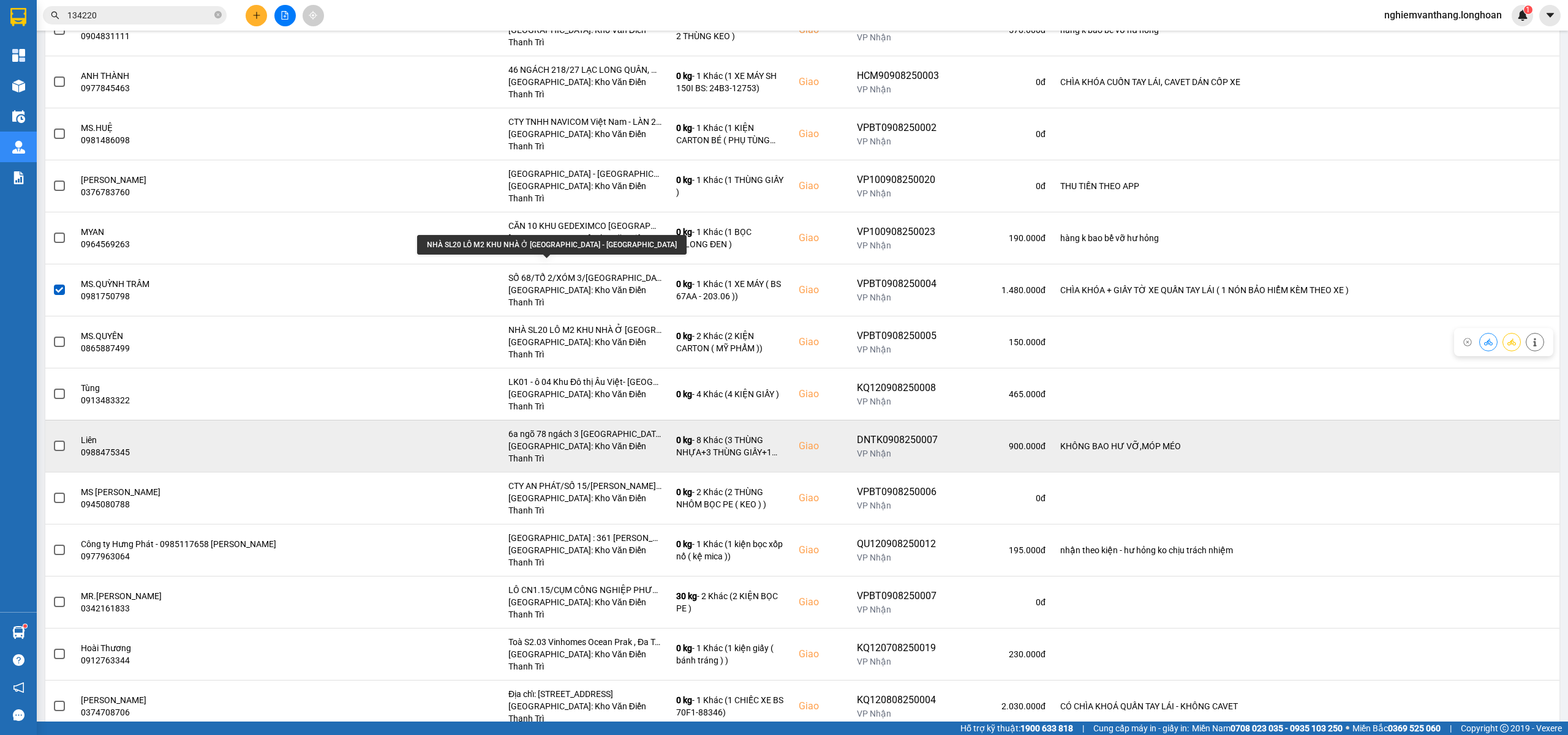
scroll to position [327, 0]
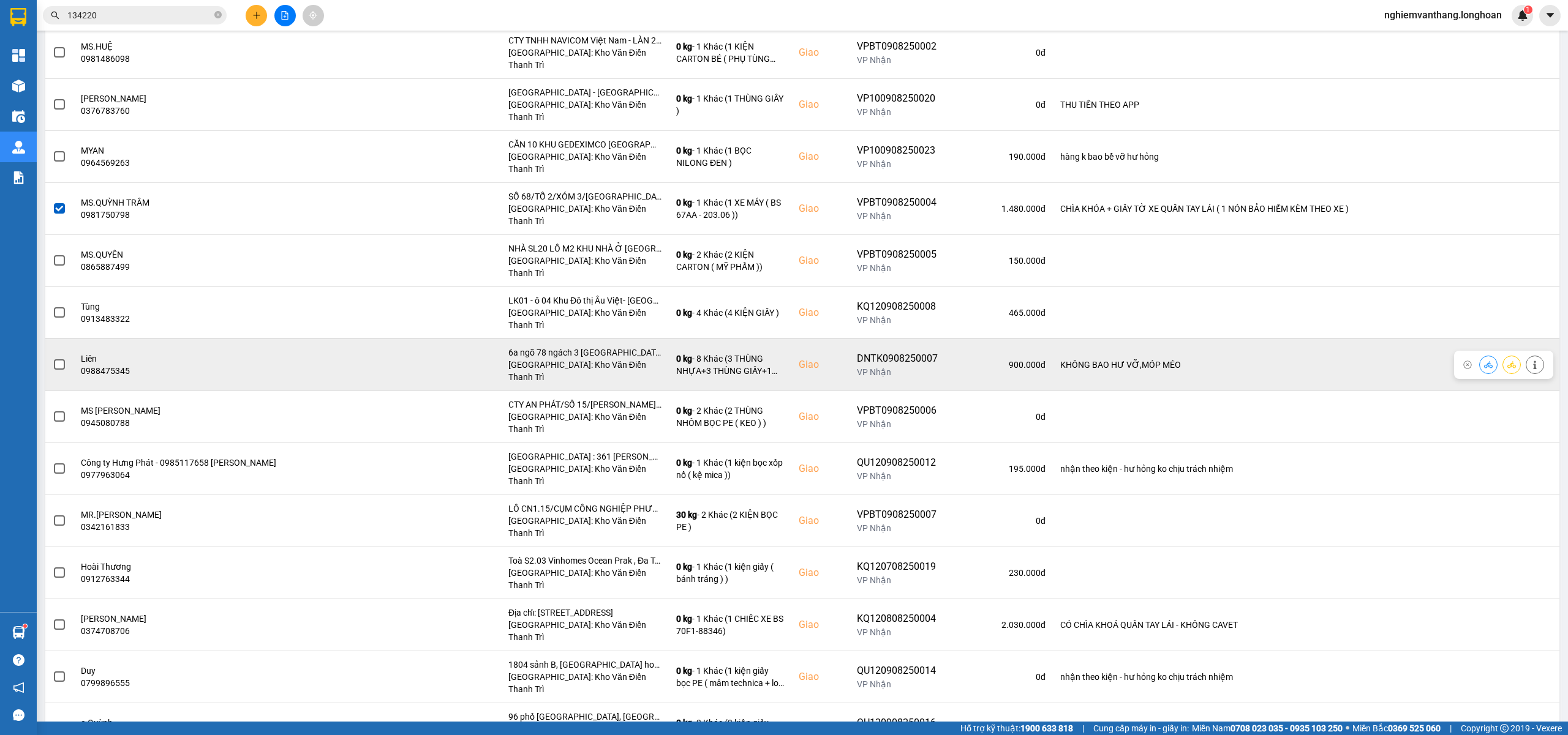
click at [64, 359] on span at bounding box center [60, 364] width 11 height 11
click at [53, 358] on input "checkbox" at bounding box center [53, 358] width 0 height 0
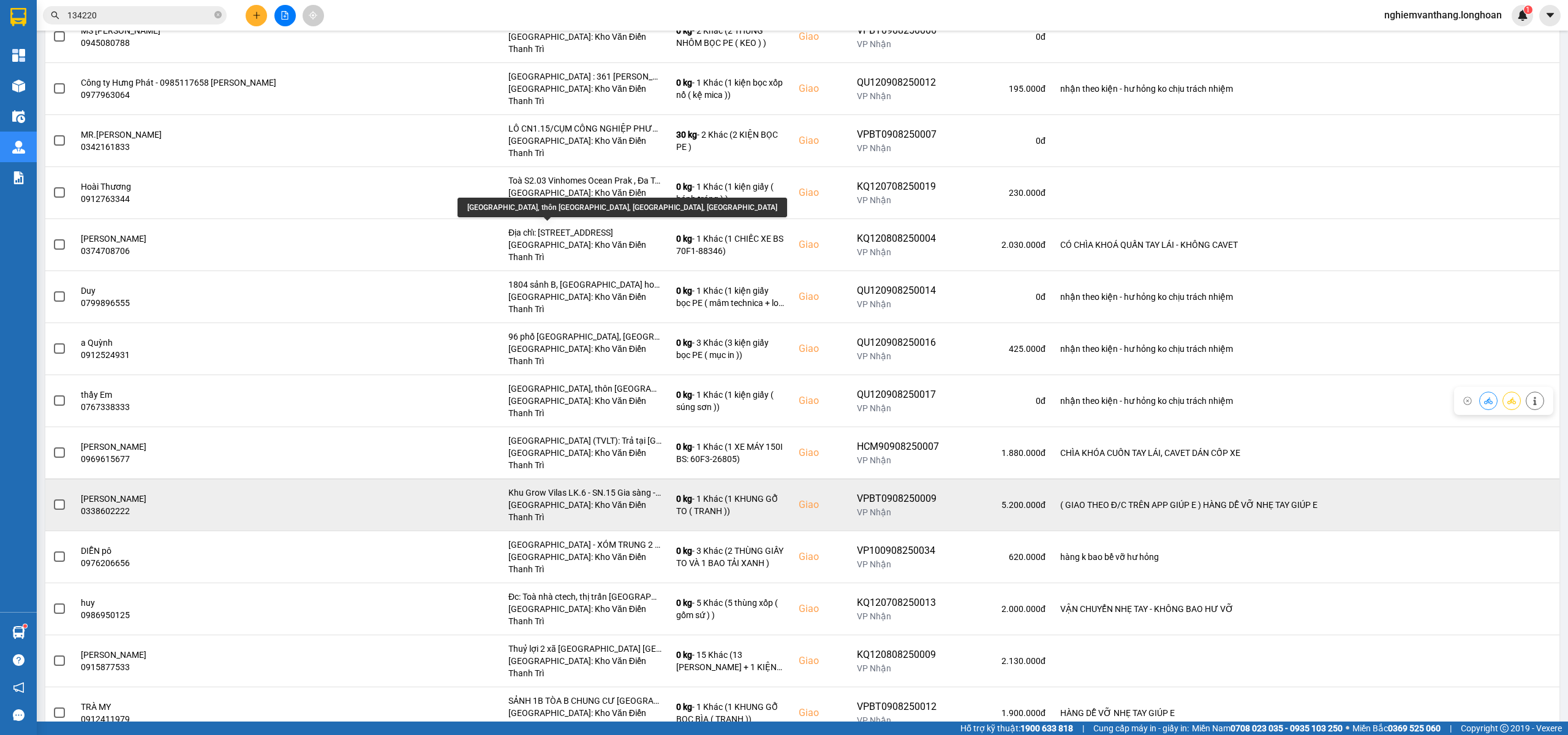
scroll to position [735, 0]
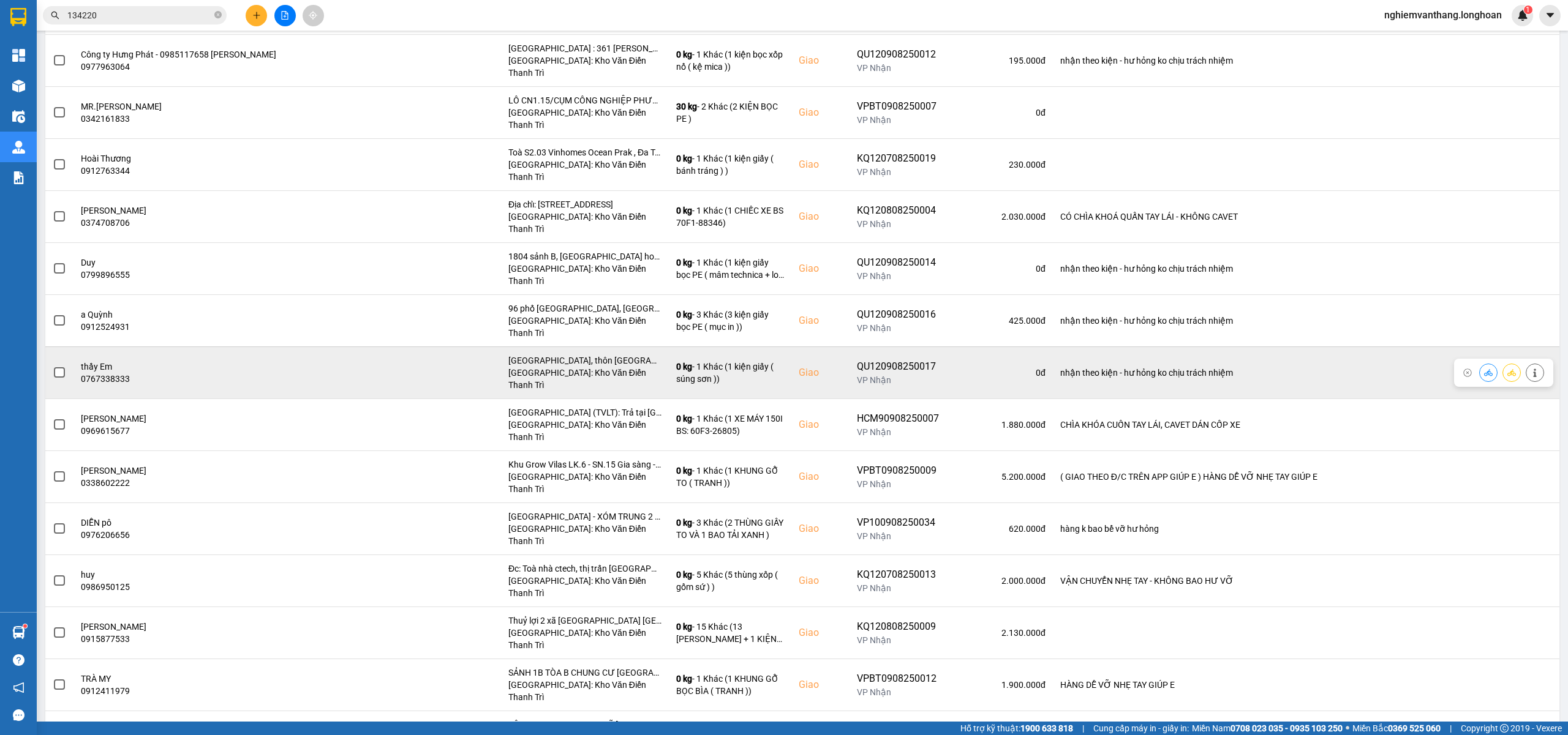
drag, startPoint x: 46, startPoint y: 207, endPoint x: 59, endPoint y: 207, distance: 13.0
click at [46, 347] on td at bounding box center [60, 372] width 28 height 52
click at [64, 367] on span at bounding box center [60, 372] width 11 height 11
click at [53, 366] on input "checkbox" at bounding box center [53, 366] width 0 height 0
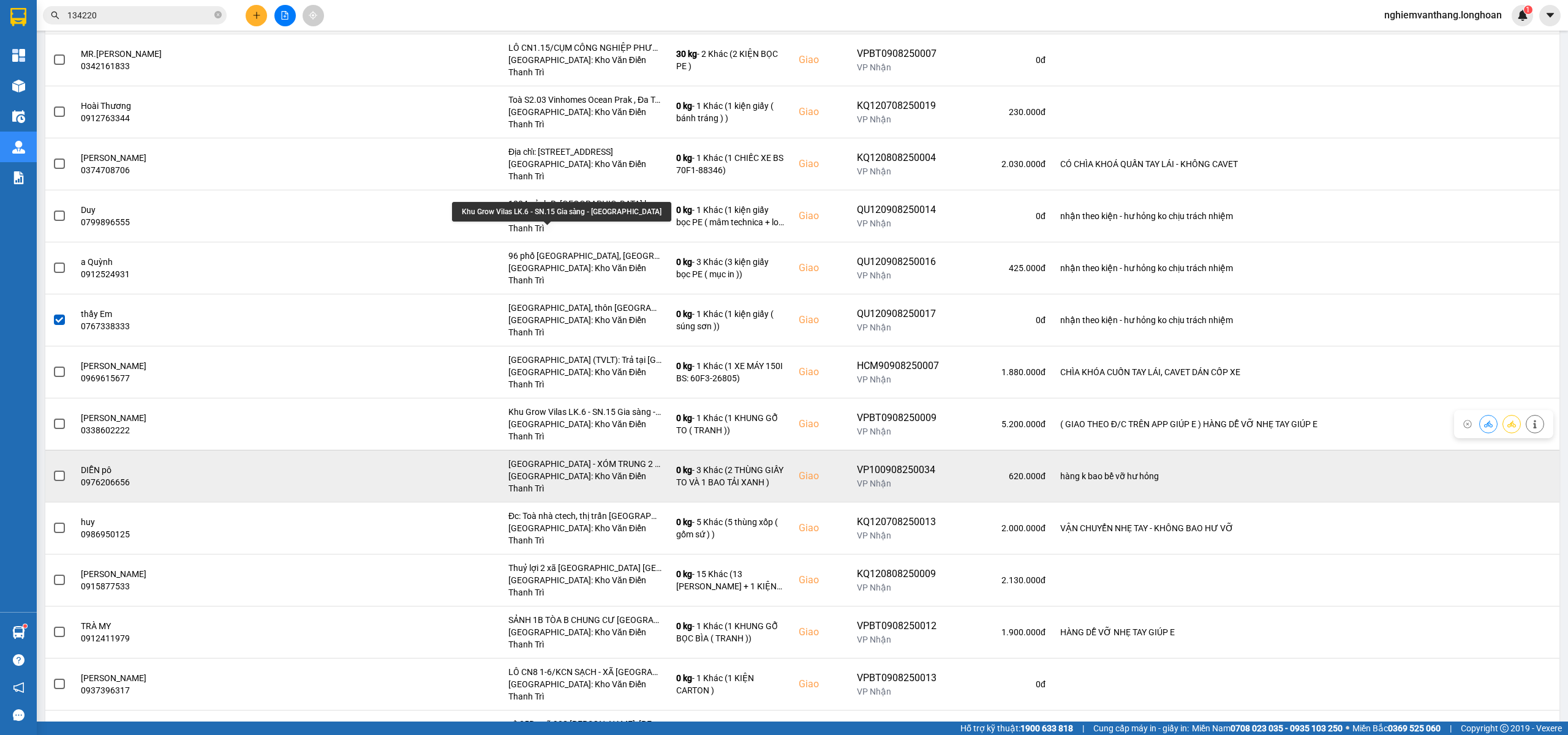
scroll to position [816, 0]
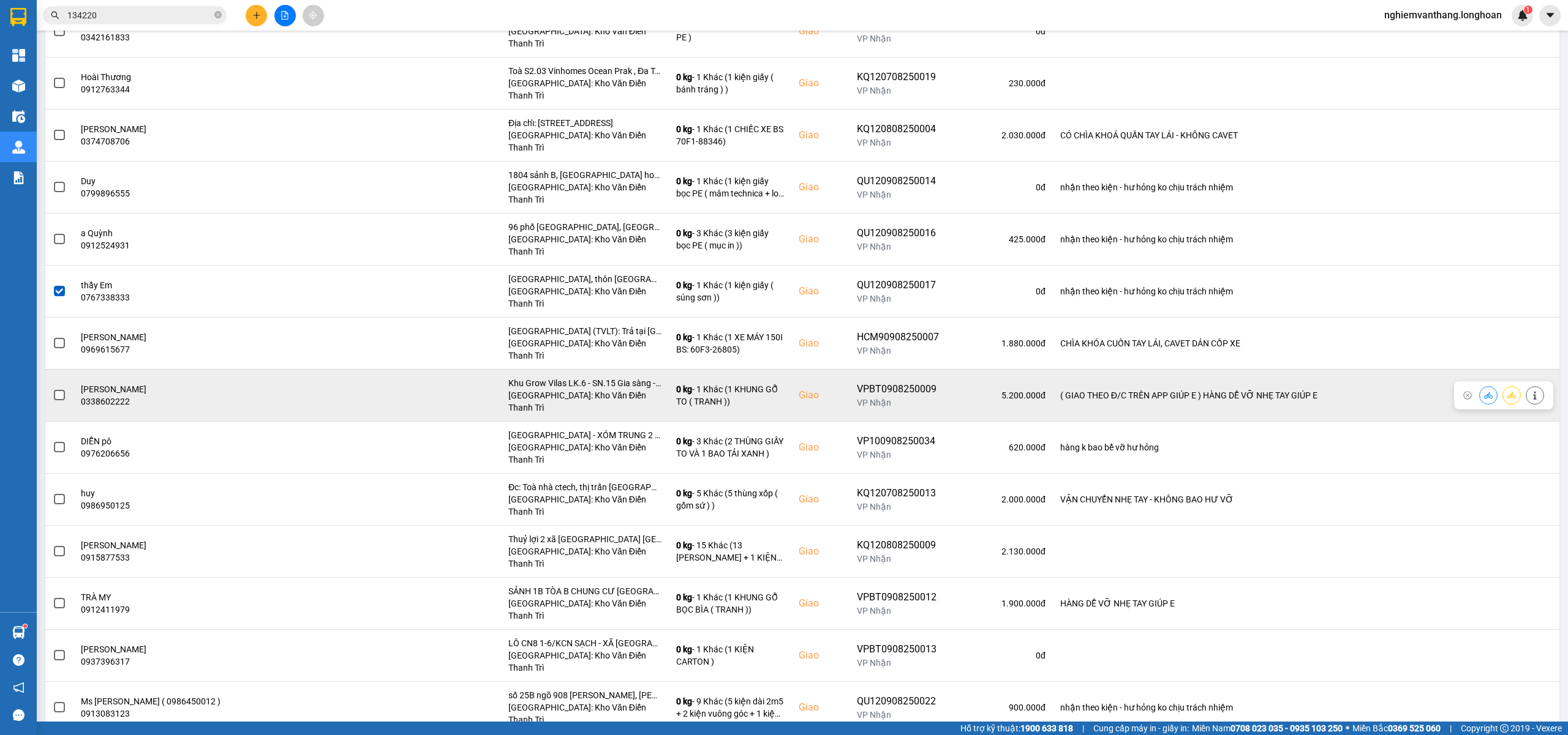
click at [60, 390] on span at bounding box center [60, 395] width 11 height 11
click at [53, 389] on input "checkbox" at bounding box center [53, 389] width 0 height 0
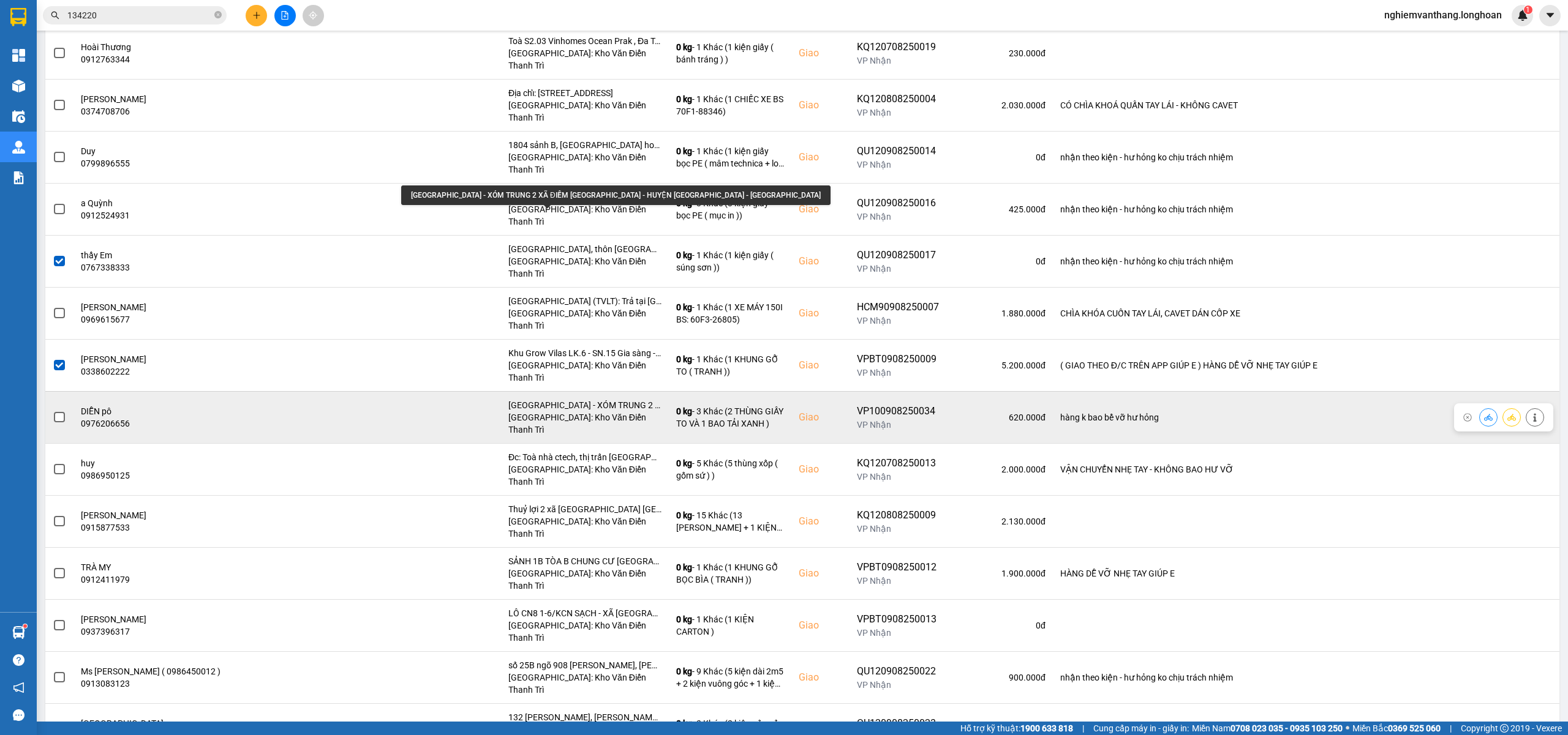
scroll to position [862, 0]
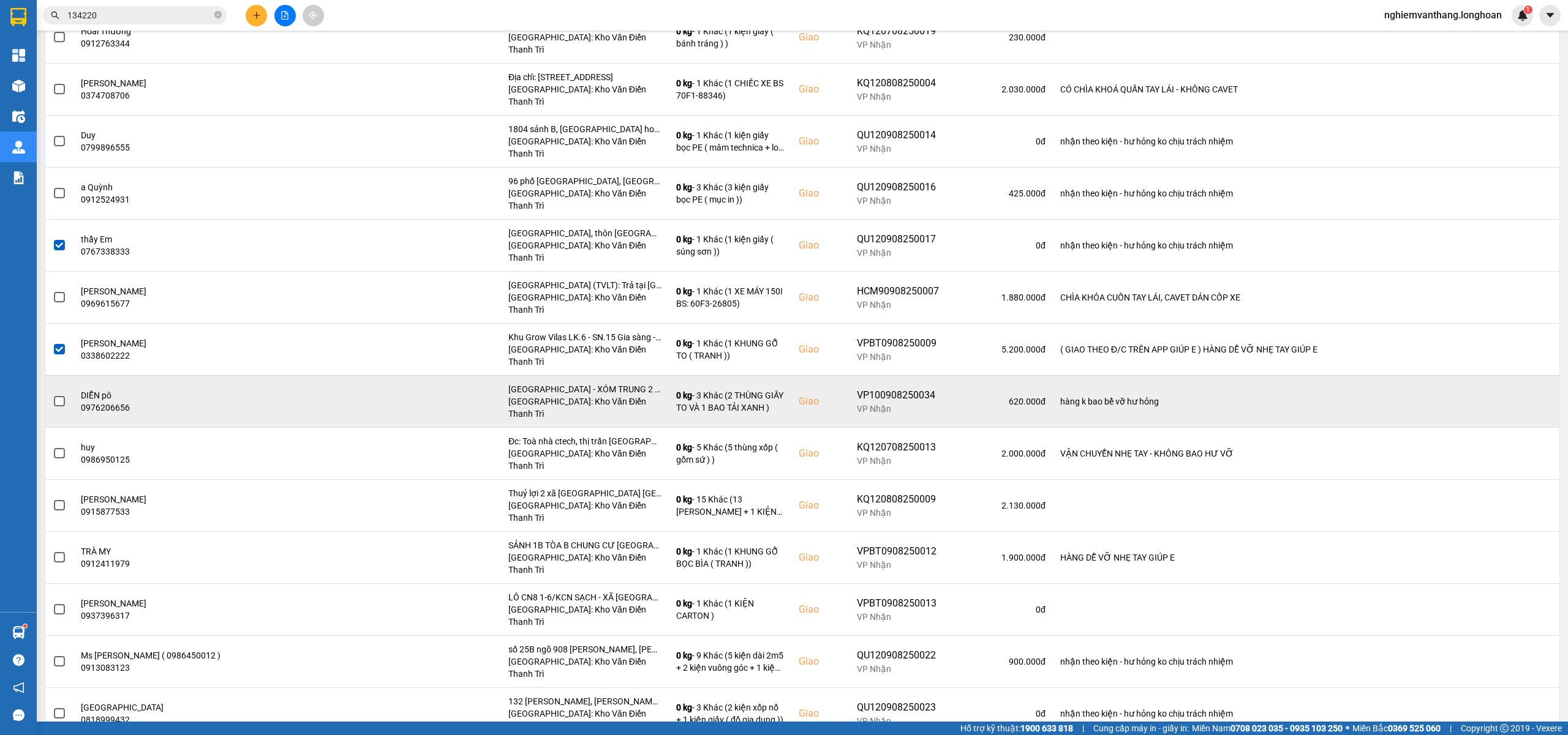
click at [57, 375] on td at bounding box center [60, 400] width 28 height 52
click at [55, 396] on span at bounding box center [60, 401] width 11 height 11
click at [53, 395] on input "checkbox" at bounding box center [53, 395] width 0 height 0
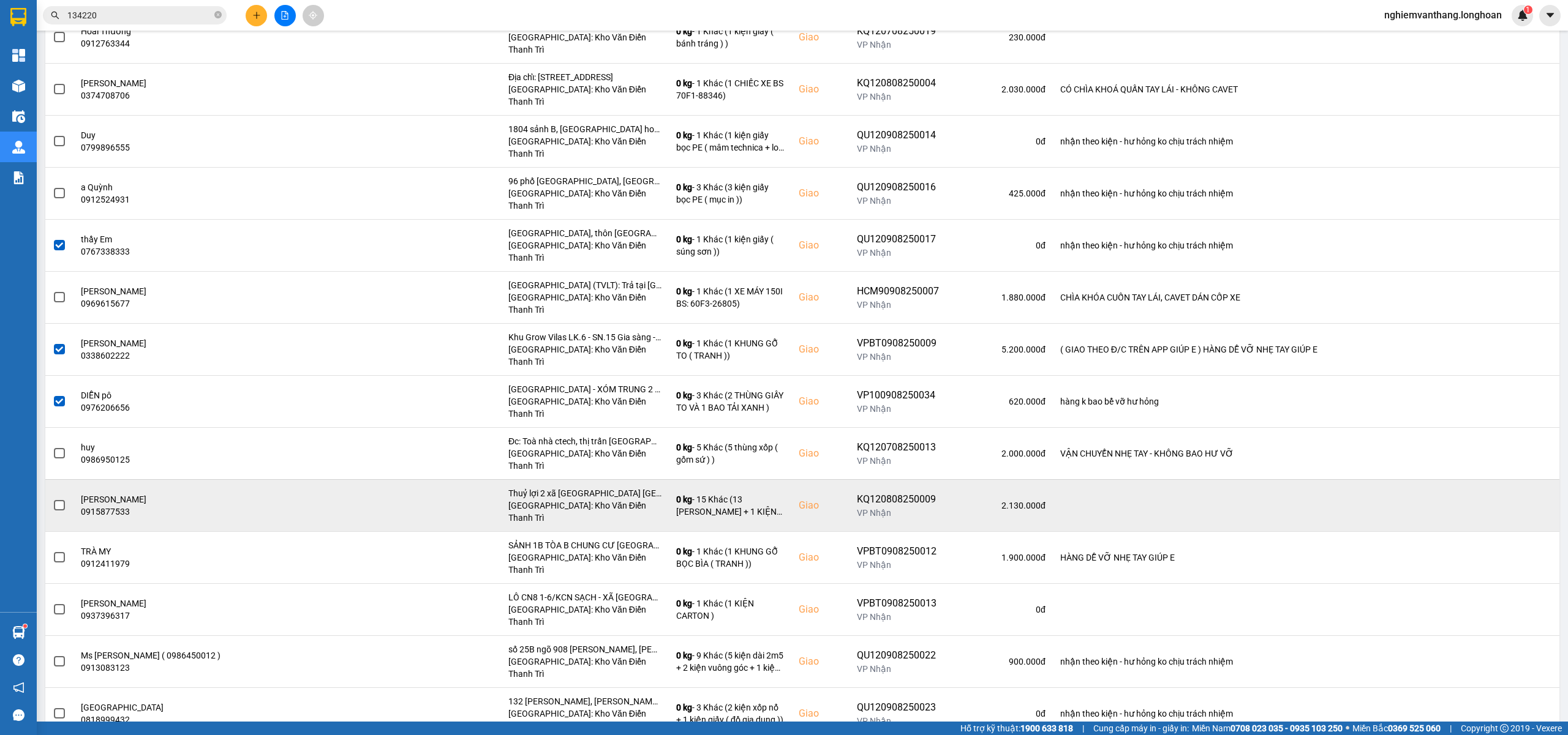
click at [54, 500] on span at bounding box center [60, 505] width 11 height 11
click at [53, 499] on input "checkbox" at bounding box center [53, 499] width 0 height 0
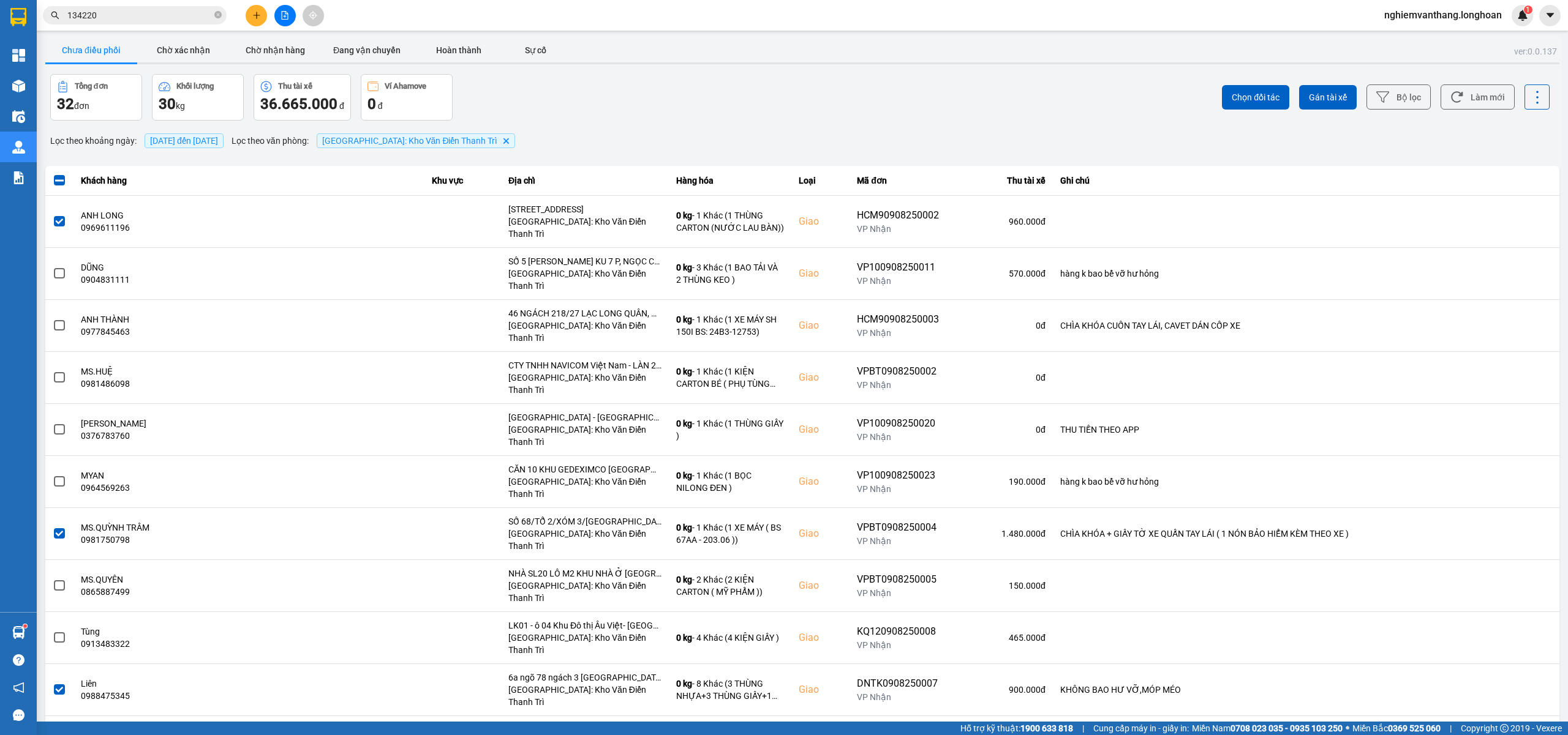
scroll to position [0, 0]
click at [1326, 95] on span "Gán tài xế" at bounding box center [1328, 99] width 38 height 12
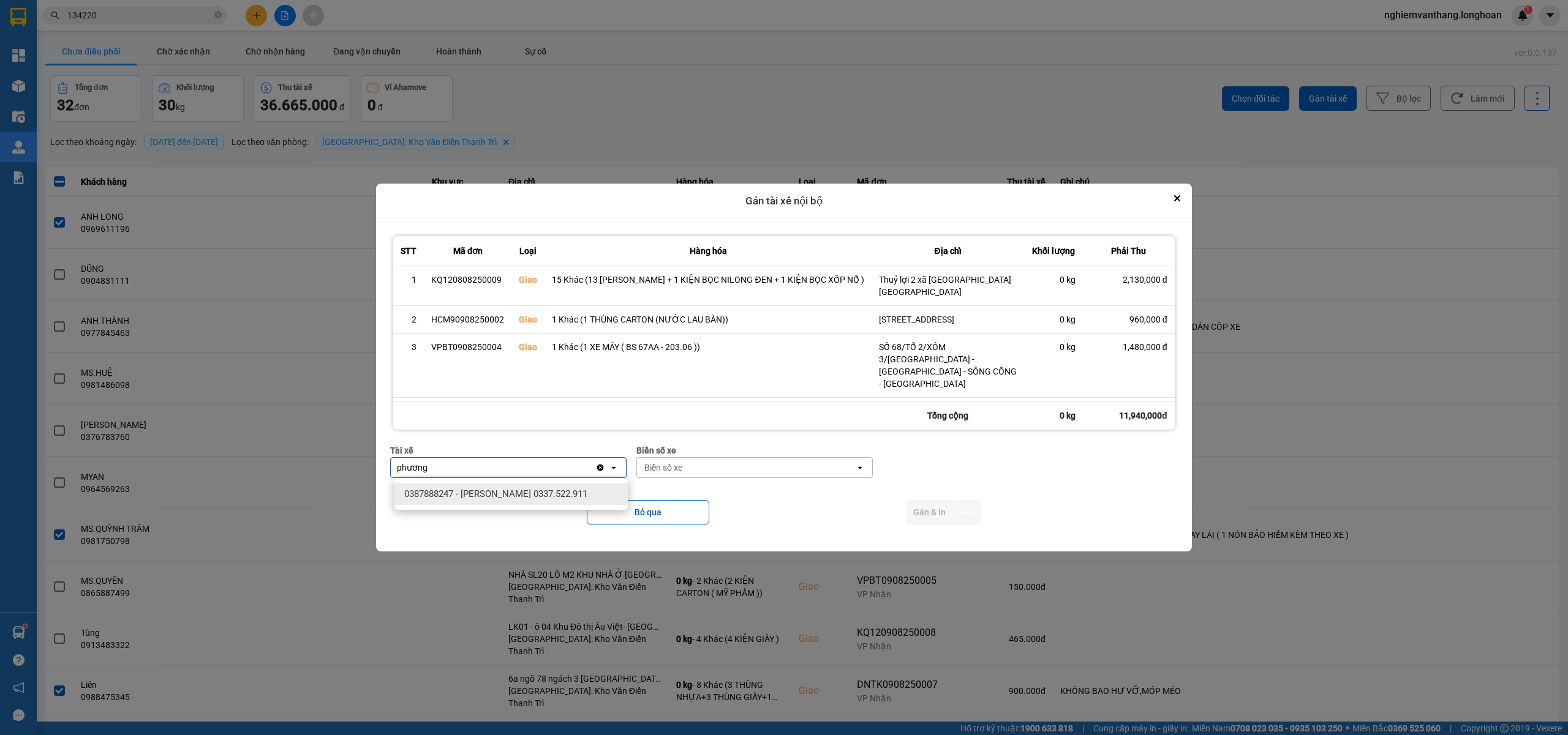
type input "phương"
drag, startPoint x: 544, startPoint y: 495, endPoint x: 569, endPoint y: 489, distance: 25.7
click at [545, 493] on span "0387888247 - Lê Thanh Phương 0337.522.911" at bounding box center [495, 494] width 183 height 12
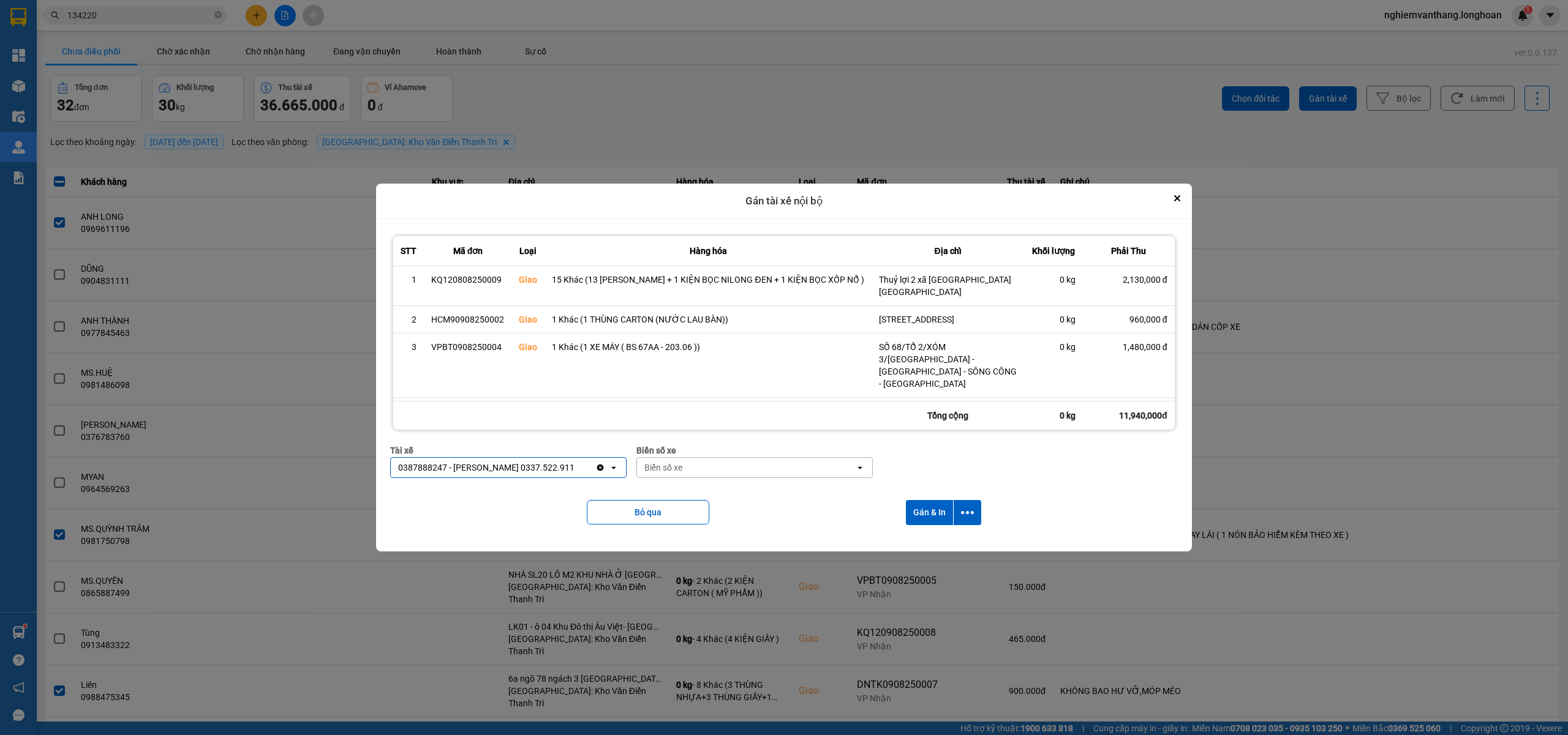
click at [677, 468] on div "Biển số xe" at bounding box center [663, 468] width 38 height 12
type input "14"
click at [658, 517] on span "29E-366.14" at bounding box center [670, 516] width 45 height 12
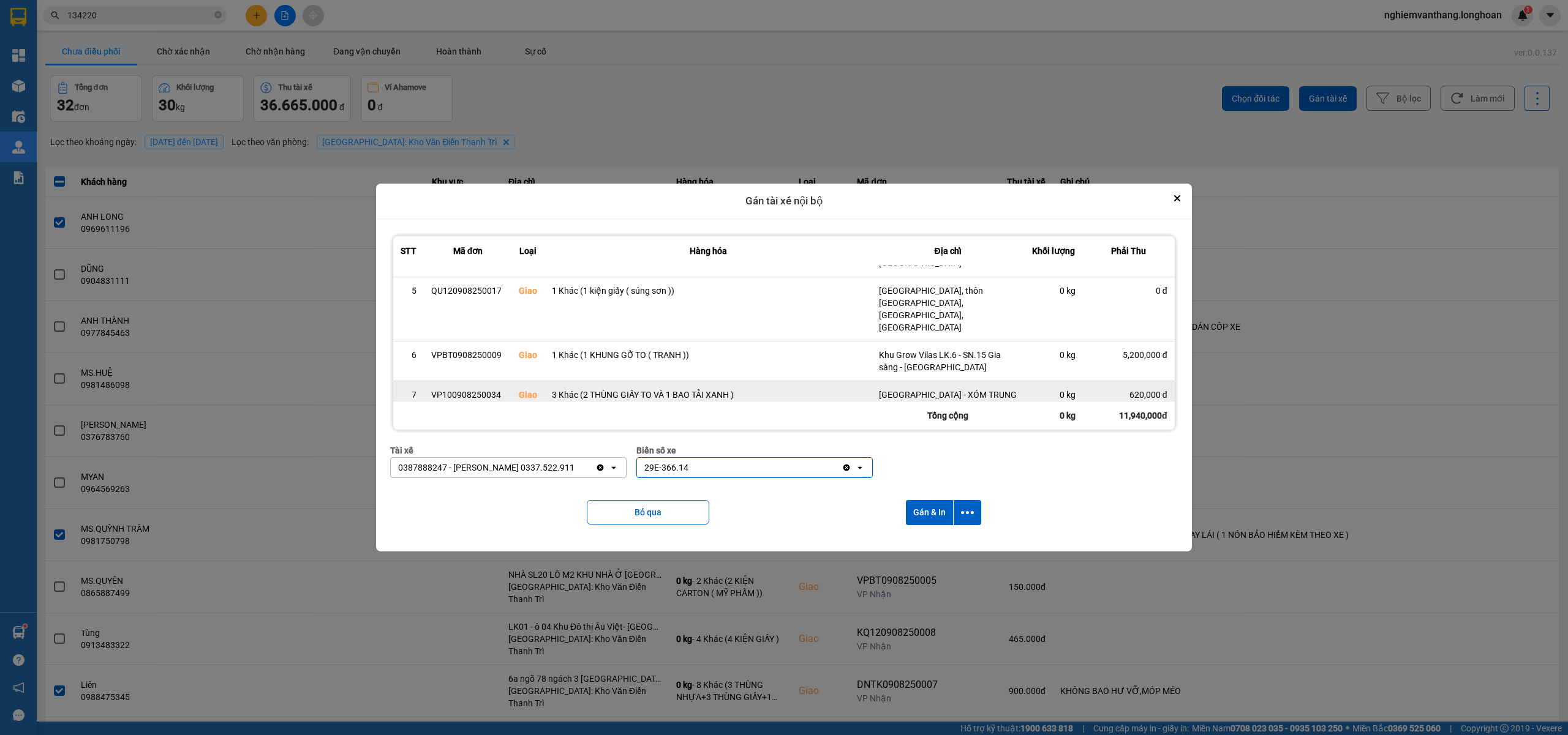
scroll to position [196, 0]
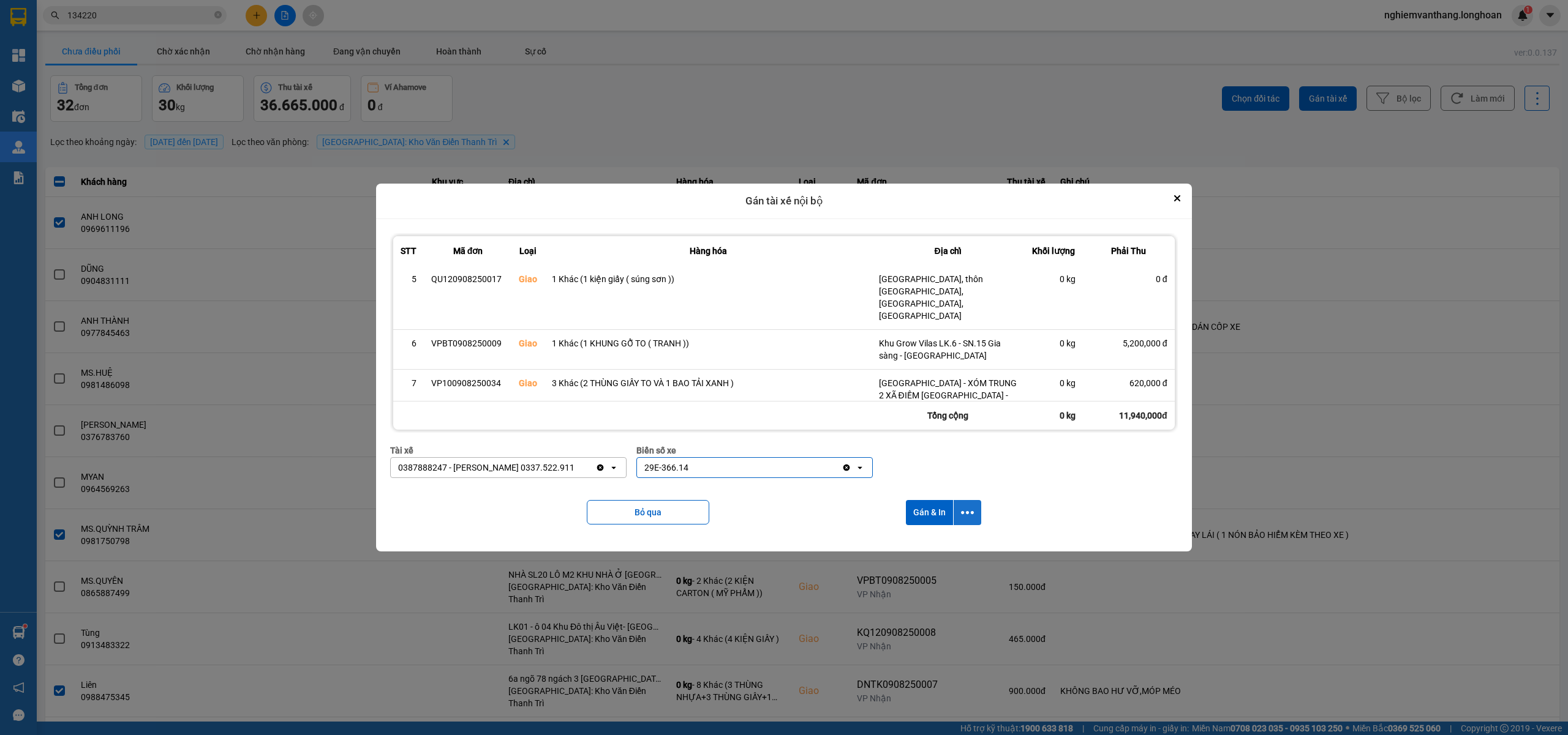
click at [961, 505] on button "dialog" at bounding box center [967, 512] width 27 height 25
click at [933, 547] on span "Chỉ gán tài" at bounding box center [918, 546] width 40 height 12
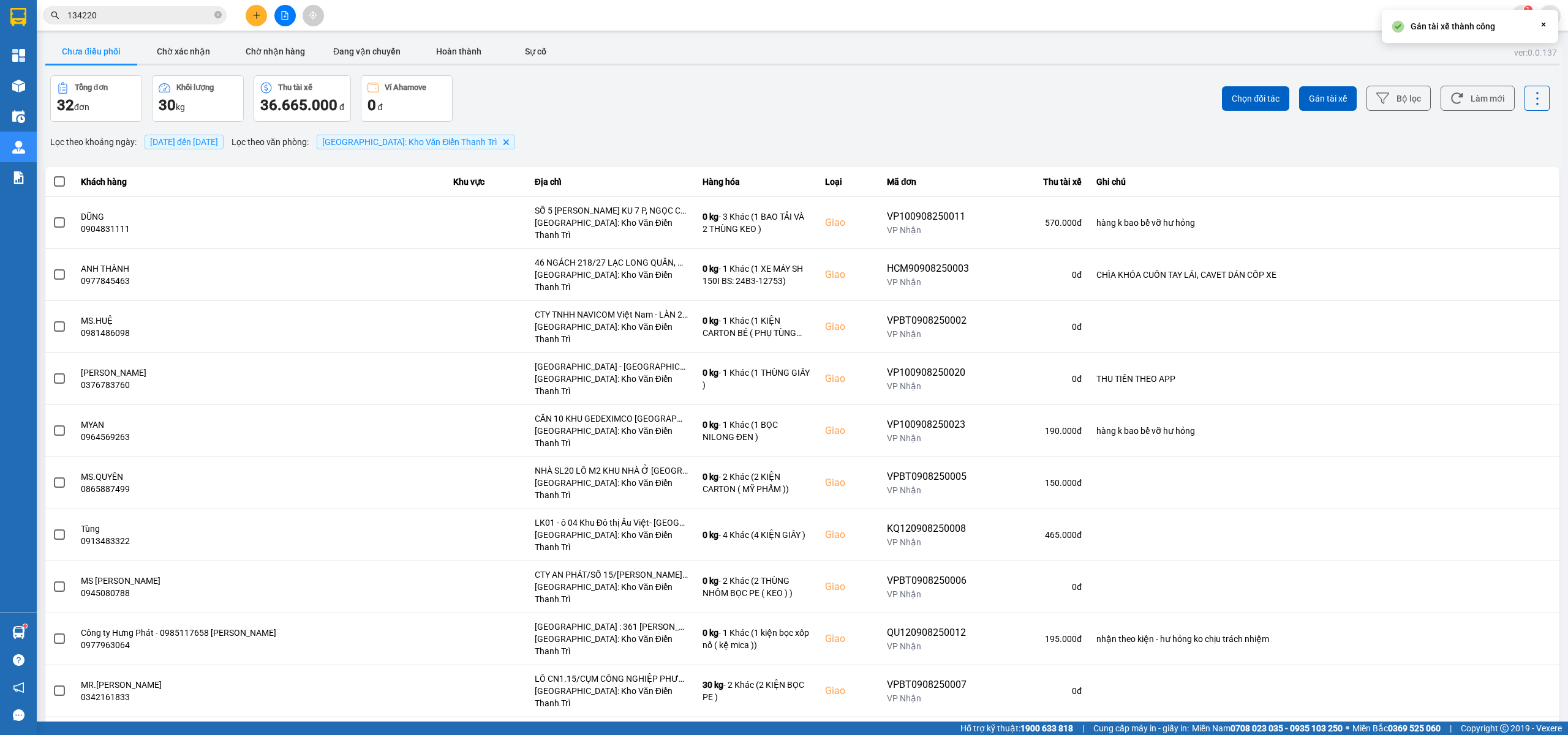
scroll to position [0, 0]
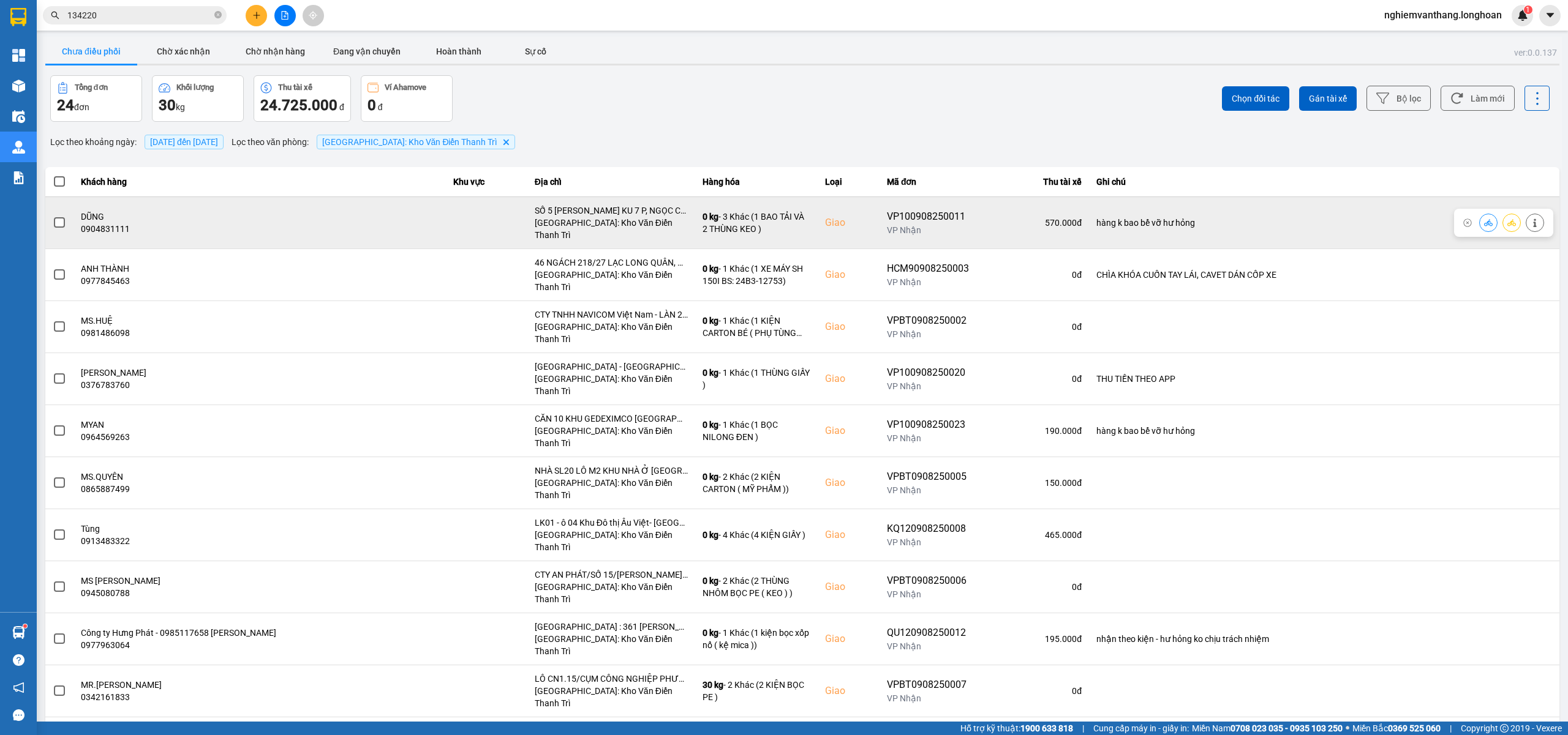
click at [50, 214] on td at bounding box center [60, 222] width 28 height 52
click at [57, 217] on span at bounding box center [60, 223] width 11 height 11
click at [53, 216] on input "checkbox" at bounding box center [53, 216] width 0 height 0
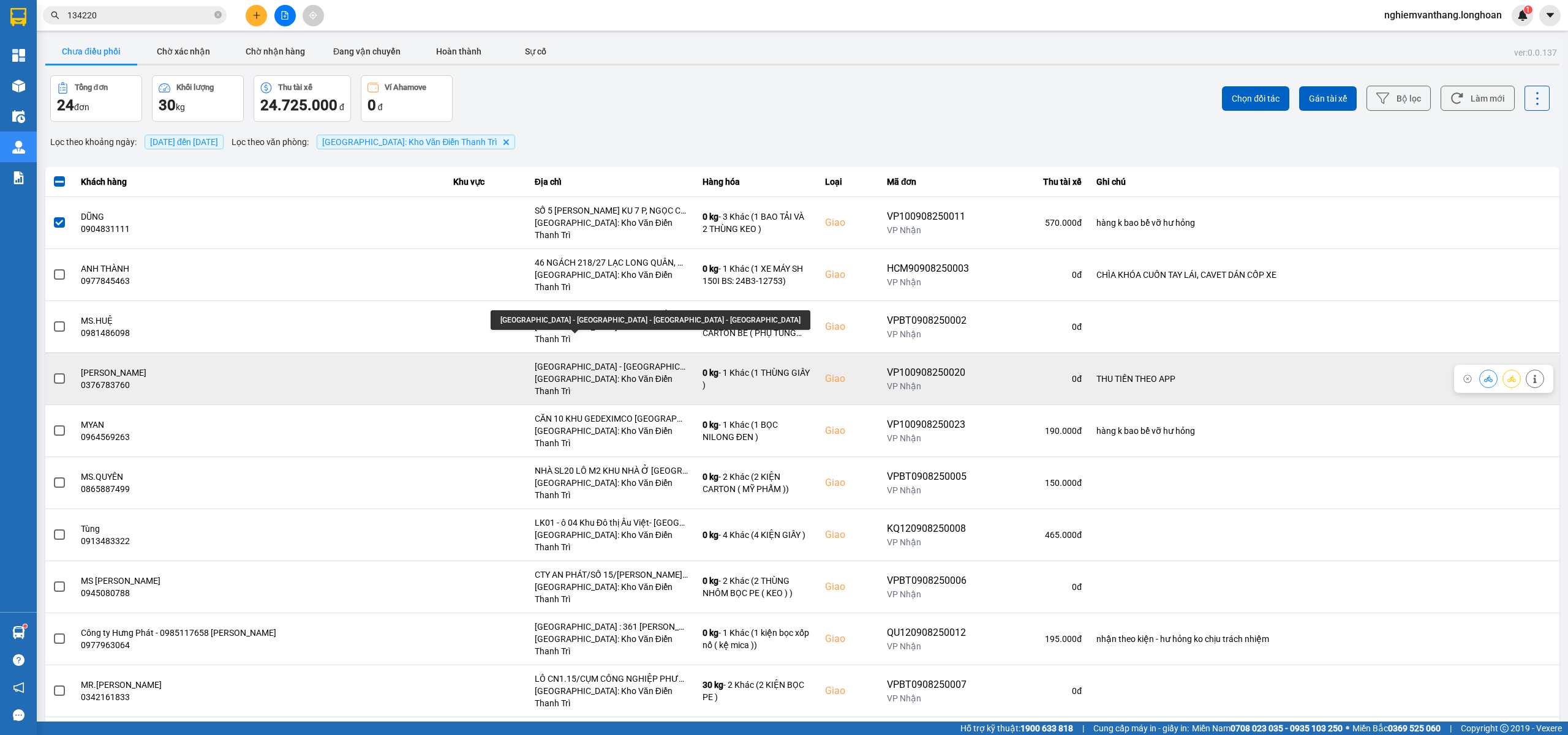
scroll to position [163, 0]
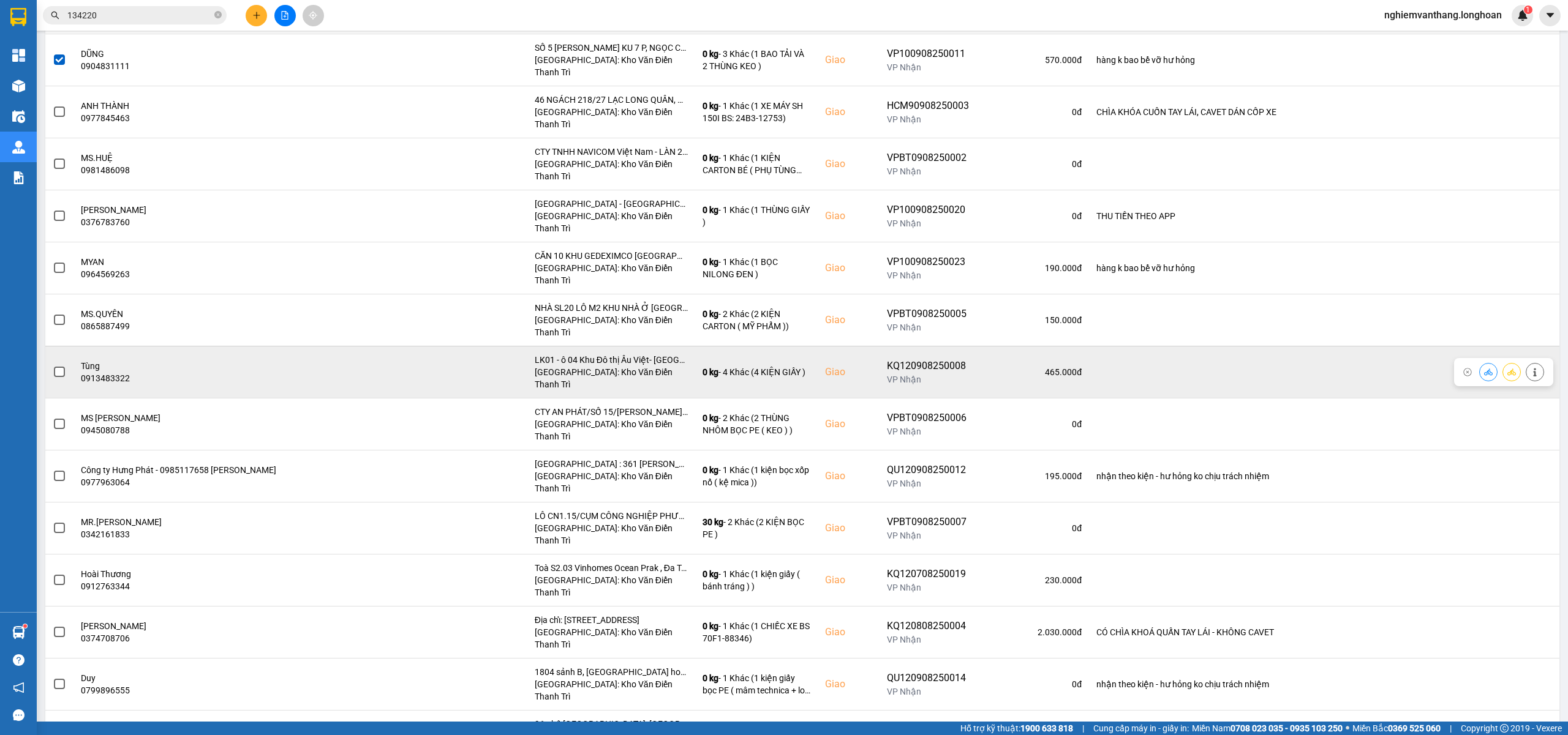
drag, startPoint x: 50, startPoint y: 310, endPoint x: 61, endPoint y: 310, distance: 11.0
click at [61, 346] on td at bounding box center [60, 371] width 28 height 52
click at [61, 367] on span at bounding box center [60, 372] width 11 height 11
click at [53, 365] on input "checkbox" at bounding box center [53, 365] width 0 height 0
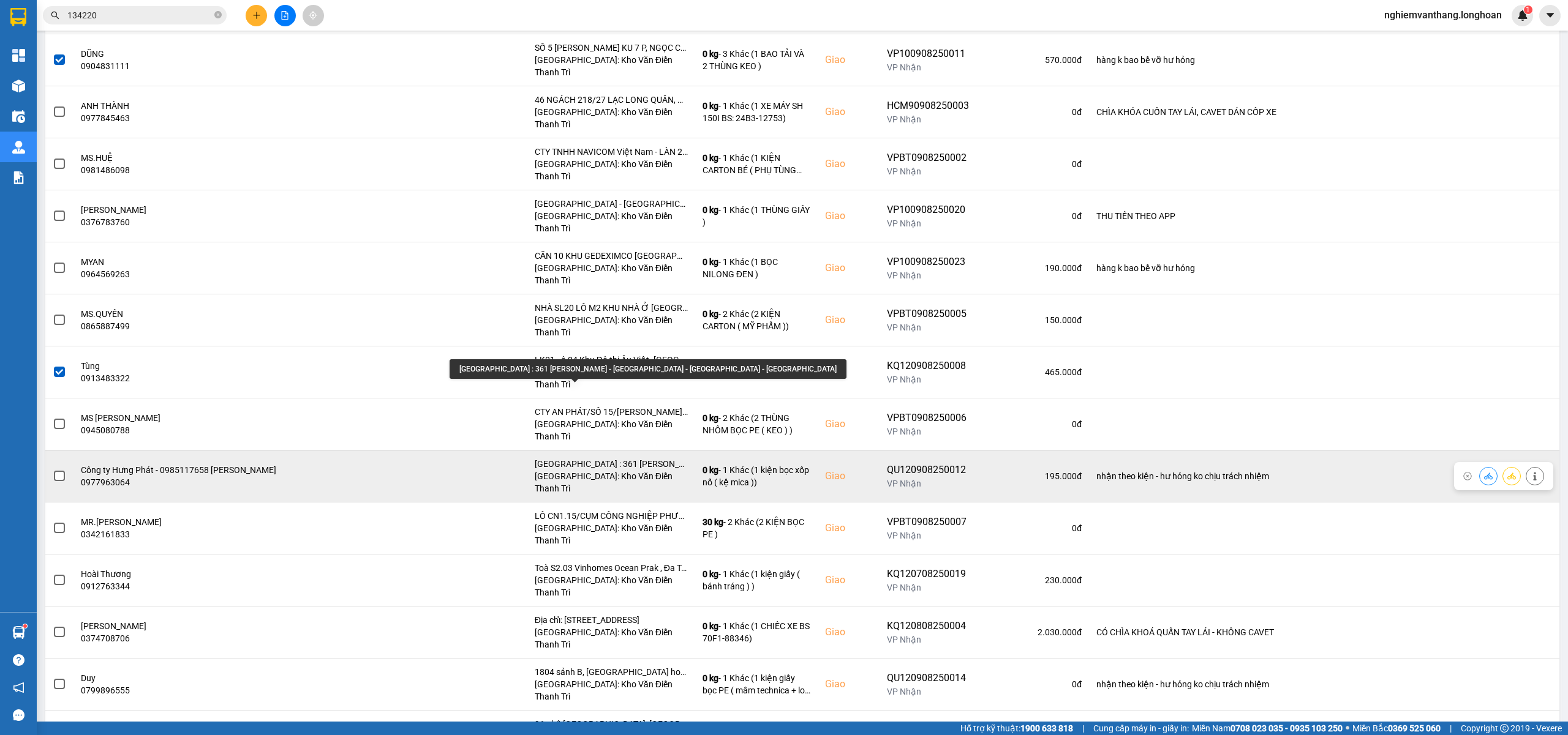
scroll to position [245, 0]
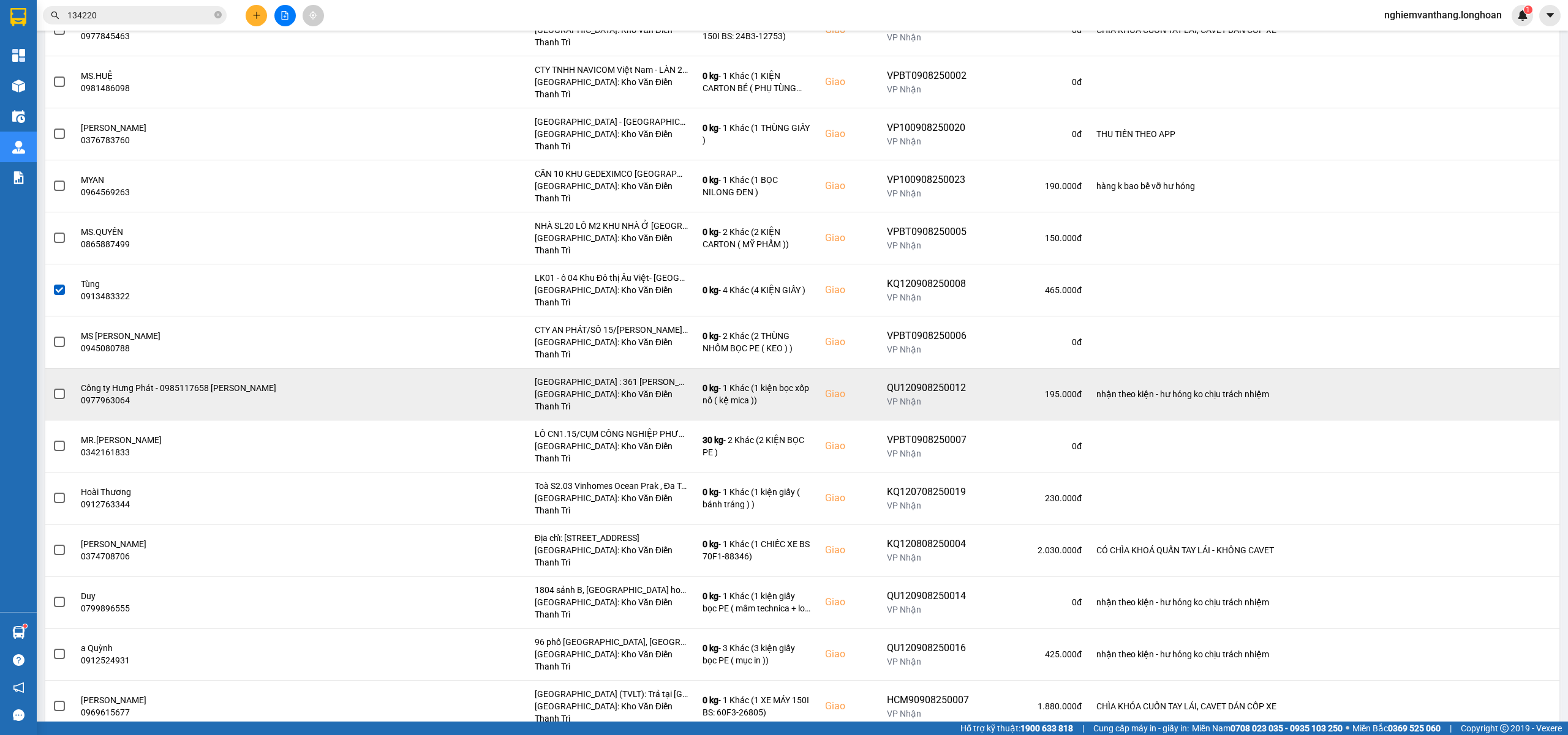
click at [65, 387] on label at bounding box center [59, 393] width 13 height 13
click at [53, 387] on input "checkbox" at bounding box center [53, 387] width 0 height 0
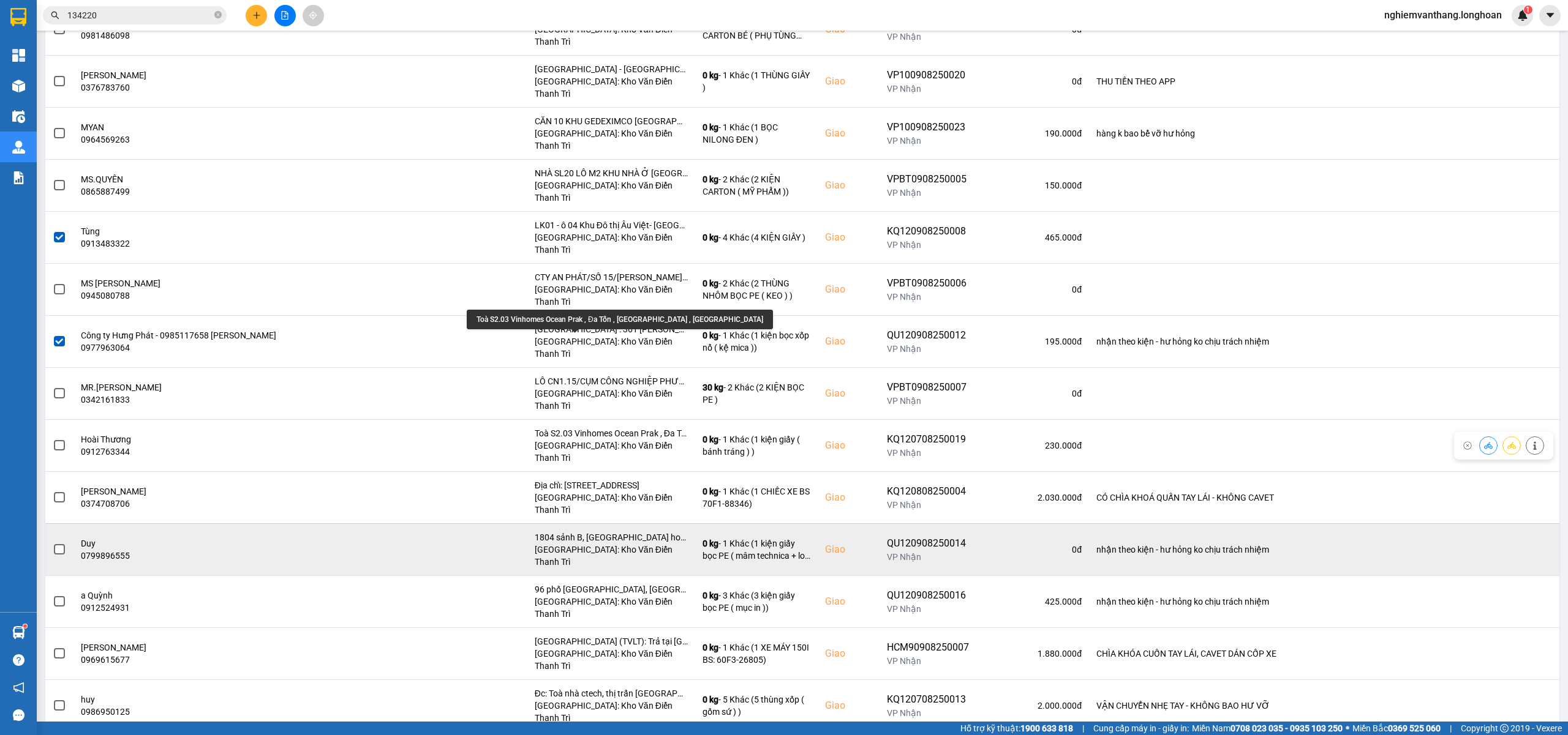
scroll to position [327, 0]
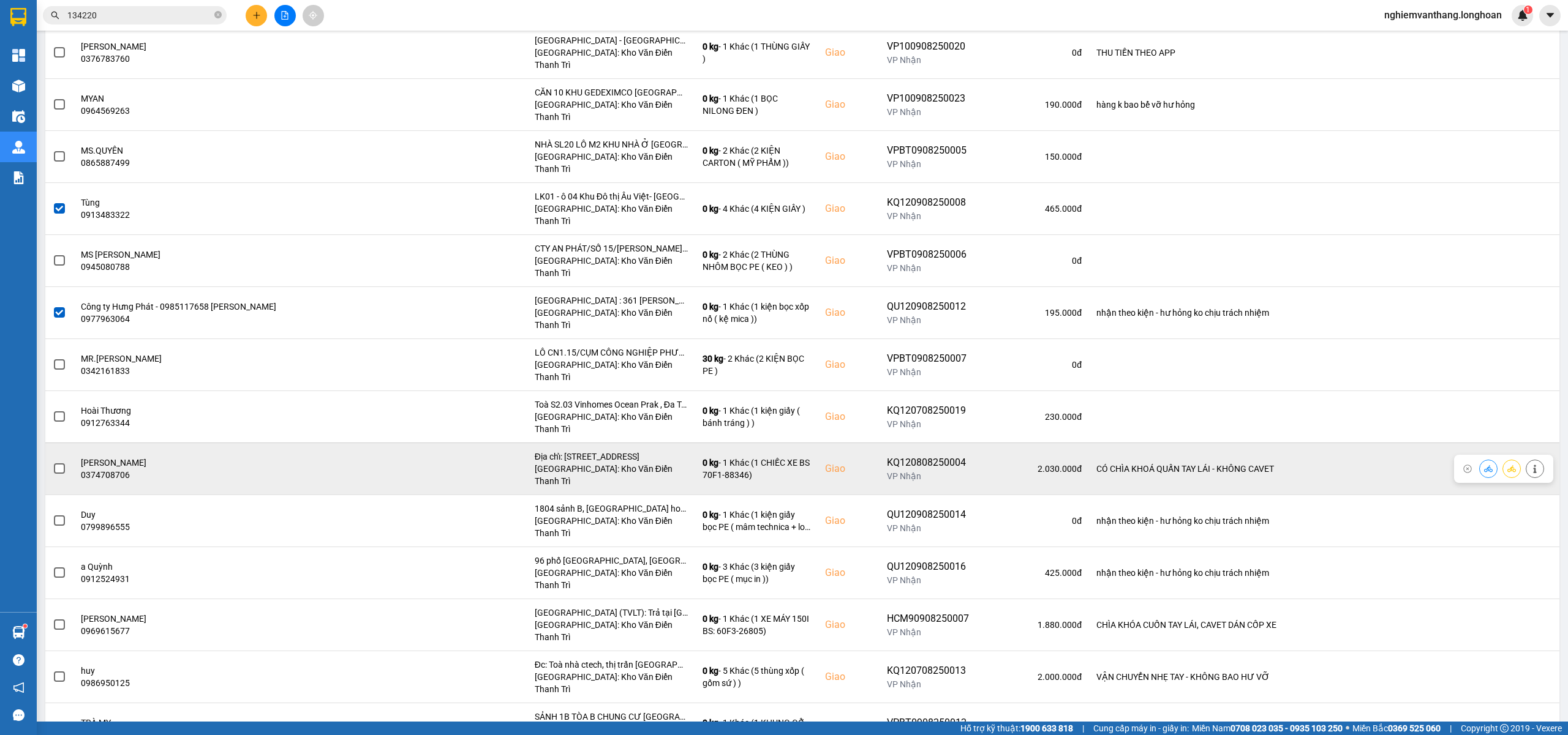
click at [56, 463] on span at bounding box center [60, 469] width 11 height 11
click at [53, 463] on input "checkbox" at bounding box center [53, 463] width 0 height 0
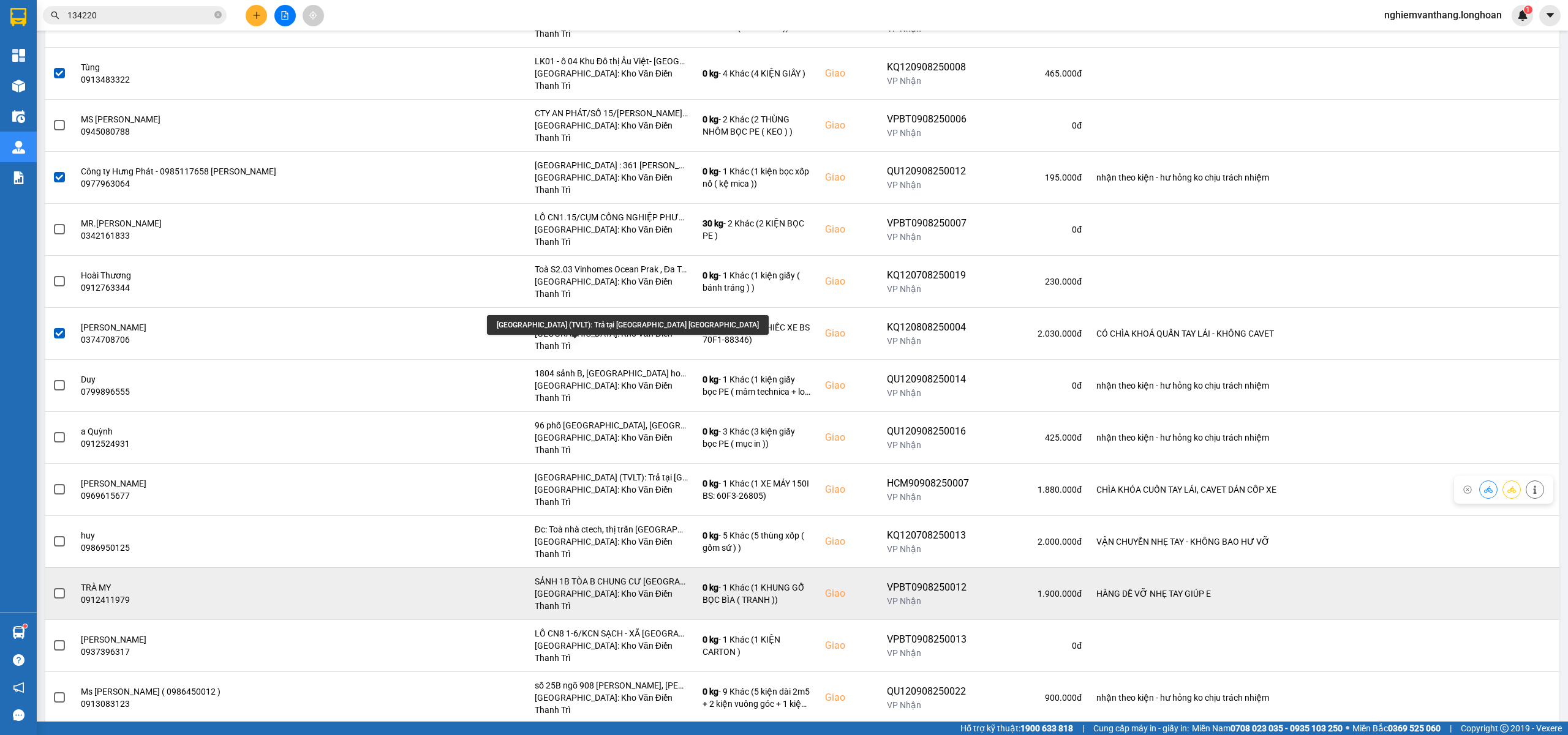
scroll to position [490, 0]
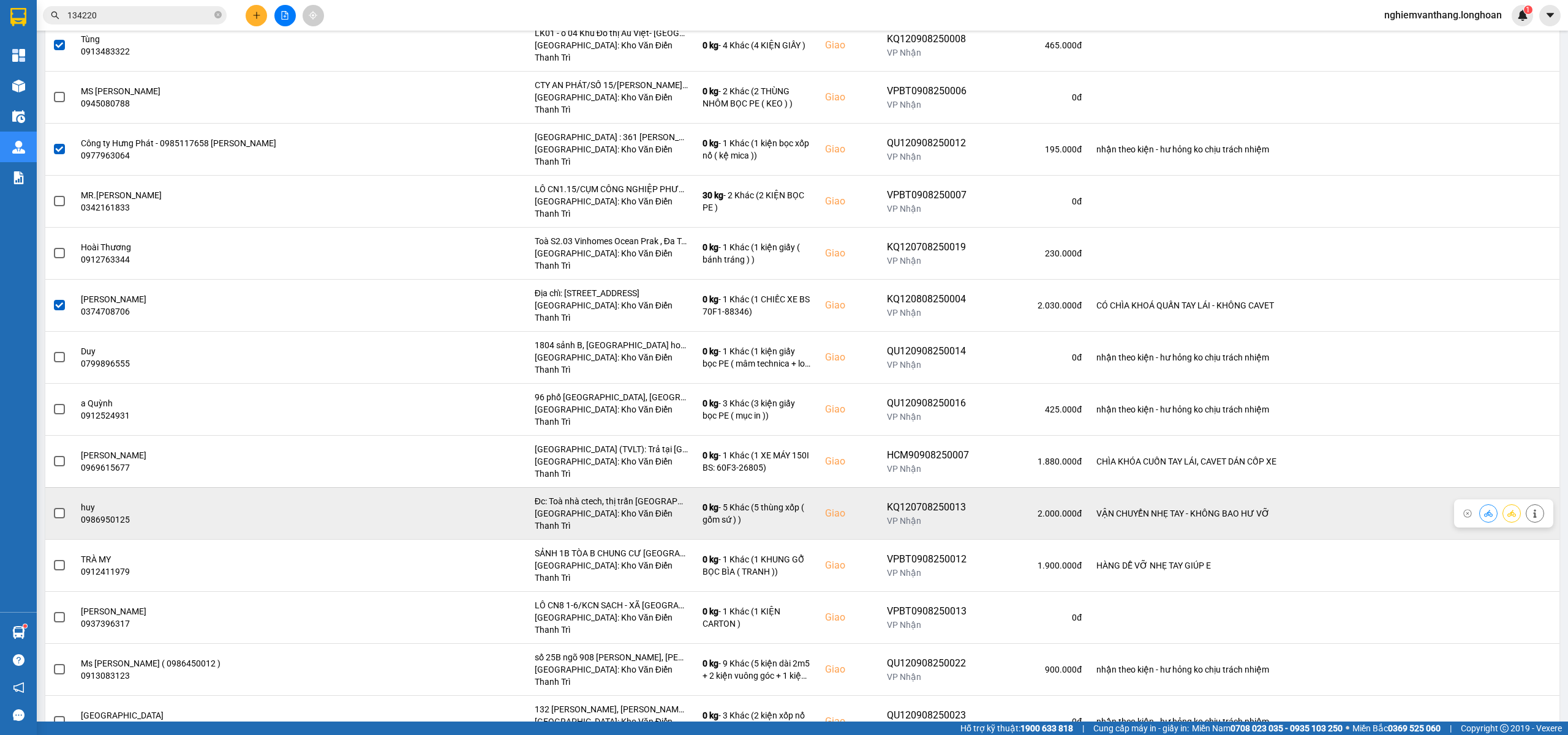
click at [72, 487] on td at bounding box center [60, 512] width 28 height 52
click at [56, 508] on span at bounding box center [60, 513] width 11 height 11
click at [53, 507] on input "checkbox" at bounding box center [53, 507] width 0 height 0
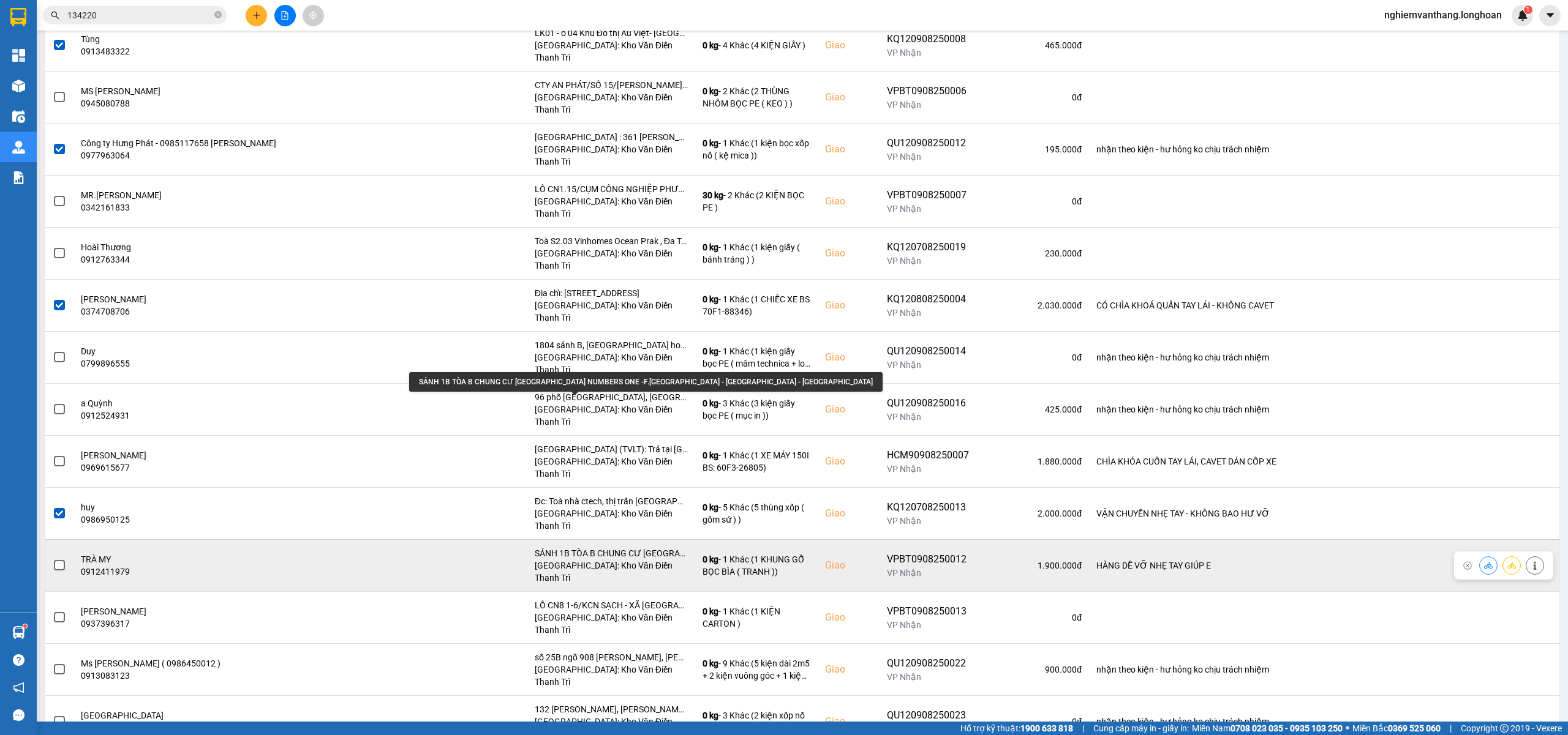
scroll to position [522, 0]
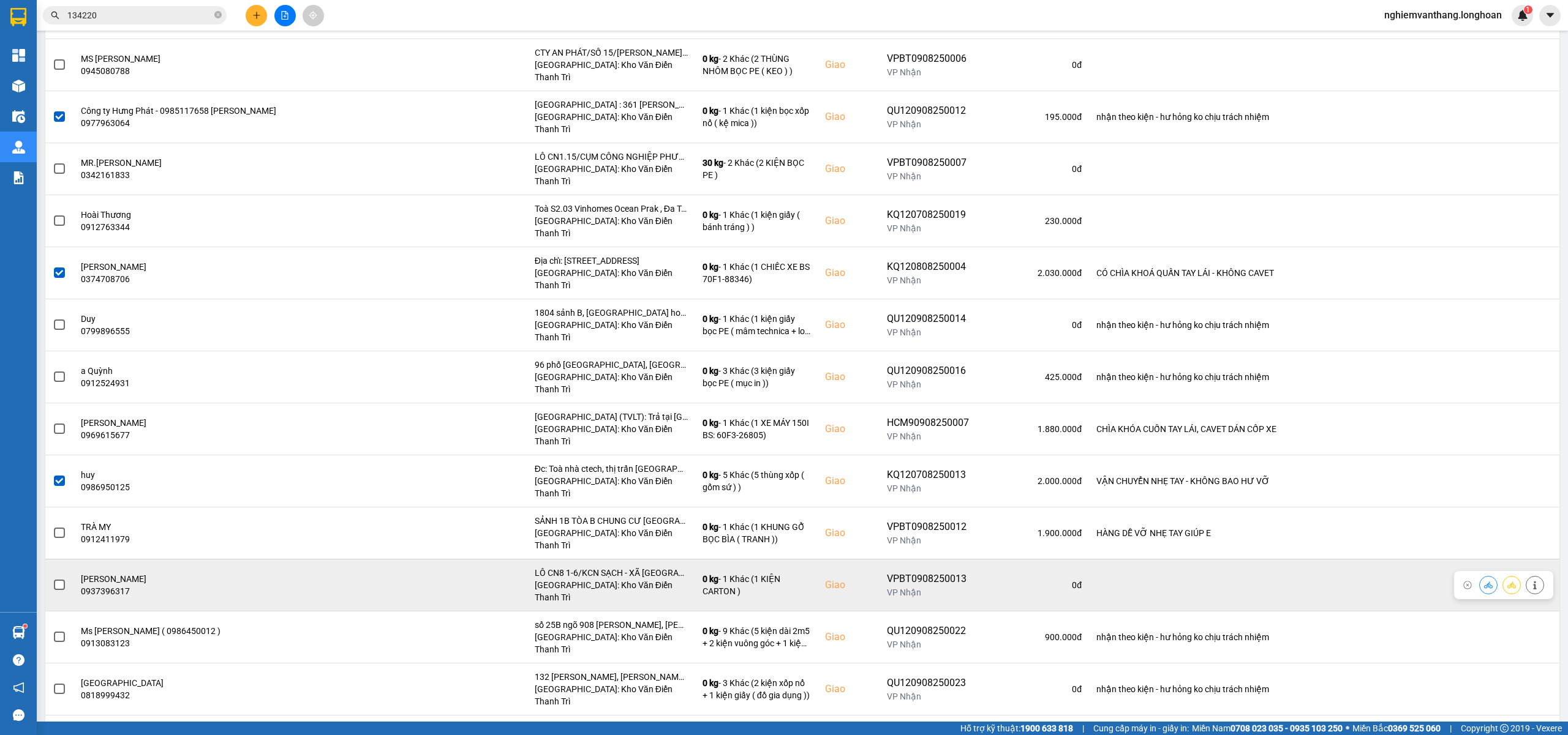
click at [62, 580] on span at bounding box center [60, 585] width 11 height 11
click at [53, 579] on input "checkbox" at bounding box center [53, 579] width 0 height 0
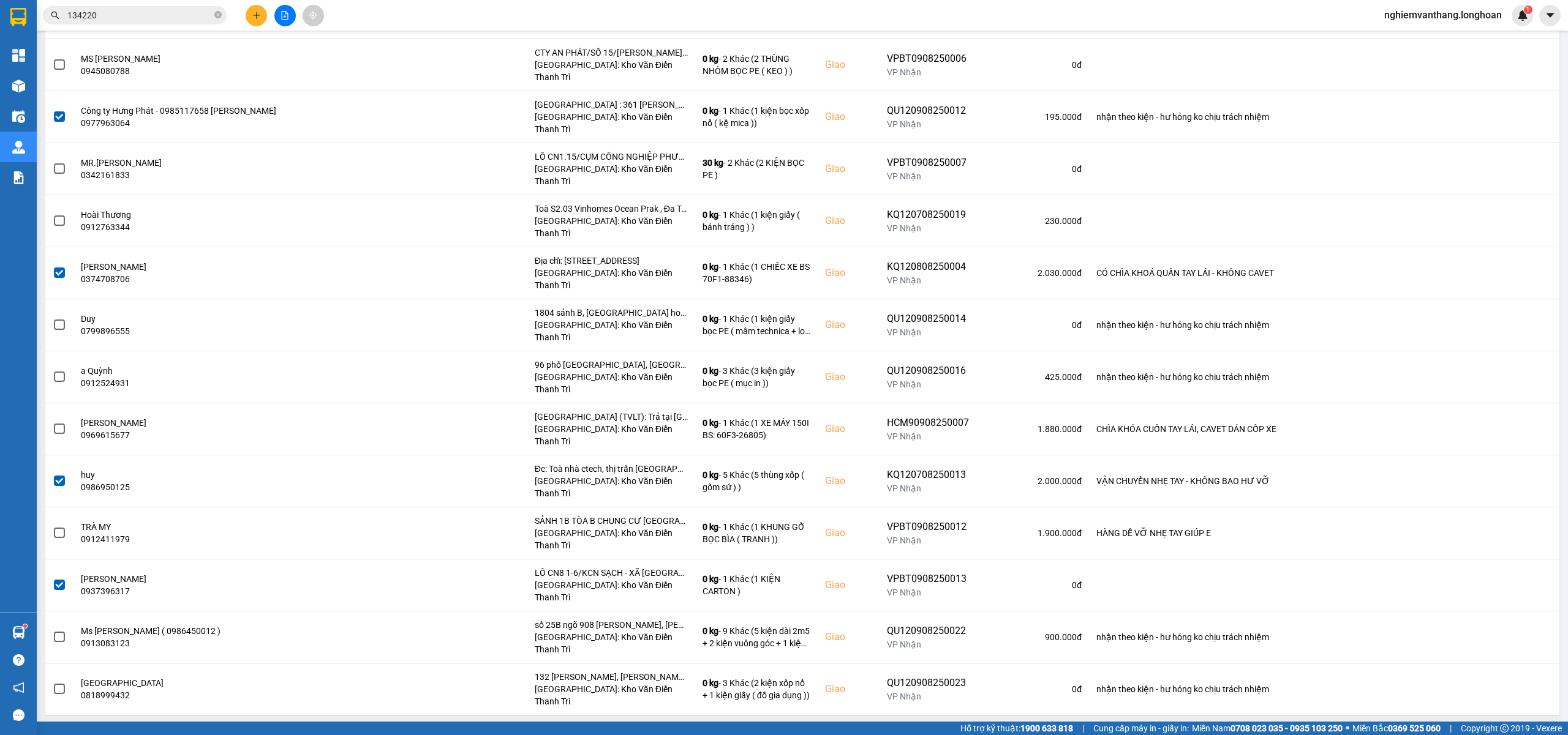
click at [62, 735] on span at bounding box center [60, 741] width 11 height 11
click at [53, 735] on input "checkbox" at bounding box center [53, 735] width 0 height 0
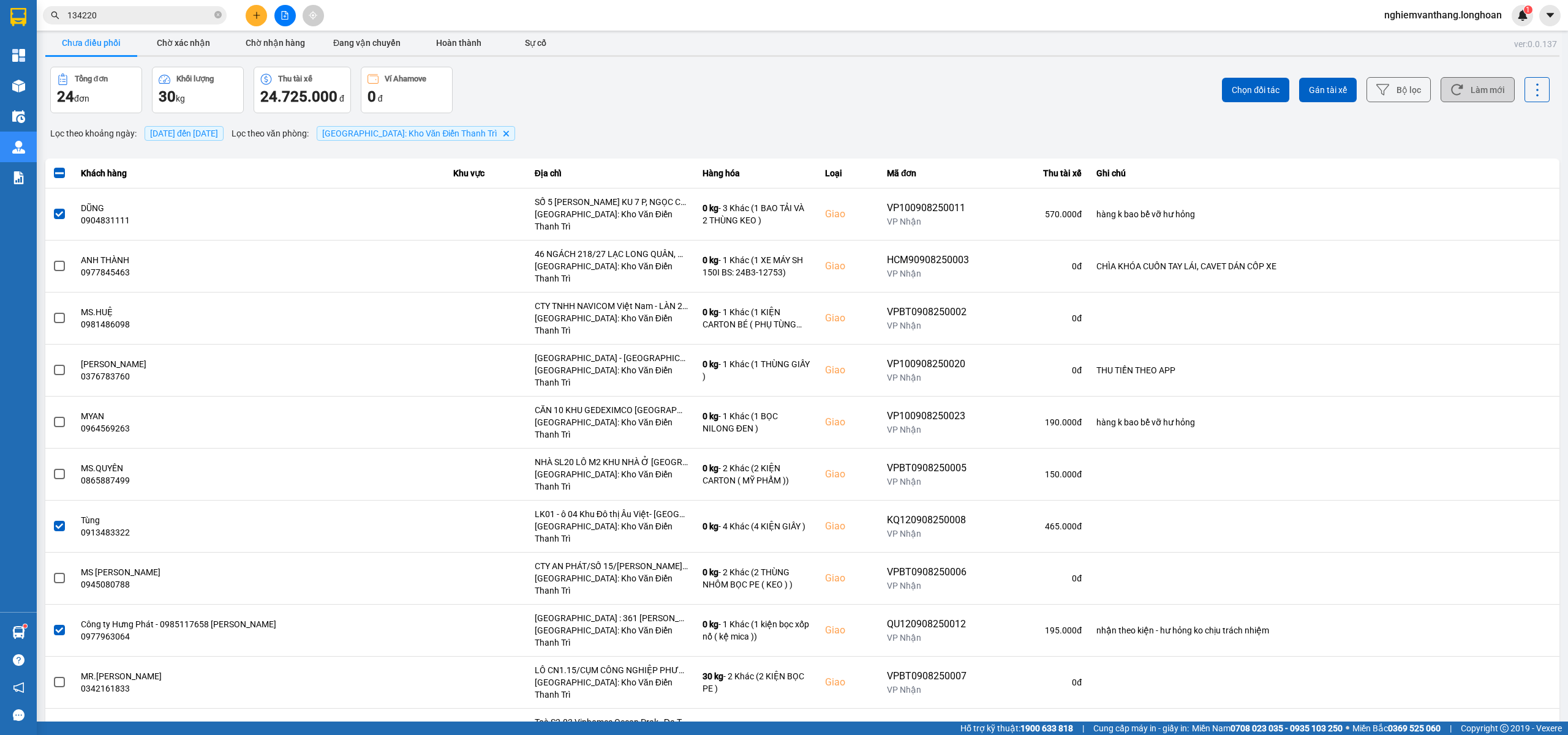
scroll to position [0, 0]
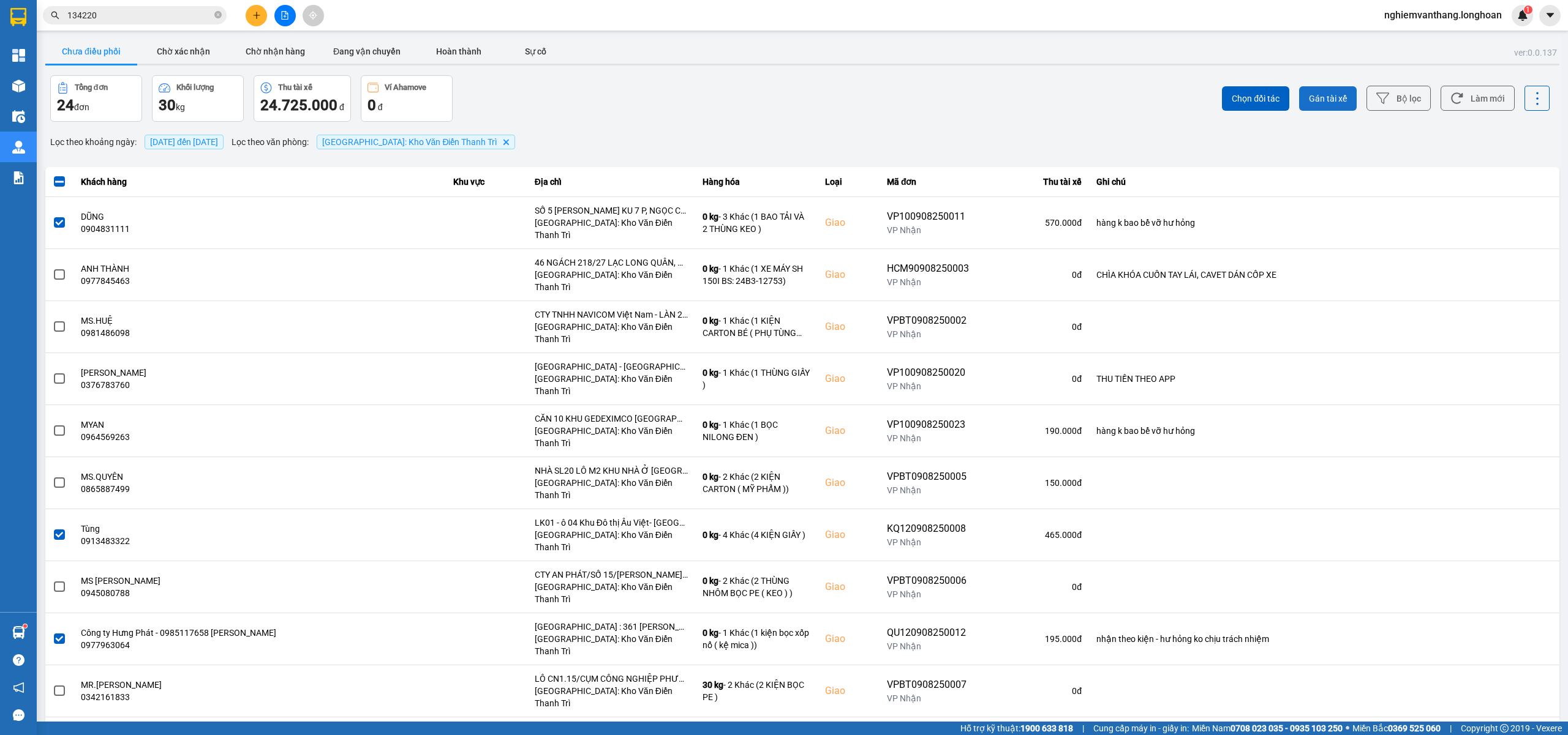
click at [1332, 93] on span "Gán tài xế" at bounding box center [1328, 99] width 38 height 12
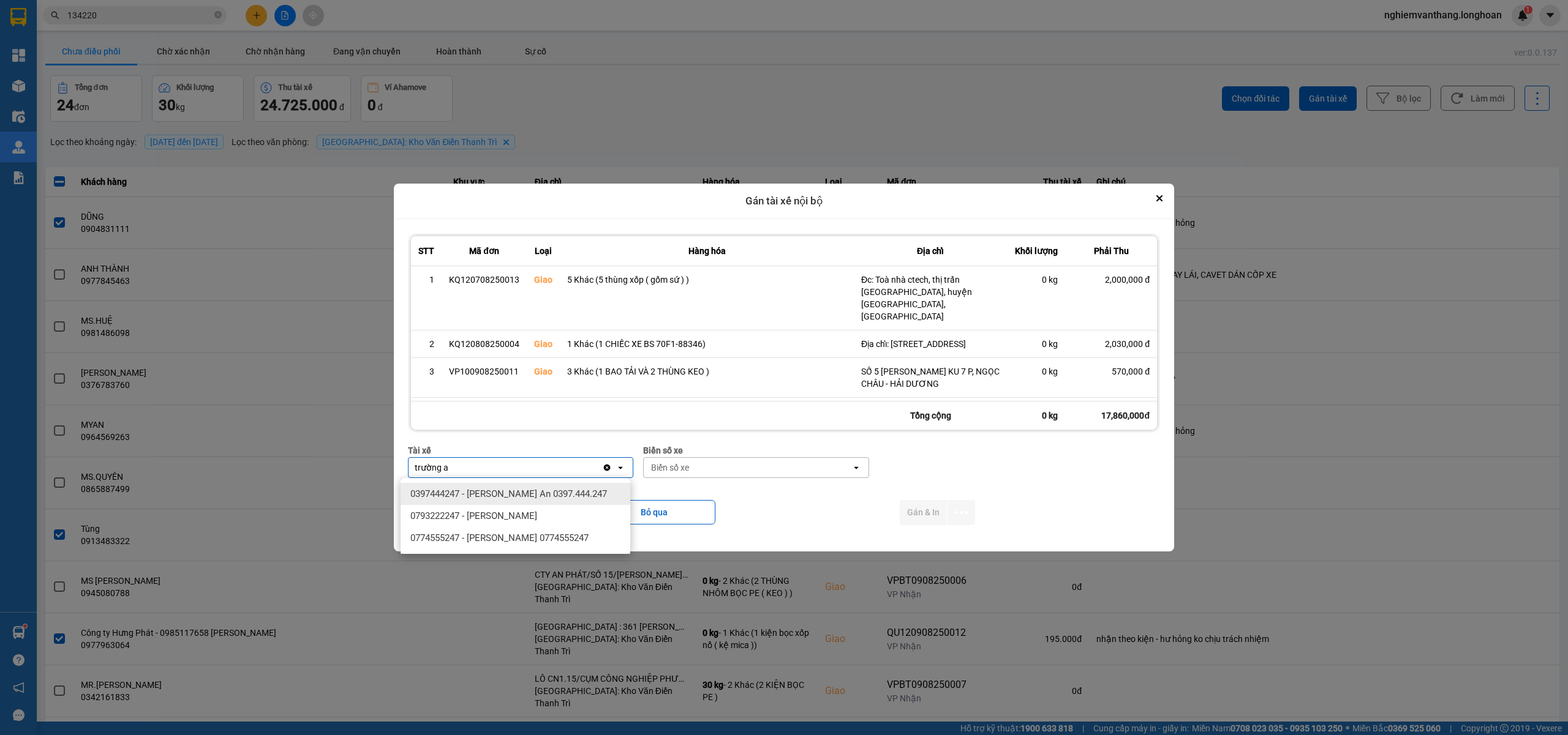
type input "trường a"
drag, startPoint x: 567, startPoint y: 500, endPoint x: 579, endPoint y: 498, distance: 12.2
click at [567, 499] on div "0397444247 - Nguyễn Trường An 0397.444.247" at bounding box center [515, 493] width 230 height 22
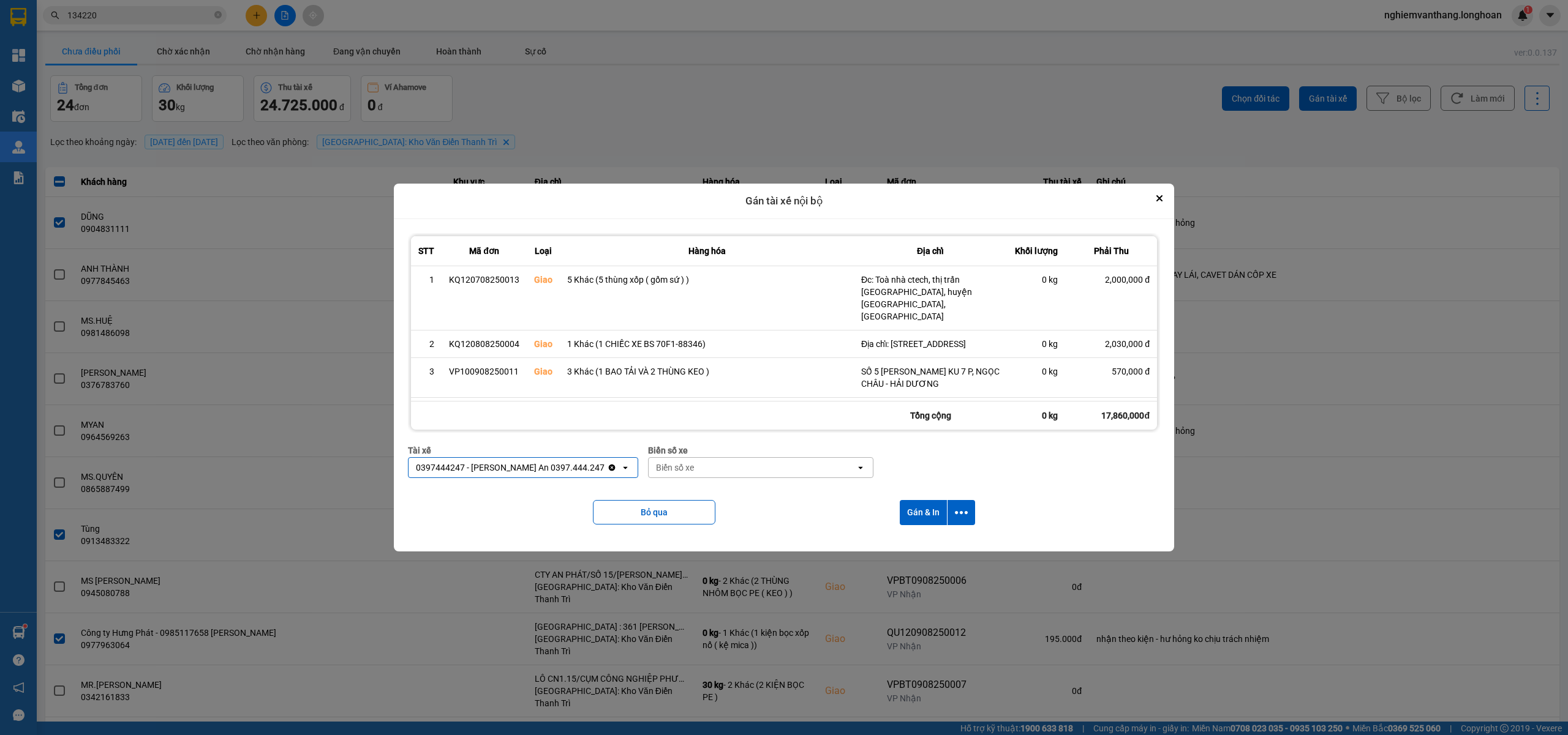
click at [706, 471] on div "Biển số xe" at bounding box center [752, 468] width 207 height 19
type input "33"
click at [693, 493] on span "29E-098.33" at bounding box center [672, 494] width 45 height 12
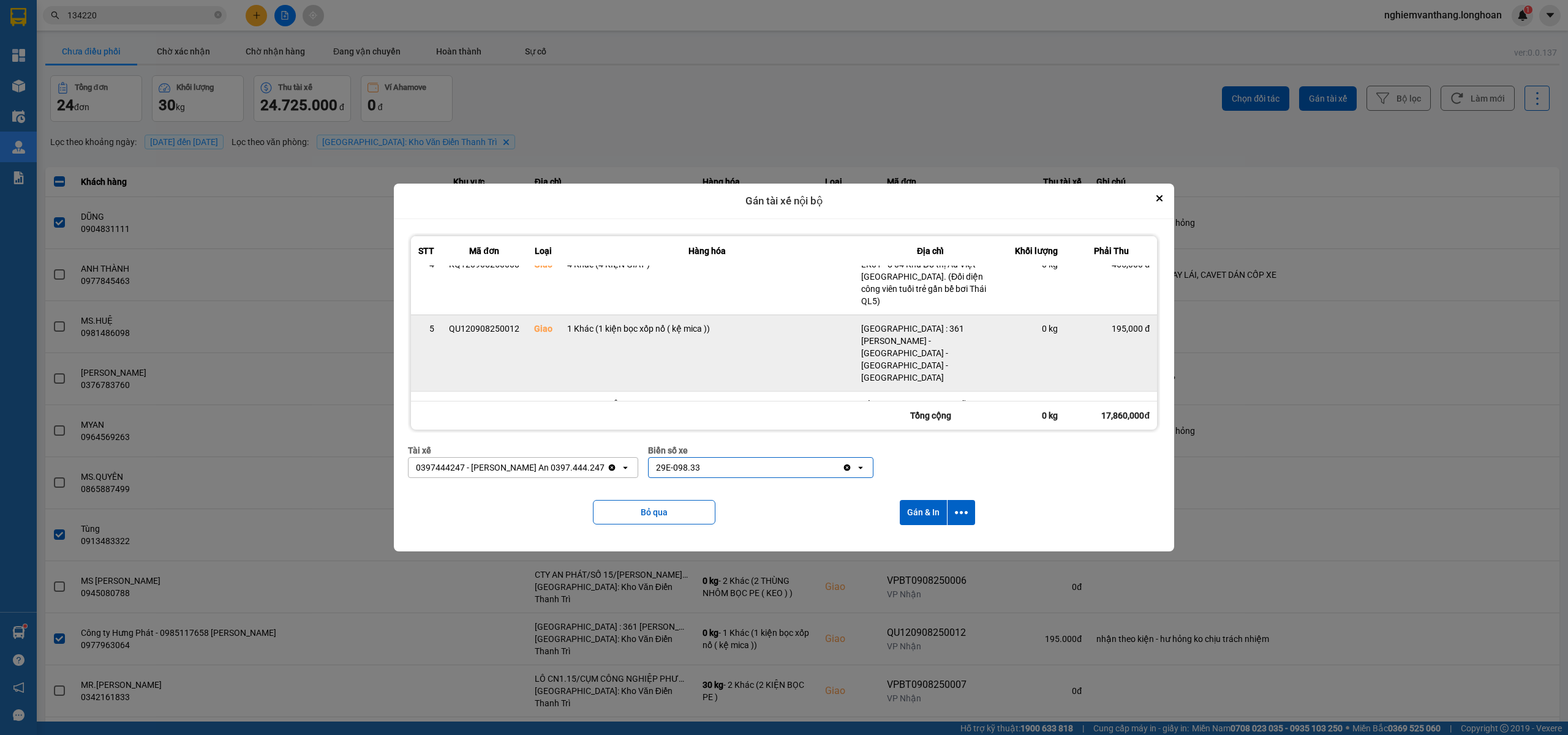
scroll to position [163, 0]
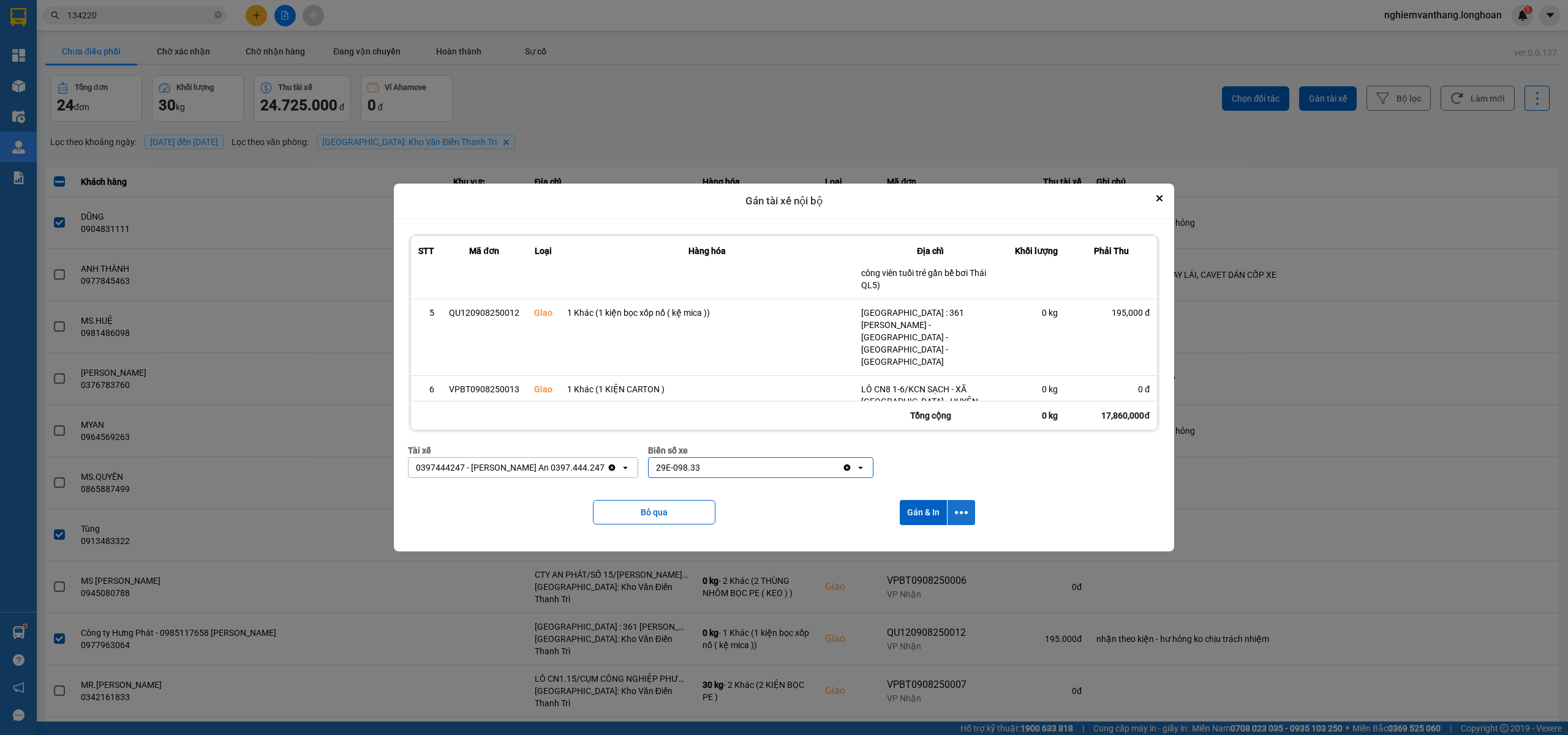
click at [966, 515] on icon "dialog" at bounding box center [961, 512] width 13 height 13
click at [939, 550] on div "Chỉ gán tài" at bounding box center [931, 546] width 72 height 12
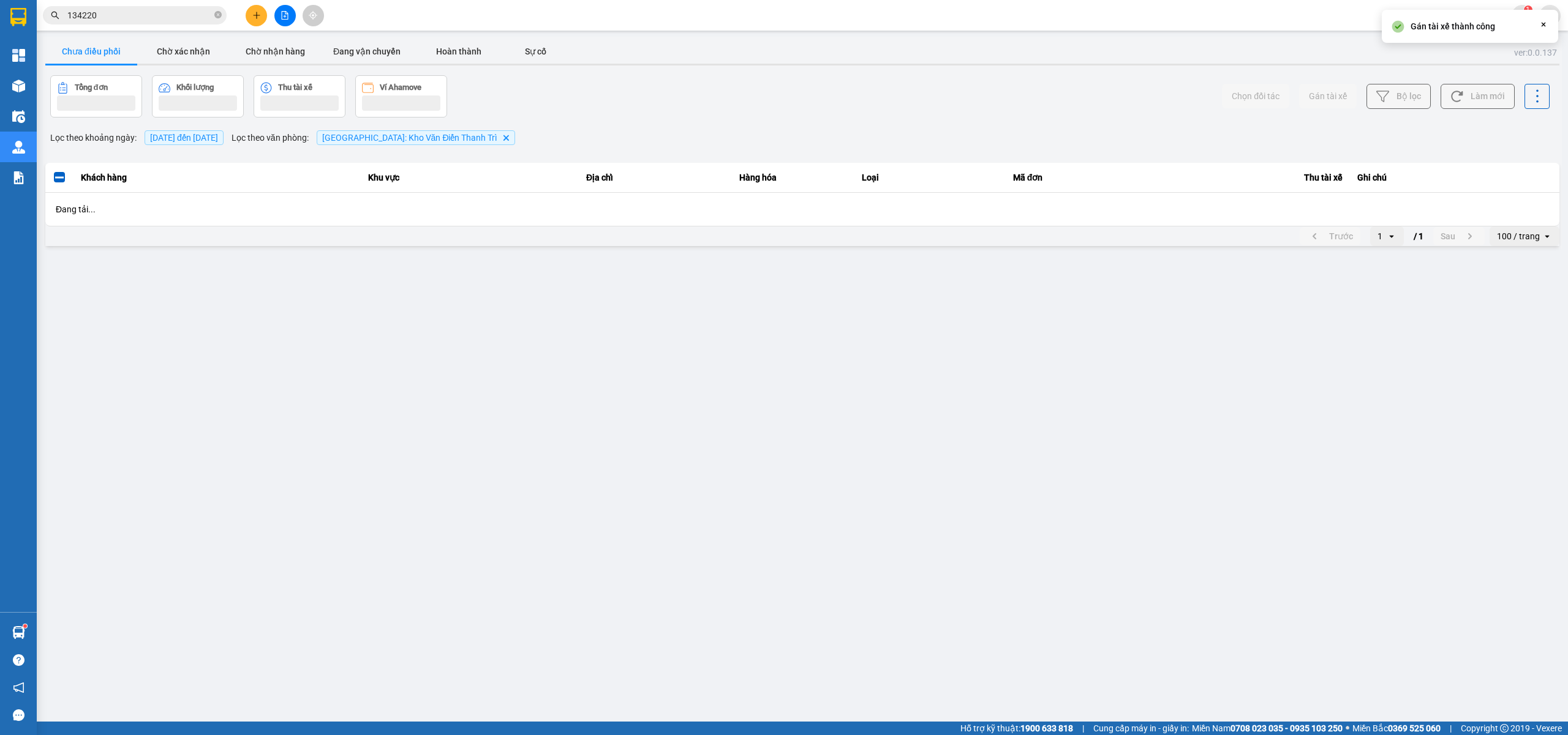
scroll to position [0, 0]
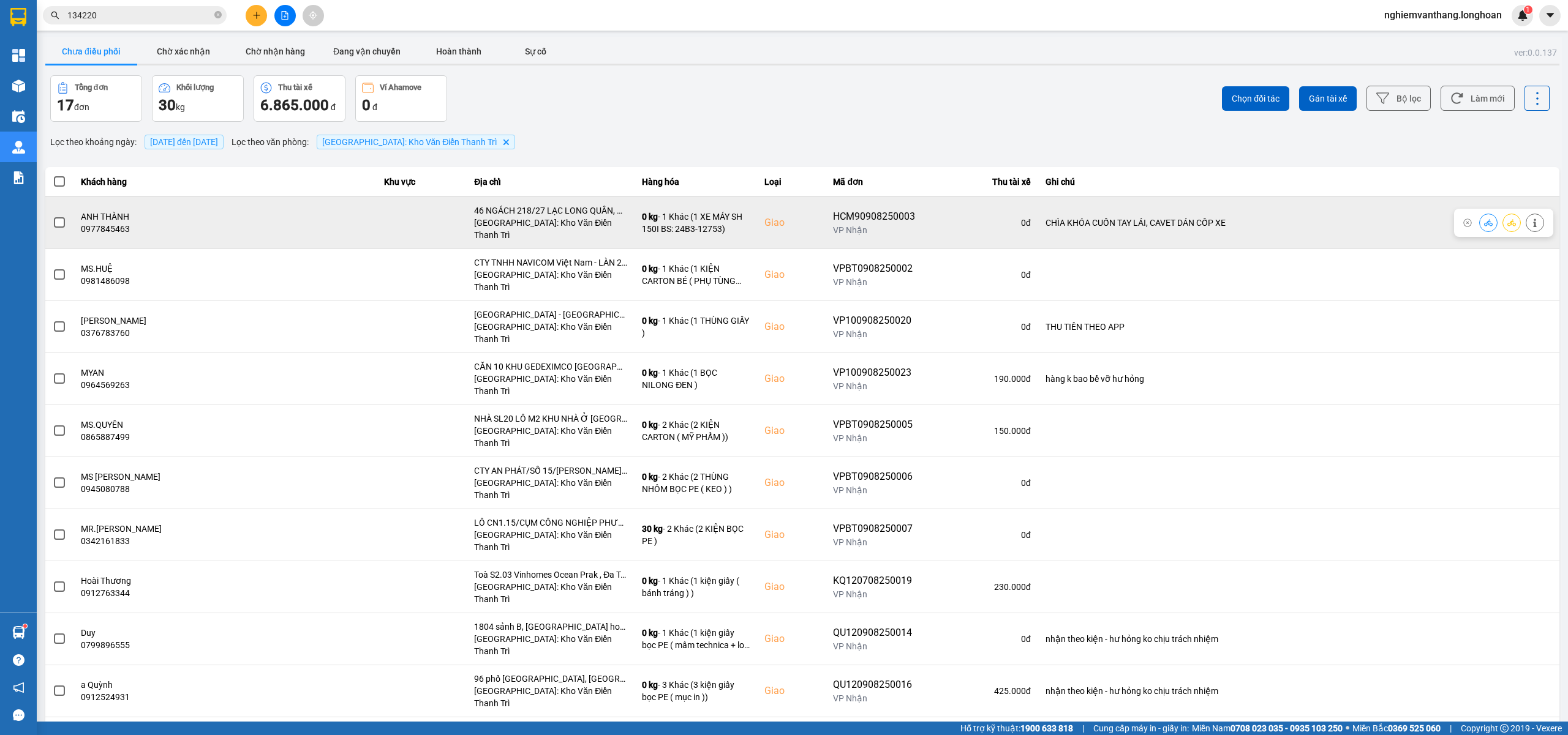
click at [55, 217] on span at bounding box center [60, 223] width 11 height 11
click at [53, 216] on input "checkbox" at bounding box center [53, 216] width 0 height 0
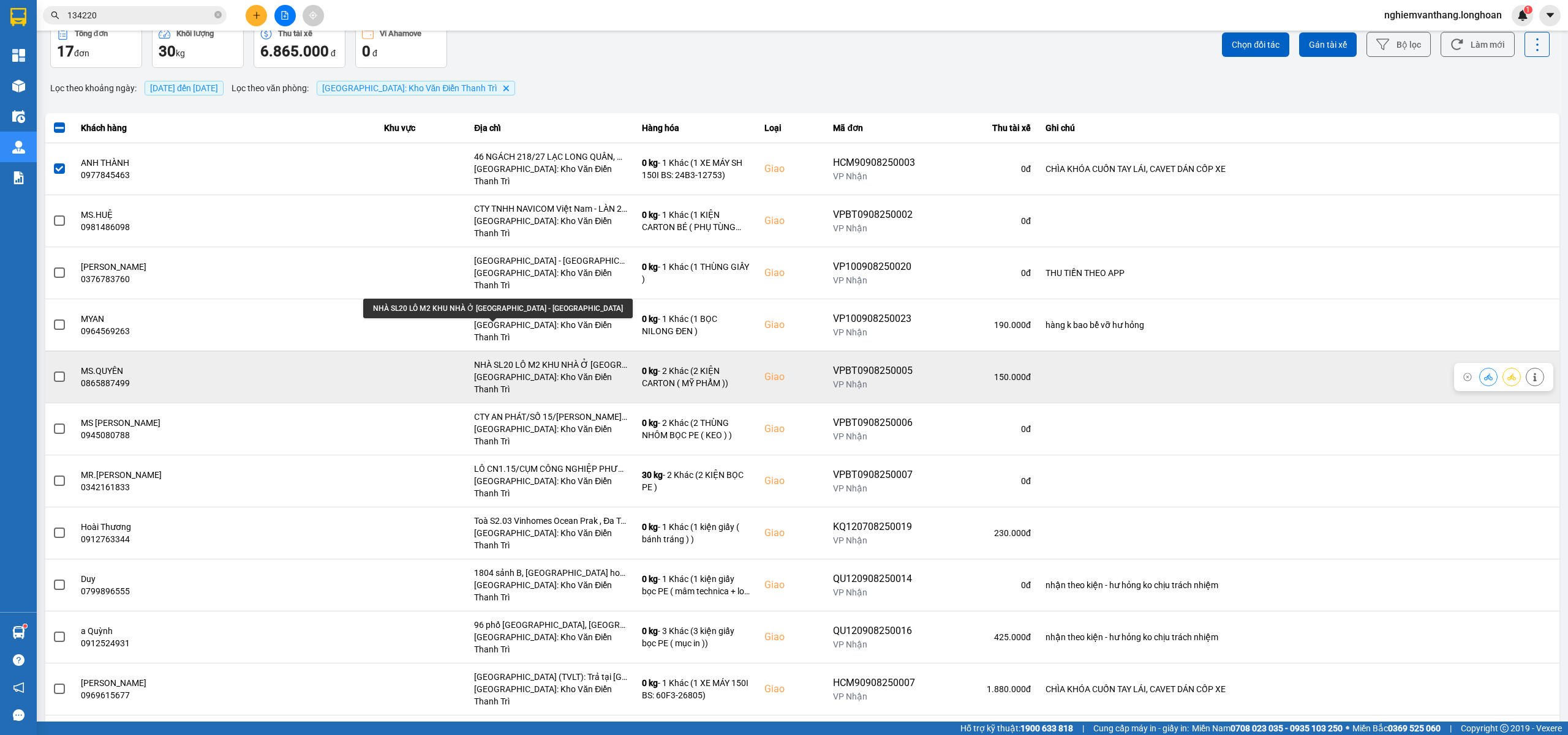
scroll to position [81, 0]
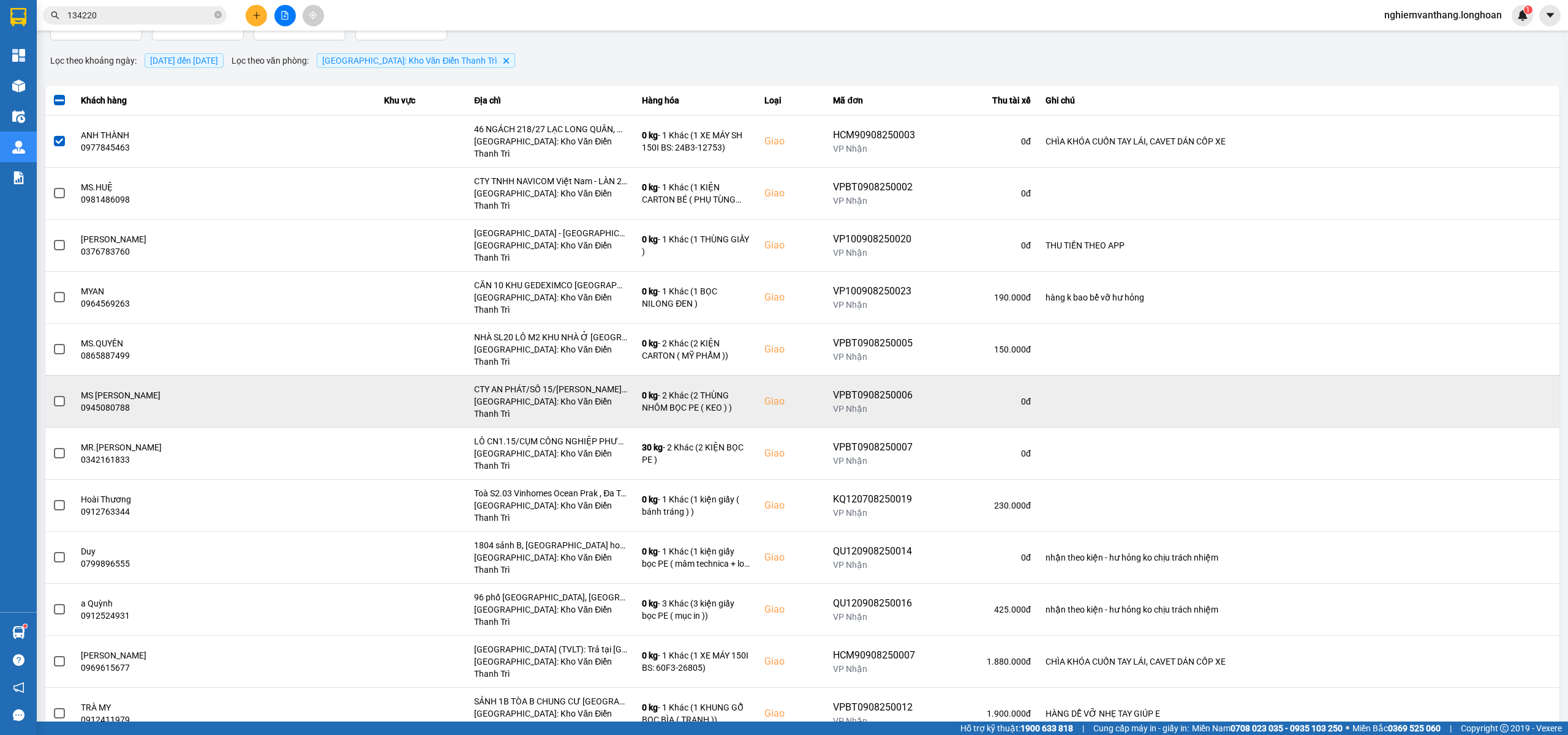
click at [58, 396] on span at bounding box center [60, 401] width 11 height 11
click at [53, 395] on input "checkbox" at bounding box center [53, 395] width 0 height 0
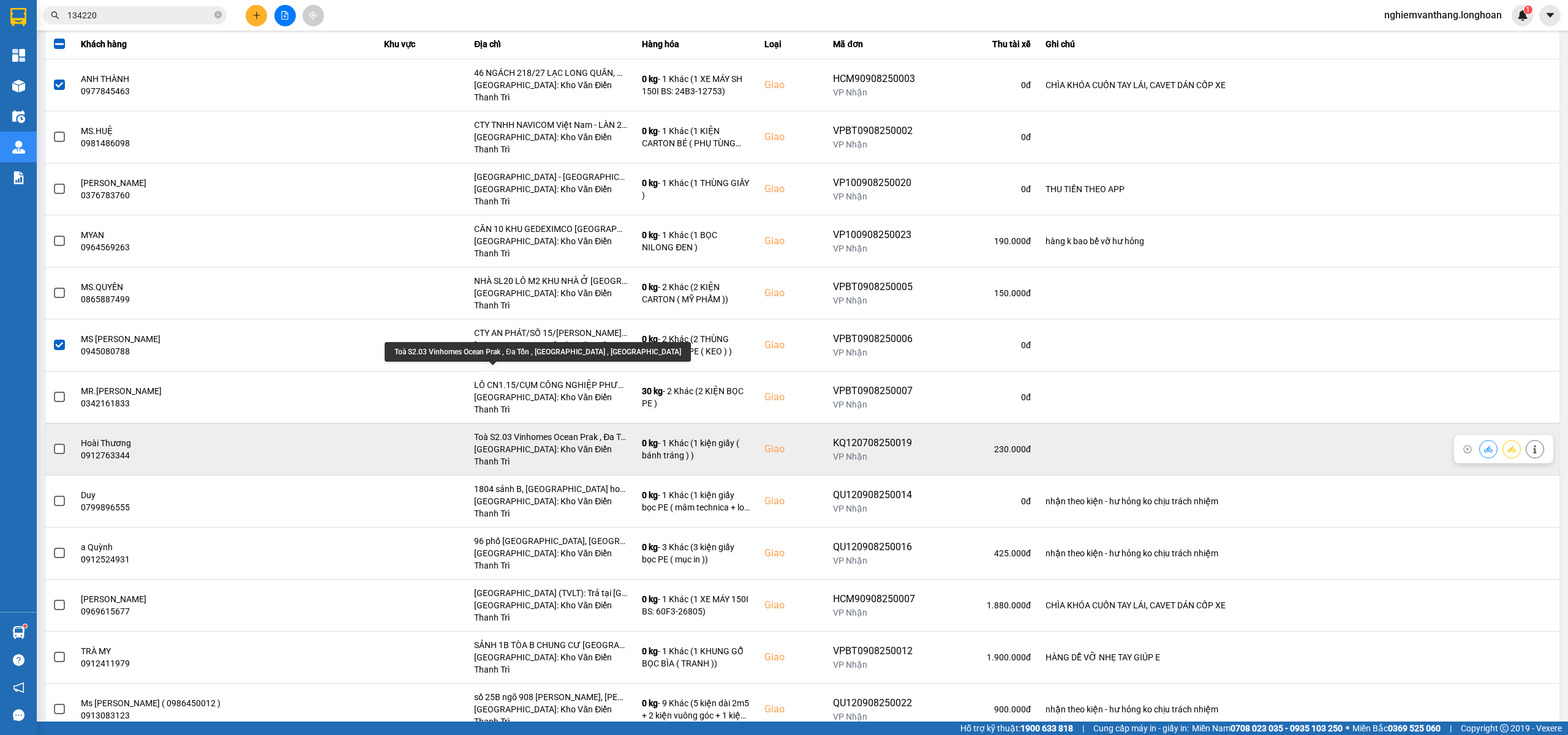
scroll to position [163, 0]
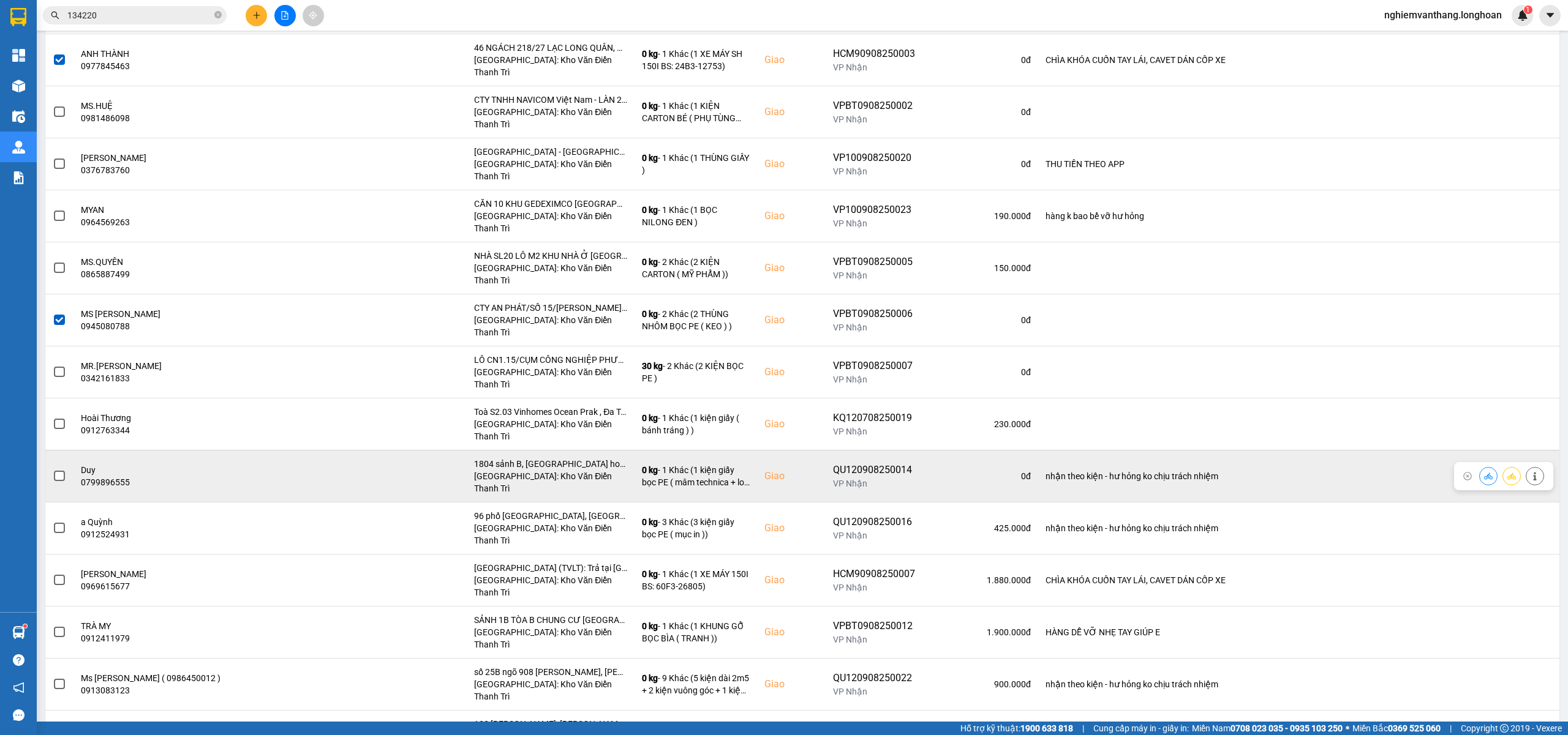
click at [54, 471] on span at bounding box center [60, 477] width 11 height 11
click at [53, 470] on input "checkbox" at bounding box center [53, 470] width 0 height 0
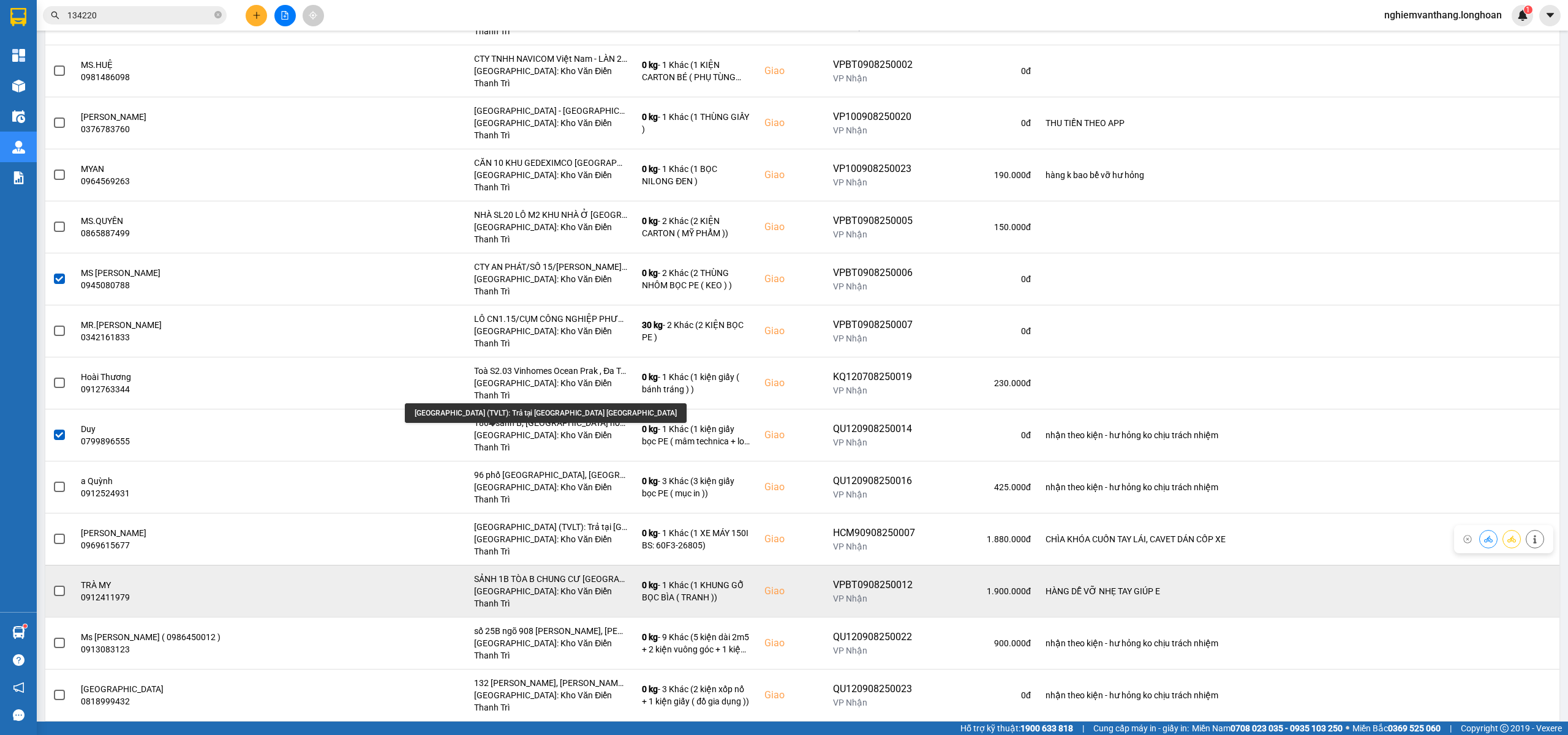
scroll to position [225, 0]
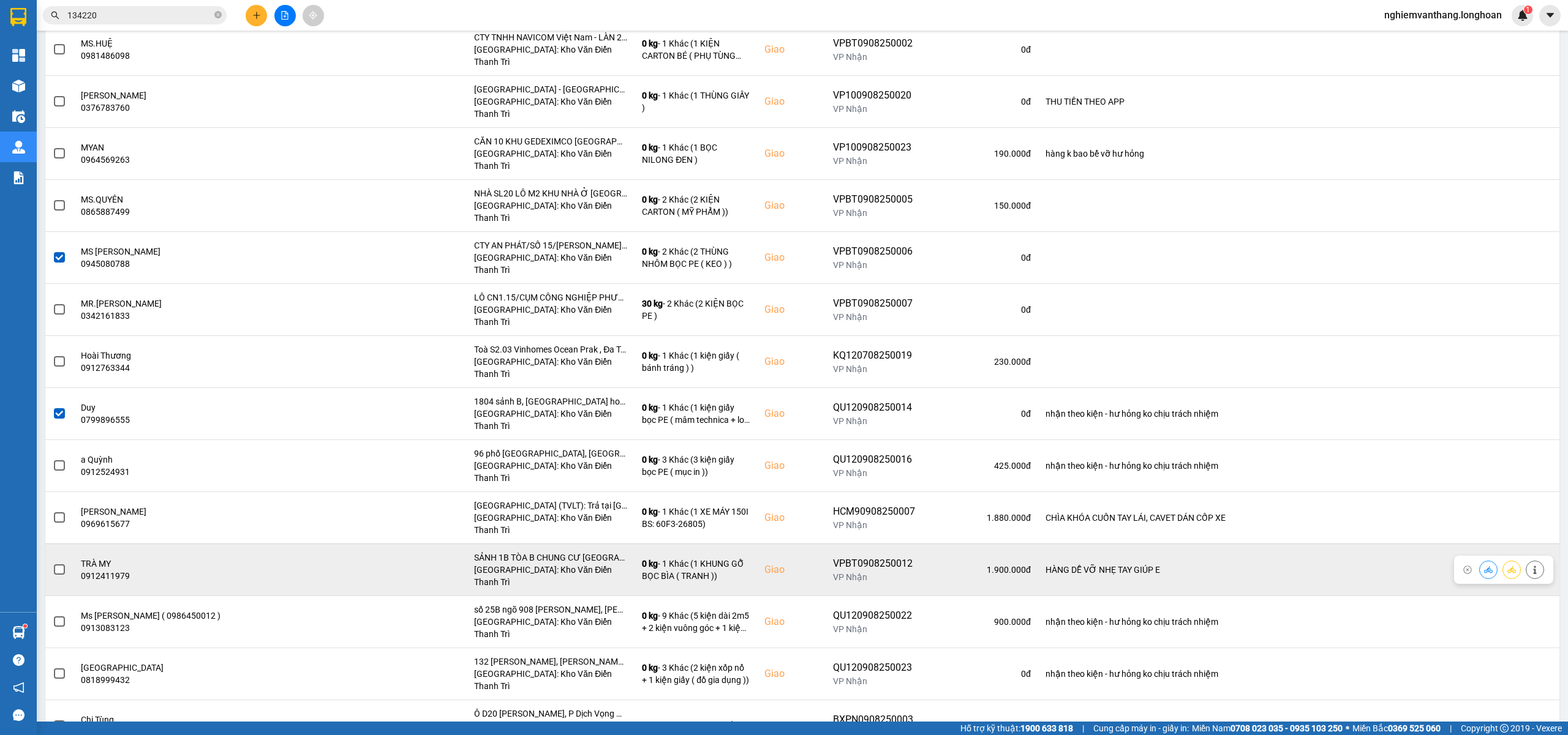
click at [48, 544] on td at bounding box center [60, 569] width 28 height 52
click at [74, 544] on td "TRÀ MY 0912411979" at bounding box center [225, 569] width 303 height 52
click at [65, 563] on label at bounding box center [59, 569] width 13 height 13
click at [53, 563] on input "checkbox" at bounding box center [53, 563] width 0 height 0
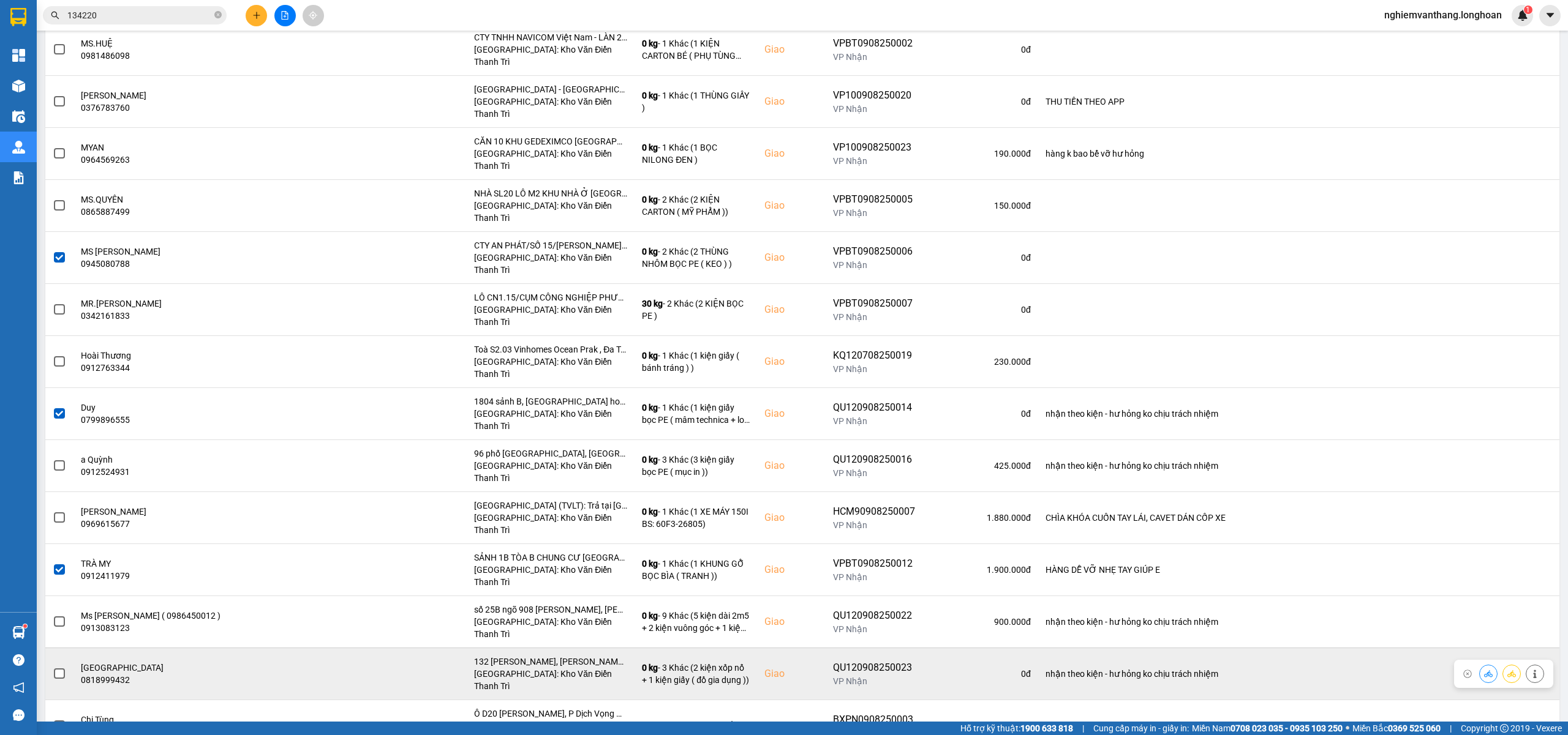
click at [64, 668] on span at bounding box center [60, 674] width 11 height 11
click at [53, 668] on input "checkbox" at bounding box center [53, 668] width 0 height 0
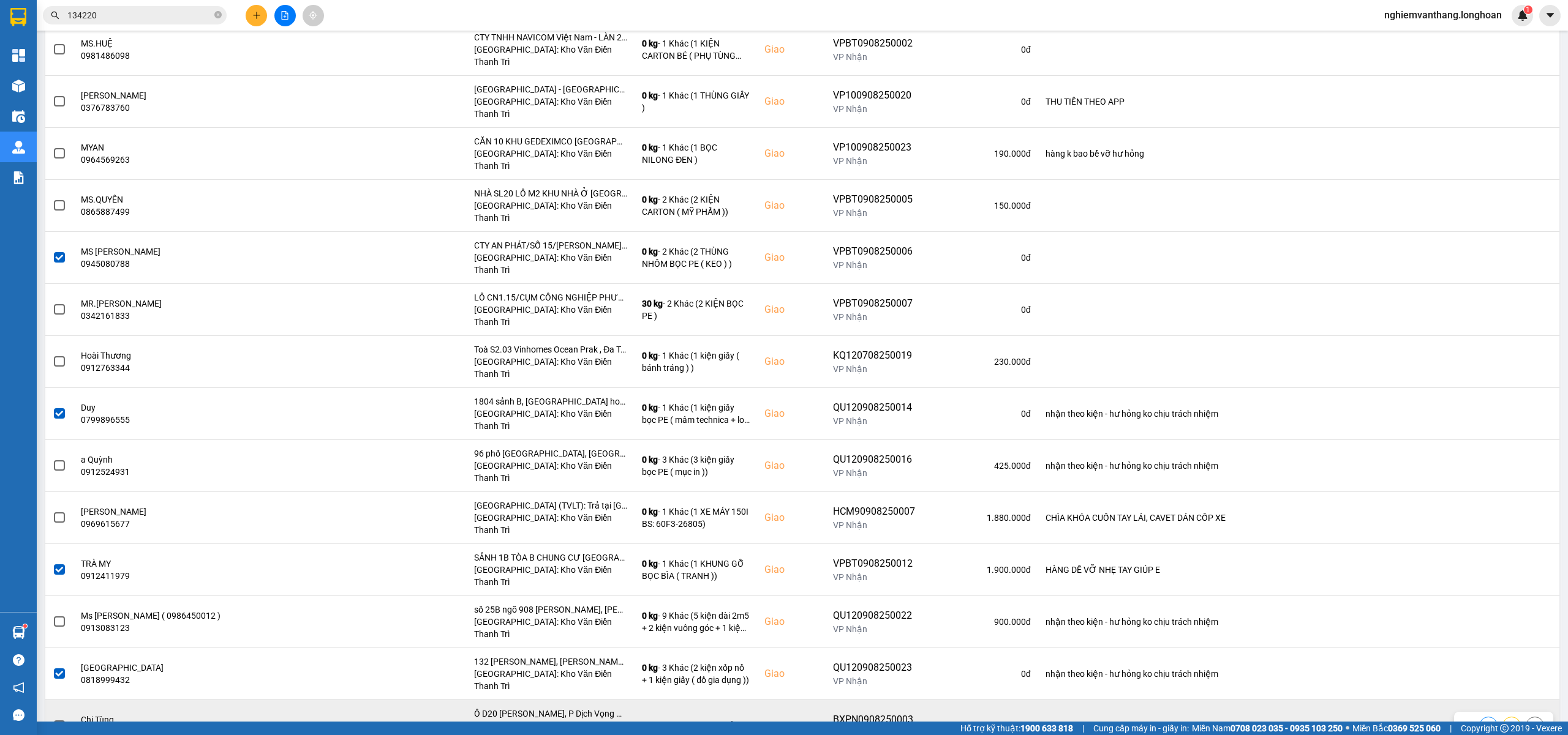
click at [53, 719] on label at bounding box center [59, 725] width 13 height 13
click at [53, 719] on input "checkbox" at bounding box center [53, 719] width 0 height 0
click at [59, 721] on span at bounding box center [60, 726] width 11 height 11
click at [53, 719] on input "checkbox" at bounding box center [53, 719] width 0 height 0
click at [60, 721] on span at bounding box center [60, 726] width 11 height 11
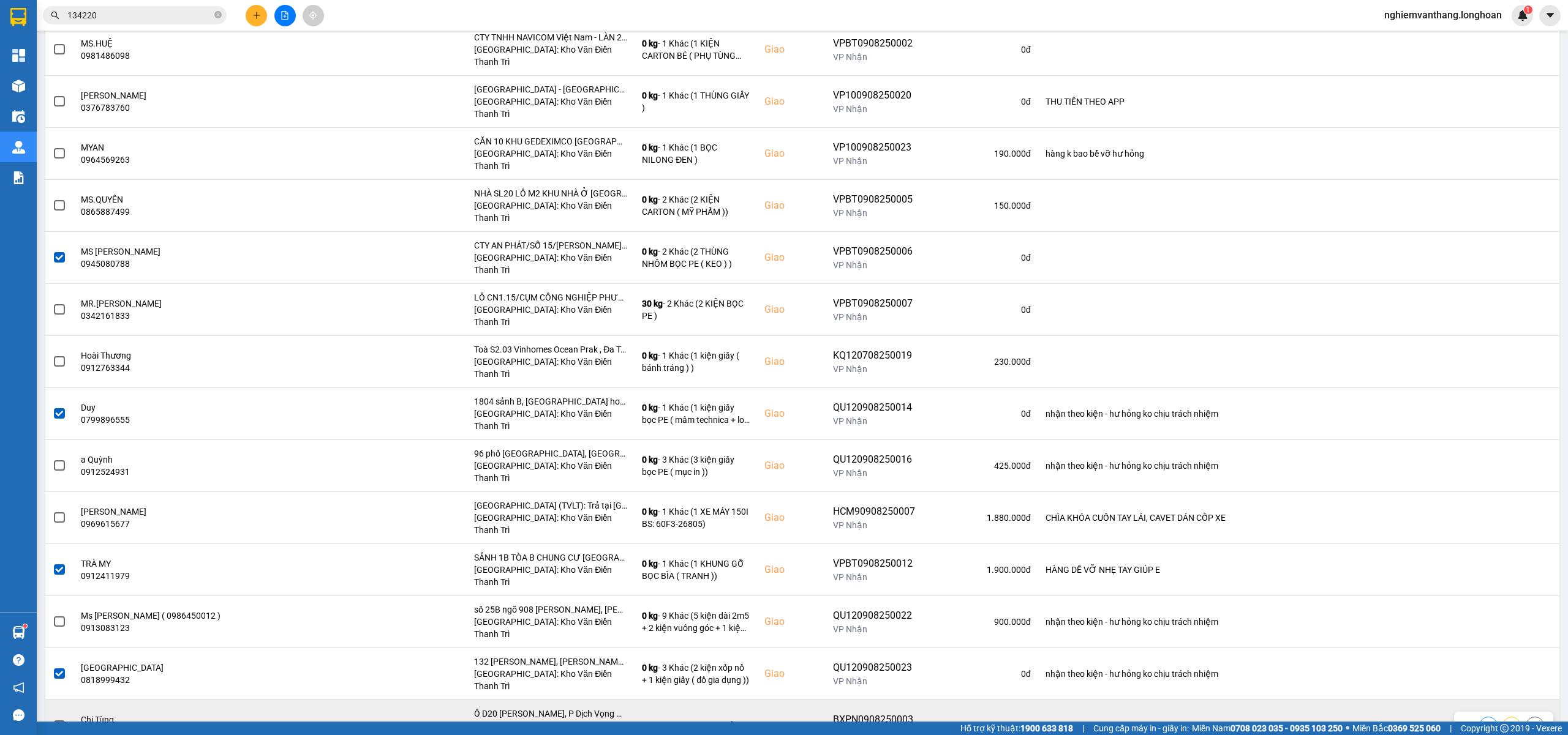
click at [53, 719] on input "checkbox" at bounding box center [53, 719] width 0 height 0
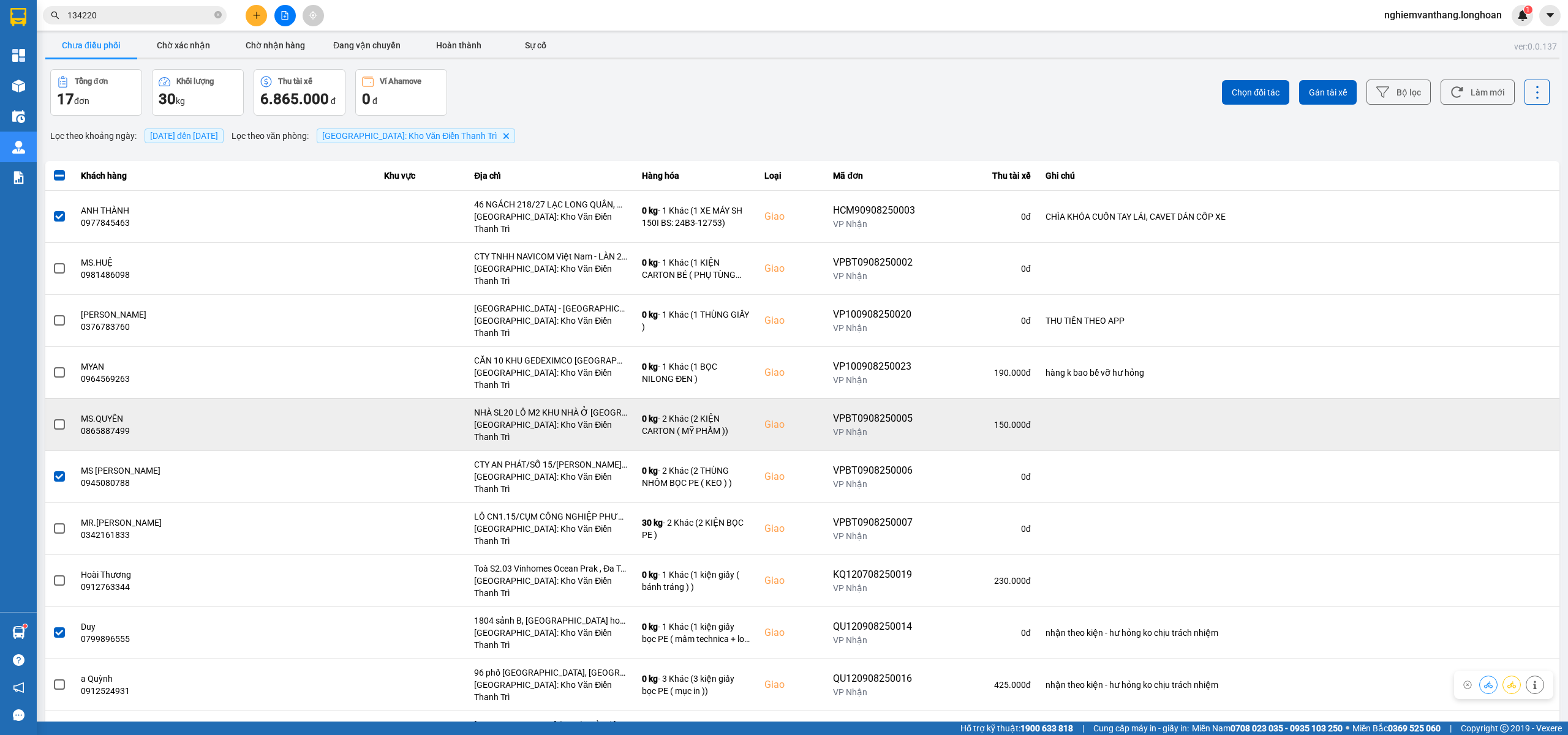
scroll to position [0, 0]
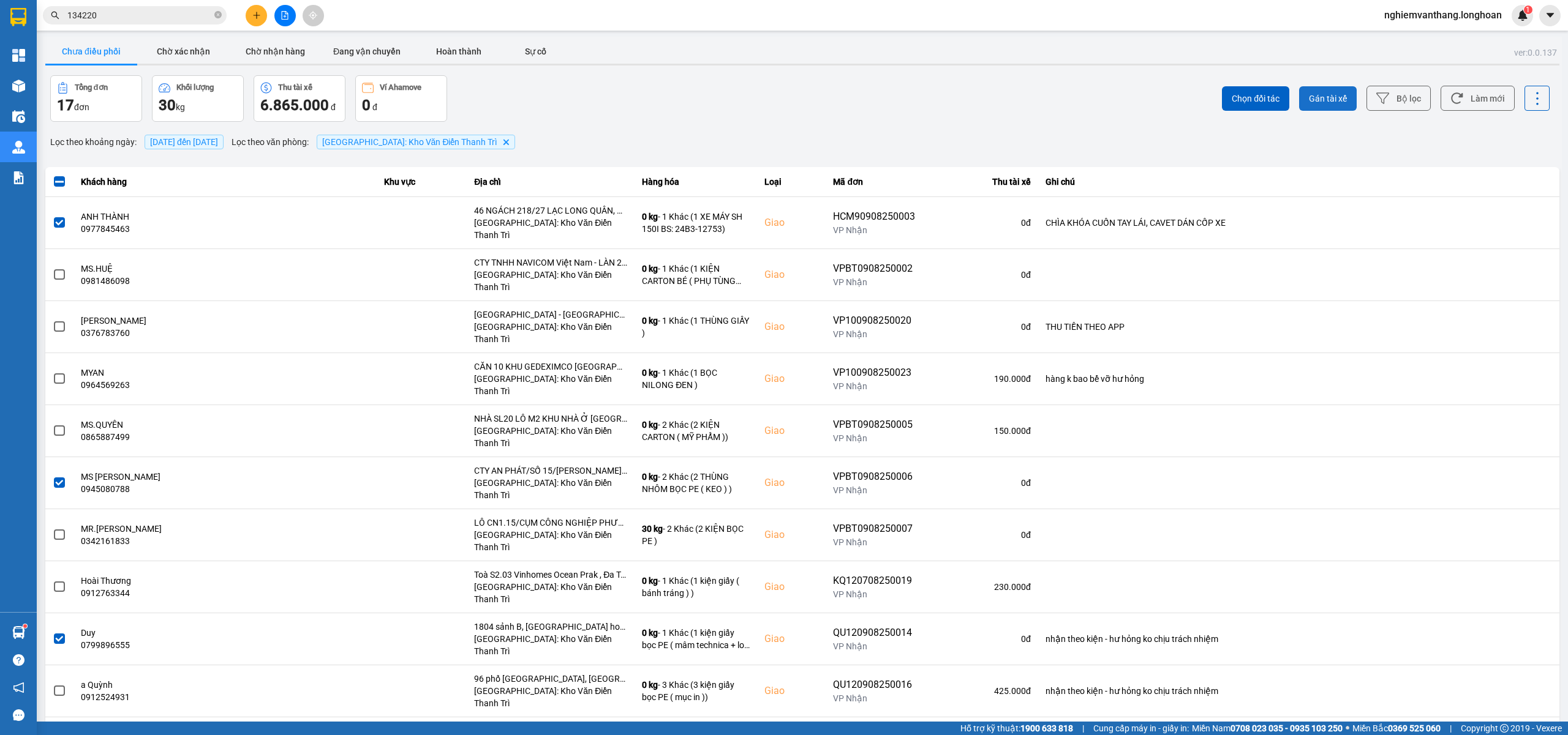
click at [1309, 96] on span "Gán tài xế" at bounding box center [1328, 99] width 38 height 12
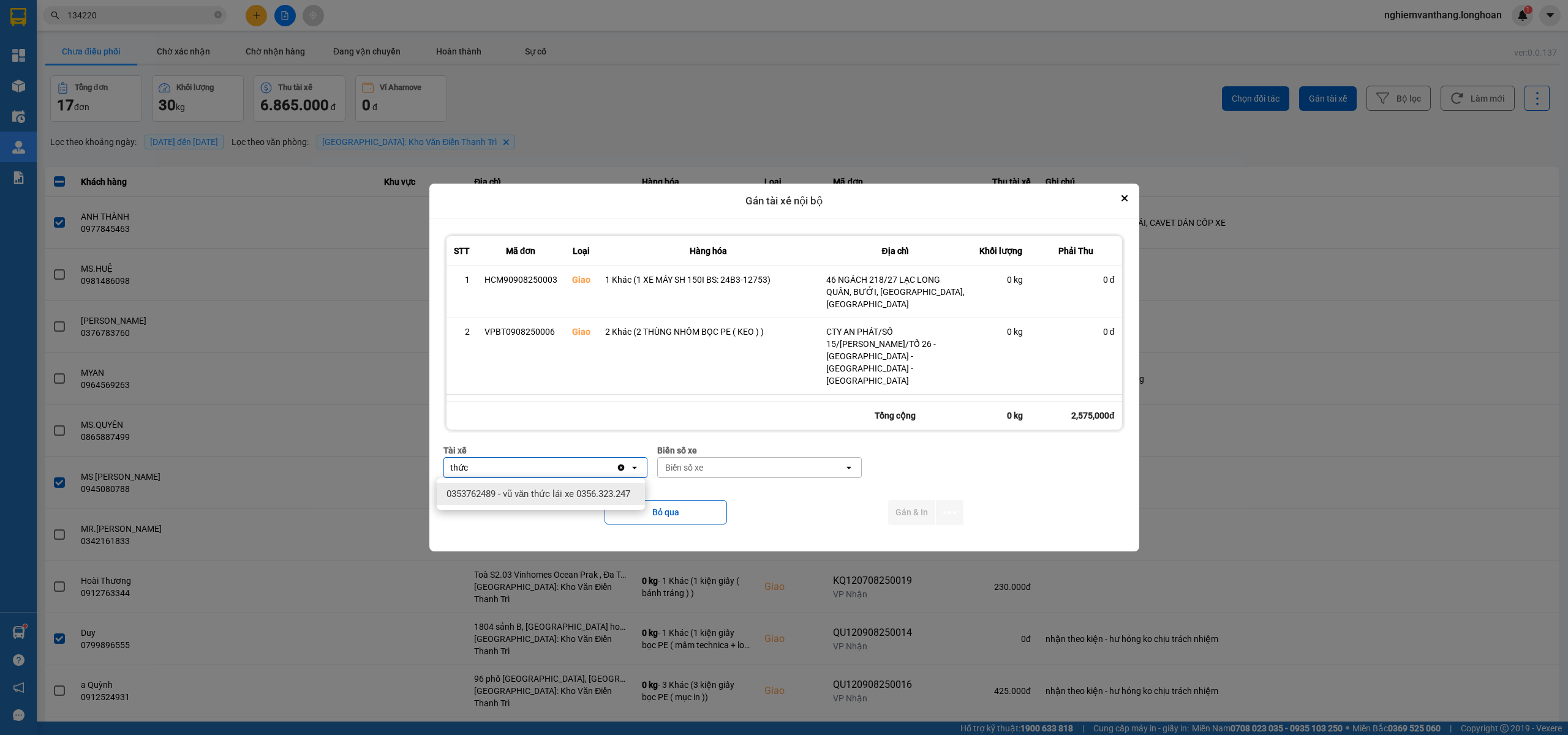
type input "thức"
click at [583, 495] on span "0353762489 - vũ văn thức lái xe 0356.323.247" at bounding box center [539, 494] width 184 height 12
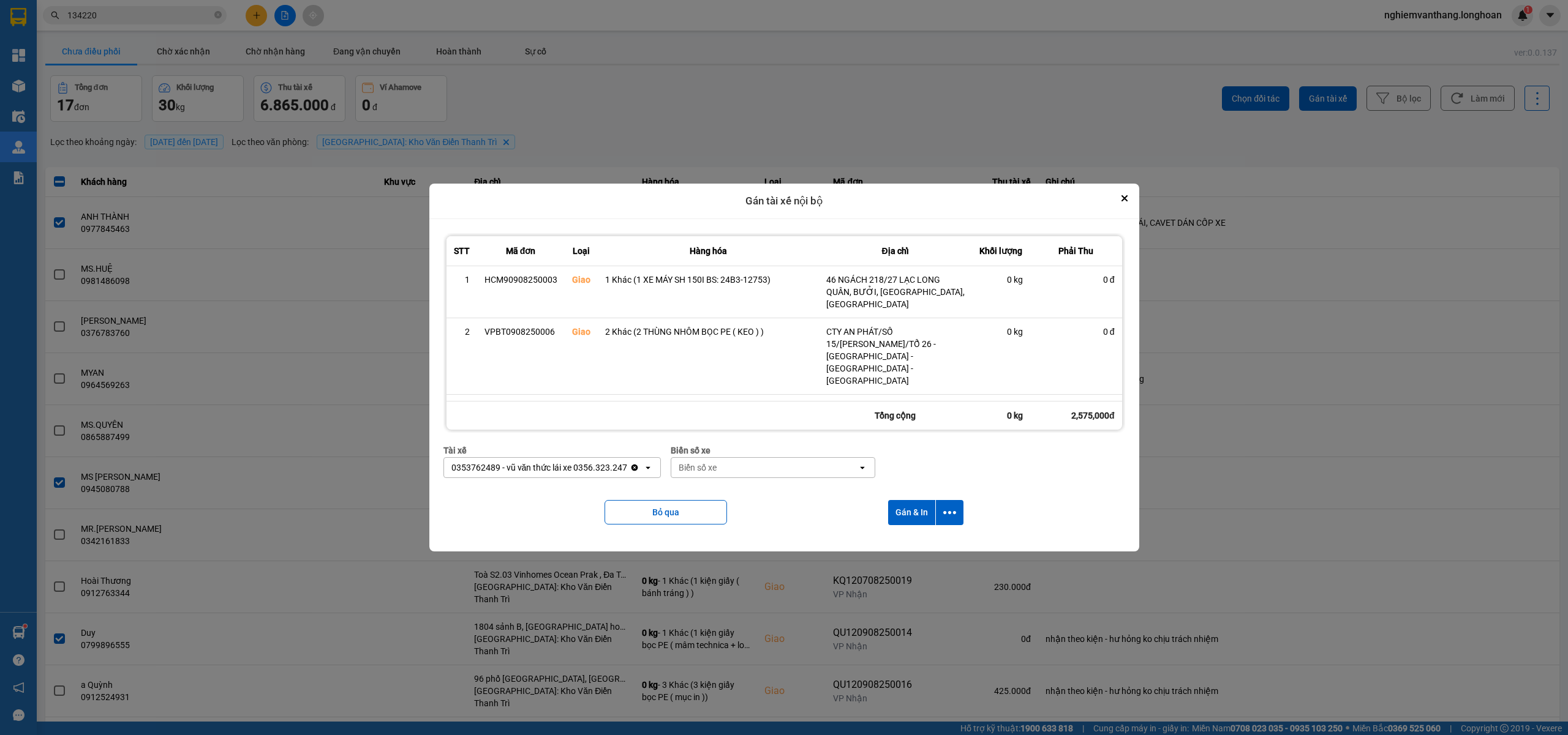
click at [760, 473] on div "Biển số xe" at bounding box center [764, 468] width 186 height 19
type input "45"
click at [694, 495] on span "29E-121.45" at bounding box center [696, 494] width 45 height 12
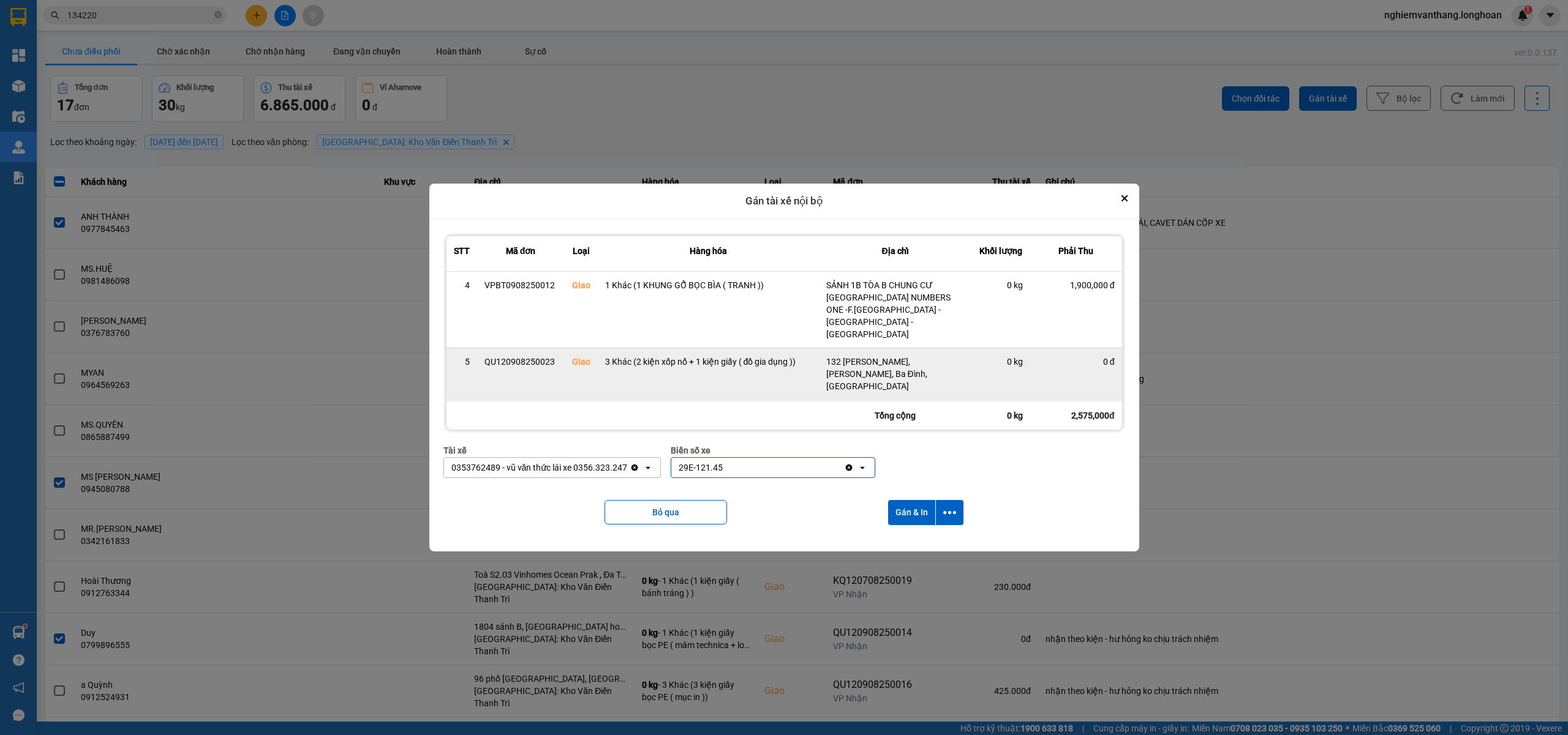
scroll to position [169, 0]
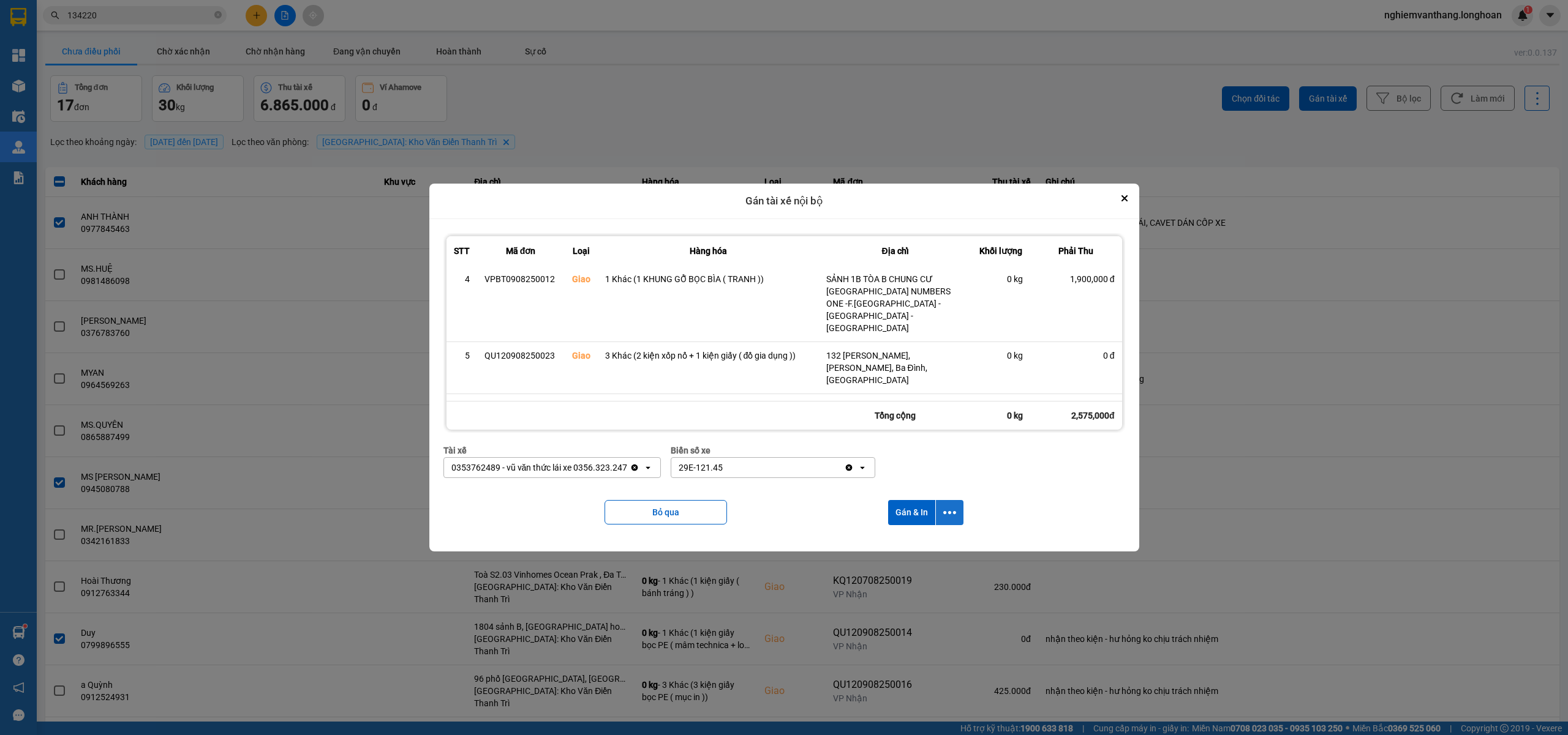
click at [956, 514] on icon "dialog" at bounding box center [949, 512] width 13 height 3
click at [912, 544] on span "Chỉ gán tài" at bounding box center [904, 546] width 40 height 12
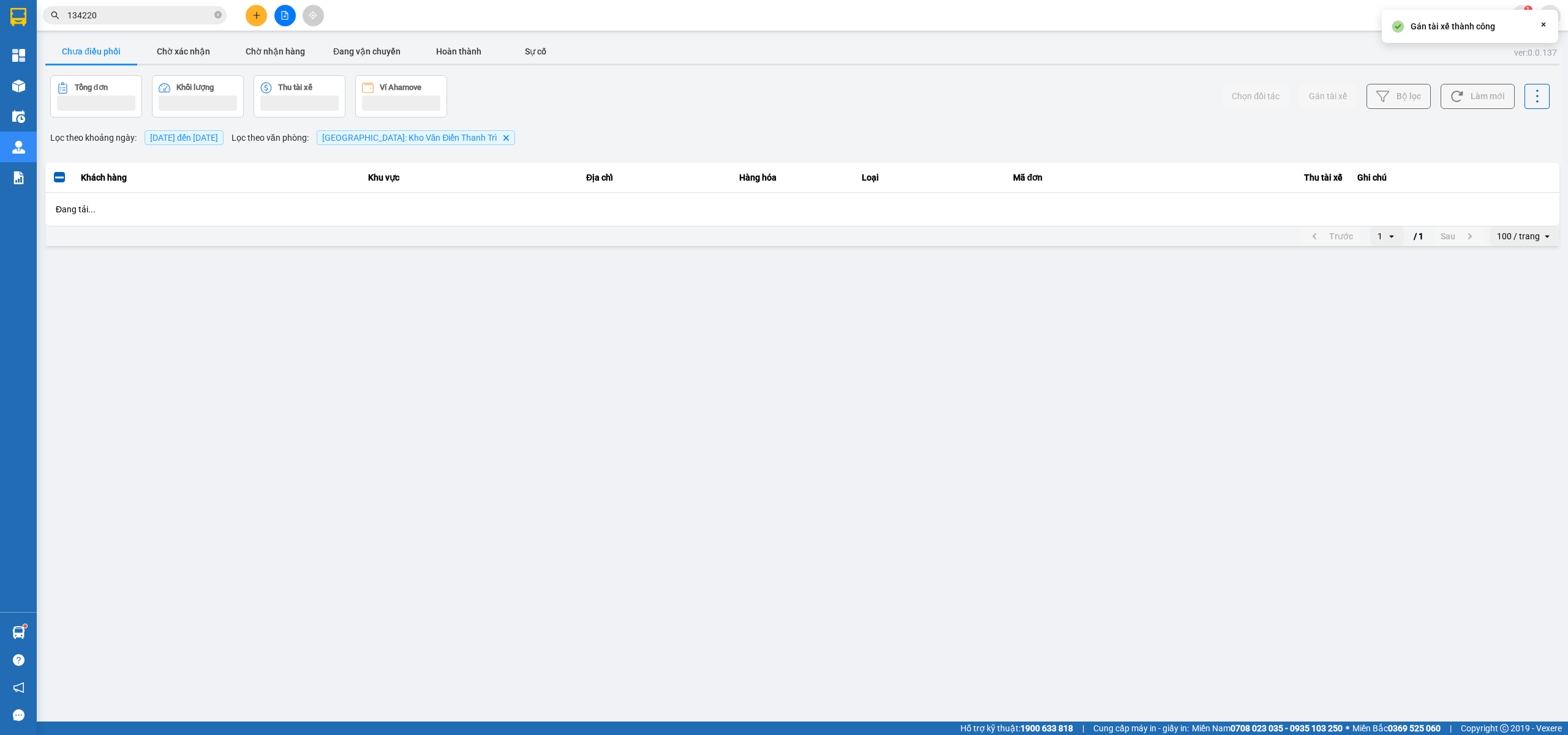
scroll to position [0, 0]
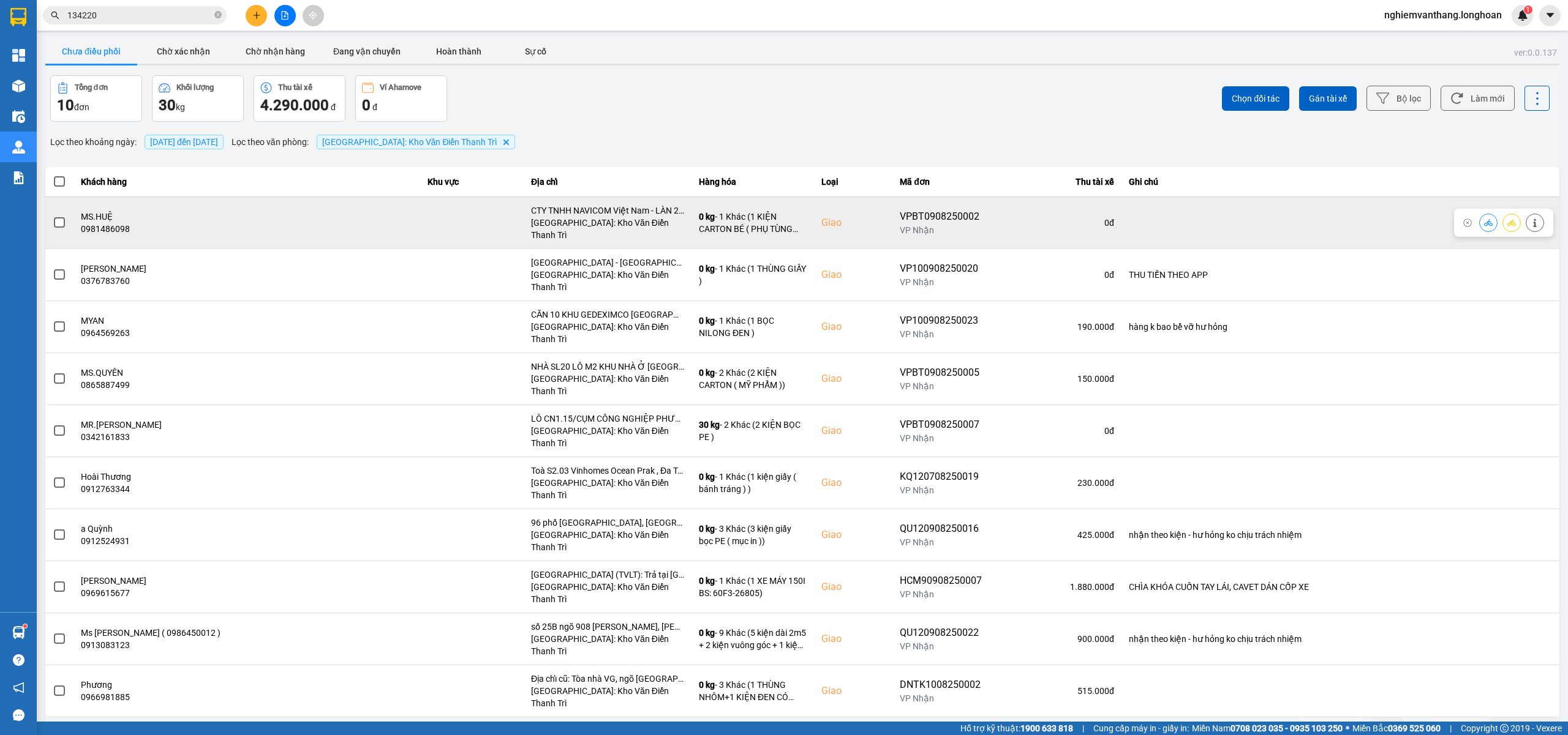
click at [61, 217] on span at bounding box center [60, 223] width 11 height 11
click at [53, 216] on input "checkbox" at bounding box center [53, 216] width 0 height 0
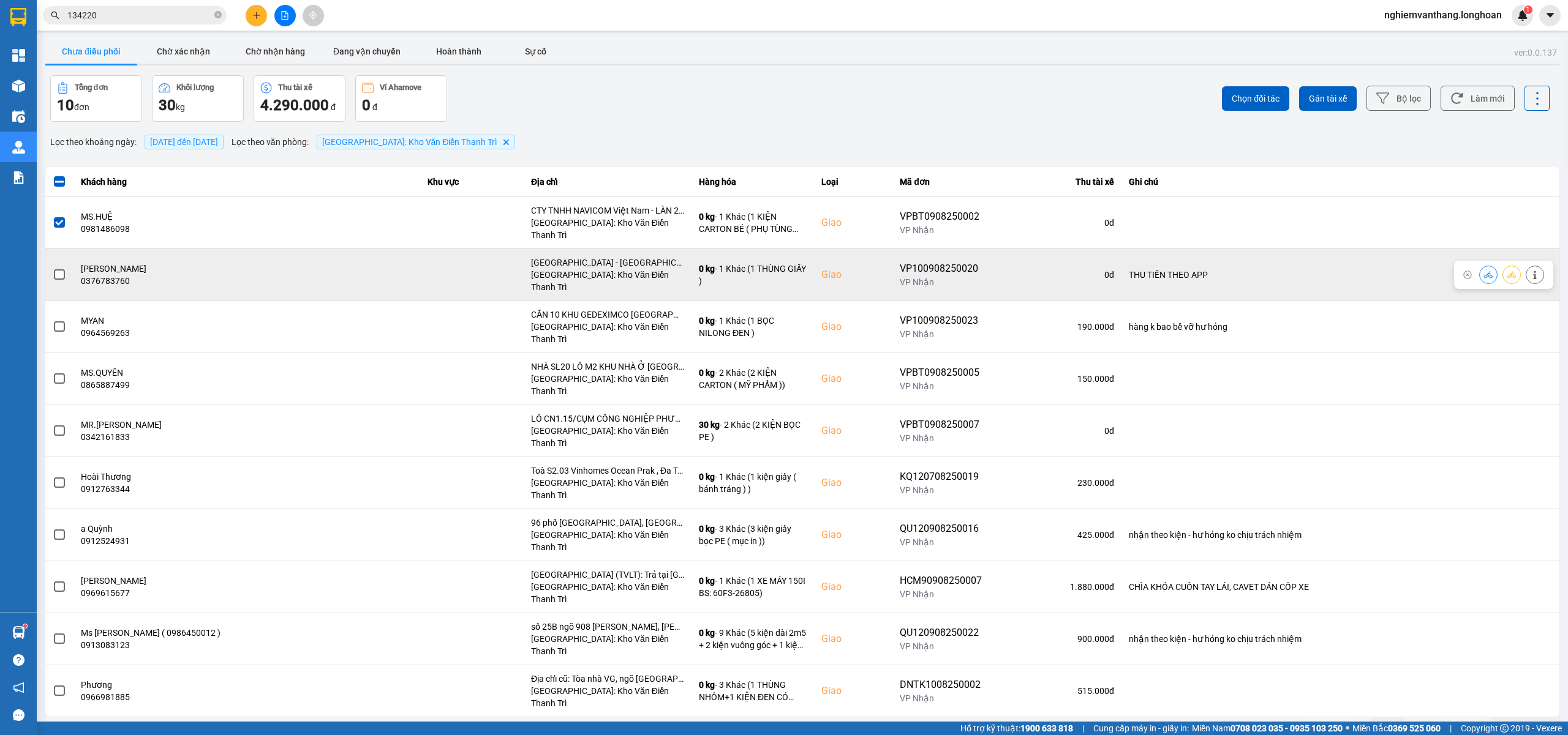
click at [60, 270] on span at bounding box center [60, 275] width 11 height 11
click at [53, 268] on input "checkbox" at bounding box center [53, 268] width 0 height 0
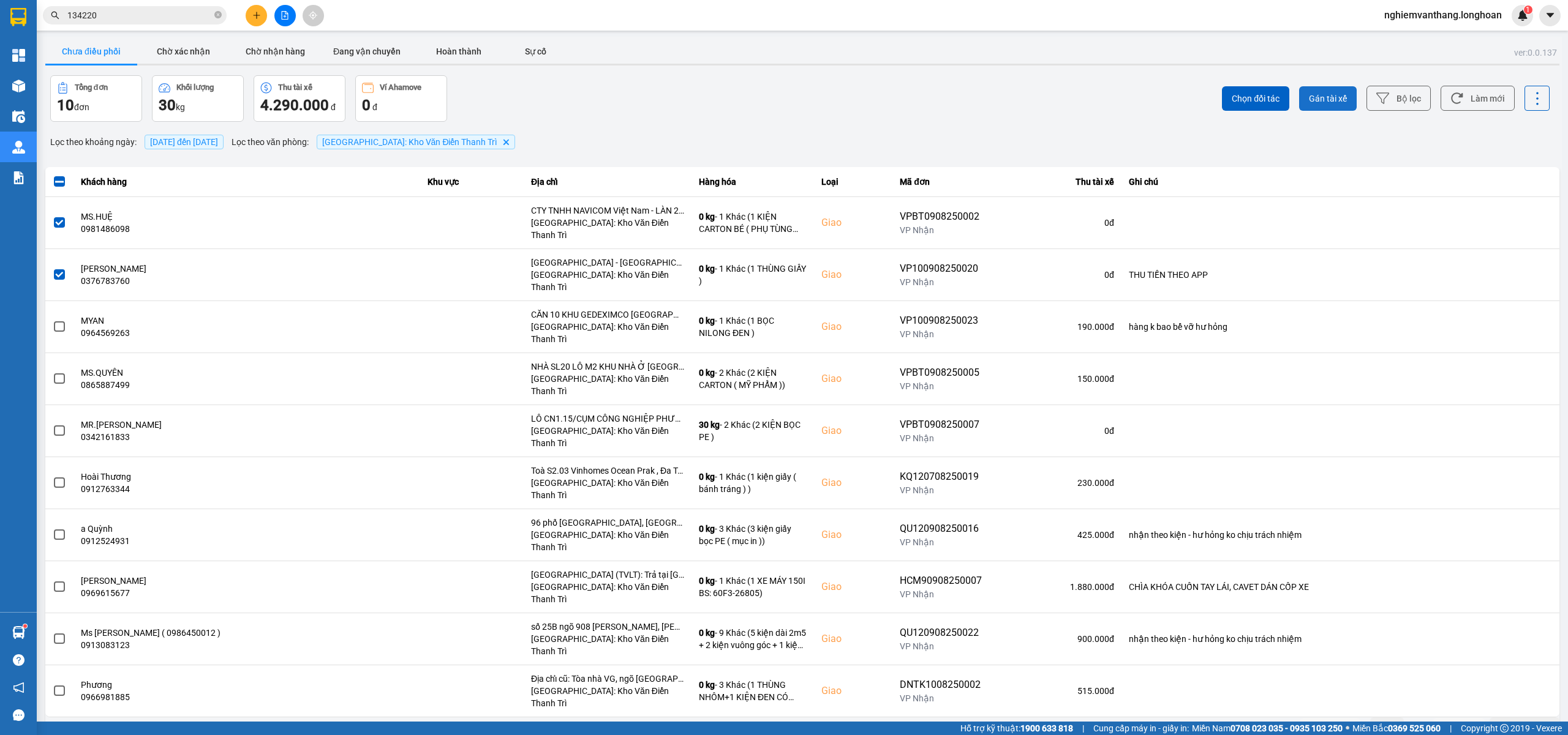
click at [1336, 93] on span "Gán tài xế" at bounding box center [1328, 99] width 38 height 12
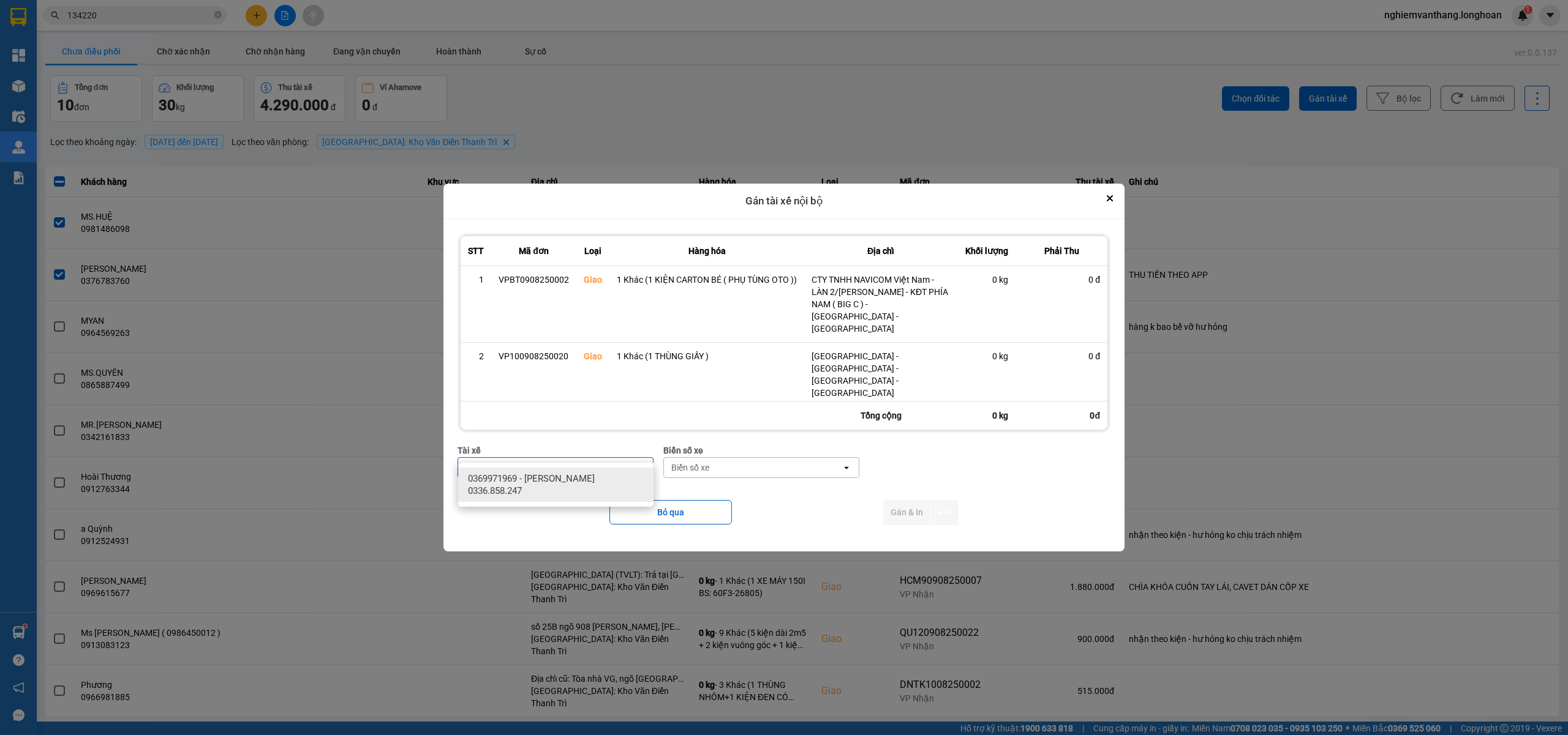
type input "sướng"
drag, startPoint x: 550, startPoint y: 481, endPoint x: 680, endPoint y: 465, distance: 131.0
click at [552, 479] on span "0369971969 - Bùi Mạnh Sướng 0336.858.247" at bounding box center [558, 485] width 181 height 25
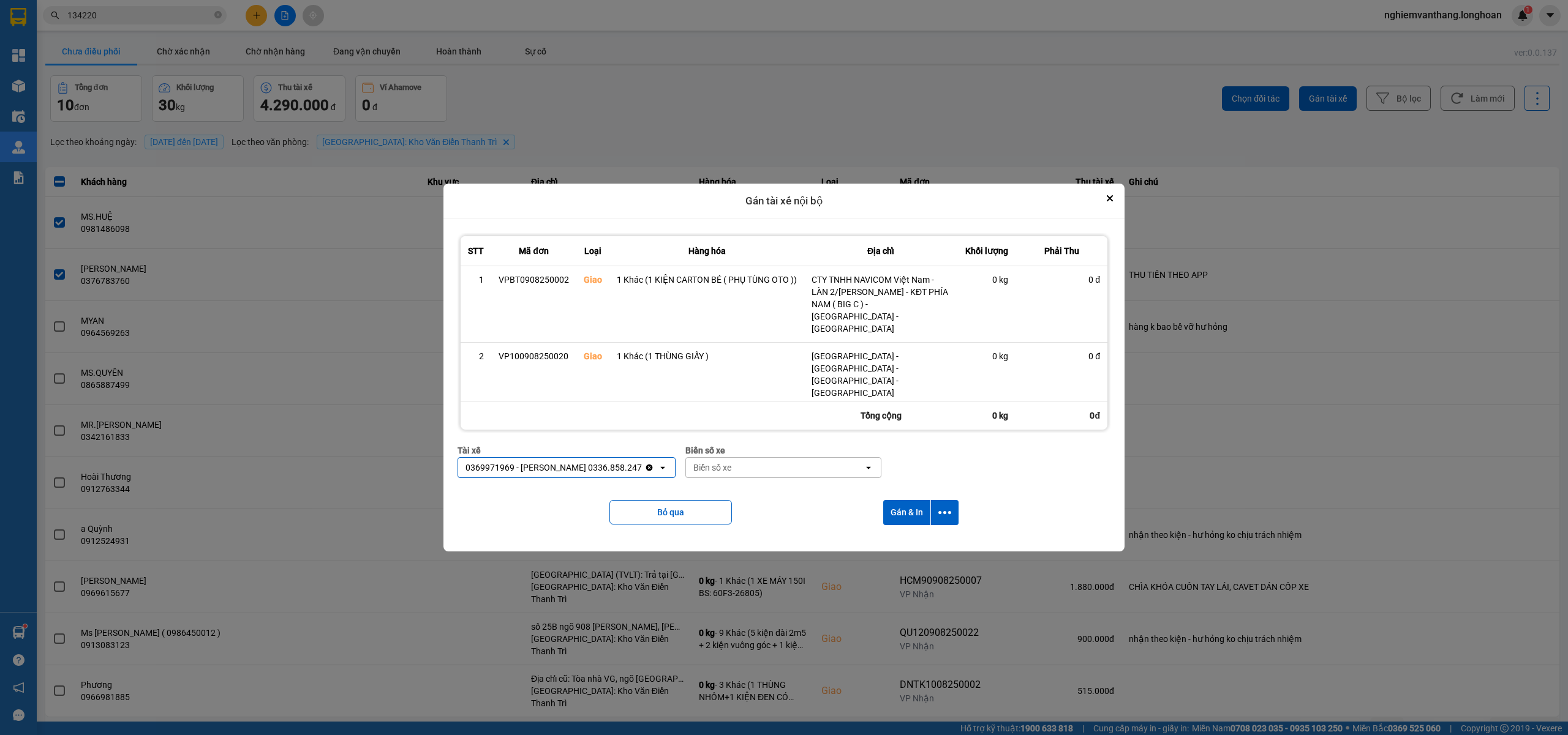
click at [723, 462] on div "Biển số xe" at bounding box center [712, 468] width 38 height 12
type input "61"
click at [742, 524] on div "29E-139.61" at bounding box center [780, 522] width 195 height 22
click at [945, 506] on icon "dialog" at bounding box center [945, 512] width 13 height 13
click at [905, 530] on span "Chỉ gán tài" at bounding box center [897, 531] width 40 height 12
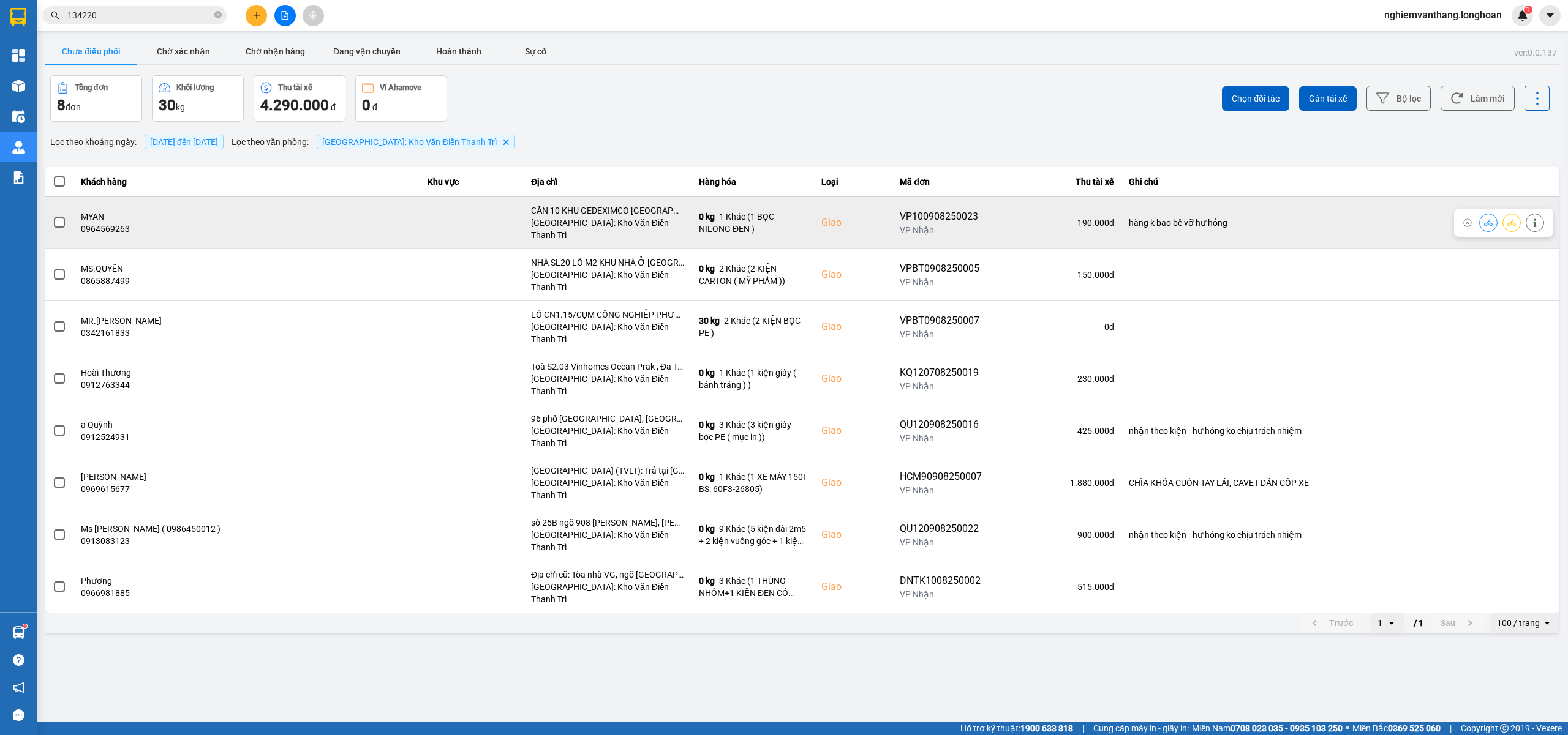
click at [57, 217] on span at bounding box center [60, 223] width 11 height 11
click at [53, 216] on input "checkbox" at bounding box center [53, 216] width 0 height 0
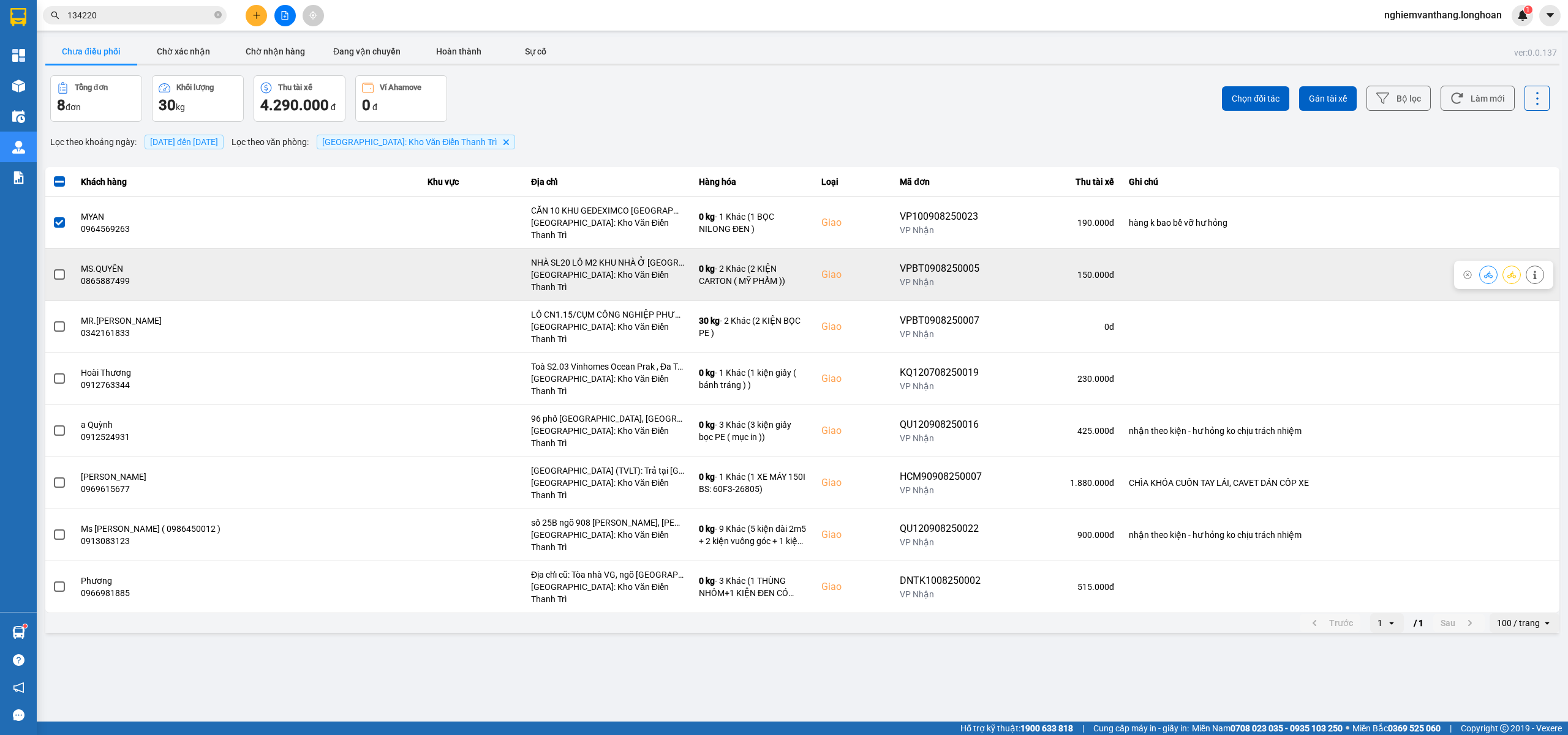
click at [54, 270] on span at bounding box center [60, 275] width 11 height 11
click at [53, 268] on input "checkbox" at bounding box center [53, 268] width 0 height 0
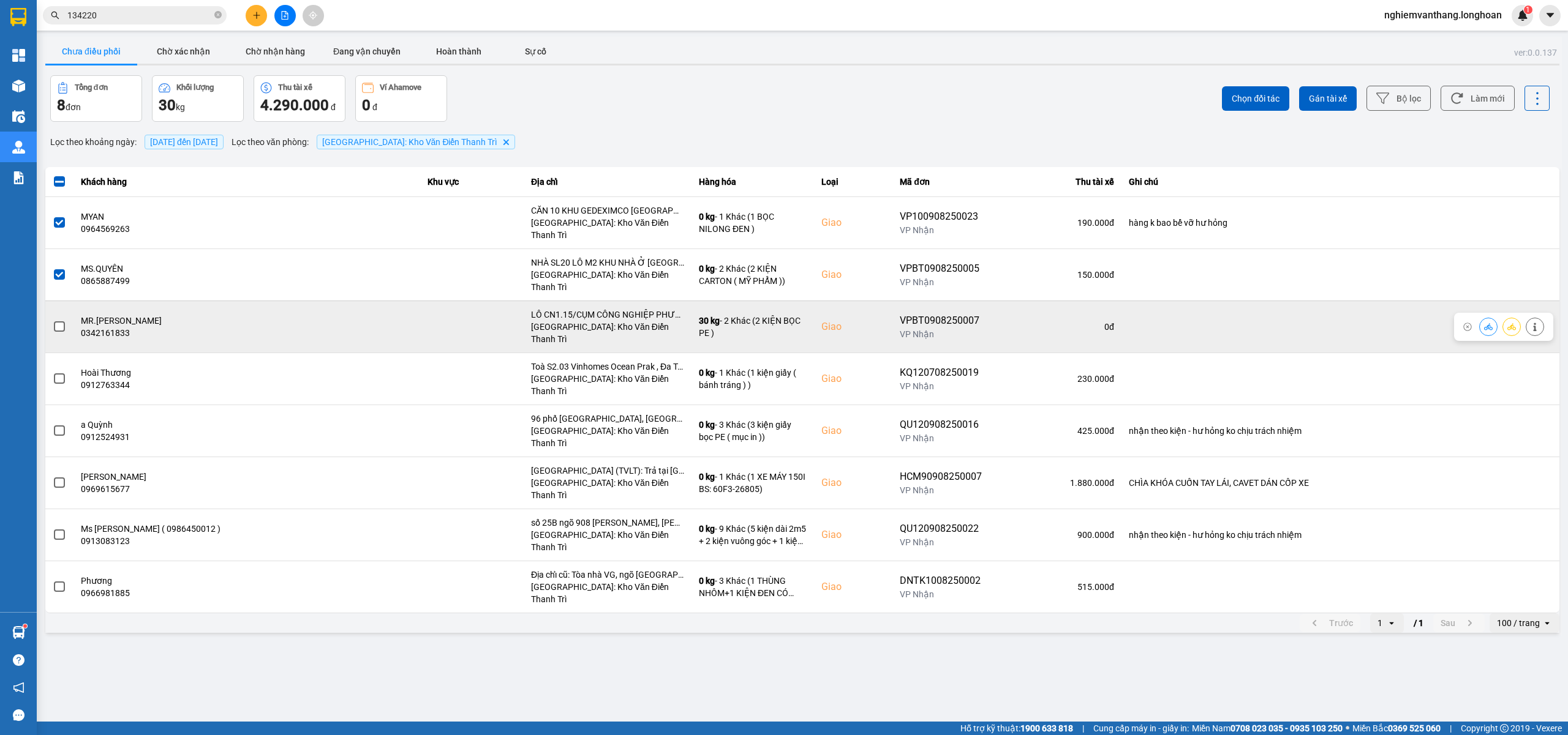
click at [59, 322] on span at bounding box center [60, 327] width 11 height 11
click at [53, 321] on input "checkbox" at bounding box center [53, 321] width 0 height 0
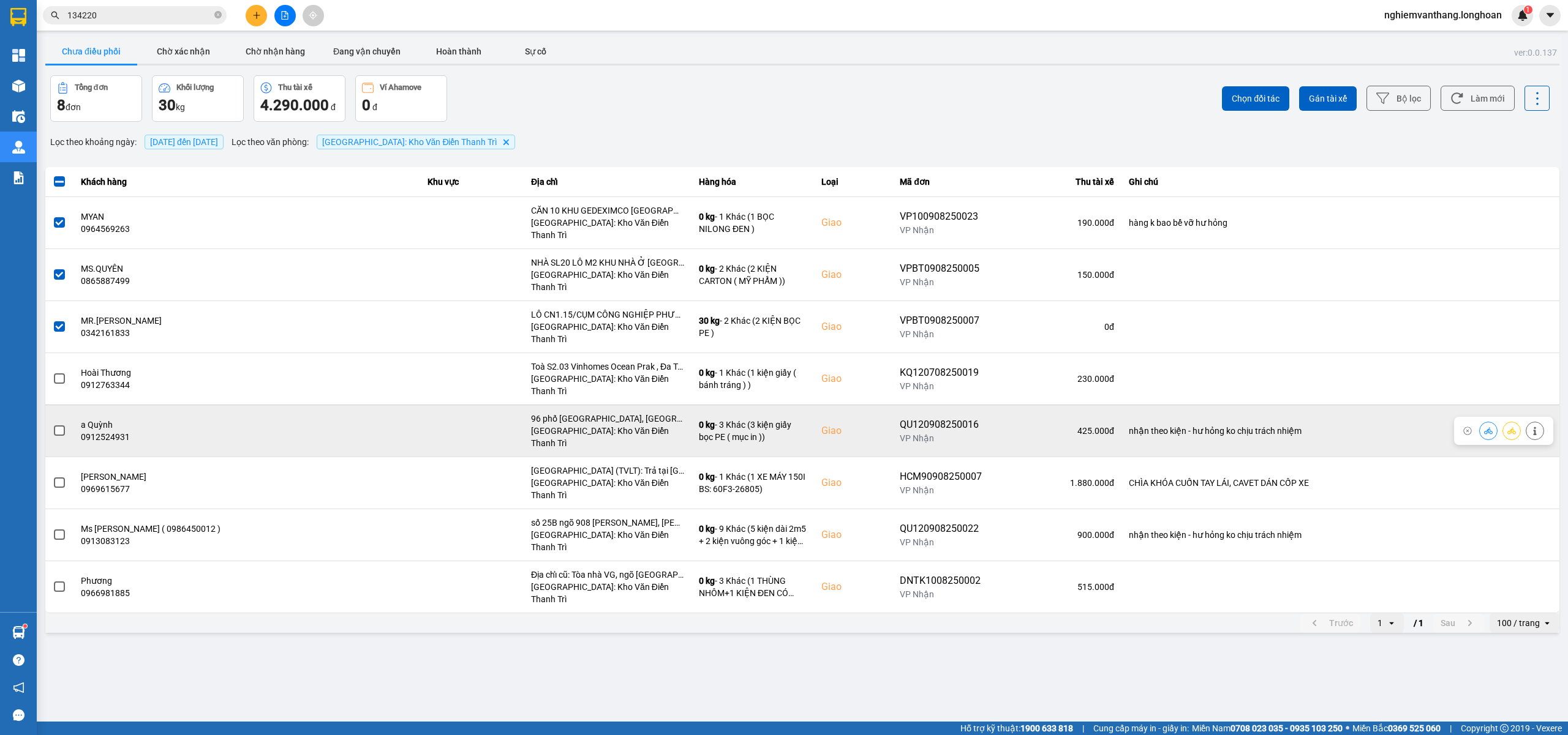
click at [64, 426] on span at bounding box center [60, 431] width 11 height 11
click at [53, 424] on input "checkbox" at bounding box center [53, 424] width 0 height 0
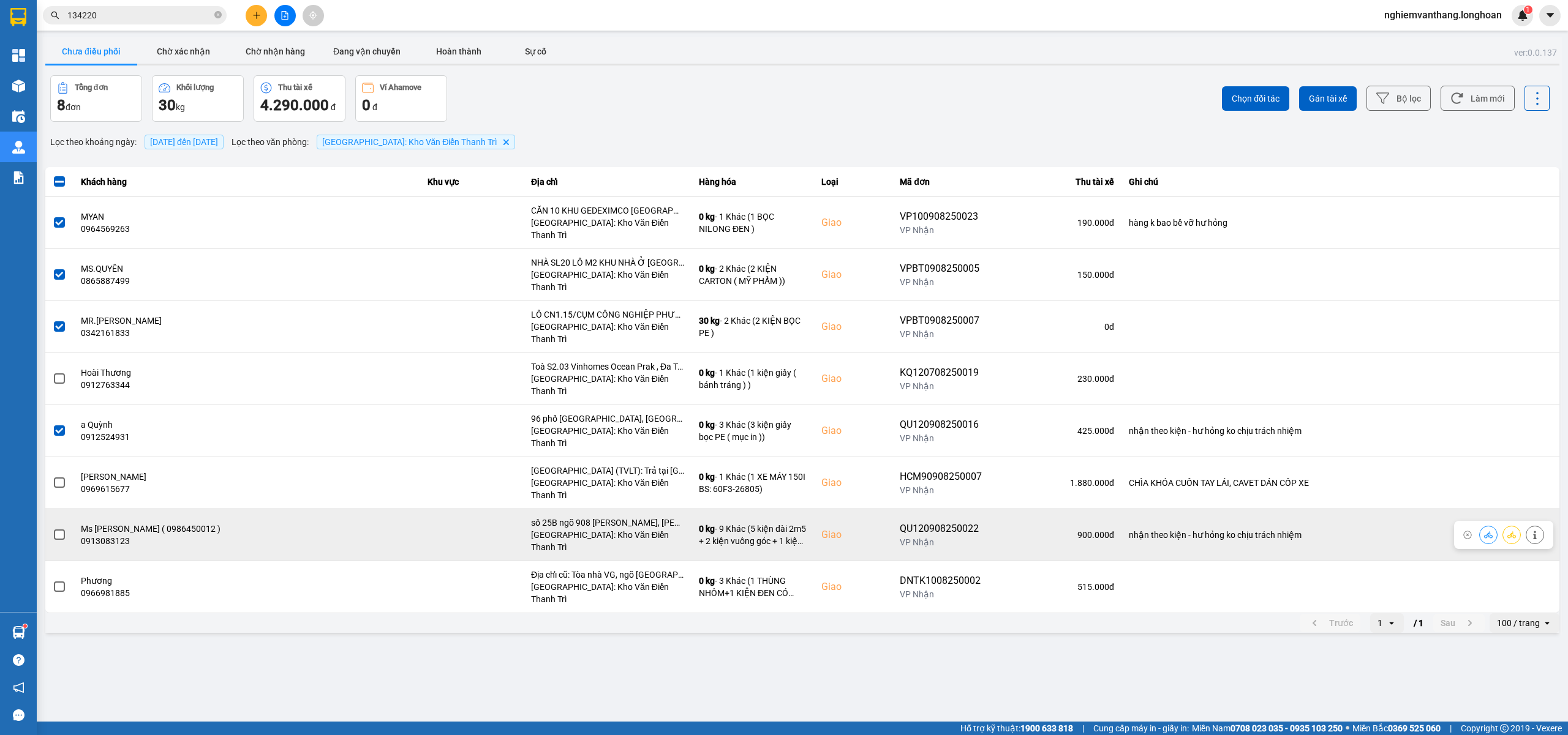
click at [60, 530] on span at bounding box center [60, 535] width 11 height 11
click at [53, 528] on input "checkbox" at bounding box center [53, 528] width 0 height 0
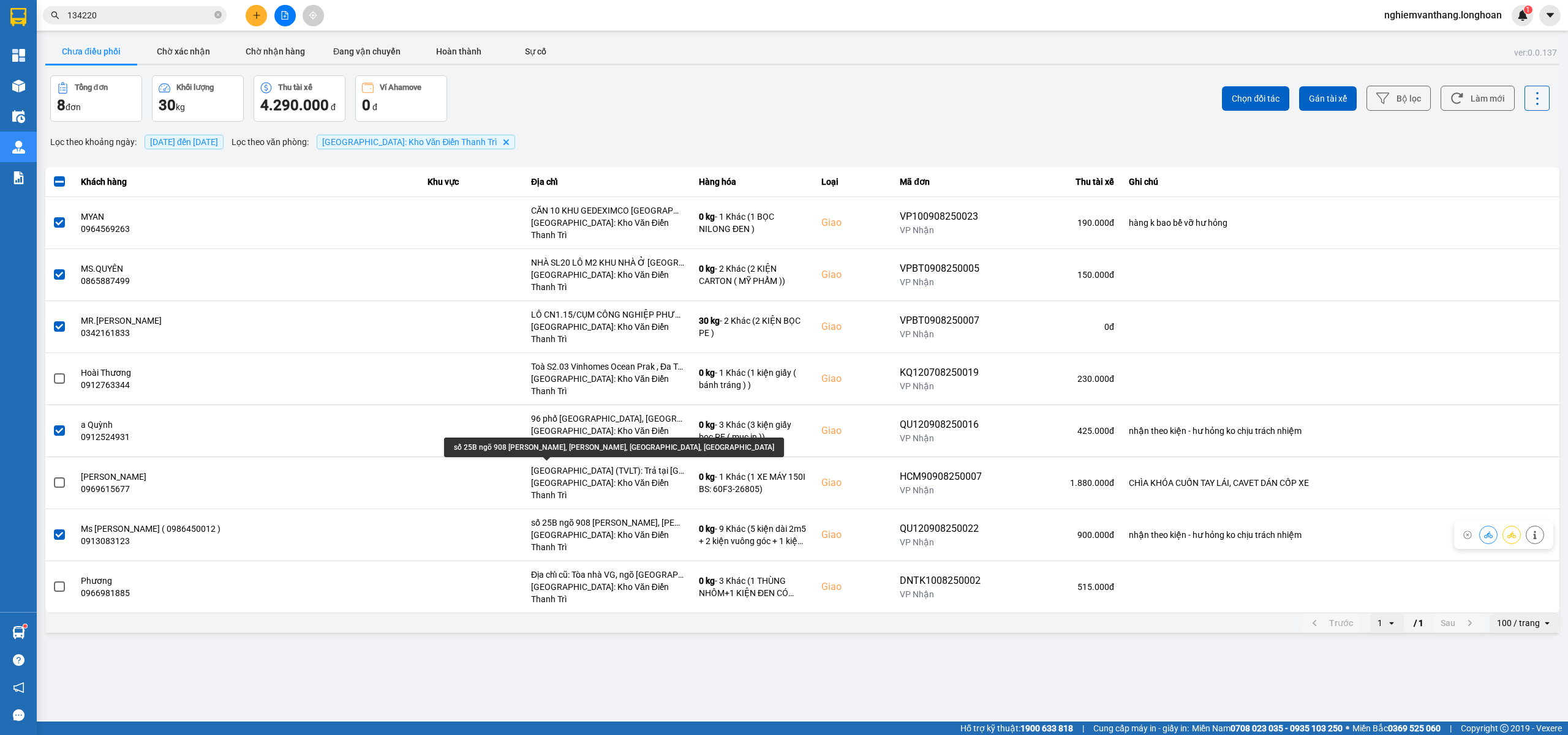
click at [534, 449] on div "số 25B ngõ 908 Kim Giang, Thanh Liệt, Thanh Trì, Hà Nội" at bounding box center [614, 448] width 340 height 19
copy div "số 25B ngõ 908 Kim Giang, Thanh Liệt, Thanh Trì, Hà Nội"
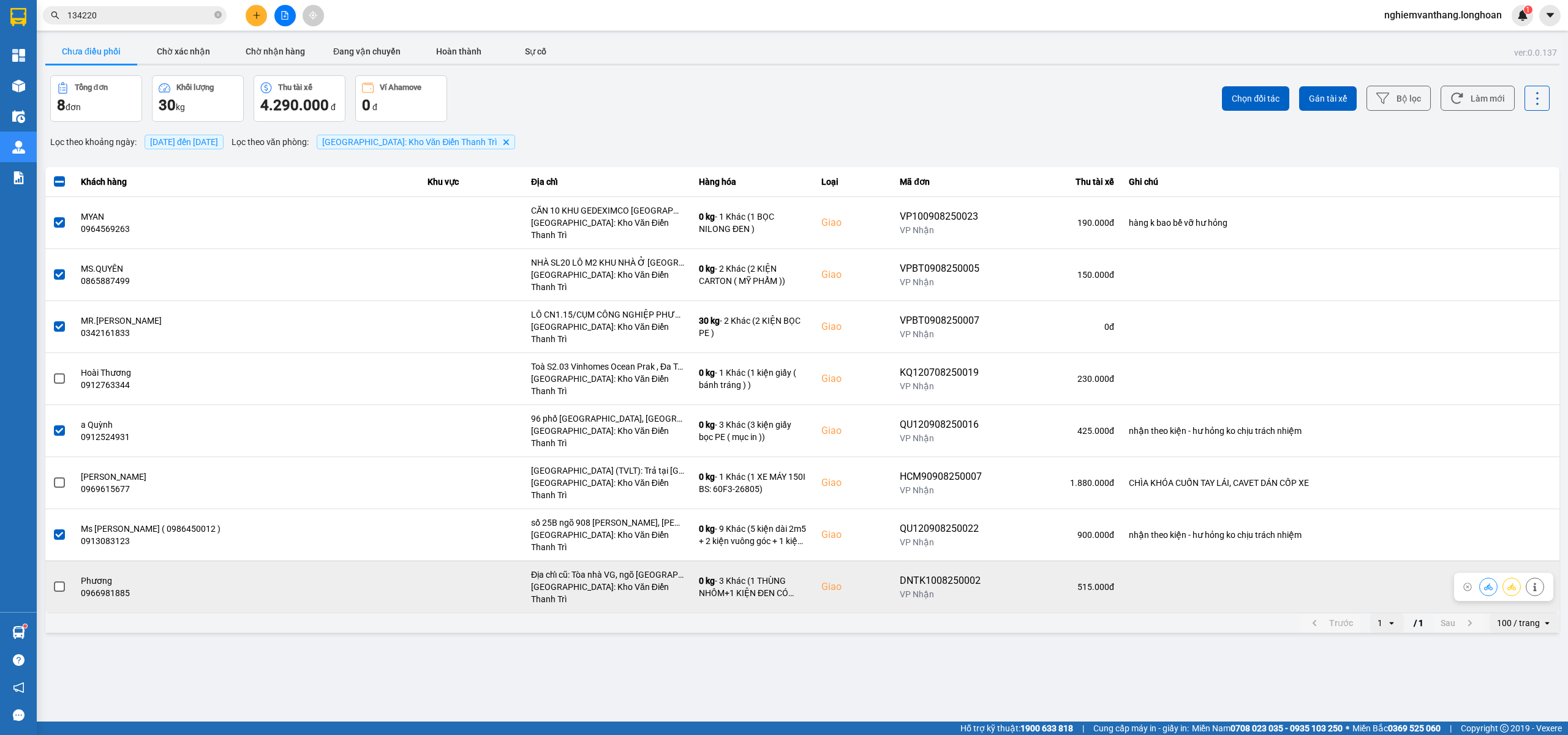
click at [60, 582] on span at bounding box center [60, 587] width 11 height 11
click at [53, 581] on input "checkbox" at bounding box center [53, 581] width 0 height 0
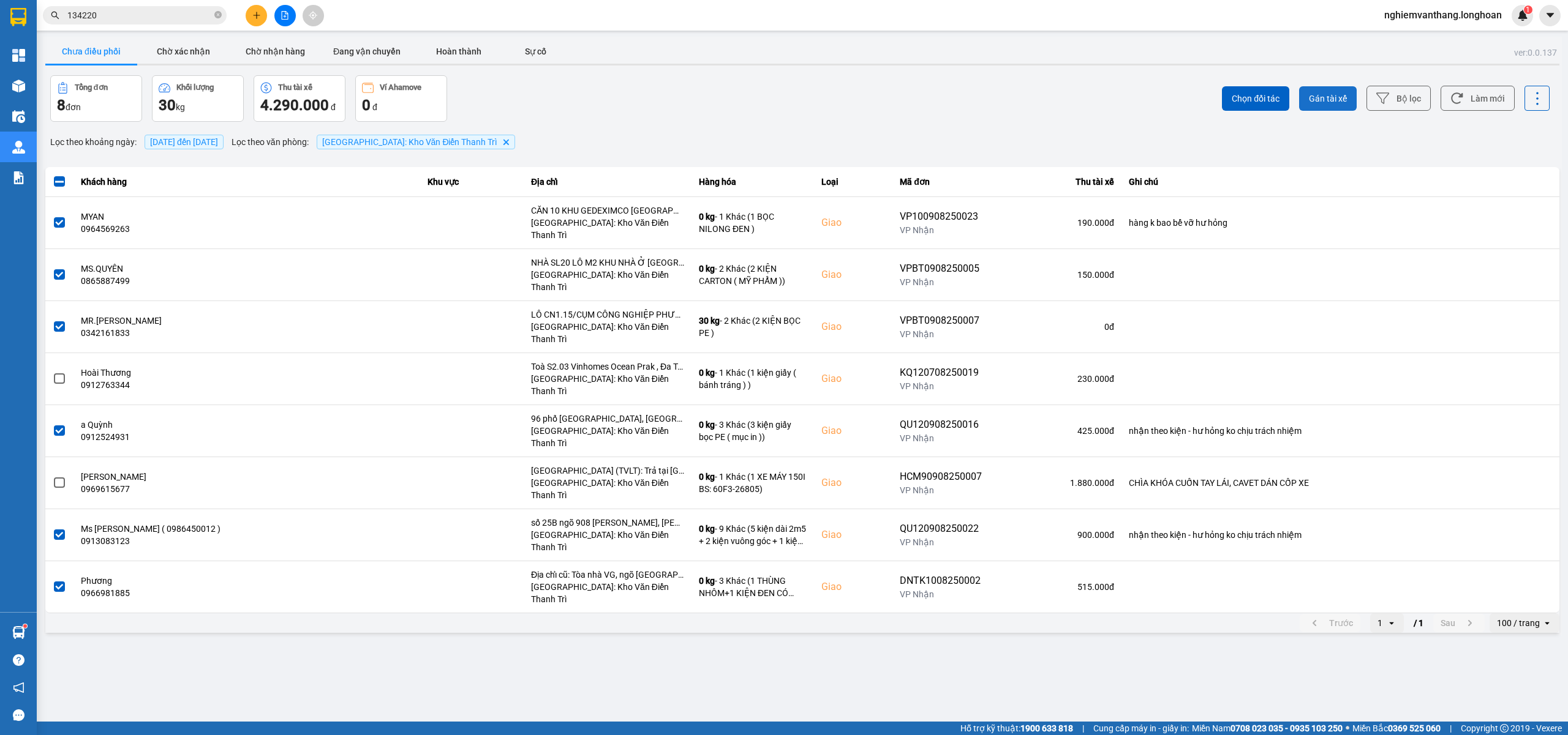
click at [1344, 95] on span "Gán tài xế" at bounding box center [1328, 99] width 38 height 12
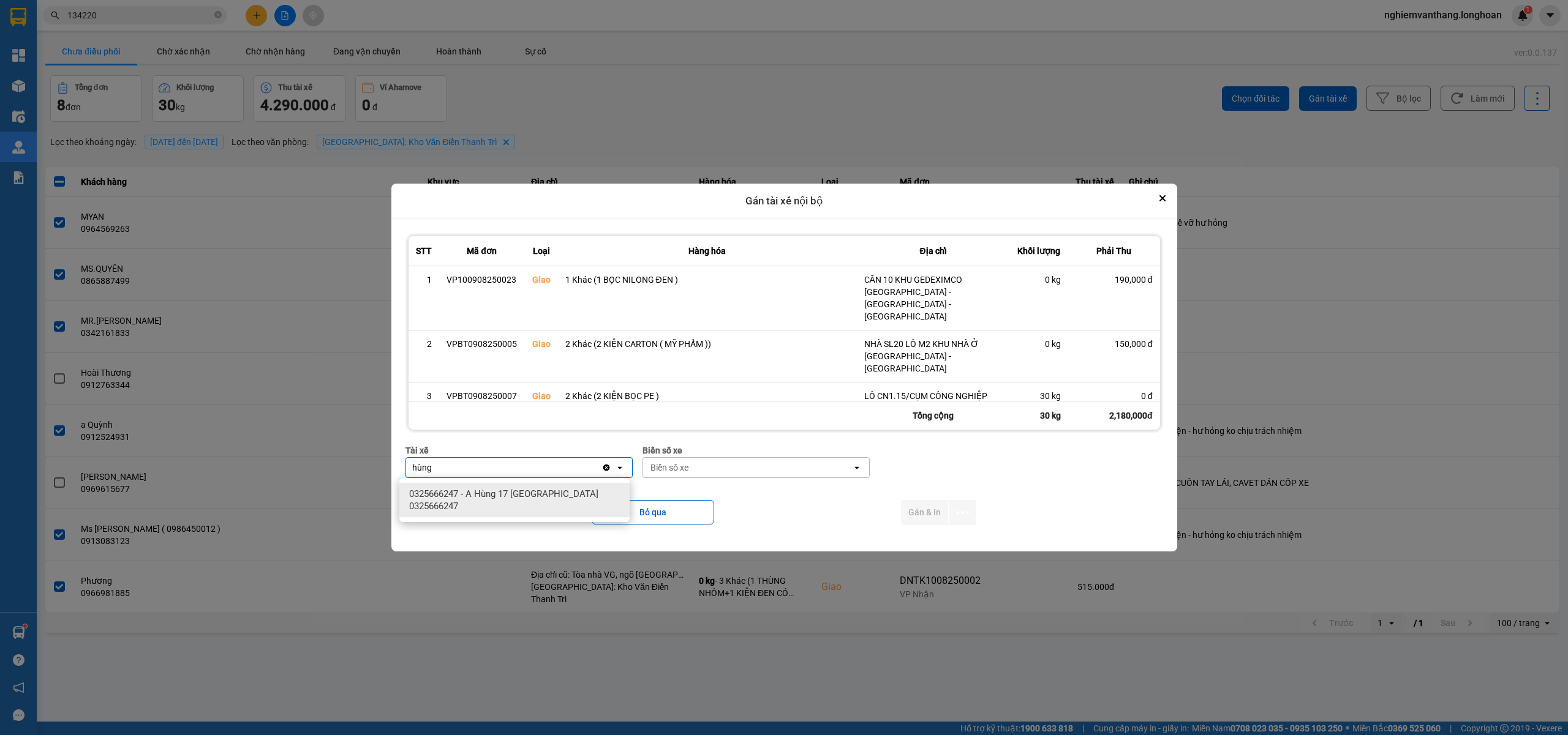
type input "hùng"
click at [471, 491] on span "0325666247 - A Hùng 17 Lái Xe Hà Nội 0325666247" at bounding box center [517, 500] width 216 height 25
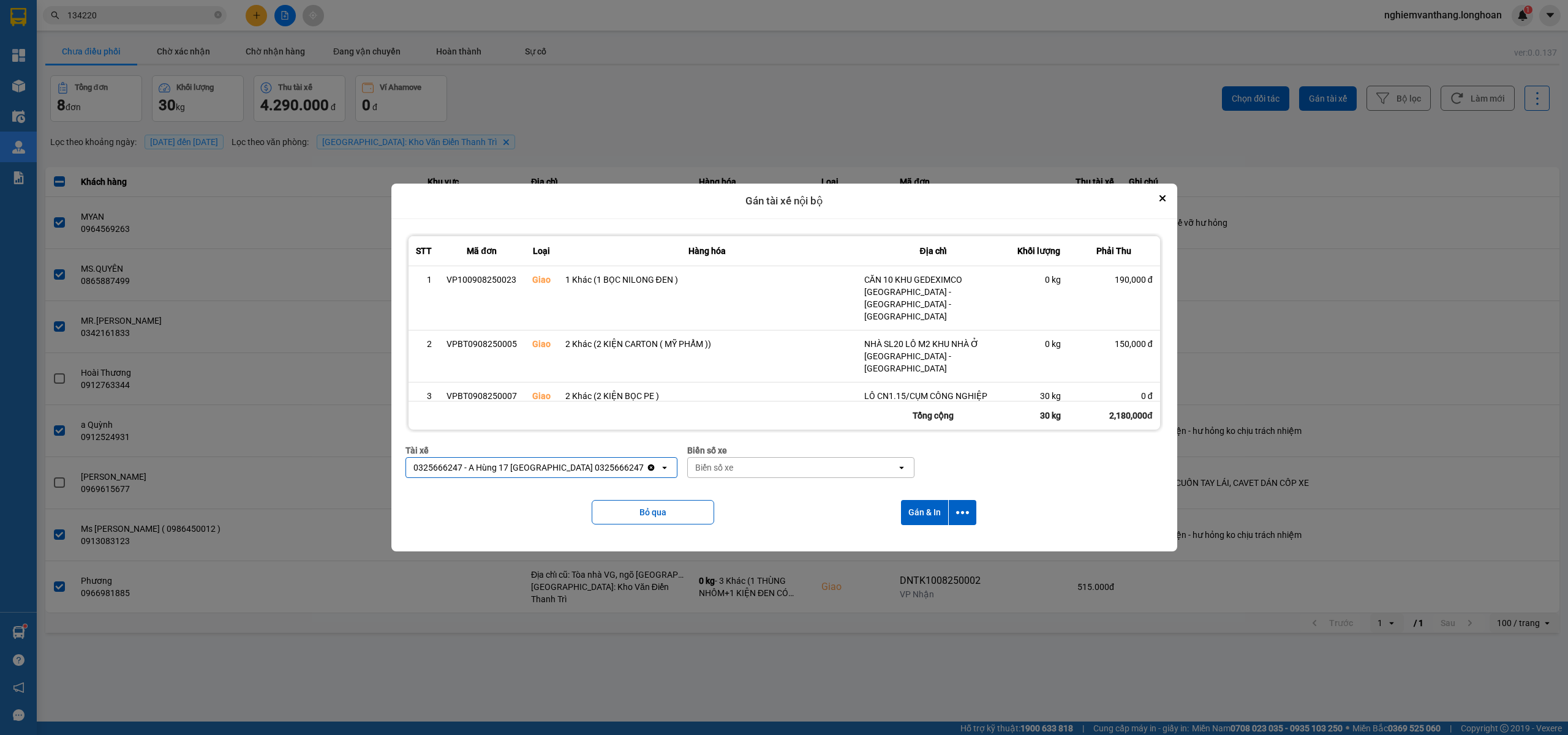
click at [695, 469] on div "Biển số xe" at bounding box center [713, 468] width 38 height 12
type input "71"
click at [730, 495] on div "29E-139.71" at bounding box center [765, 493] width 231 height 22
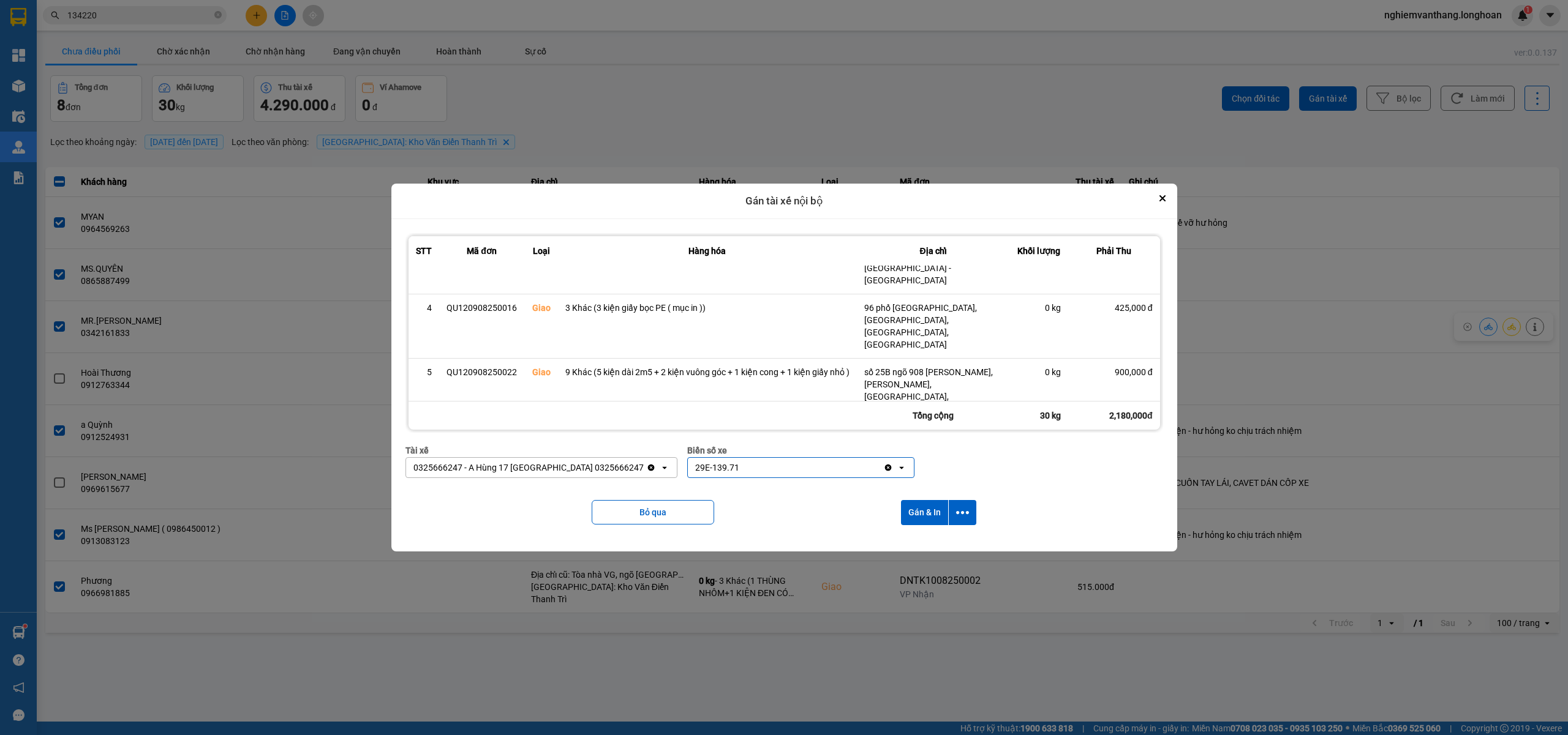
scroll to position [166, 0]
click at [964, 513] on icon "dialog" at bounding box center [962, 512] width 13 height 3
click at [927, 545] on span "Chỉ gán tài" at bounding box center [916, 546] width 40 height 12
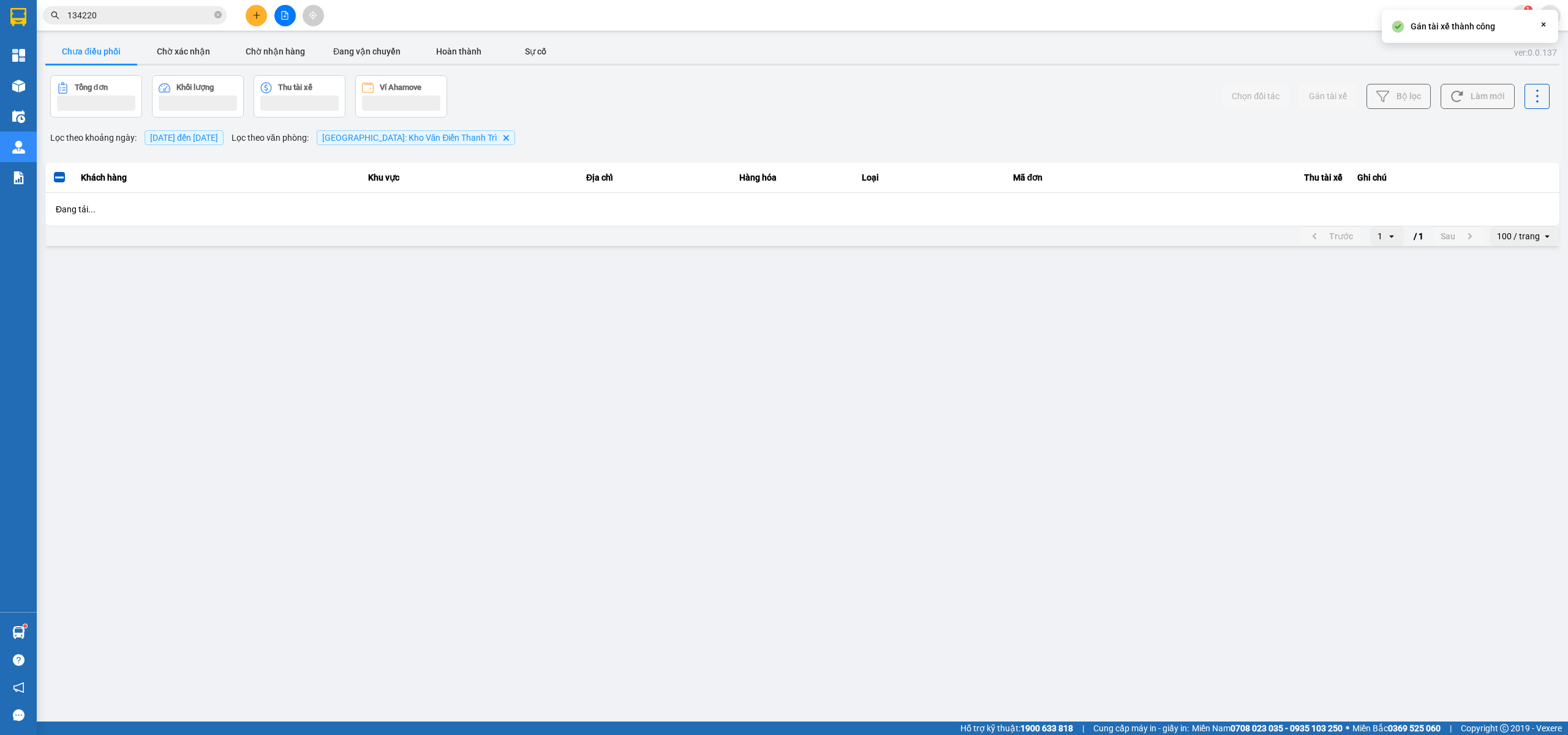
scroll to position [0, 0]
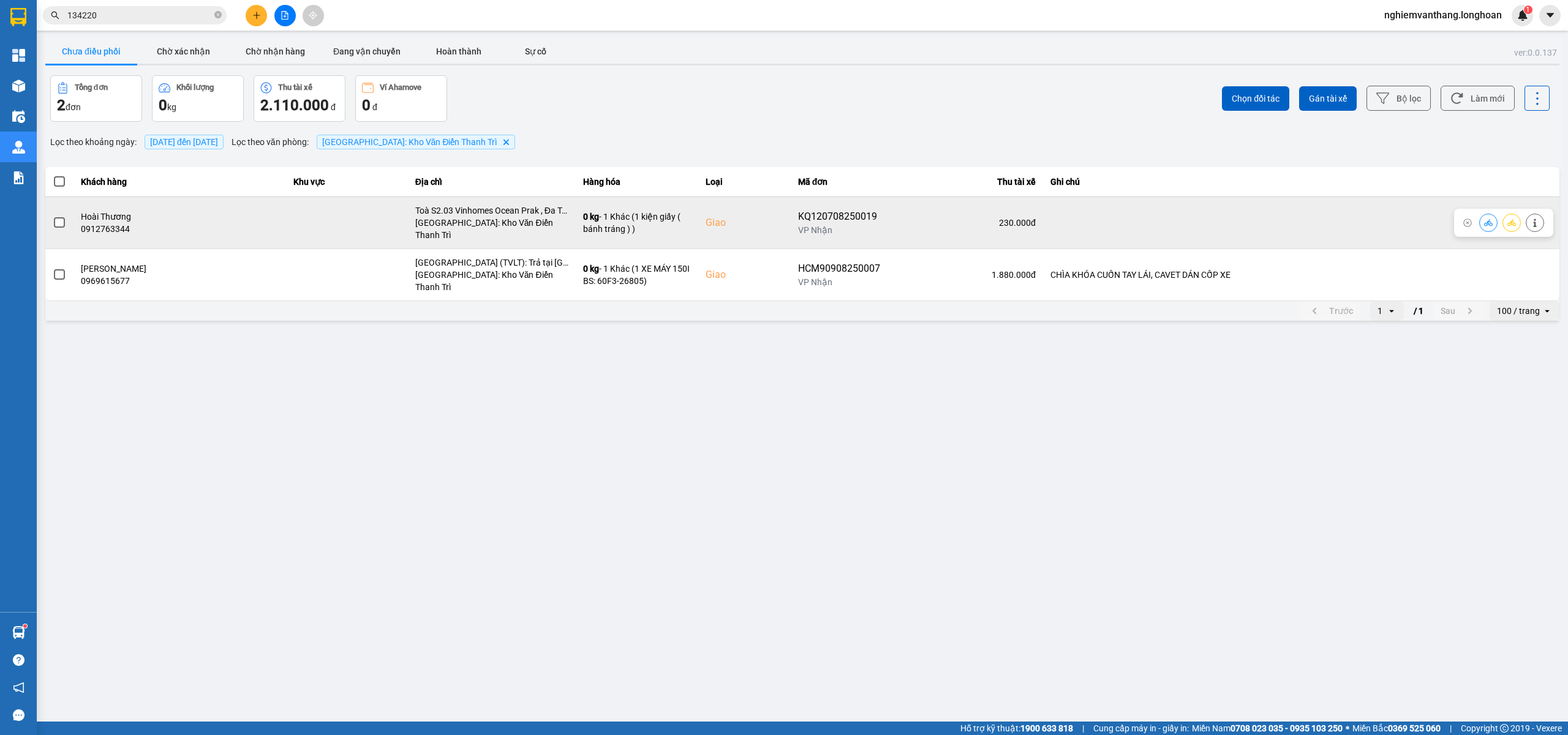
click at [1515, 219] on icon at bounding box center [1512, 223] width 9 height 9
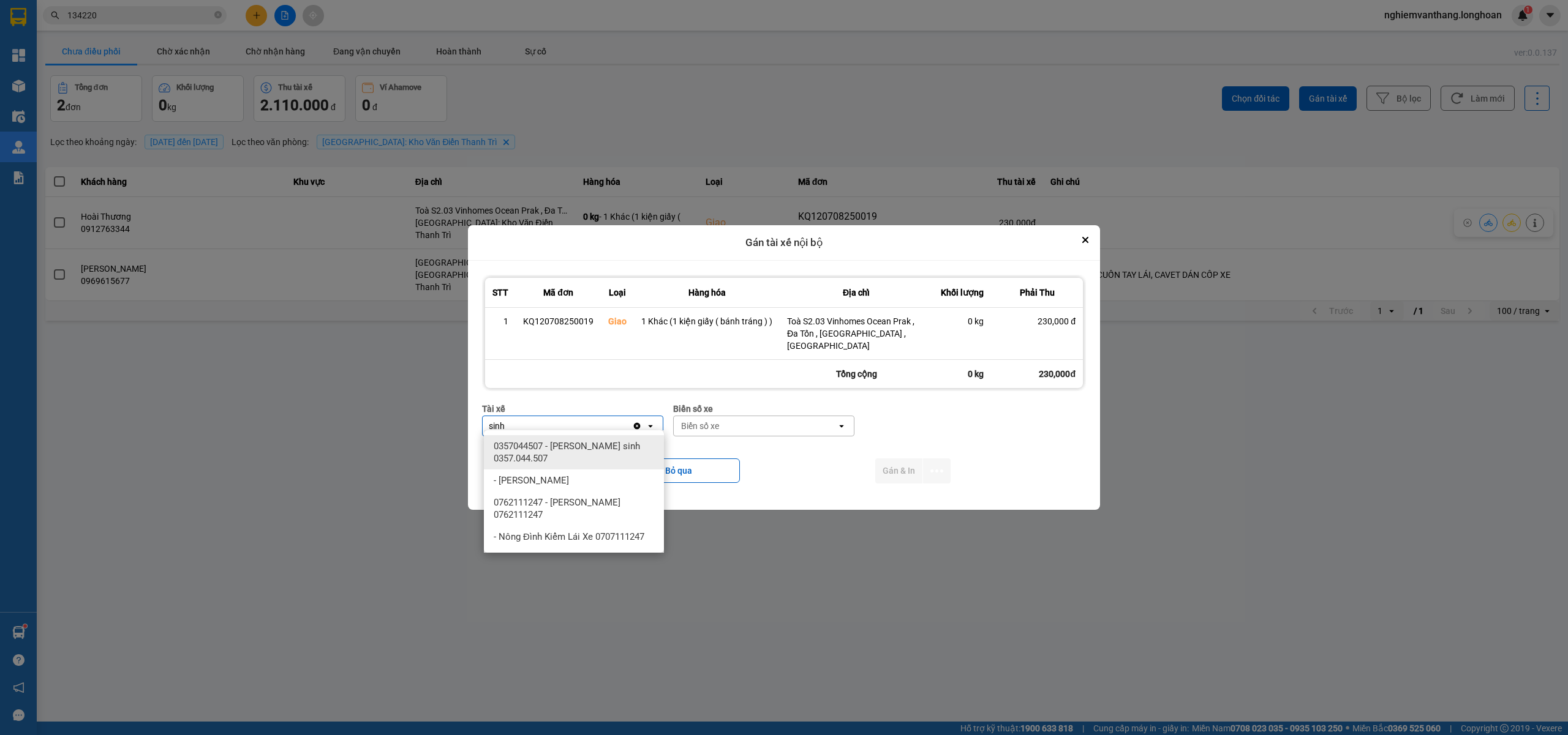
type input "sinh"
drag, startPoint x: 625, startPoint y: 444, endPoint x: 730, endPoint y: 432, distance: 105.7
click at [626, 444] on span "0357044507 - Vũ văn sinh 0357.044.507" at bounding box center [576, 453] width 166 height 25
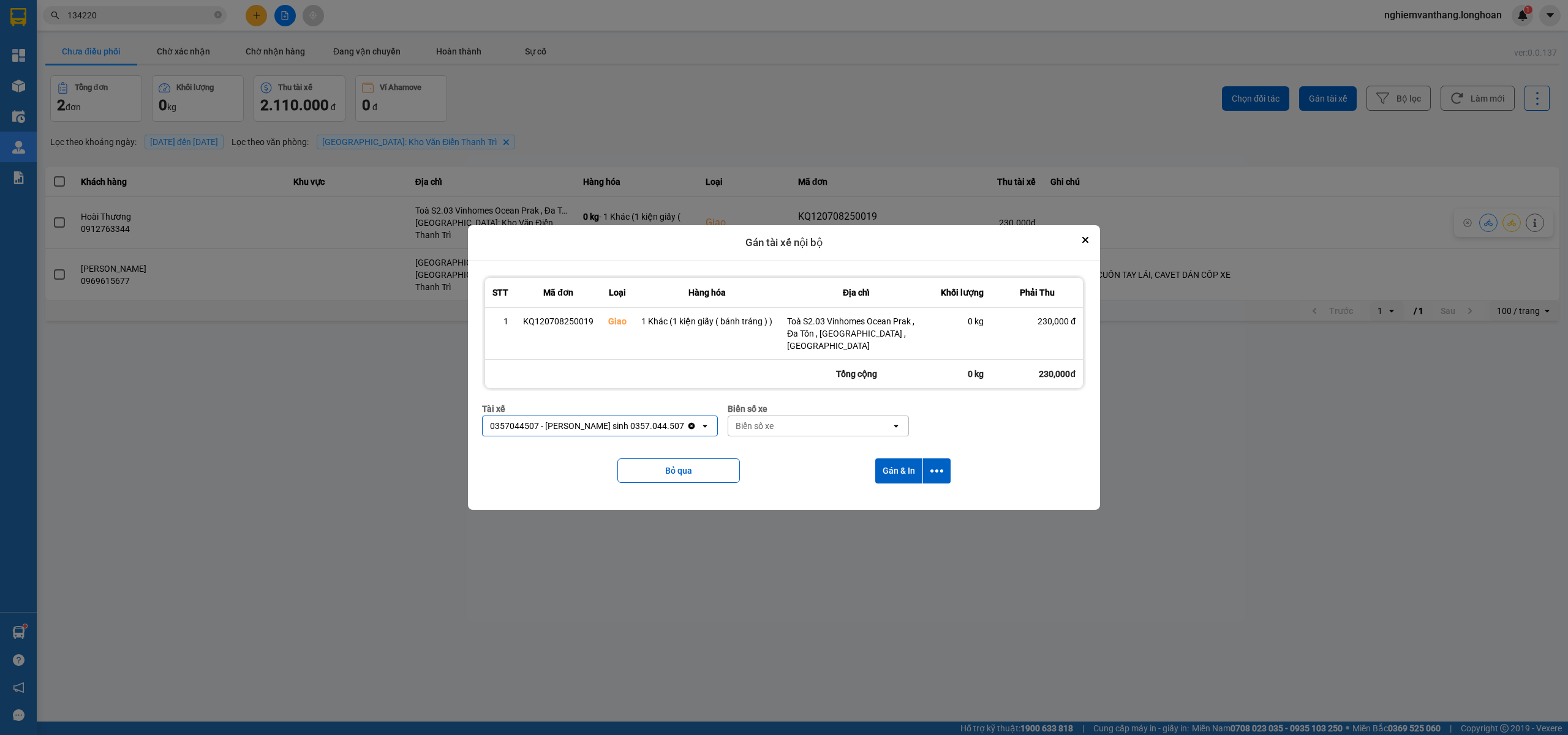
click at [741, 420] on div "Biển số xe" at bounding box center [810, 426] width 163 height 19
type input "31"
drag, startPoint x: 795, startPoint y: 441, endPoint x: 915, endPoint y: 455, distance: 120.8
click at [798, 441] on div "29K-105.31" at bounding box center [778, 446] width 180 height 22
click at [939, 465] on icon "dialog" at bounding box center [937, 471] width 13 height 13
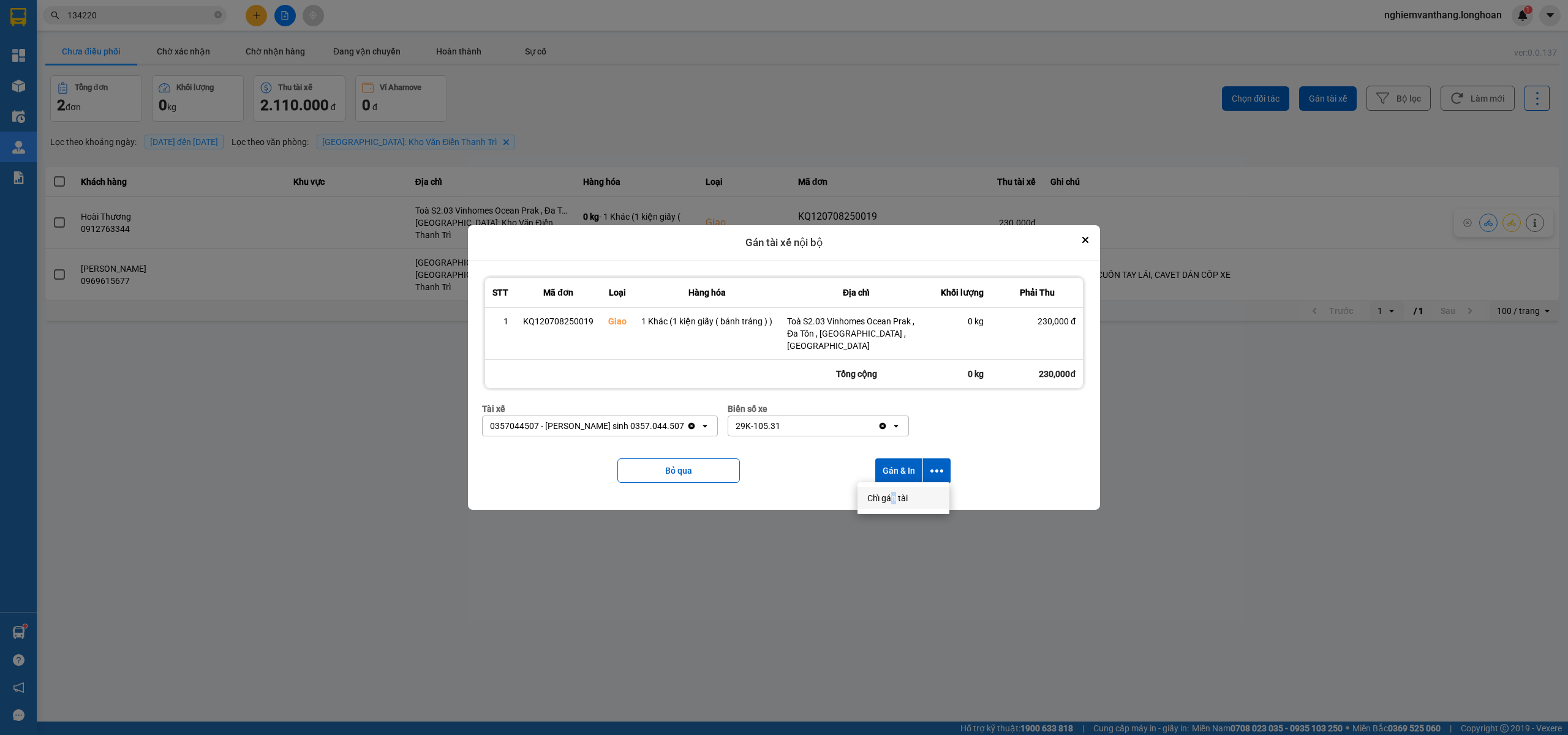
click at [894, 493] on li "Chỉ gán tài" at bounding box center [904, 498] width 92 height 22
click at [932, 459] on button "dialog" at bounding box center [936, 471] width 27 height 25
click at [893, 500] on span "Chỉ gán tài" at bounding box center [888, 498] width 40 height 12
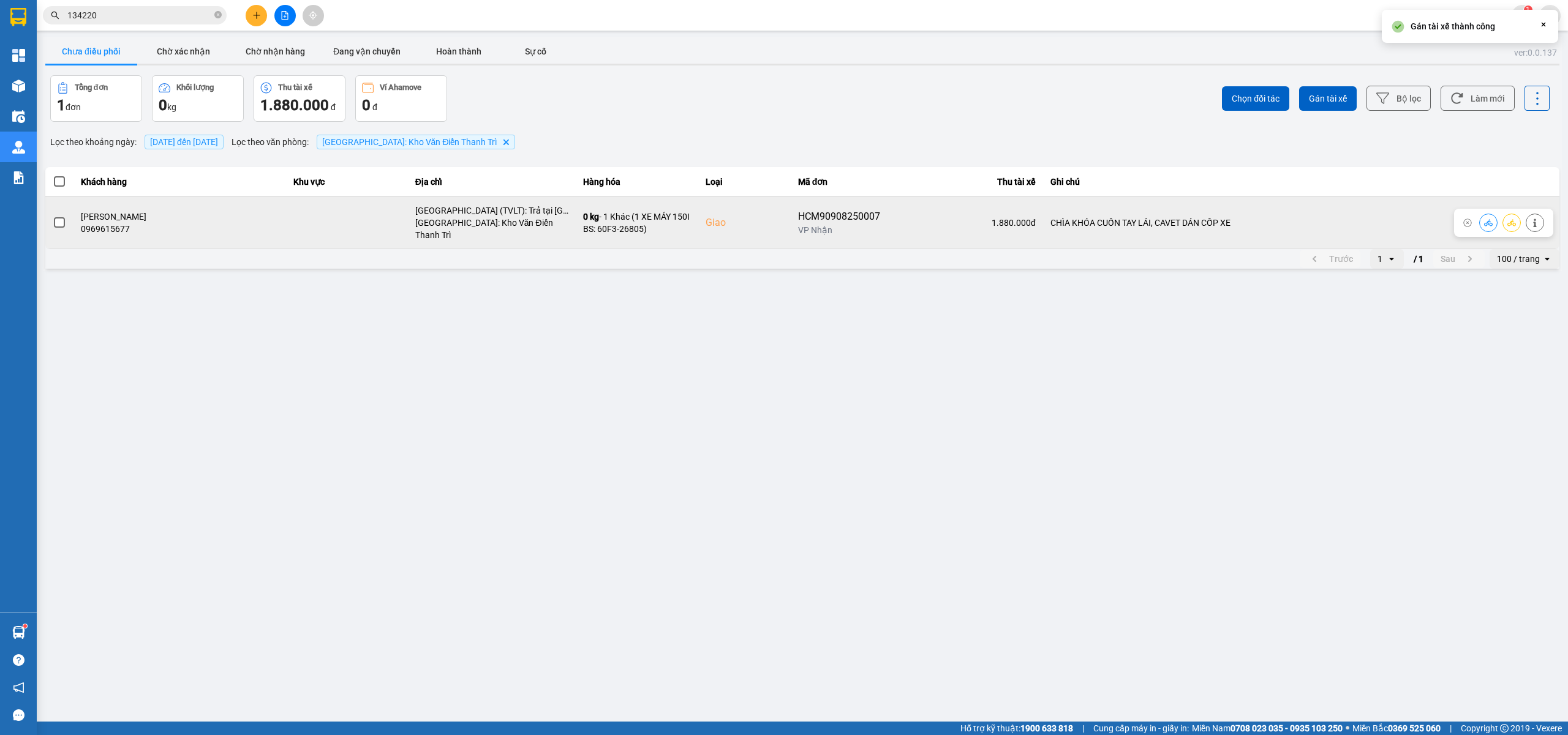
click at [880, 215] on div "HCM90908250007" at bounding box center [840, 216] width 82 height 15
copy div "HCM90908250007"
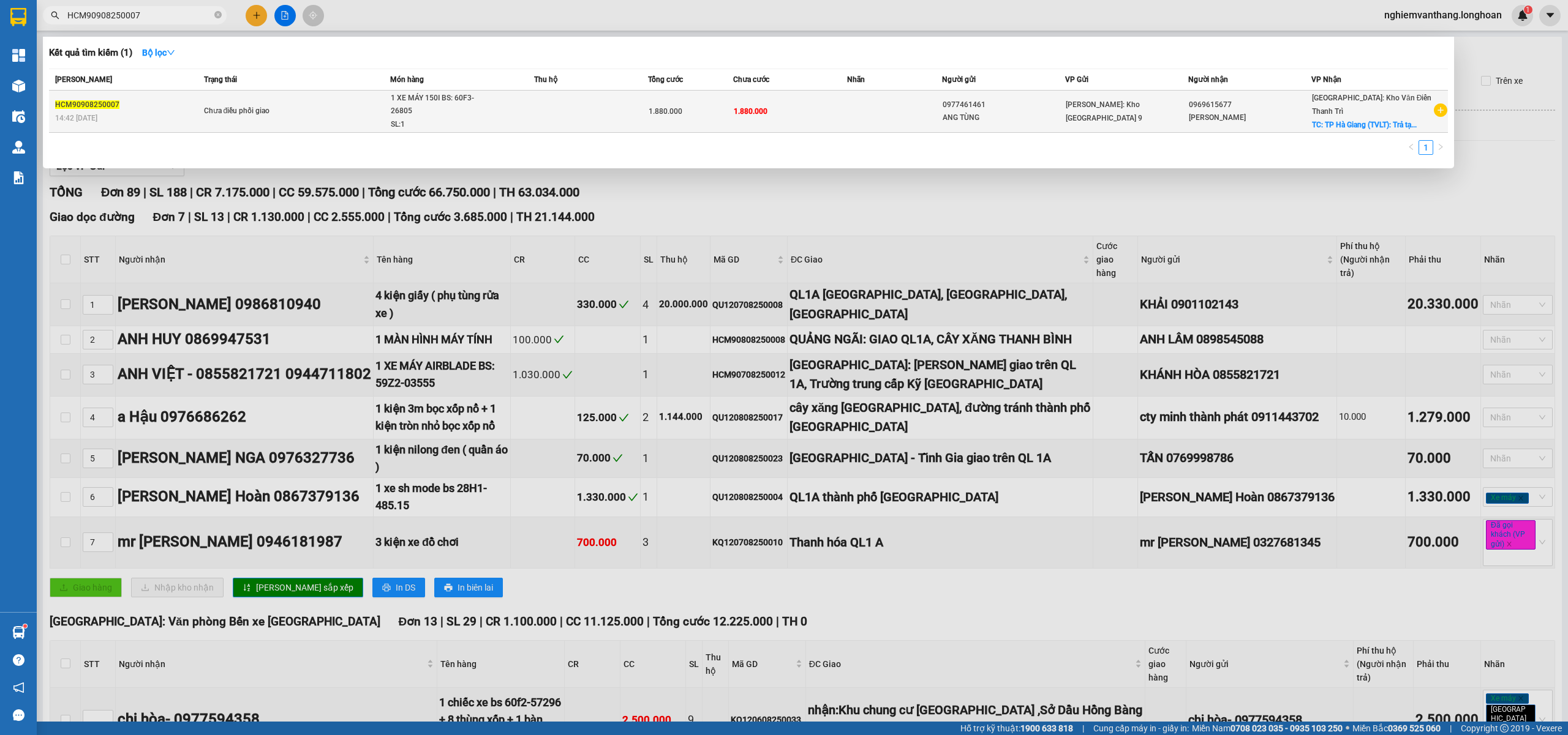
type input "HCM90908250007"
click at [378, 107] on span "Chưa điều phối giao" at bounding box center [297, 111] width 186 height 13
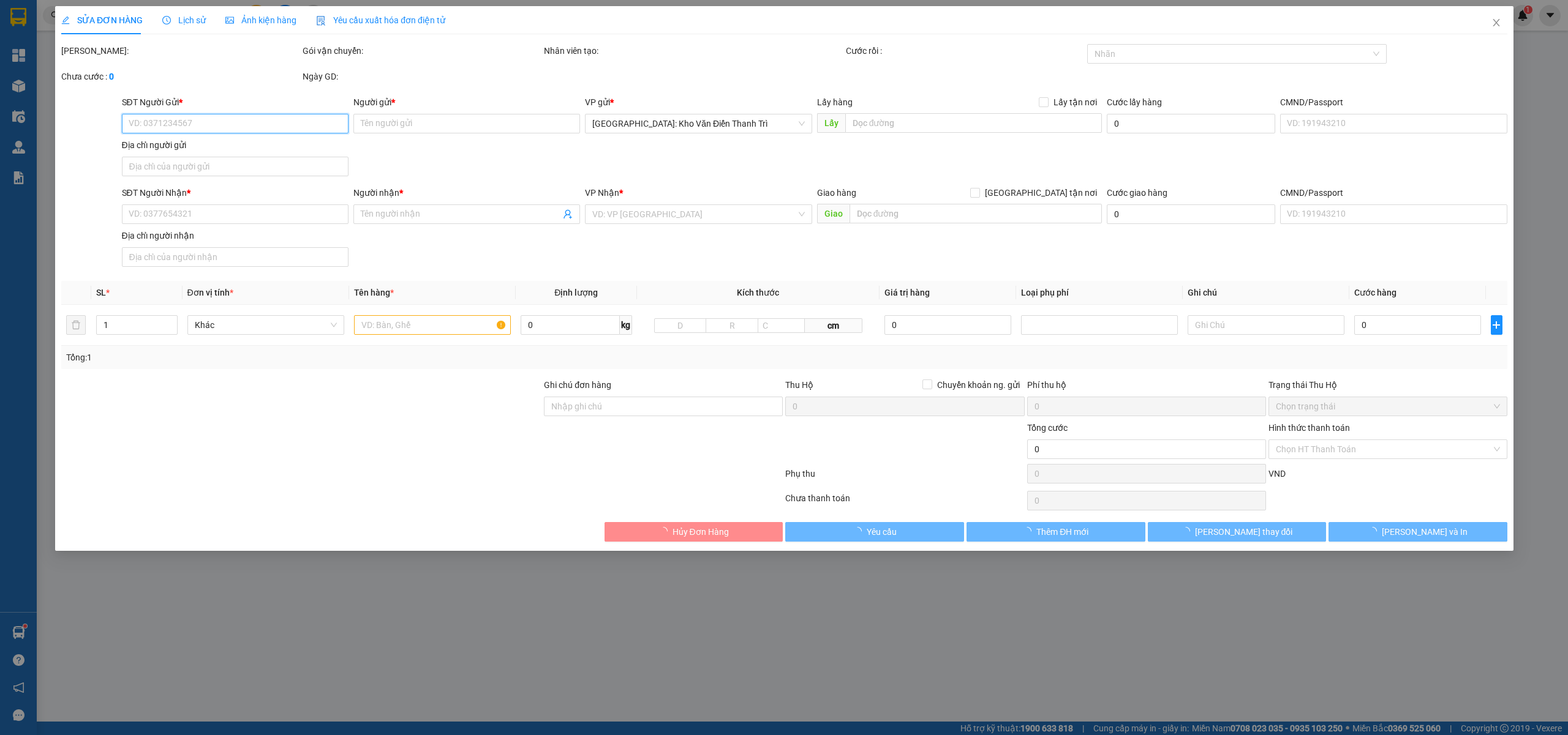
type input "0977461461"
type input "ANG TÙNG"
type input "0969615677"
type input "[PERSON_NAME]"
checkbox input "true"
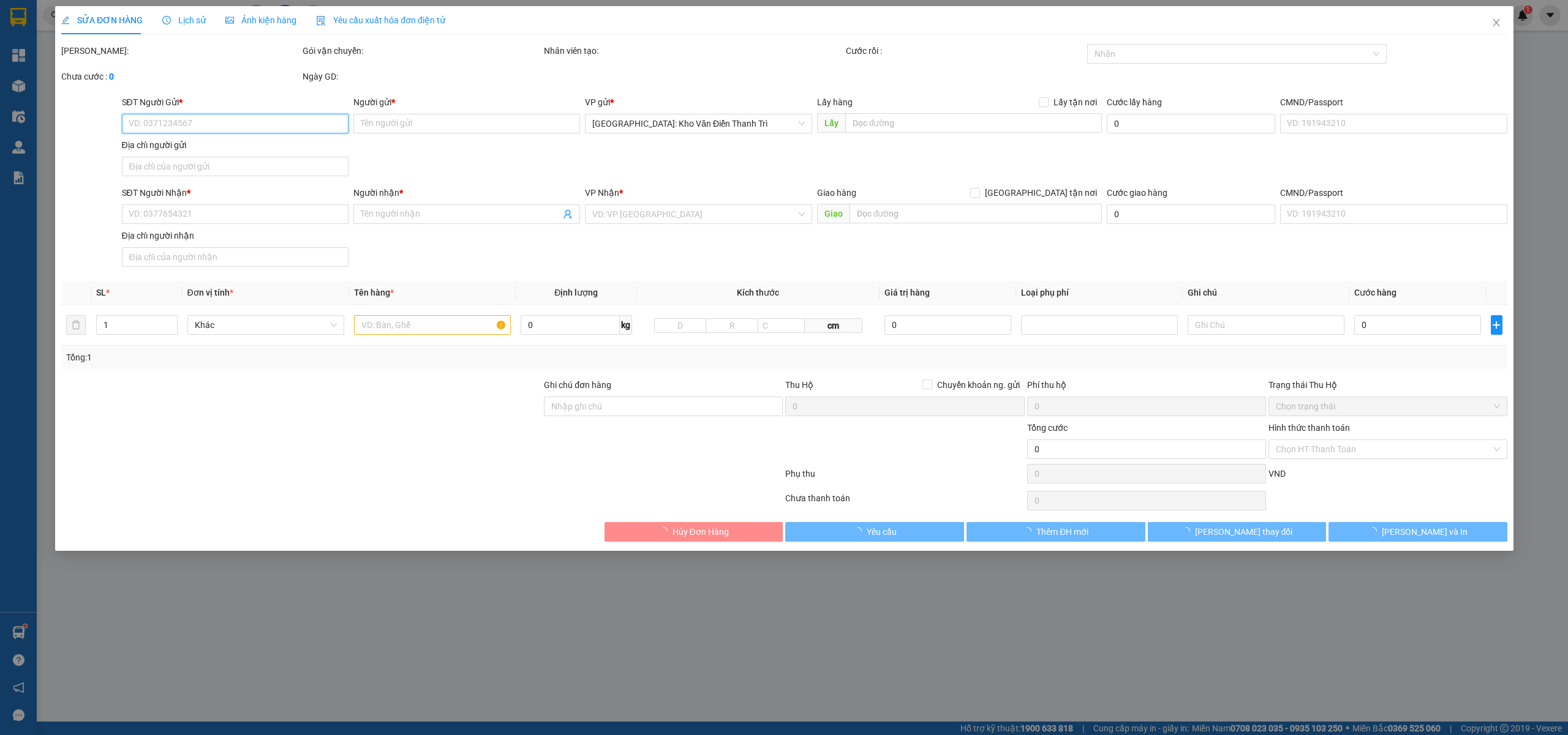
type input "[GEOGRAPHIC_DATA] (TVLT): Trả tại [GEOGRAPHIC_DATA] [GEOGRAPHIC_DATA]"
type input "CHÌA KHÓA CUỐN TAY LÁI, CAVET DÁN CỐP XE"
type input "1.880.000"
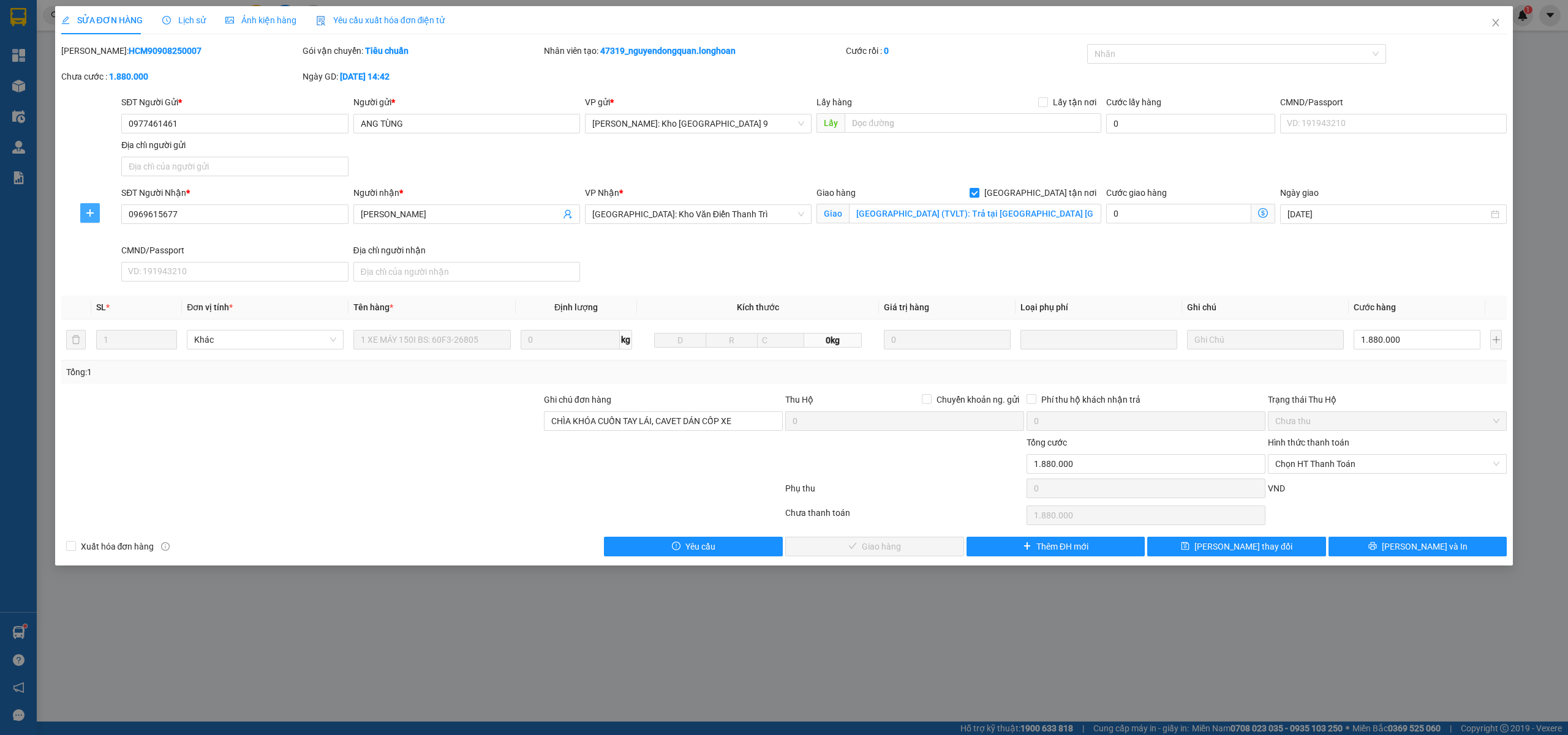
click at [84, 214] on span "plus" at bounding box center [89, 213] width 18 height 10
drag, startPoint x: 110, startPoint y: 238, endPoint x: 166, endPoint y: 245, distance: 56.4
click at [111, 237] on span "Chuyển kho" at bounding box center [112, 237] width 50 height 13
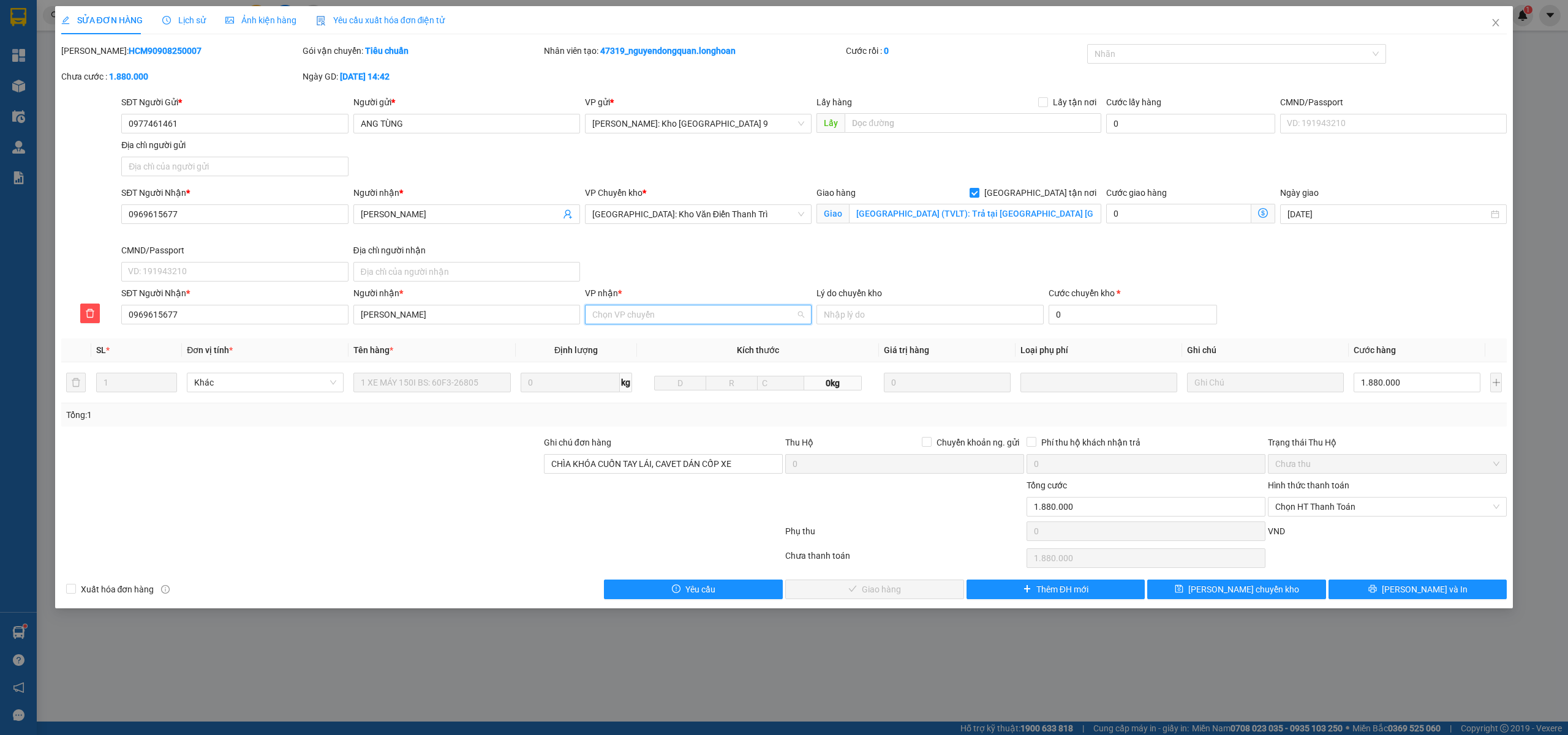
click at [681, 310] on input "VP nhận *" at bounding box center [694, 314] width 203 height 18
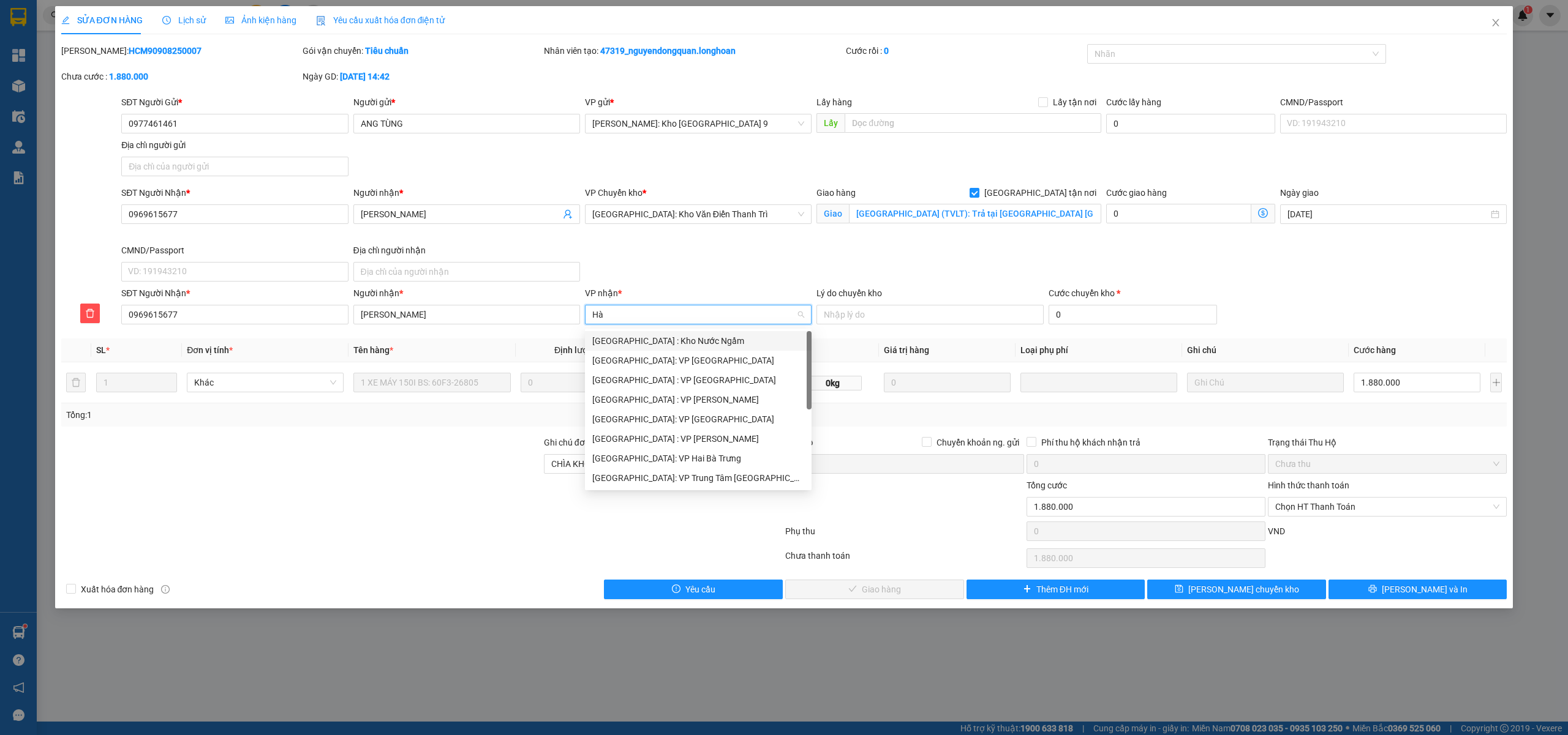
type input "Hà g"
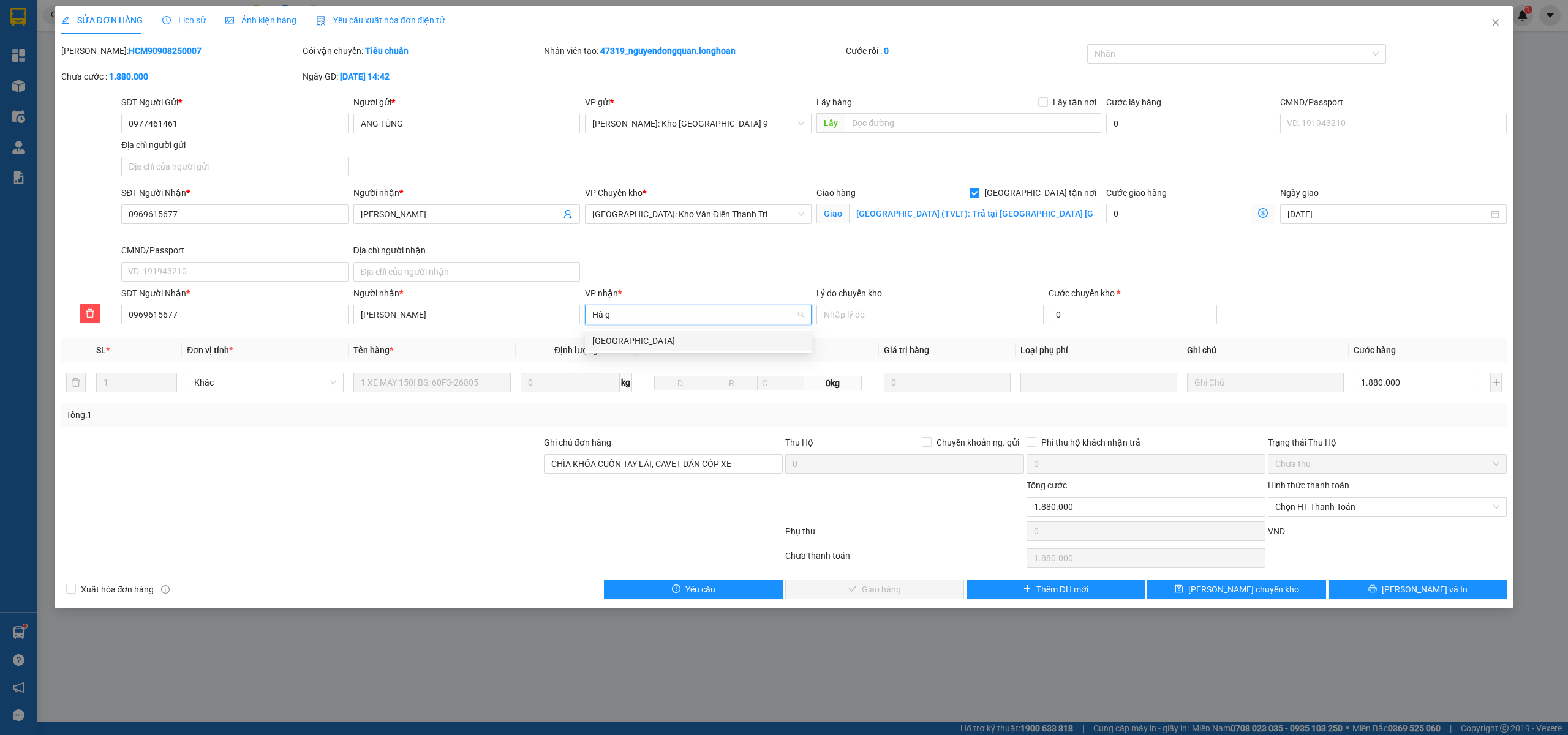
click at [638, 341] on div "[GEOGRAPHIC_DATA]" at bounding box center [699, 341] width 212 height 13
click at [1214, 597] on span "[PERSON_NAME] chuyển kho" at bounding box center [1244, 589] width 111 height 13
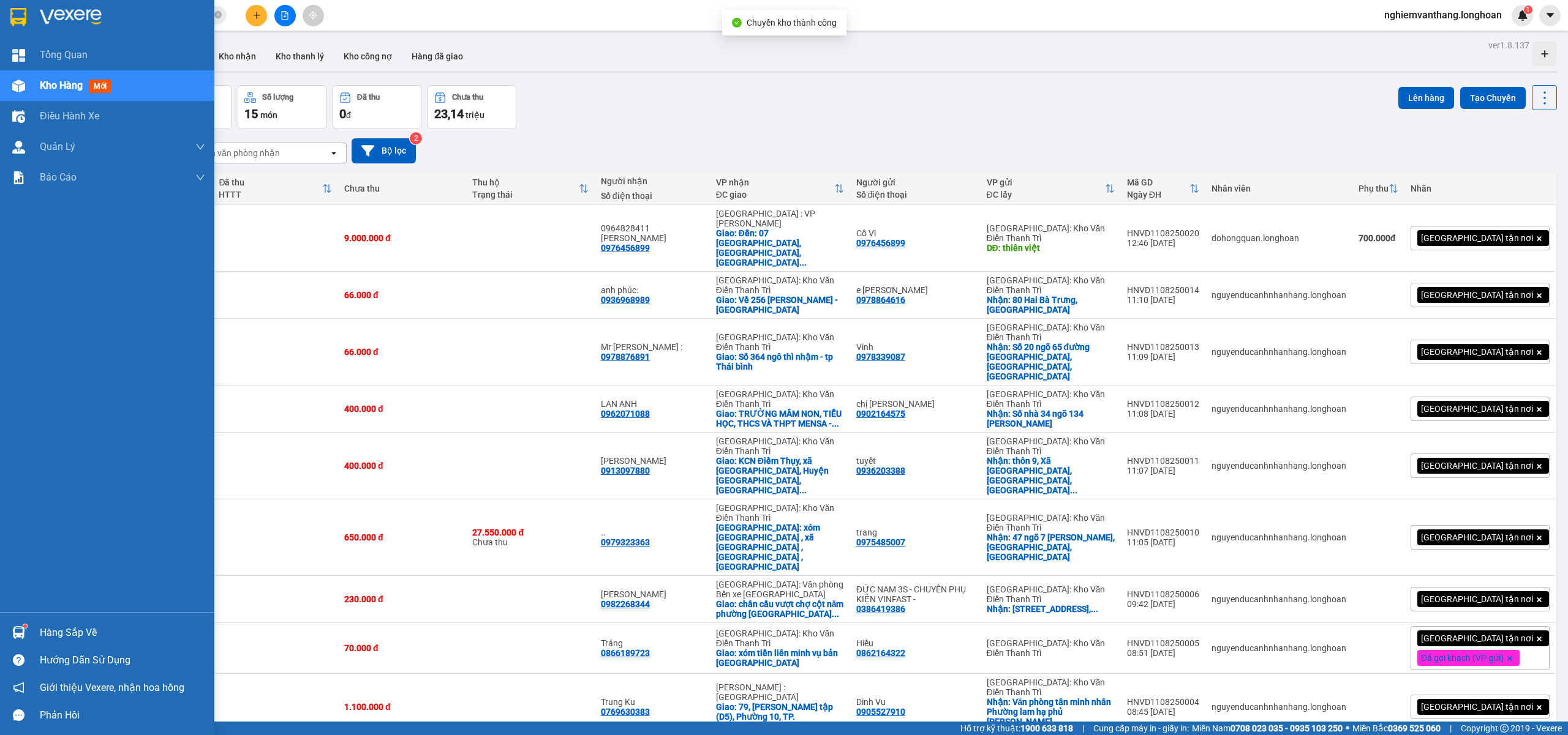
click at [13, 15] on img at bounding box center [18, 17] width 16 height 18
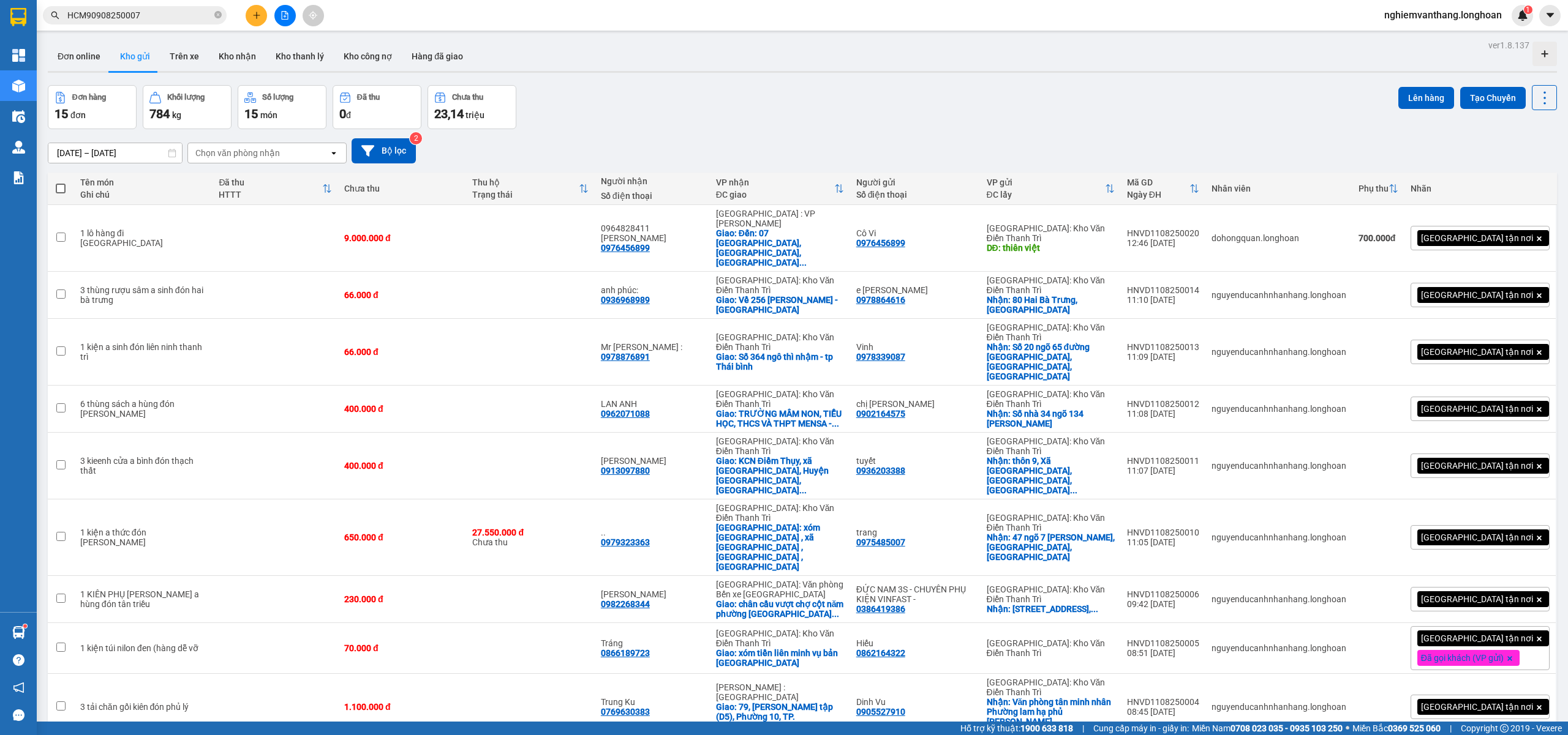
click at [1511, 646] on span "100 / trang" at bounding box center [1498, 647] width 44 height 12
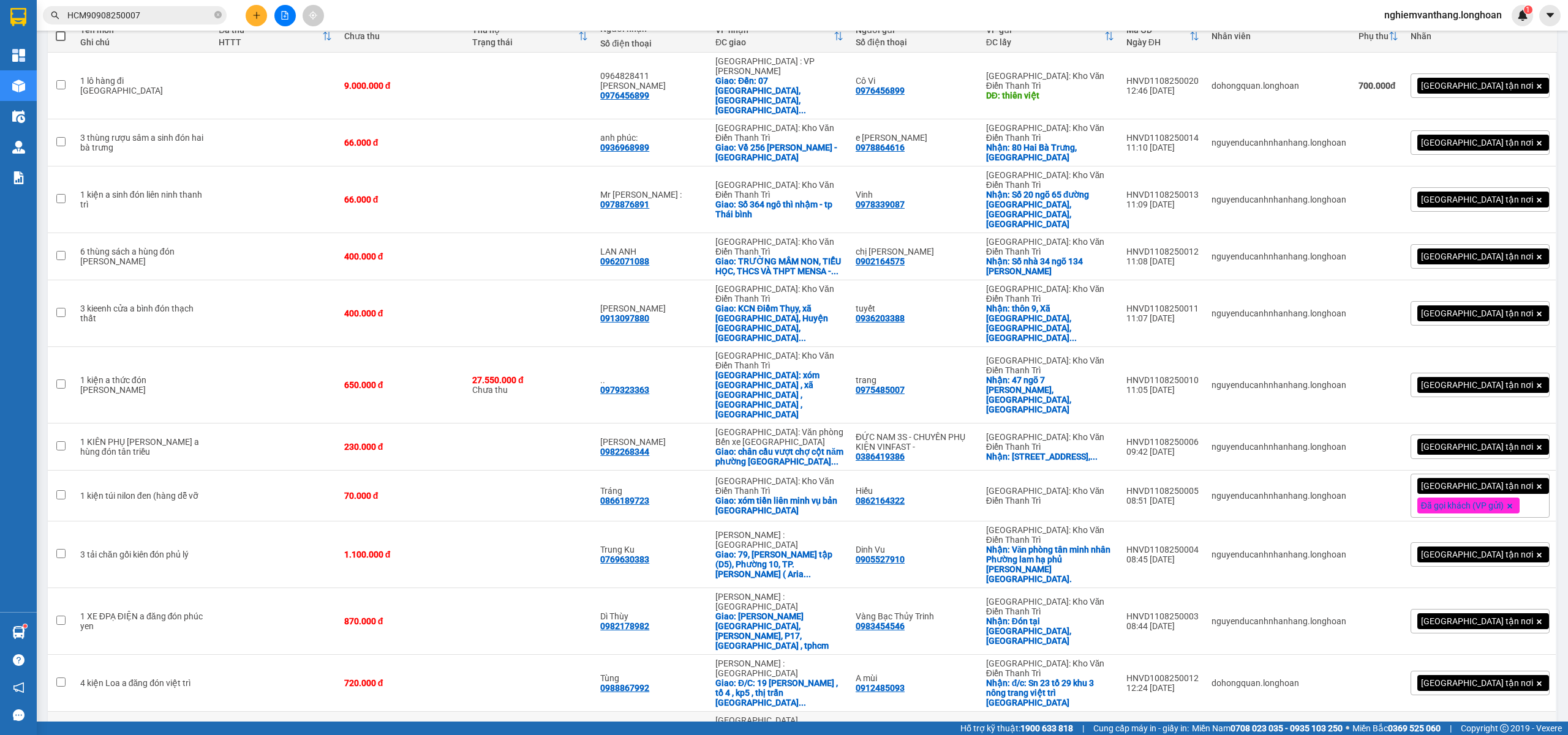
scroll to position [198, 0]
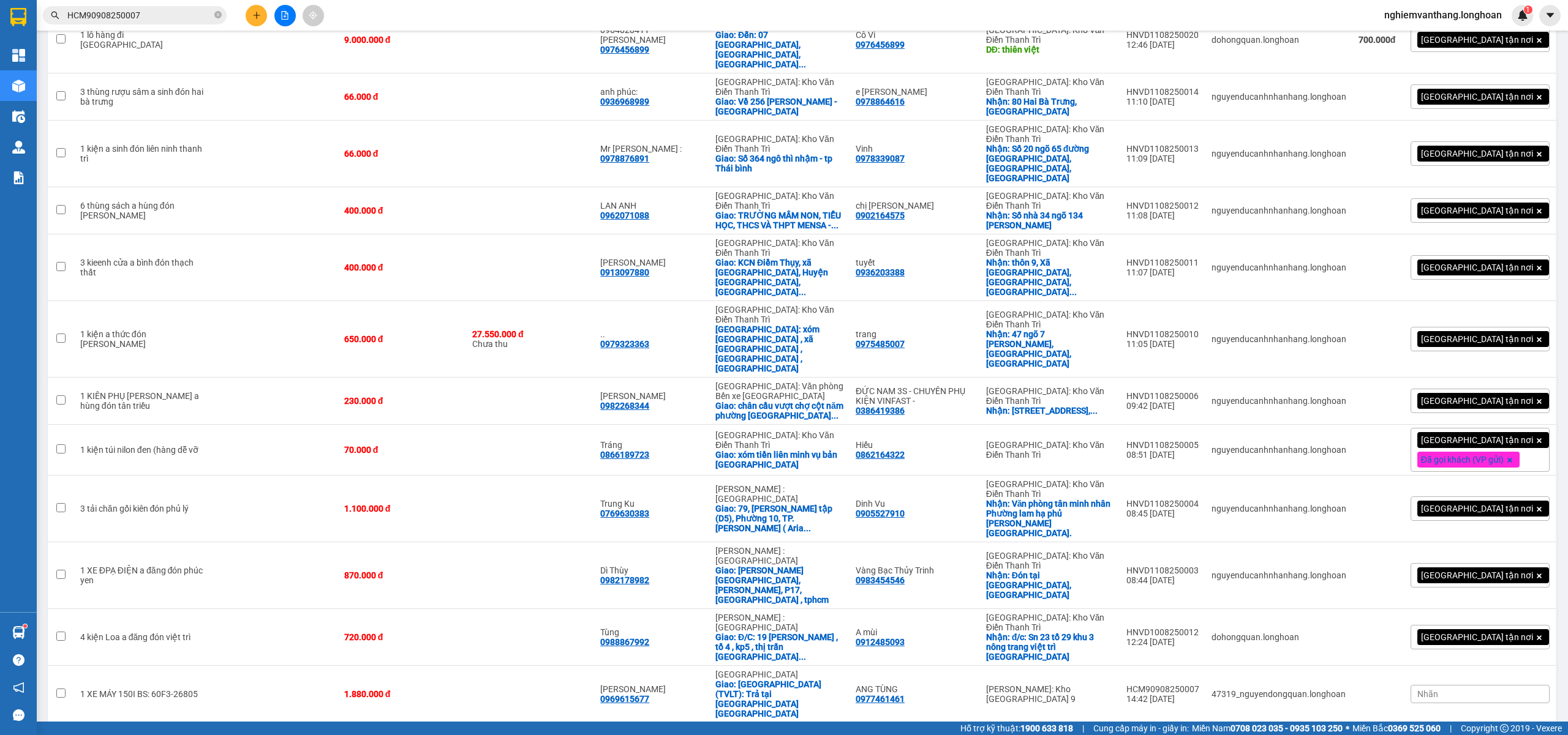
drag, startPoint x: 772, startPoint y: 516, endPoint x: 780, endPoint y: 513, distance: 8.5
click at [772, 680] on div "Giao: [GEOGRAPHIC_DATA] (TVLT): Trả tại [GEOGRAPHIC_DATA] [GEOGRAPHIC_DATA]" at bounding box center [779, 699] width 128 height 39
checkbox input "true"
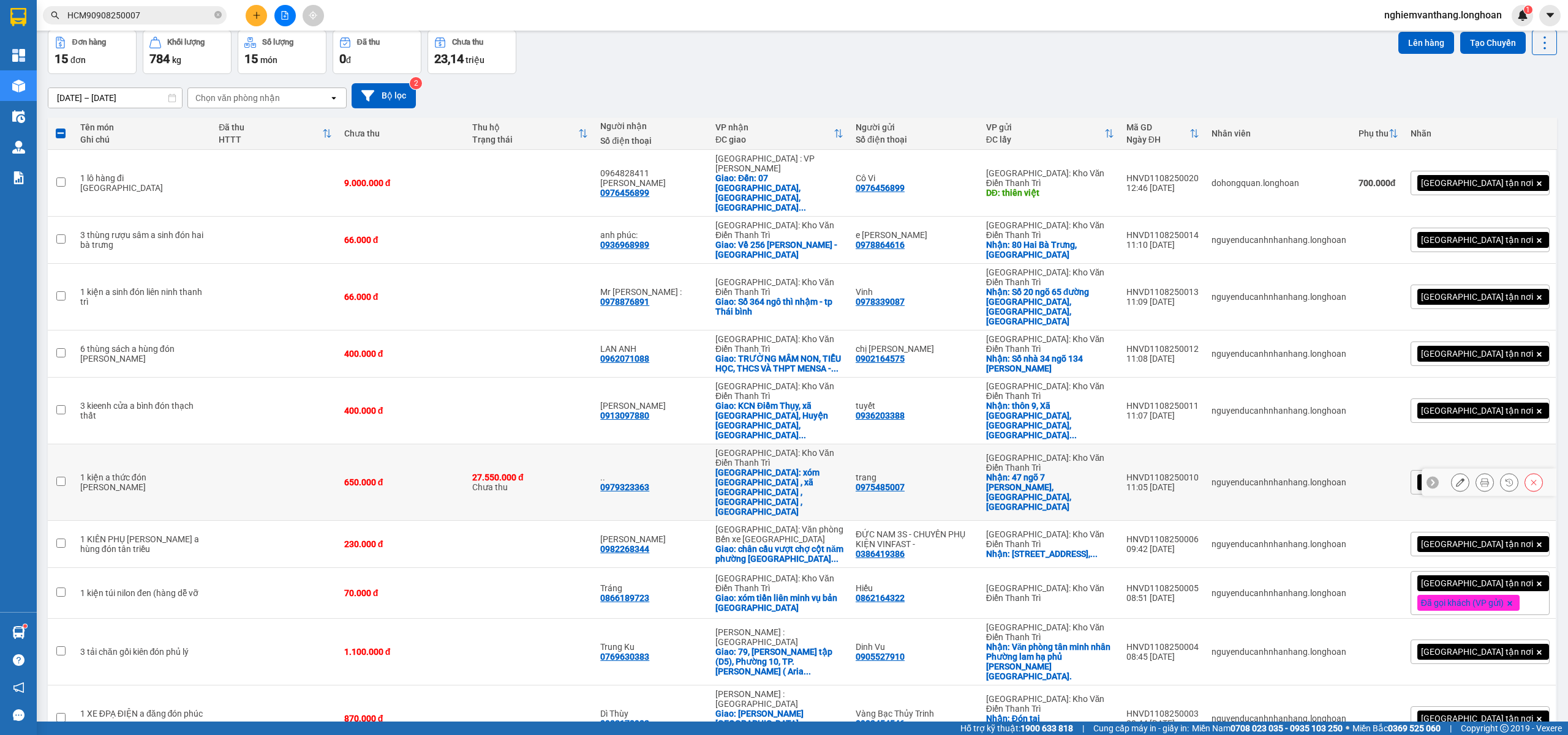
scroll to position [0, 0]
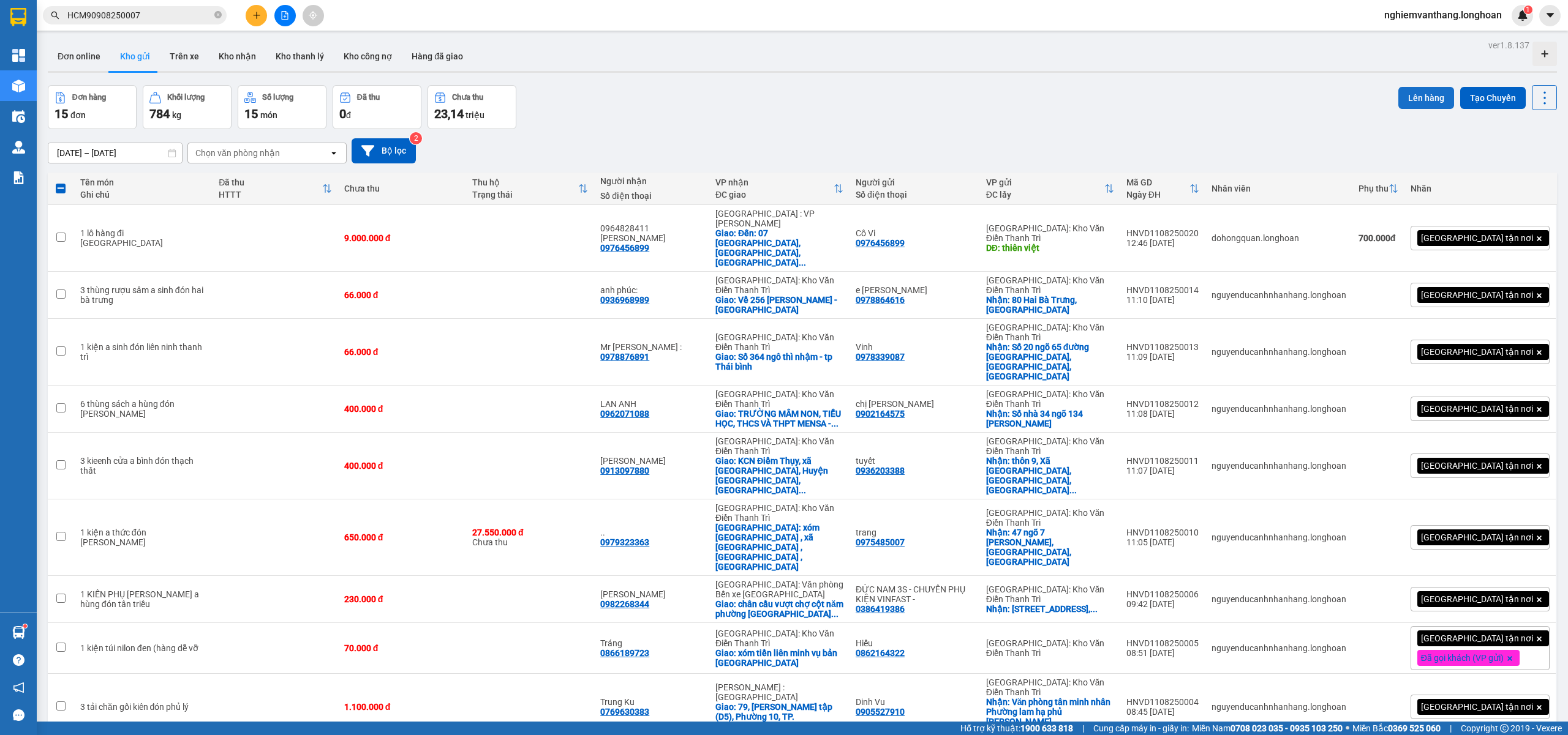
drag, startPoint x: 1385, startPoint y: 95, endPoint x: 1392, endPoint y: 95, distance: 7.0
click at [1392, 95] on div "Đơn hàng 15 đơn Khối lượng 784 kg Số lượng 15 món Đã thu 0 đ Chưa thu 23,14 [PE…" at bounding box center [803, 107] width 1509 height 44
click at [1413, 99] on button "Lên hàng" at bounding box center [1427, 97] width 56 height 22
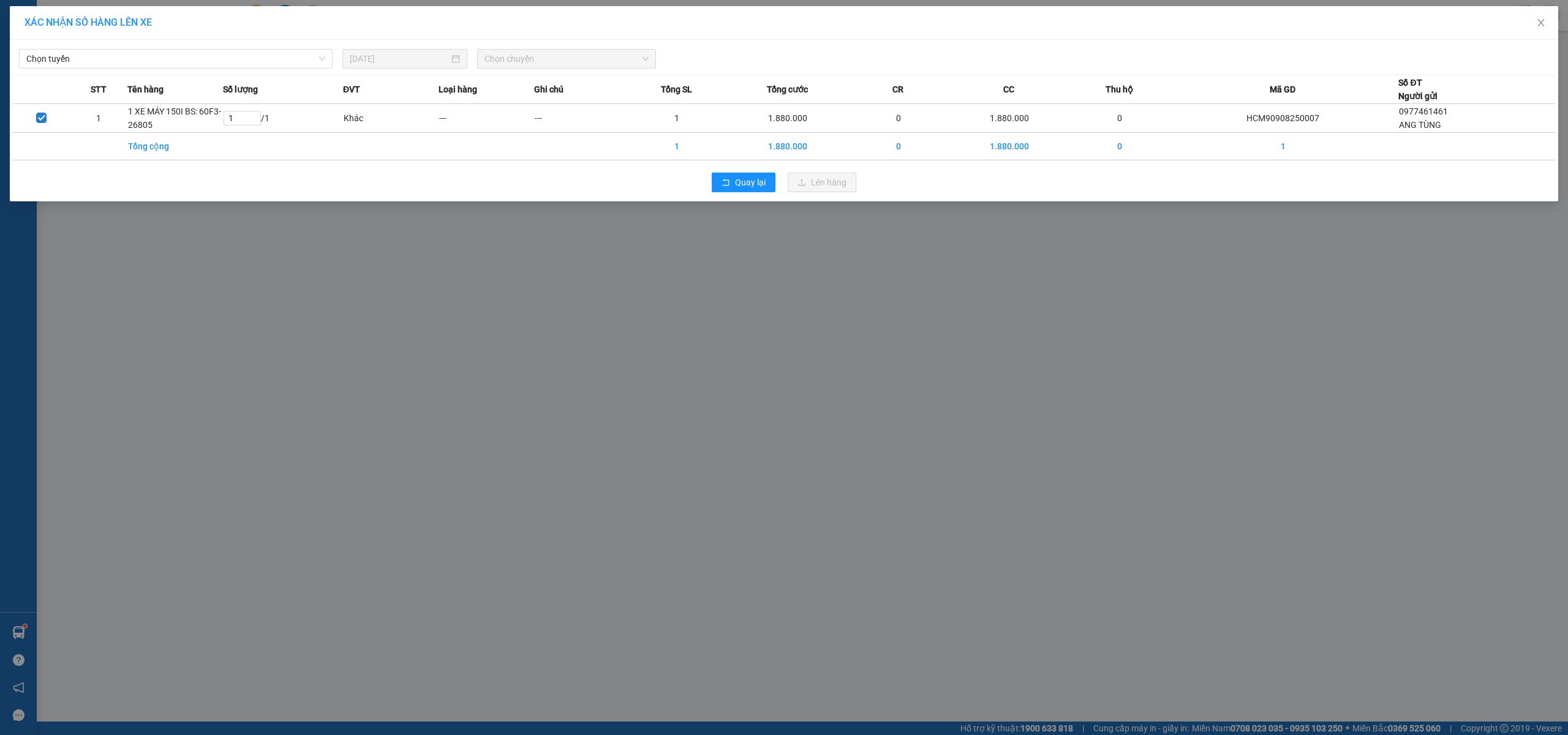
click at [111, 74] on div "Chọn tuyến [DATE] Chọn chuyến STT Tên hàng Số lượng ĐVT Loại hàng Ghi chú Tổng …" at bounding box center [784, 120] width 1549 height 162
click at [117, 57] on span "Chọn tuyến" at bounding box center [175, 59] width 299 height 18
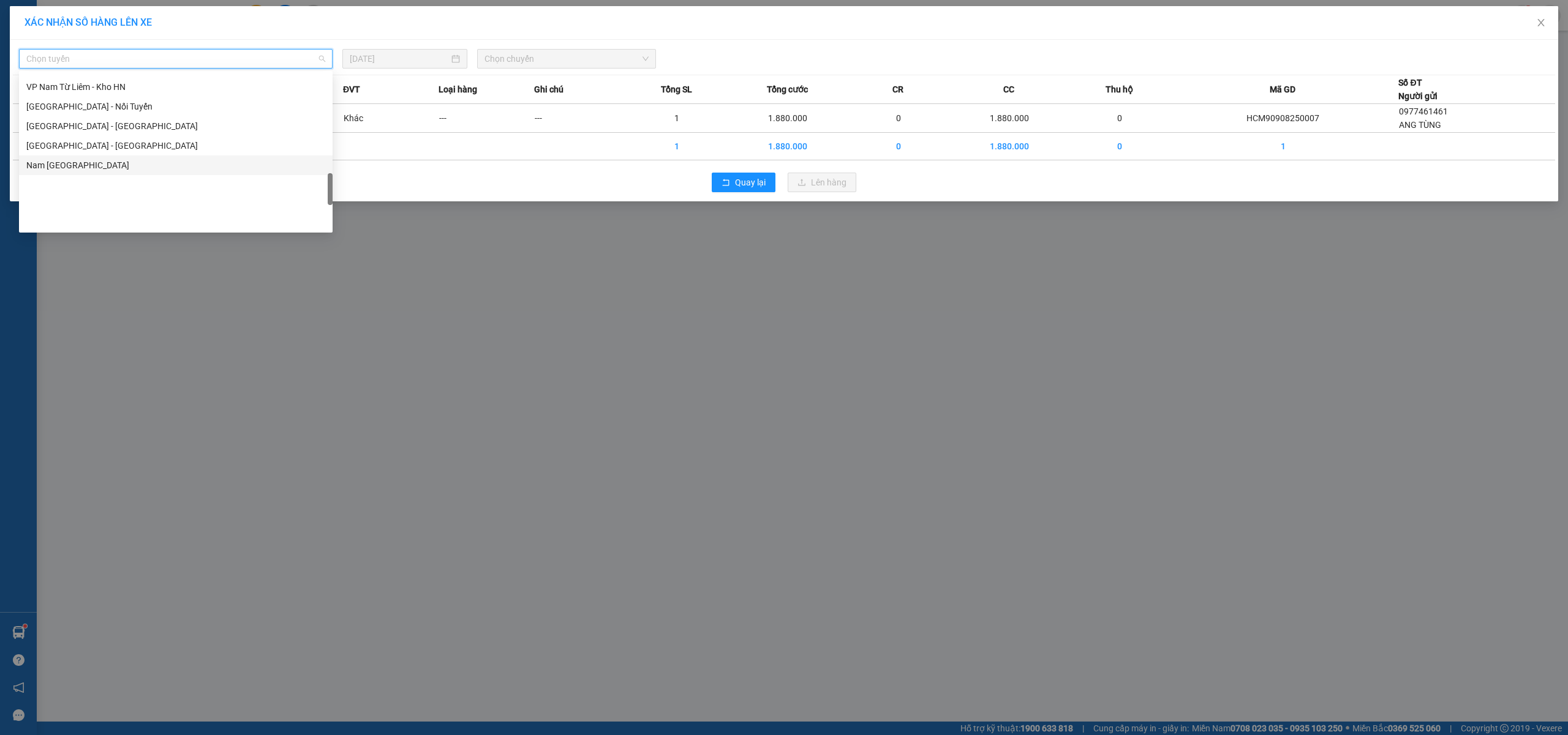
scroll to position [640, 0]
click at [94, 190] on div "[GEOGRAPHIC_DATA] - Nối Tuyến" at bounding box center [175, 187] width 299 height 13
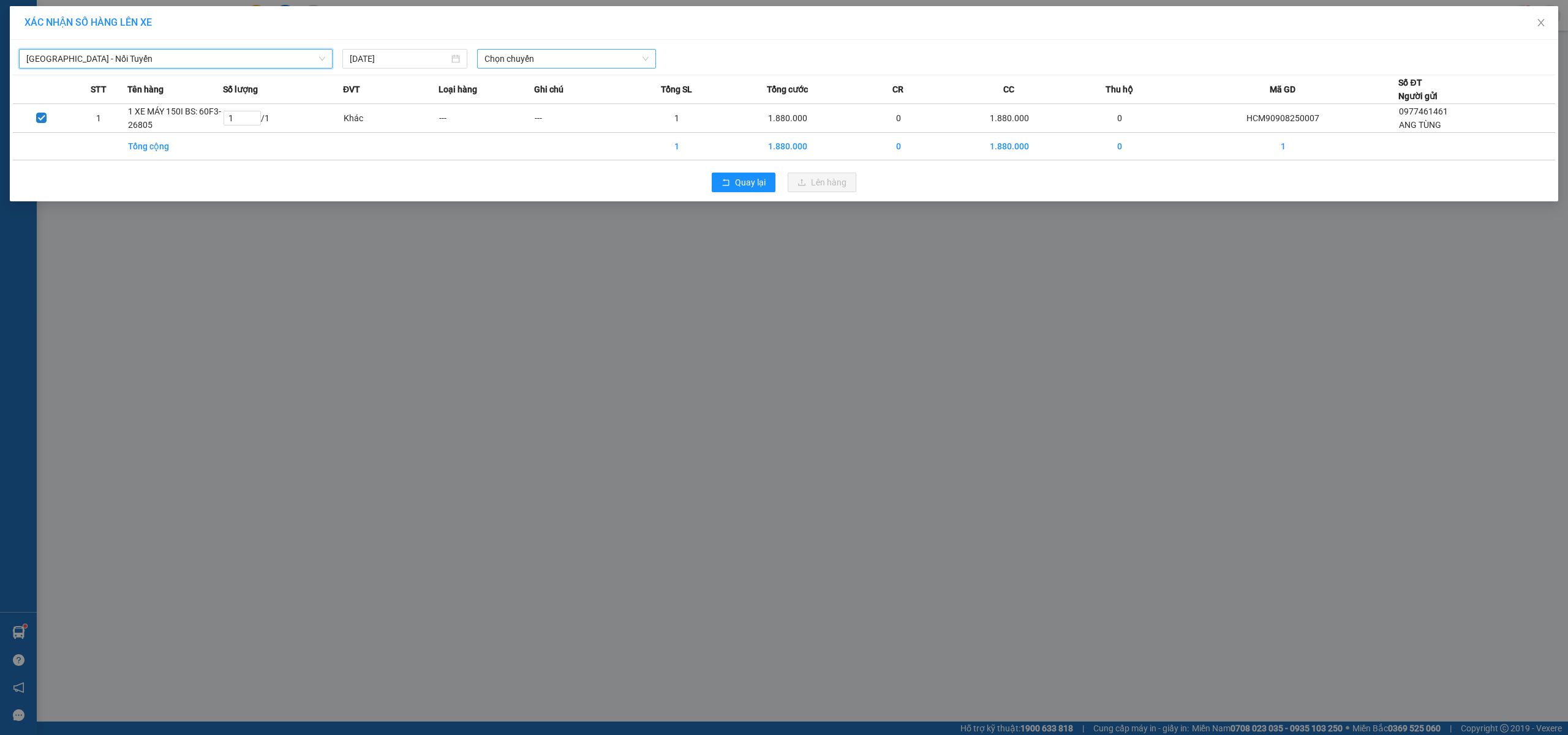
click at [503, 58] on span "Chọn chuyến" at bounding box center [566, 59] width 164 height 18
click at [540, 102] on div "12:00 (TC) - 29E-122.44" at bounding box center [532, 102] width 96 height 13
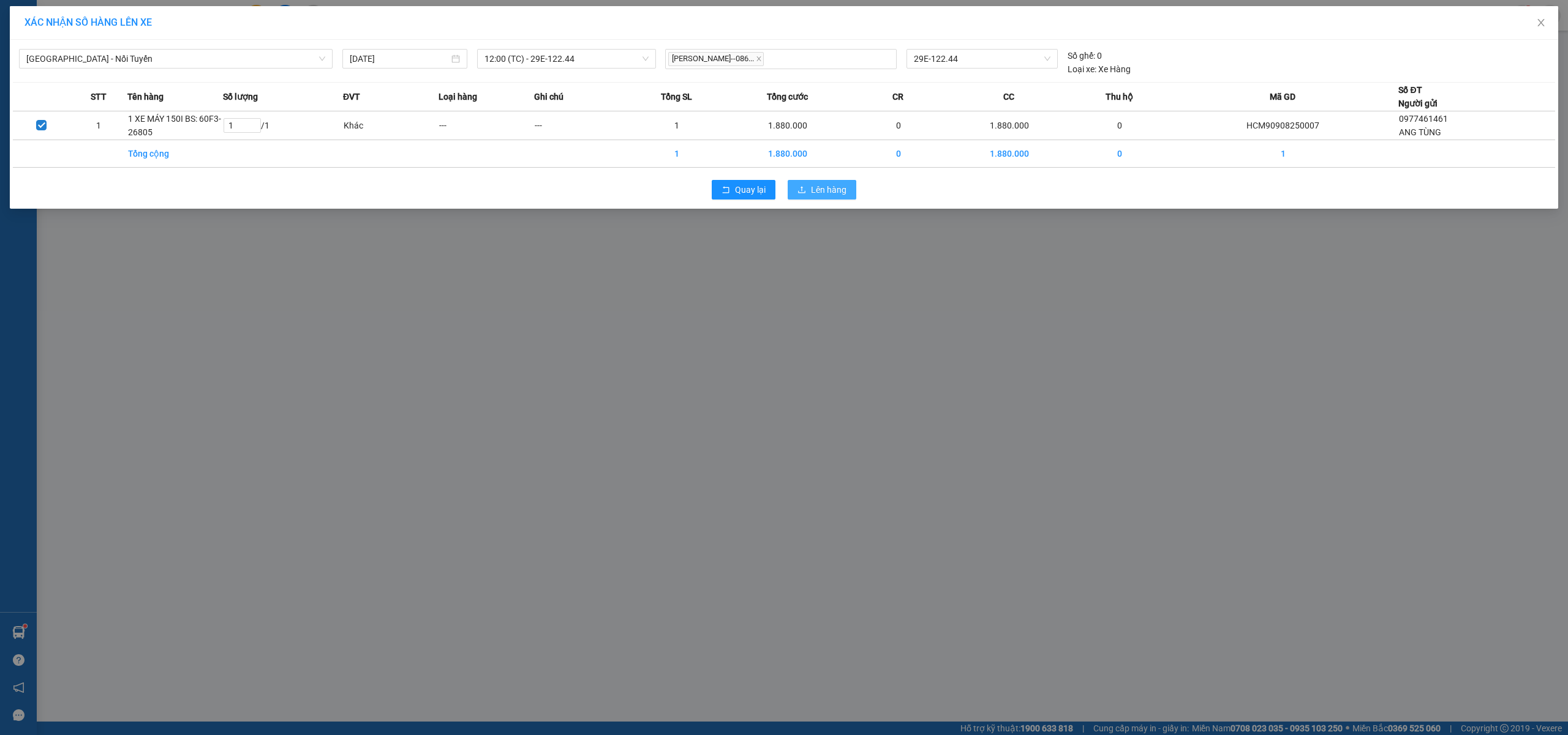
click at [841, 191] on span "Lên hàng" at bounding box center [828, 189] width 36 height 13
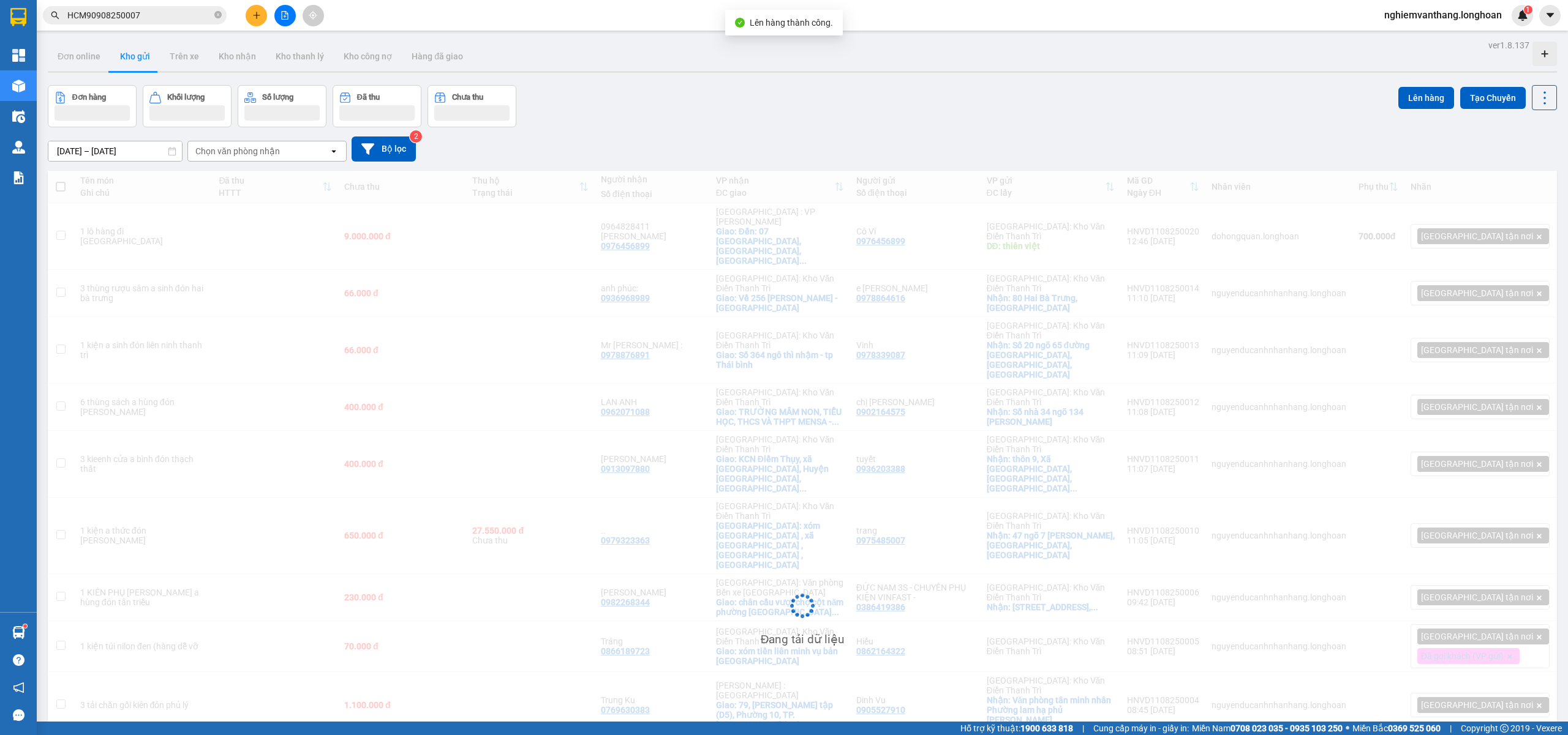
click at [285, 18] on icon "file-add" at bounding box center [285, 16] width 9 height 9
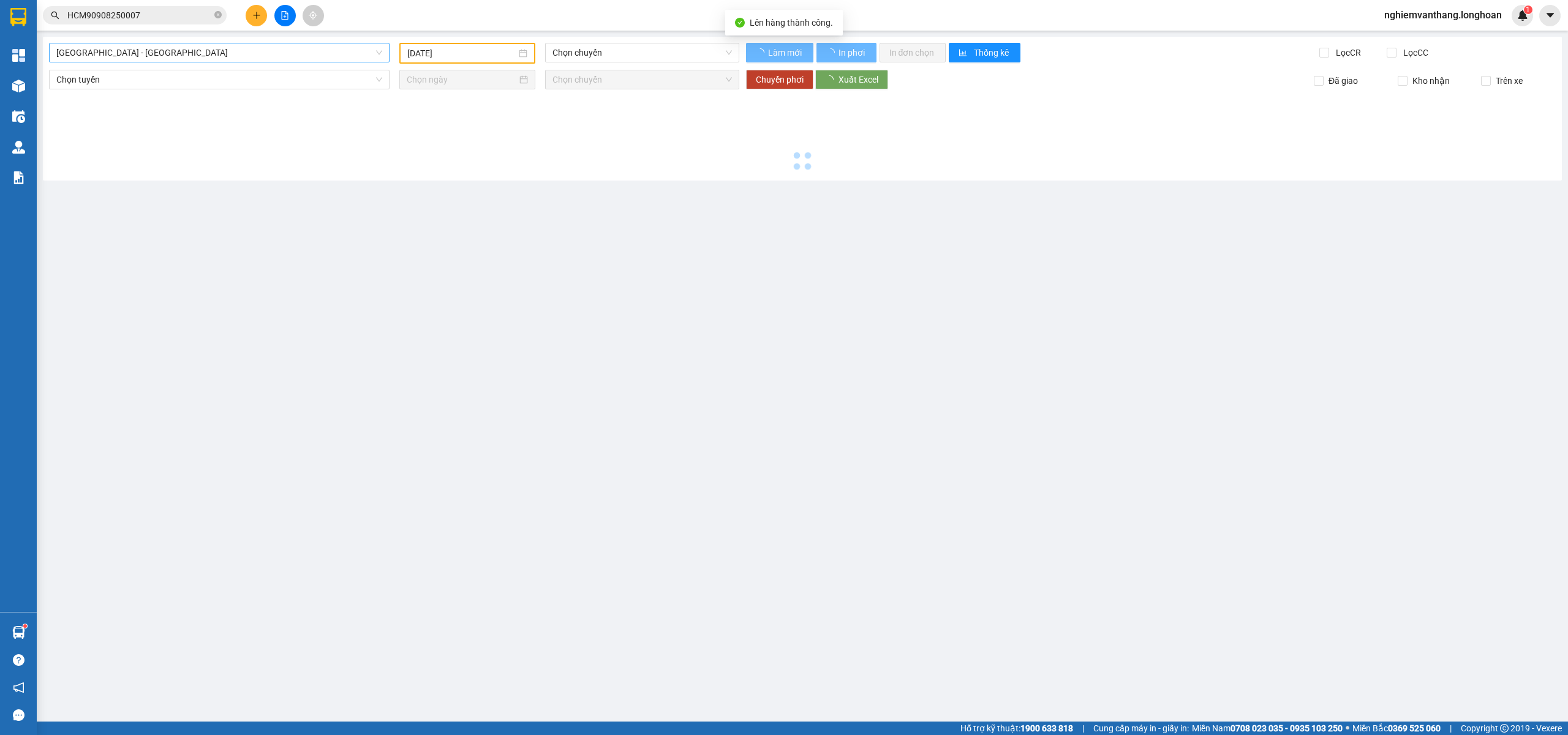
type input "[DATE]"
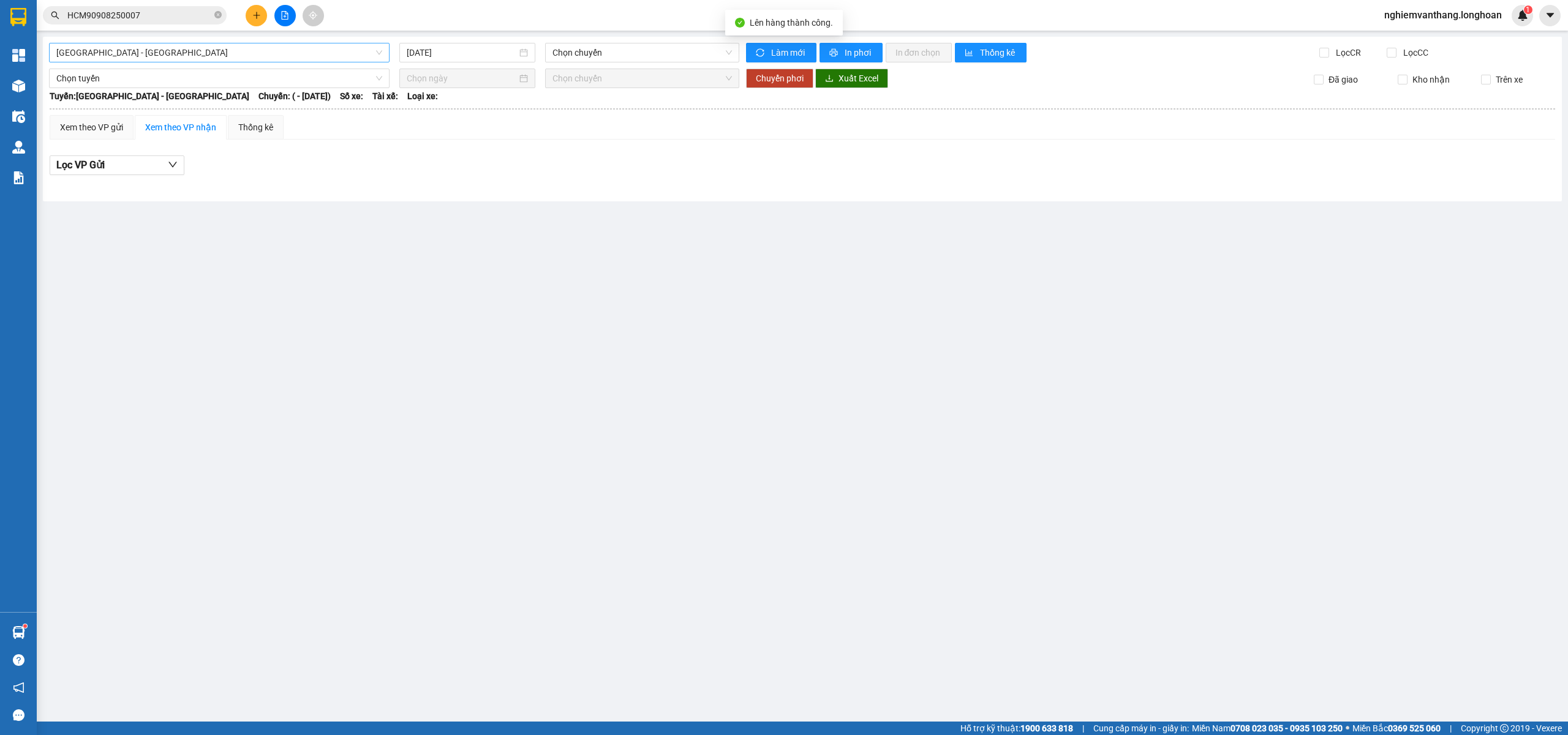
click at [145, 53] on span "[GEOGRAPHIC_DATA] - [GEOGRAPHIC_DATA]" at bounding box center [219, 53] width 326 height 18
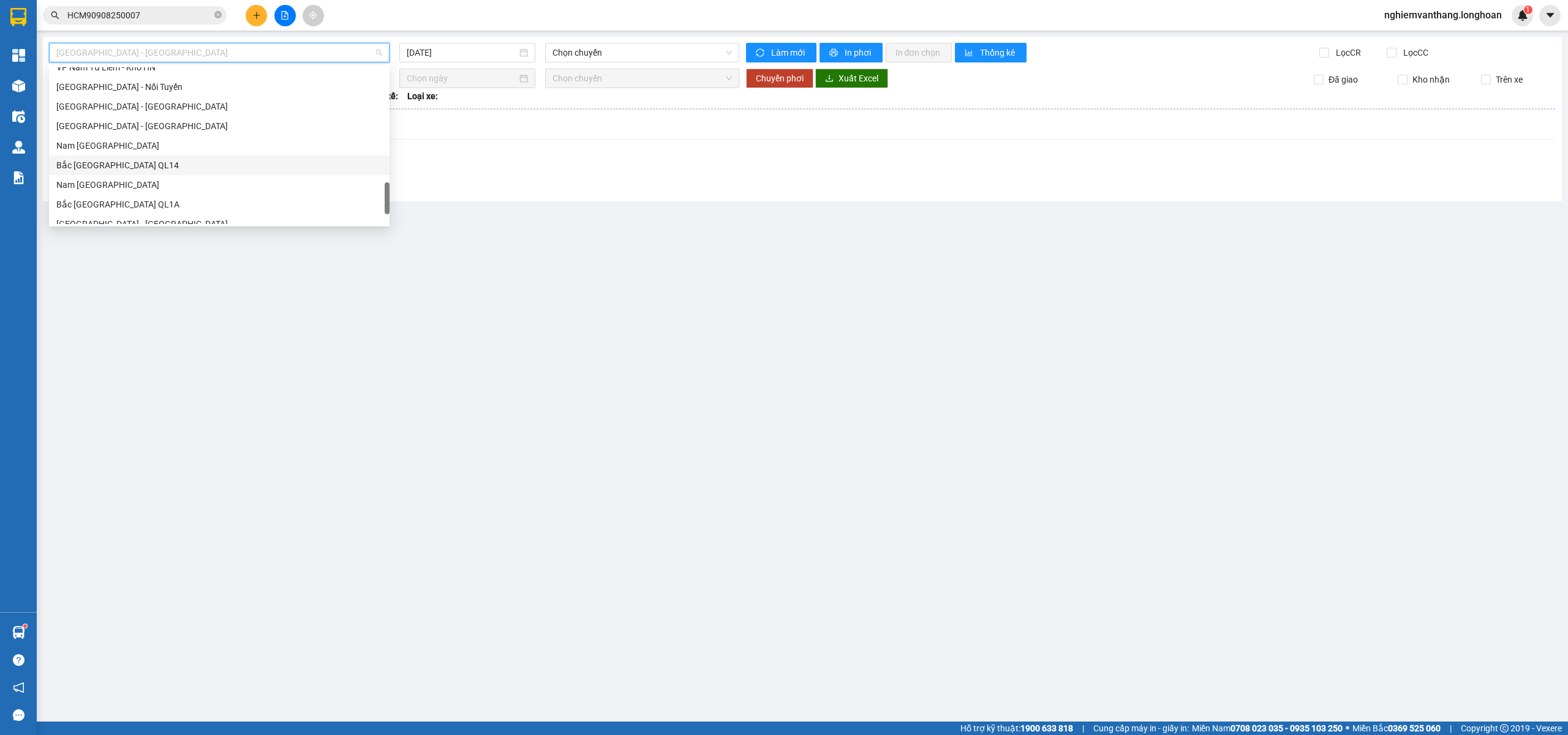
scroll to position [653, 0]
click at [138, 170] on div "[GEOGRAPHIC_DATA] - Nối Tuyến" at bounding box center [219, 168] width 326 height 13
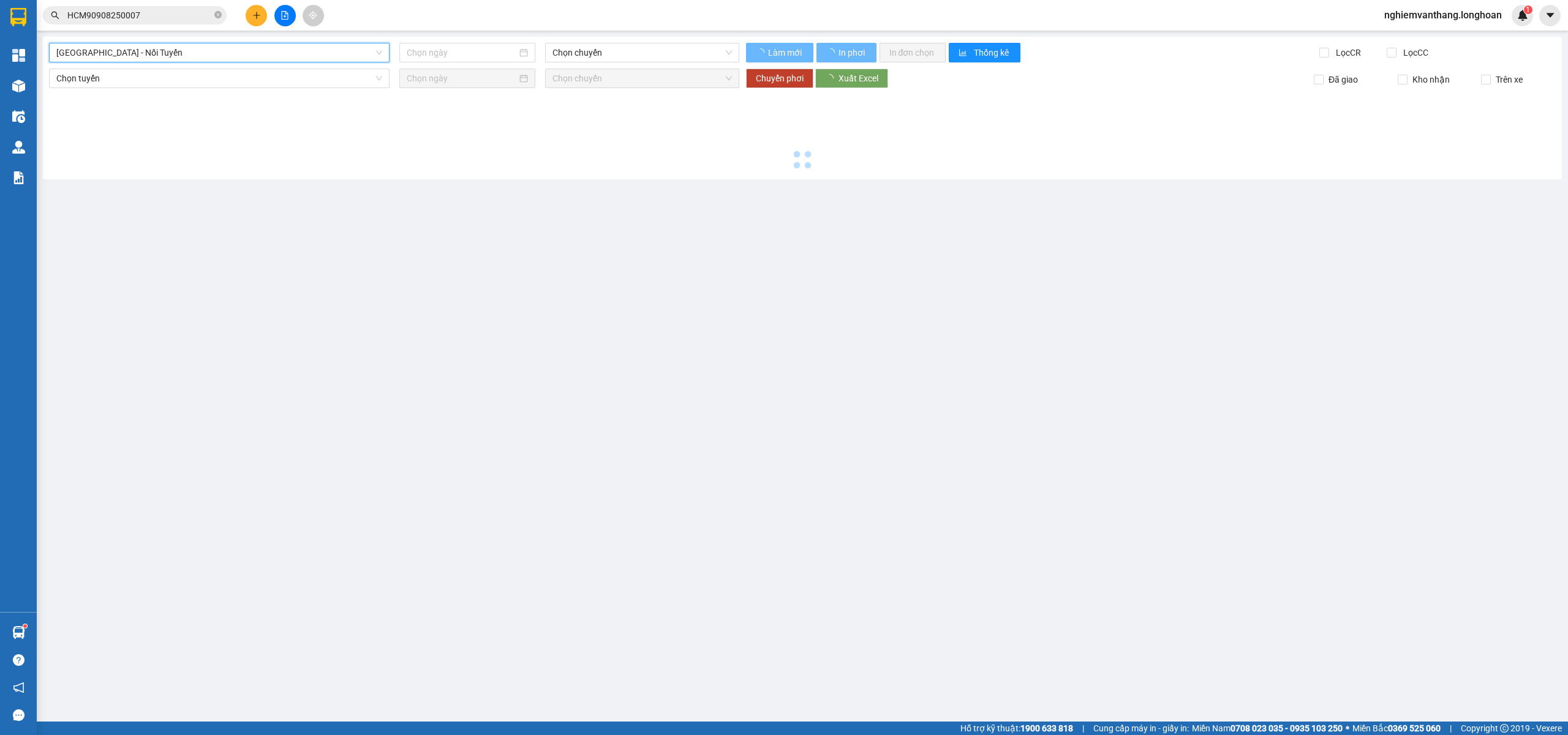
type input "[DATE]"
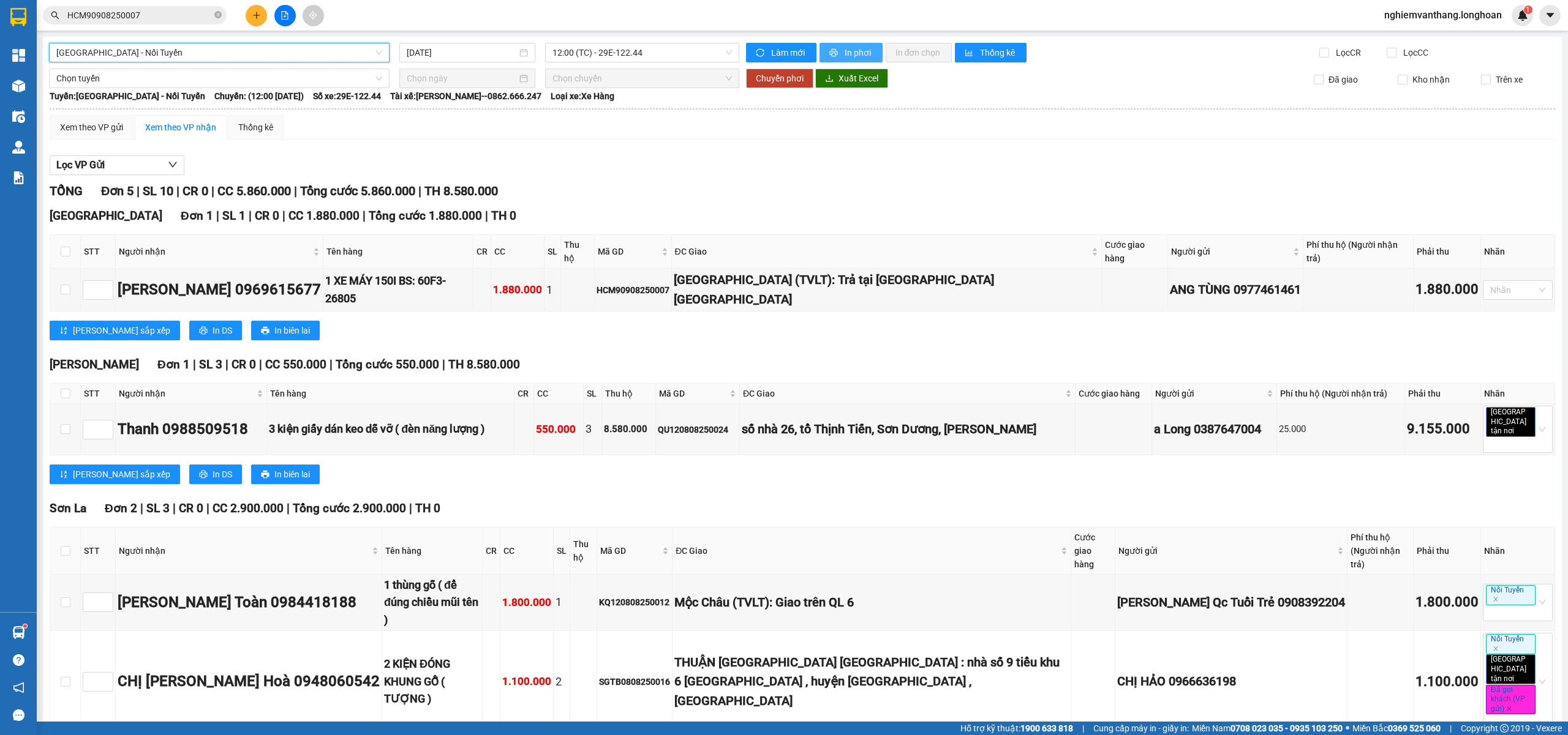
click at [835, 43] on button "In phơi" at bounding box center [851, 53] width 63 height 19
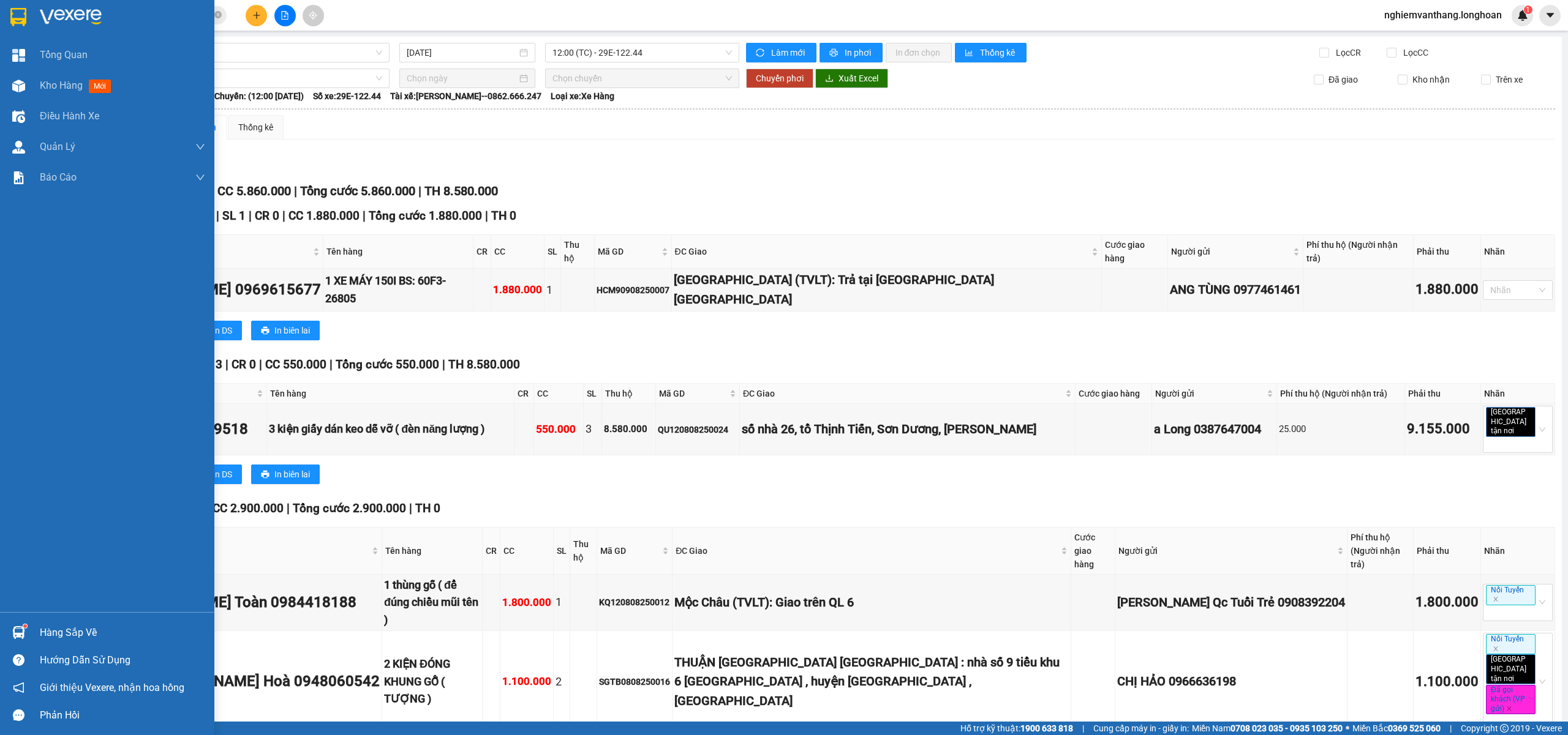
click at [18, 11] on img at bounding box center [18, 17] width 16 height 18
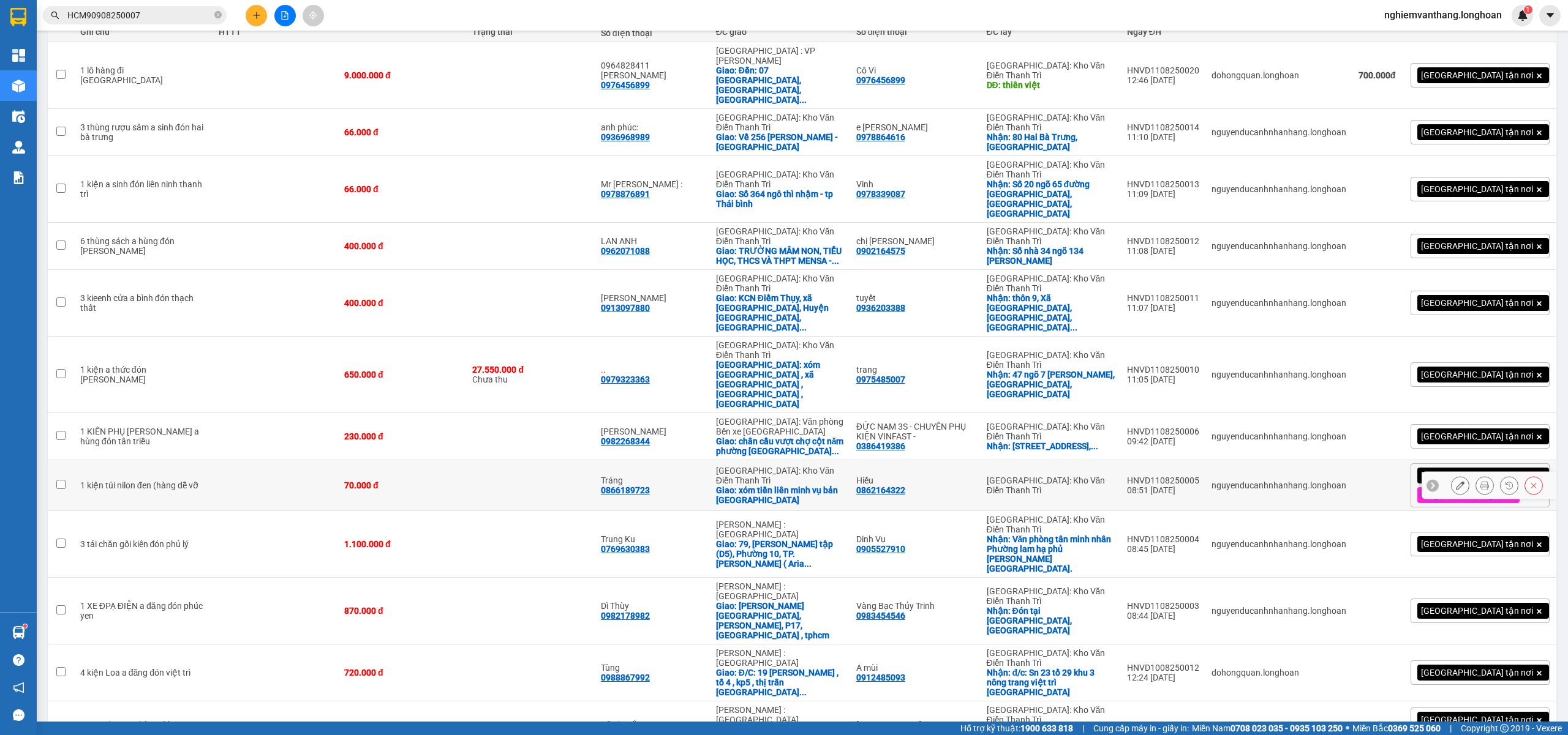
scroll to position [170, 0]
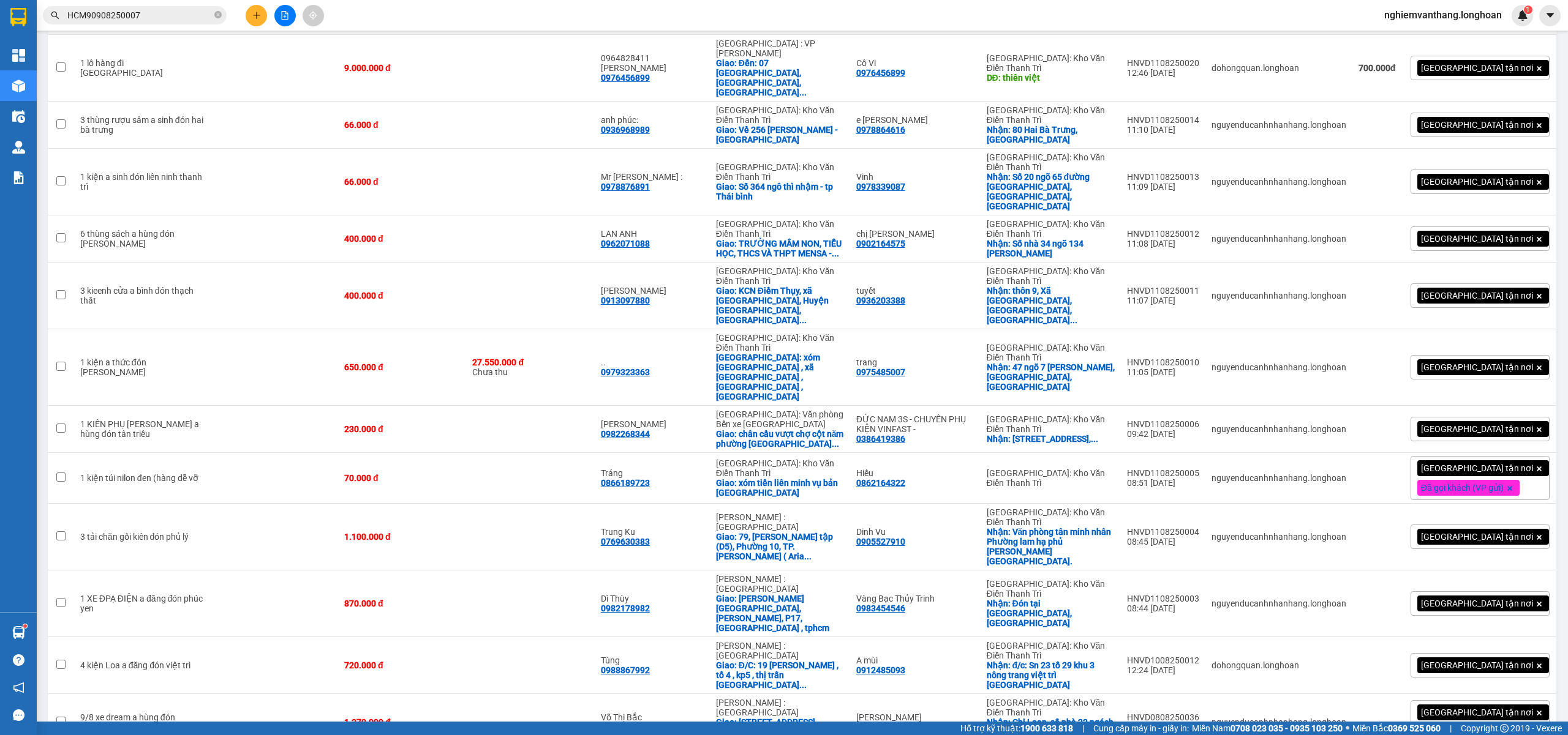
checkbox input "true"
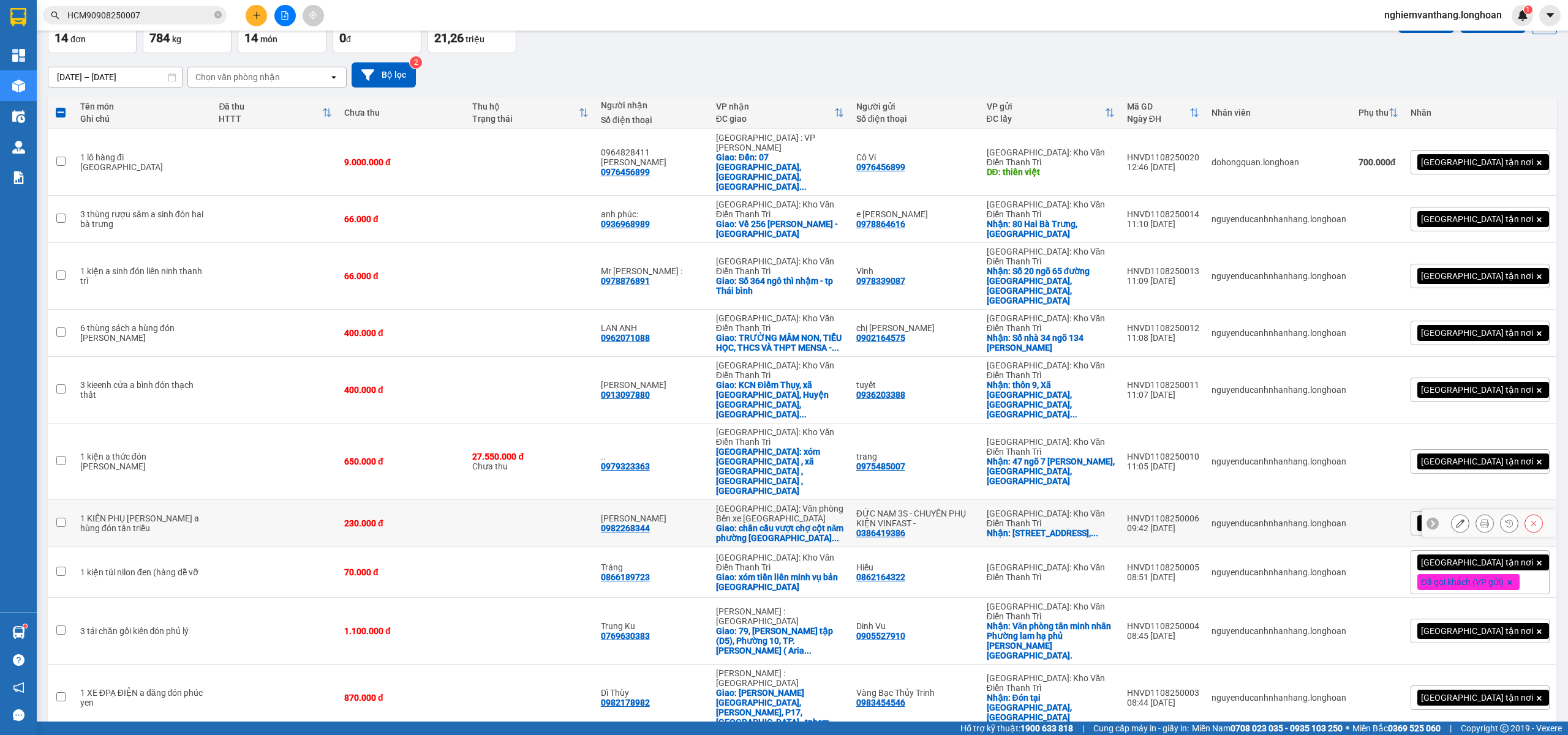
scroll to position [0, 0]
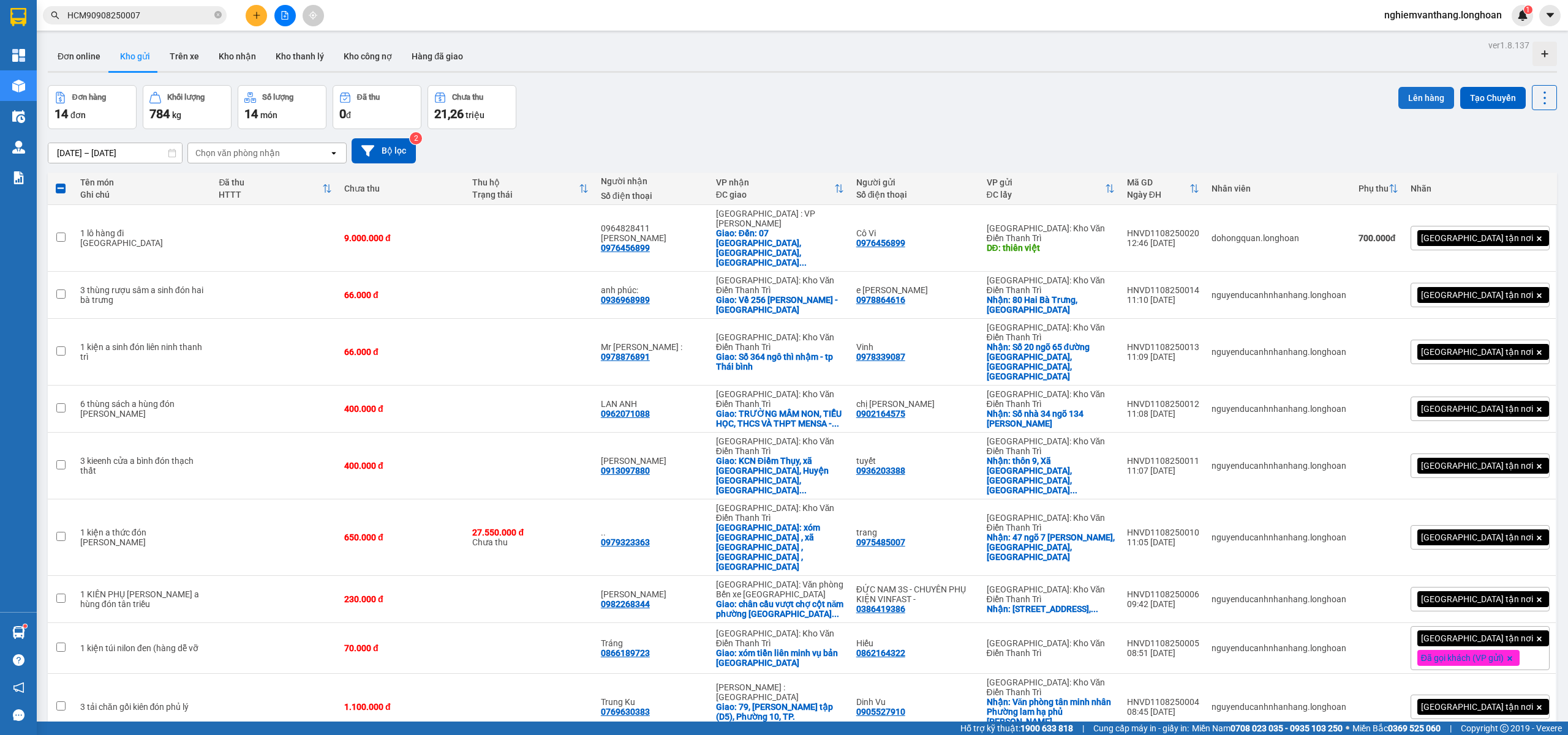
click at [1399, 90] on button "Lên hàng" at bounding box center [1427, 97] width 56 height 22
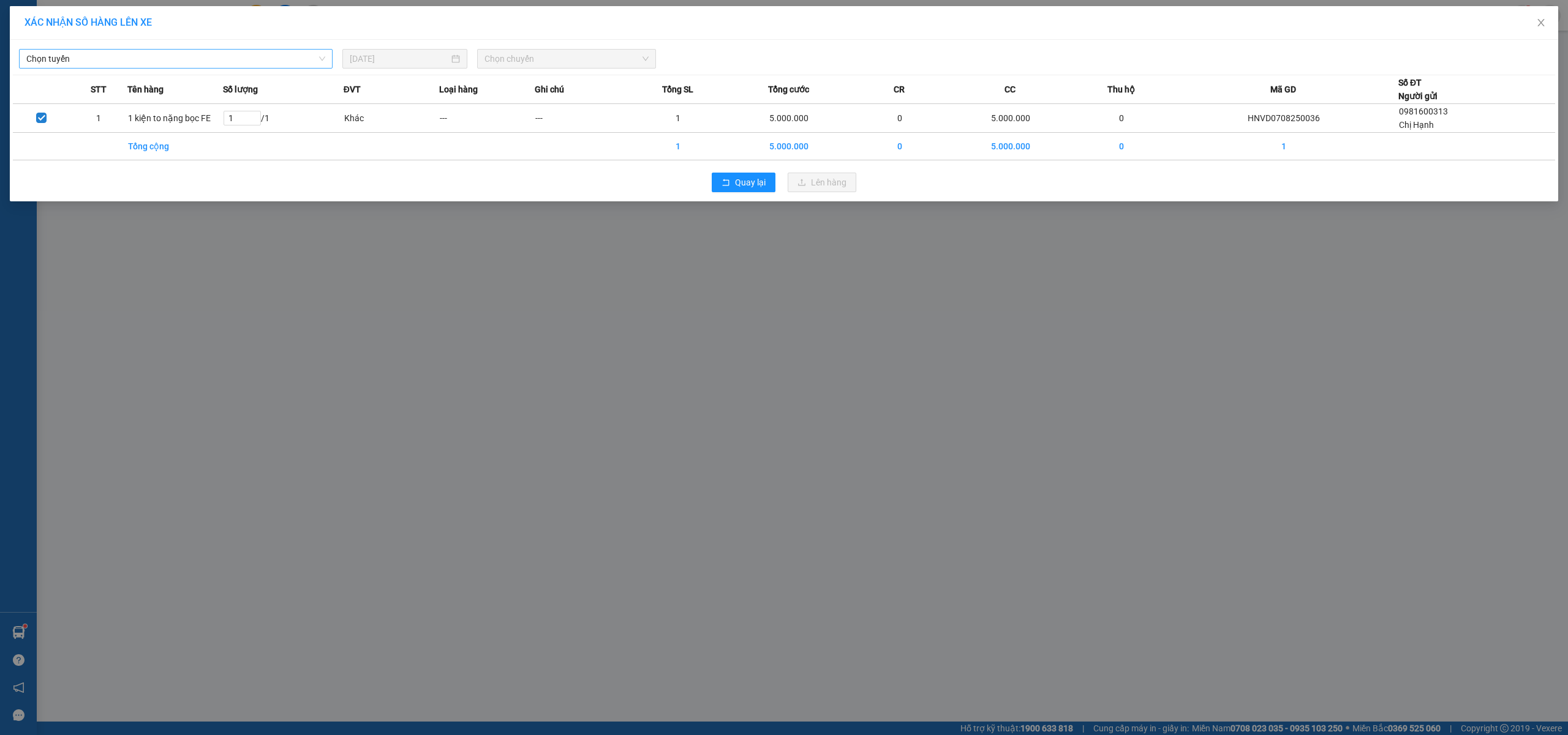
click at [169, 54] on span "Chọn tuyến" at bounding box center [175, 59] width 299 height 18
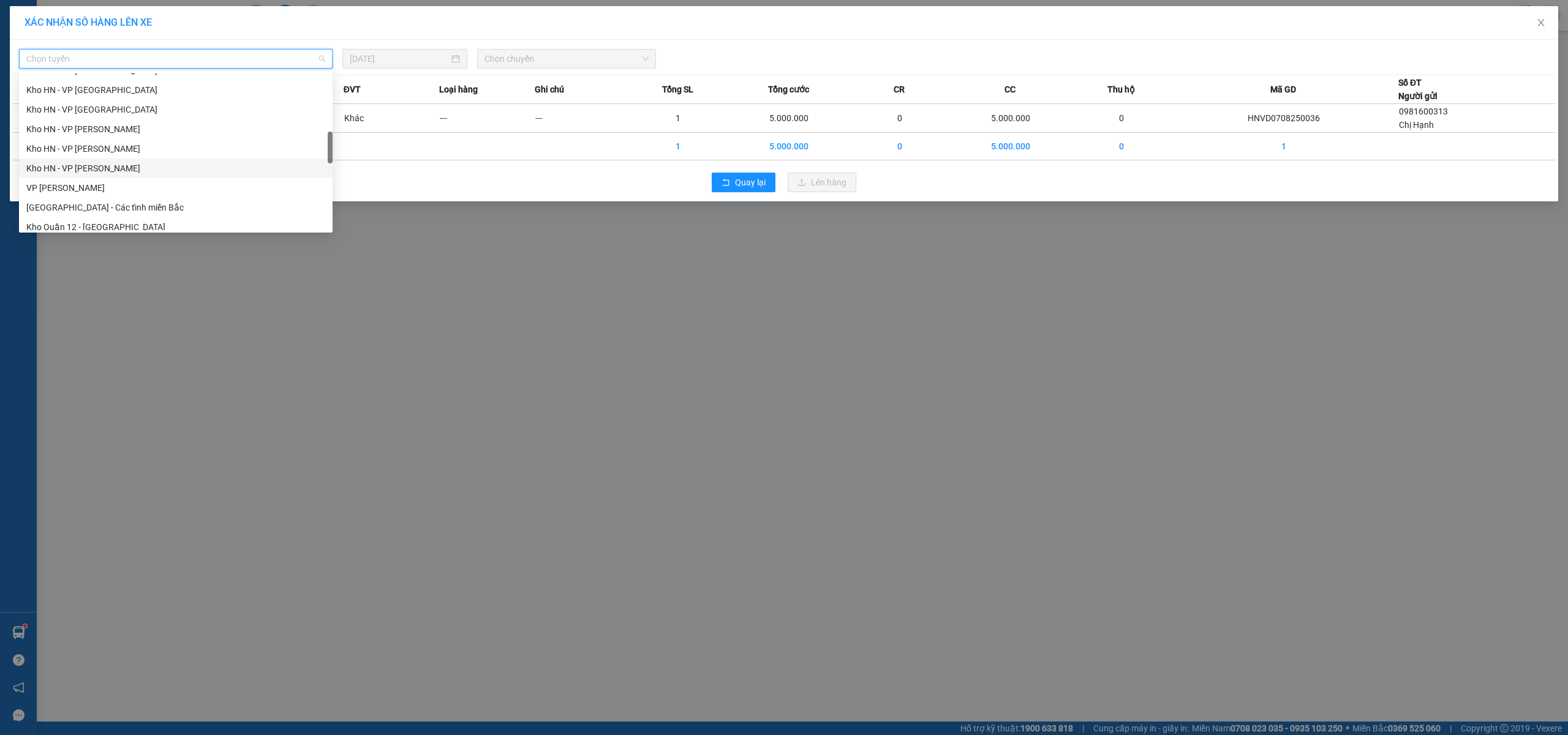
scroll to position [788, 0]
click at [135, 145] on div "Bắc [GEOGRAPHIC_DATA] QL1A" at bounding box center [175, 141] width 299 height 13
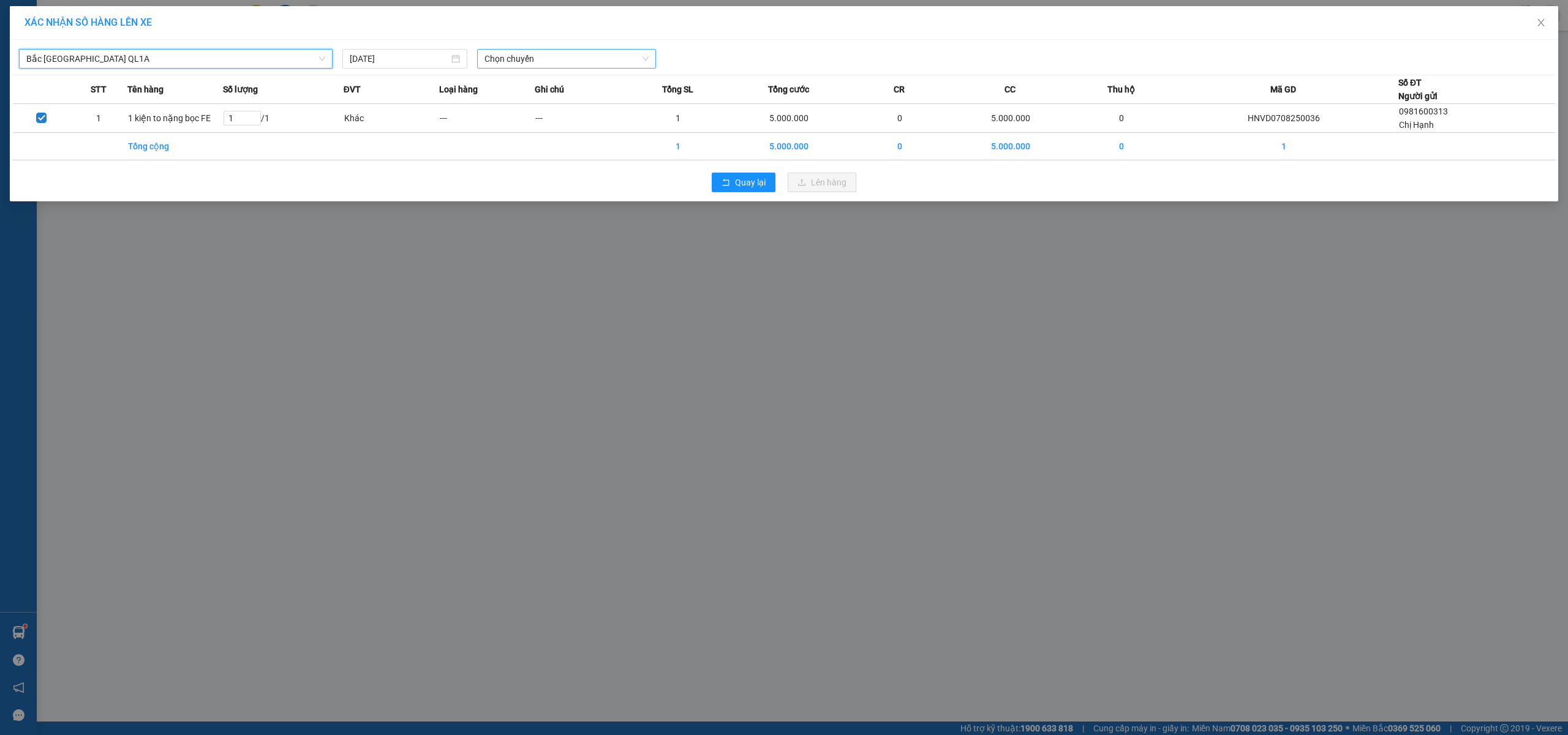
click at [540, 52] on span "Chọn chuyến" at bounding box center [566, 59] width 164 height 18
click at [520, 105] on div "18:00 (TC)" at bounding box center [532, 102] width 96 height 13
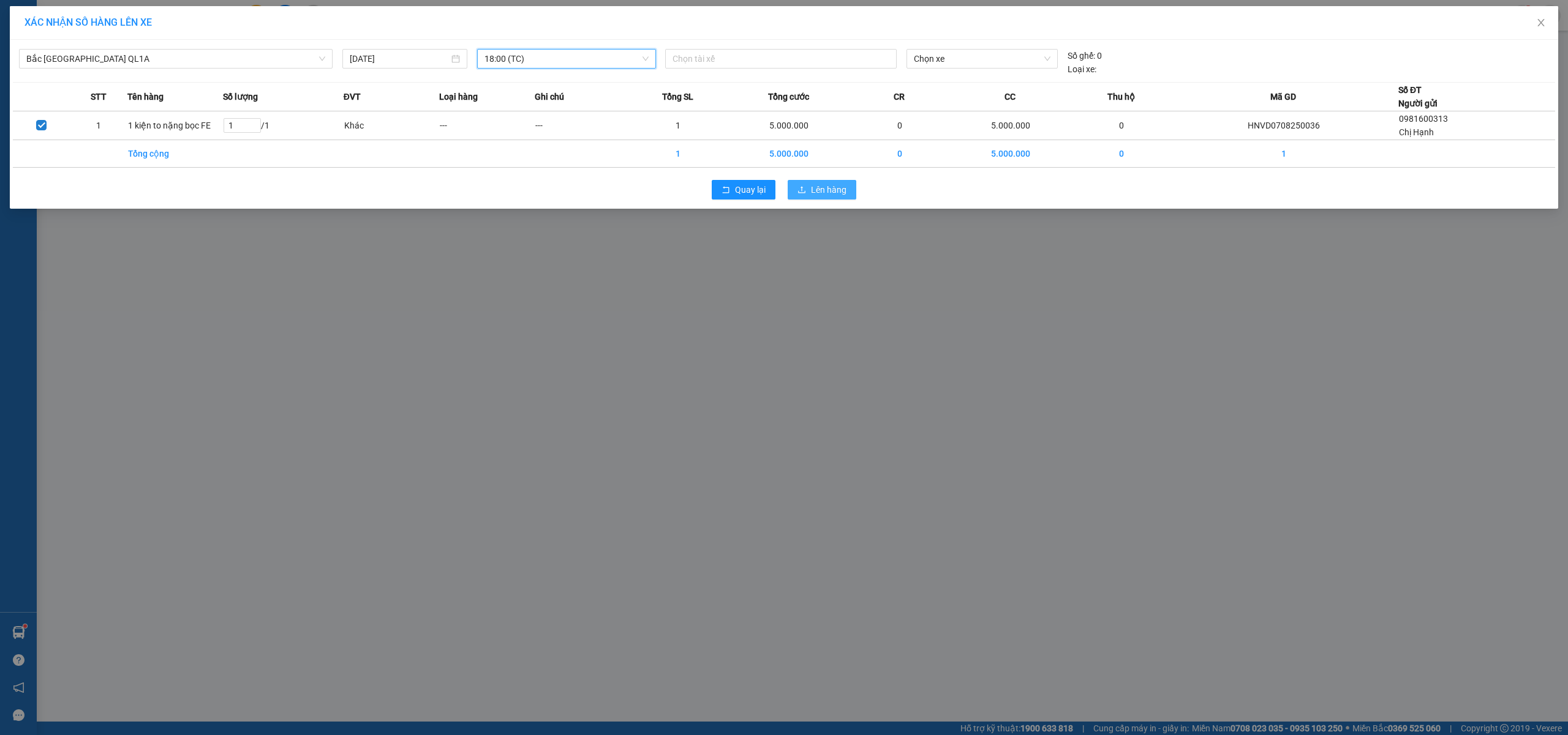
click at [841, 187] on span "Lên hàng" at bounding box center [828, 189] width 36 height 13
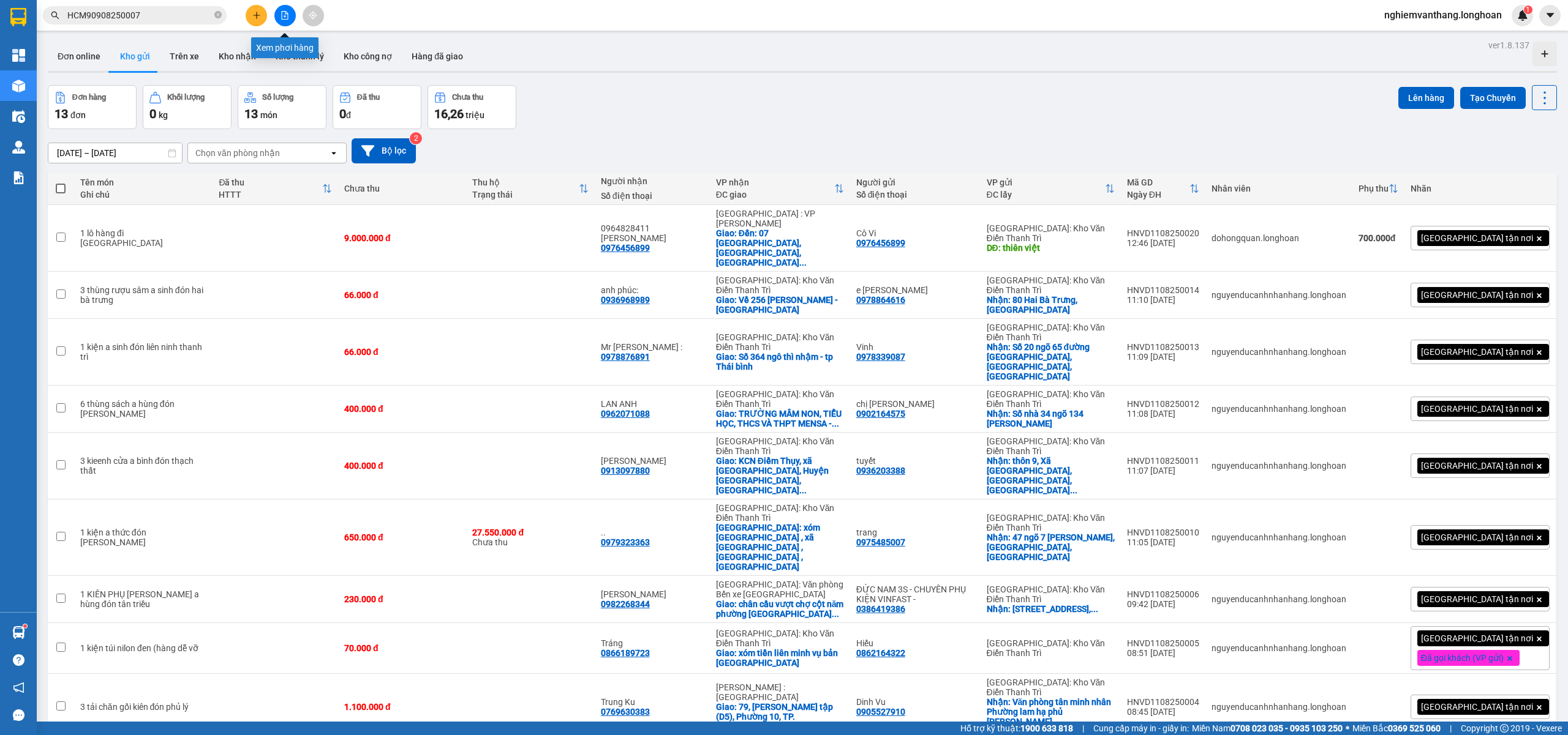
click at [287, 19] on button at bounding box center [285, 16] width 21 height 21
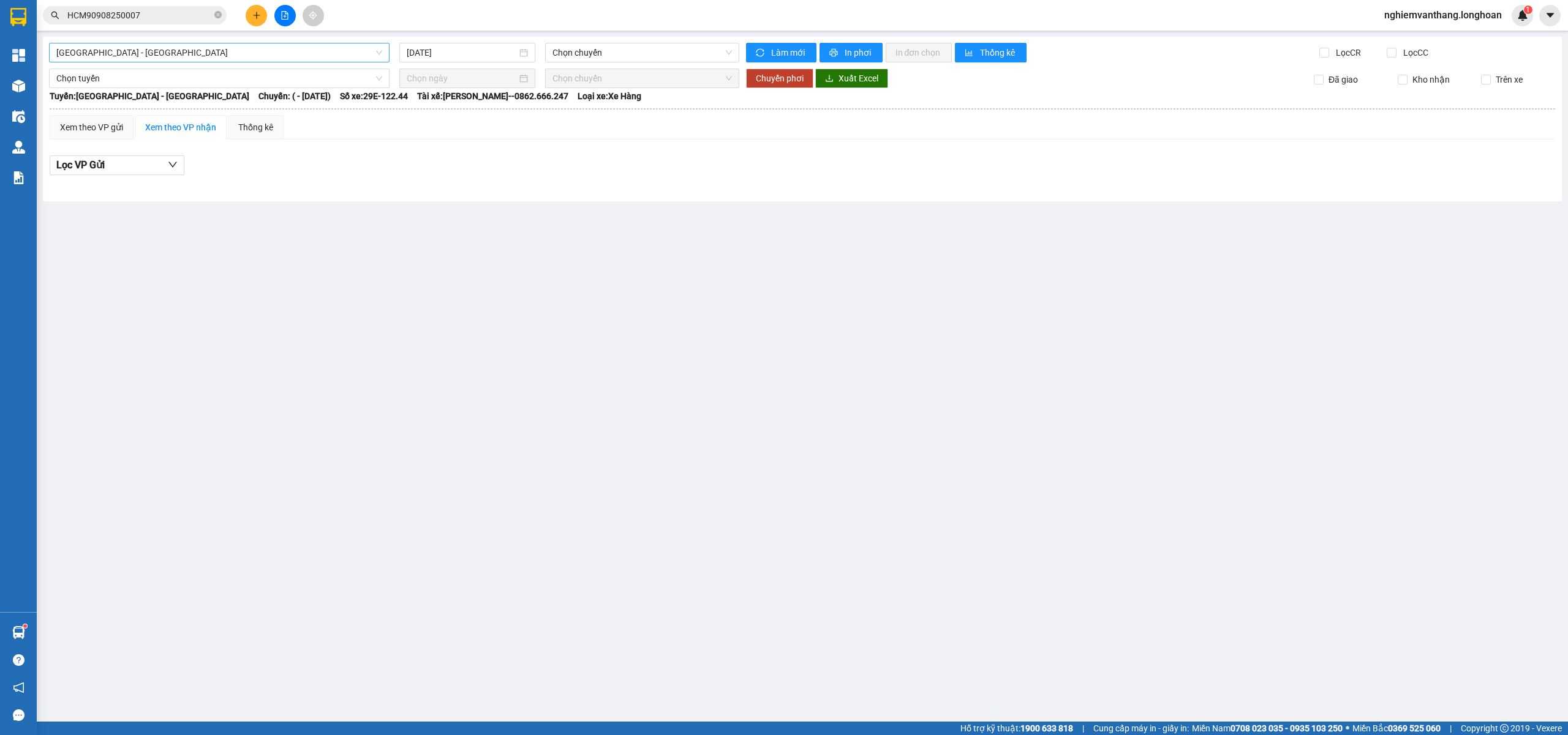
click at [231, 44] on span "[GEOGRAPHIC_DATA] - [GEOGRAPHIC_DATA]" at bounding box center [219, 53] width 326 height 18
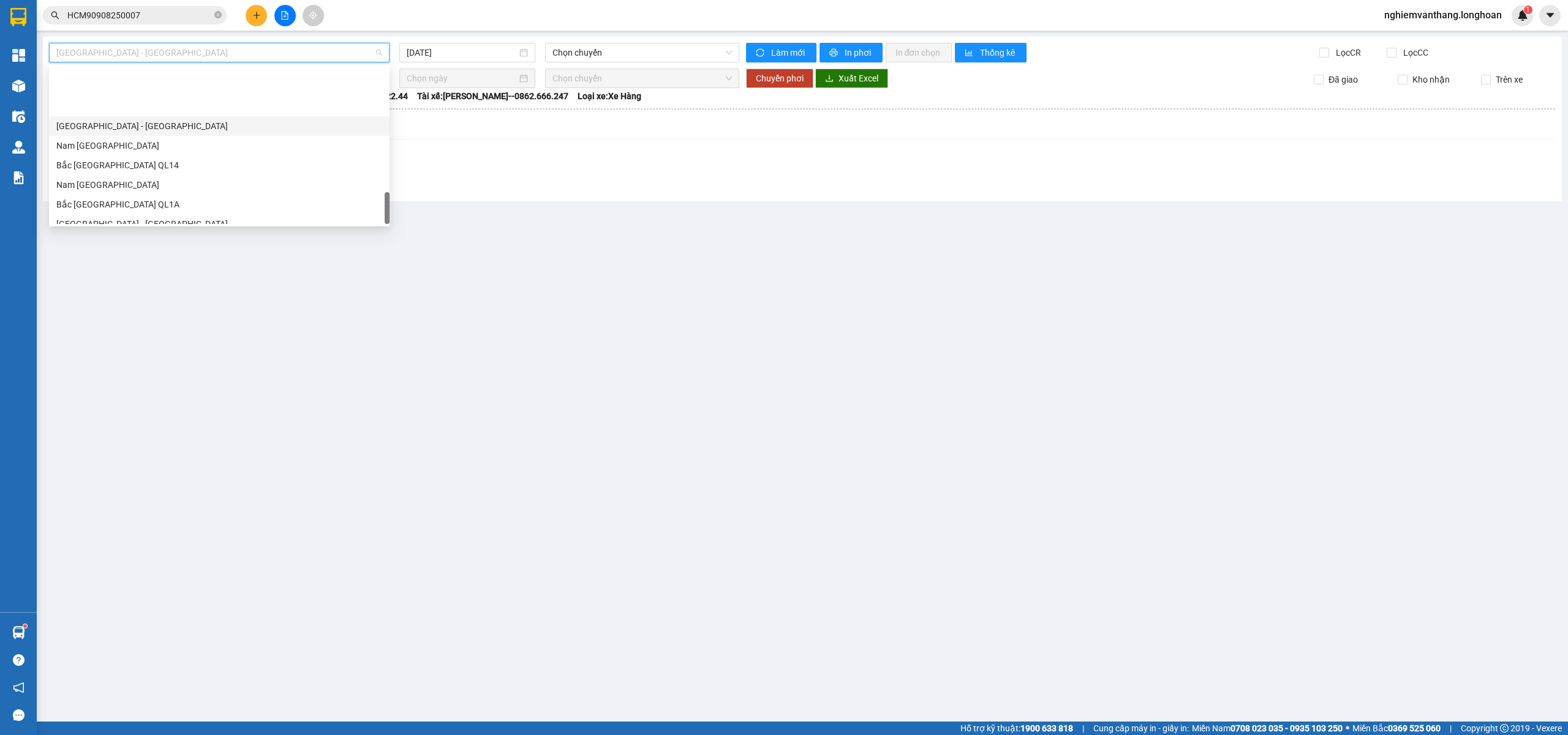
scroll to position [803, 0]
click at [141, 126] on div "Bắc [GEOGRAPHIC_DATA] QL1A" at bounding box center [219, 136] width 341 height 19
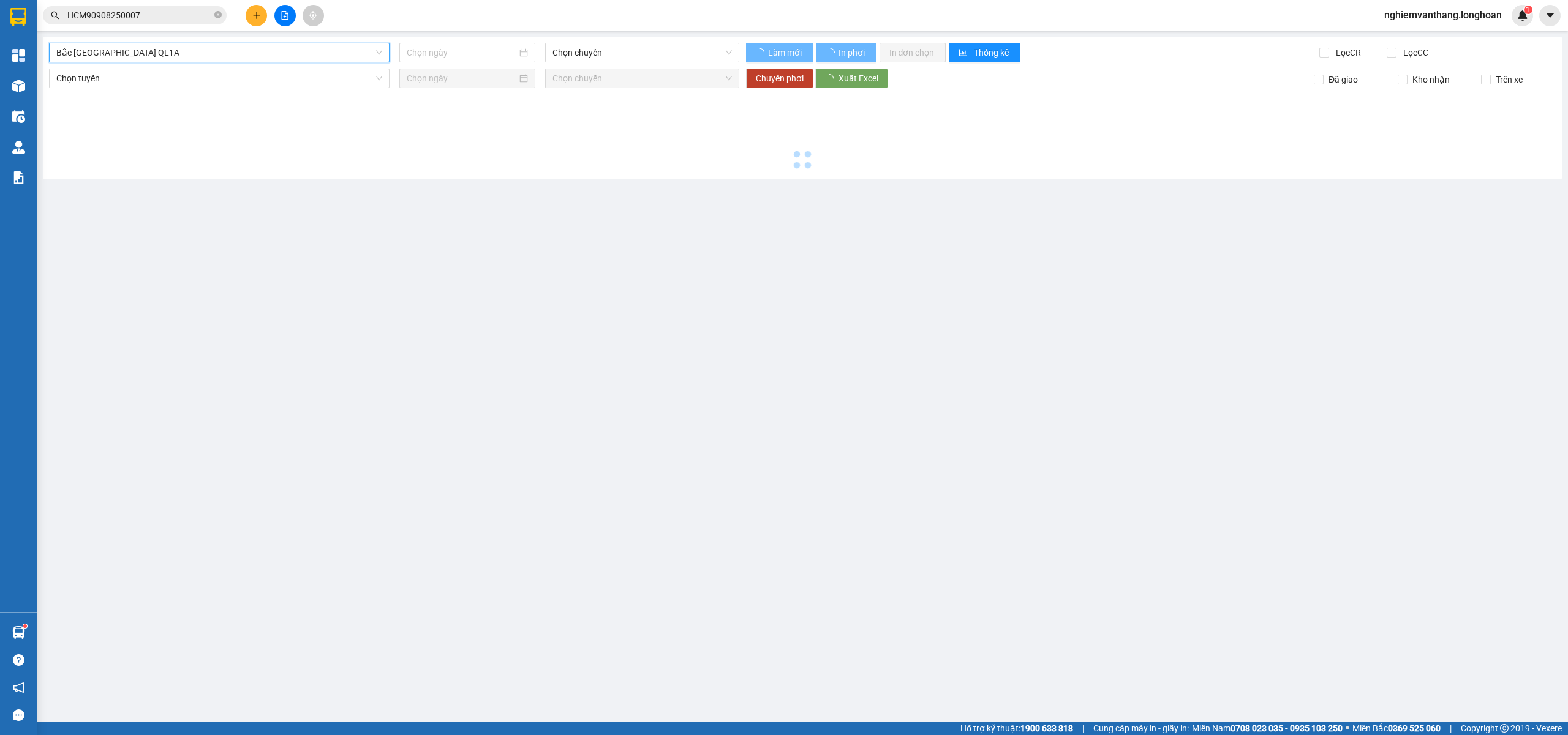
type input "[DATE]"
